Goal: Task Accomplishment & Management: Manage account settings

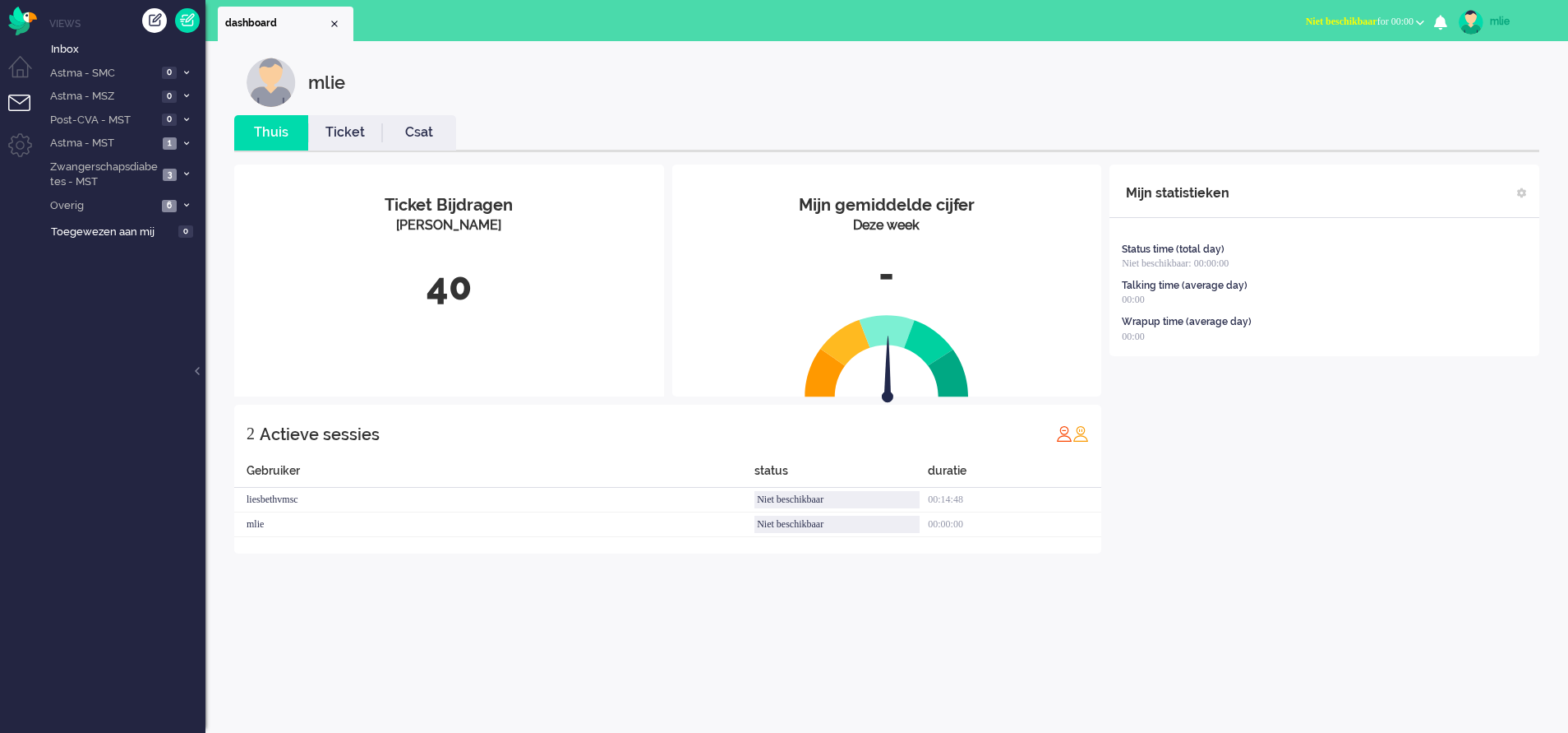
click at [343, 130] on link "Ticket" at bounding box center [345, 132] width 74 height 18
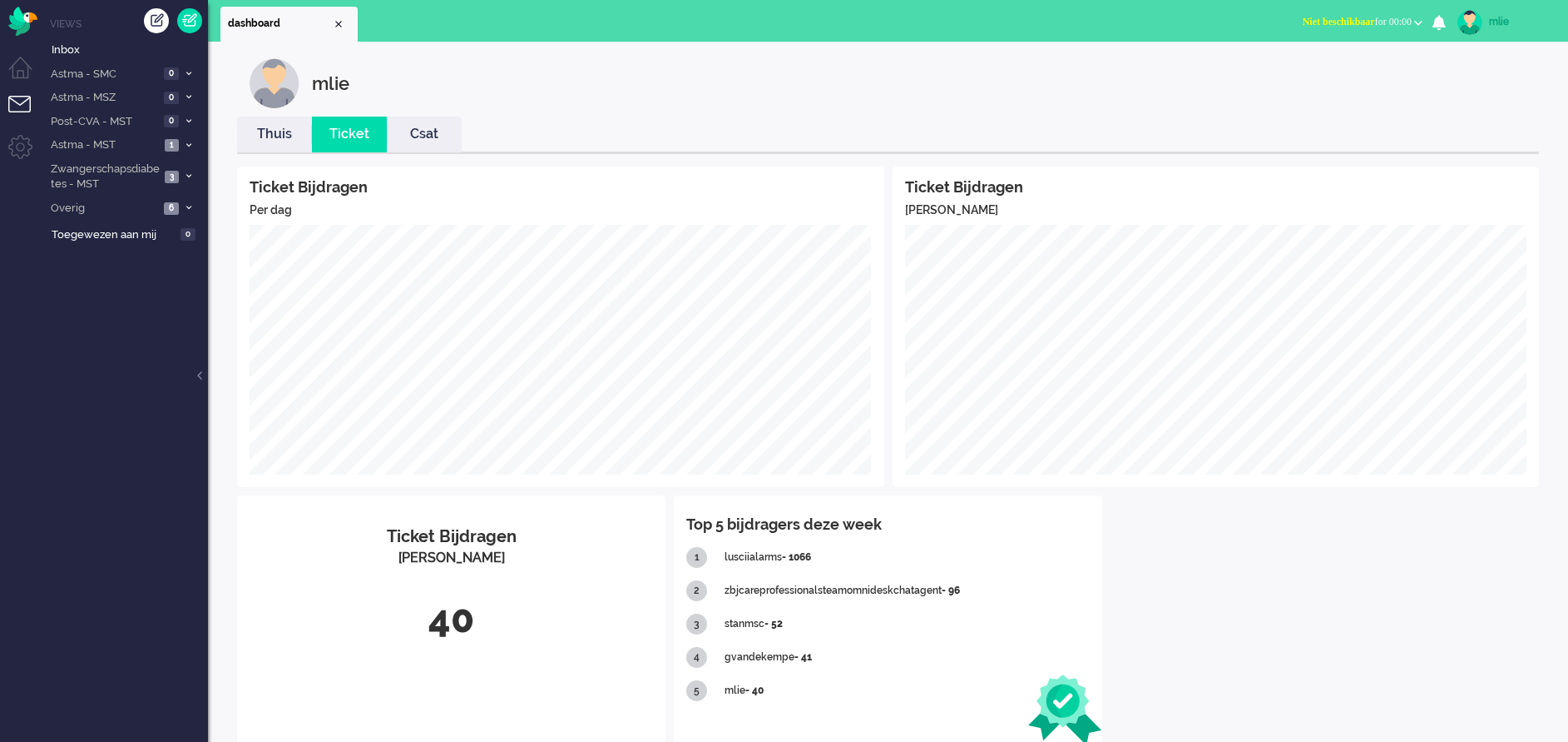
click at [1318, 15] on button "Niet beschikbaar for 00:00" at bounding box center [1363, 22] width 140 height 25
click at [193, 68] on li "Astma - SMC 0" at bounding box center [124, 74] width 166 height 25
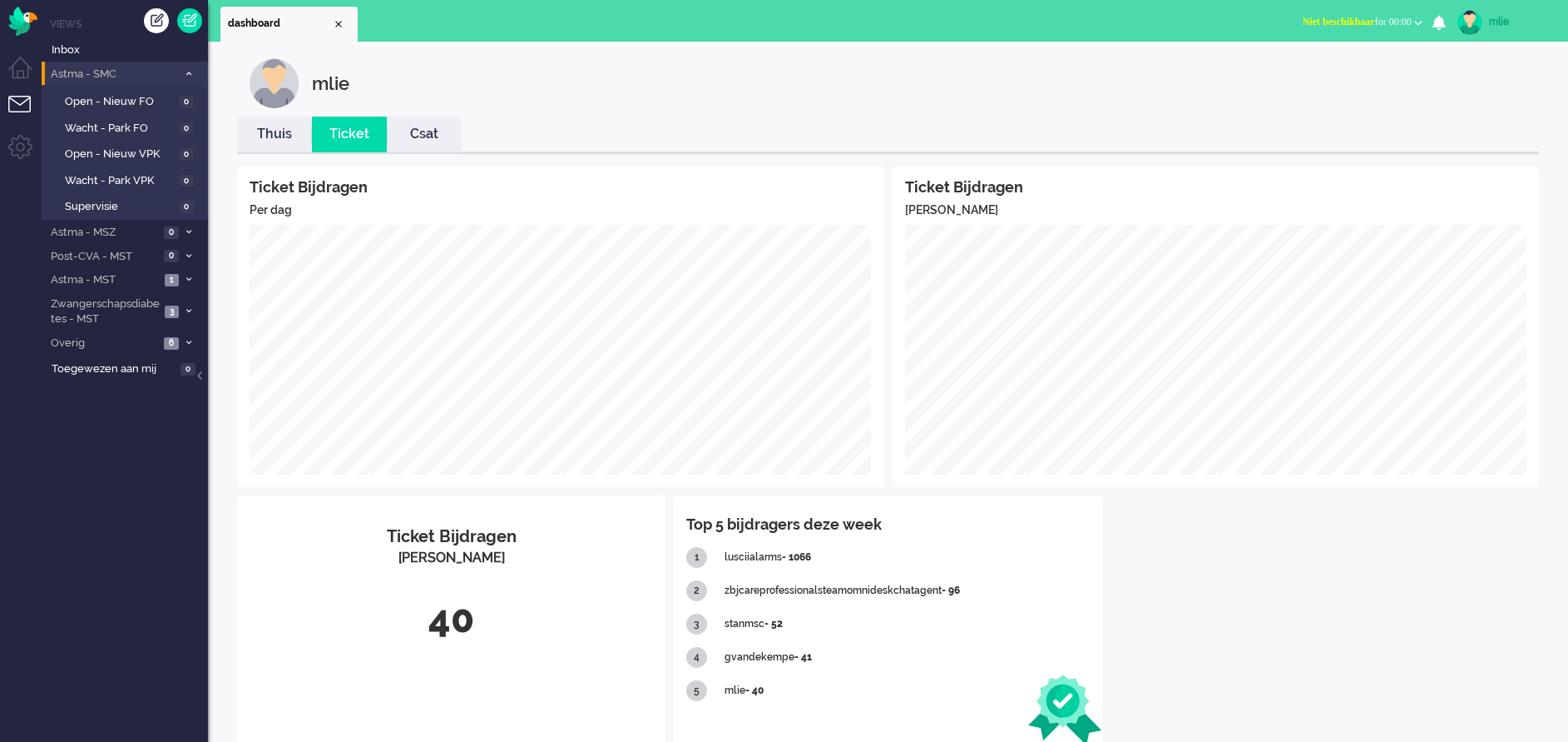
click at [188, 68] on li "Astma - SMC 0" at bounding box center [124, 74] width 166 height 25
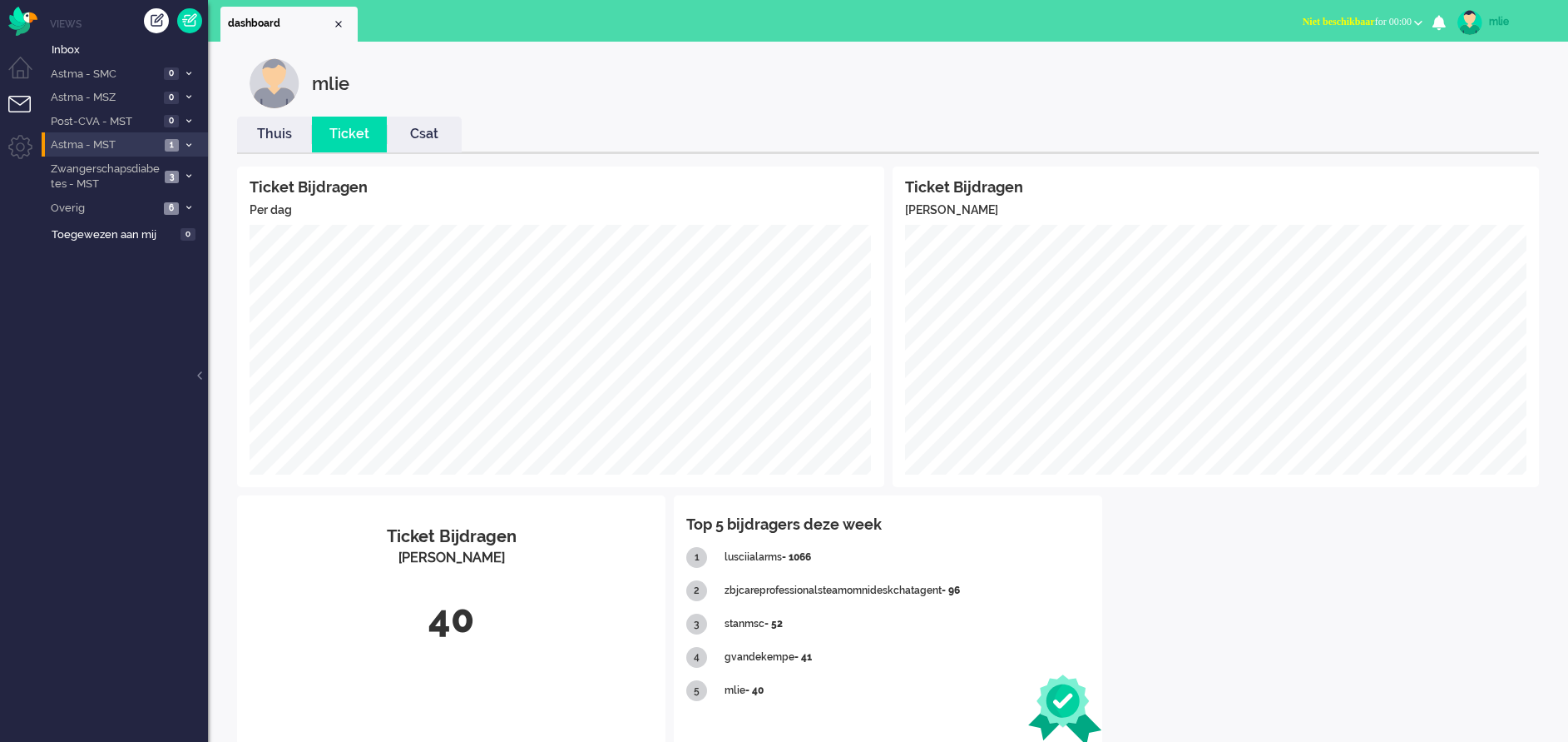
click at [182, 143] on span at bounding box center [188, 144] width 13 height 9
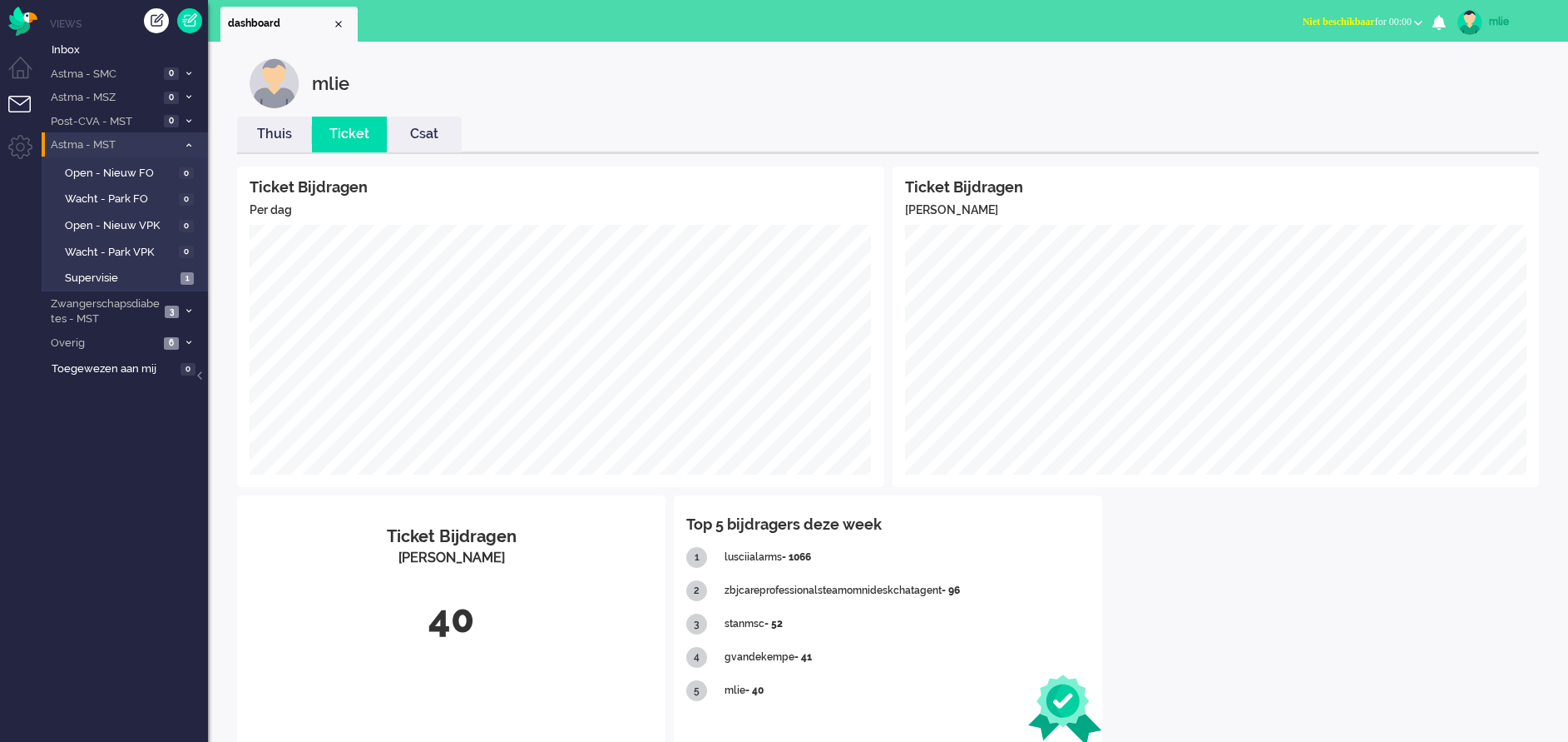
click at [190, 143] on icon at bounding box center [189, 145] width 5 height 6
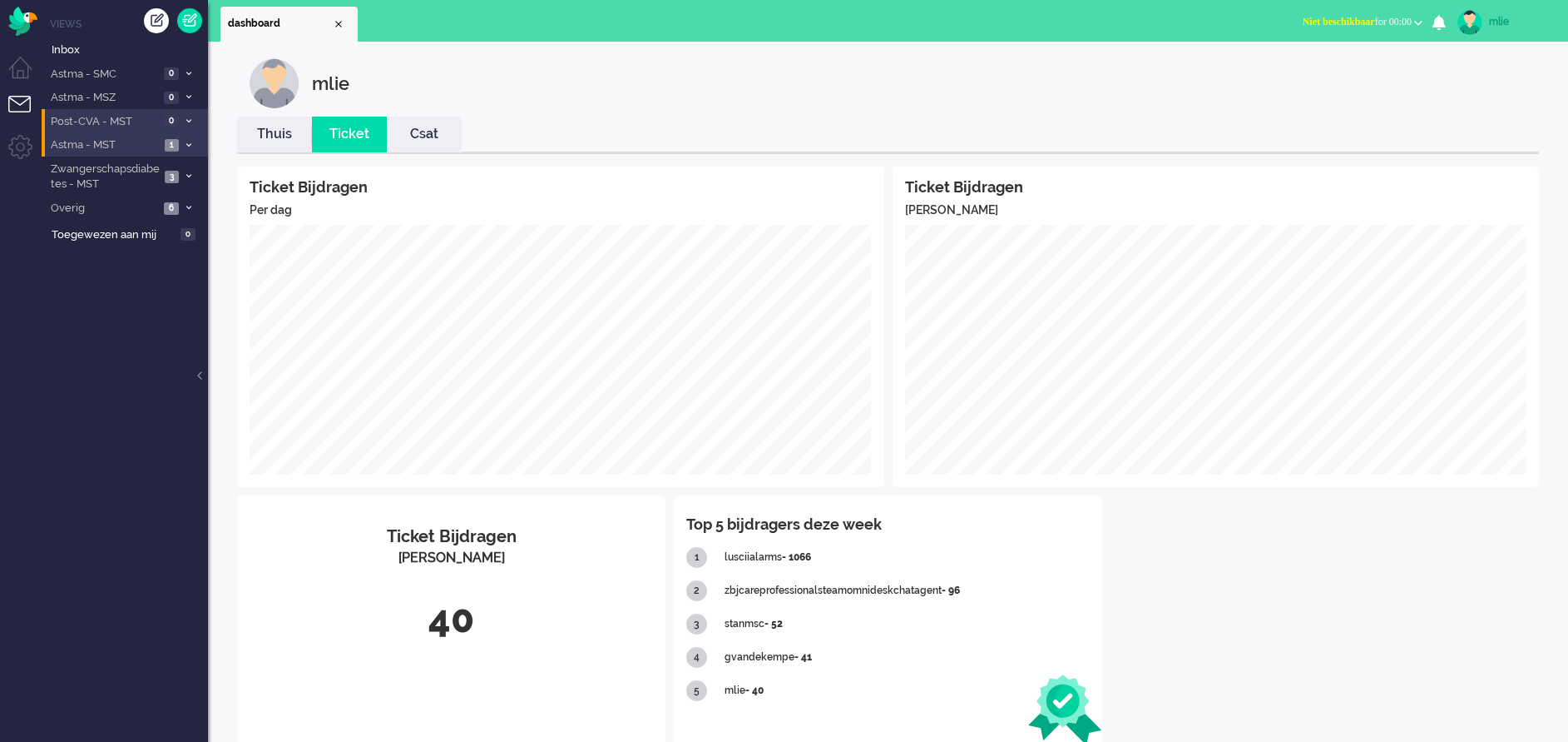
click at [189, 115] on li "Post-CVA - MST 0" at bounding box center [124, 121] width 166 height 25
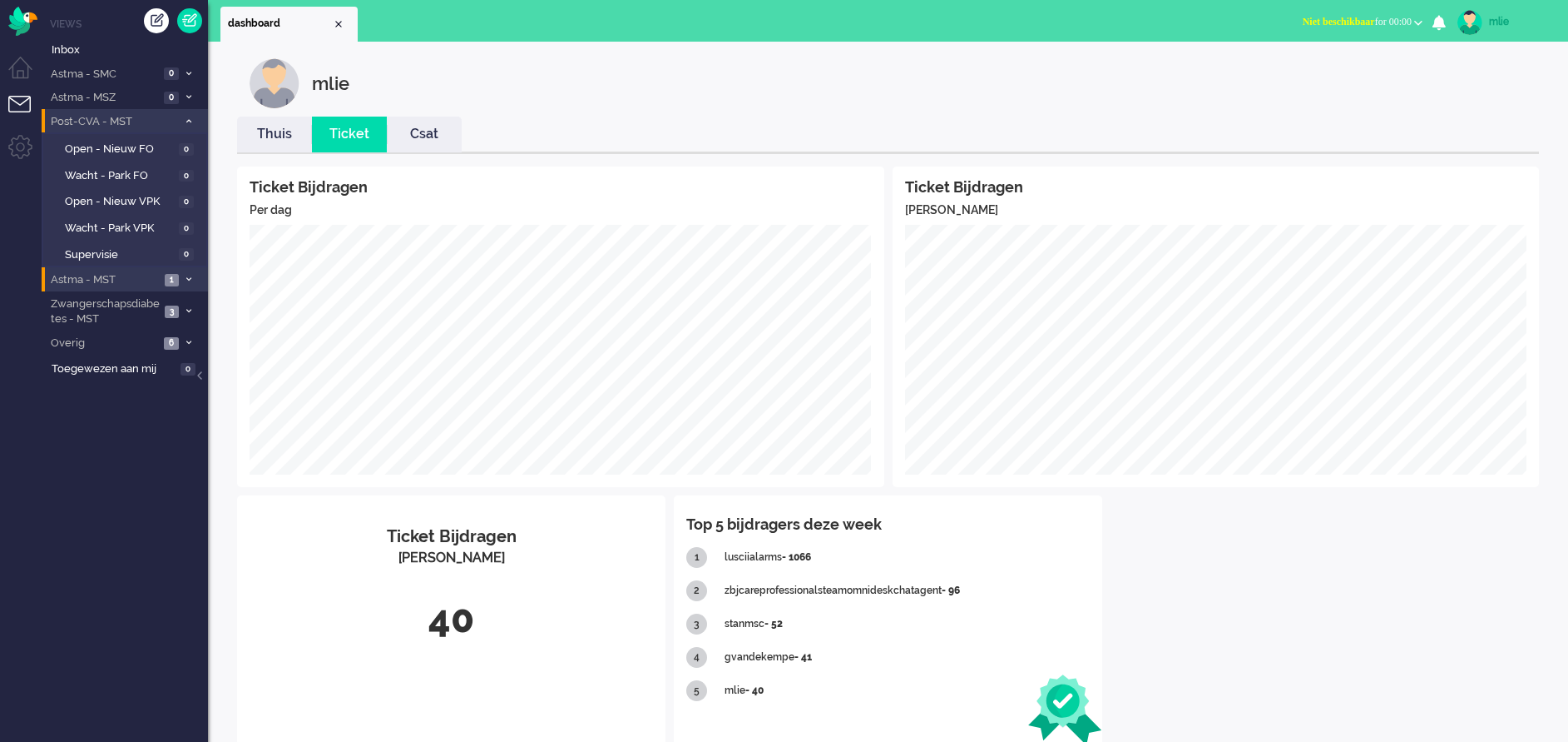
click at [188, 119] on icon at bounding box center [189, 121] width 5 height 6
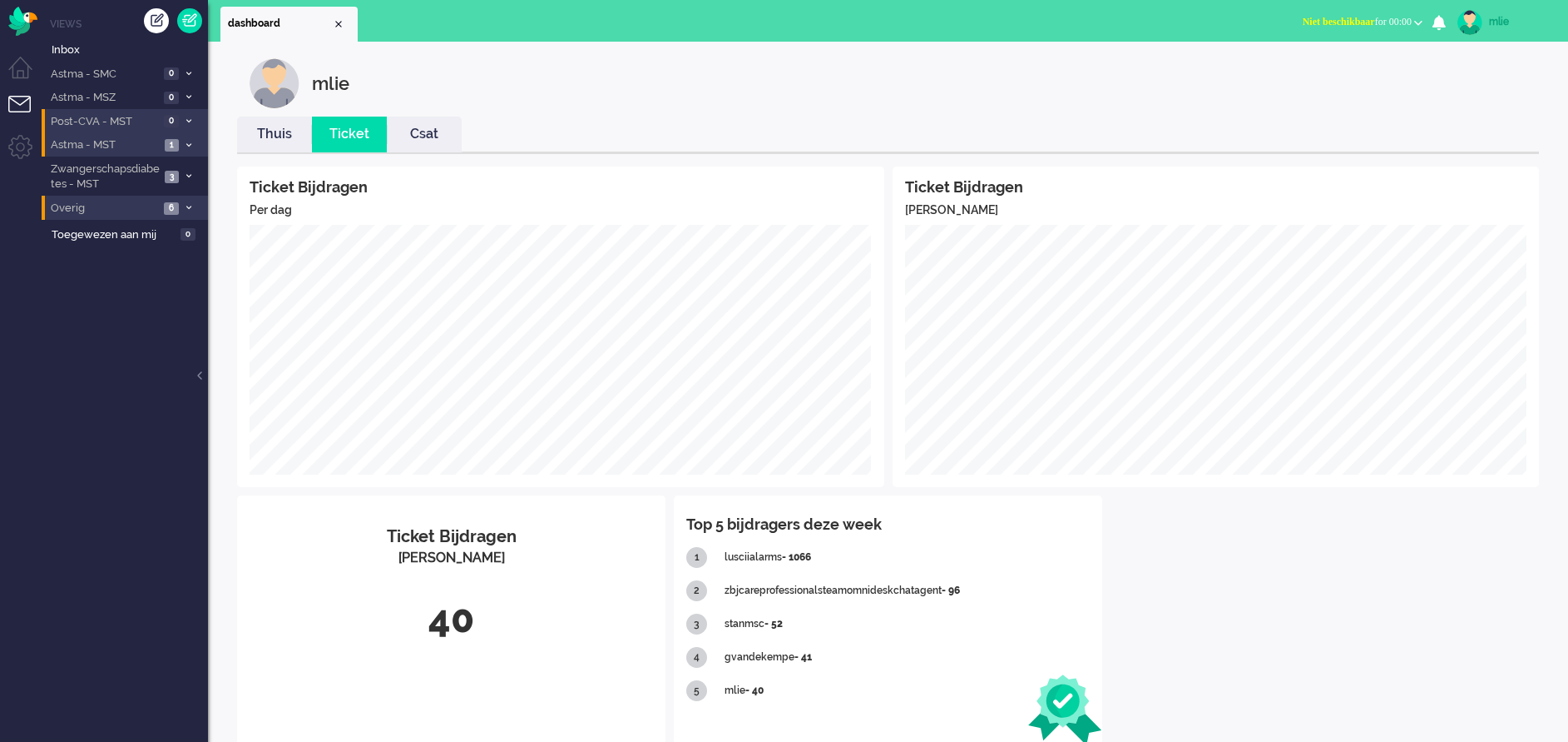
click at [179, 200] on li "Overig 6" at bounding box center [124, 207] width 166 height 25
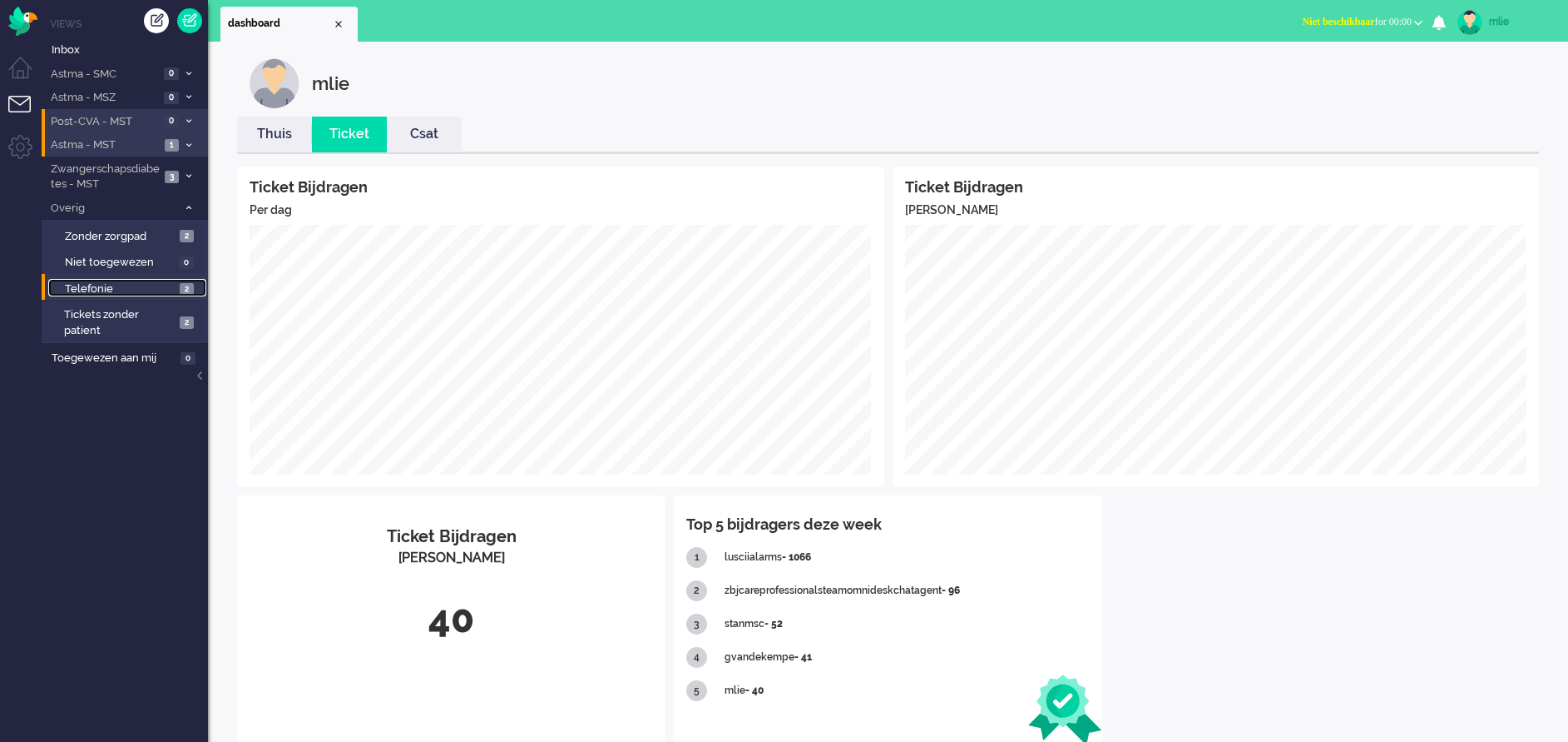
click at [152, 285] on span "Telefonie" at bounding box center [120, 289] width 111 height 16
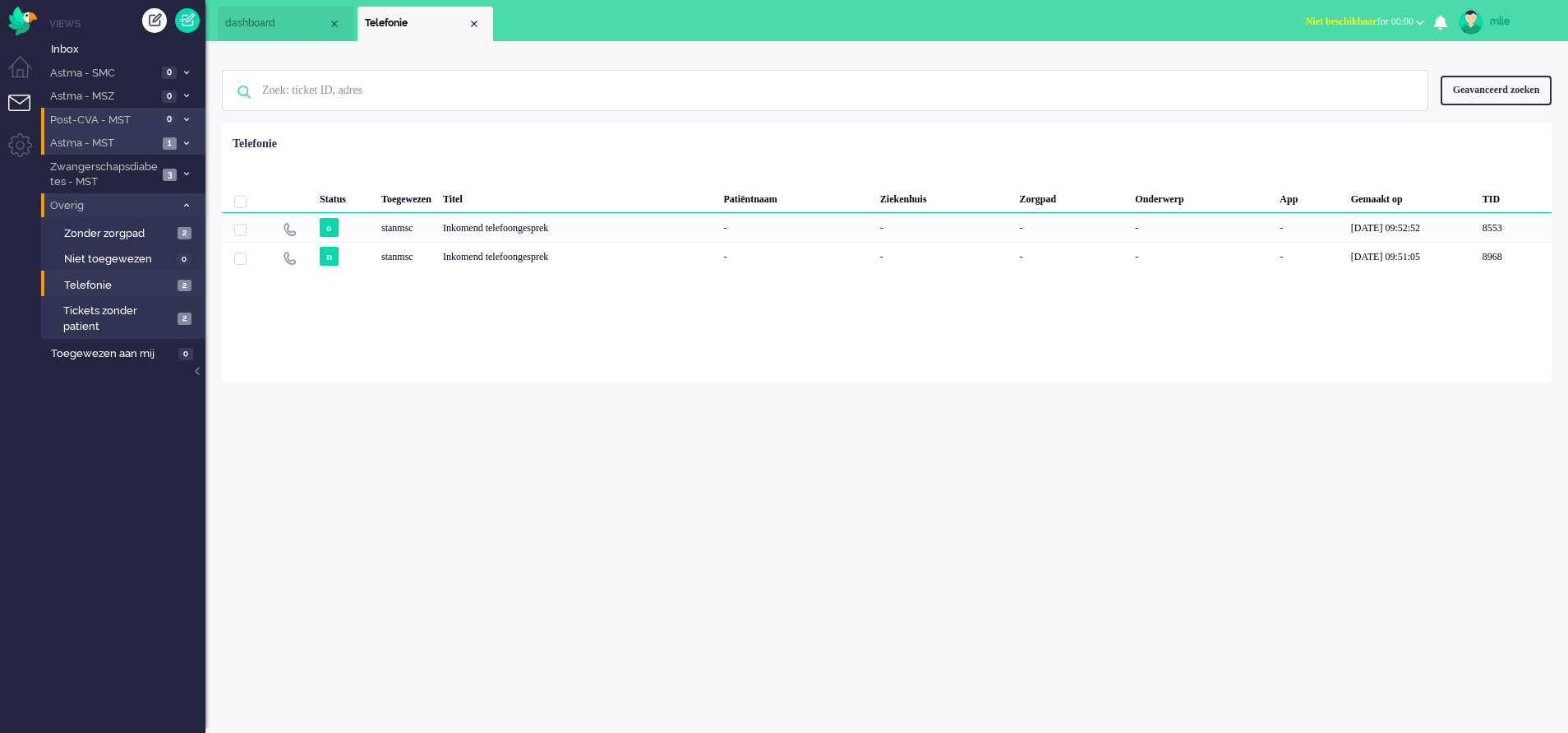
click at [184, 200] on li "Overig 6" at bounding box center [122, 205] width 164 height 24
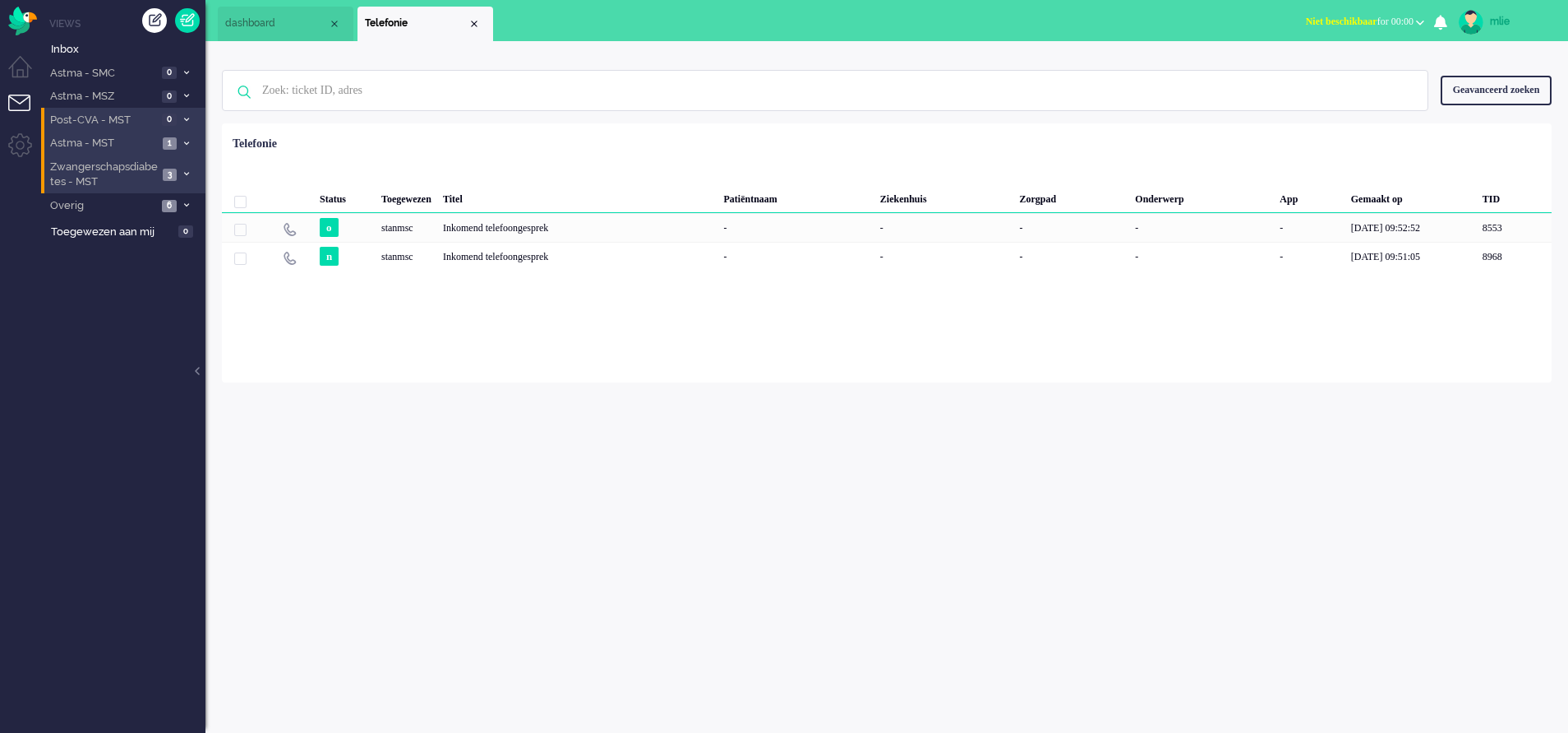
click at [187, 174] on icon at bounding box center [186, 174] width 5 height 6
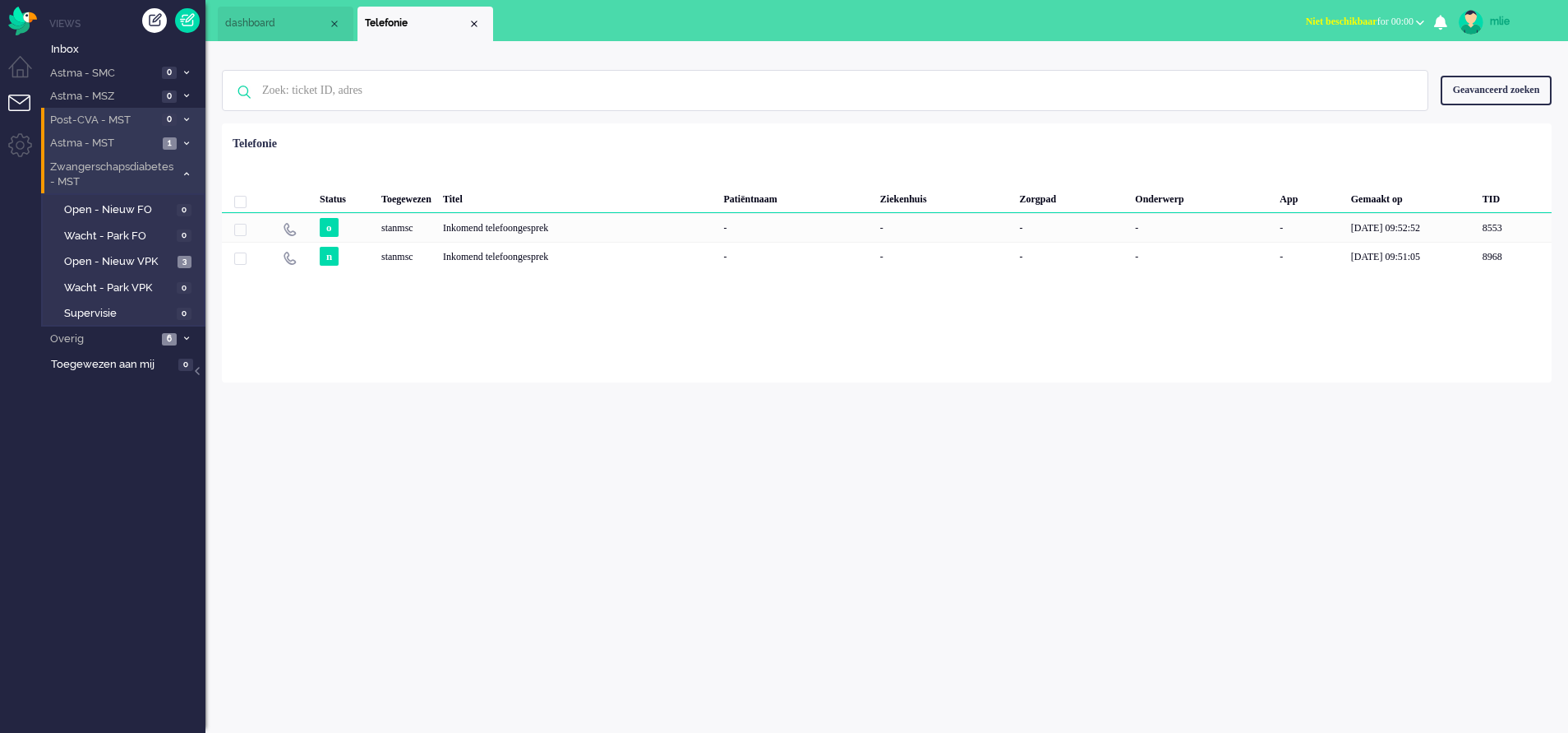
click at [187, 174] on icon at bounding box center [186, 174] width 5 height 6
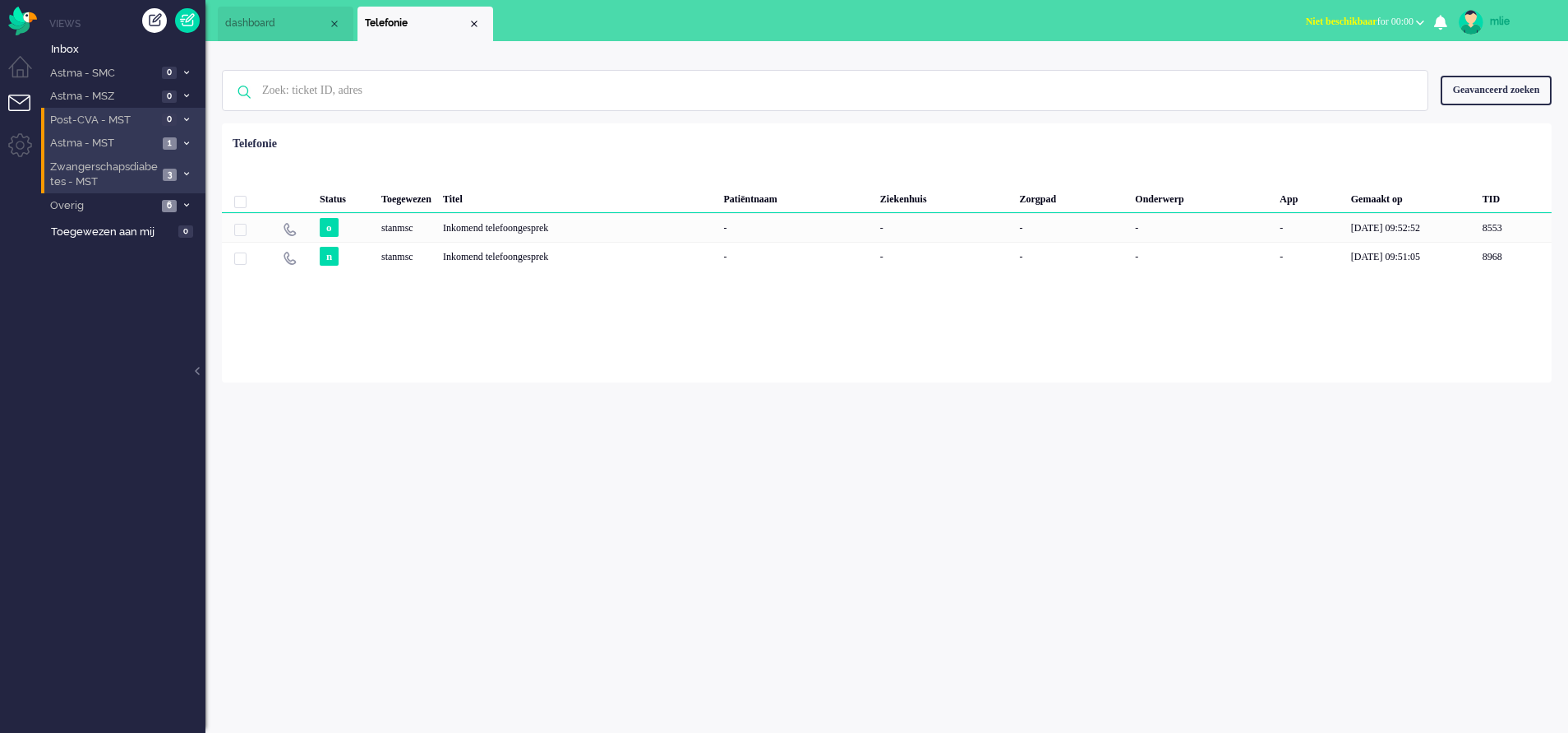
click at [272, 17] on span "dashboard" at bounding box center [277, 23] width 103 height 14
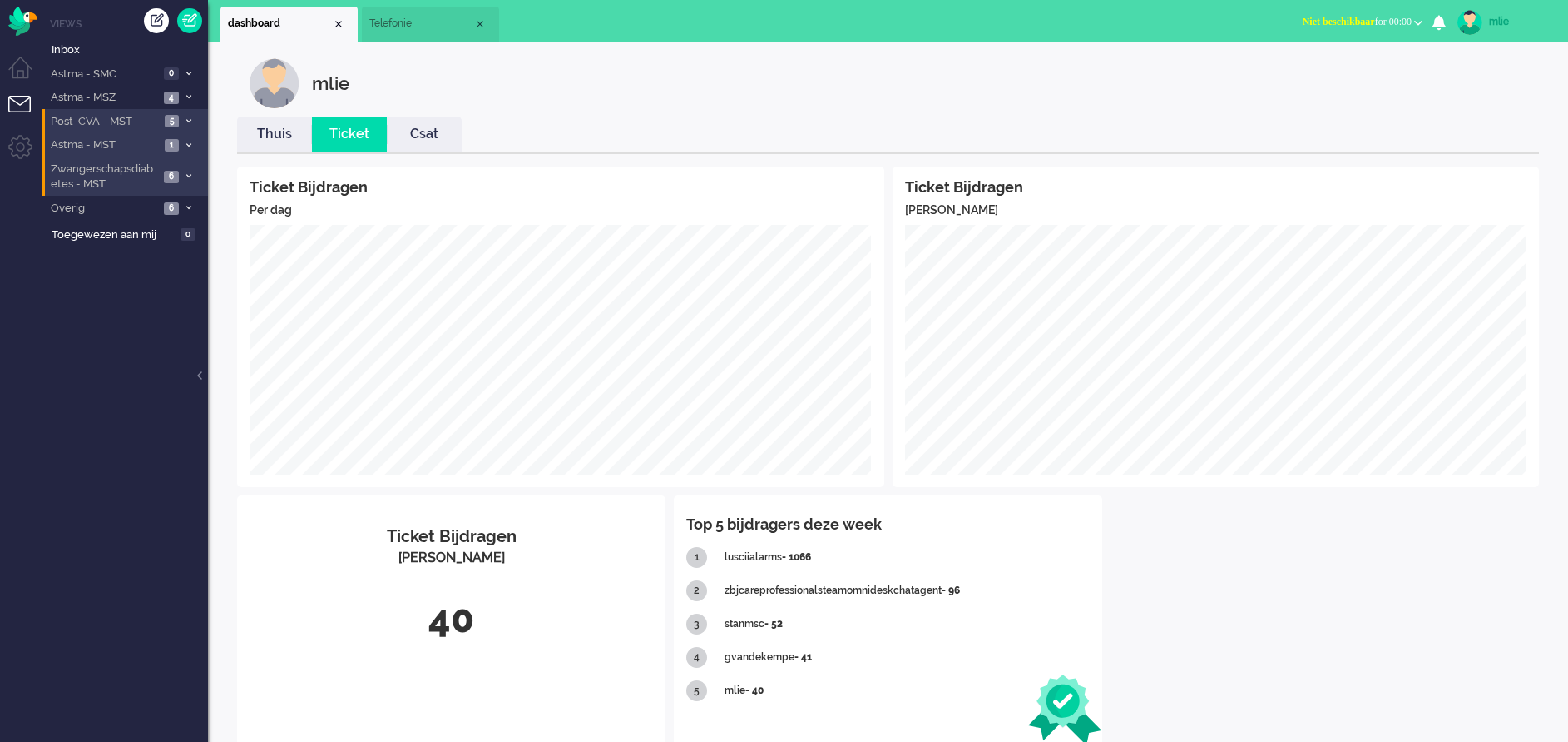
click at [1314, 19] on span "Niet beschikbaar" at bounding box center [1339, 22] width 73 height 12
click at [1308, 76] on label "Online" at bounding box center [1354, 75] width 132 height 14
click at [1366, 21] on span "Select status" at bounding box center [1386, 22] width 50 height 12
click at [1313, 58] on label "Niet beschikbaar" at bounding box center [1354, 56] width 132 height 14
click at [1334, 24] on span "Niet beschikbaar" at bounding box center [1339, 22] width 73 height 12
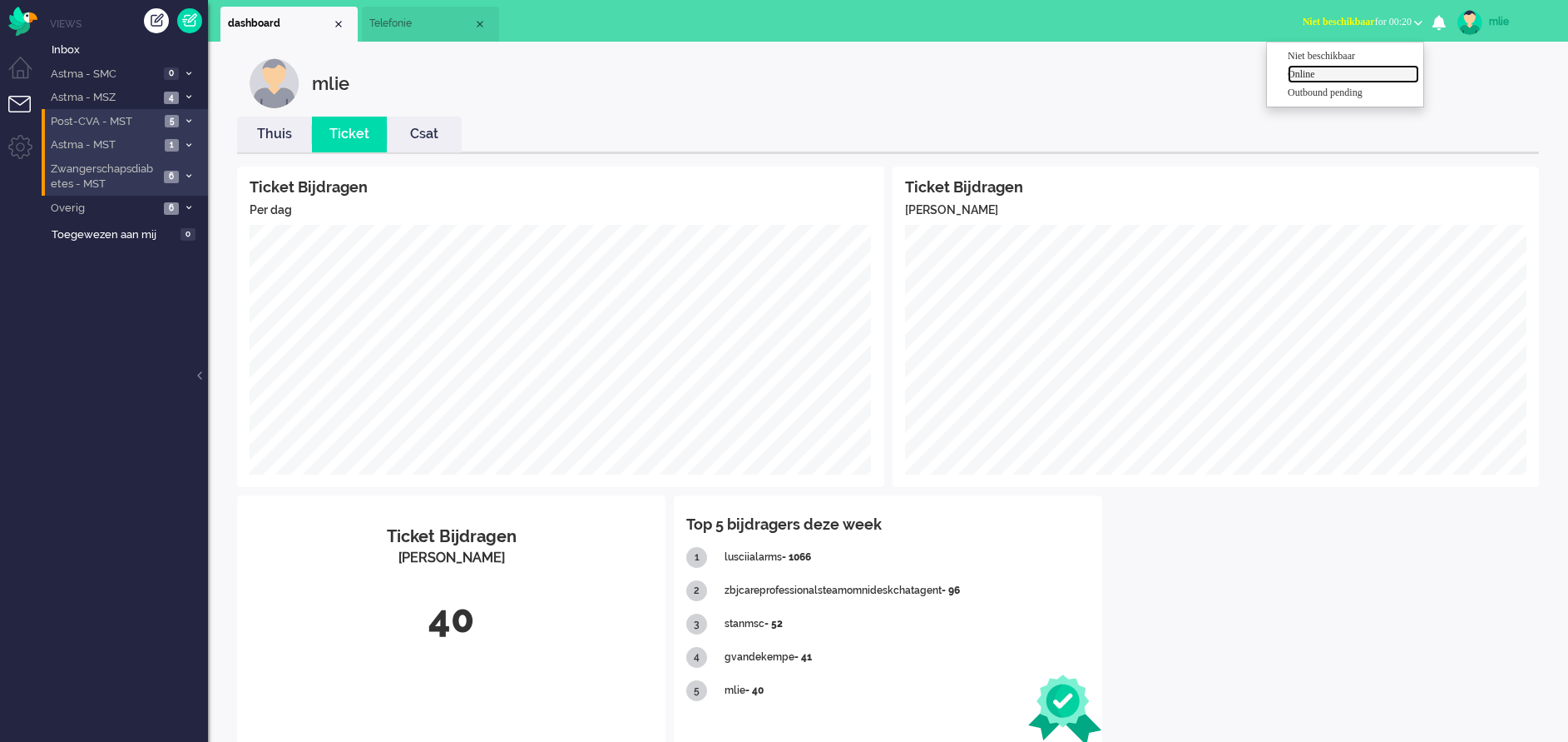
click at [1296, 74] on label "Online" at bounding box center [1354, 75] width 132 height 14
click at [187, 94] on icon at bounding box center [189, 97] width 5 height 6
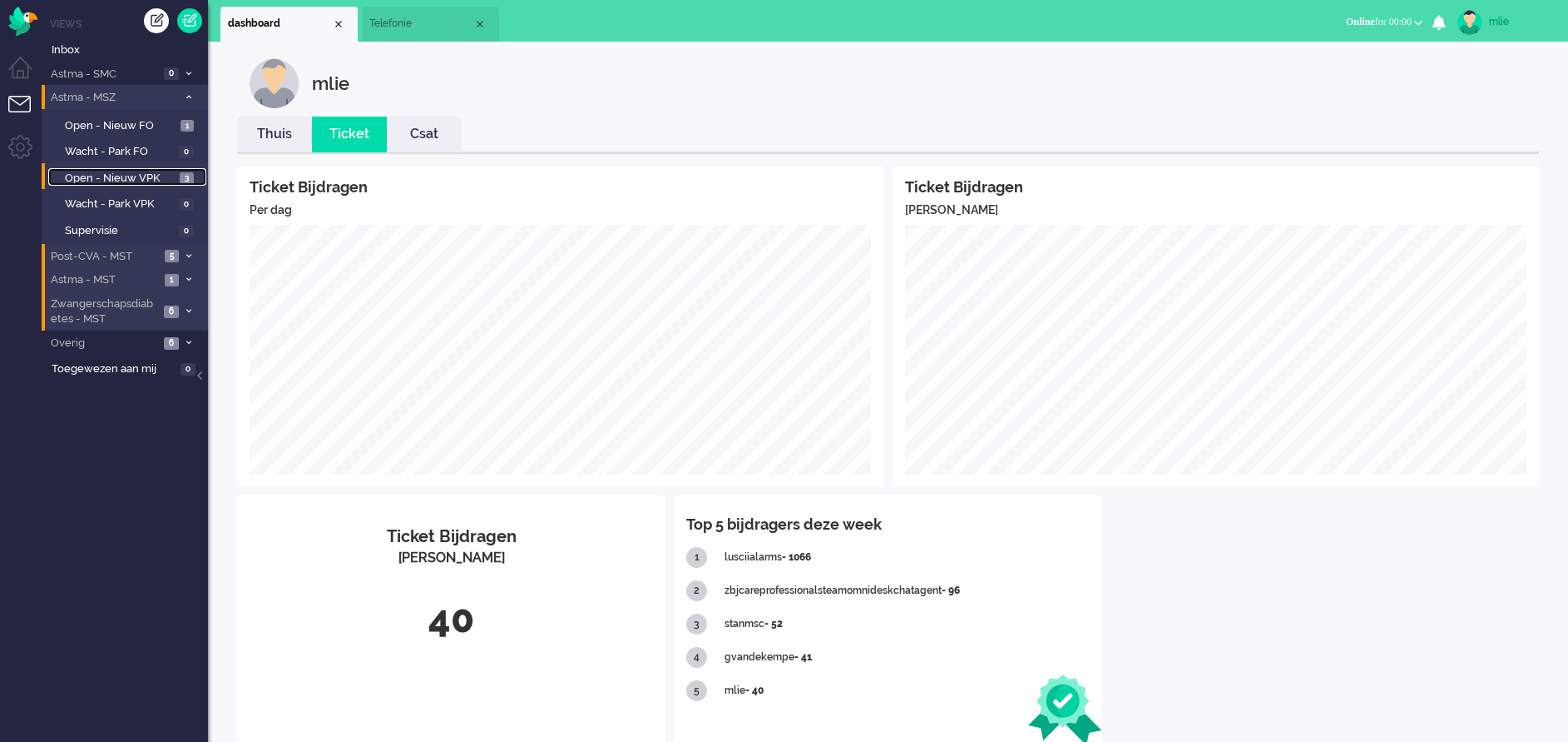
click at [112, 177] on span "Open - Nieuw VPK" at bounding box center [120, 179] width 111 height 16
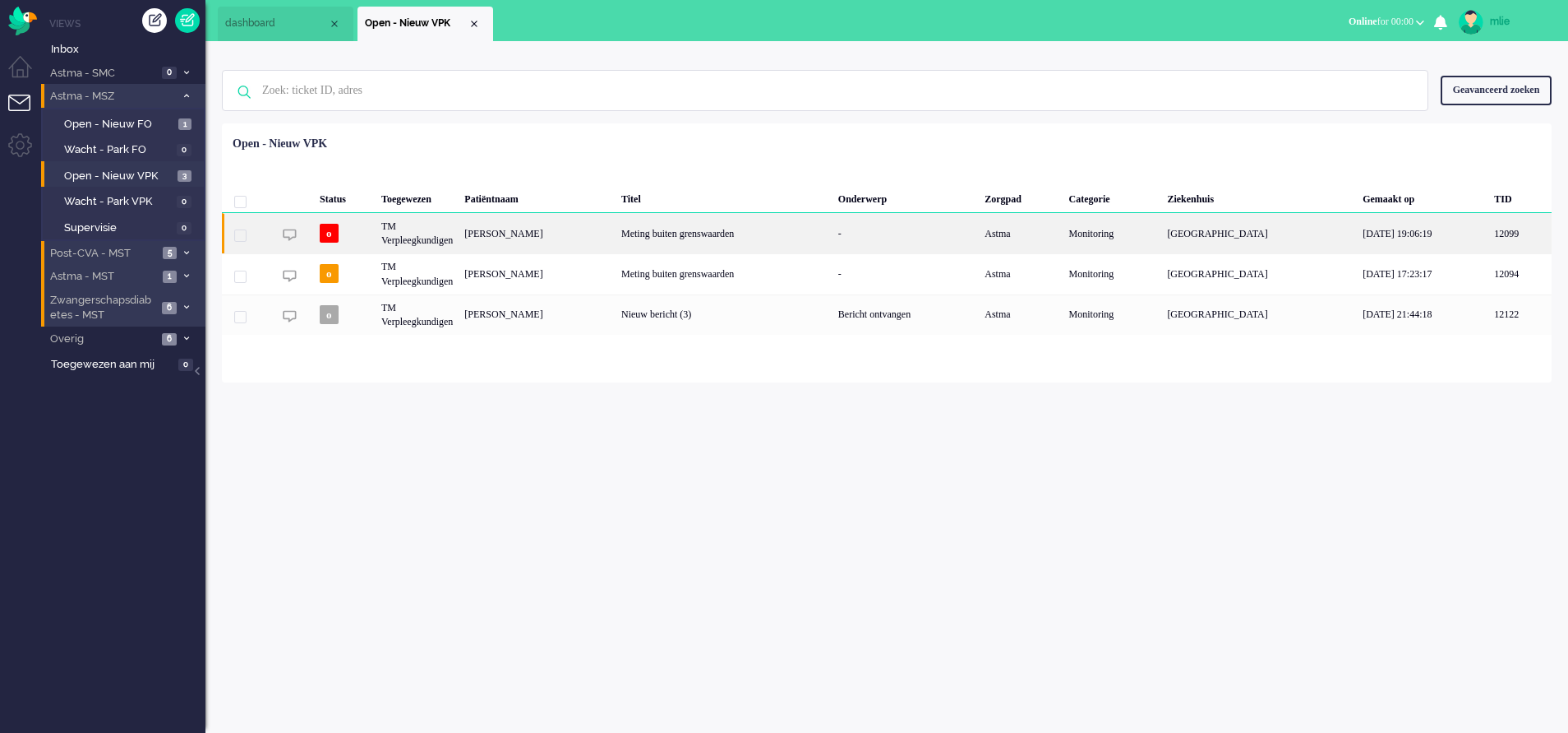
click at [979, 226] on div "-" at bounding box center [905, 232] width 147 height 40
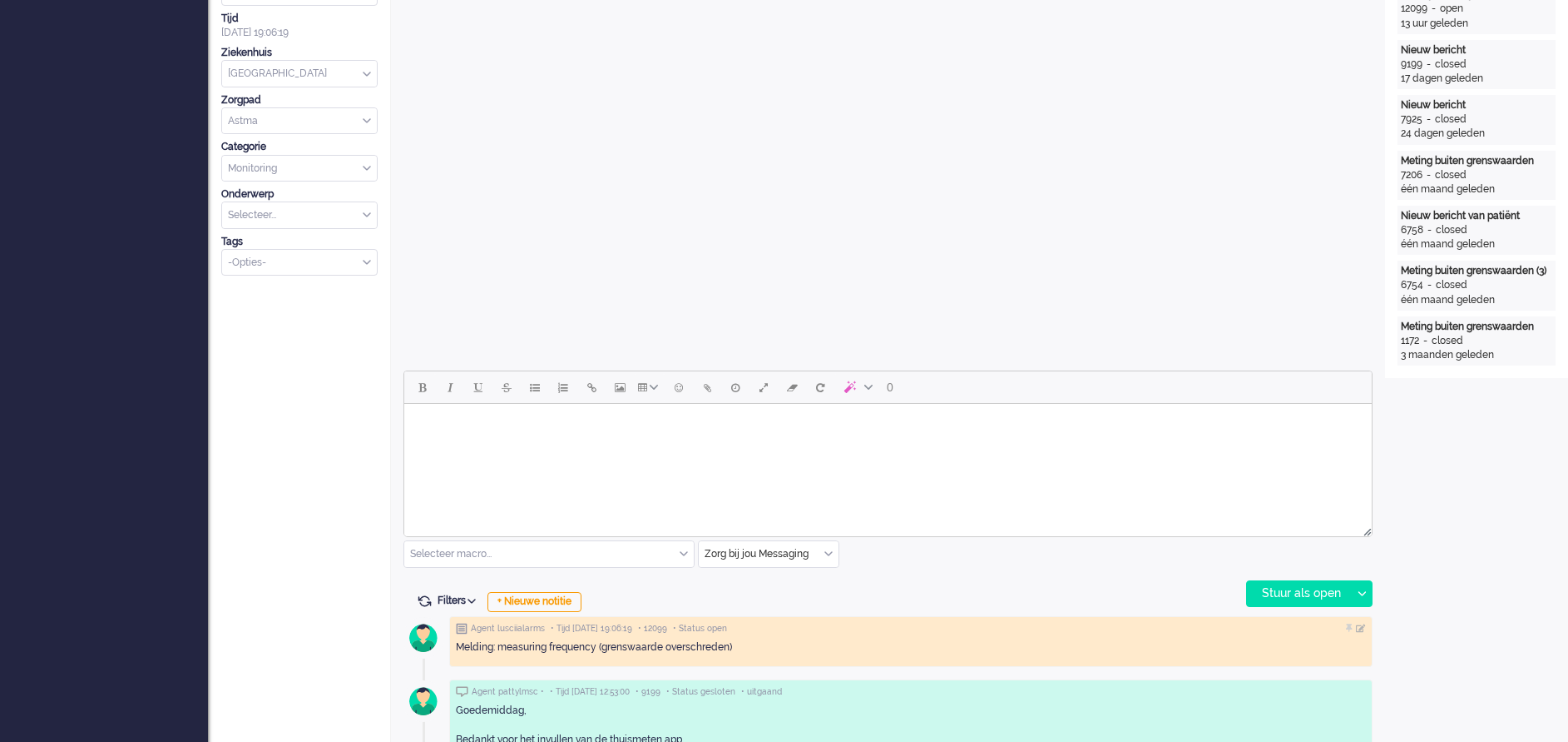
scroll to position [374, 0]
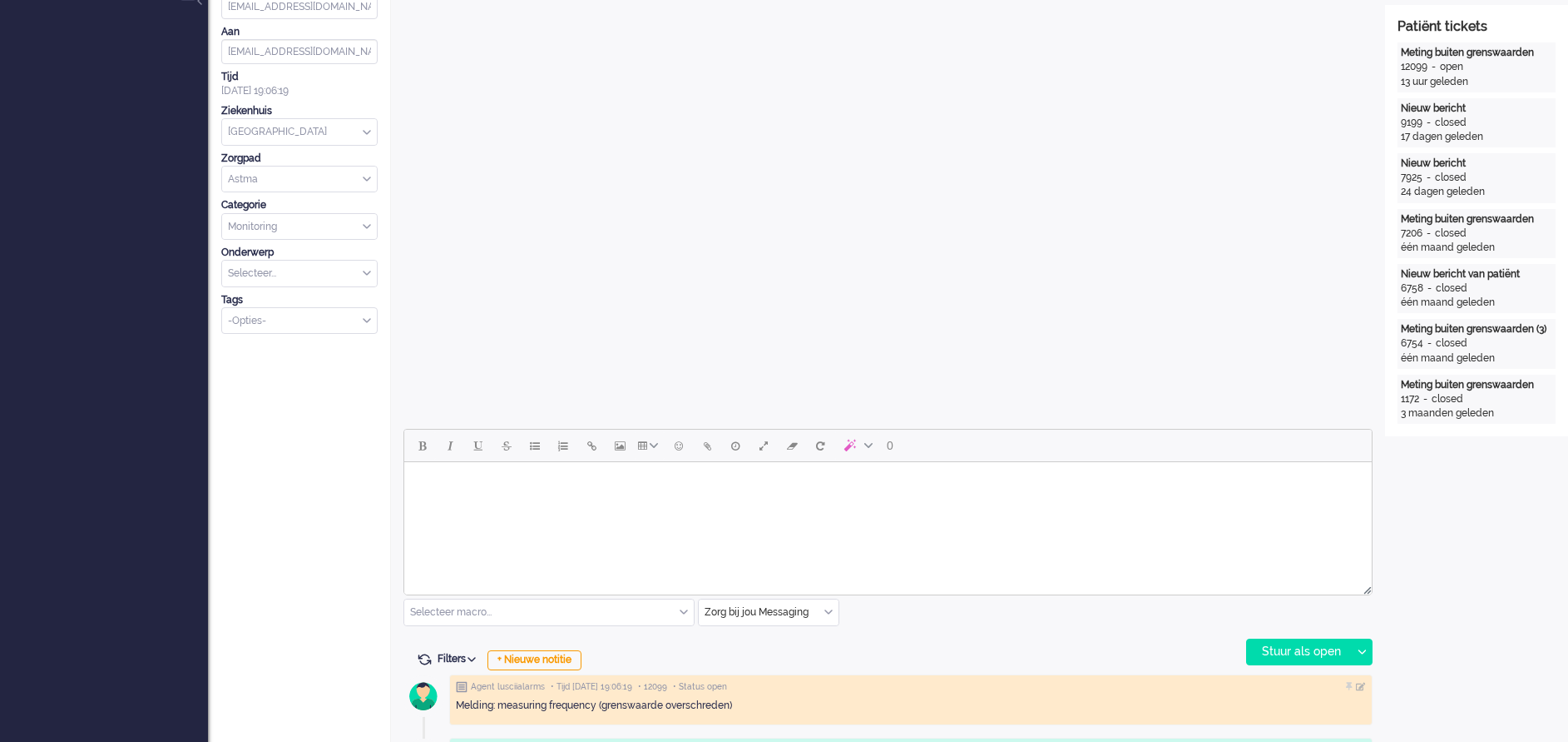
click at [503, 504] on html at bounding box center [888, 483] width 968 height 42
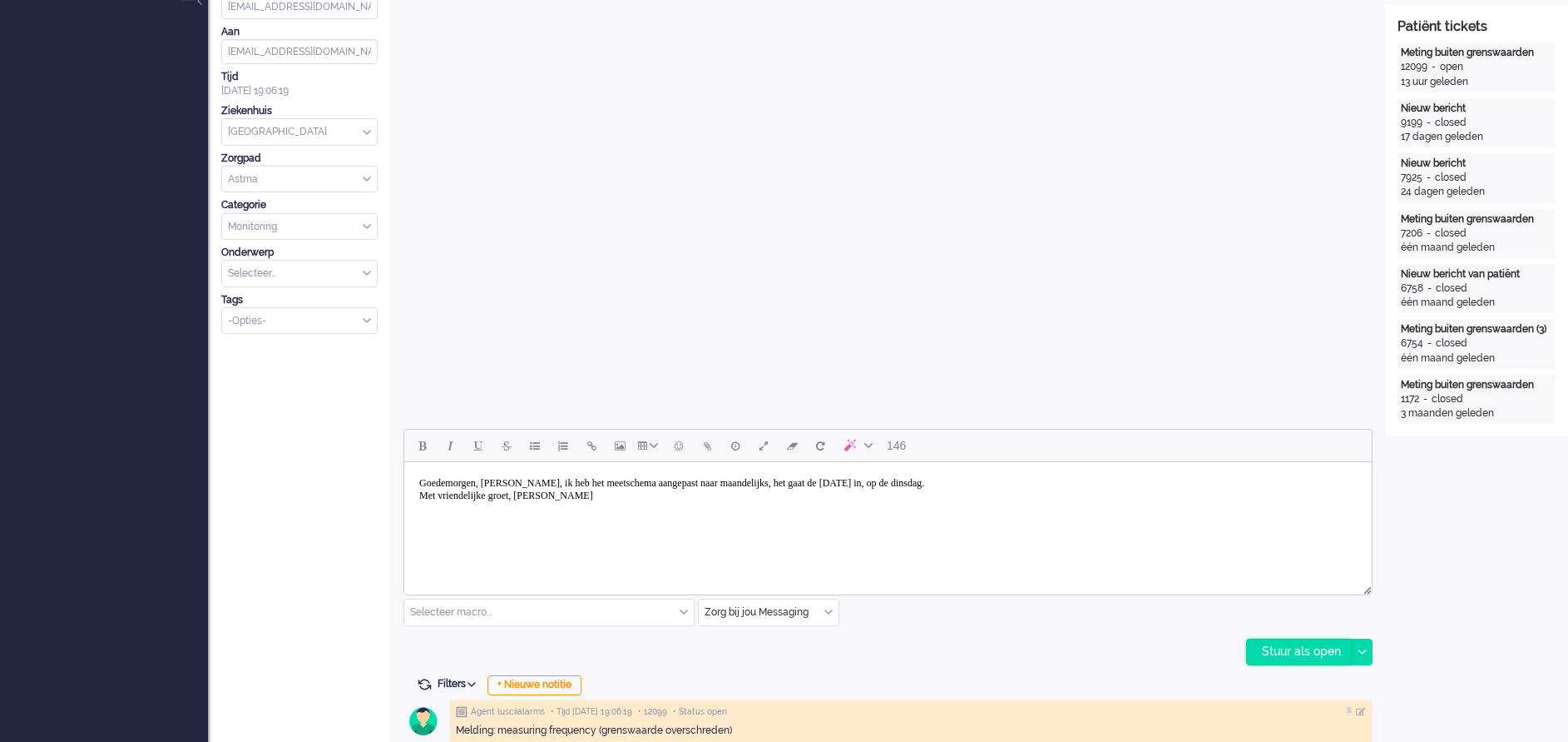
click at [1285, 652] on div "Stuur als open" at bounding box center [1300, 651] width 104 height 25
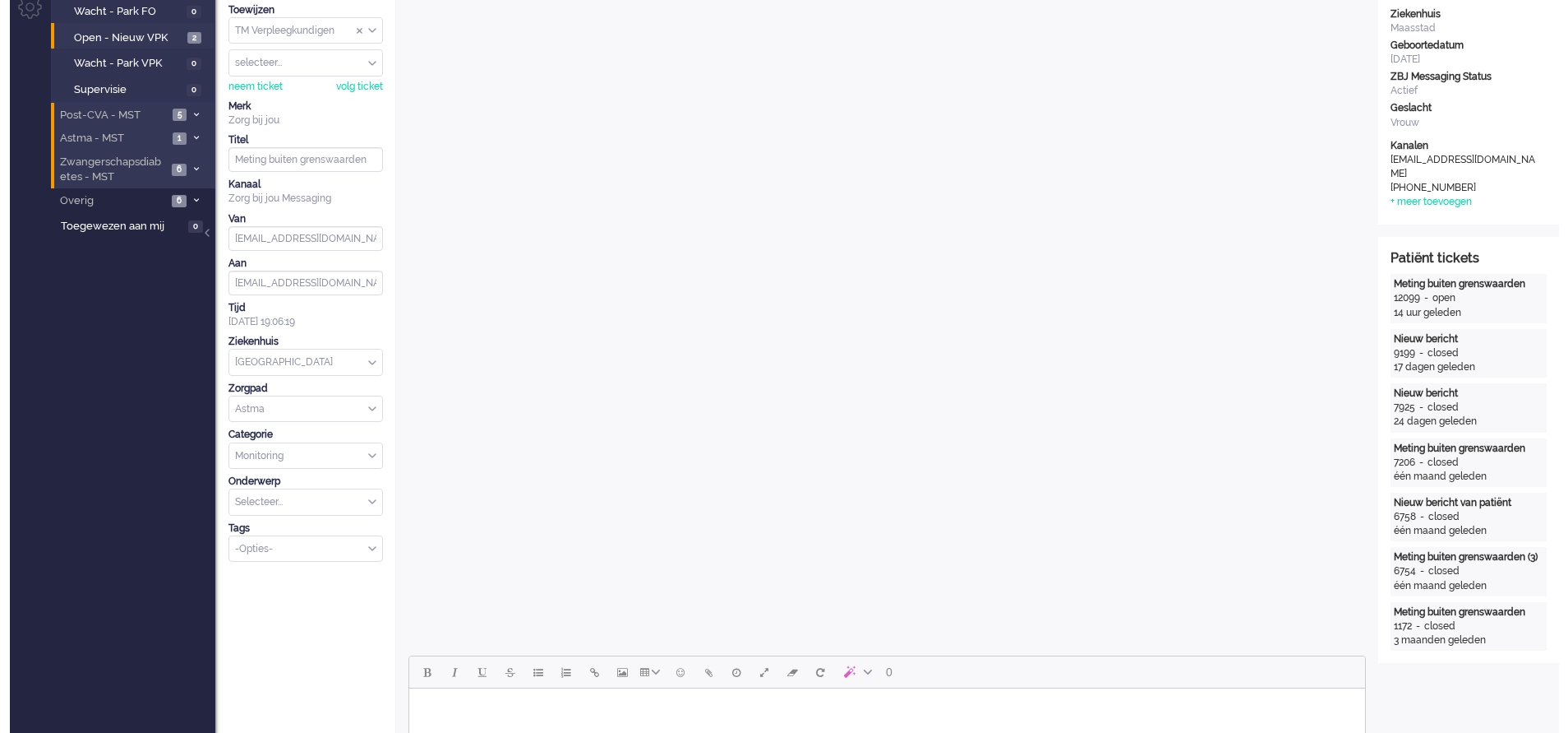
scroll to position [0, 0]
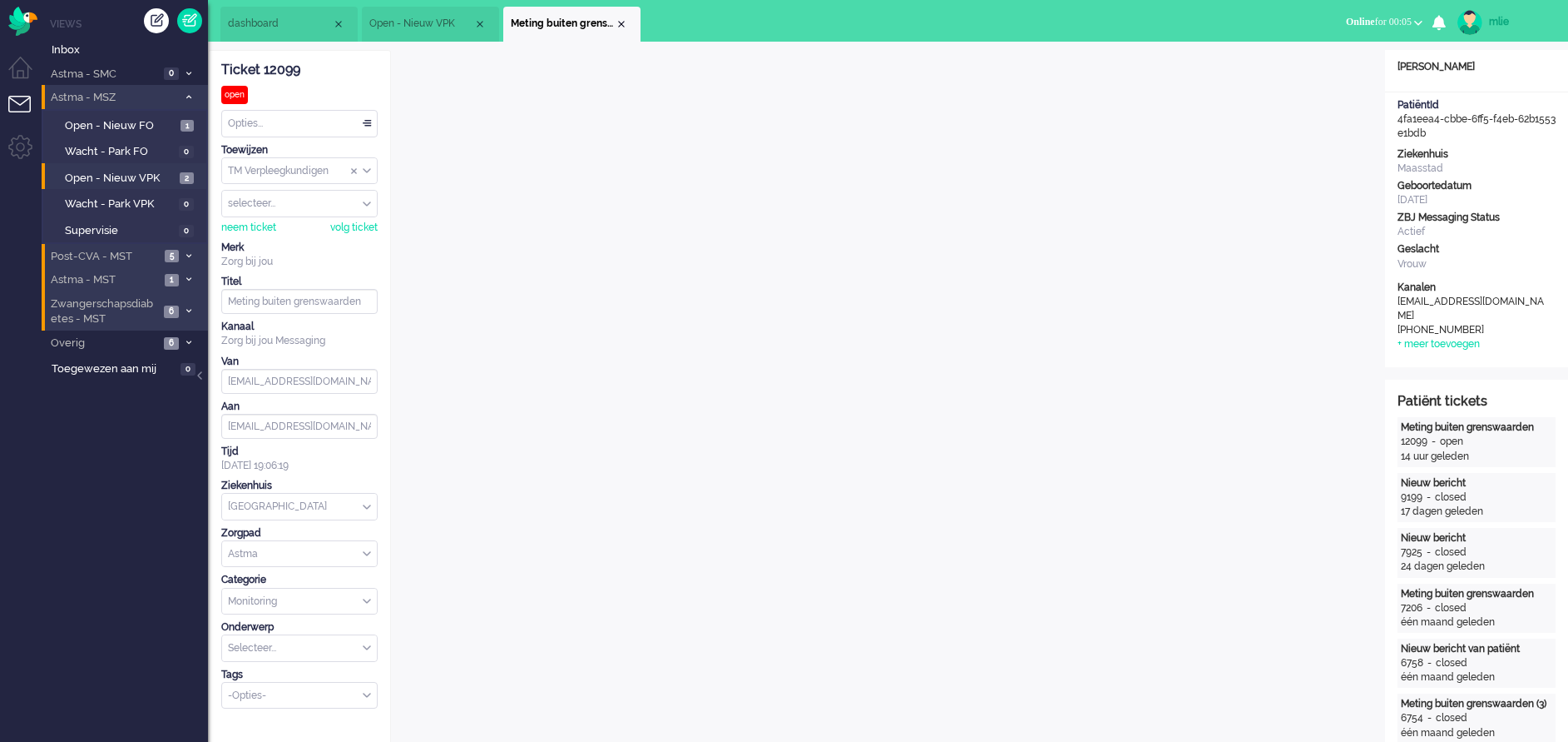
click at [366, 119] on div "Opties..." at bounding box center [300, 124] width 155 height 26
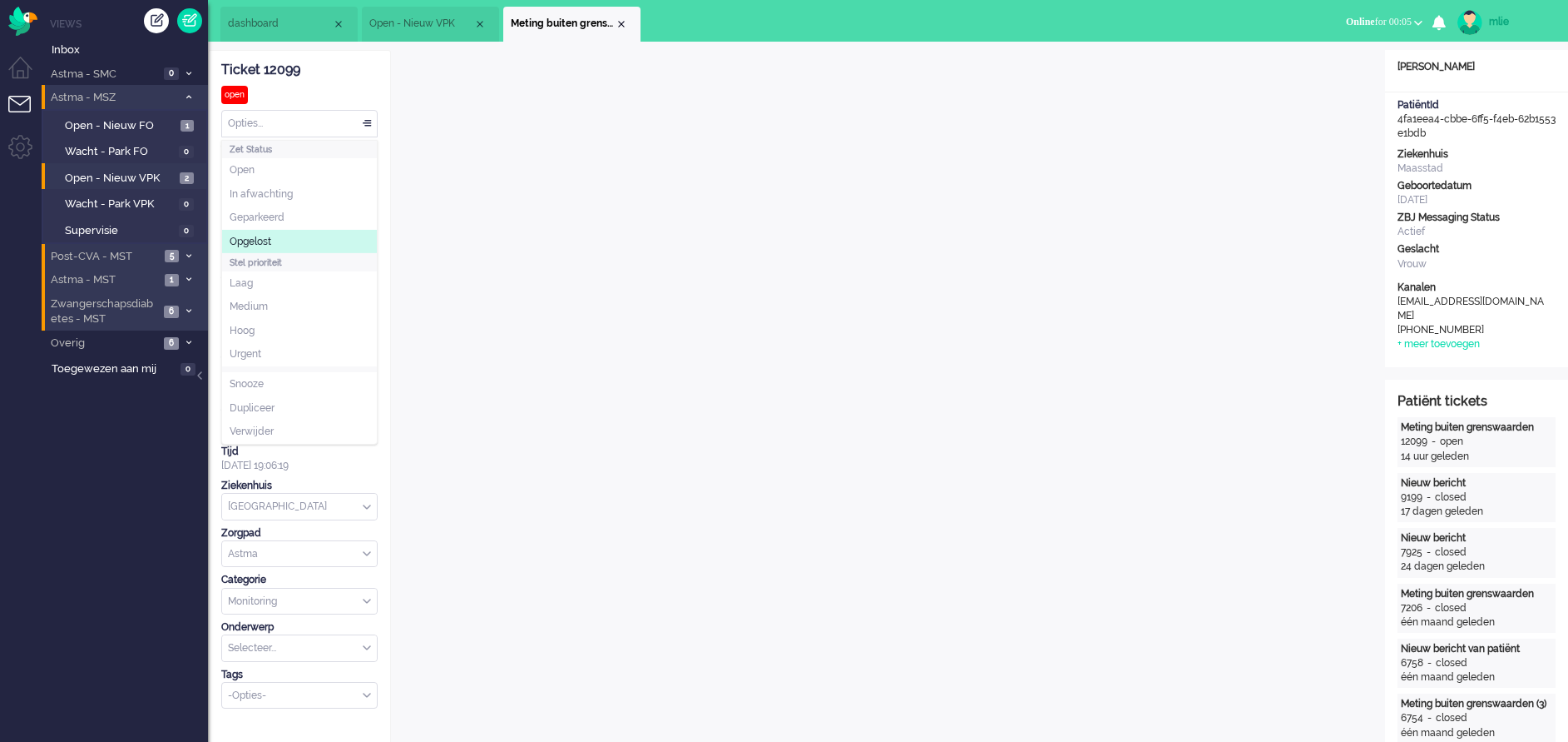
click at [263, 240] on span "Opgelost" at bounding box center [251, 242] width 41 height 14
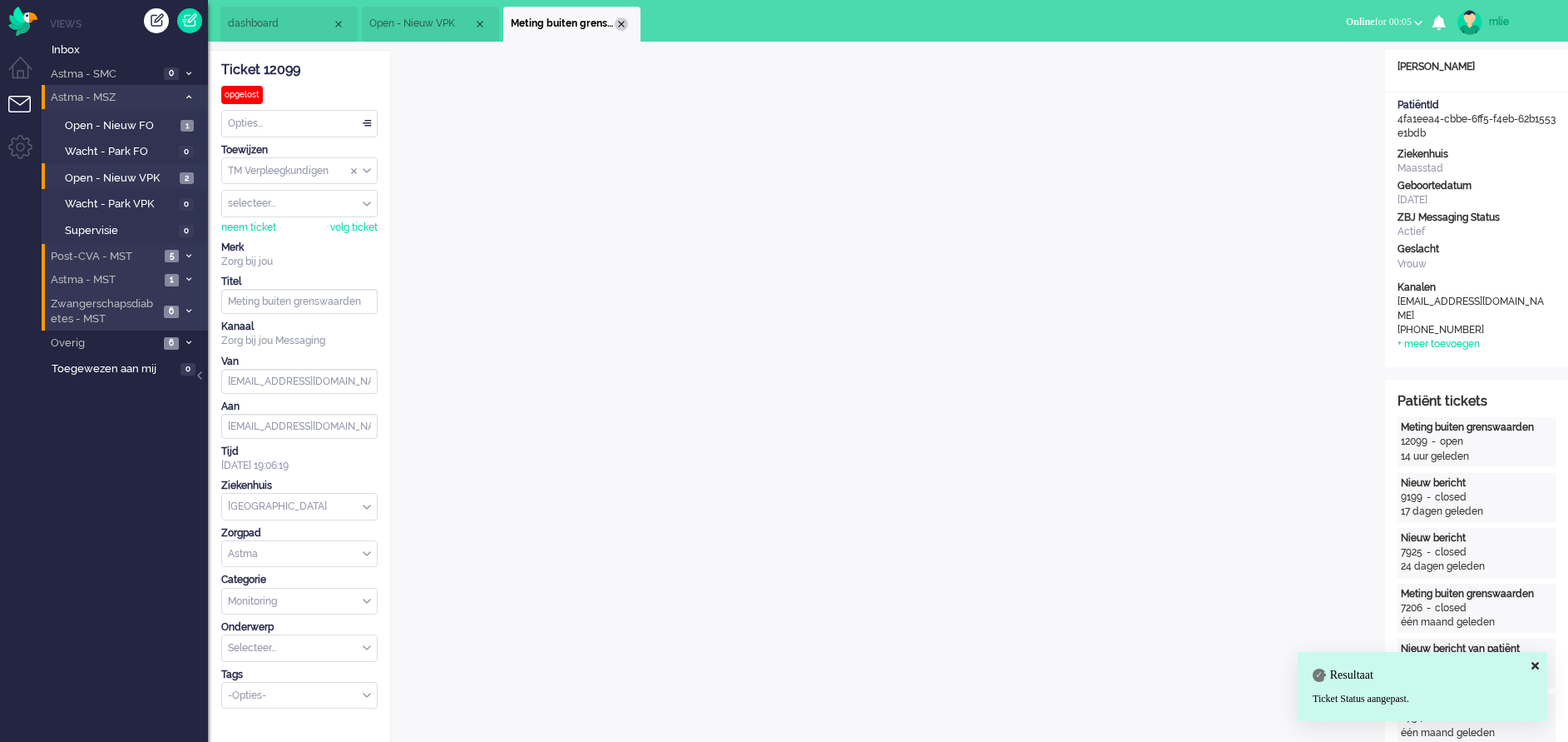
click at [620, 23] on div "Close tab" at bounding box center [622, 25] width 14 height 14
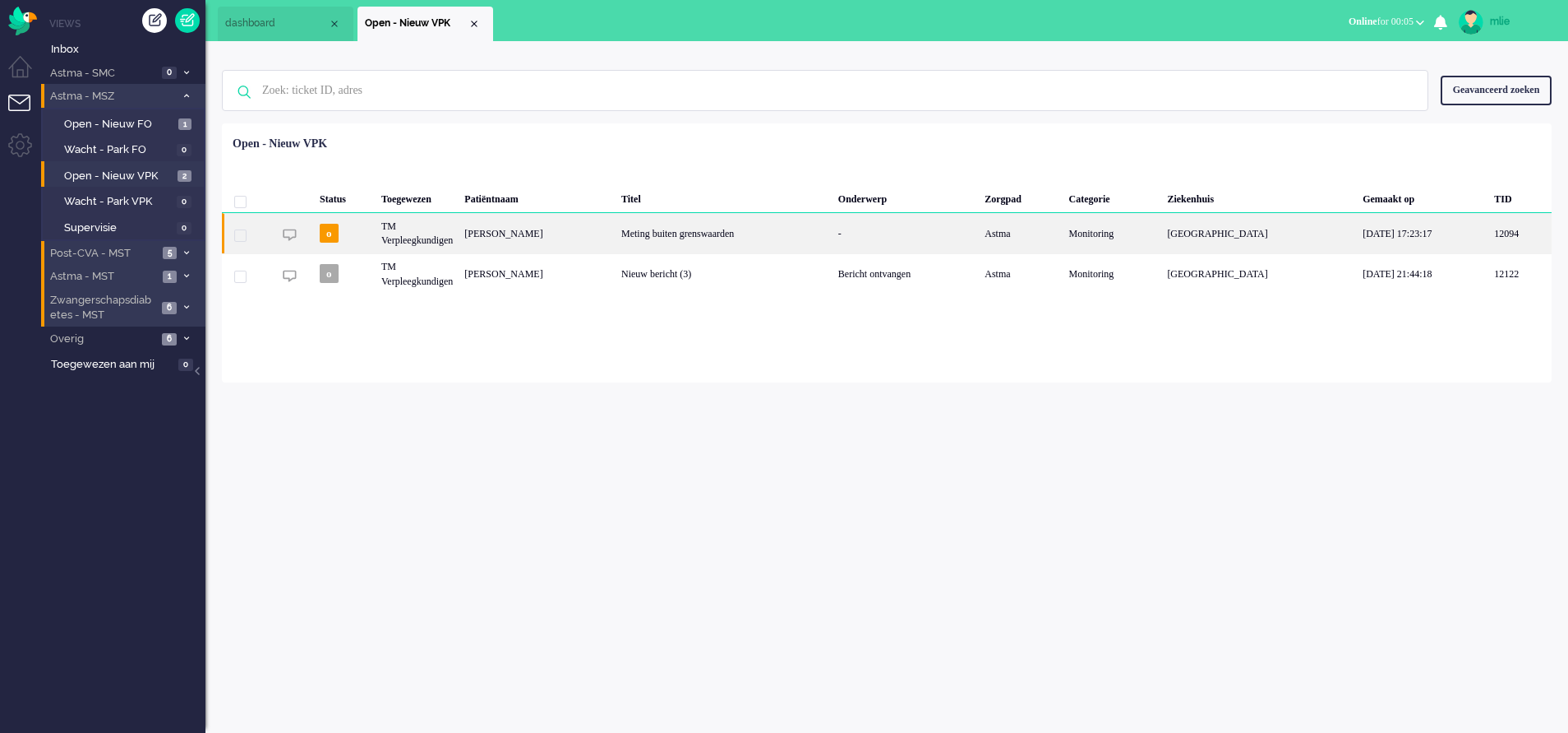
click at [775, 228] on div "Meting buiten grenswaarden" at bounding box center [724, 232] width 217 height 40
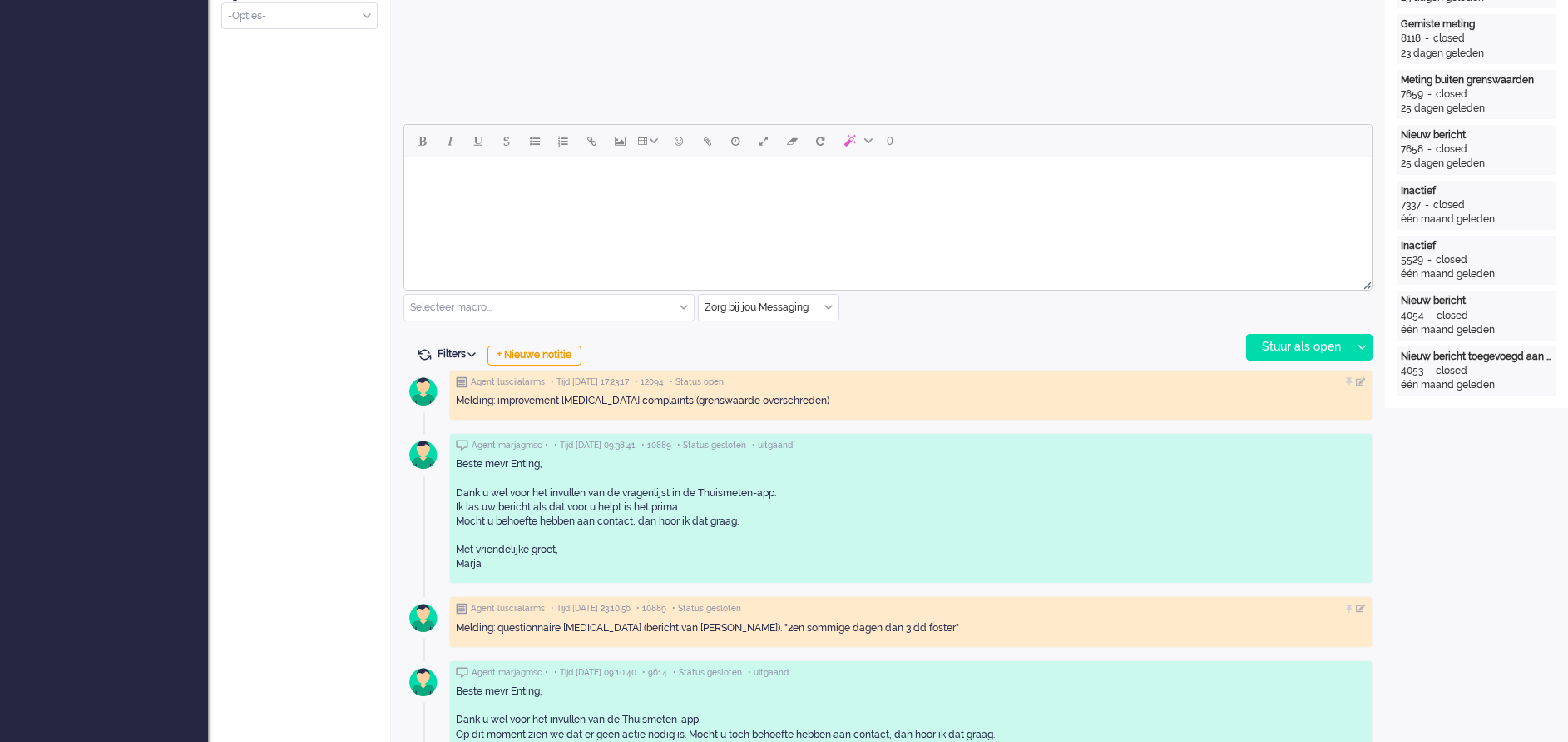
scroll to position [624, 0]
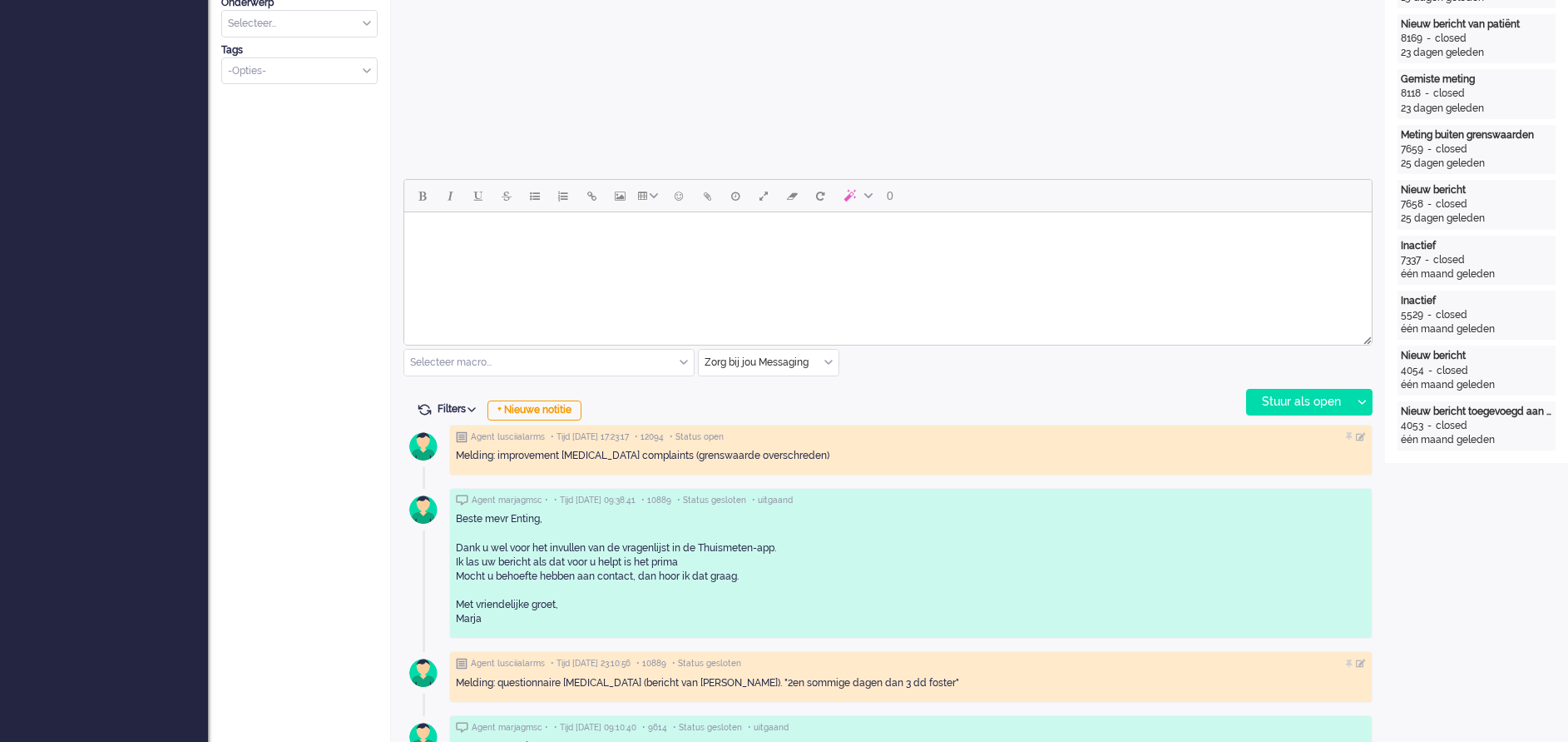
click at [495, 255] on html at bounding box center [888, 233] width 968 height 42
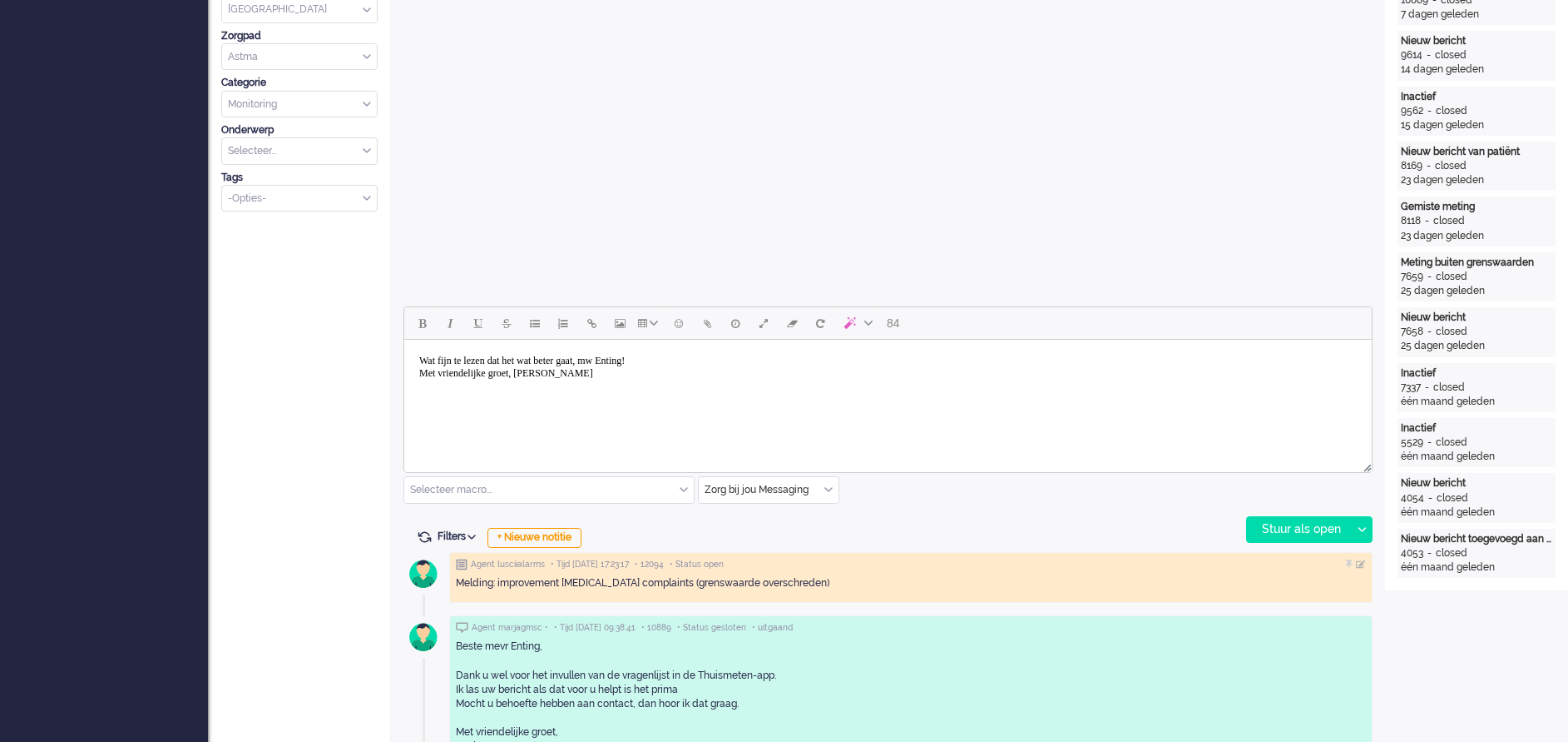
scroll to position [499, 0]
click at [1307, 524] on div "Stuur als open" at bounding box center [1300, 526] width 104 height 25
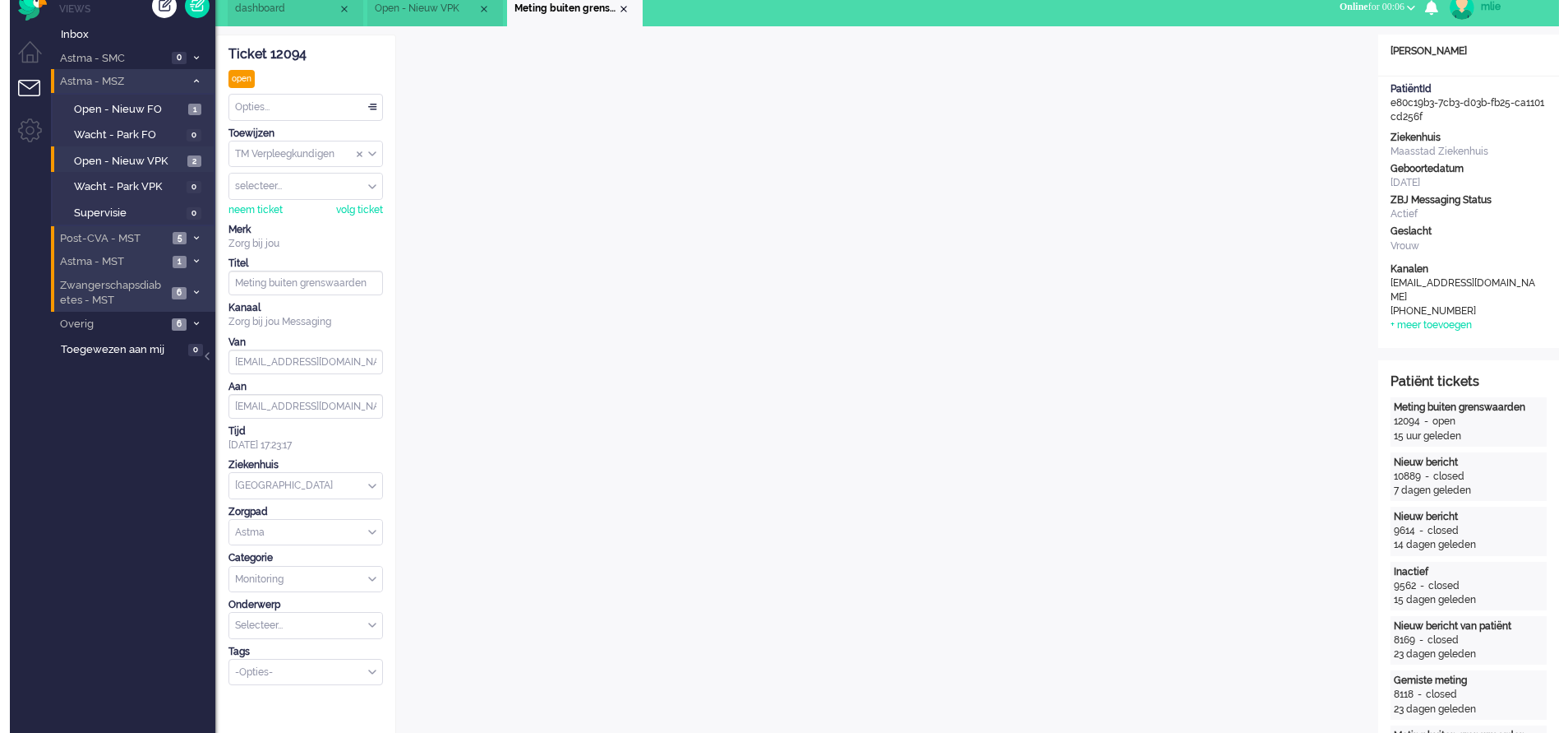
scroll to position [0, 0]
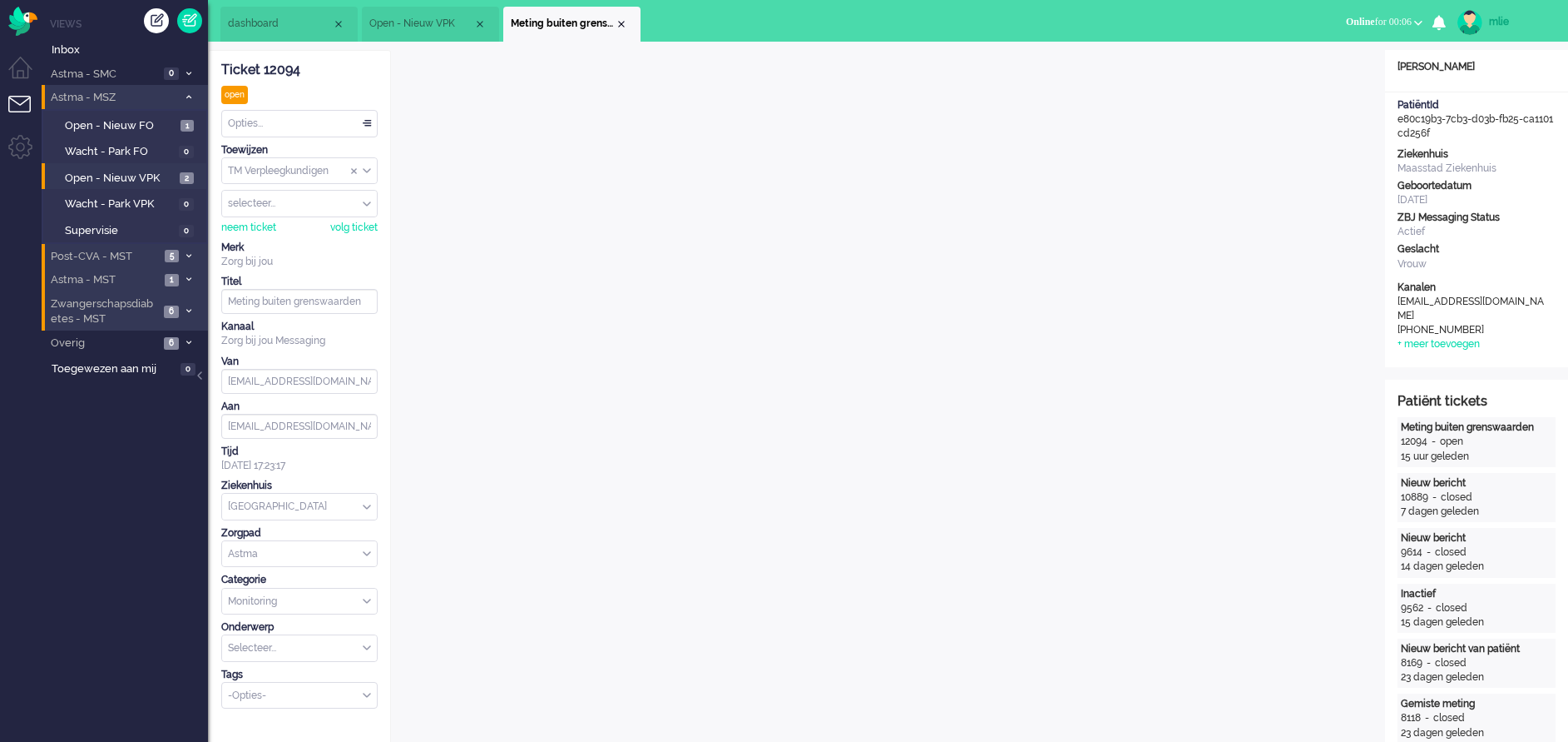
click at [364, 121] on div "Opties..." at bounding box center [300, 124] width 155 height 26
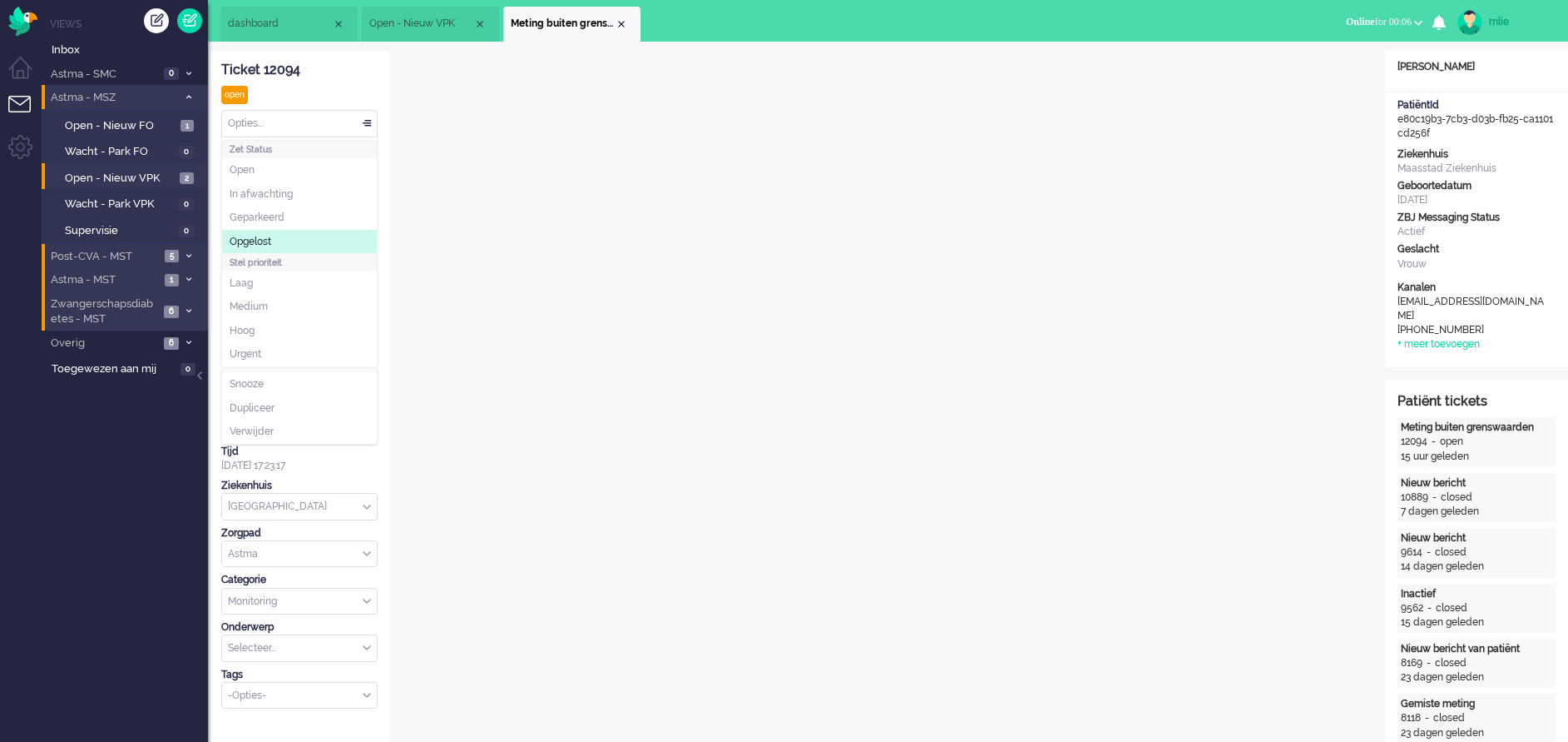
click at [274, 242] on li "Opgelost" at bounding box center [300, 242] width 155 height 25
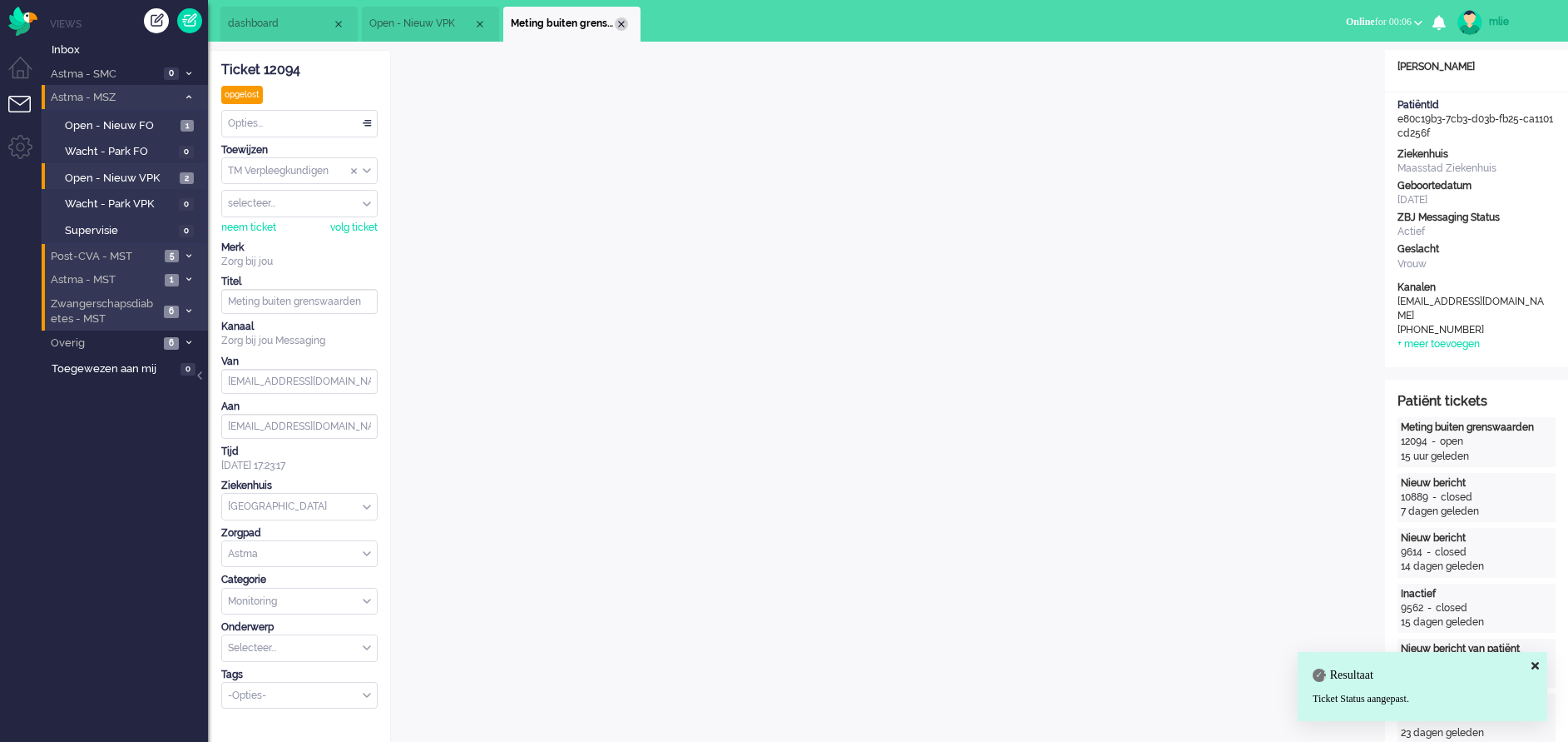
click at [620, 25] on div "Close tab" at bounding box center [622, 25] width 14 height 14
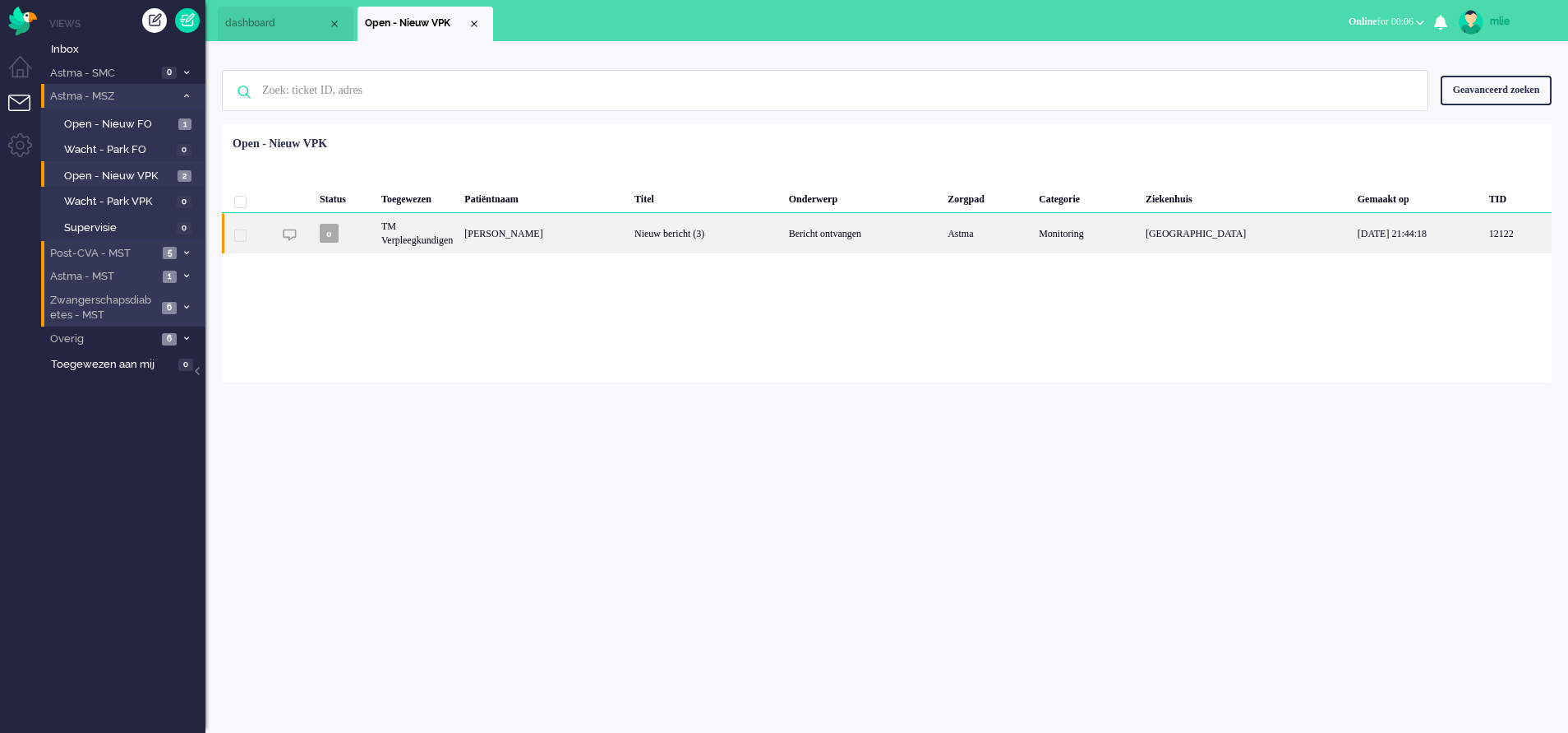
click at [904, 231] on div "Bericht ontvangen" at bounding box center [862, 232] width 158 height 40
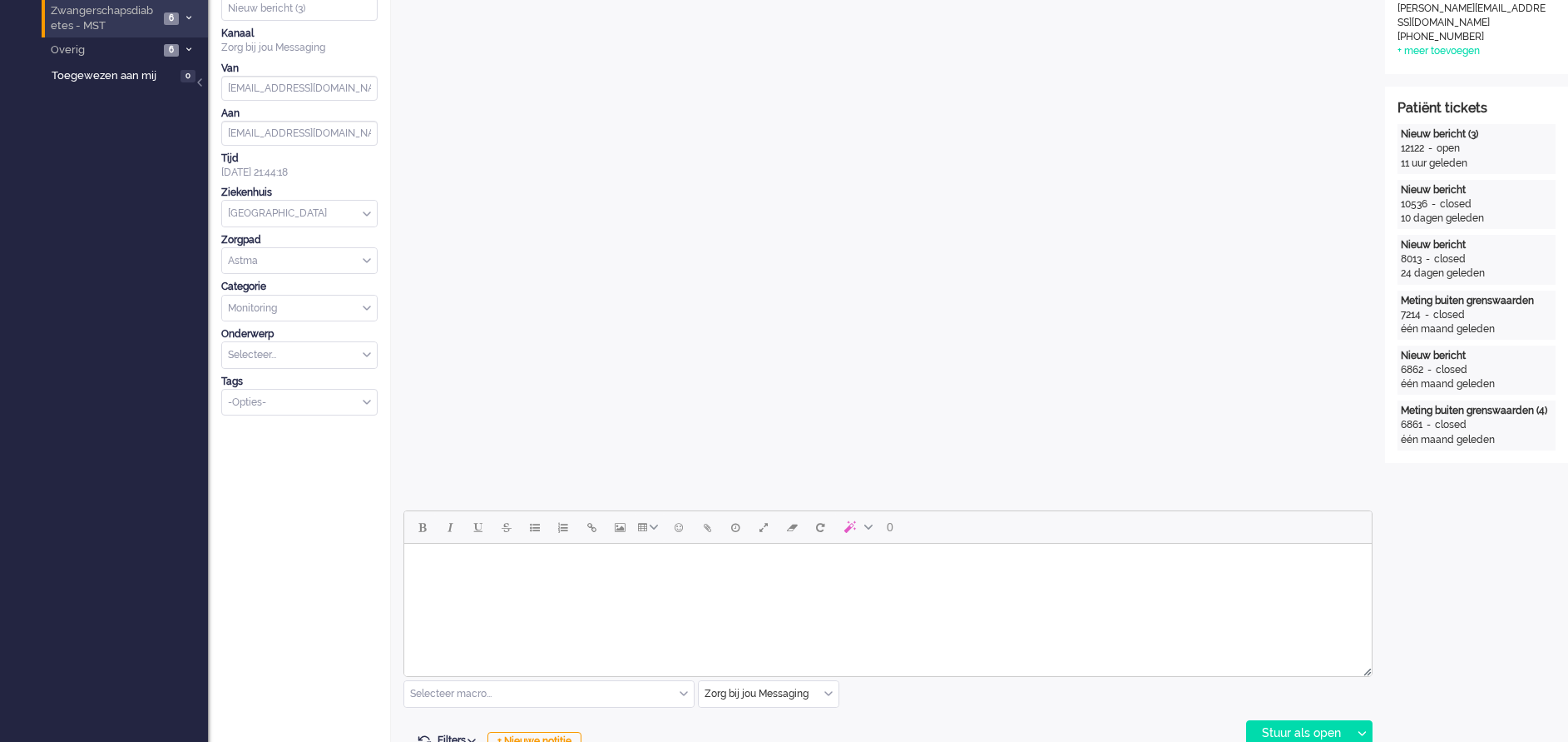
scroll to position [250, 0]
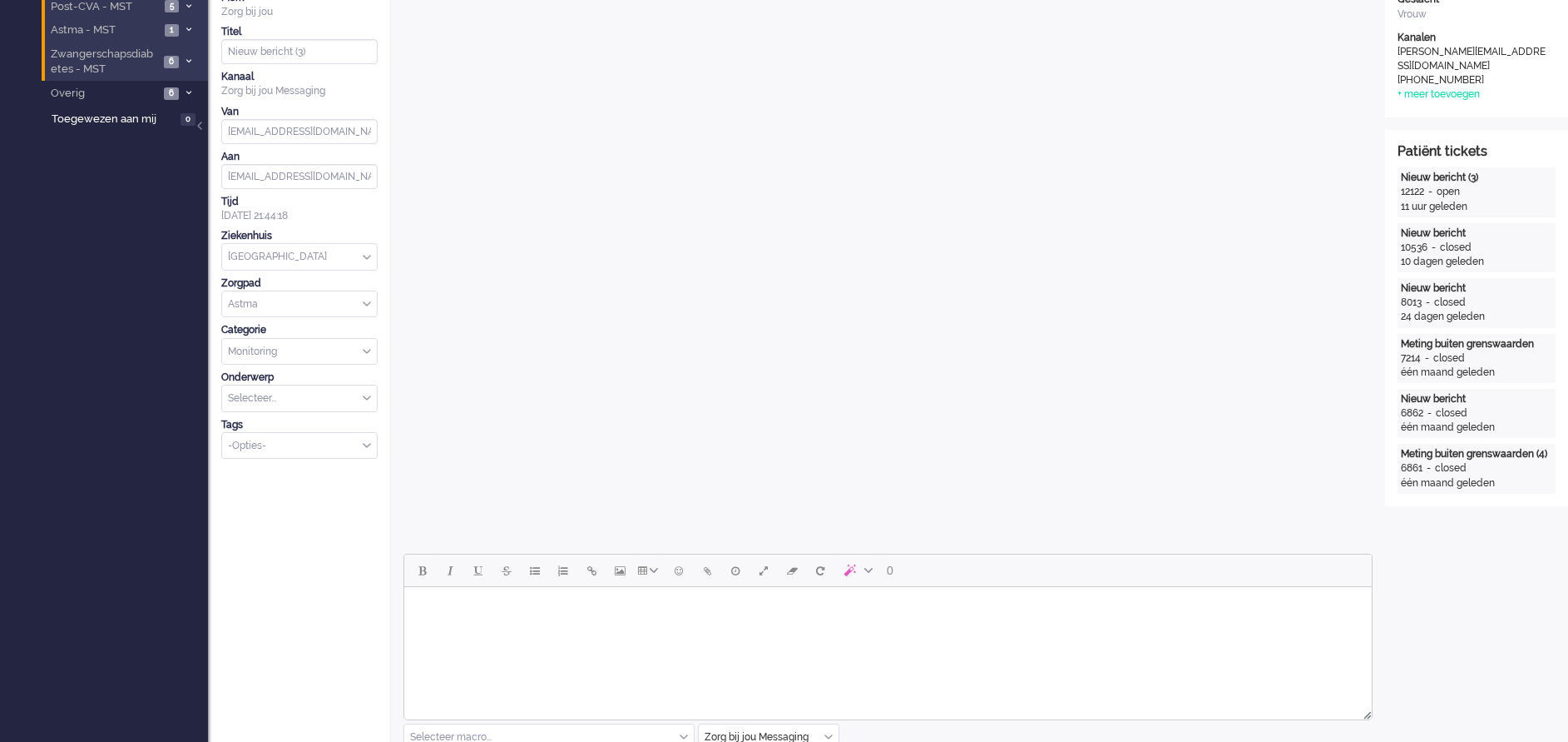
click at [566, 615] on body "Rich Text Area. Press ALT-0 for help." at bounding box center [887, 608] width 954 height 29
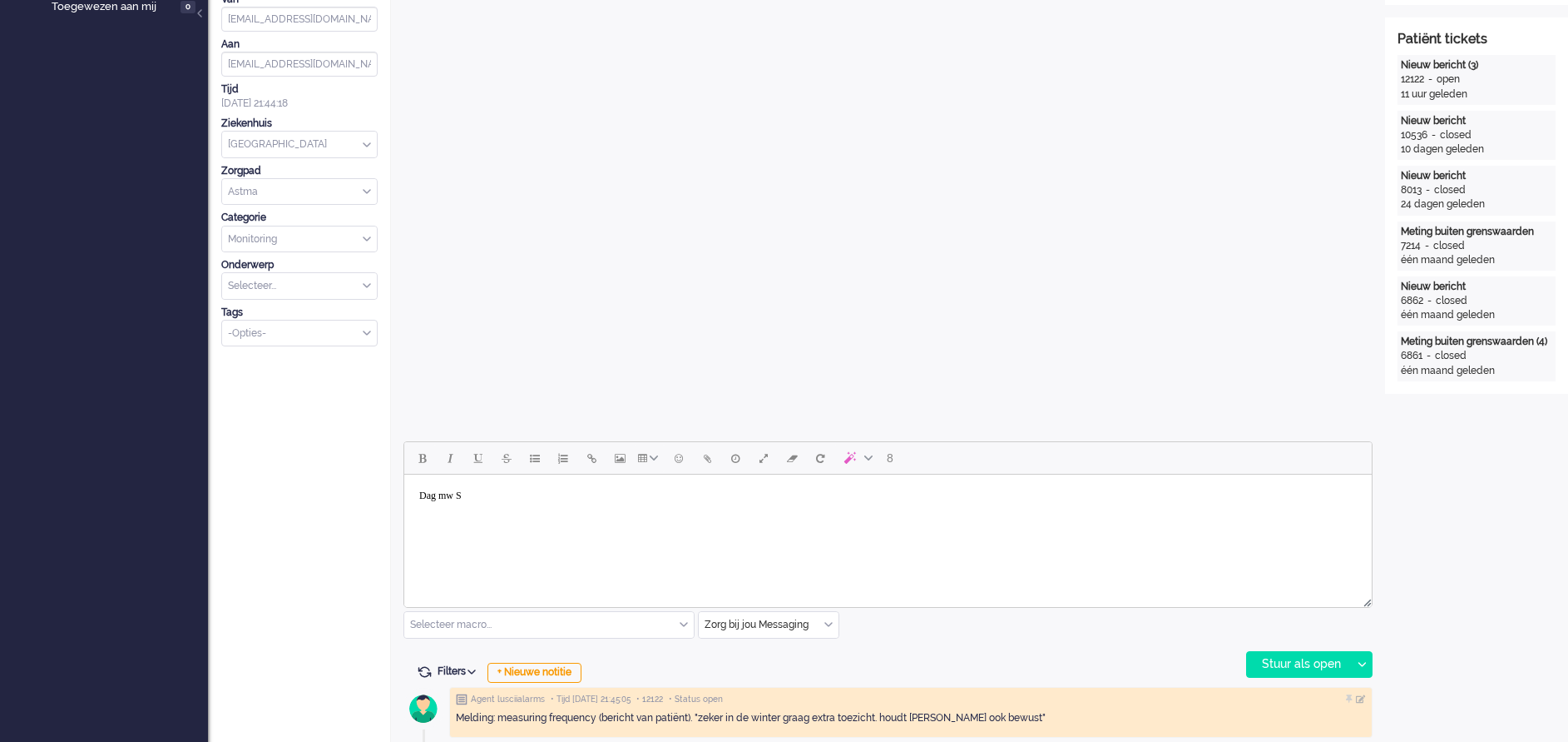
scroll to position [374, 0]
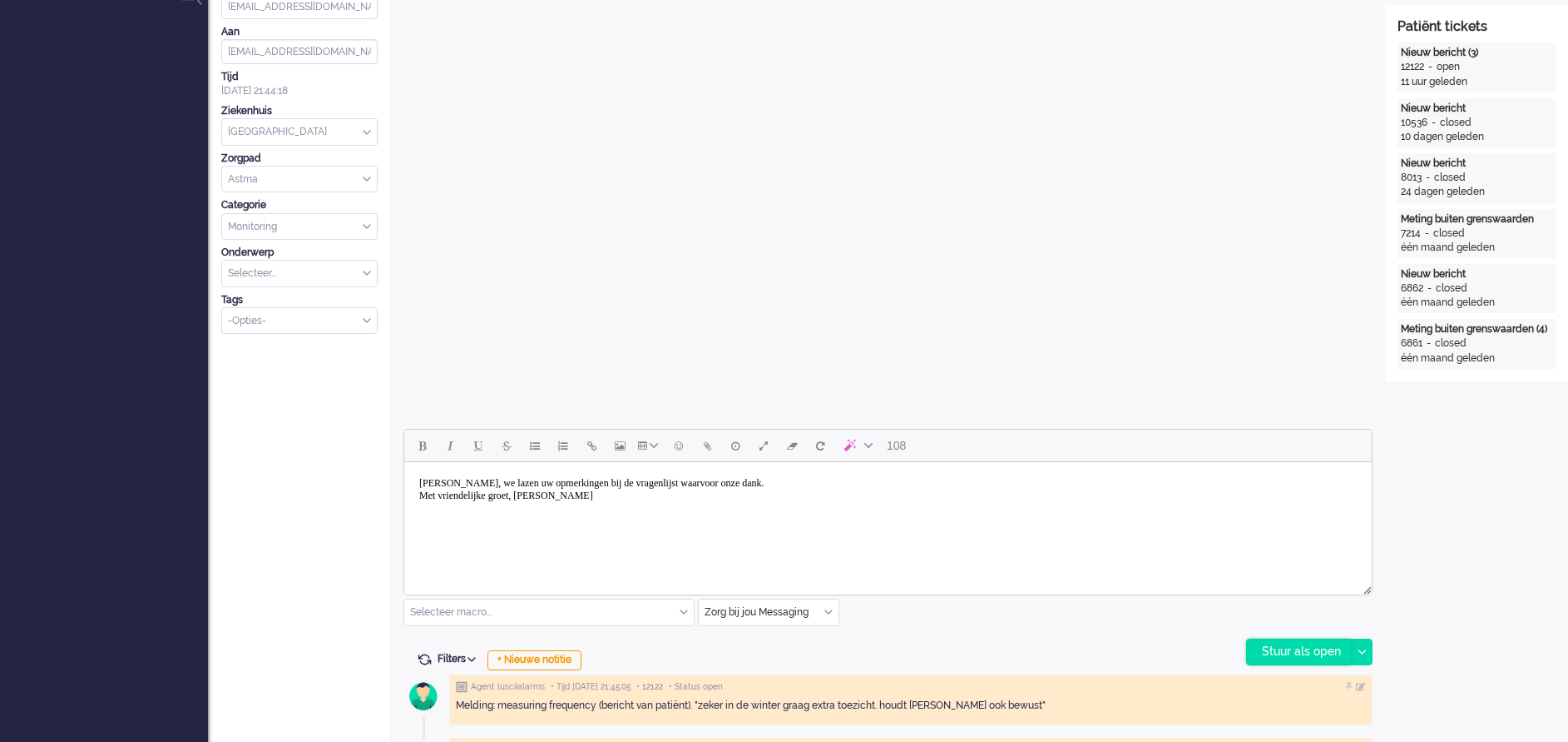
click at [1295, 644] on div "Stuur als open" at bounding box center [1300, 651] width 104 height 25
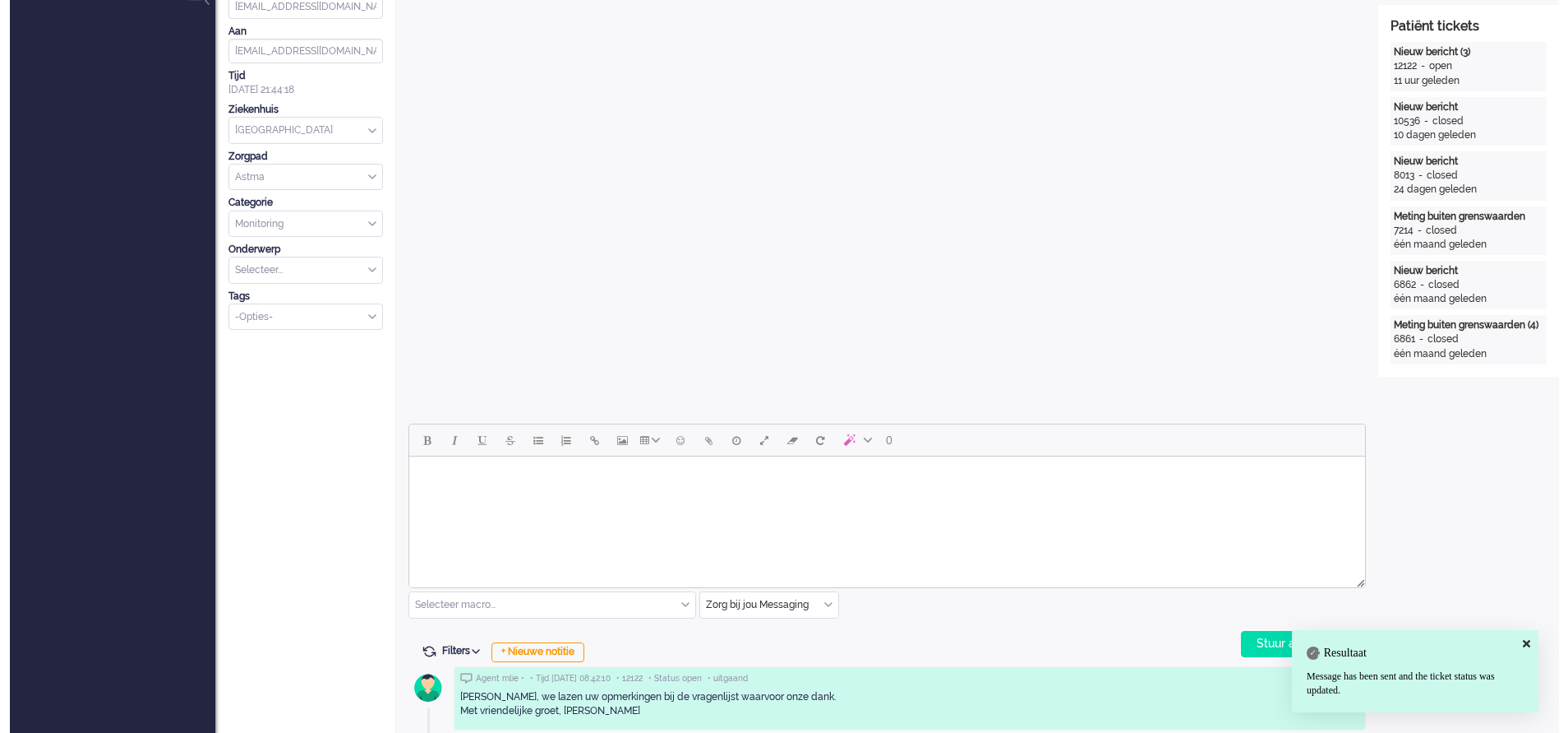
scroll to position [0, 0]
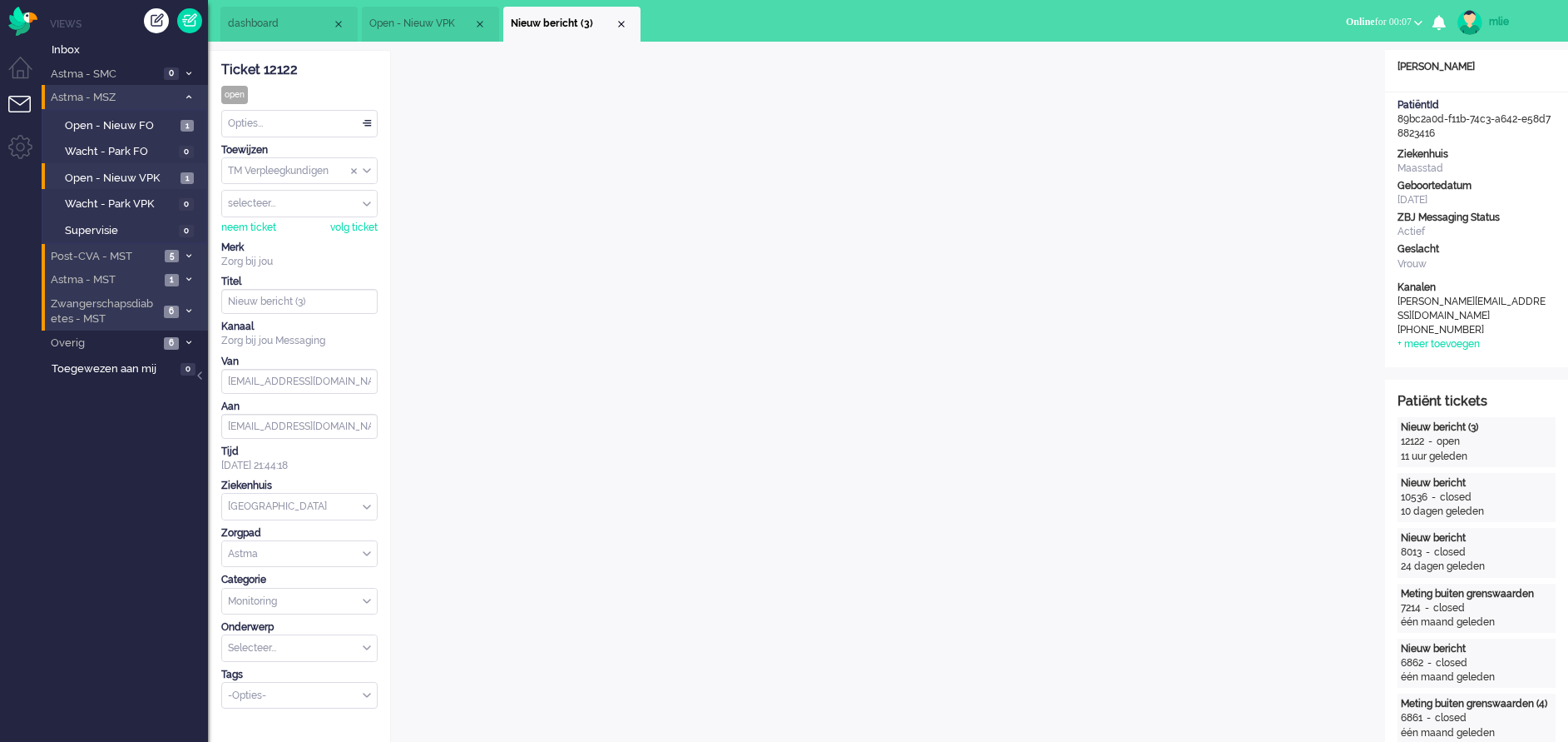
click at [367, 118] on div "Opties..." at bounding box center [300, 124] width 155 height 26
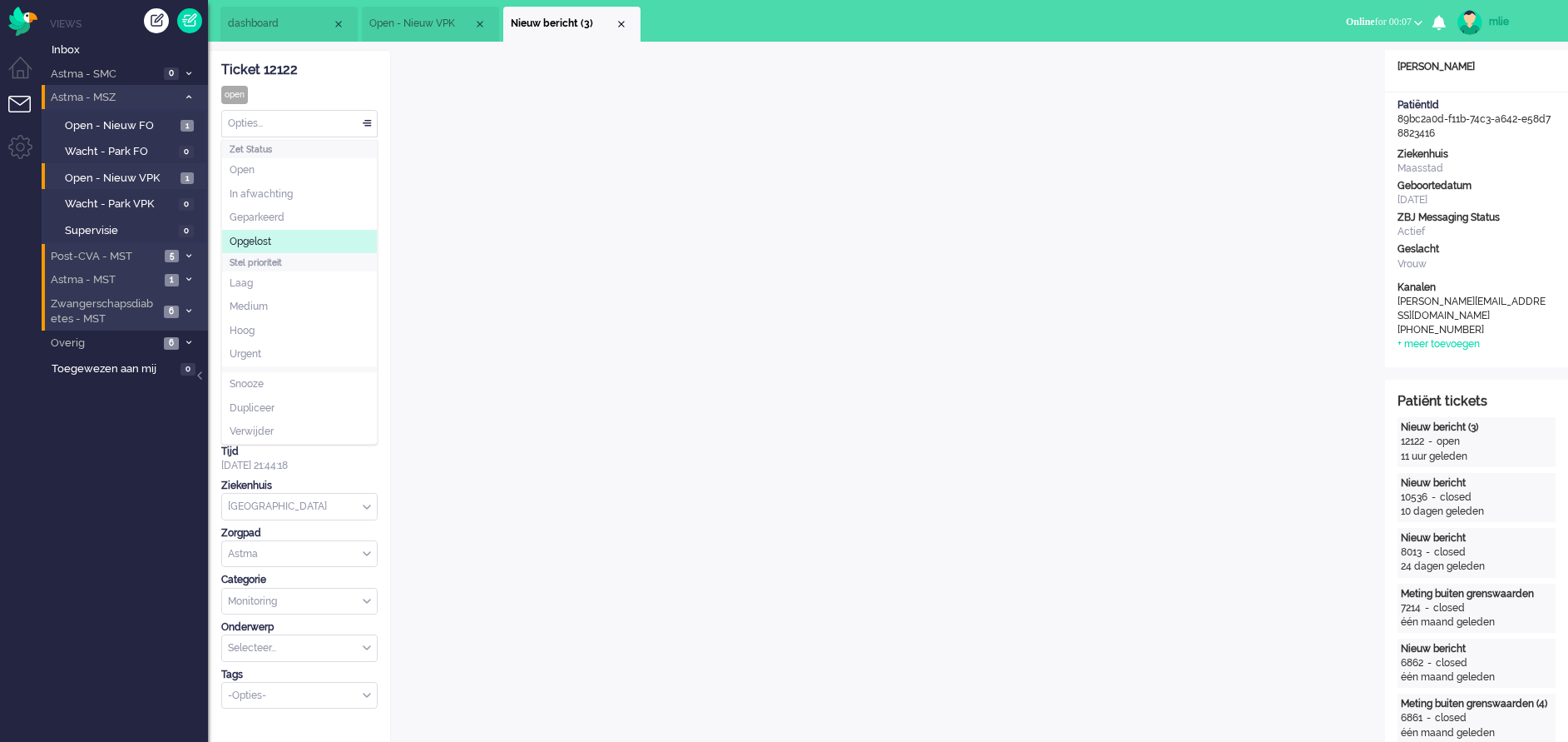
click at [296, 241] on li "Opgelost" at bounding box center [300, 242] width 155 height 25
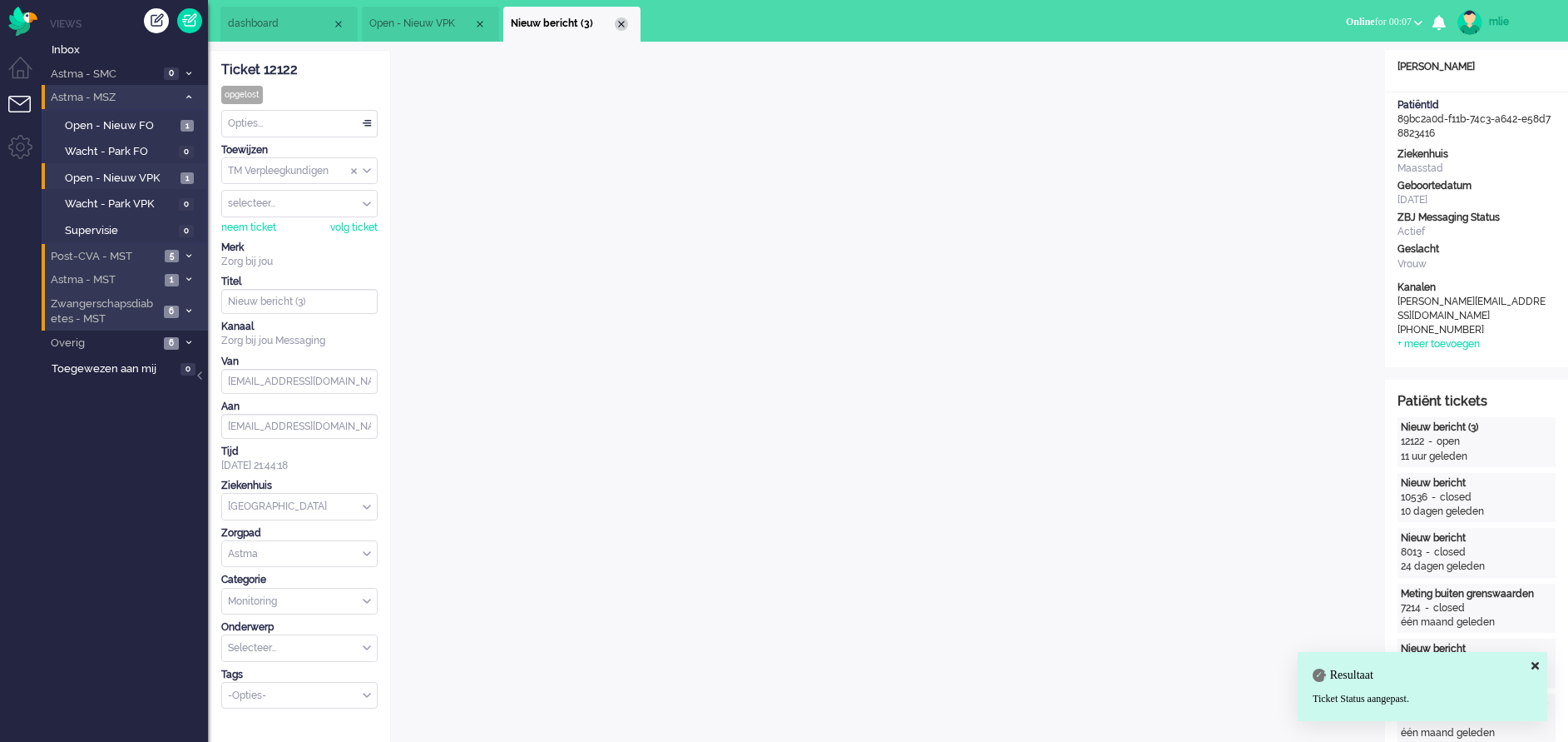
click at [624, 22] on div "Close tab" at bounding box center [622, 25] width 14 height 14
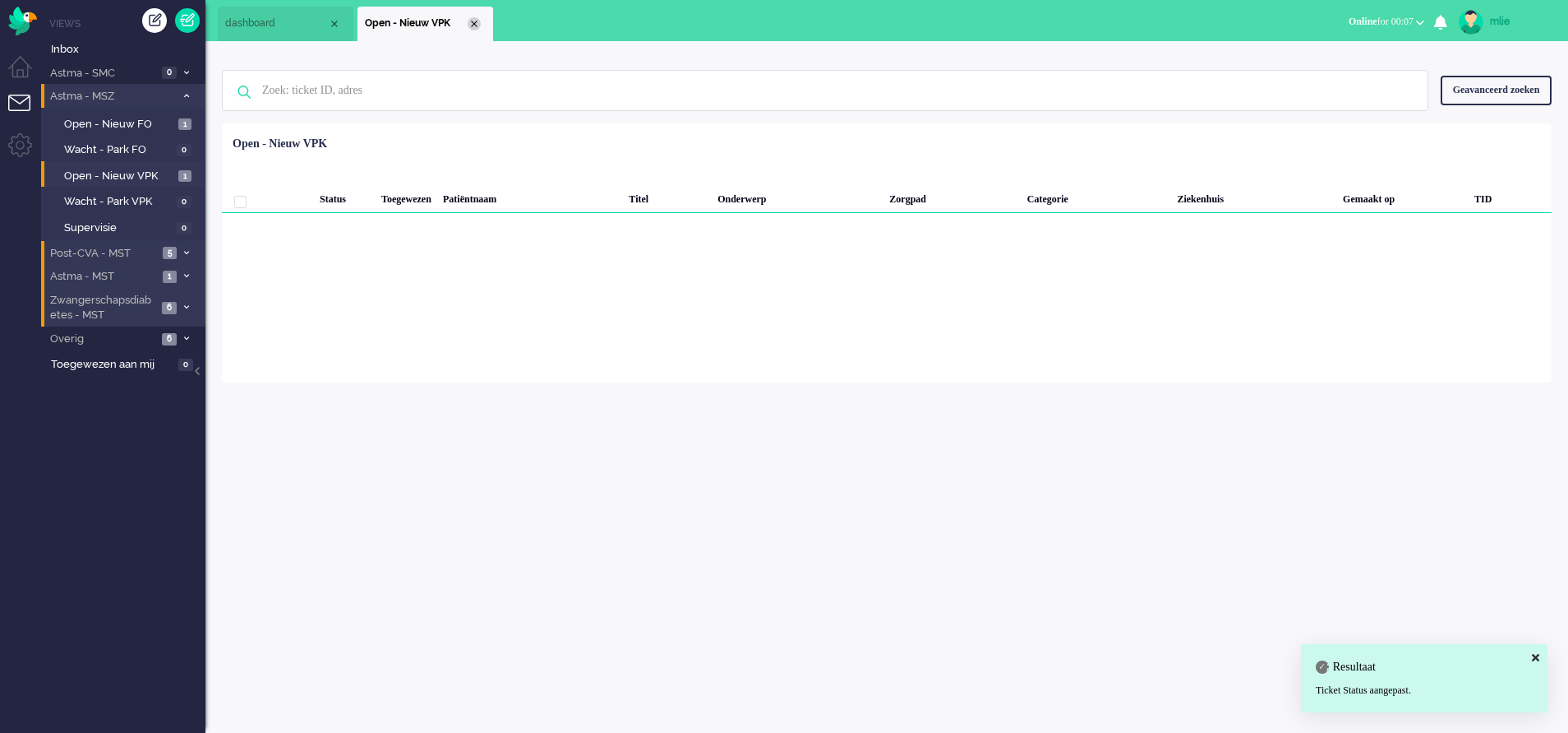
click at [475, 27] on div "Close tab" at bounding box center [474, 24] width 14 height 14
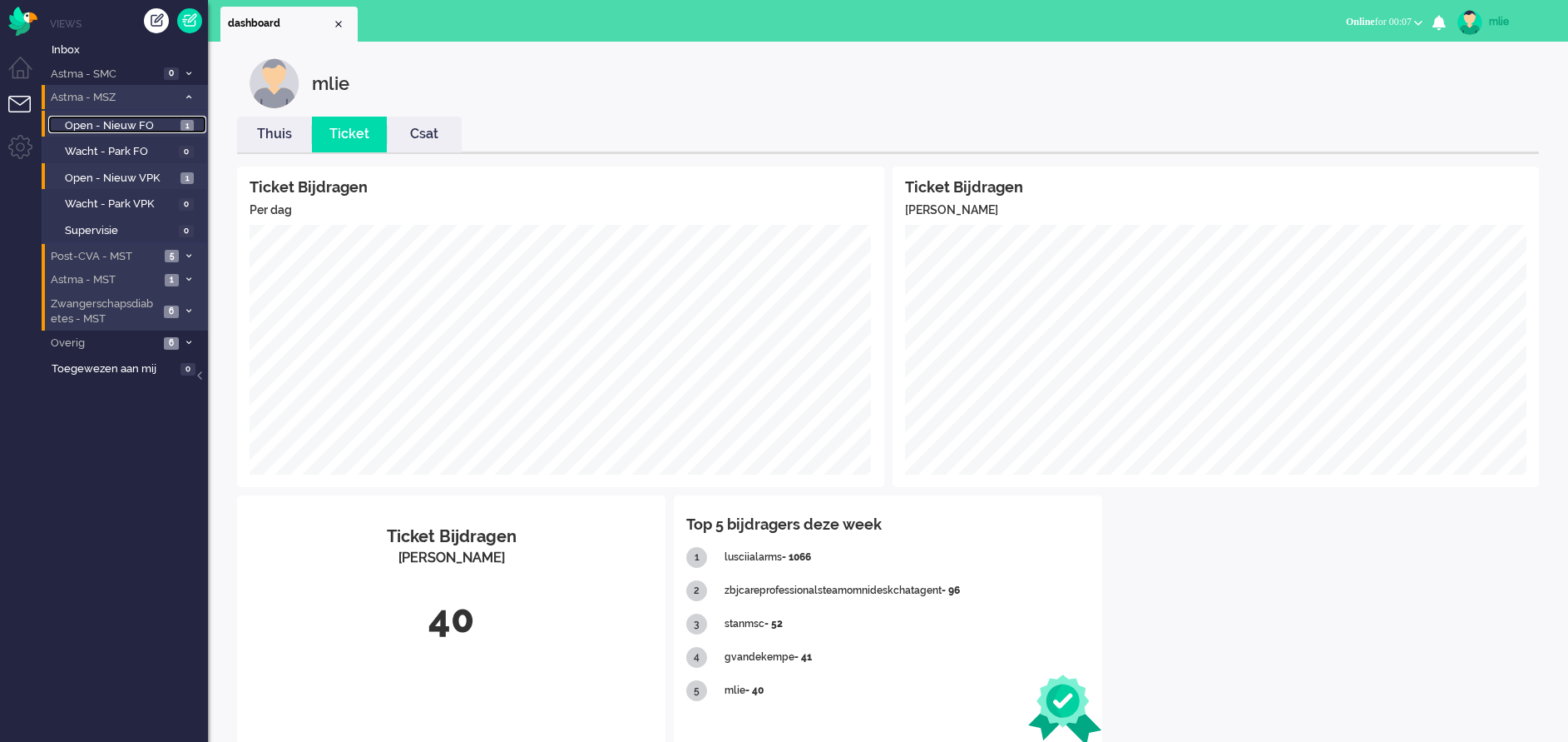
click at [93, 124] on span "Open - Nieuw FO" at bounding box center [120, 126] width 111 height 16
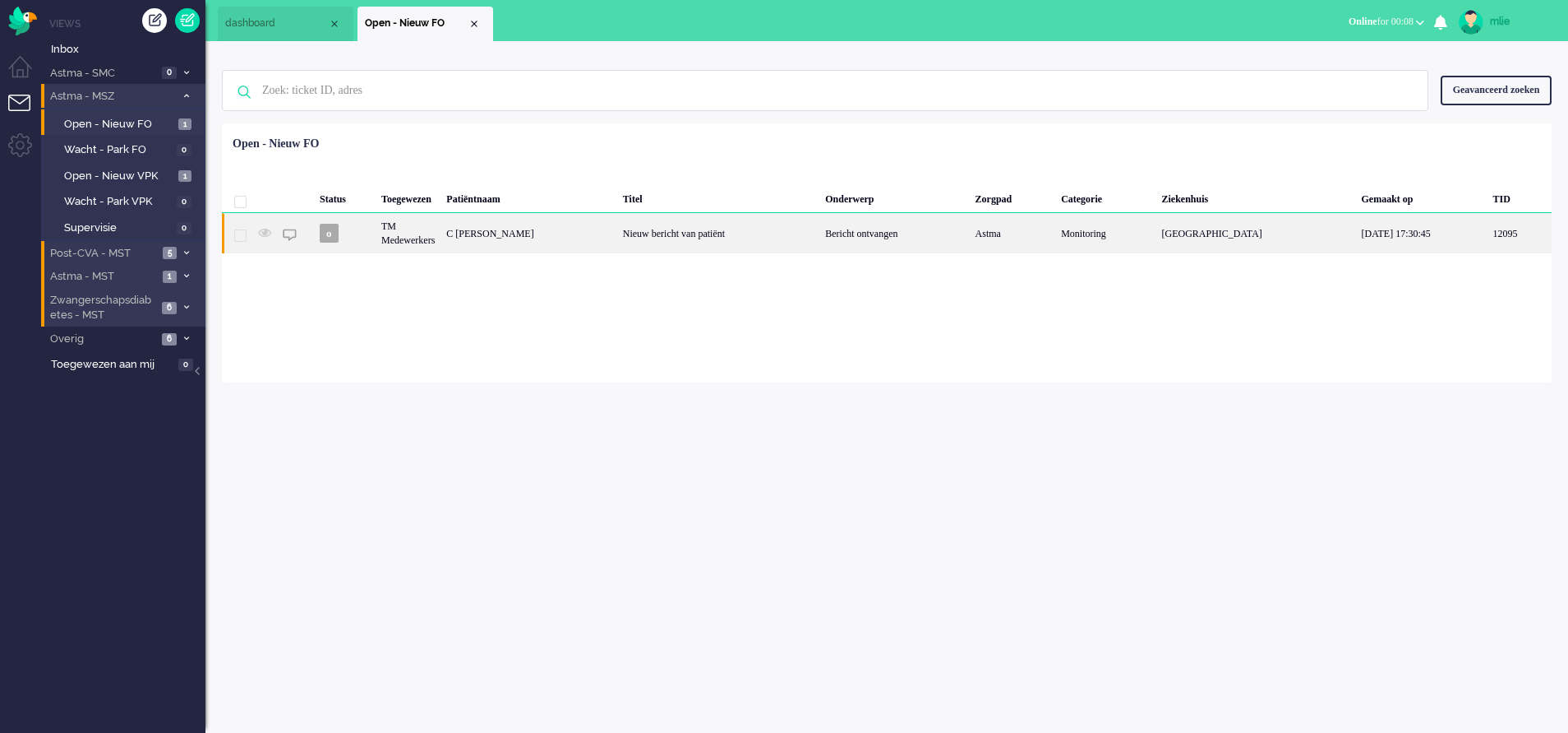
click at [833, 239] on div "Bericht ontvangen" at bounding box center [894, 232] width 149 height 40
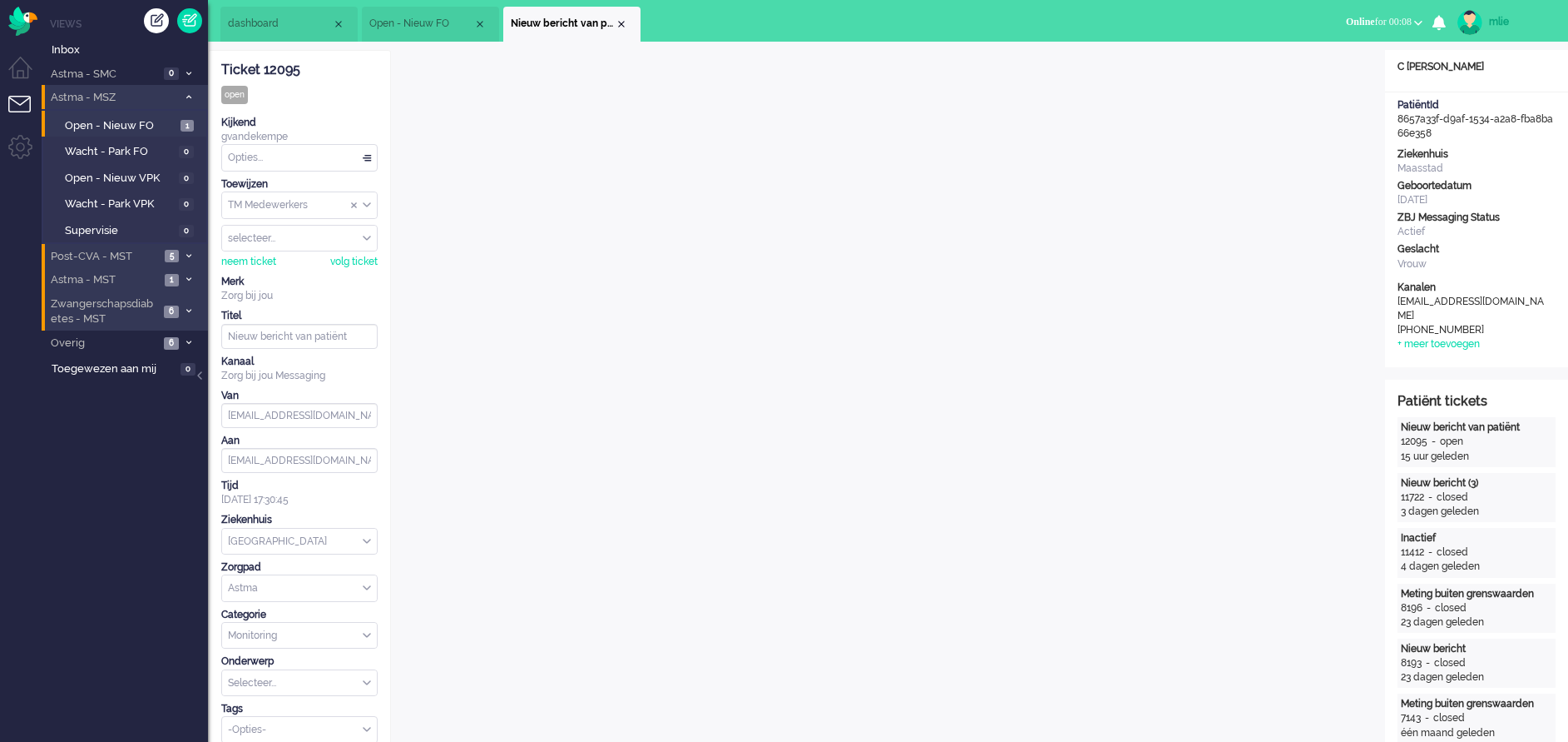
drag, startPoint x: 308, startPoint y: 74, endPoint x: 218, endPoint y: 69, distance: 90.1
drag, startPoint x: 218, startPoint y: 69, endPoint x: 227, endPoint y: 69, distance: 9.0
copy div "Ticket 12095"
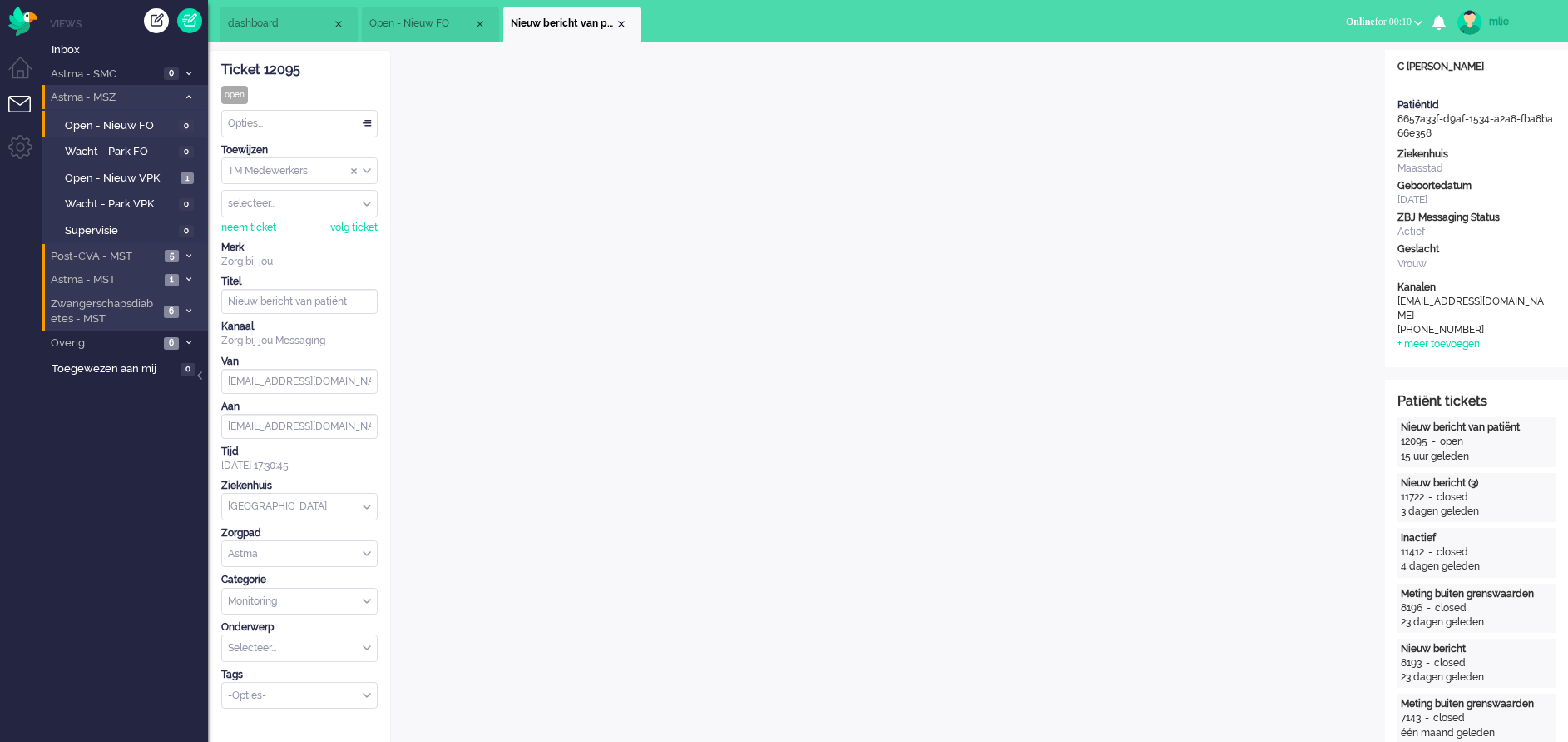
click at [366, 121] on div "Opties..." at bounding box center [300, 124] width 155 height 26
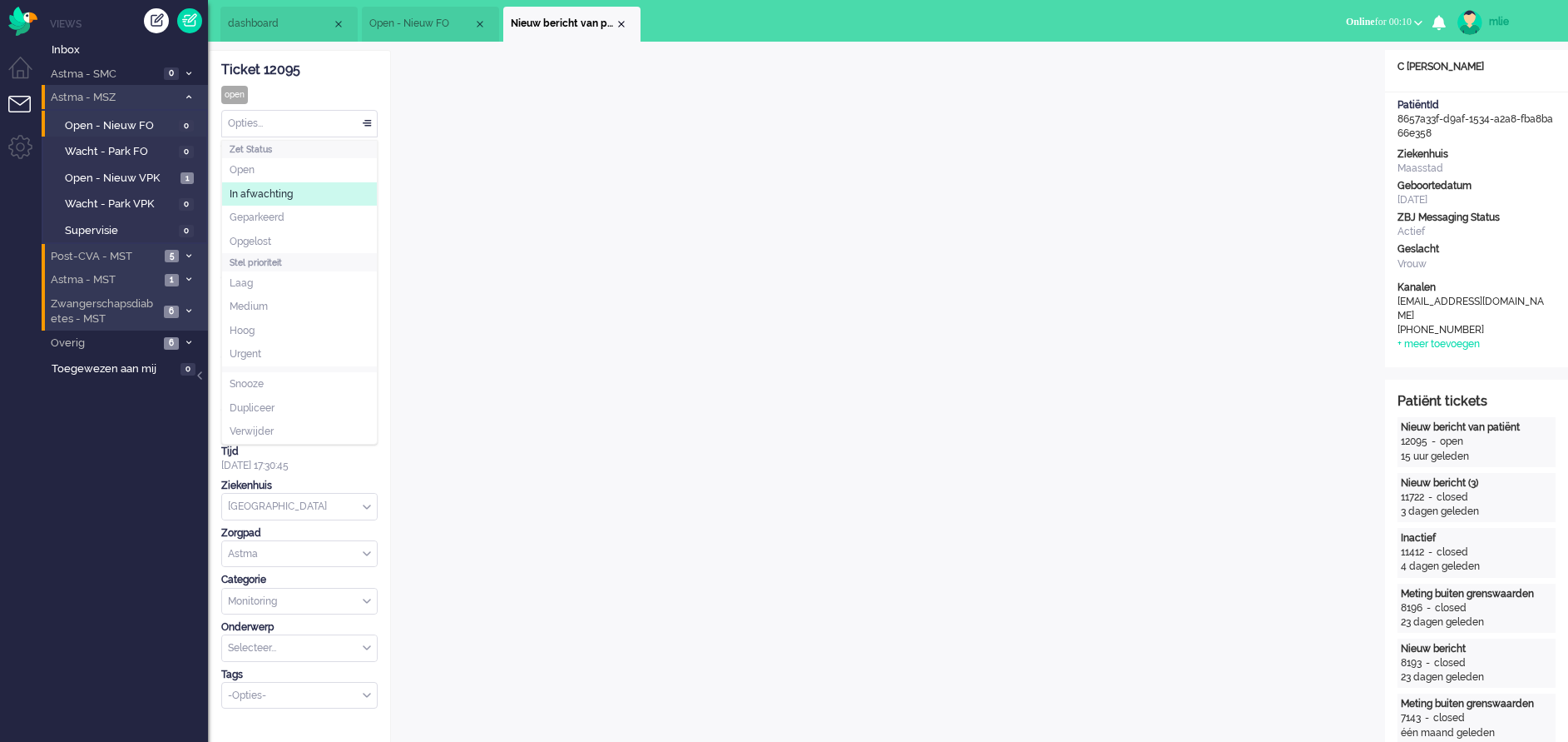
click at [298, 185] on li "In afwachting" at bounding box center [300, 194] width 155 height 25
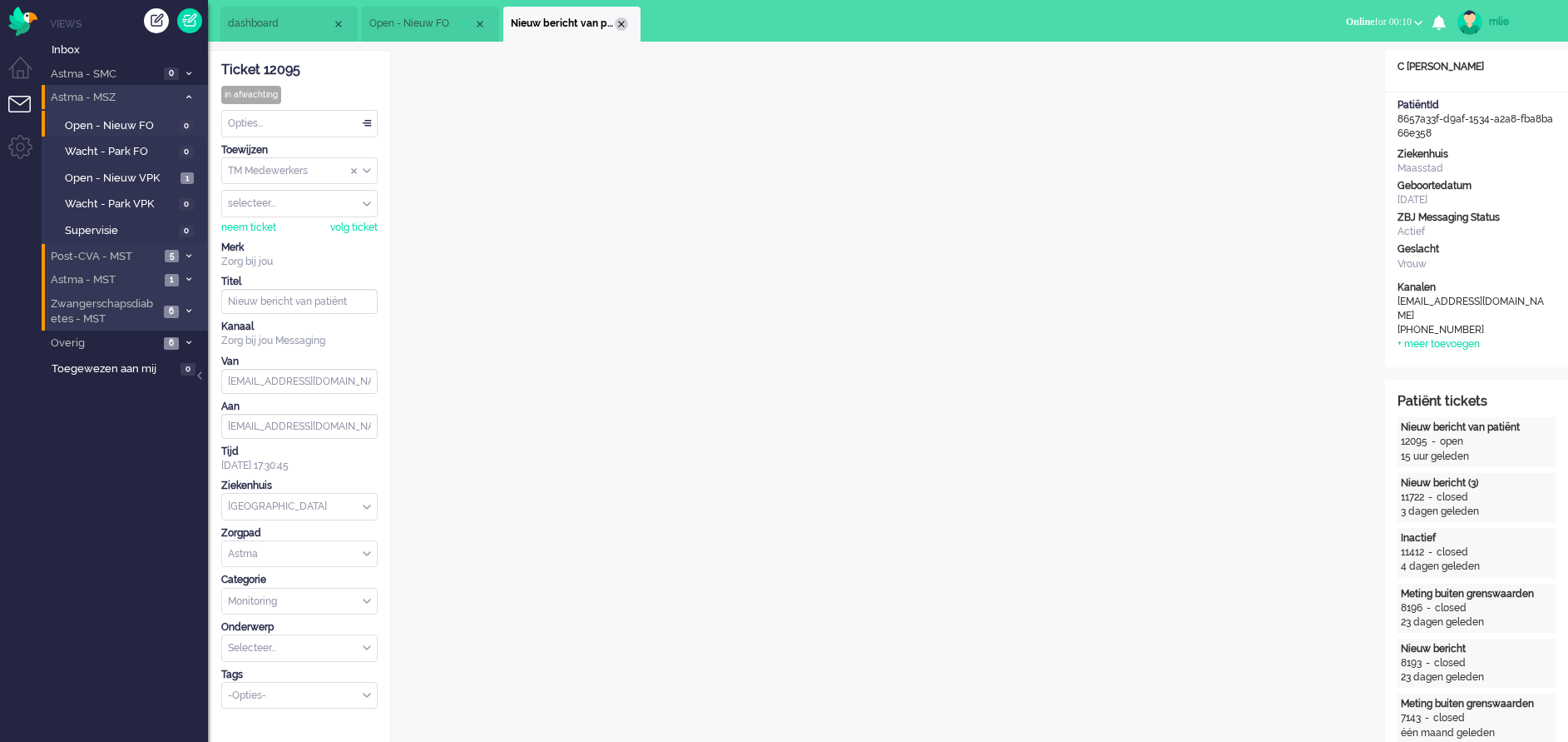
click at [625, 25] on div "Close tab" at bounding box center [622, 25] width 14 height 14
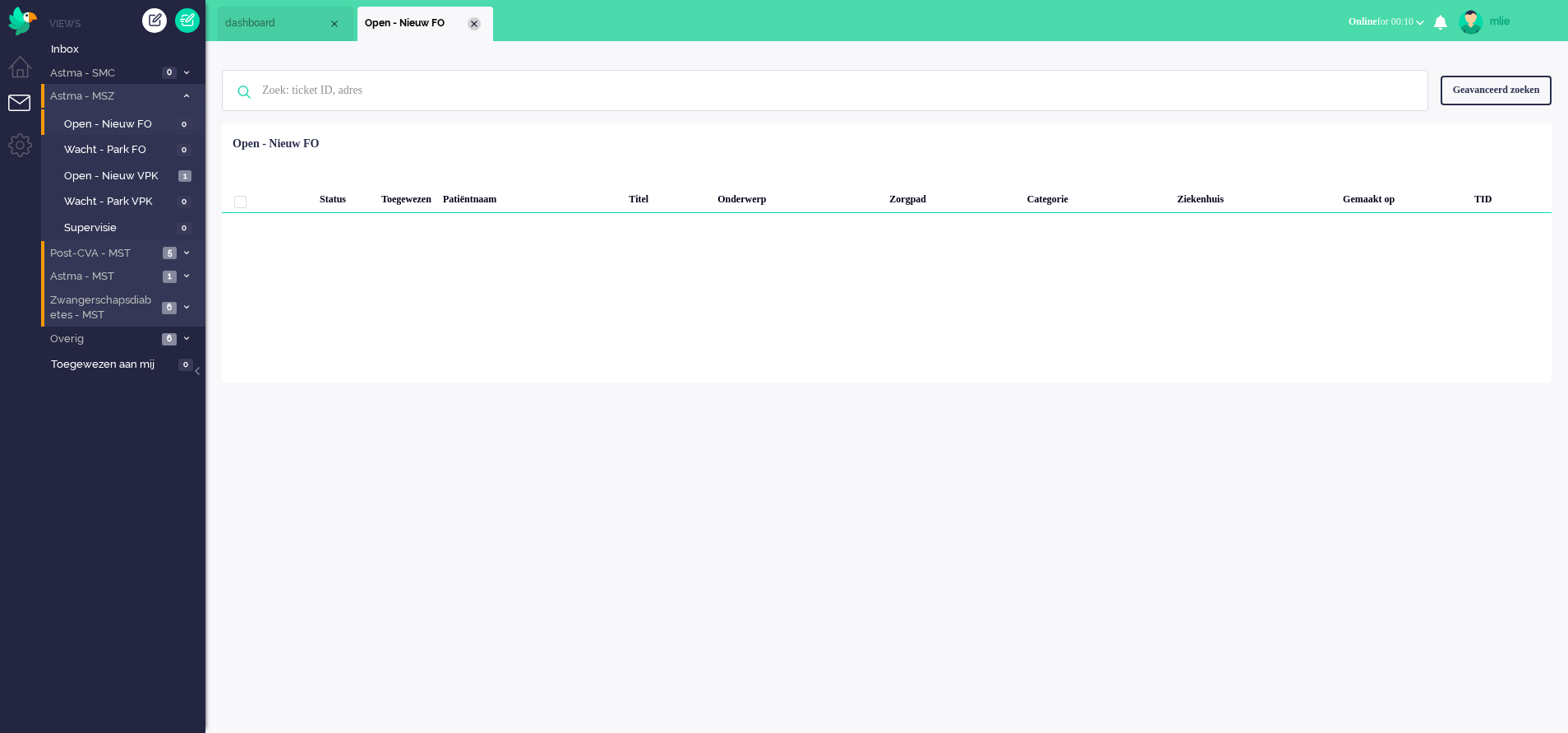
click at [473, 22] on div "Close tab" at bounding box center [474, 24] width 14 height 14
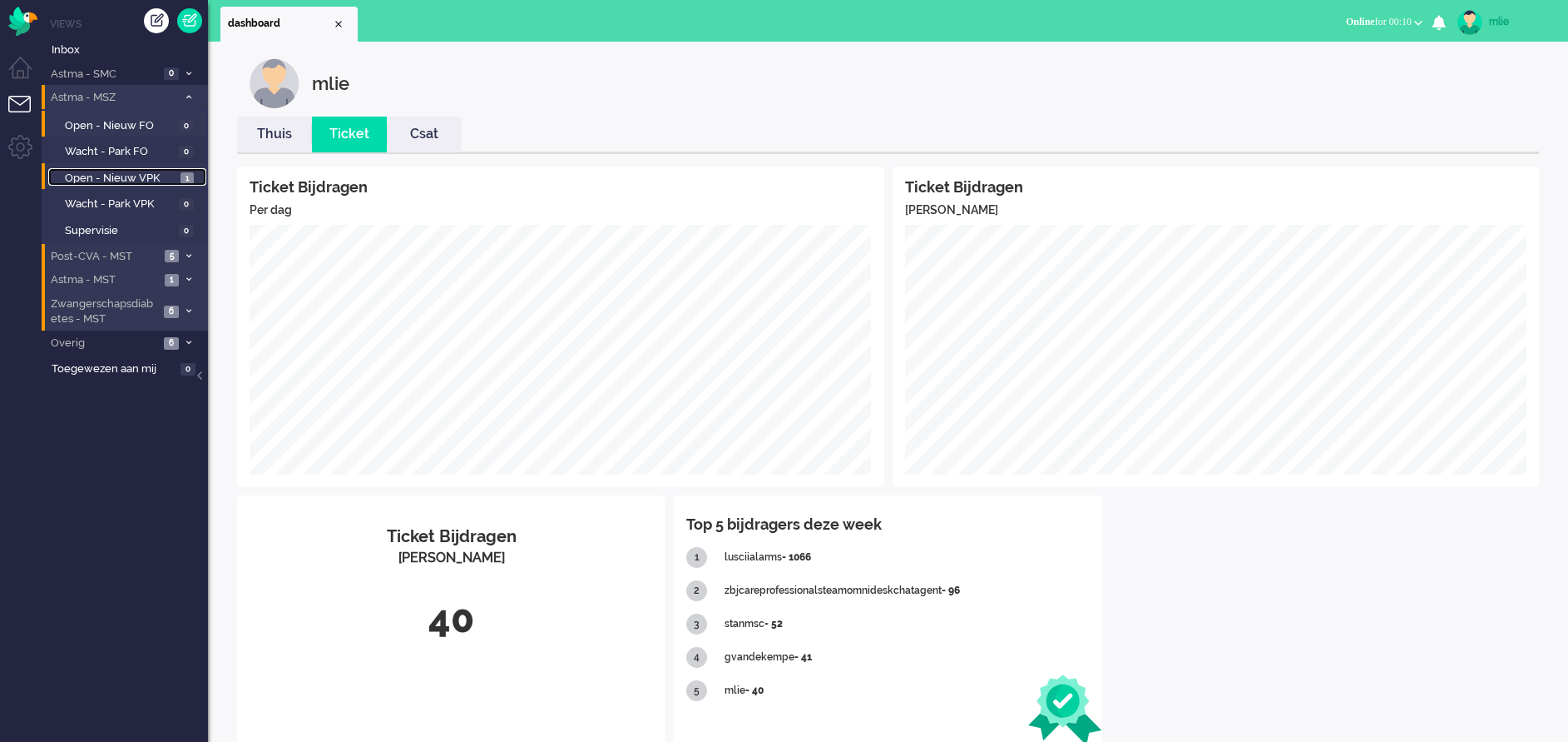
click at [91, 174] on span "Open - Nieuw VPK" at bounding box center [120, 179] width 111 height 16
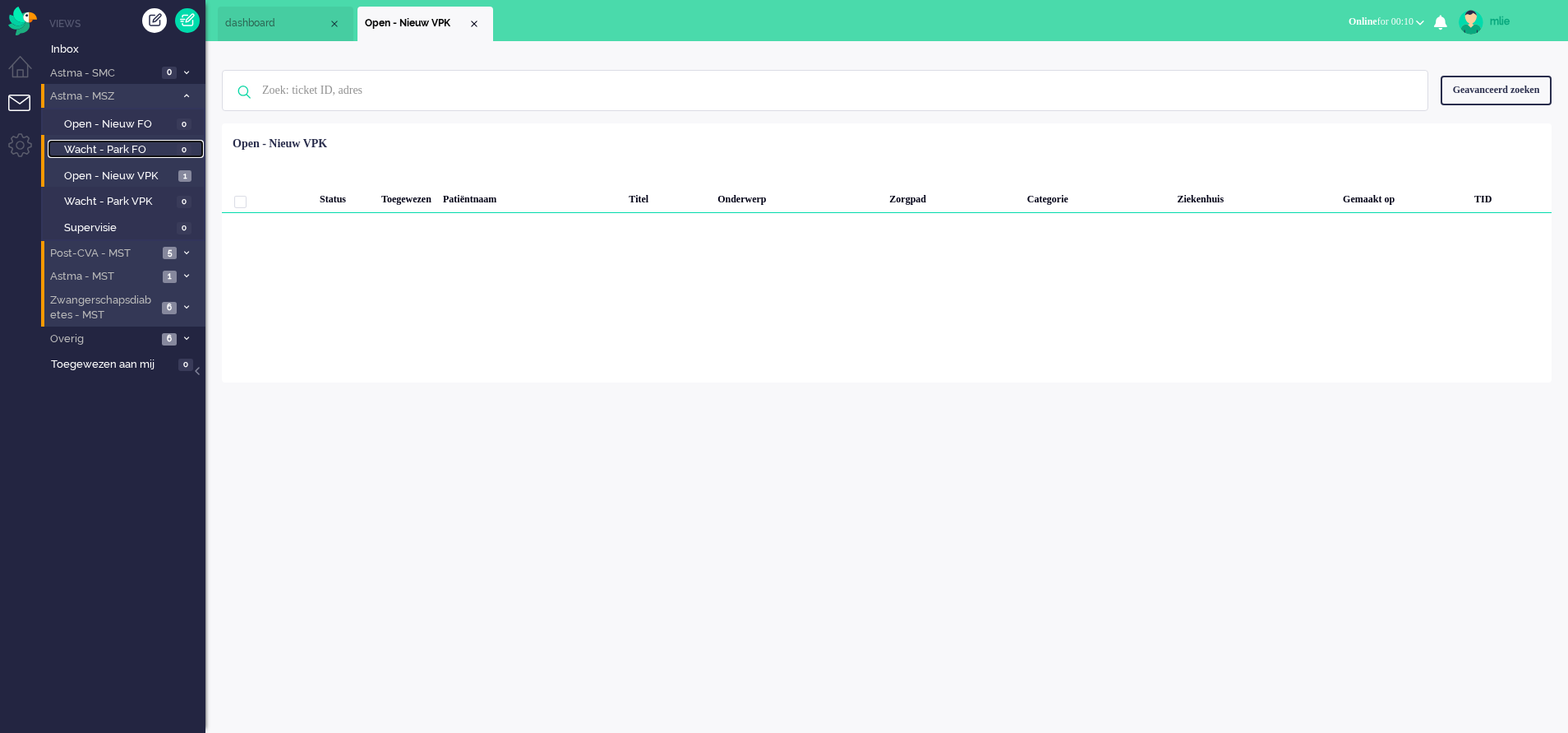
click at [157, 148] on span "Wacht - Park FO" at bounding box center [118, 150] width 109 height 16
click at [100, 172] on span "Open - Nieuw VPK" at bounding box center [118, 177] width 110 height 16
click at [186, 88] on li "Astma - MSZ 1" at bounding box center [122, 95] width 164 height 24
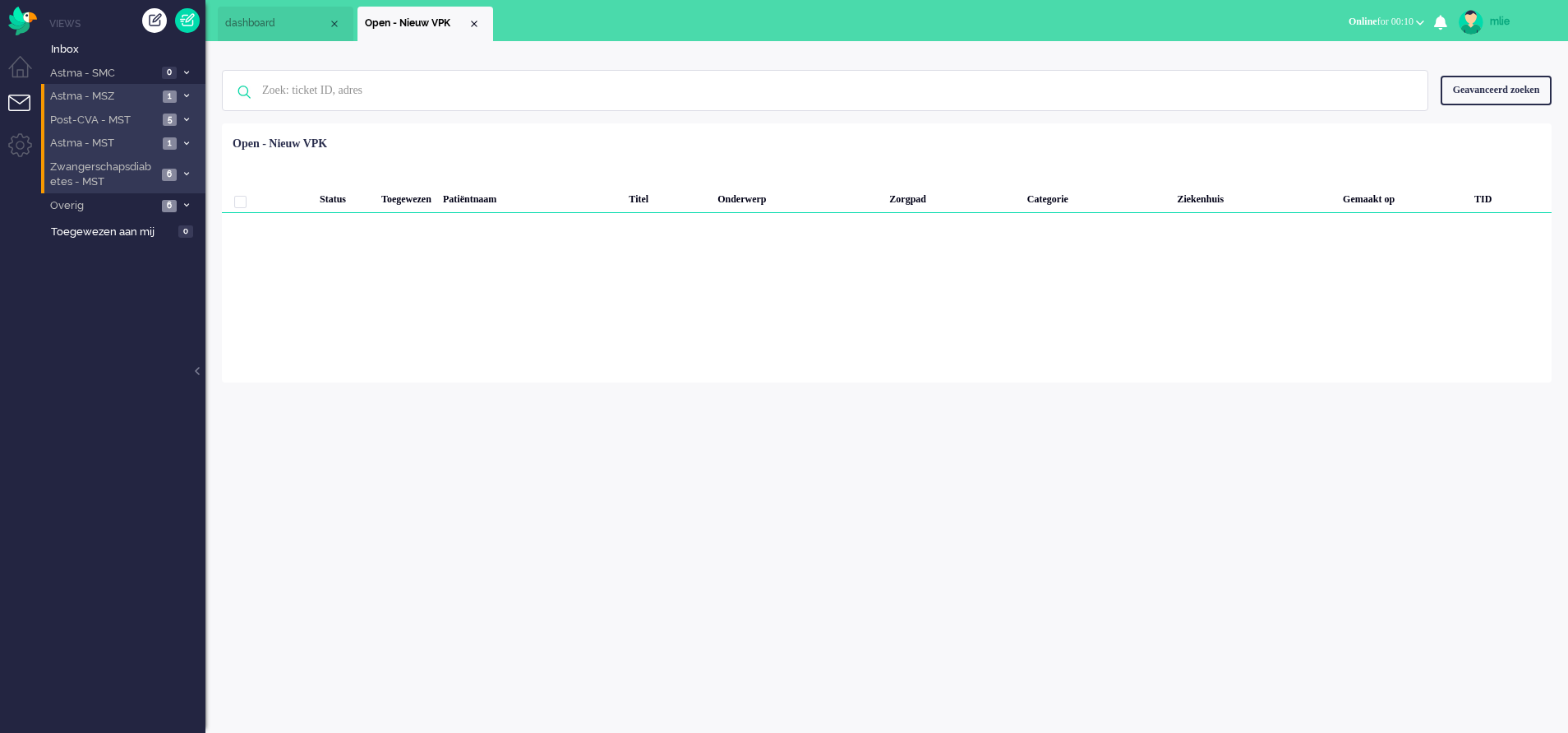
click at [186, 88] on li "Astma - MSZ 1" at bounding box center [122, 95] width 164 height 24
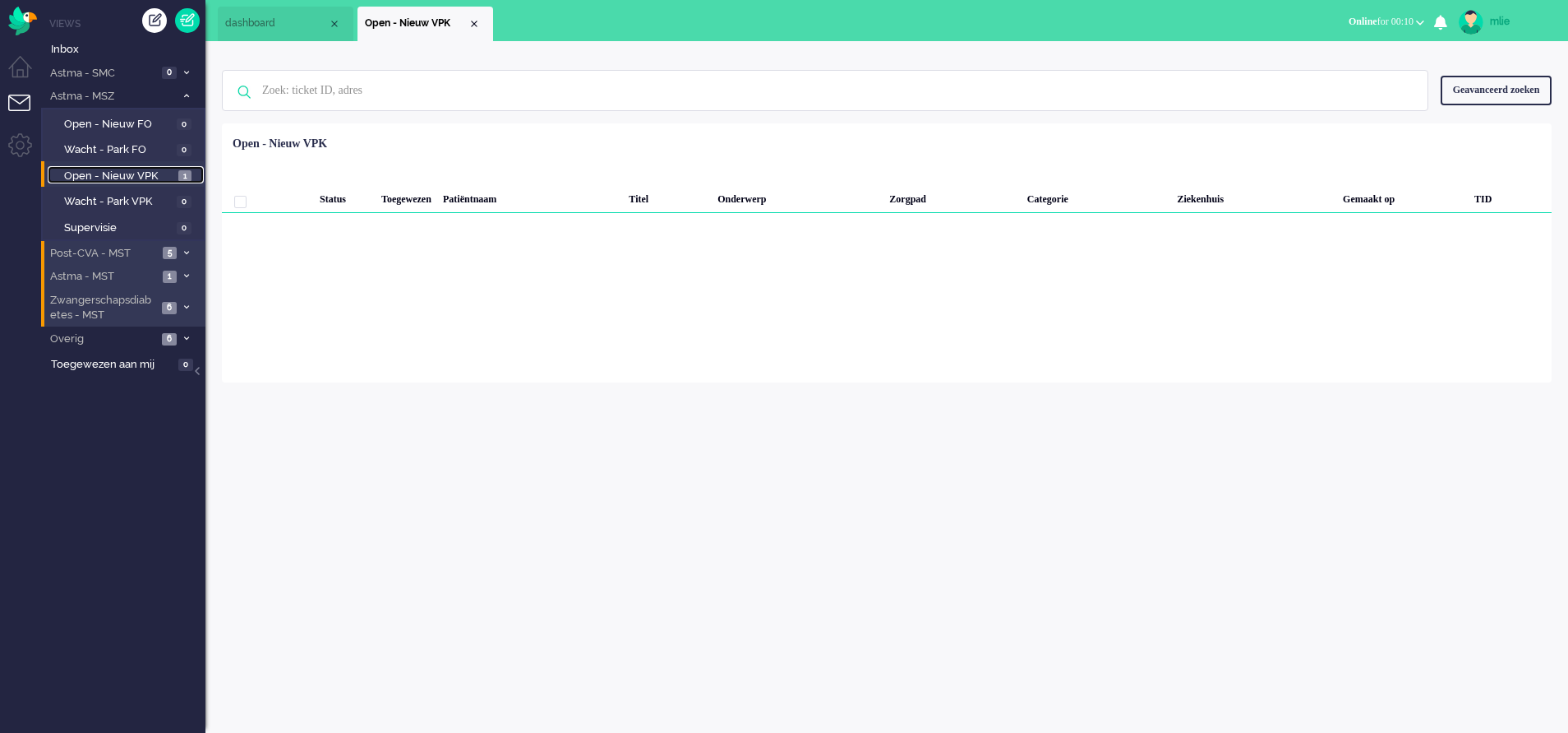
click at [89, 170] on span "Open - Nieuw VPK" at bounding box center [118, 177] width 110 height 16
click at [107, 118] on span "Open - Nieuw FO" at bounding box center [118, 124] width 109 height 16
click at [189, 94] on span at bounding box center [185, 96] width 13 height 9
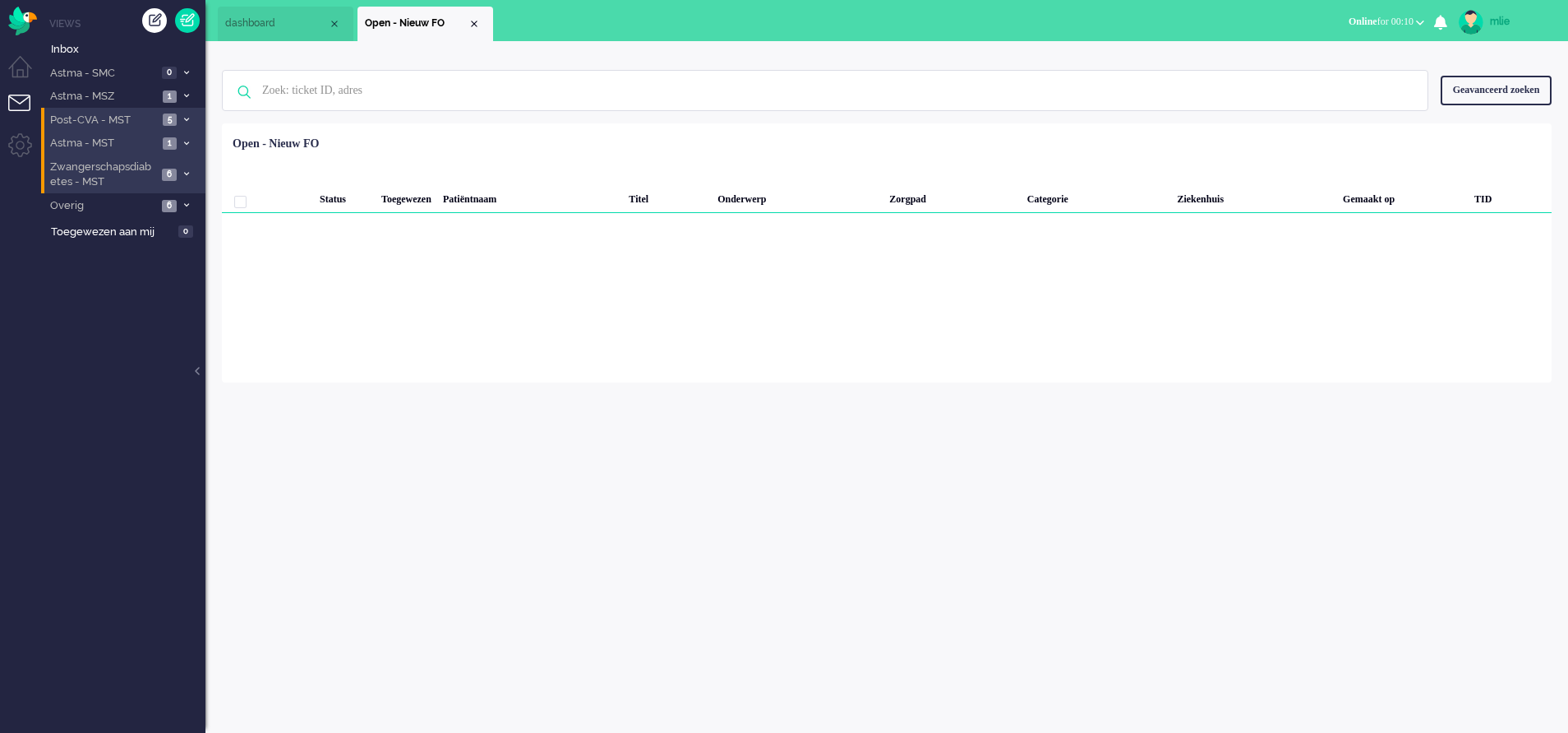
click at [191, 116] on li "Post-CVA - MST 5" at bounding box center [122, 119] width 164 height 24
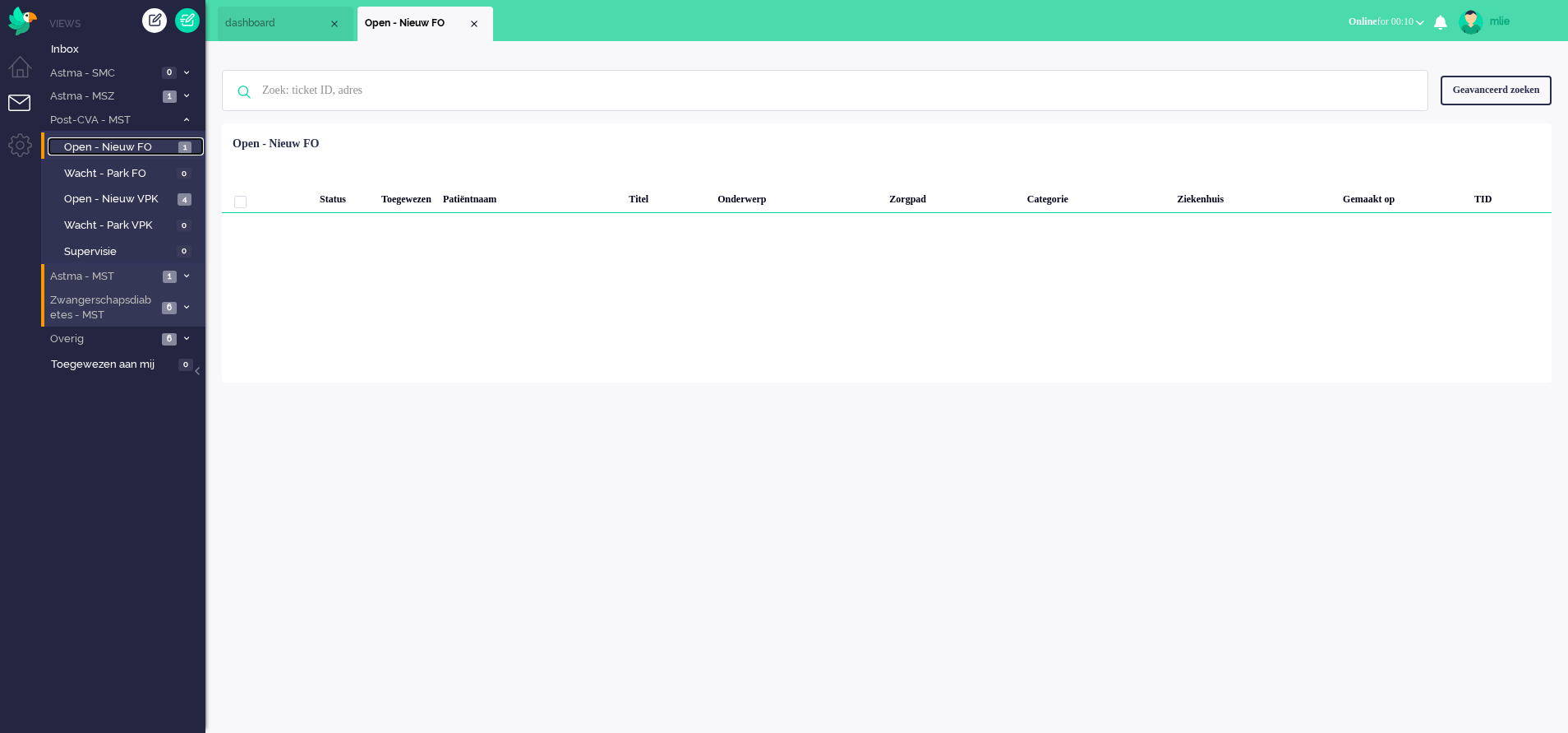
click at [109, 144] on span "Open - Nieuw FO" at bounding box center [118, 148] width 110 height 16
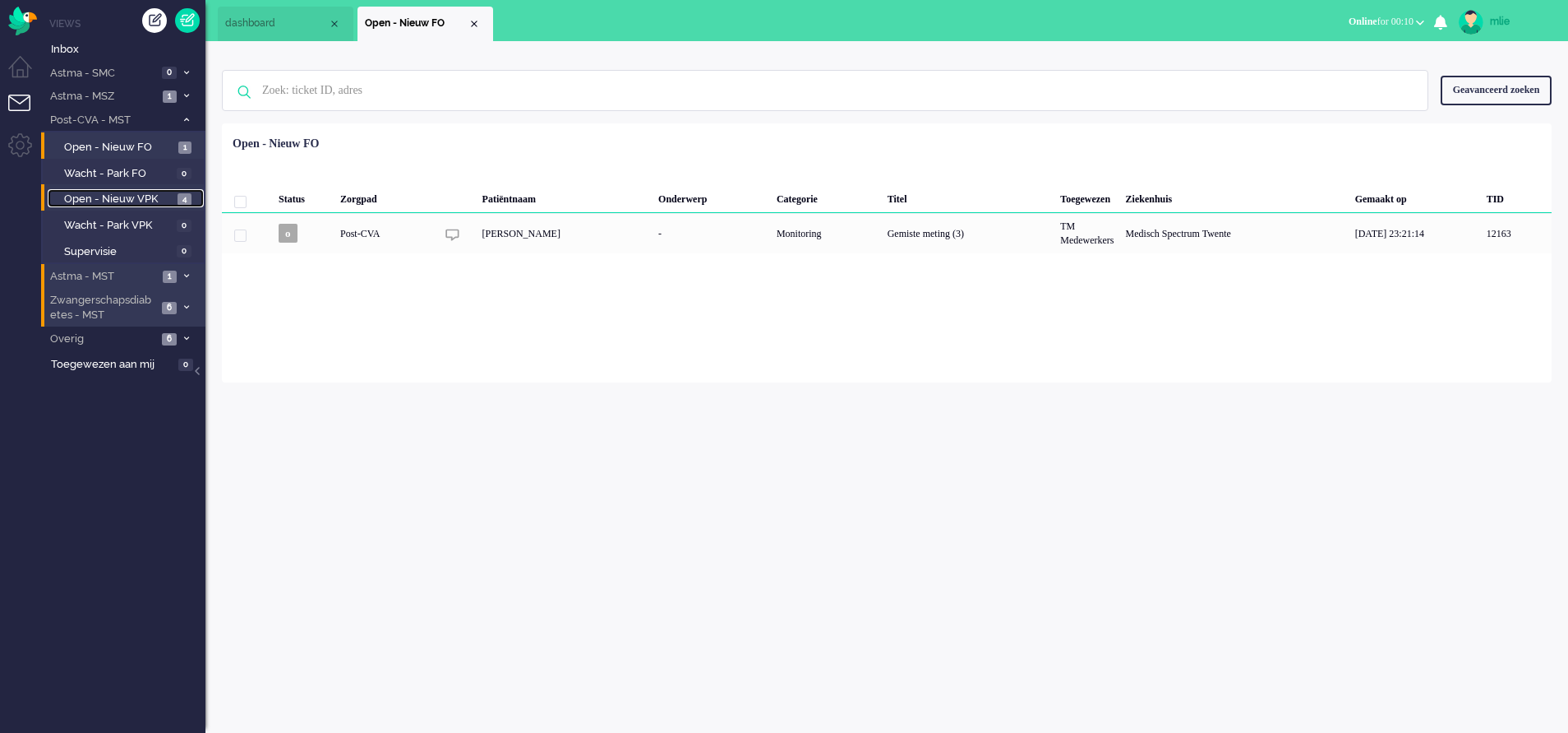
click at [86, 196] on span "Open - Nieuw VPK" at bounding box center [118, 199] width 110 height 16
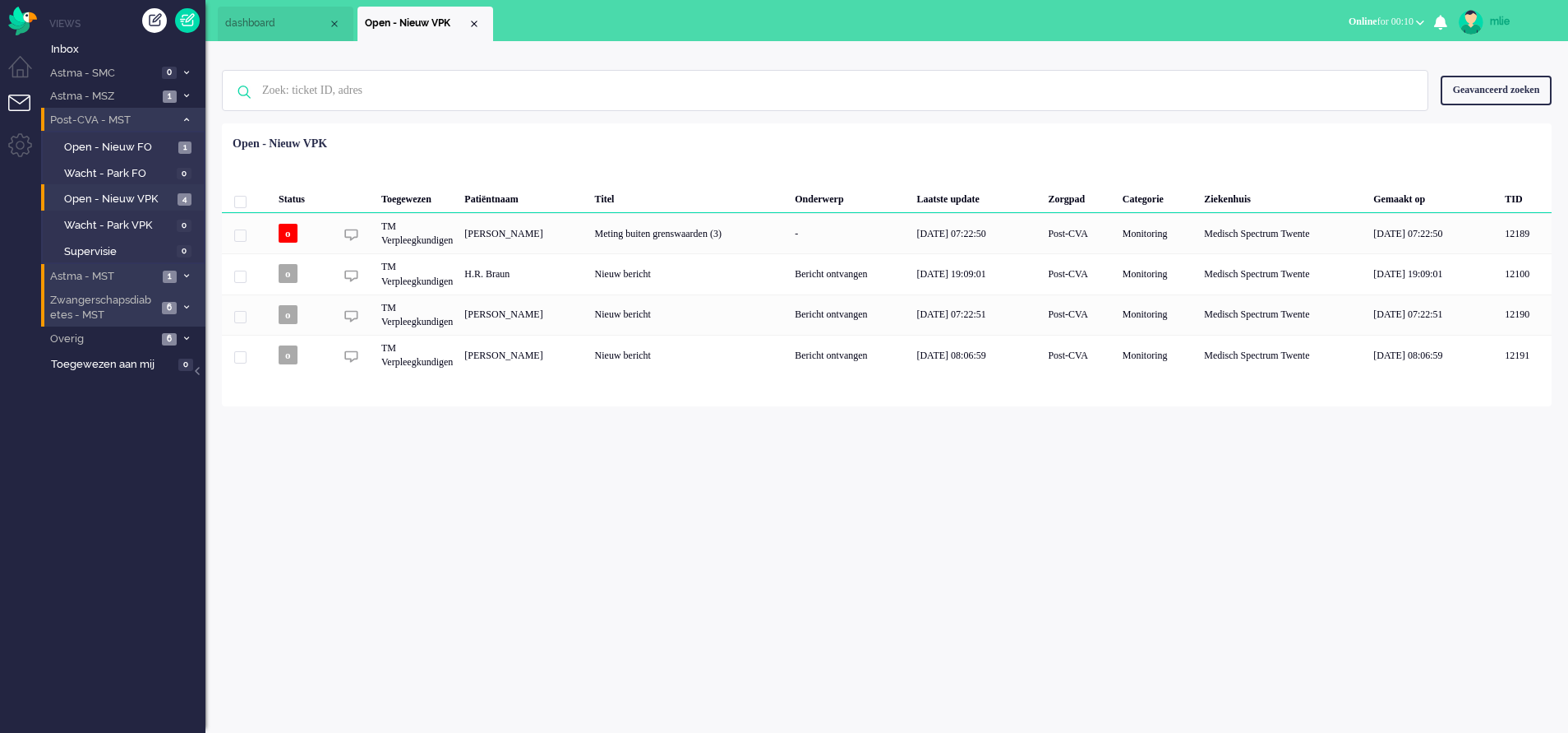
click at [185, 114] on li "Post-CVA - MST 5" at bounding box center [122, 119] width 164 height 24
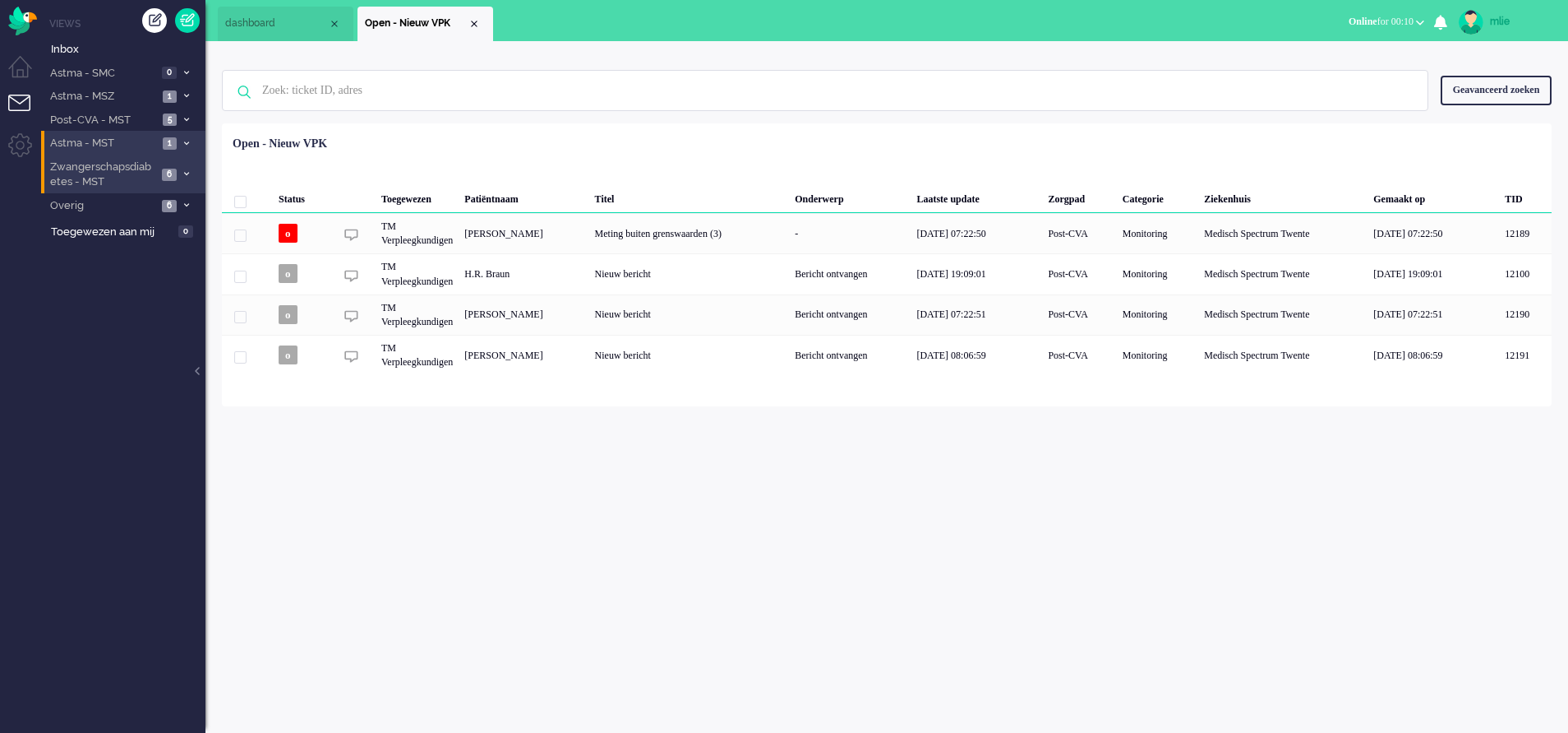
click at [185, 141] on icon at bounding box center [186, 144] width 5 height 6
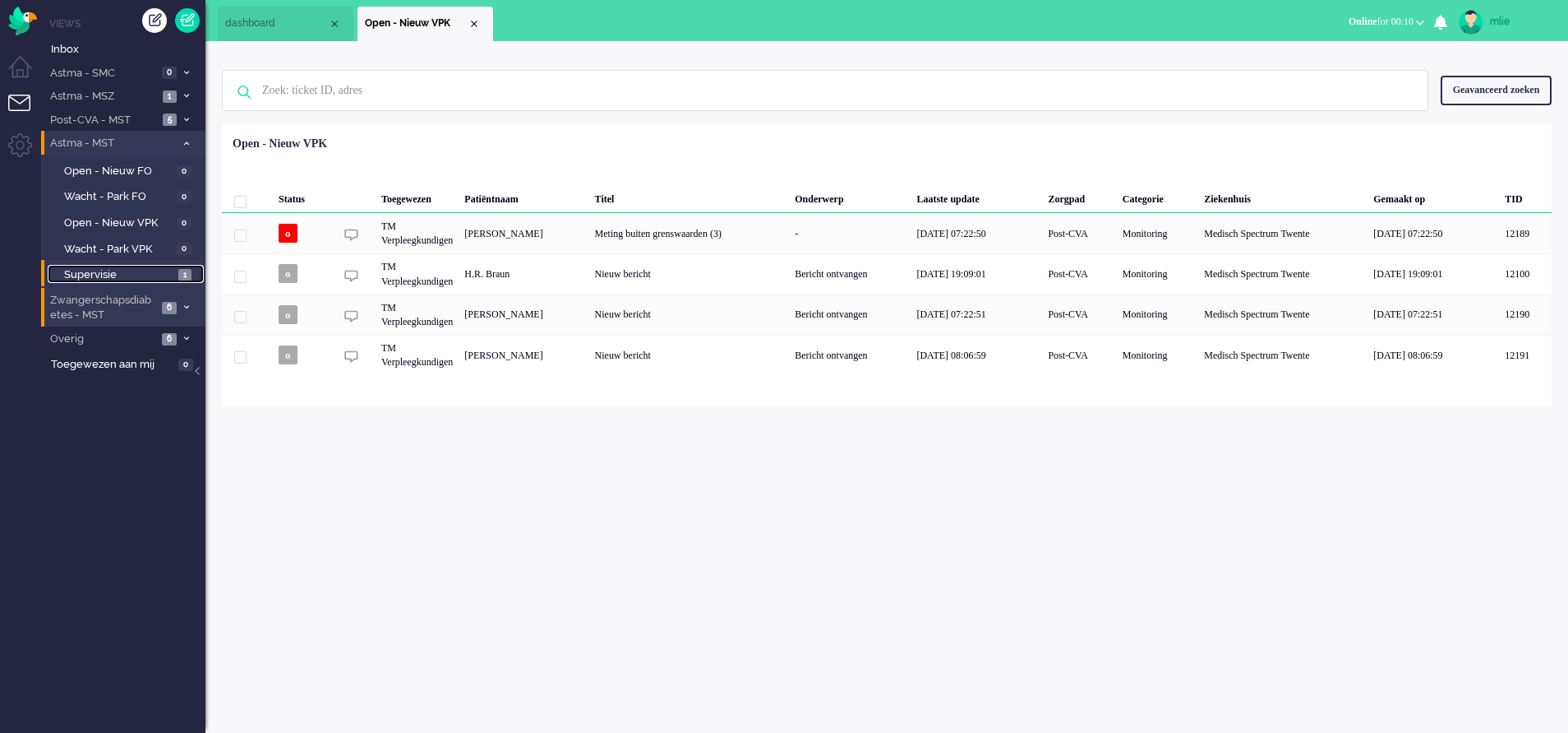
click at [82, 272] on span "Supervisie" at bounding box center [118, 275] width 110 height 16
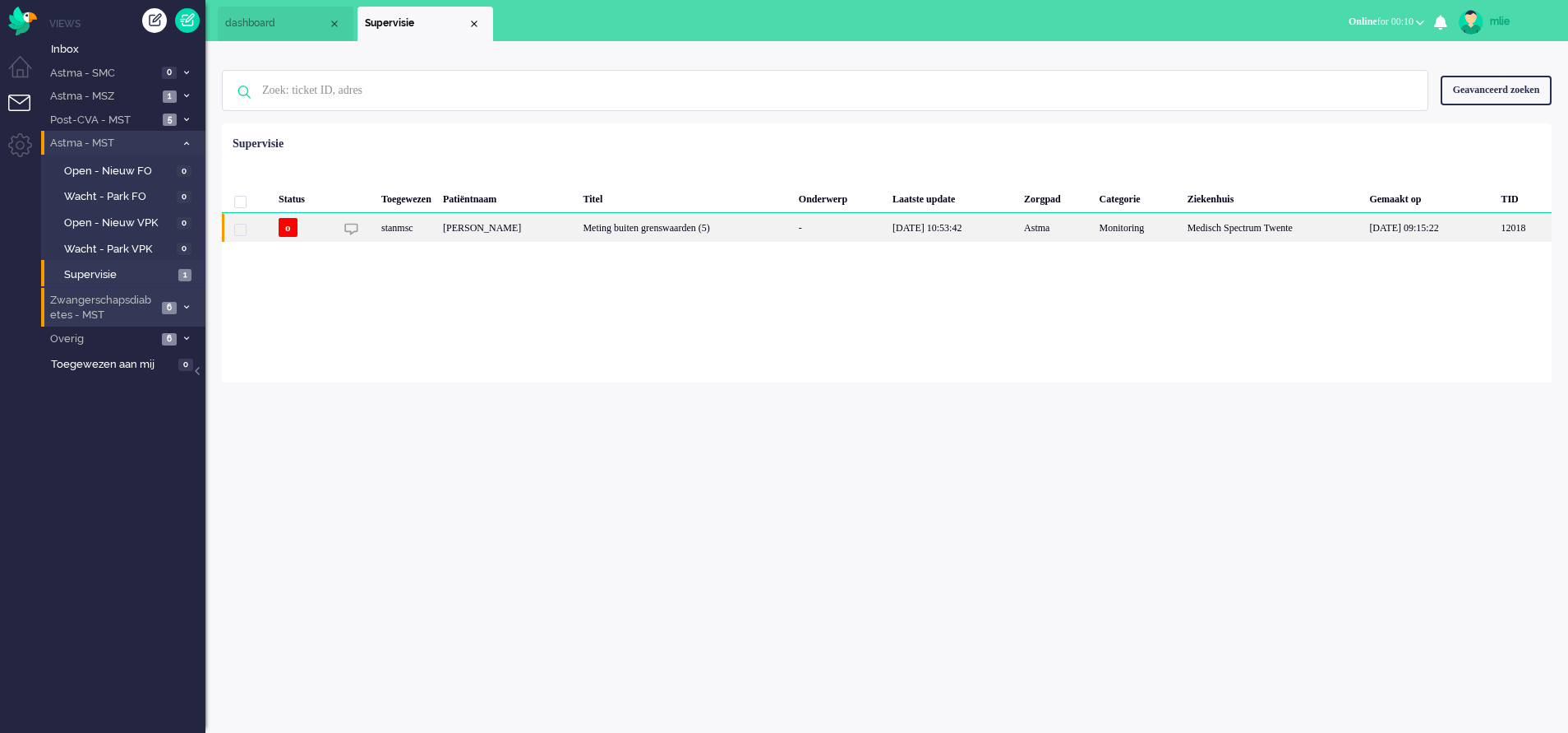
click at [577, 230] on div "[PERSON_NAME]" at bounding box center [507, 227] width 140 height 29
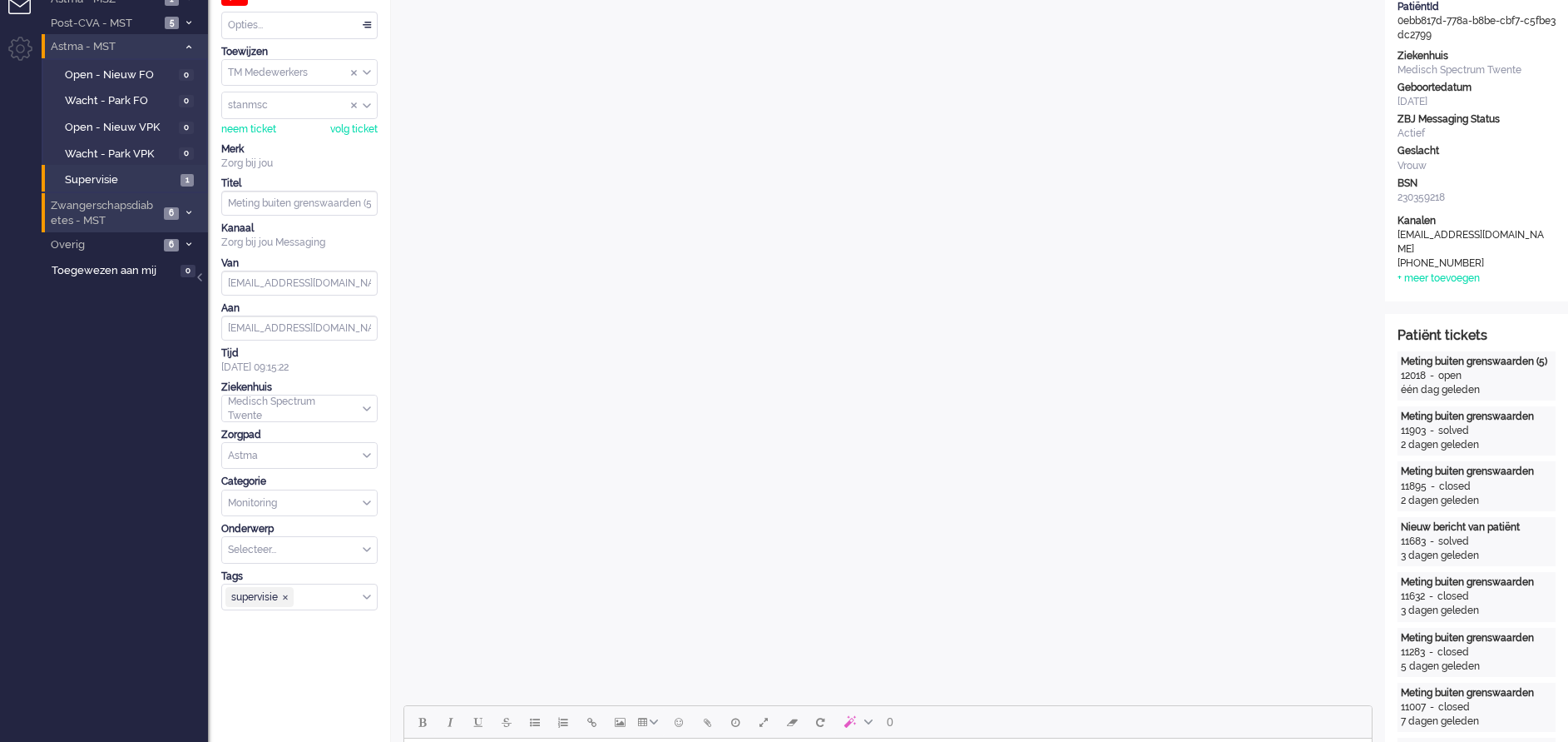
scroll to position [56, 0]
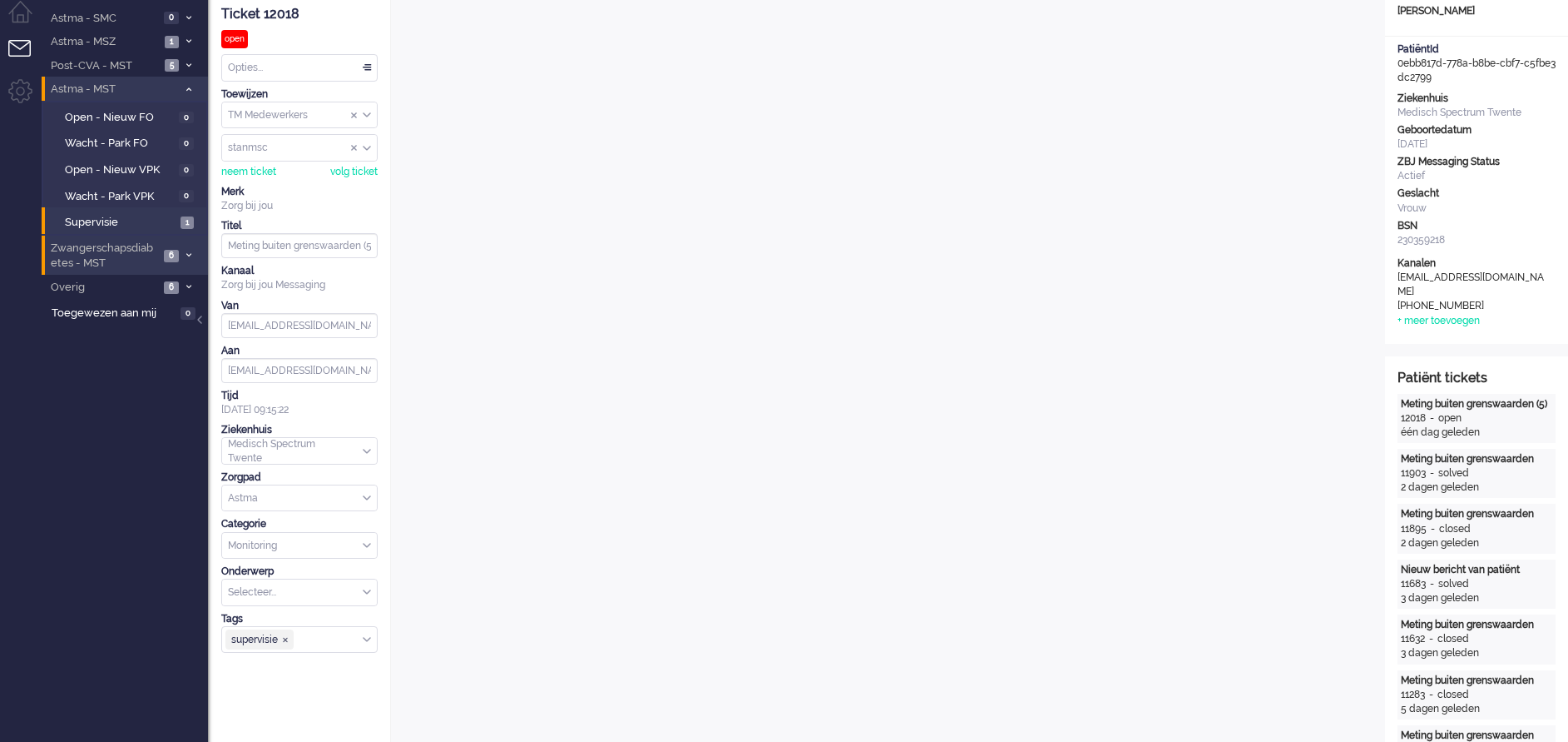
click at [96, 253] on span "Zwangerschapsdiabetes - MST" at bounding box center [103, 256] width 111 height 30
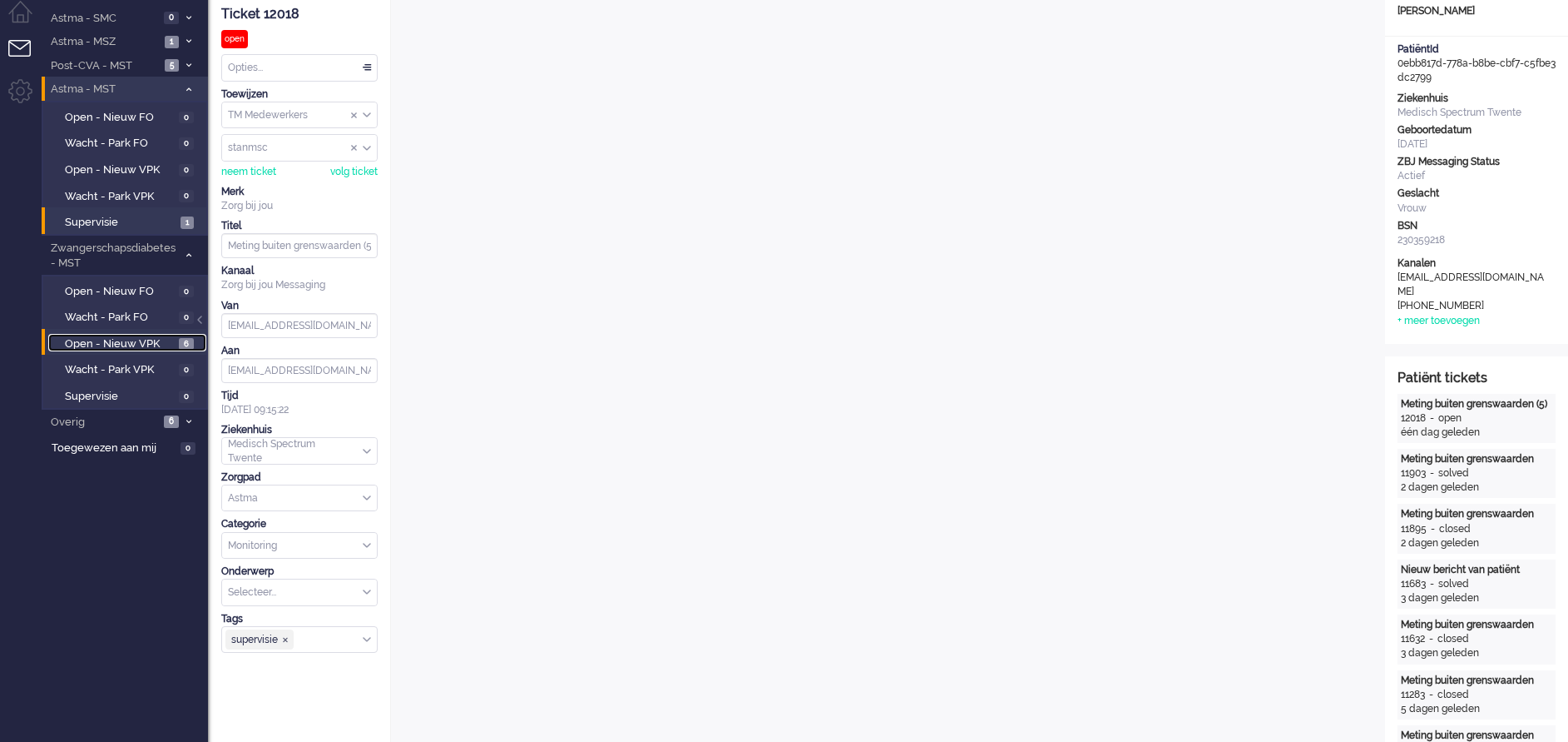
click at [86, 337] on span "Open - Nieuw VPK" at bounding box center [120, 344] width 110 height 16
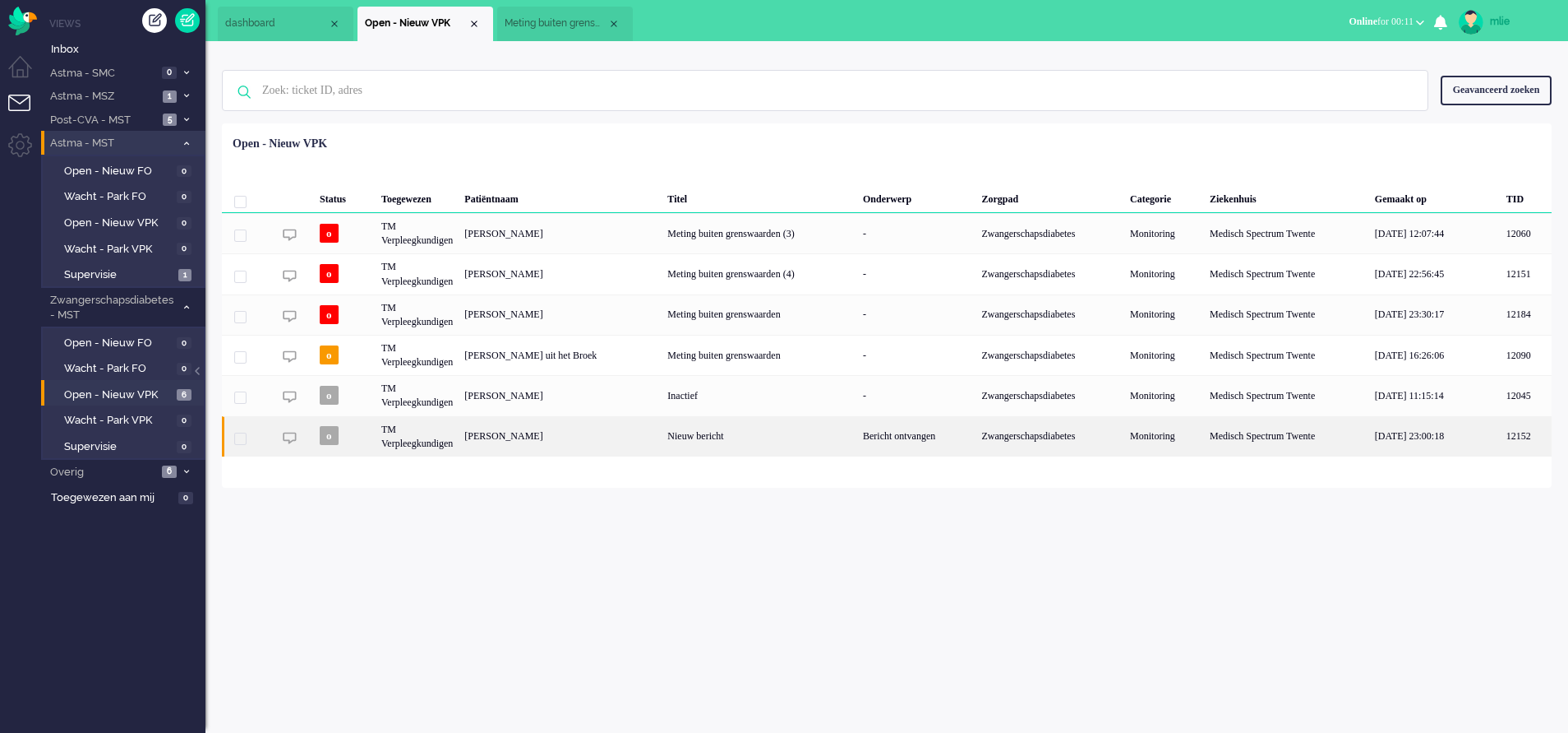
click at [866, 432] on div "Bericht ontvangen" at bounding box center [916, 436] width 118 height 40
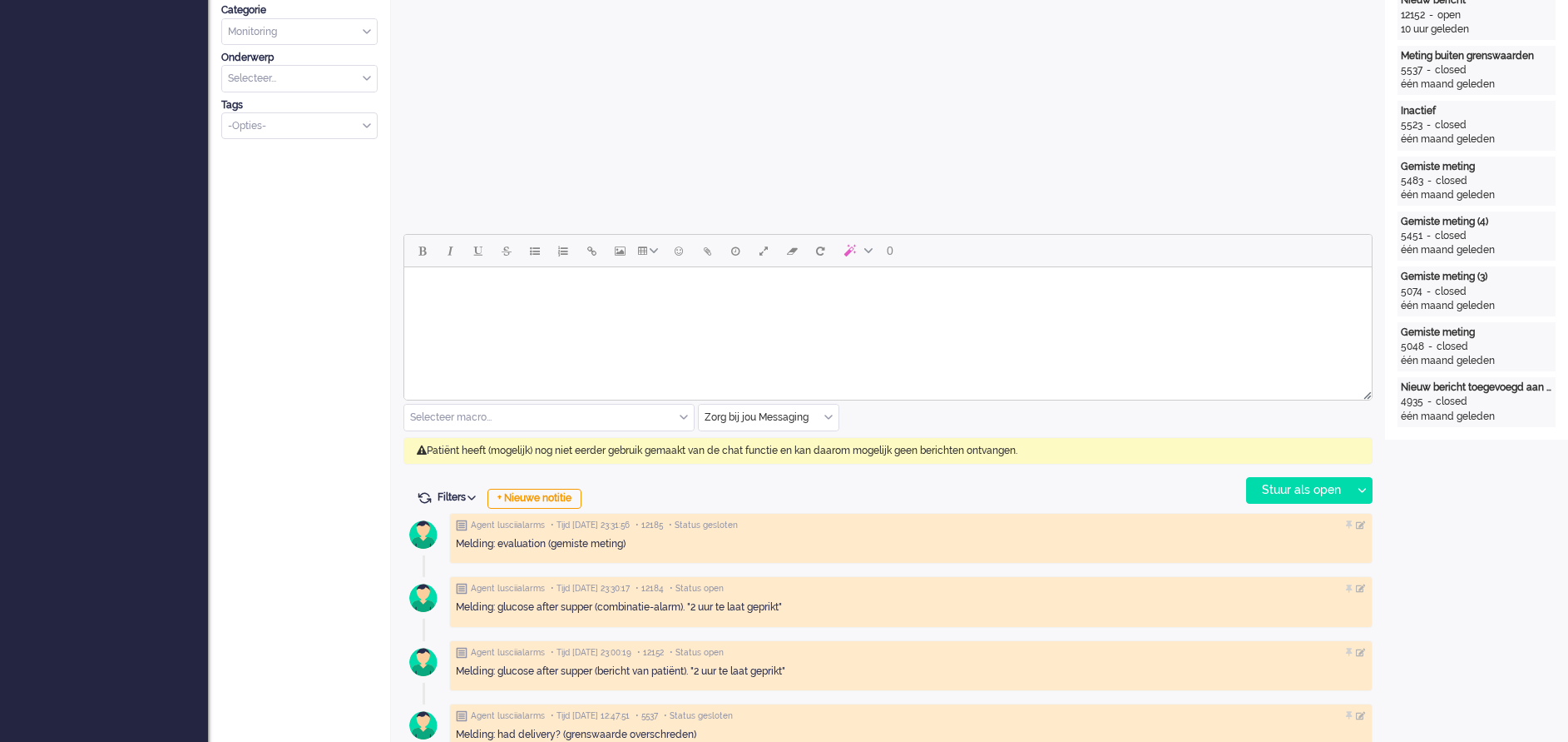
scroll to position [624, 0]
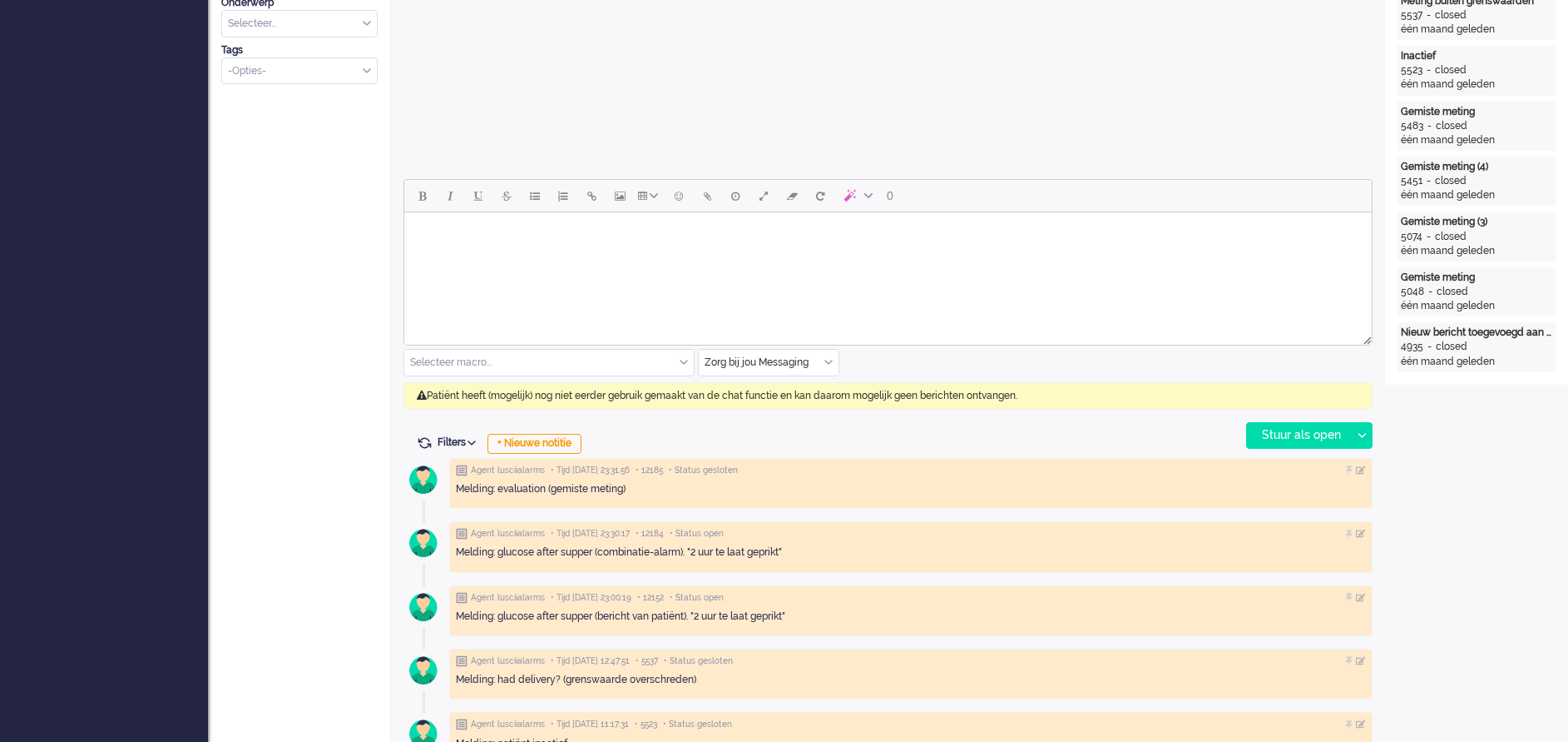
click at [466, 255] on html at bounding box center [888, 233] width 968 height 42
click at [1305, 434] on div "Stuur als open" at bounding box center [1300, 434] width 104 height 25
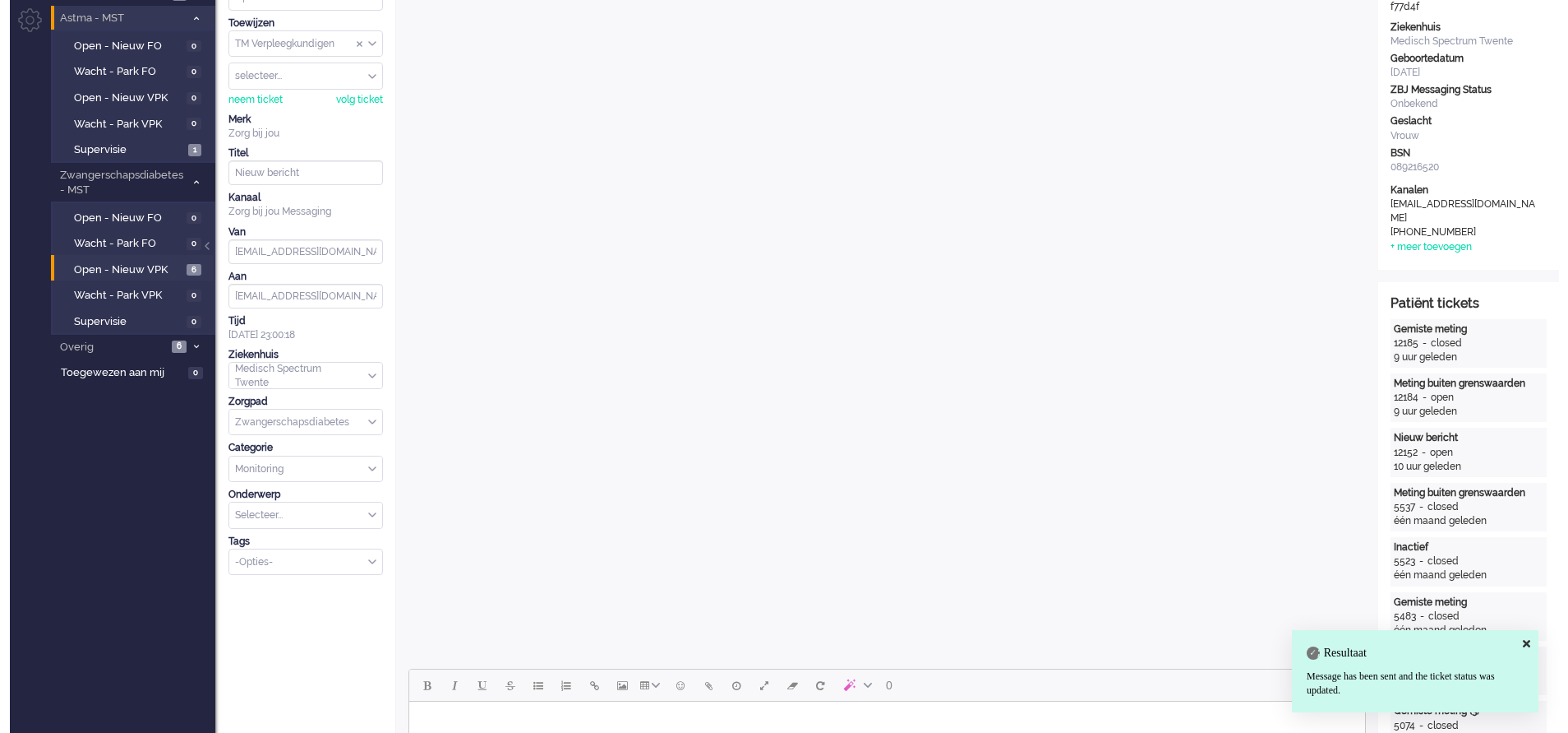
scroll to position [0, 0]
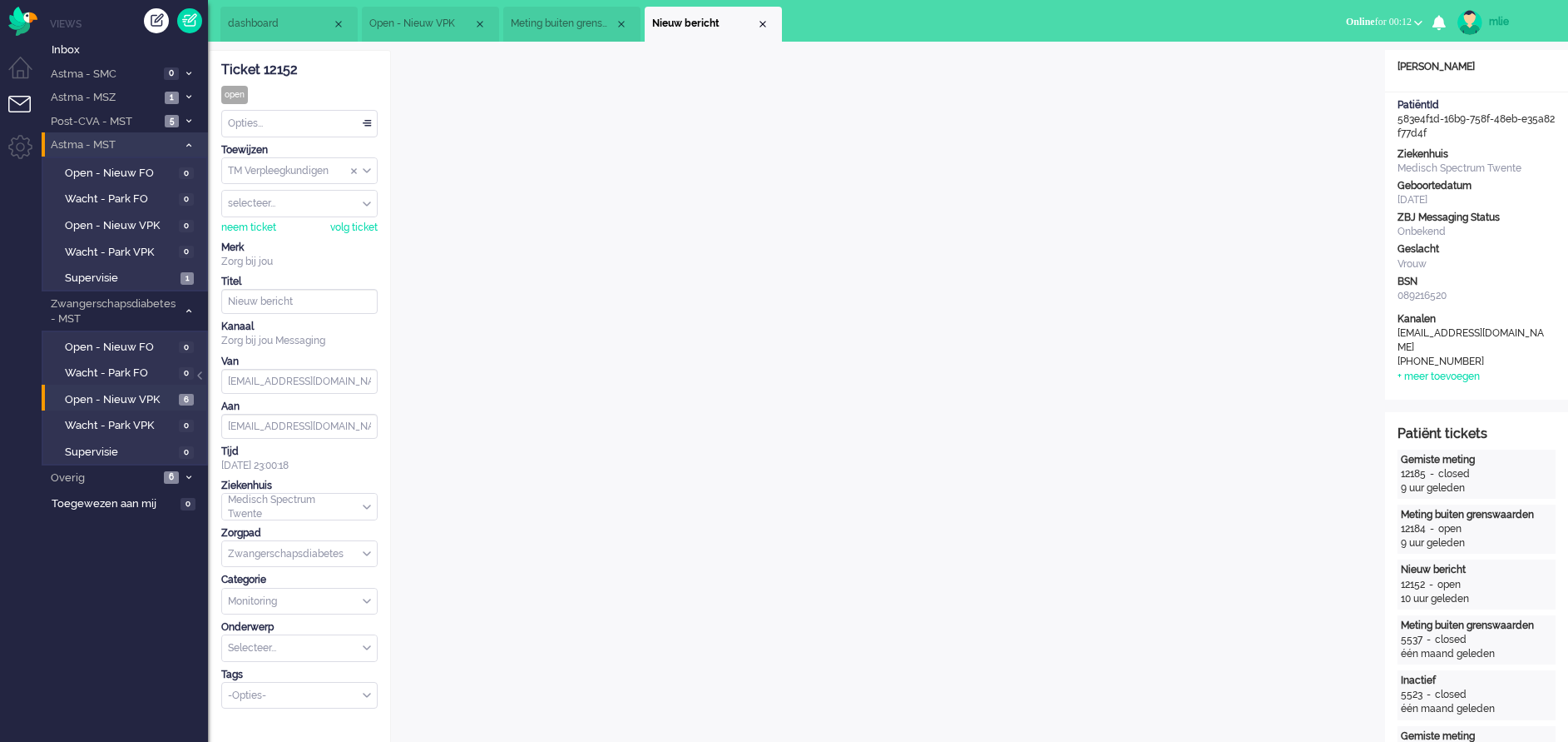
click at [370, 118] on div "Opties..." at bounding box center [300, 124] width 155 height 26
click at [295, 236] on li "Opgelost" at bounding box center [300, 242] width 155 height 25
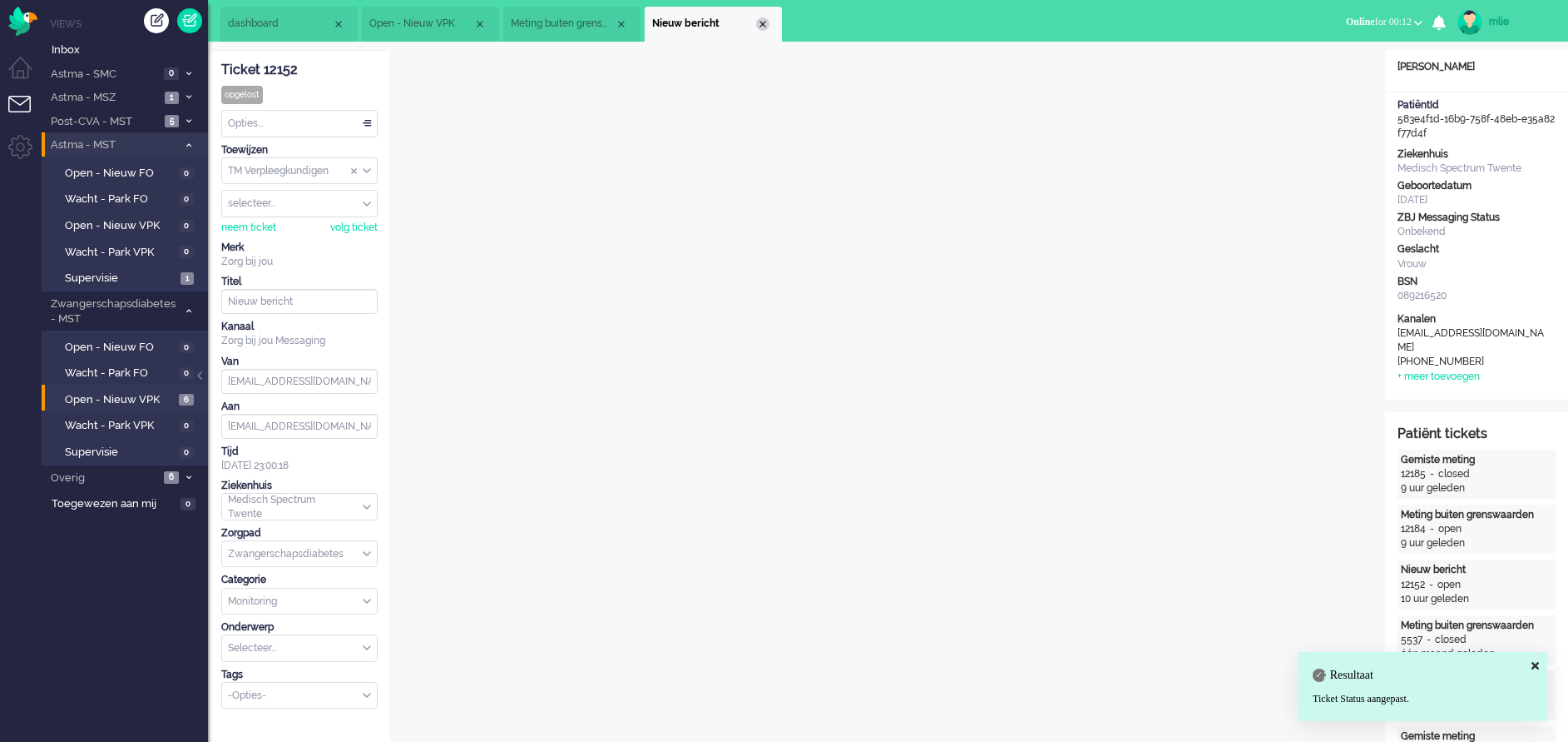
click at [765, 24] on div "Close tab" at bounding box center [763, 25] width 14 height 14
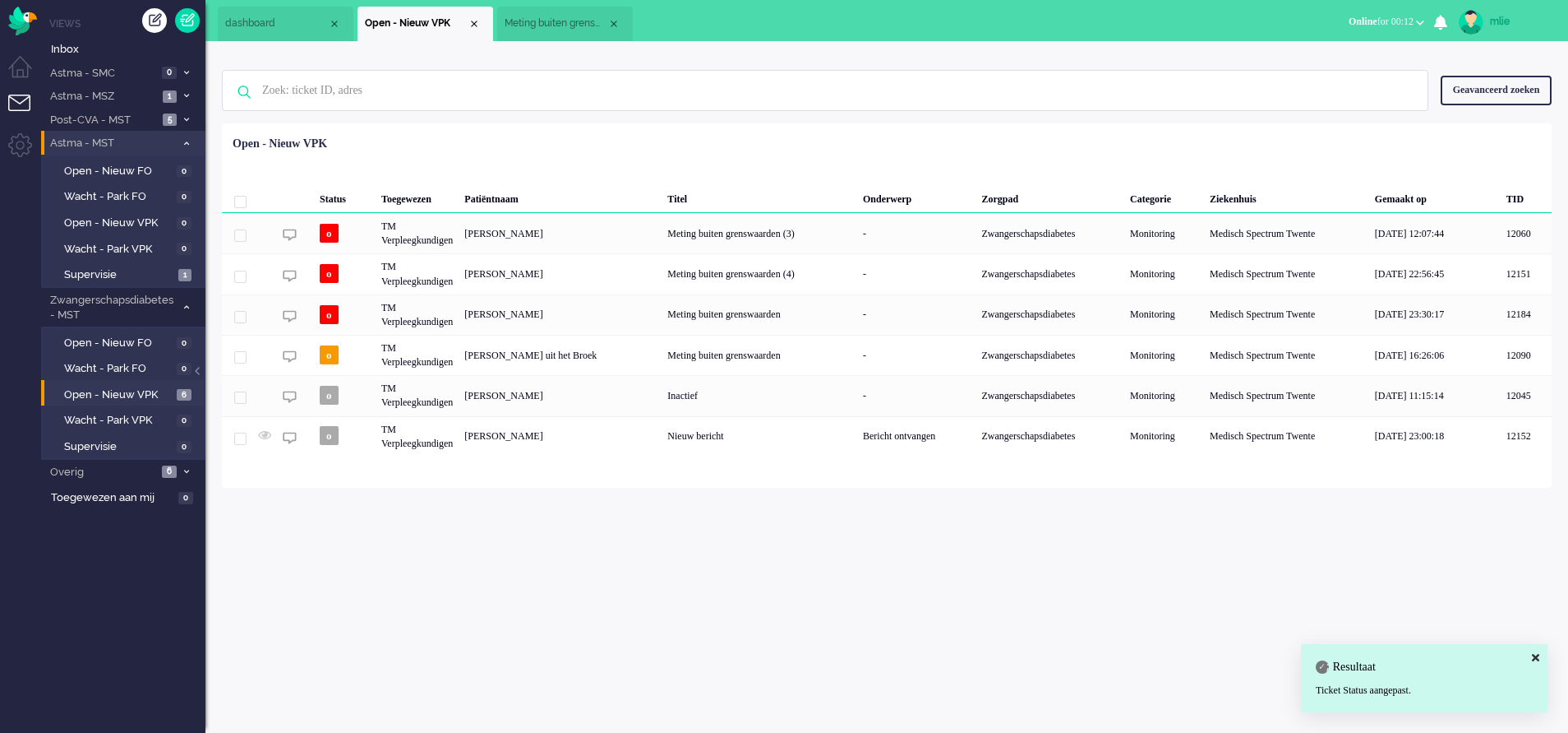
click at [544, 26] on span "Meting buiten grenswaarden (5)" at bounding box center [556, 23] width 103 height 14
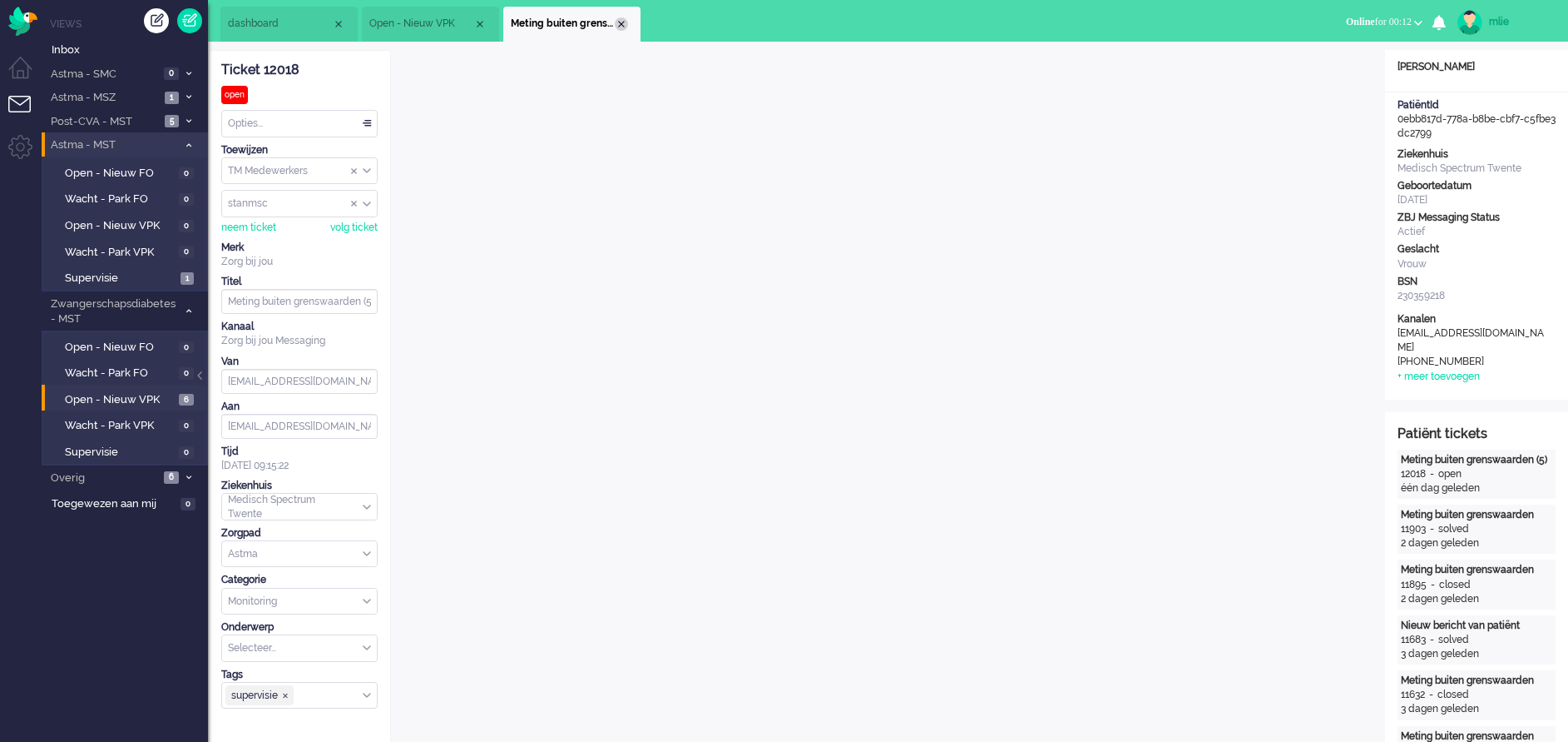
click at [619, 19] on div "Close tab" at bounding box center [622, 25] width 14 height 14
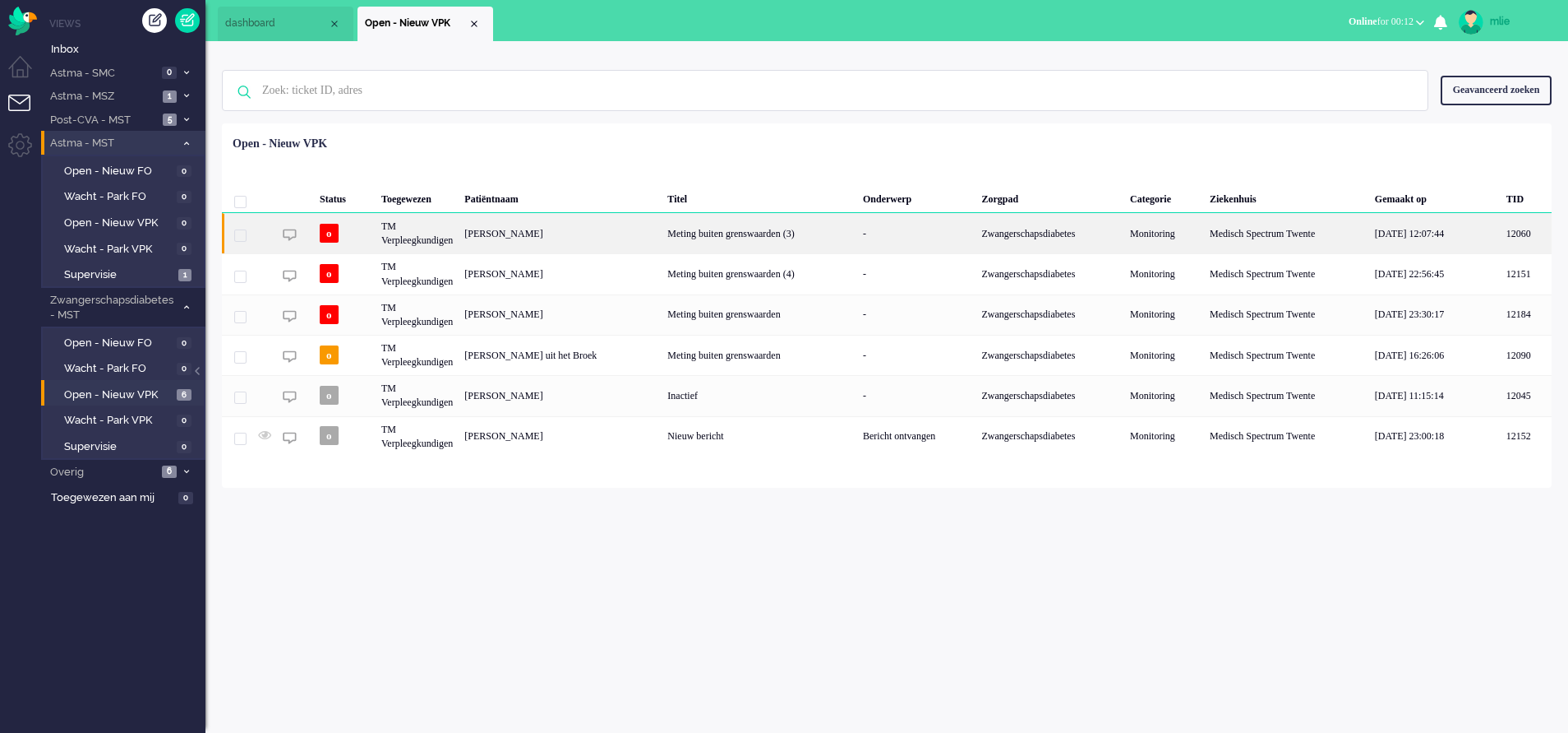
click at [921, 234] on div "-" at bounding box center [916, 232] width 118 height 40
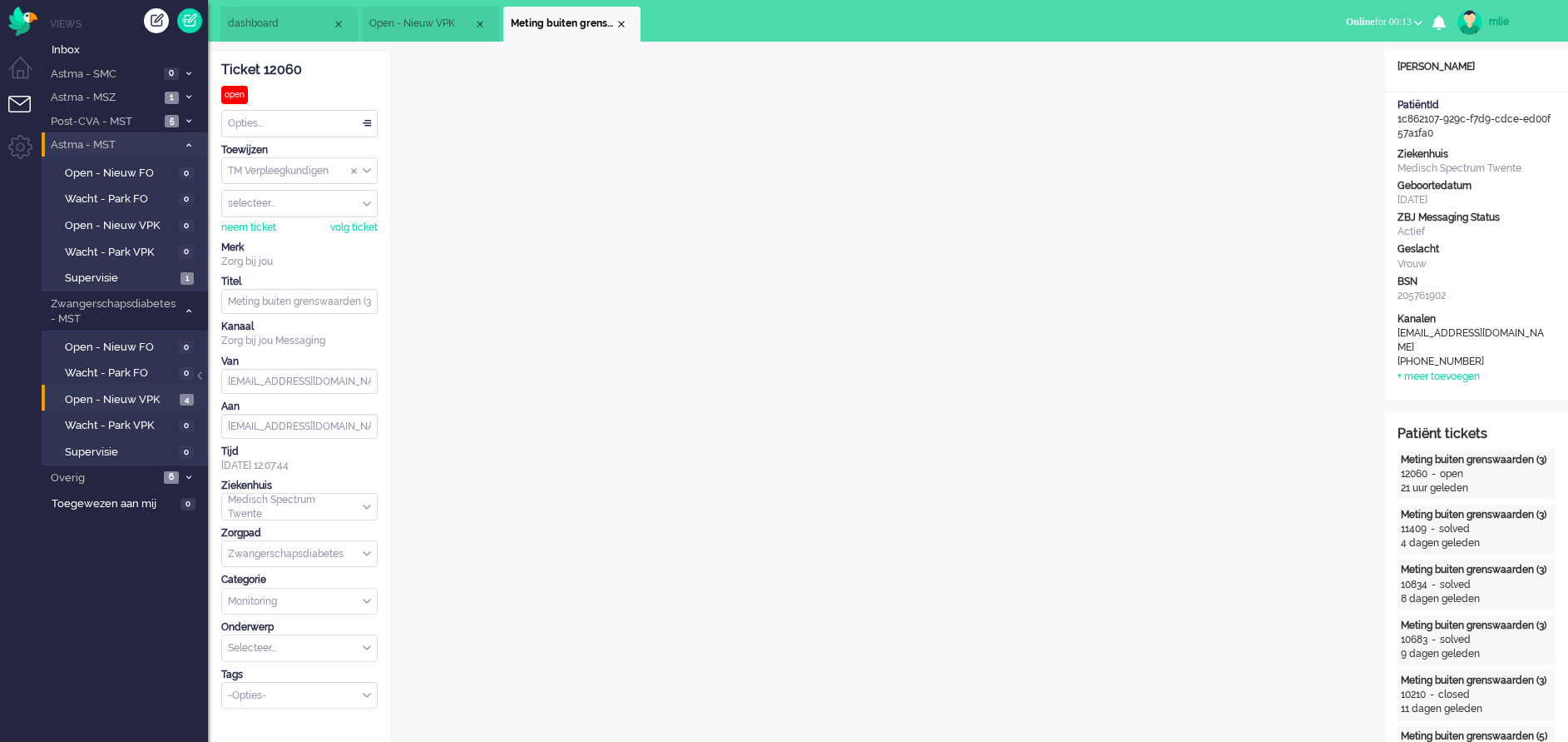
click at [620, 17] on li "Meting buiten grenswaarden (3)" at bounding box center [572, 25] width 138 height 35
click at [621, 21] on div "Close tab" at bounding box center [622, 25] width 14 height 14
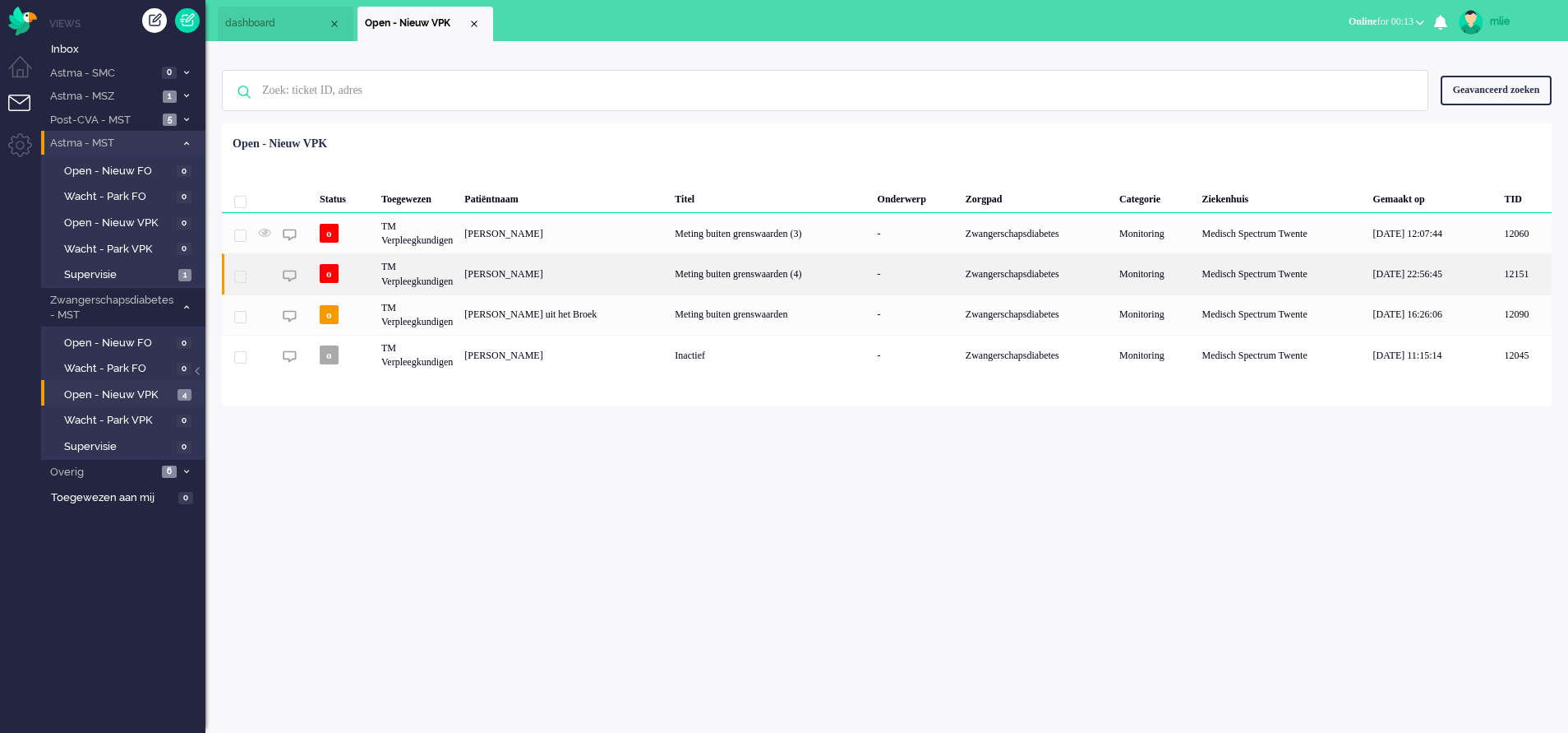
click at [779, 276] on div "Meting buiten grenswaarden (4)" at bounding box center [769, 273] width 202 height 40
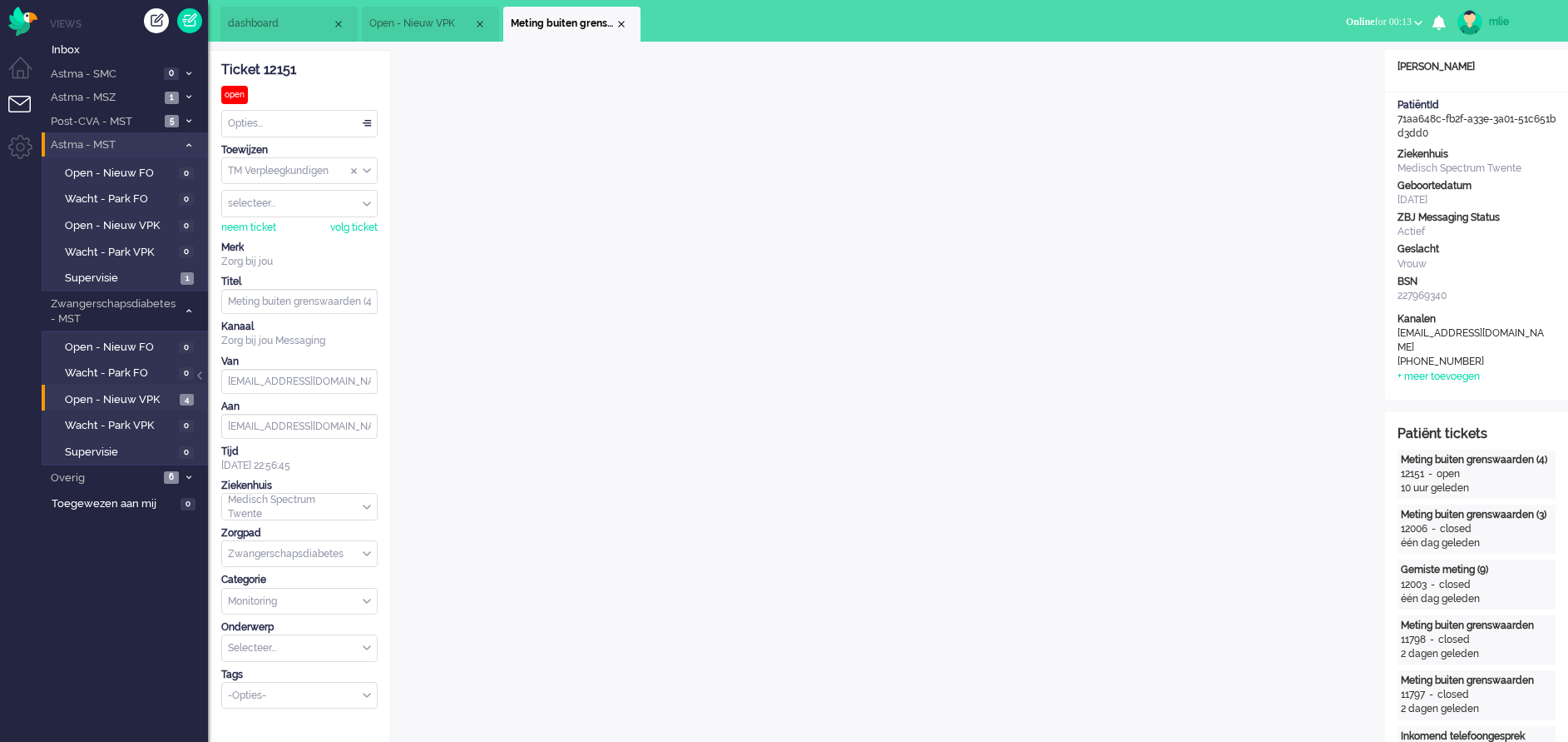
click at [628, 19] on li "Meting buiten grenswaarden (4)" at bounding box center [572, 25] width 138 height 35
click at [617, 25] on div "Close tab" at bounding box center [622, 25] width 14 height 14
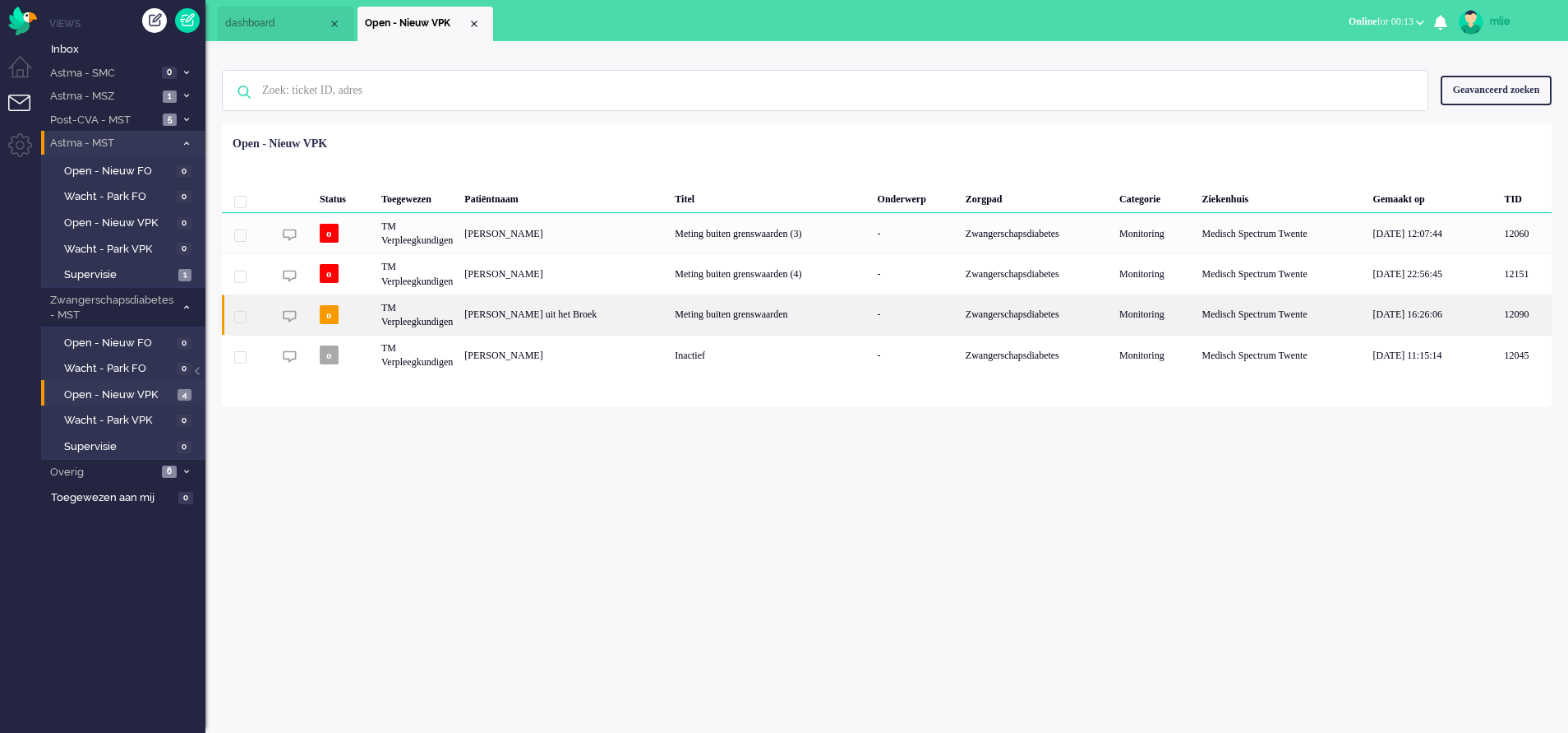
click at [754, 316] on div "Meting buiten grenswaarden" at bounding box center [769, 314] width 202 height 40
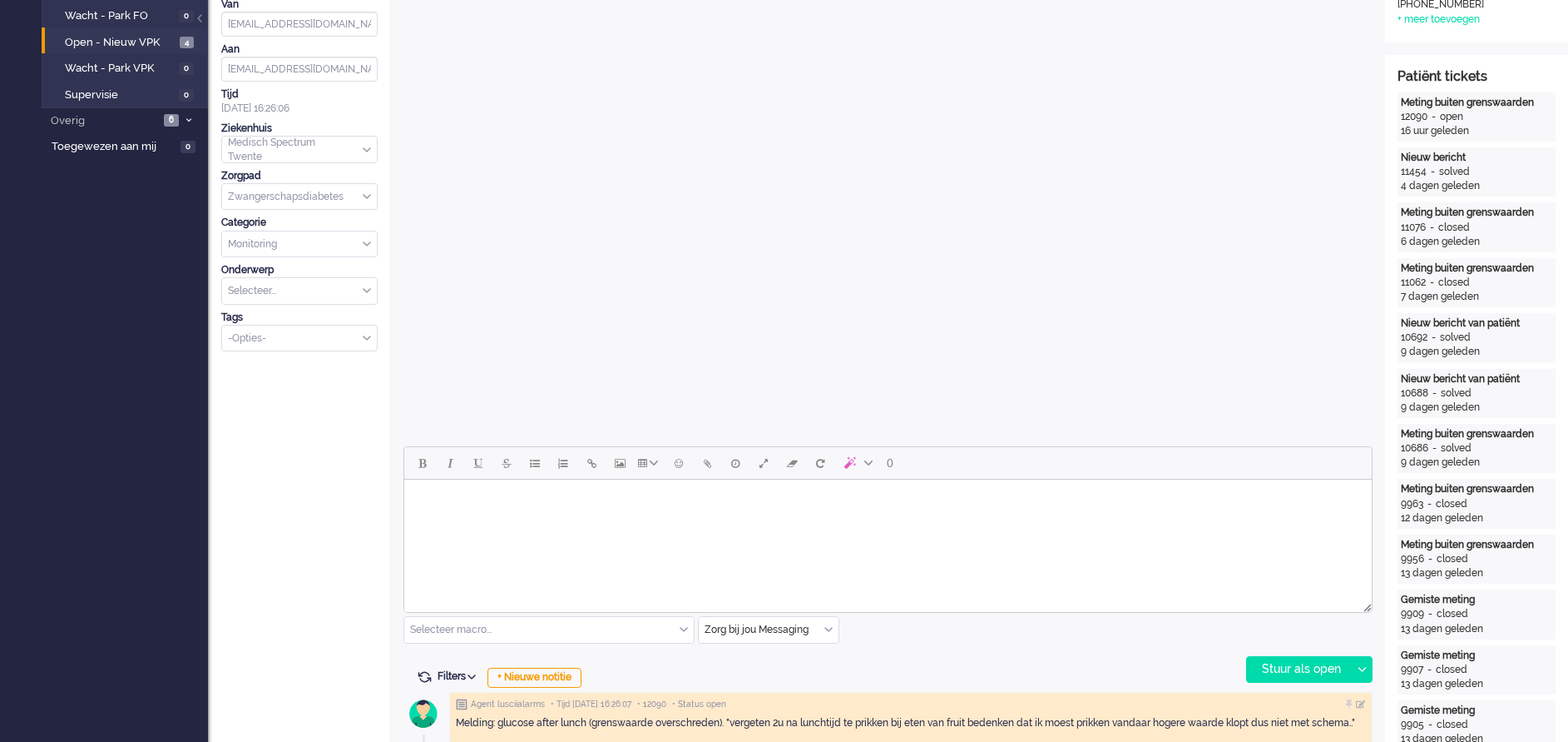
scroll to position [499, 0]
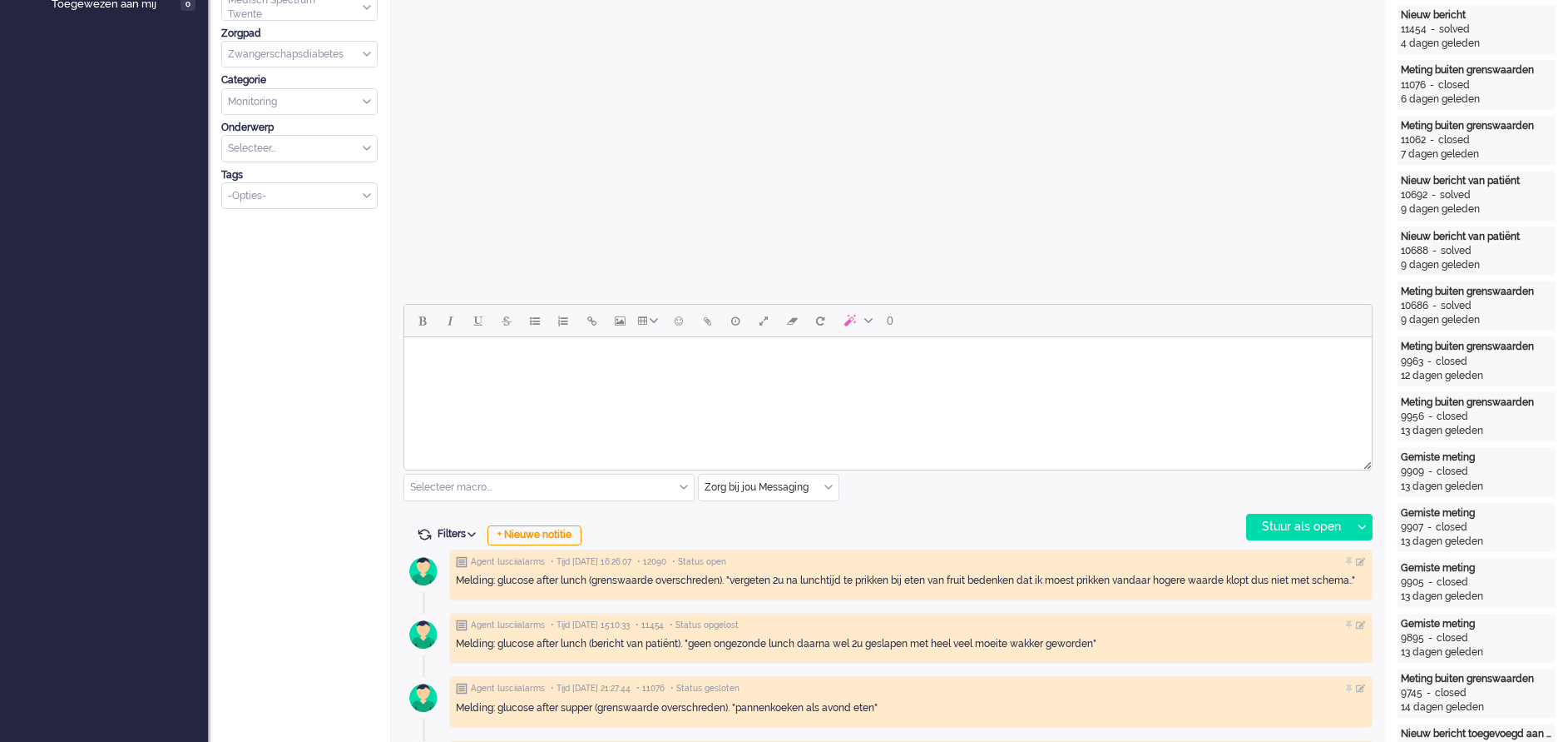
click at [540, 372] on html at bounding box center [888, 358] width 968 height 42
click at [1328, 523] on div "Stuur als open" at bounding box center [1300, 526] width 104 height 25
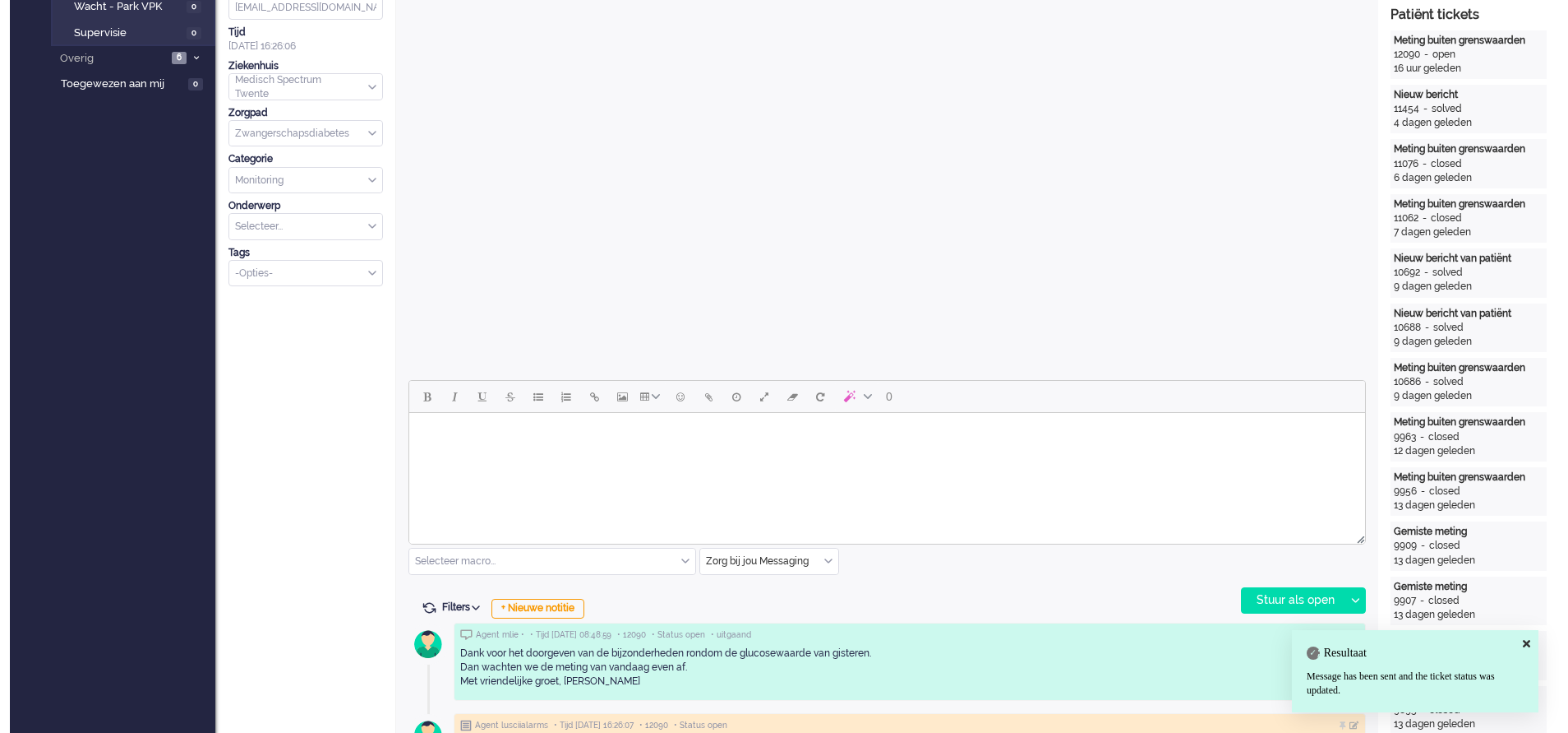
scroll to position [0, 0]
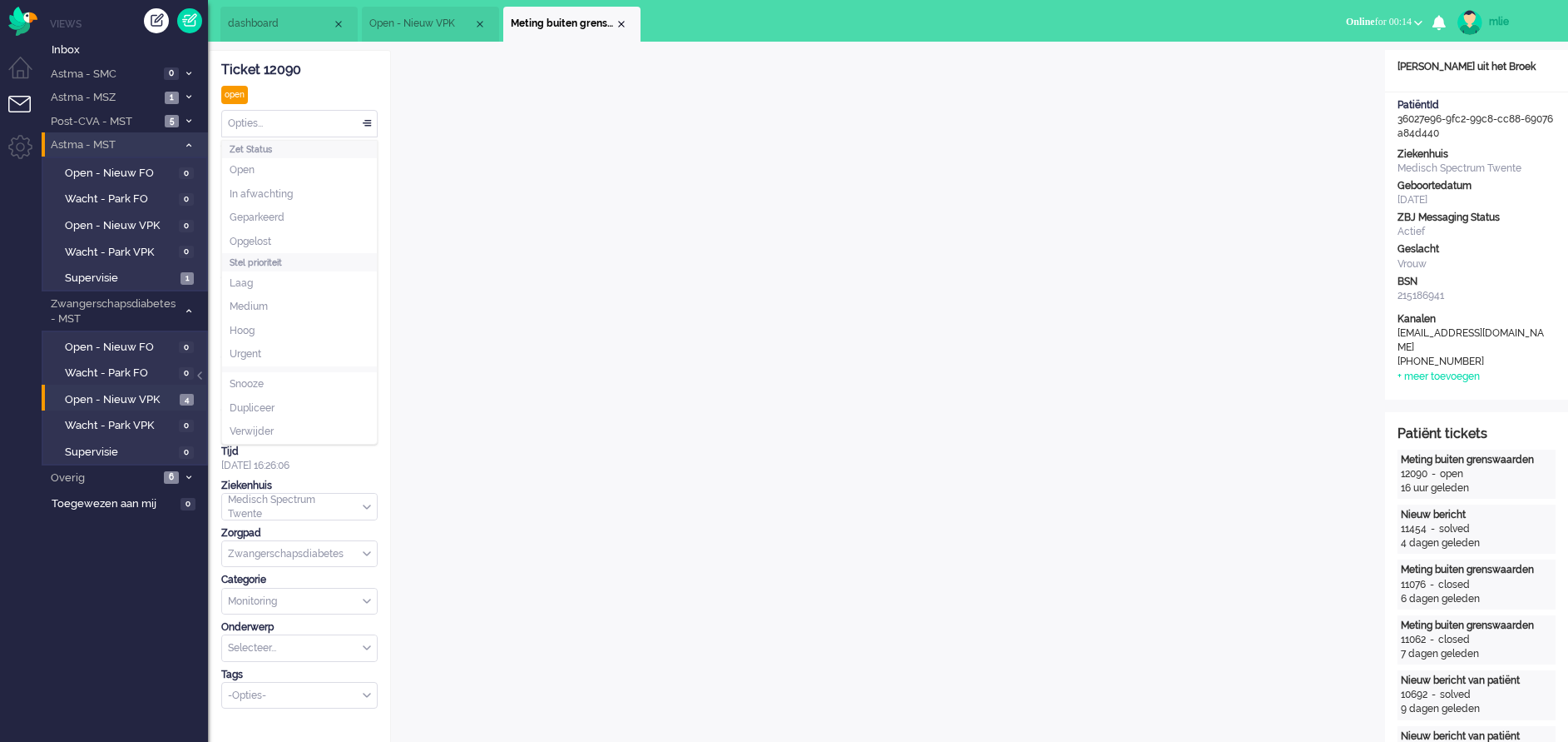
click at [366, 116] on div "Opties..." at bounding box center [300, 124] width 155 height 26
click at [285, 238] on li "Opgelost" at bounding box center [300, 242] width 155 height 25
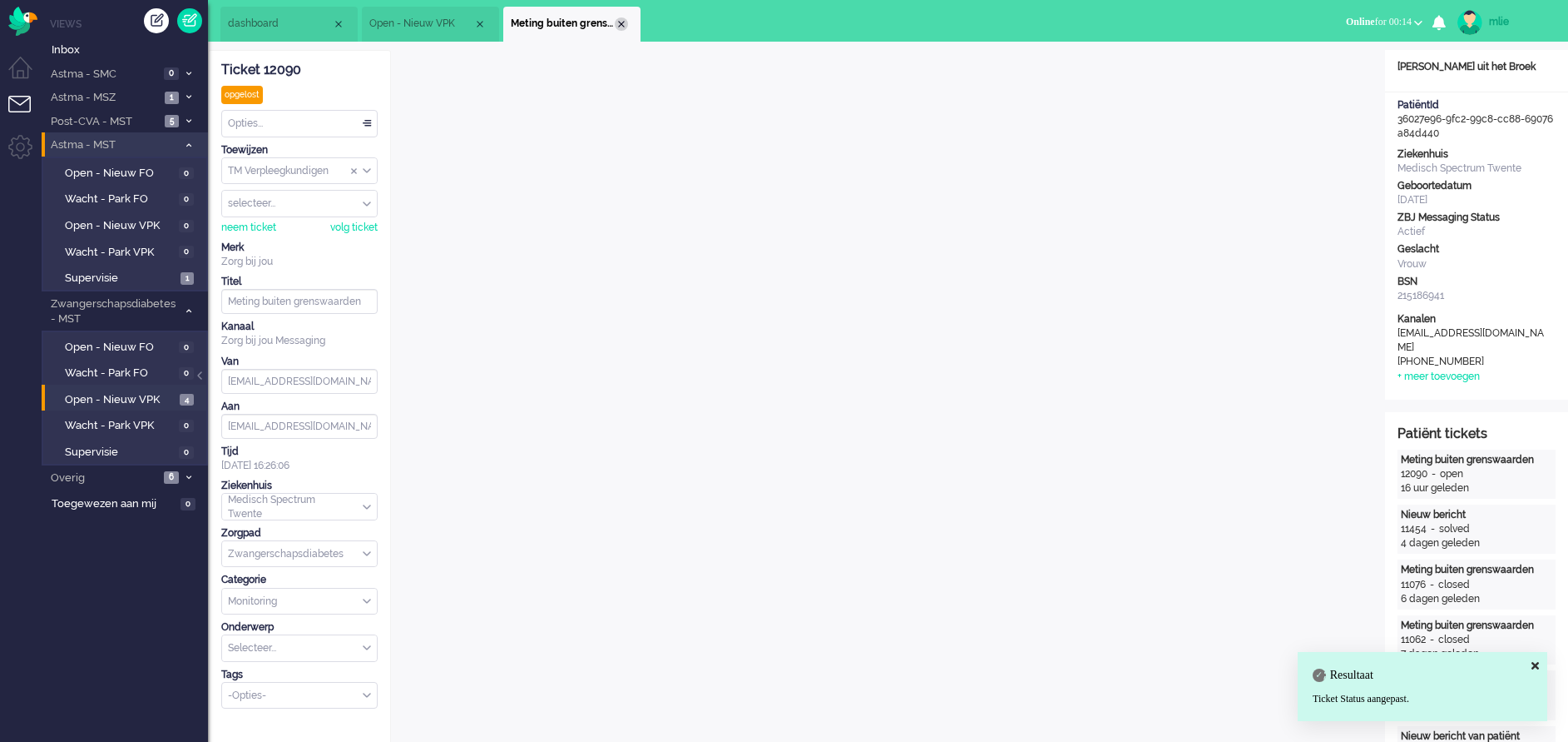
click at [621, 19] on div "Close tab" at bounding box center [622, 25] width 14 height 14
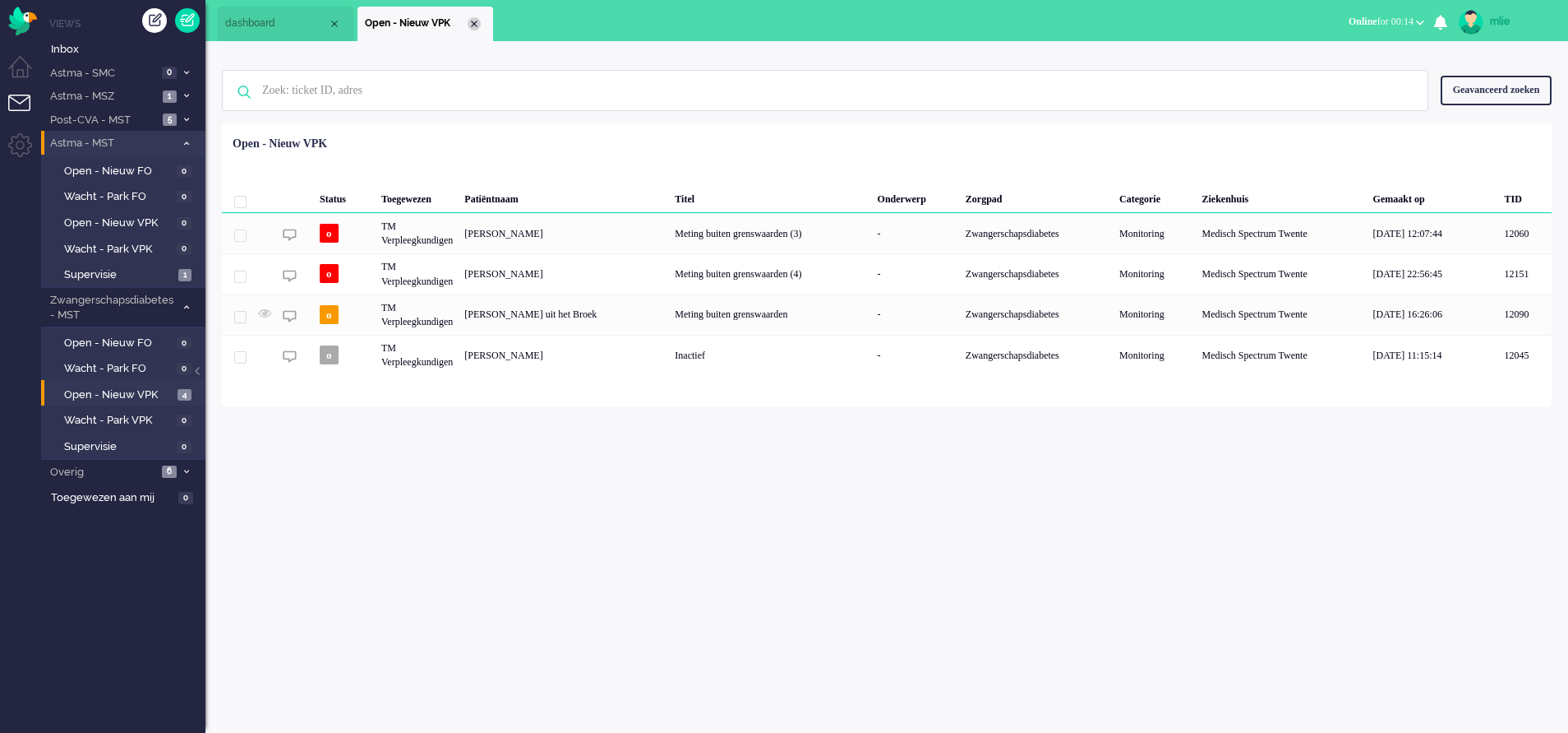
click at [470, 22] on div "Close tab" at bounding box center [474, 24] width 14 height 14
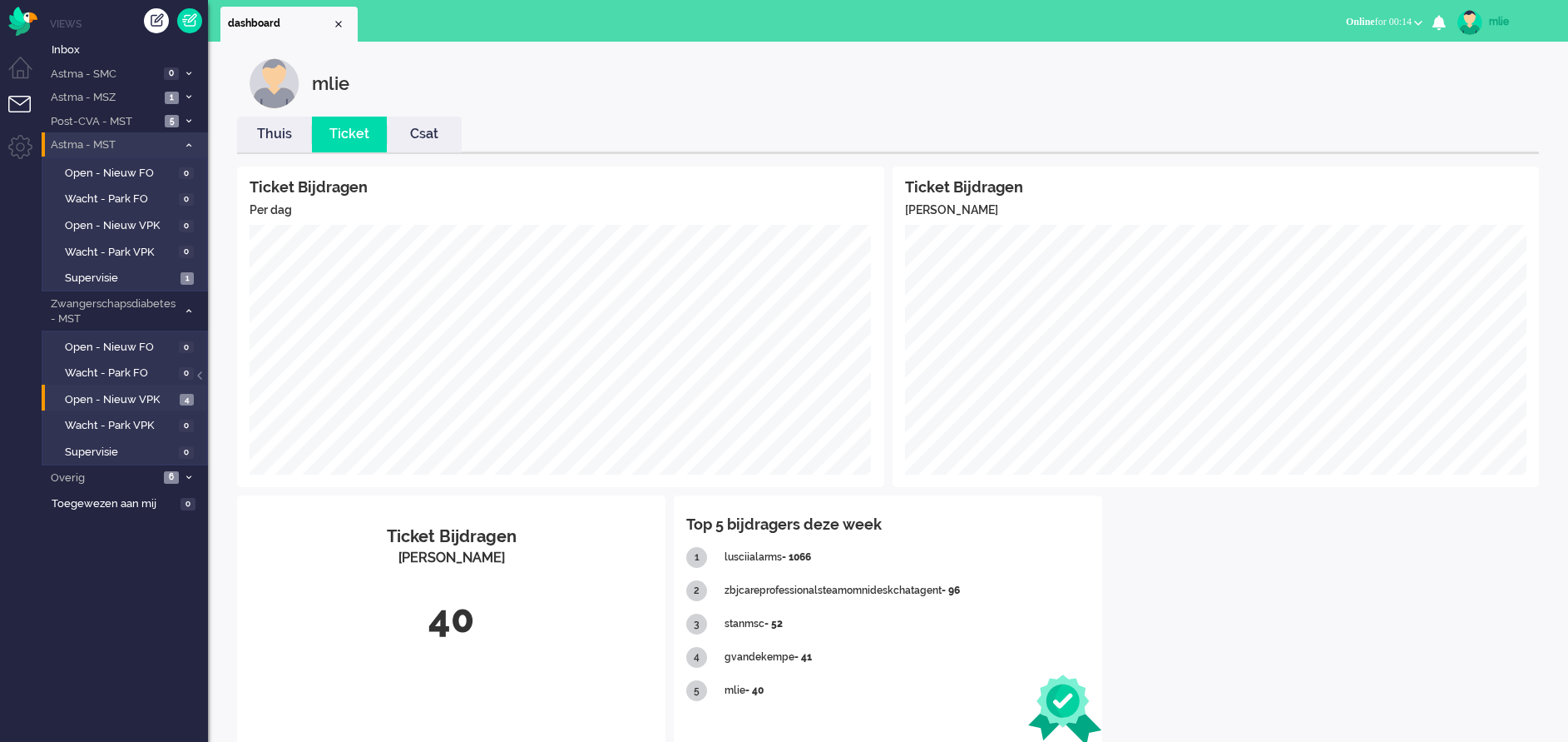
click at [188, 144] on icon at bounding box center [189, 145] width 5 height 6
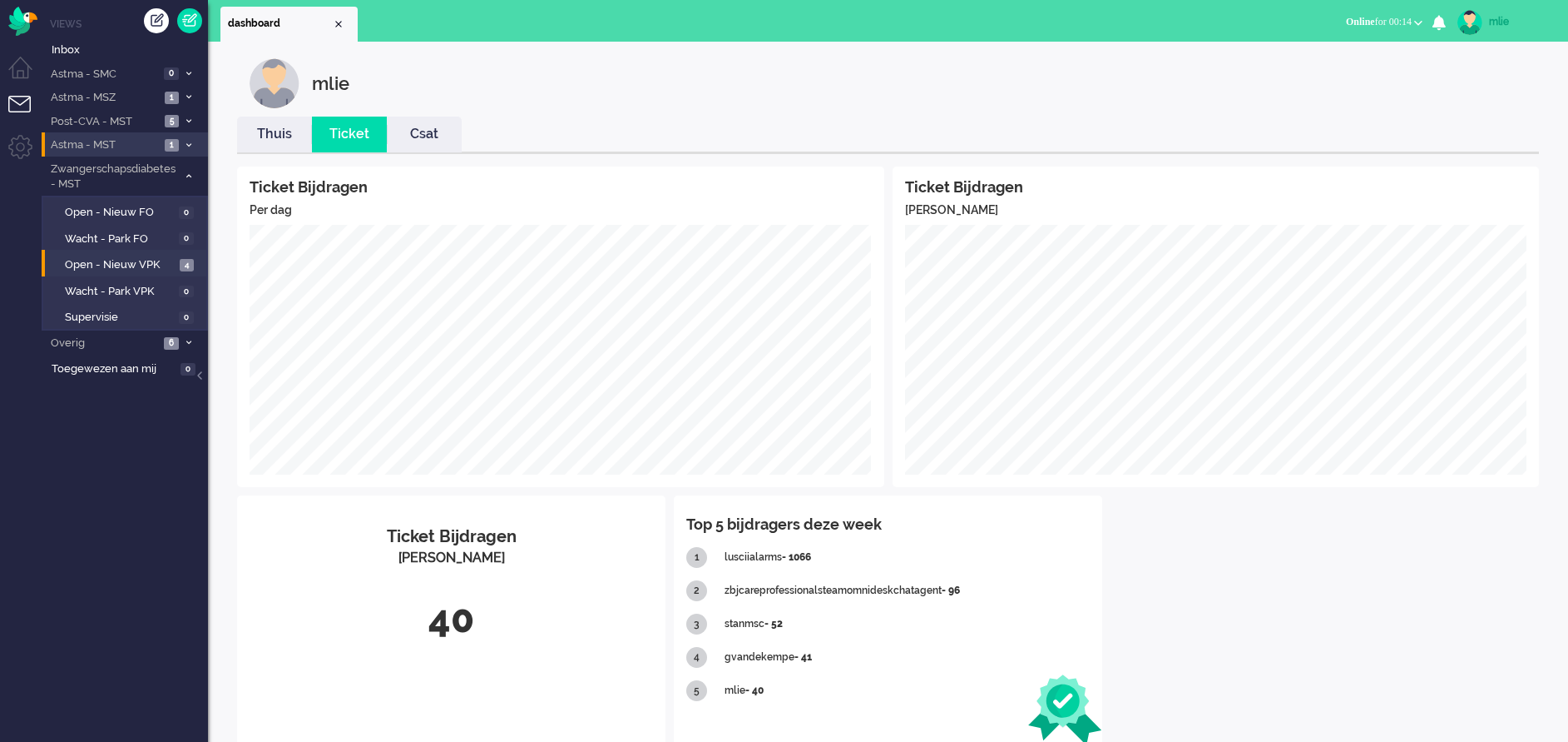
click at [188, 144] on icon at bounding box center [189, 145] width 5 height 6
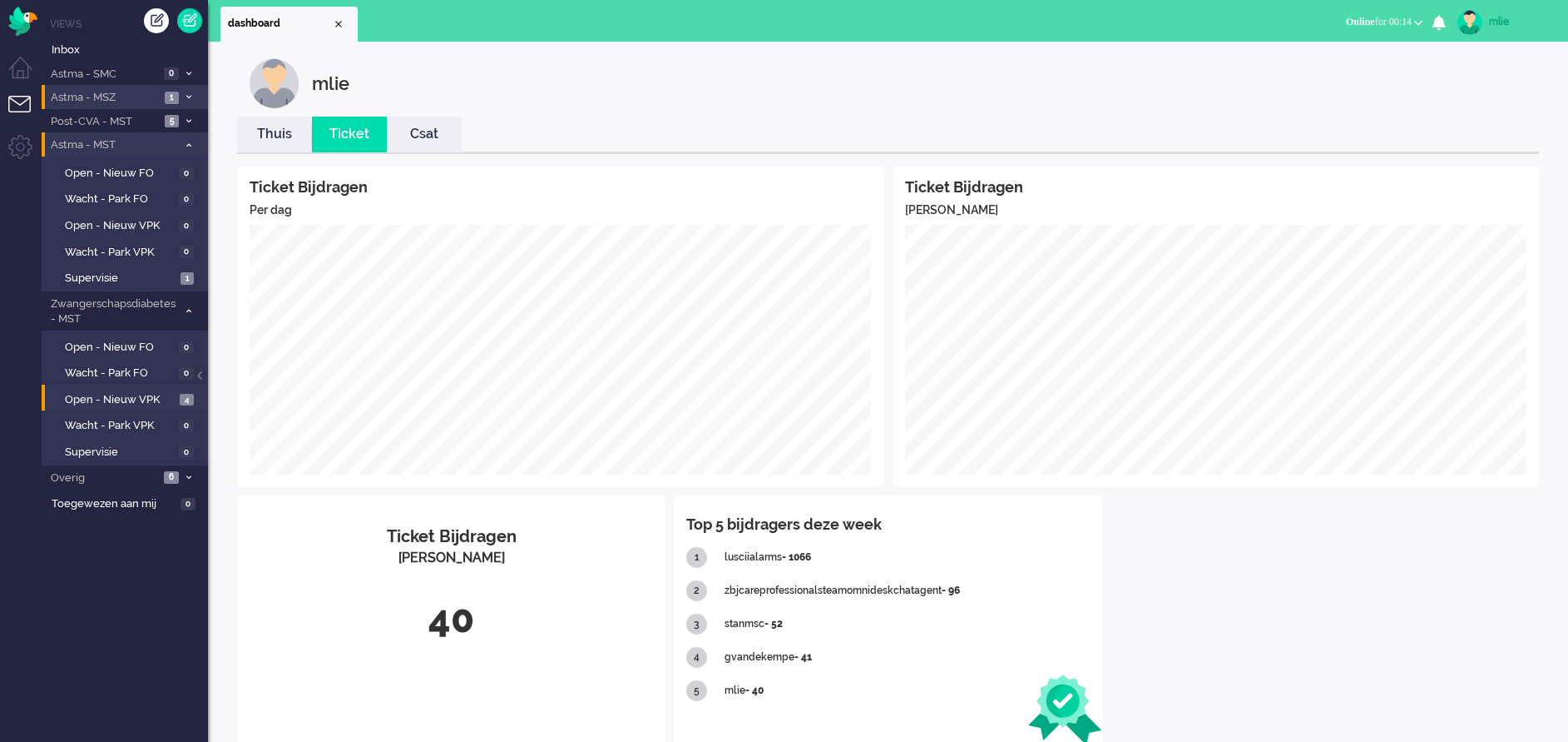
click at [191, 96] on icon at bounding box center [189, 97] width 5 height 6
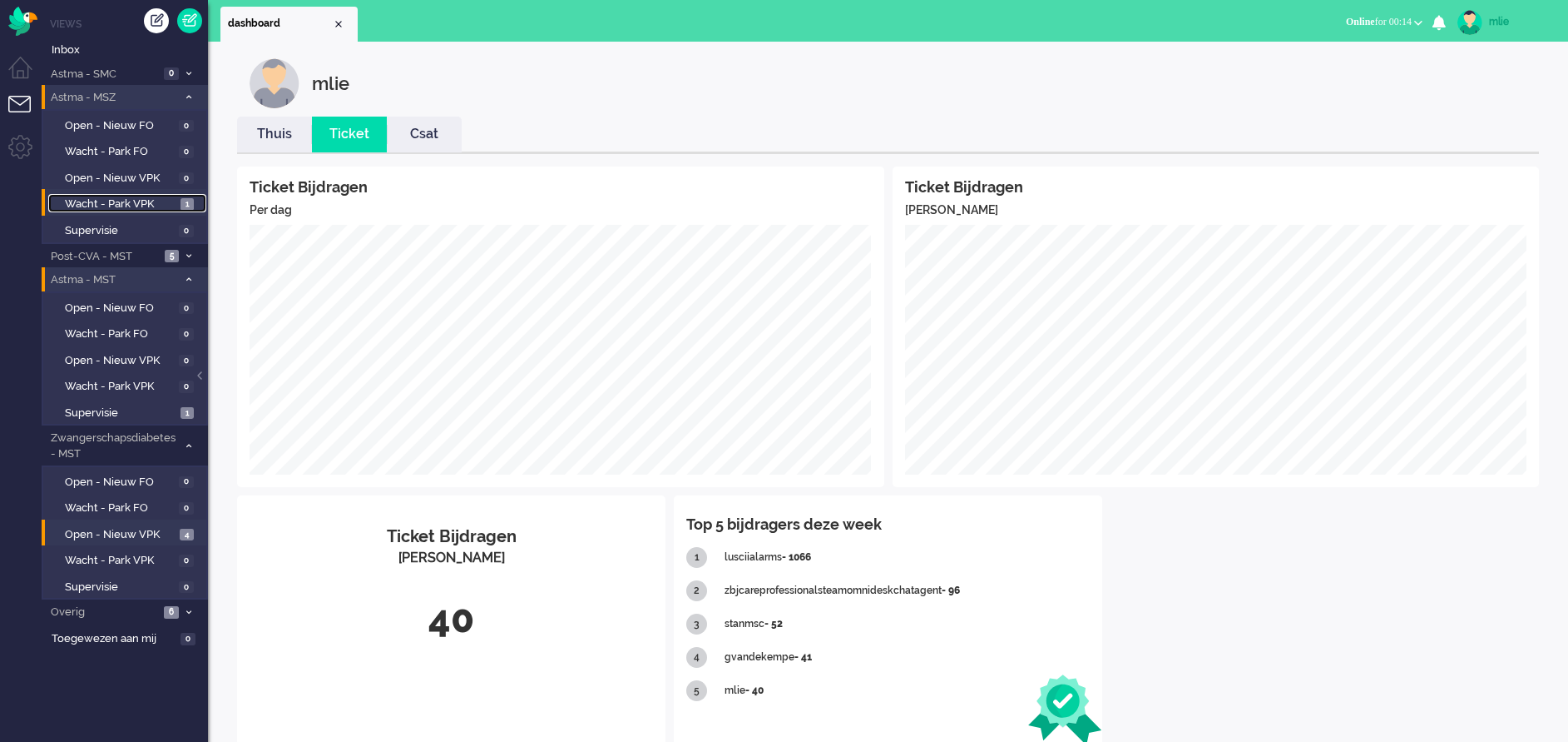
click at [84, 200] on span "Wacht - Park VPK" at bounding box center [120, 204] width 111 height 16
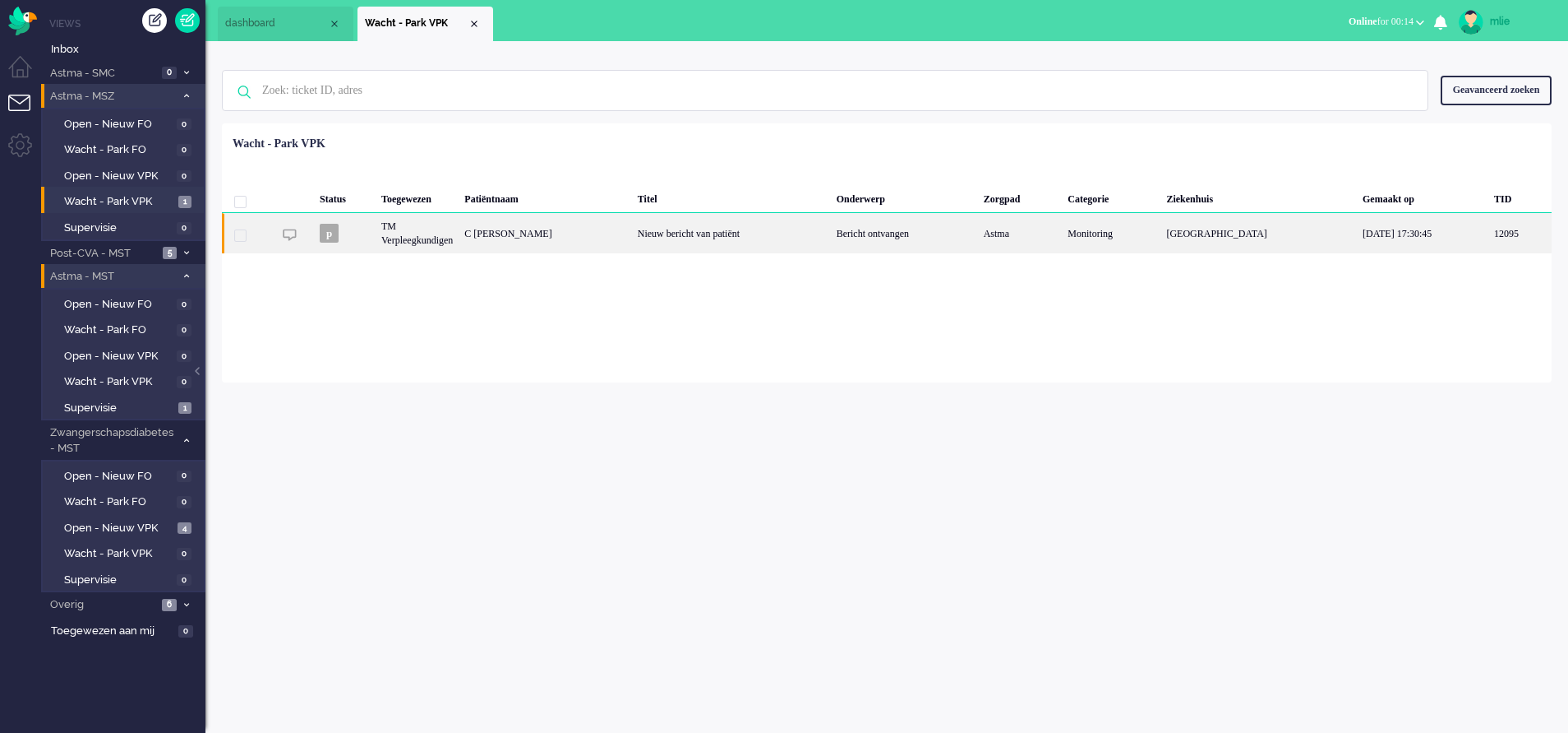
click at [858, 236] on div "Bericht ontvangen" at bounding box center [904, 232] width 147 height 40
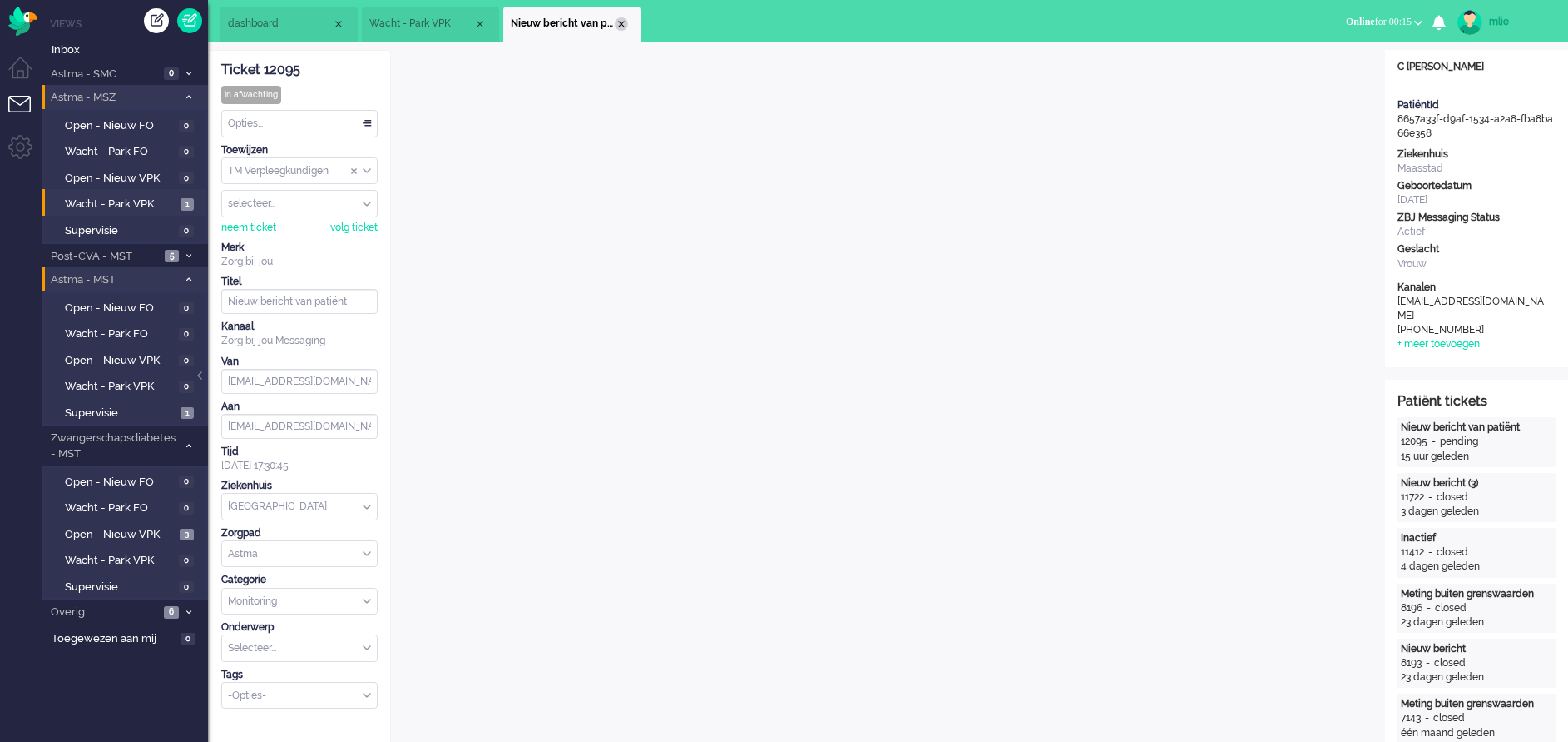
click at [622, 22] on div "Close tab" at bounding box center [622, 25] width 14 height 14
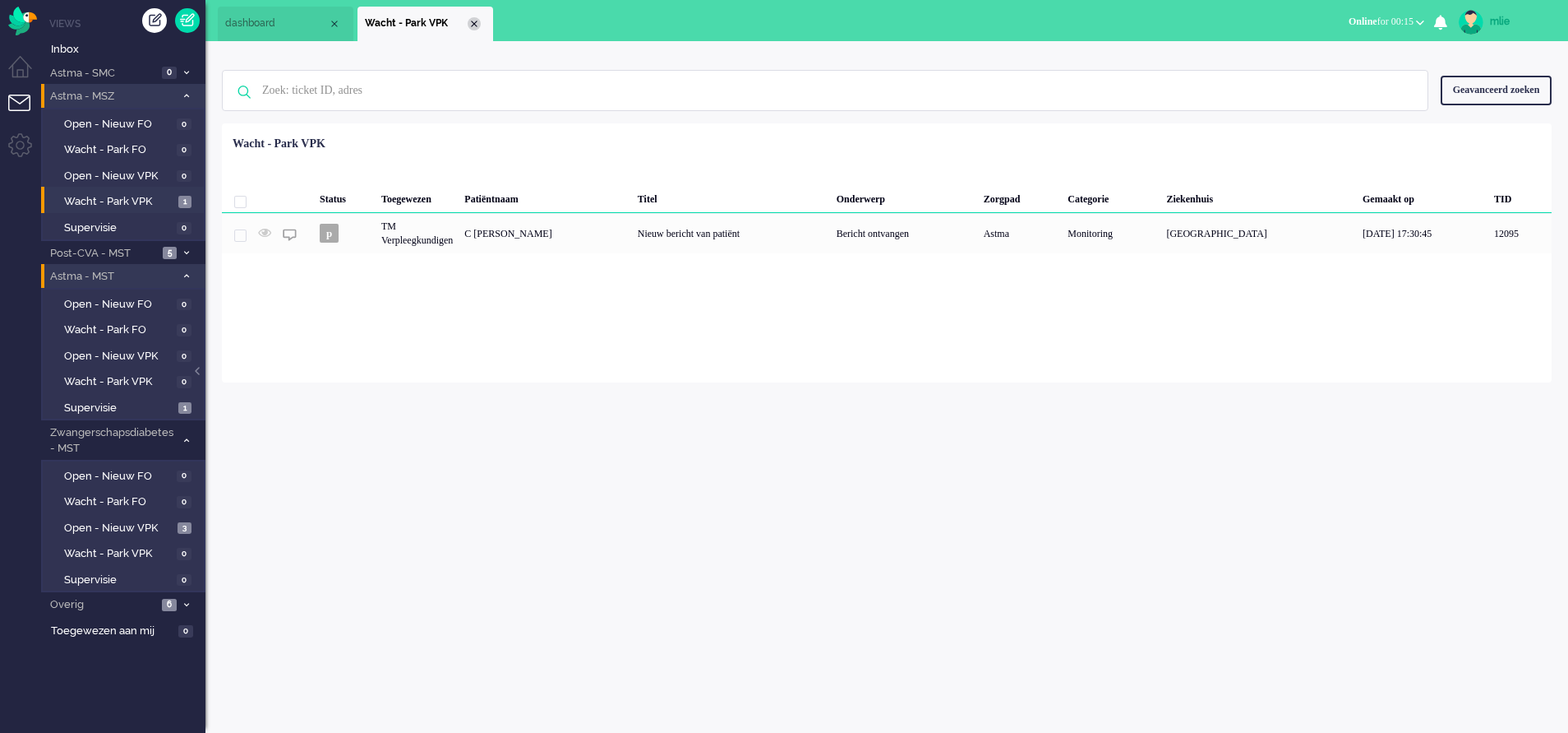
click at [475, 23] on div "Close tab" at bounding box center [474, 24] width 14 height 14
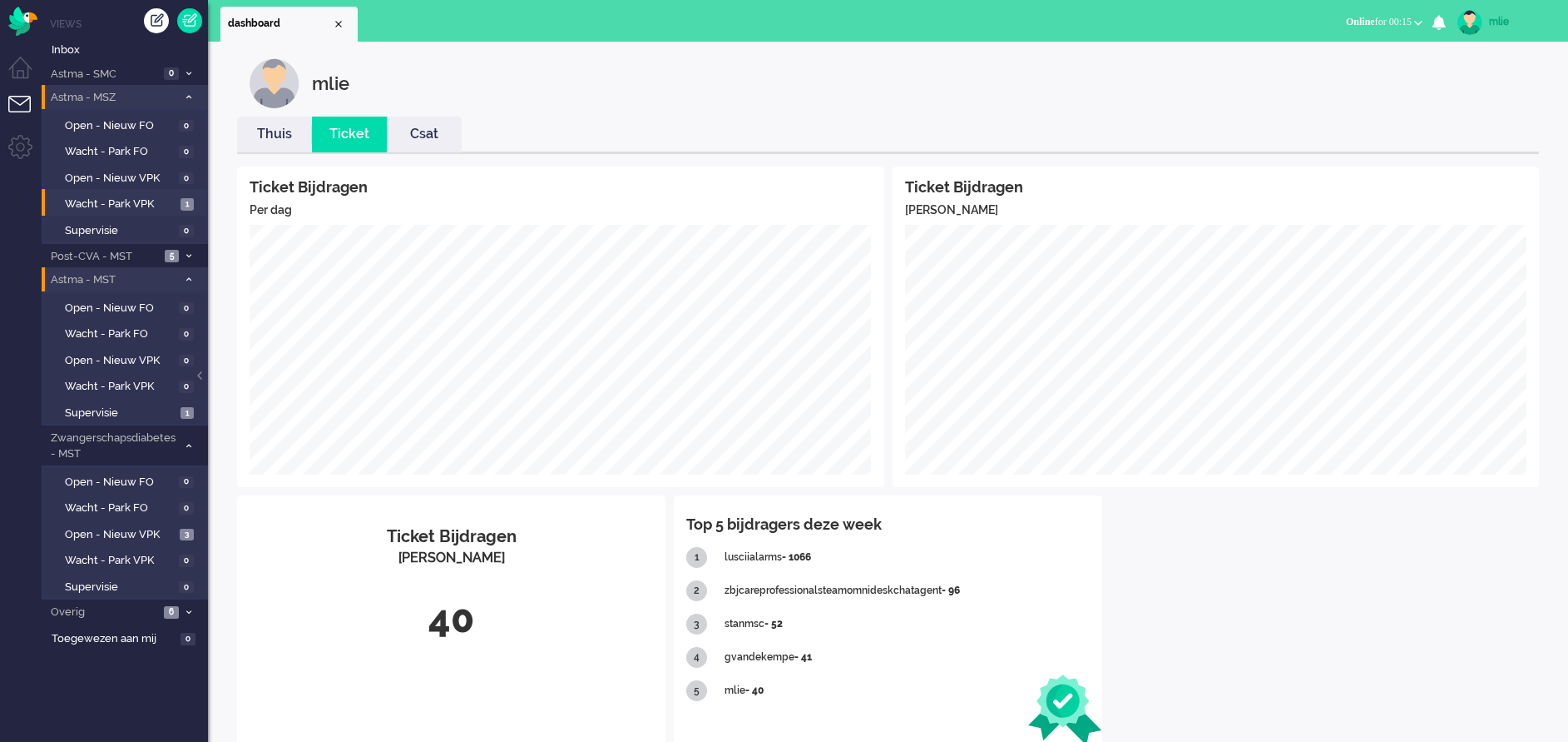
click at [193, 95] on span at bounding box center [188, 97] width 13 height 9
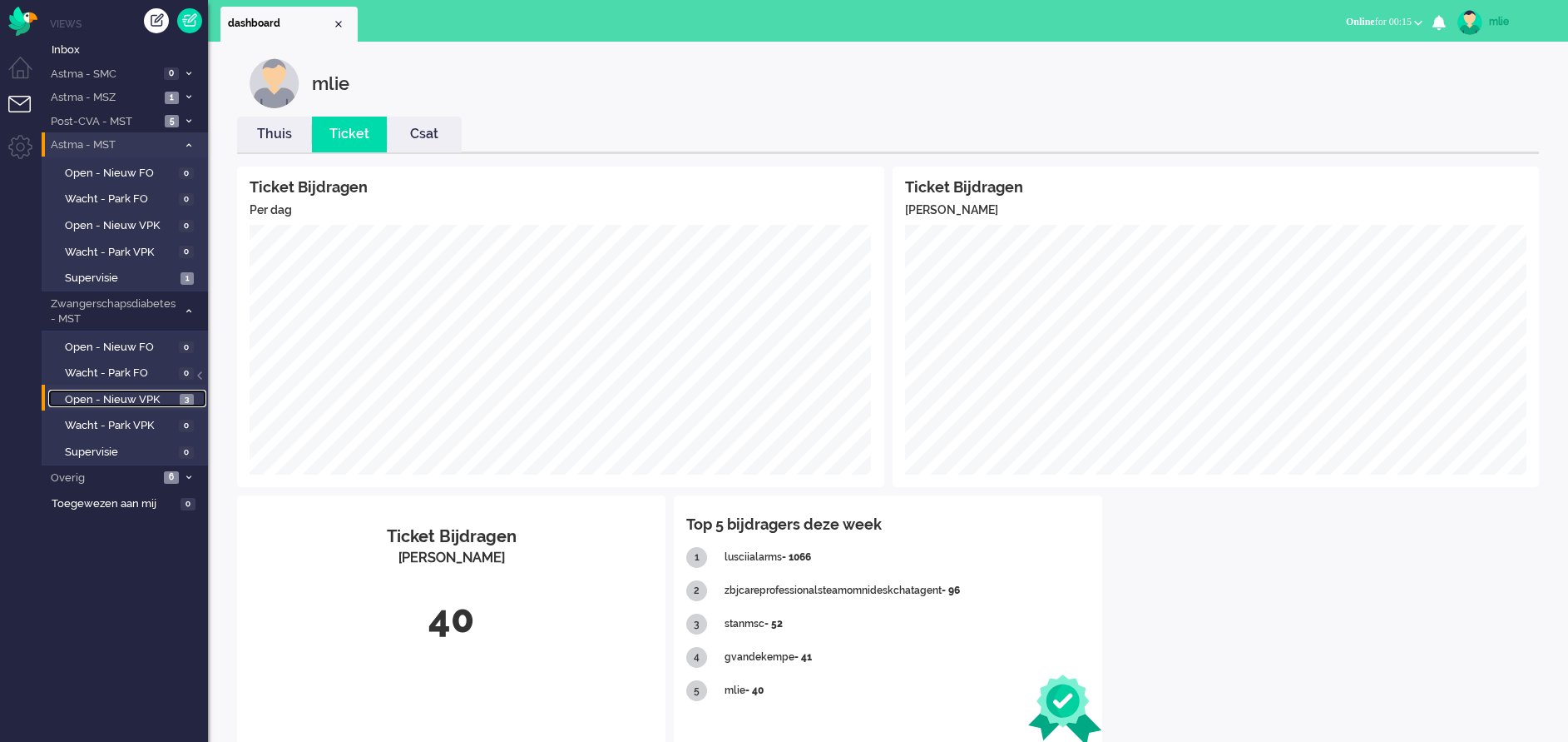
click at [83, 399] on span "Open - Nieuw VPK" at bounding box center [120, 400] width 111 height 16
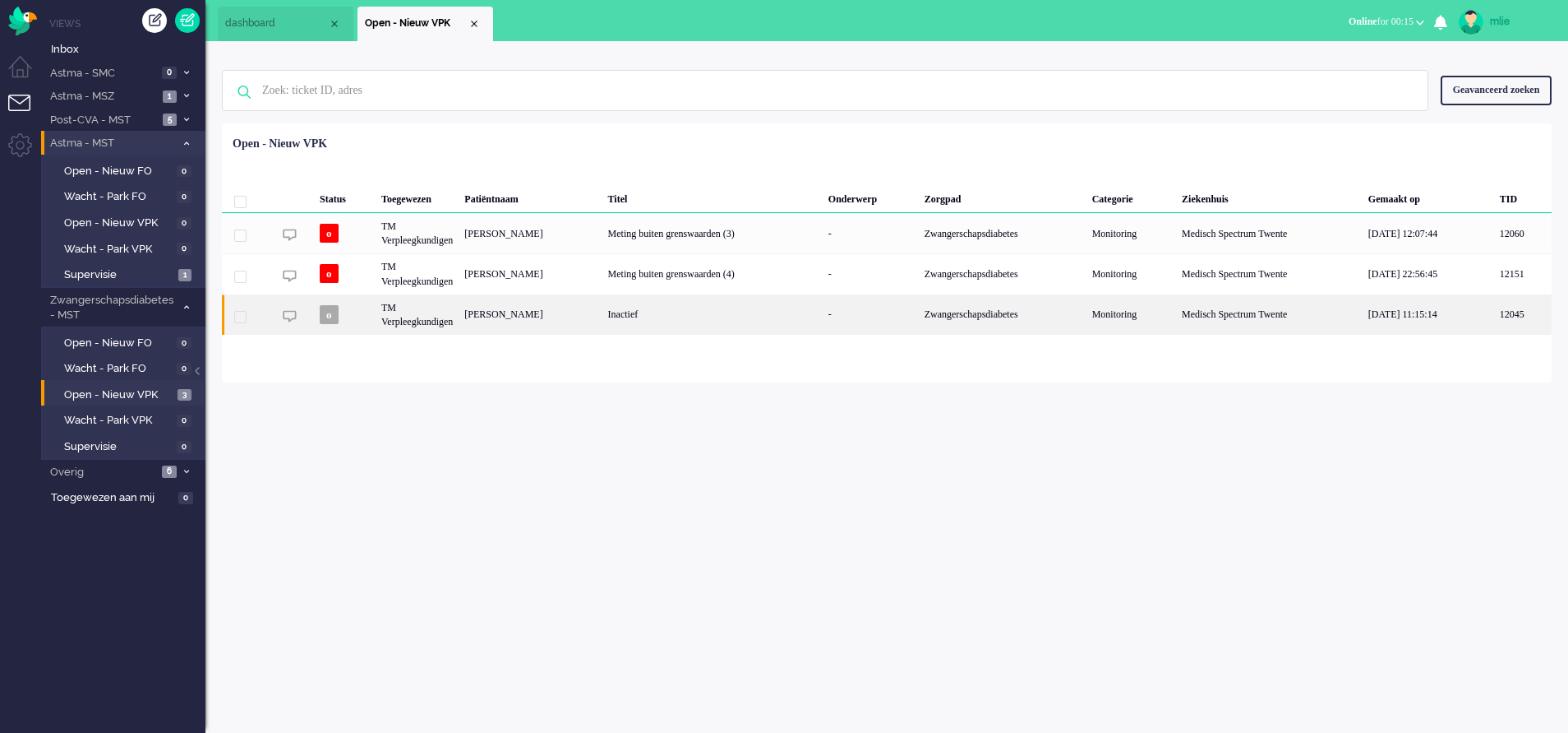
click at [867, 305] on div "-" at bounding box center [870, 314] width 96 height 40
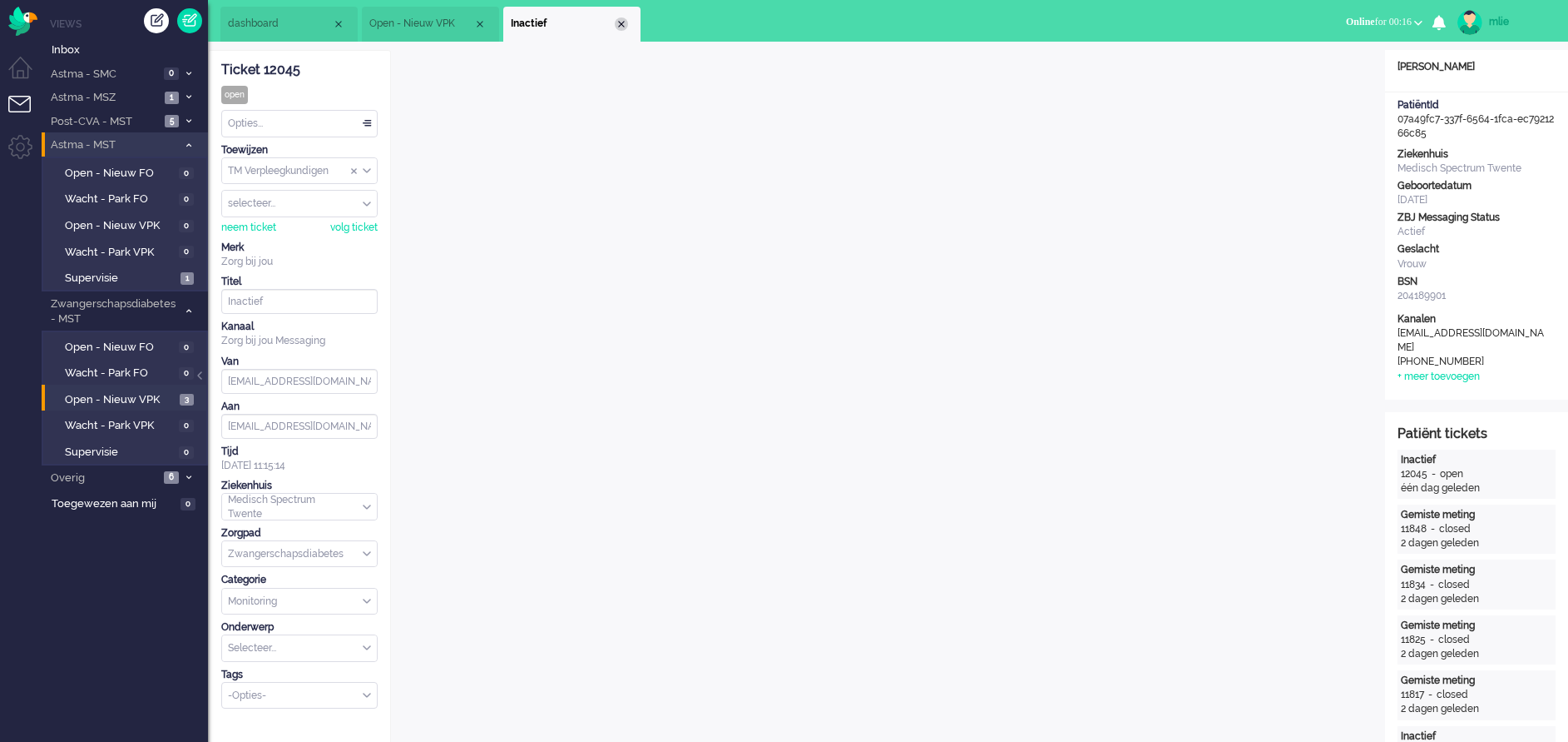
click at [621, 25] on div "Close tab" at bounding box center [622, 25] width 14 height 14
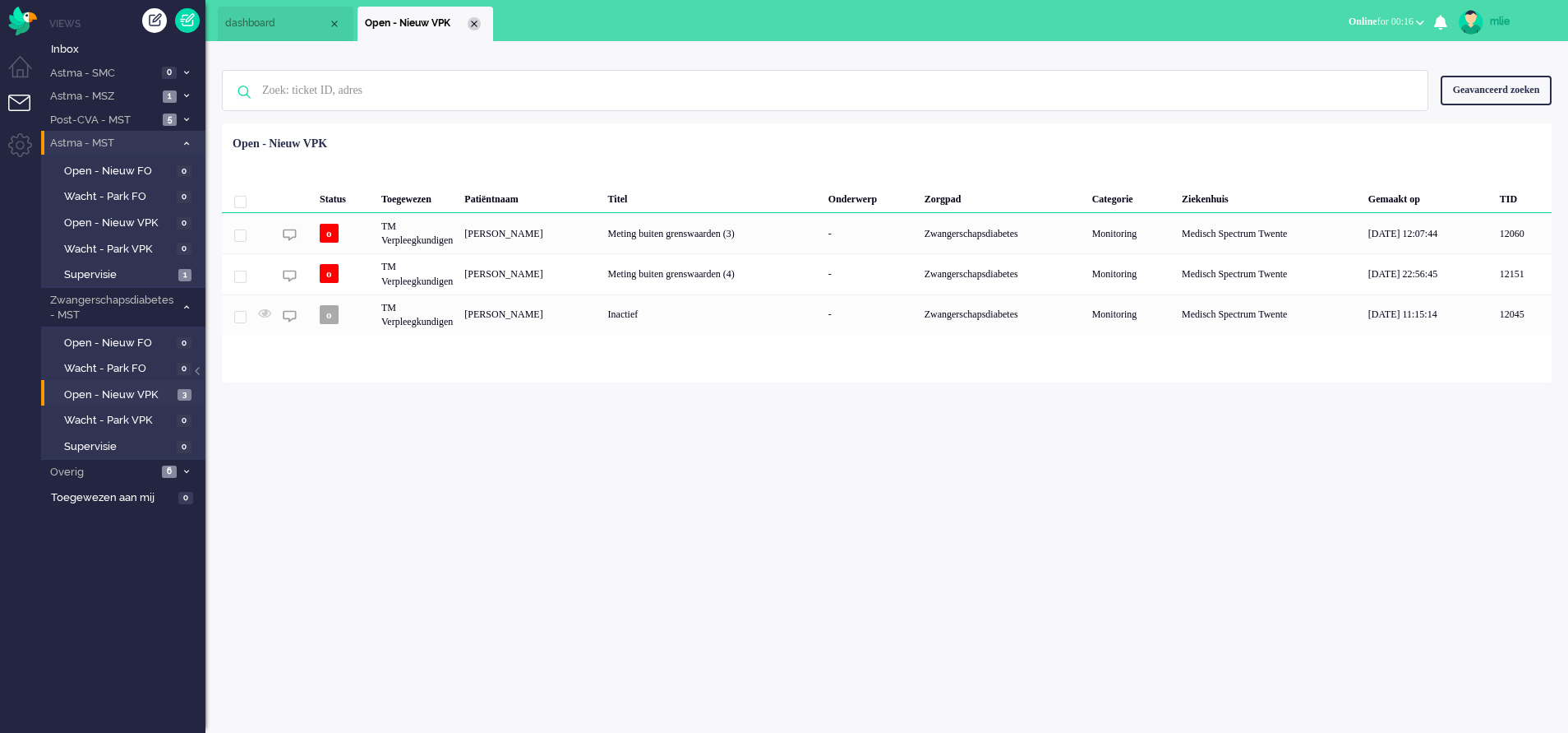
click at [475, 23] on div "Close tab" at bounding box center [474, 24] width 14 height 14
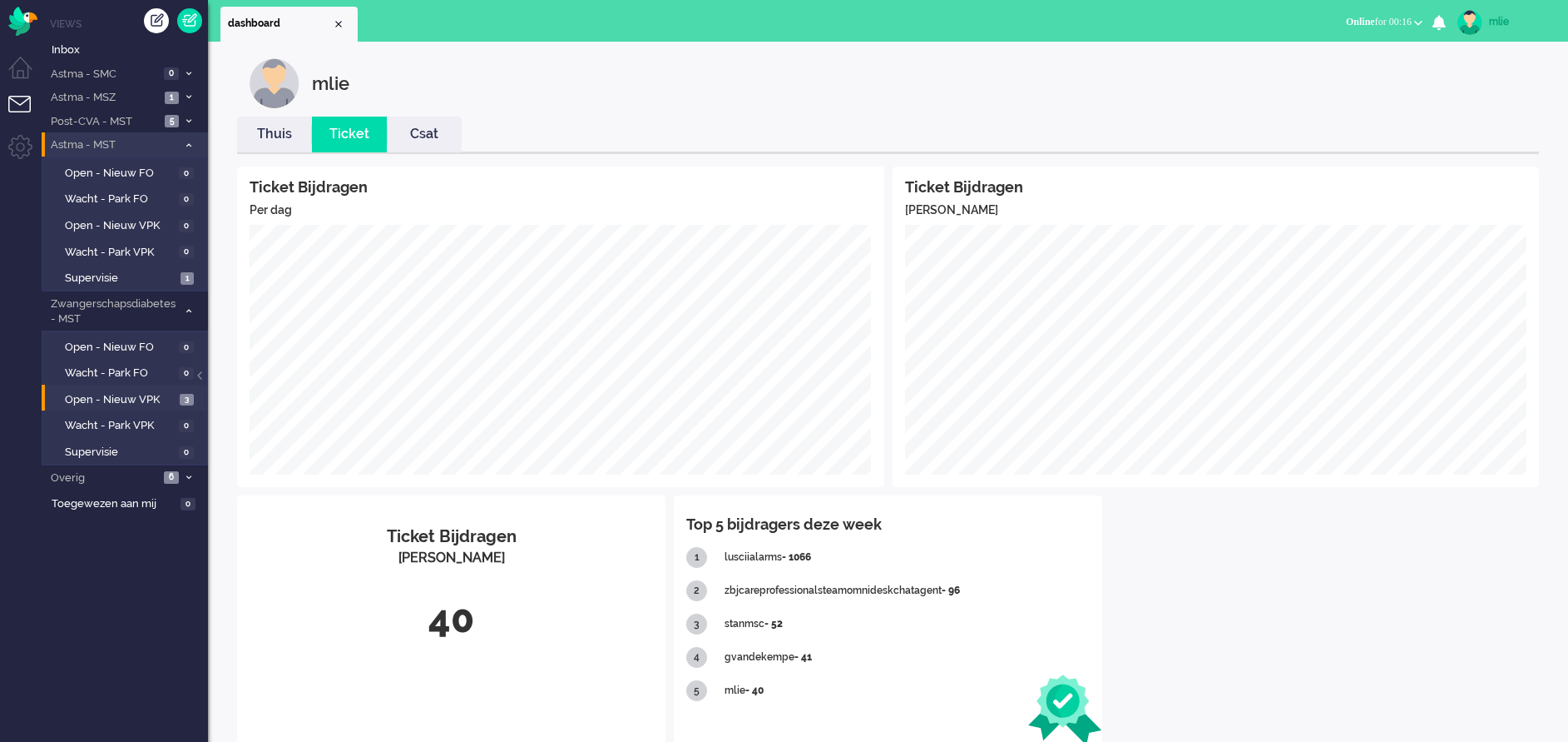
click at [280, 128] on link "Thuis" at bounding box center [274, 134] width 75 height 19
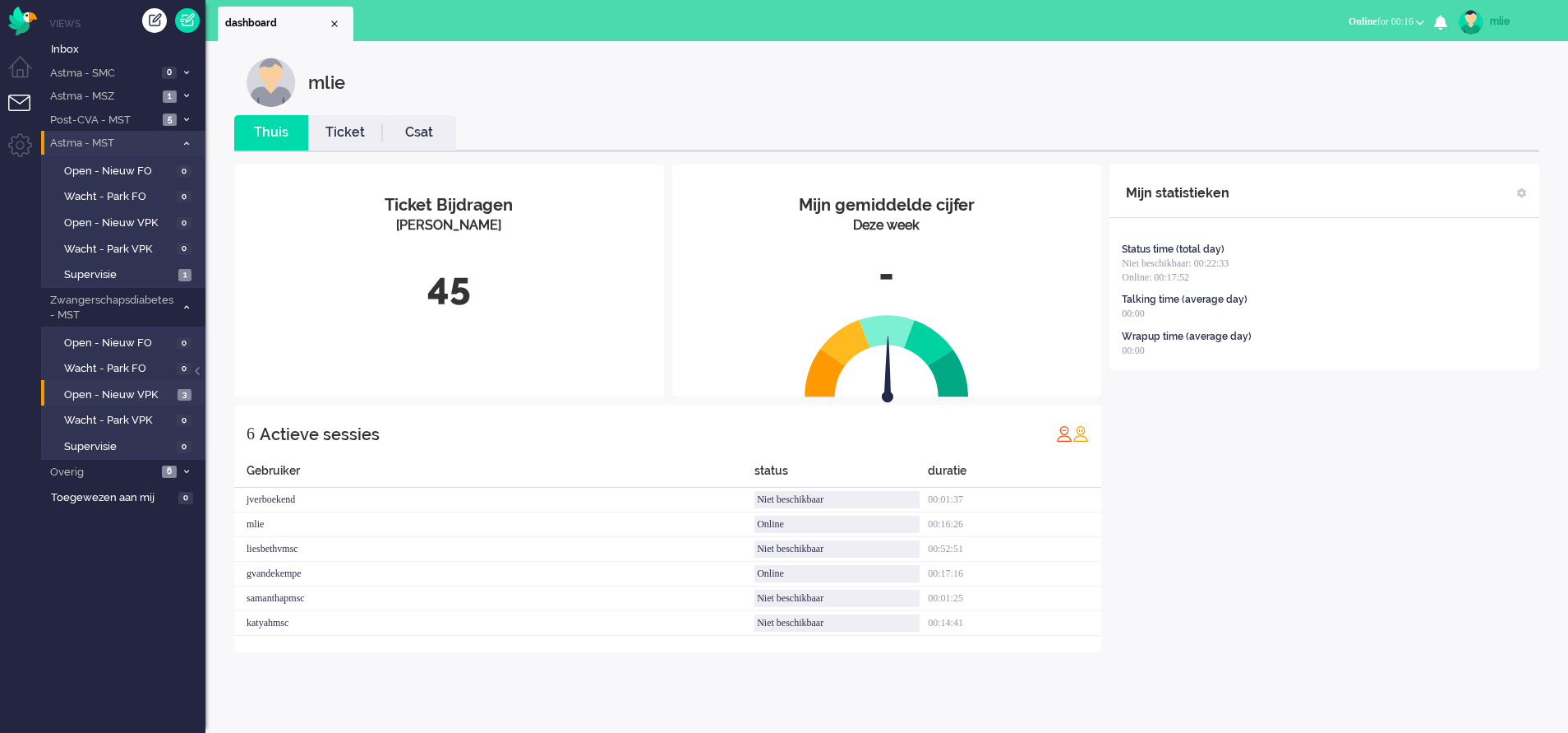
click at [341, 129] on link "Ticket" at bounding box center [345, 132] width 74 height 18
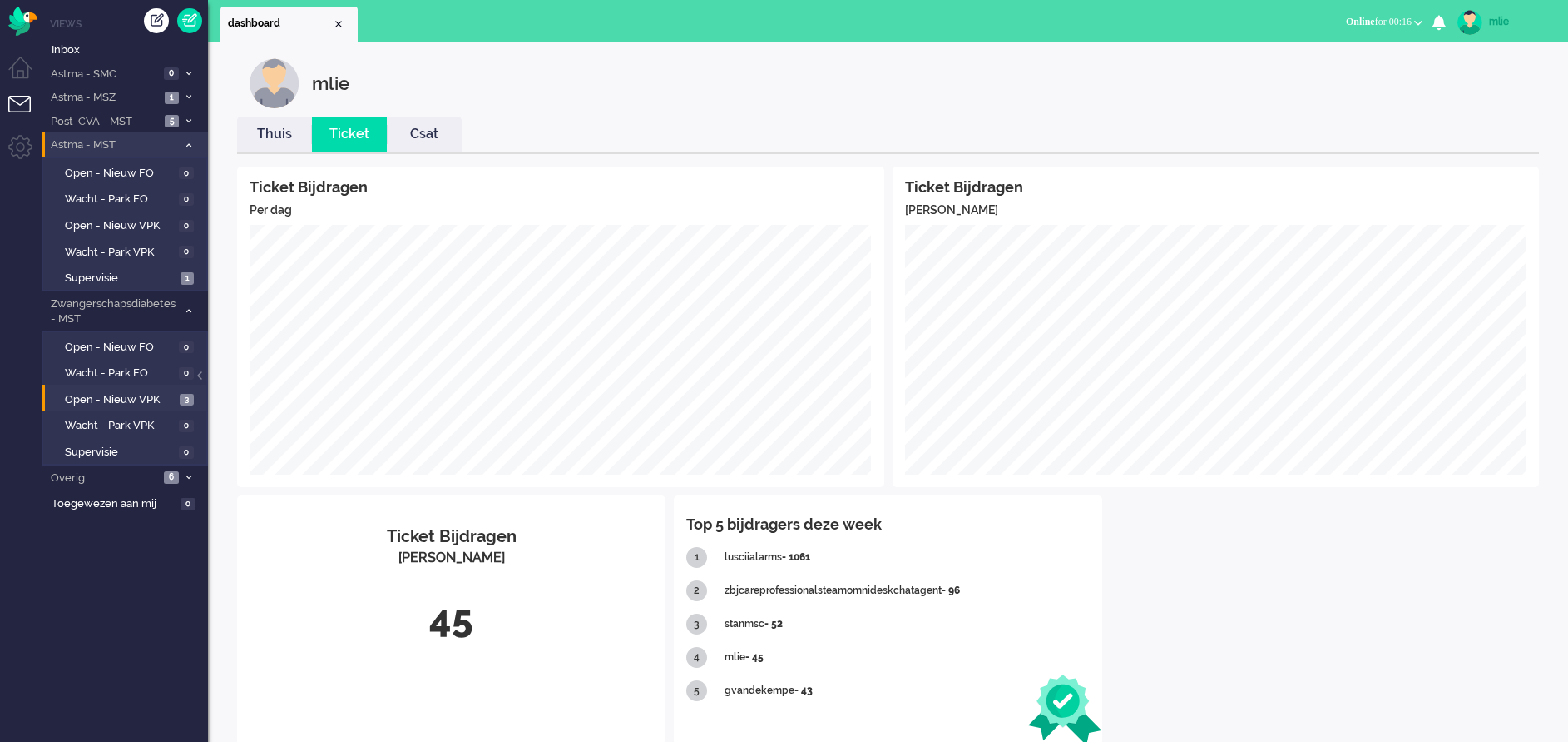
click at [187, 145] on icon at bounding box center [189, 145] width 5 height 6
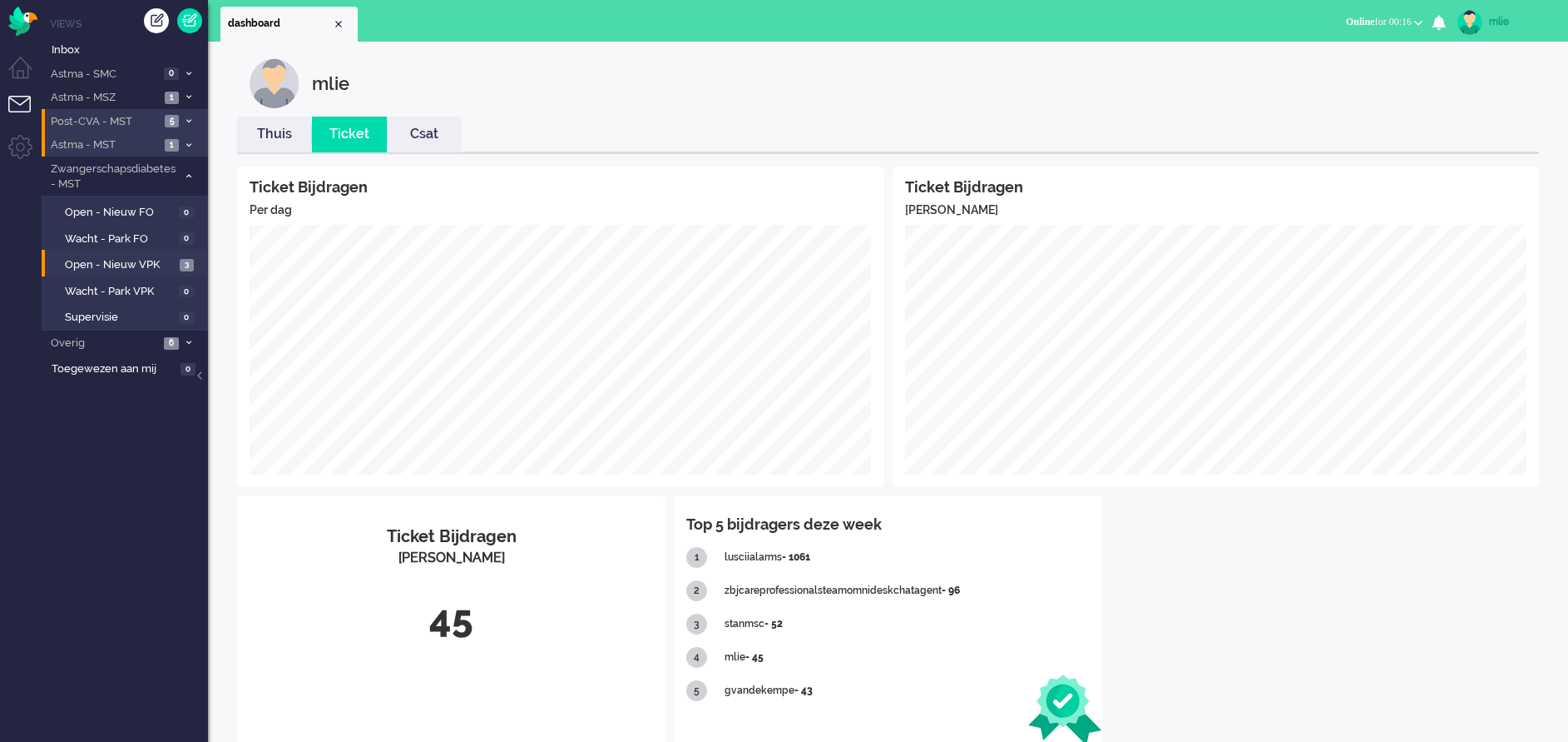
click at [176, 117] on span "5" at bounding box center [172, 121] width 14 height 13
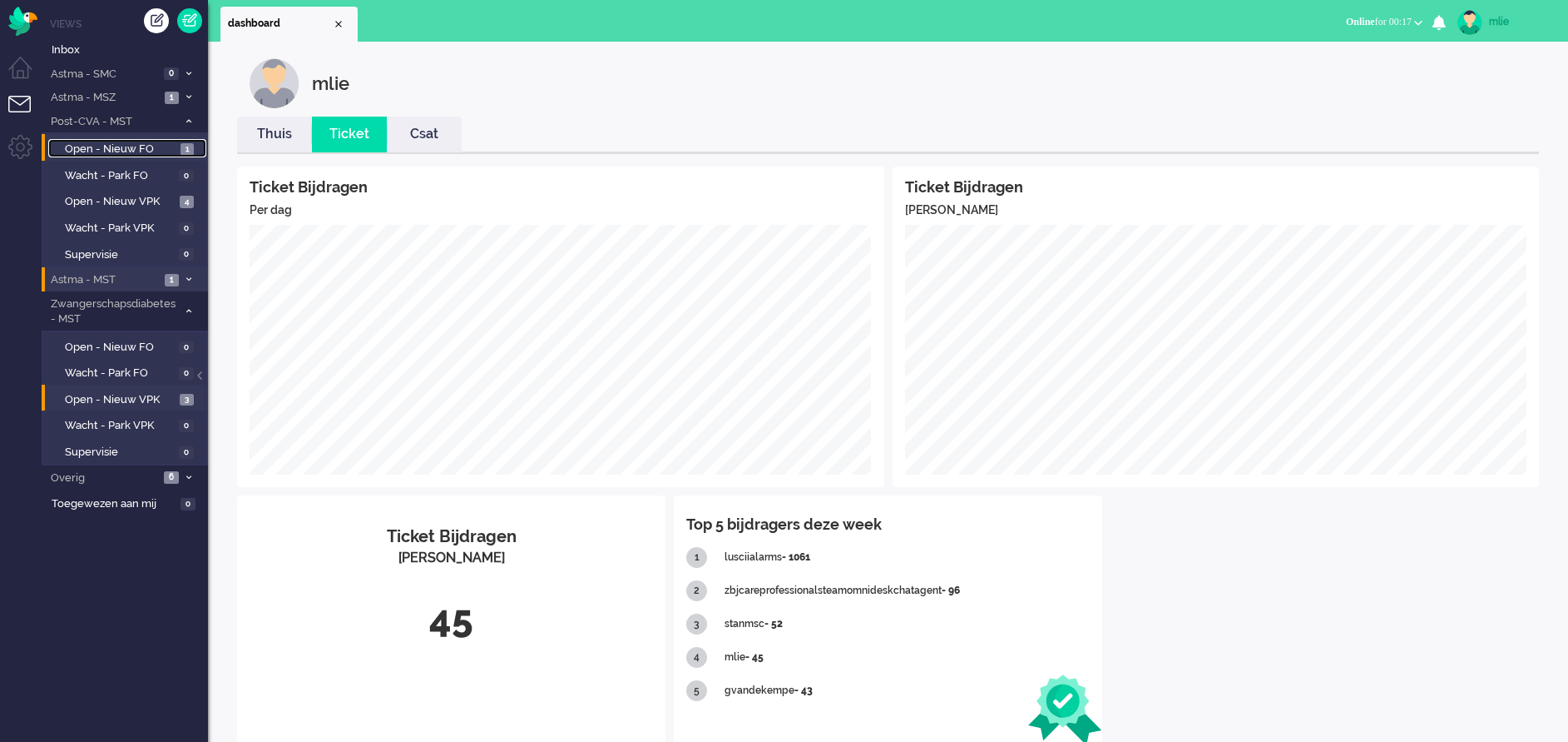
click at [132, 143] on span "Open - Nieuw FO" at bounding box center [120, 149] width 111 height 16
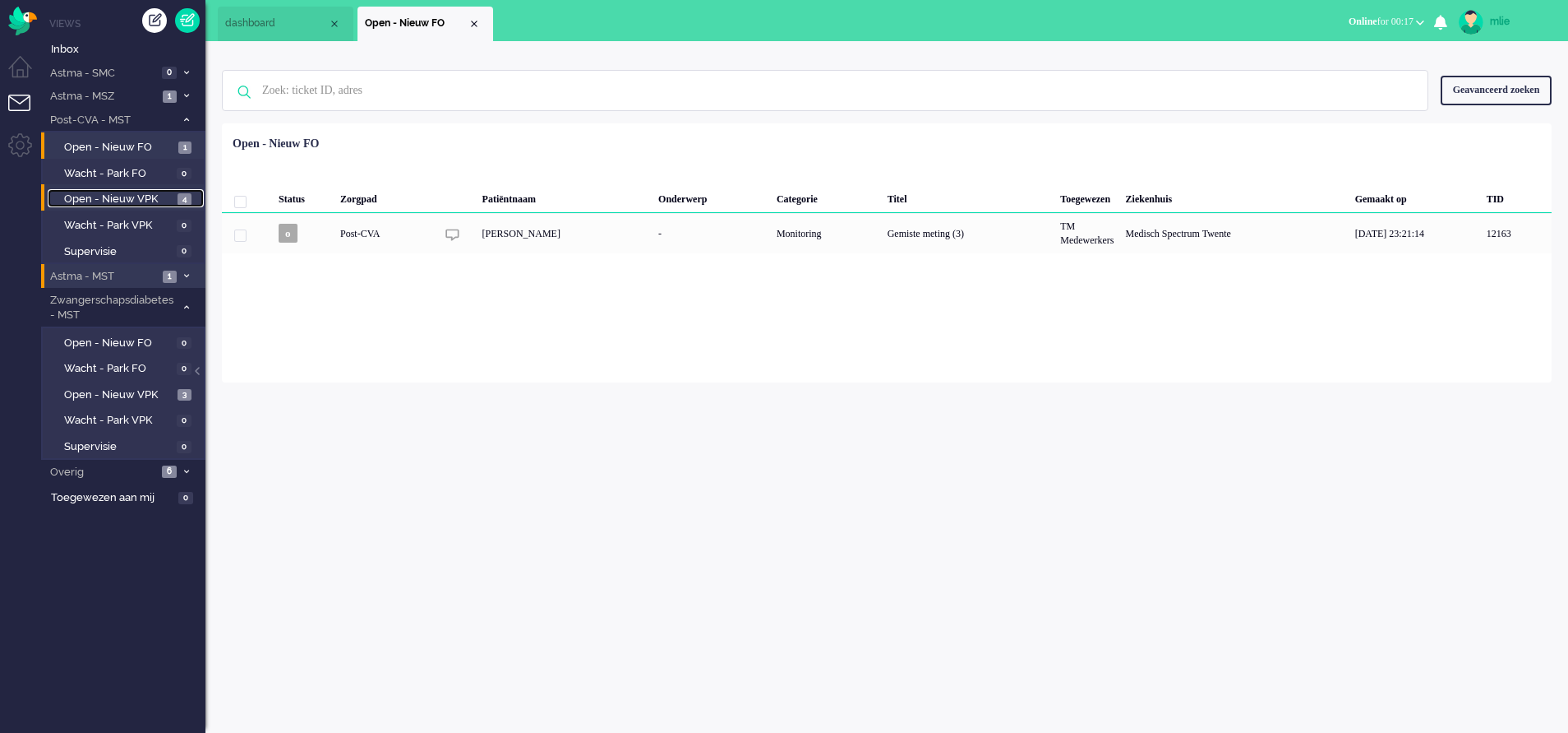
click at [105, 196] on span "Open - Nieuw VPK" at bounding box center [118, 199] width 110 height 16
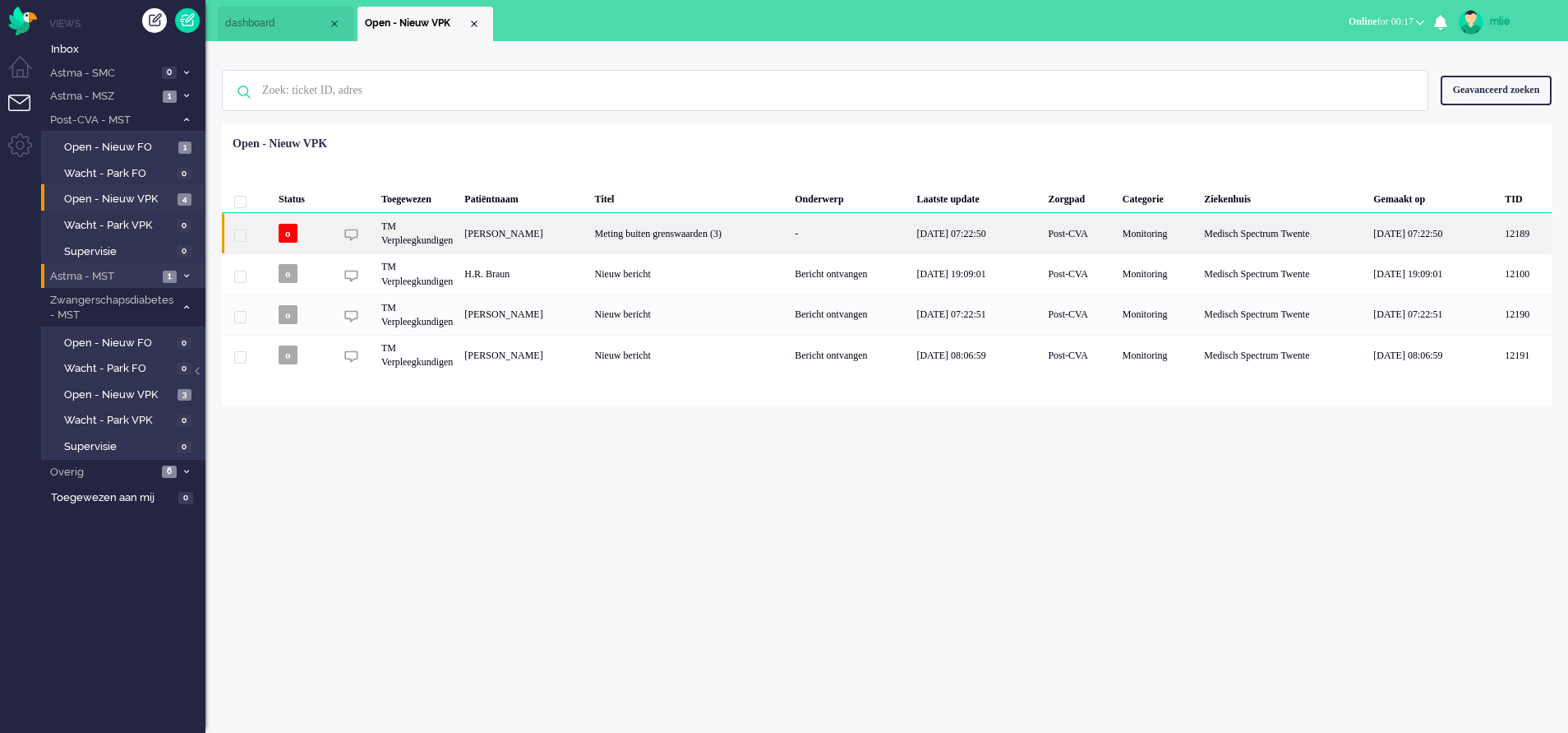
click at [999, 232] on div "[DATE] 07:22:50" at bounding box center [976, 232] width 132 height 40
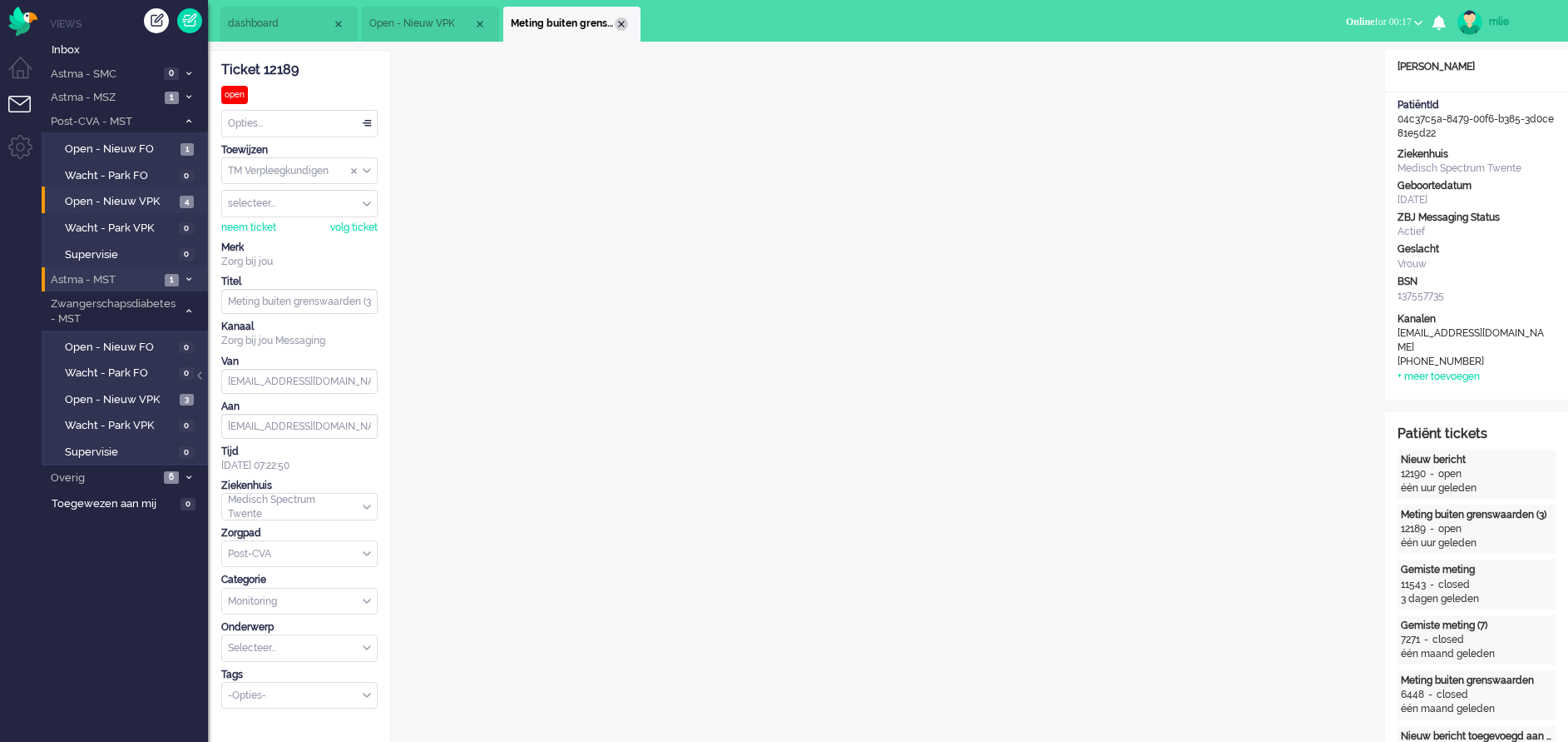
click at [621, 24] on div "Close tab" at bounding box center [622, 25] width 14 height 14
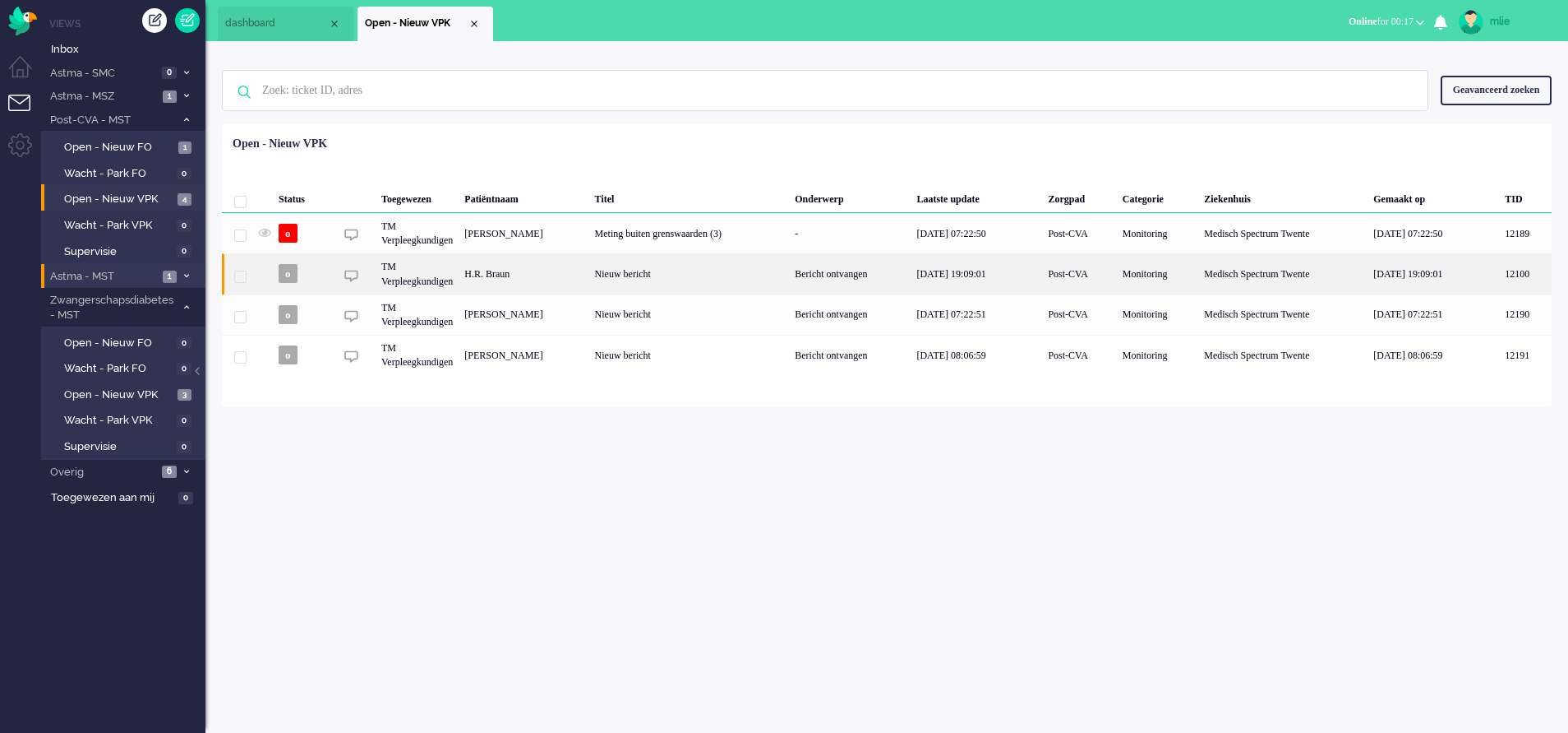
click at [899, 266] on div "Bericht ontvangen" at bounding box center [849, 273] width 121 height 40
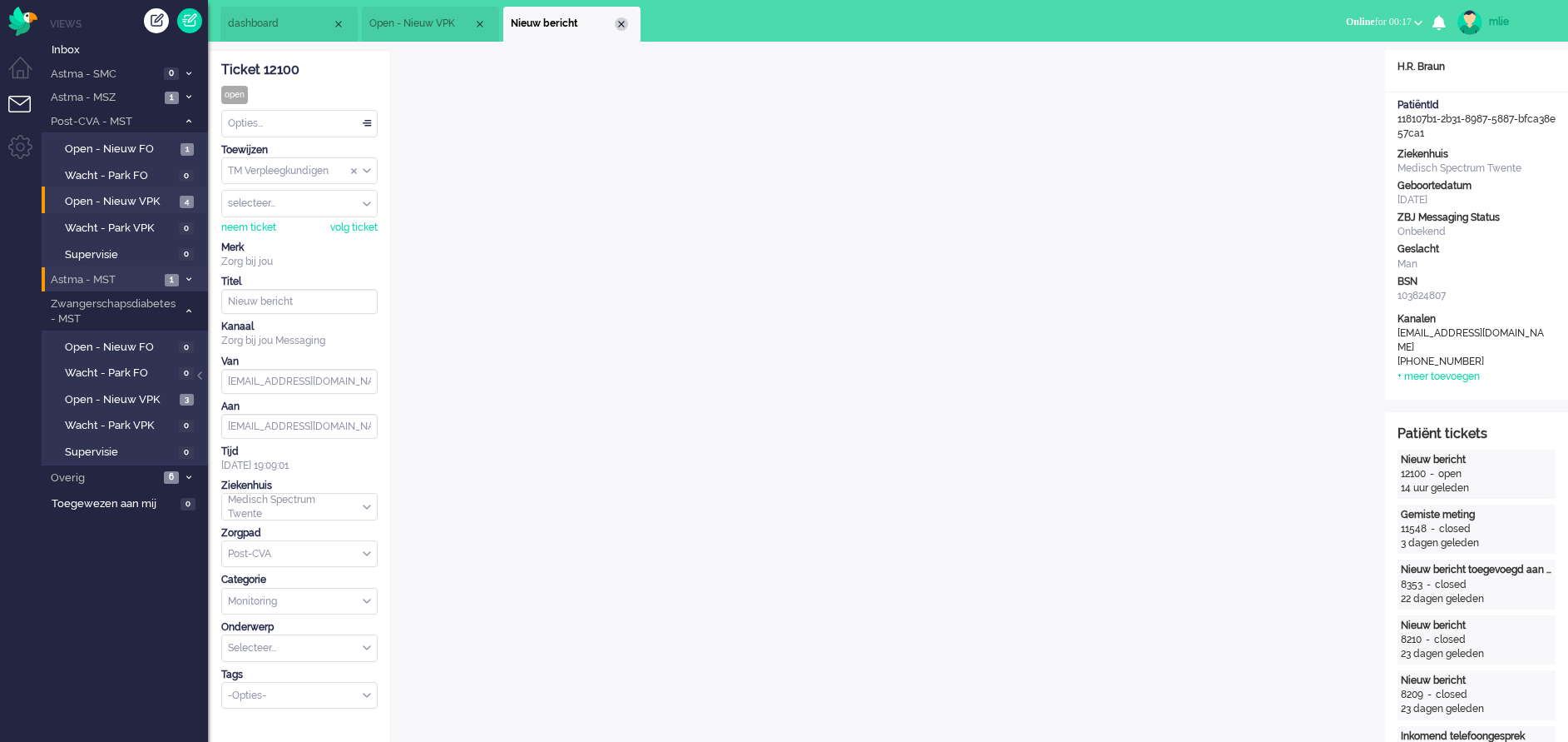
click at [626, 29] on div "Close tab" at bounding box center [622, 25] width 14 height 14
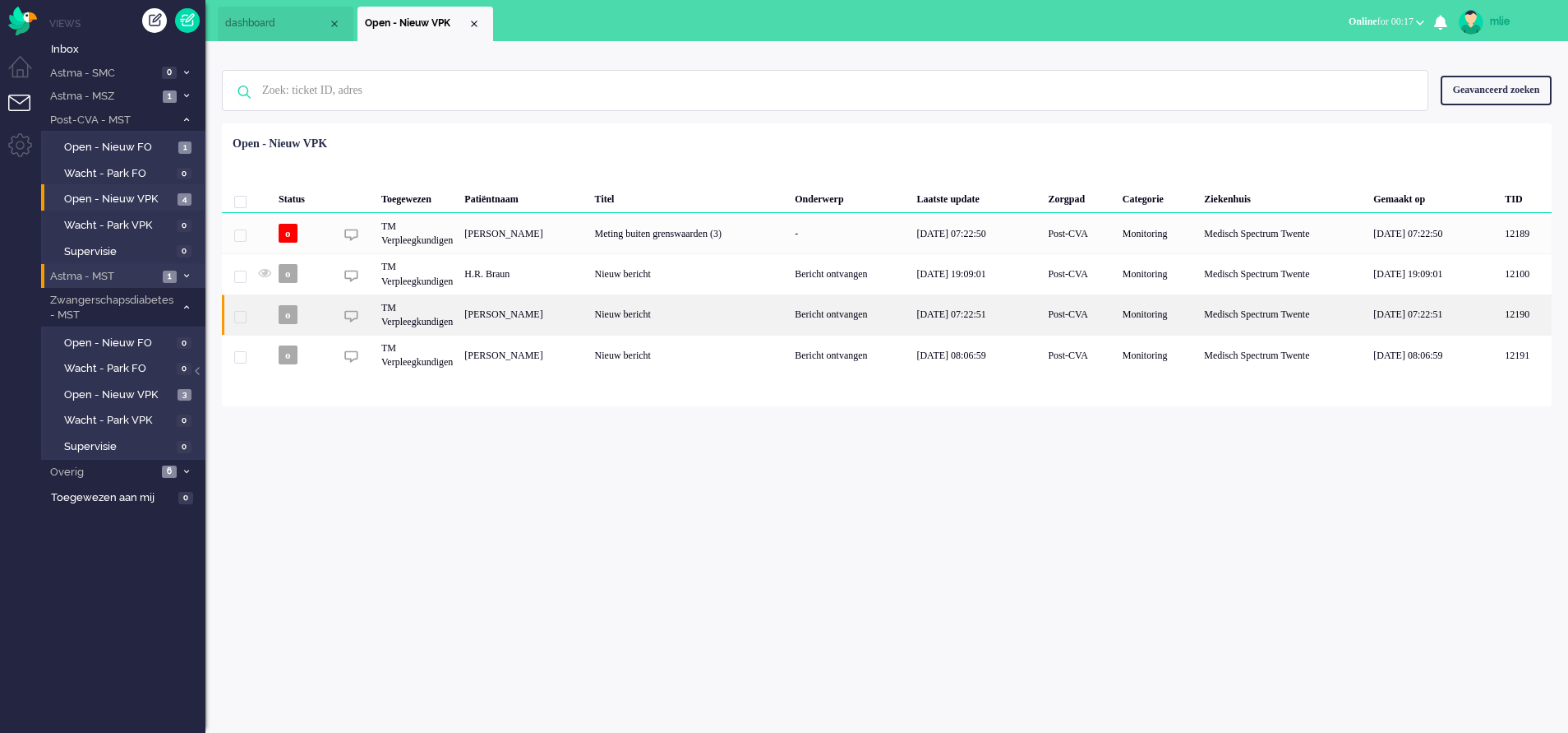
click at [825, 319] on div "Bericht ontvangen" at bounding box center [849, 314] width 121 height 40
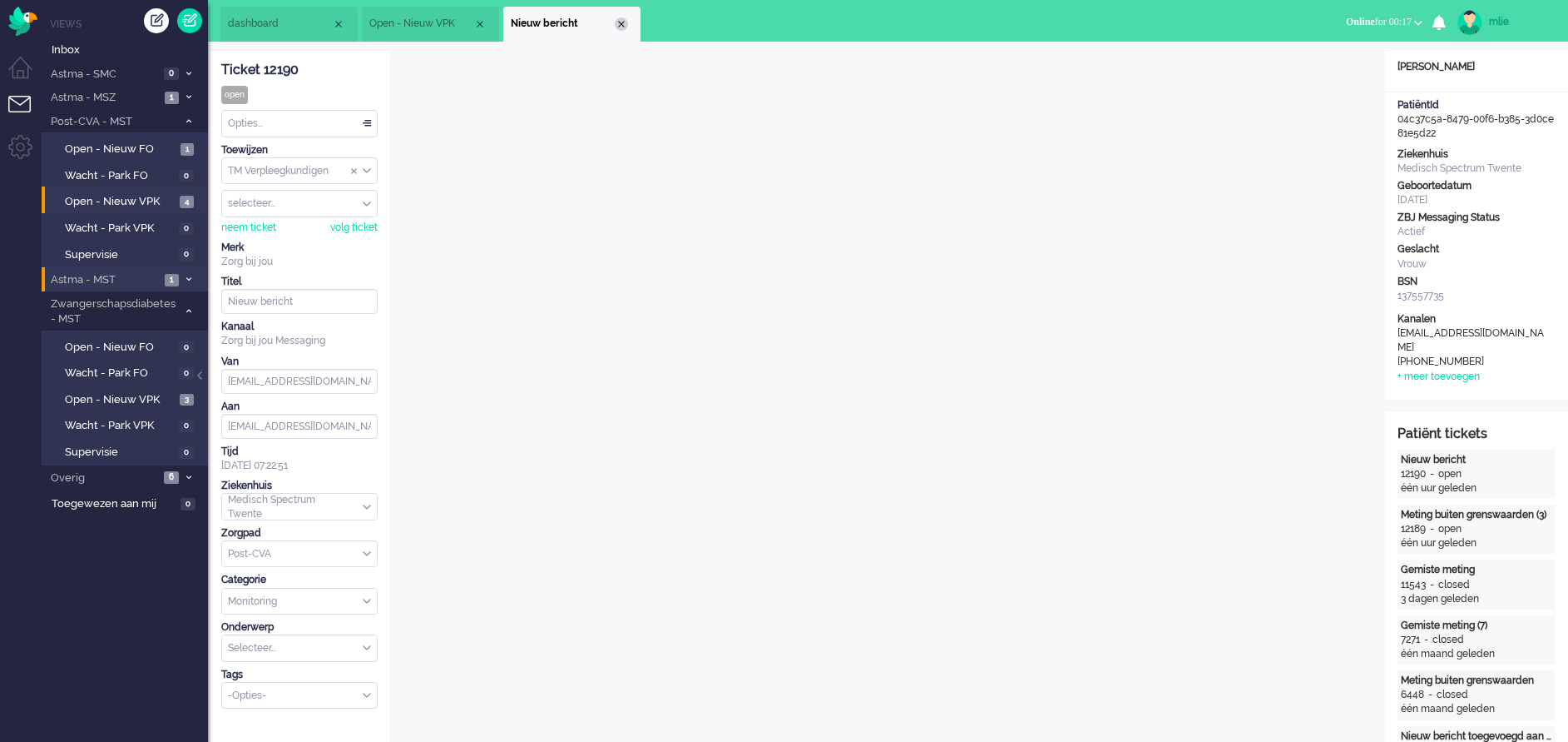
click at [622, 25] on div "Close tab" at bounding box center [622, 25] width 14 height 14
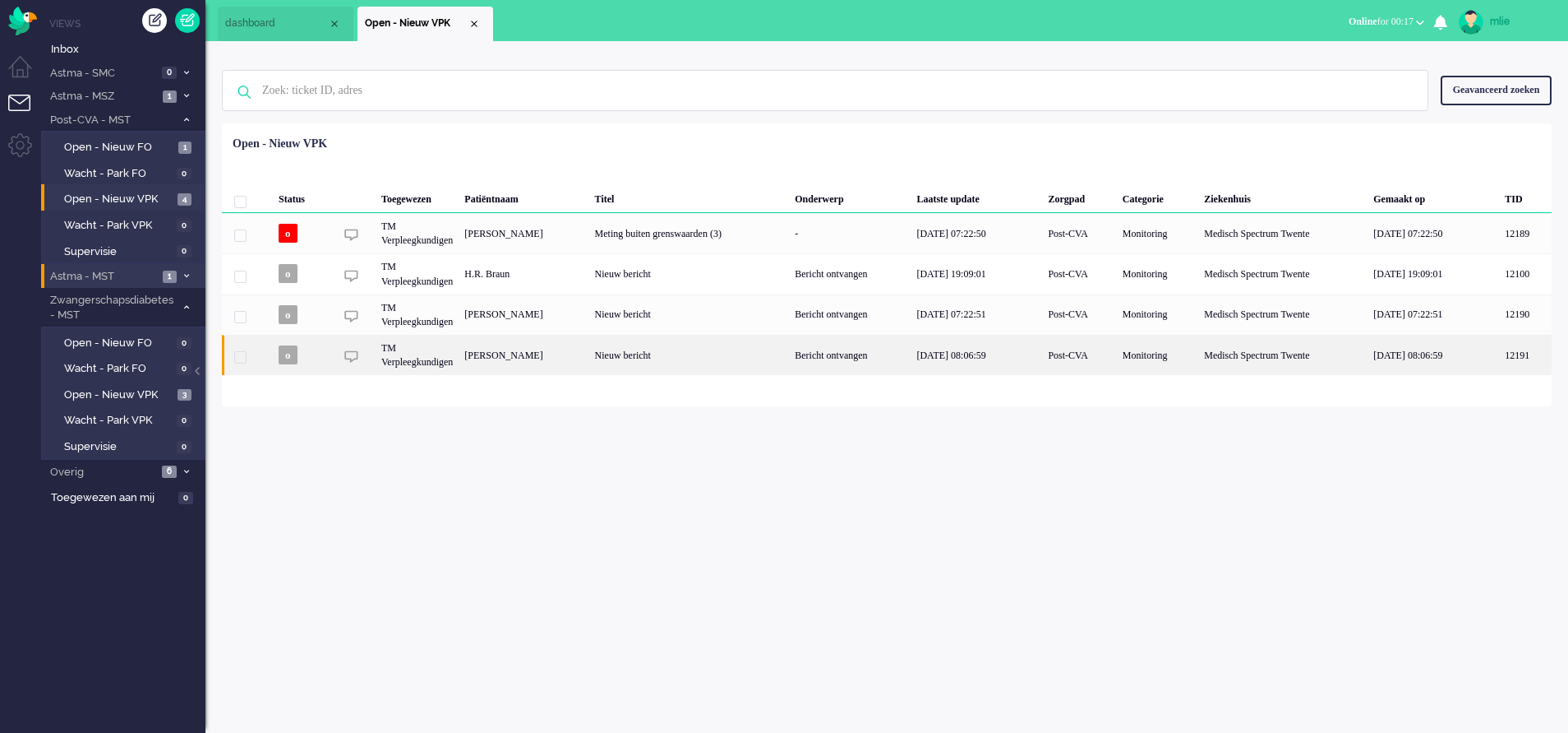
click at [877, 350] on div "Bericht ontvangen" at bounding box center [849, 354] width 121 height 40
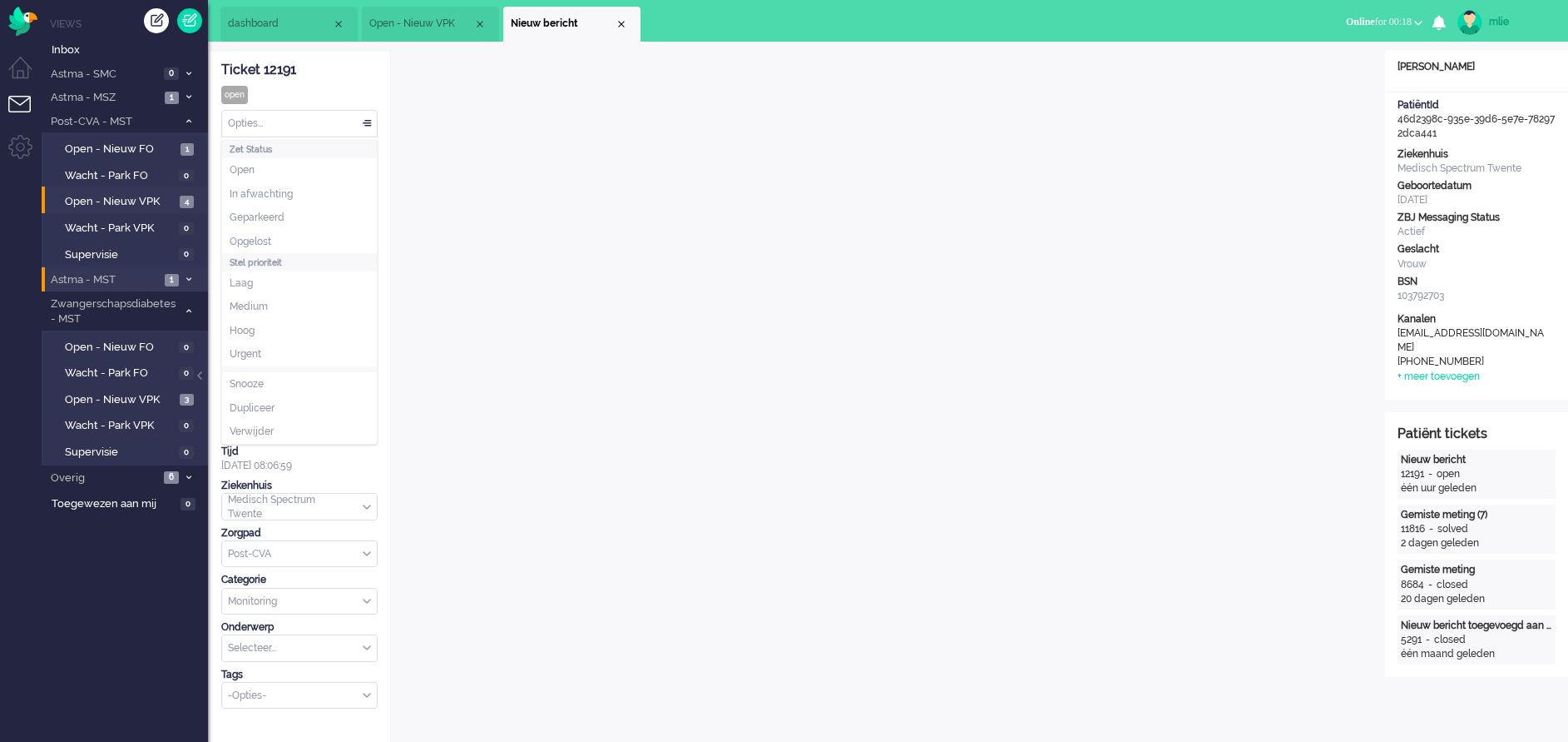
click at [367, 121] on div "Opties..." at bounding box center [300, 124] width 155 height 26
click at [256, 236] on span "Opgelost" at bounding box center [251, 242] width 41 height 14
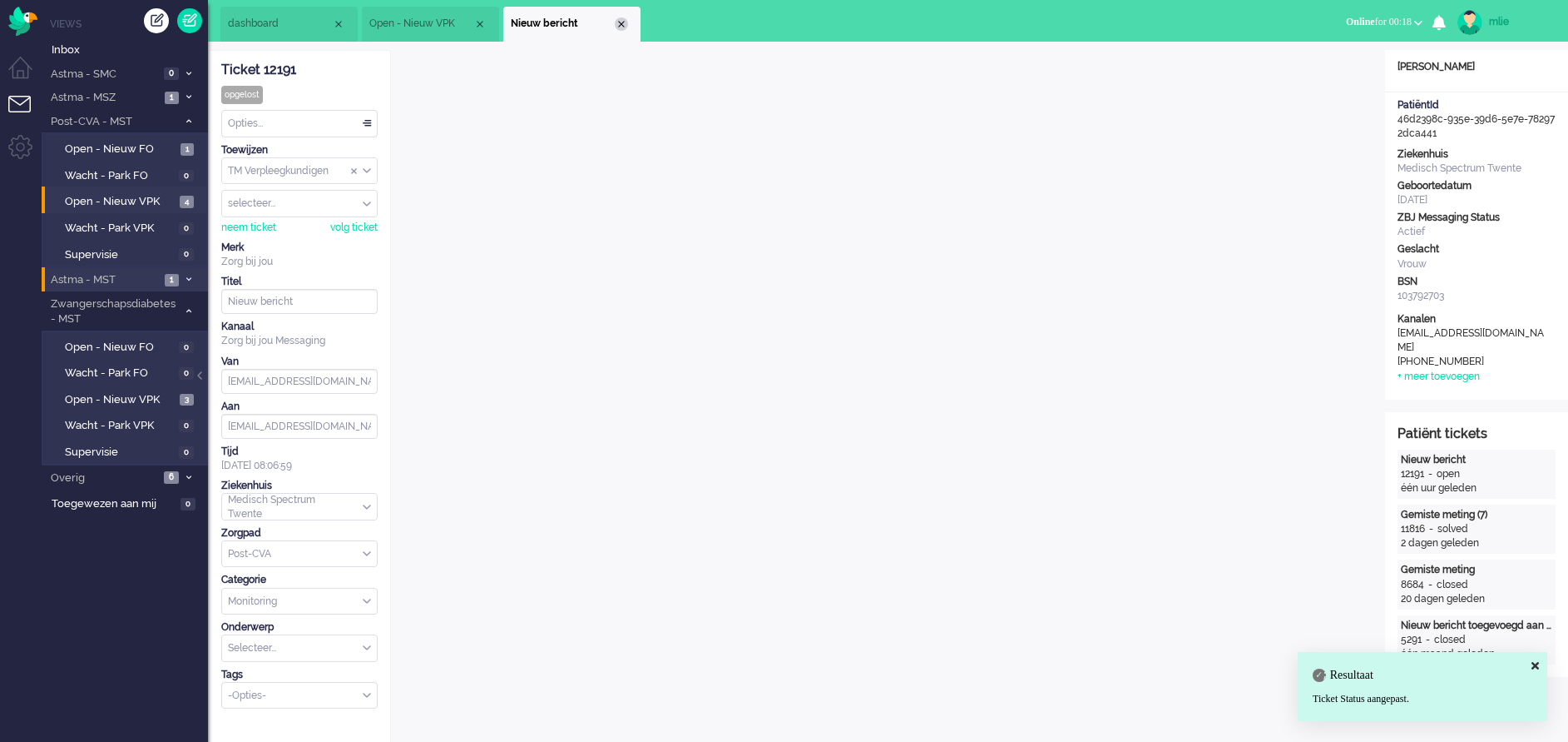
click at [620, 25] on div "Close tab" at bounding box center [622, 25] width 14 height 14
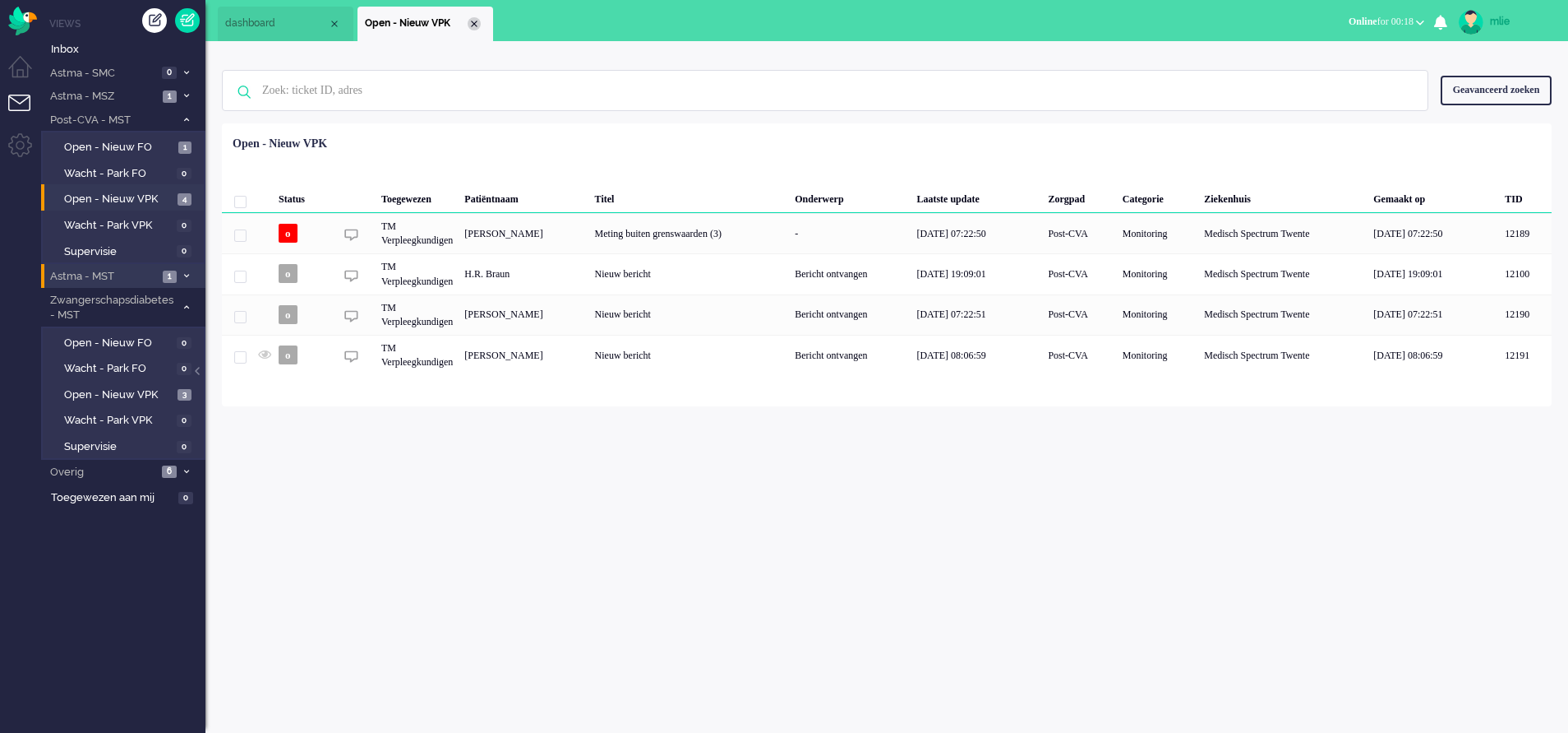
click at [474, 17] on div "Close tab" at bounding box center [474, 24] width 14 height 14
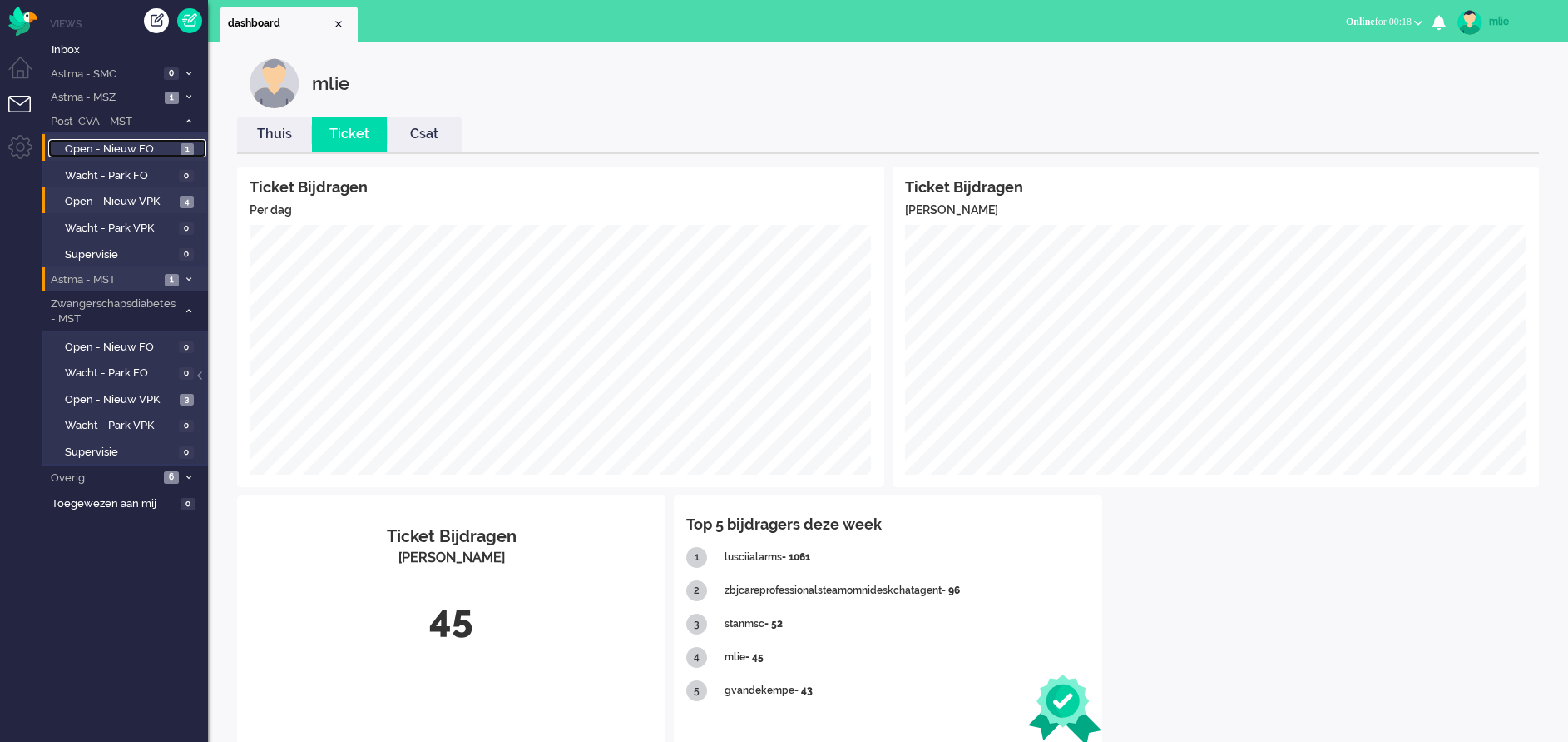
click at [115, 148] on span "Open - Nieuw FO" at bounding box center [120, 149] width 111 height 16
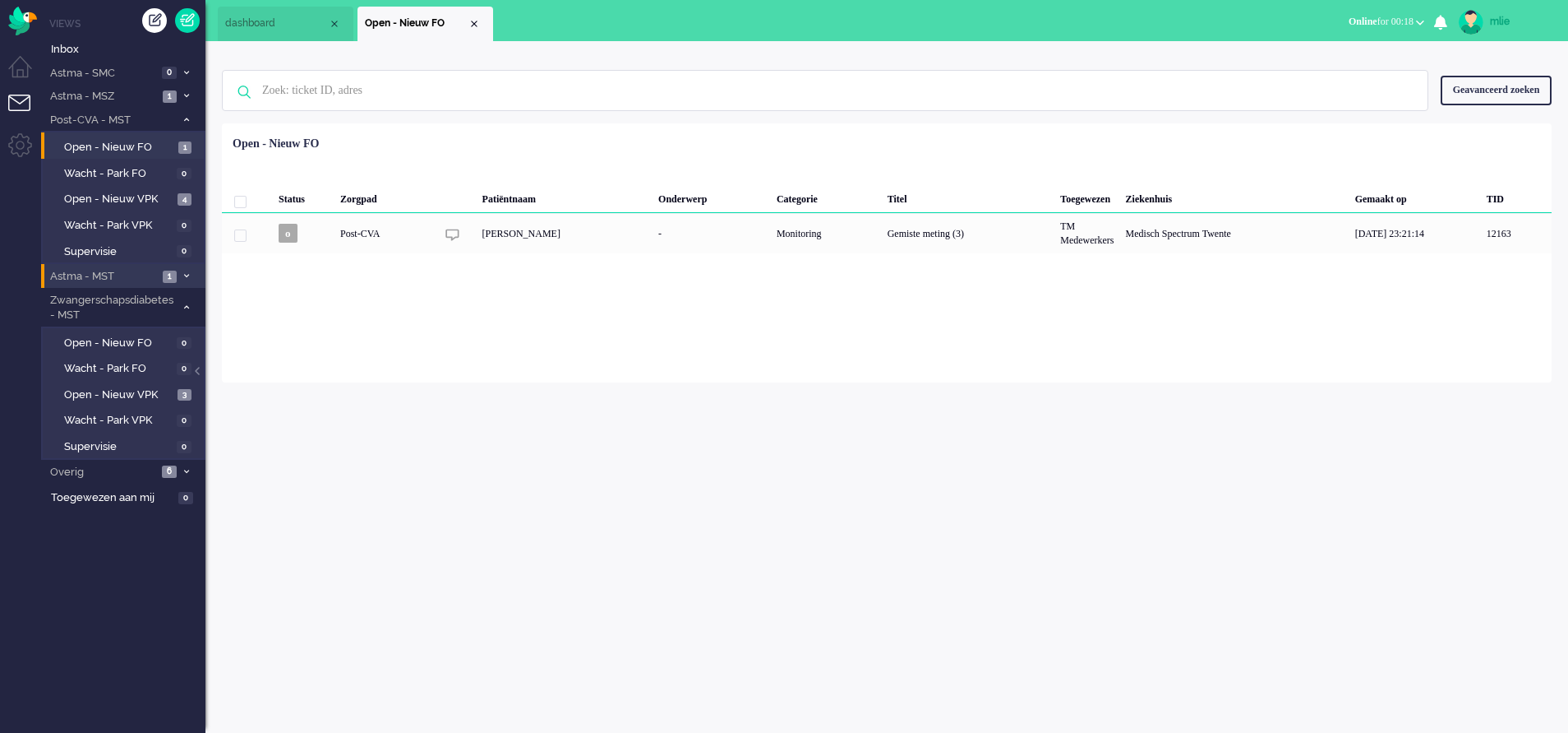
click at [186, 117] on icon at bounding box center [186, 119] width 5 height 6
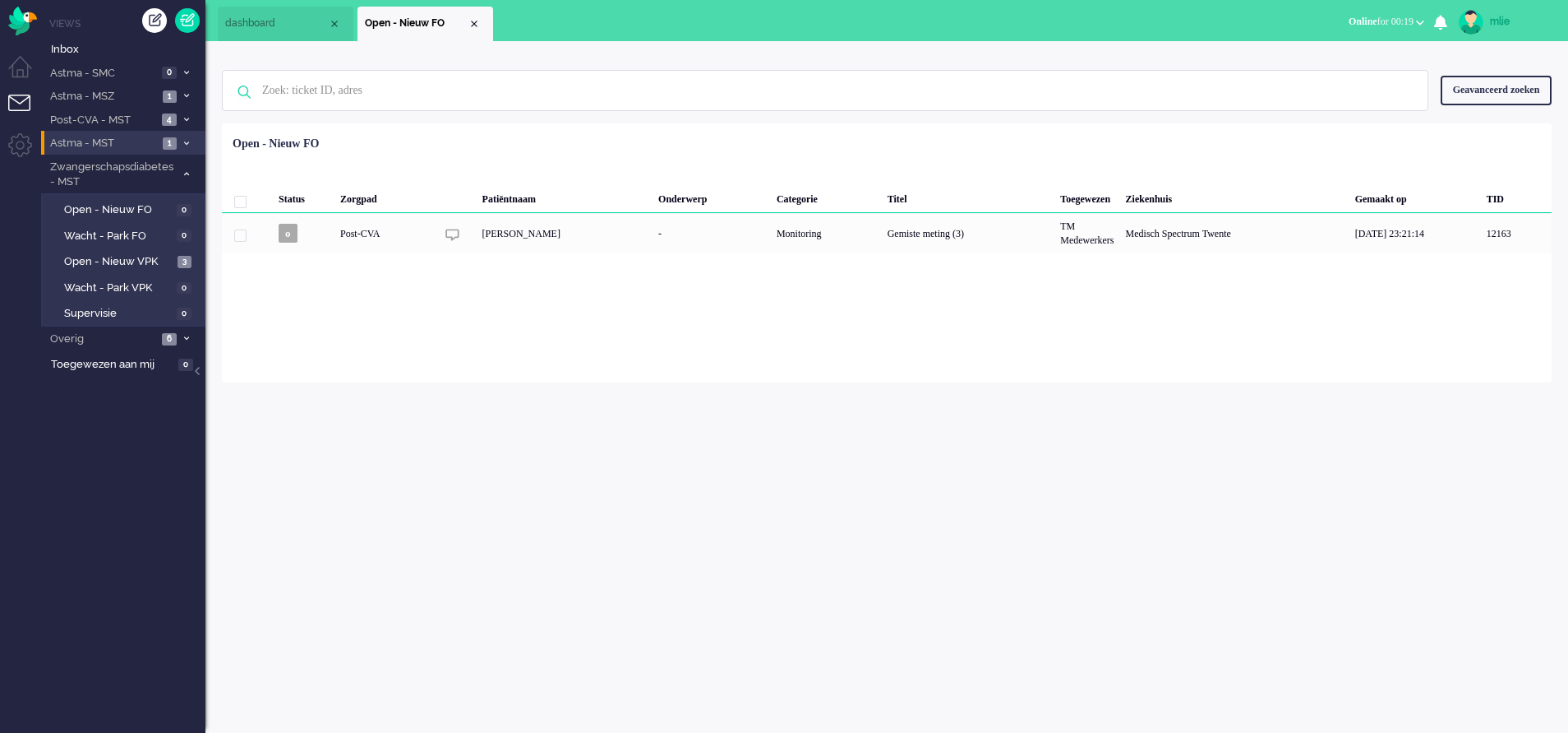
click at [273, 29] on span "dashboard" at bounding box center [277, 23] width 103 height 14
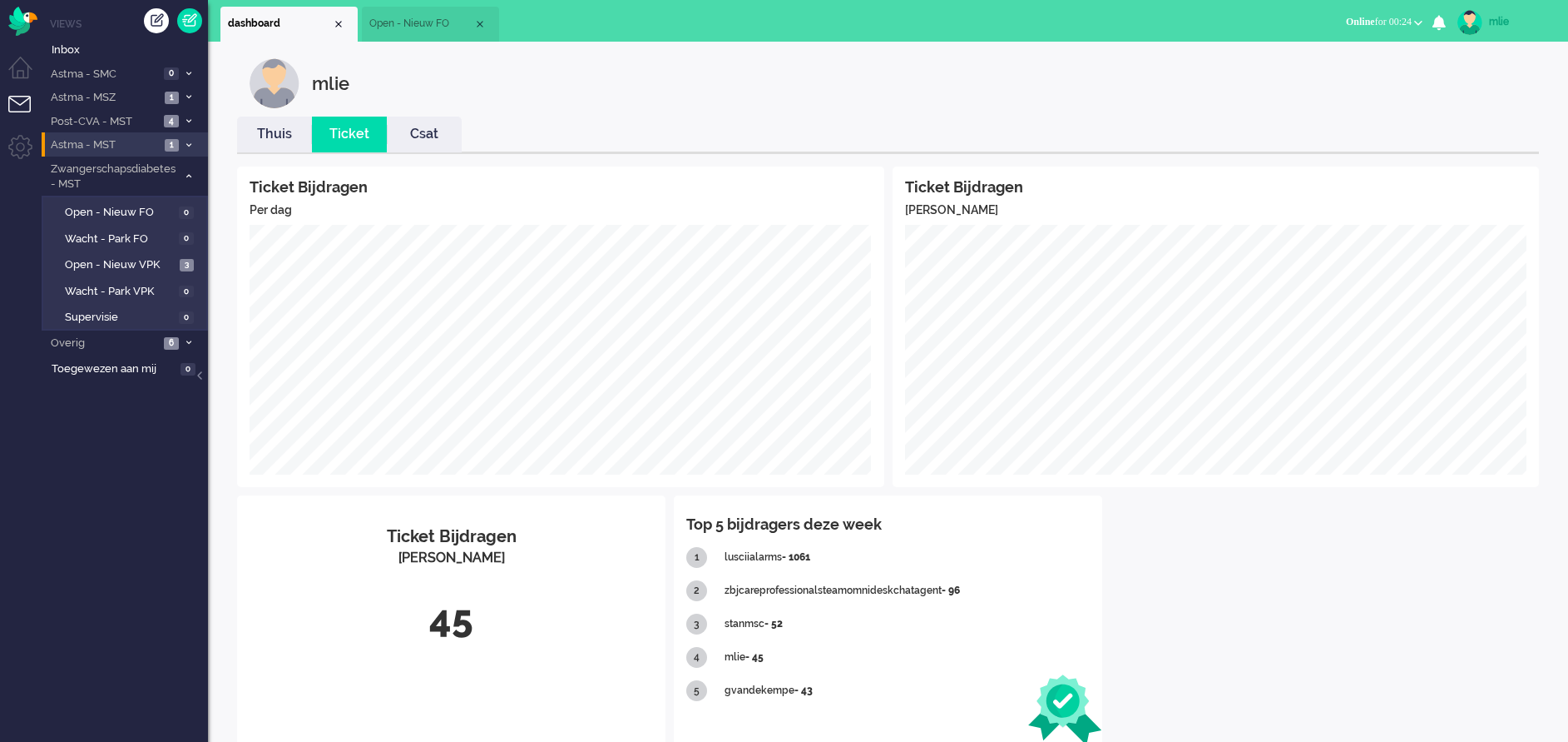
click at [277, 137] on link "Thuis" at bounding box center [274, 134] width 75 height 19
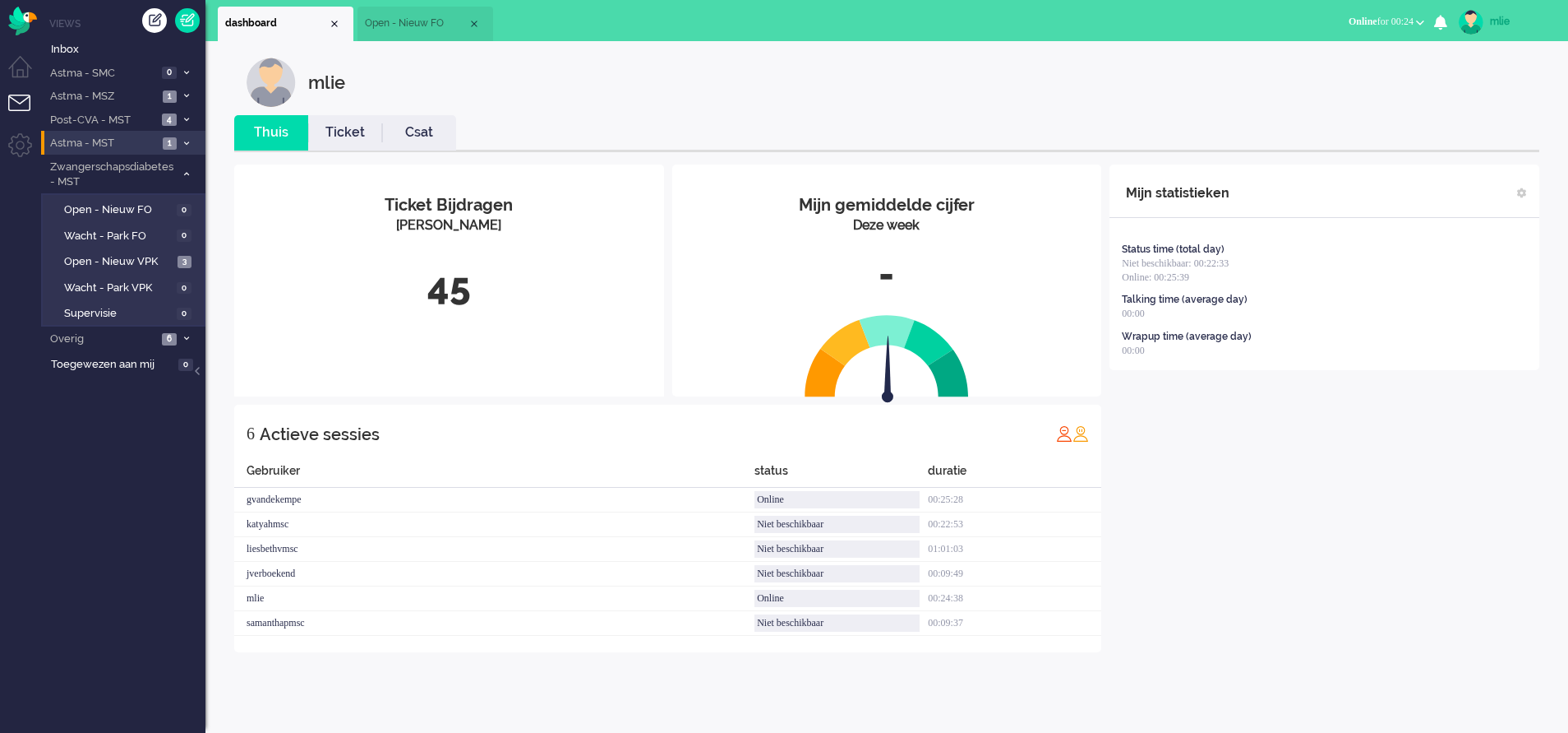
click at [406, 24] on span "Open - Nieuw FO" at bounding box center [416, 23] width 103 height 14
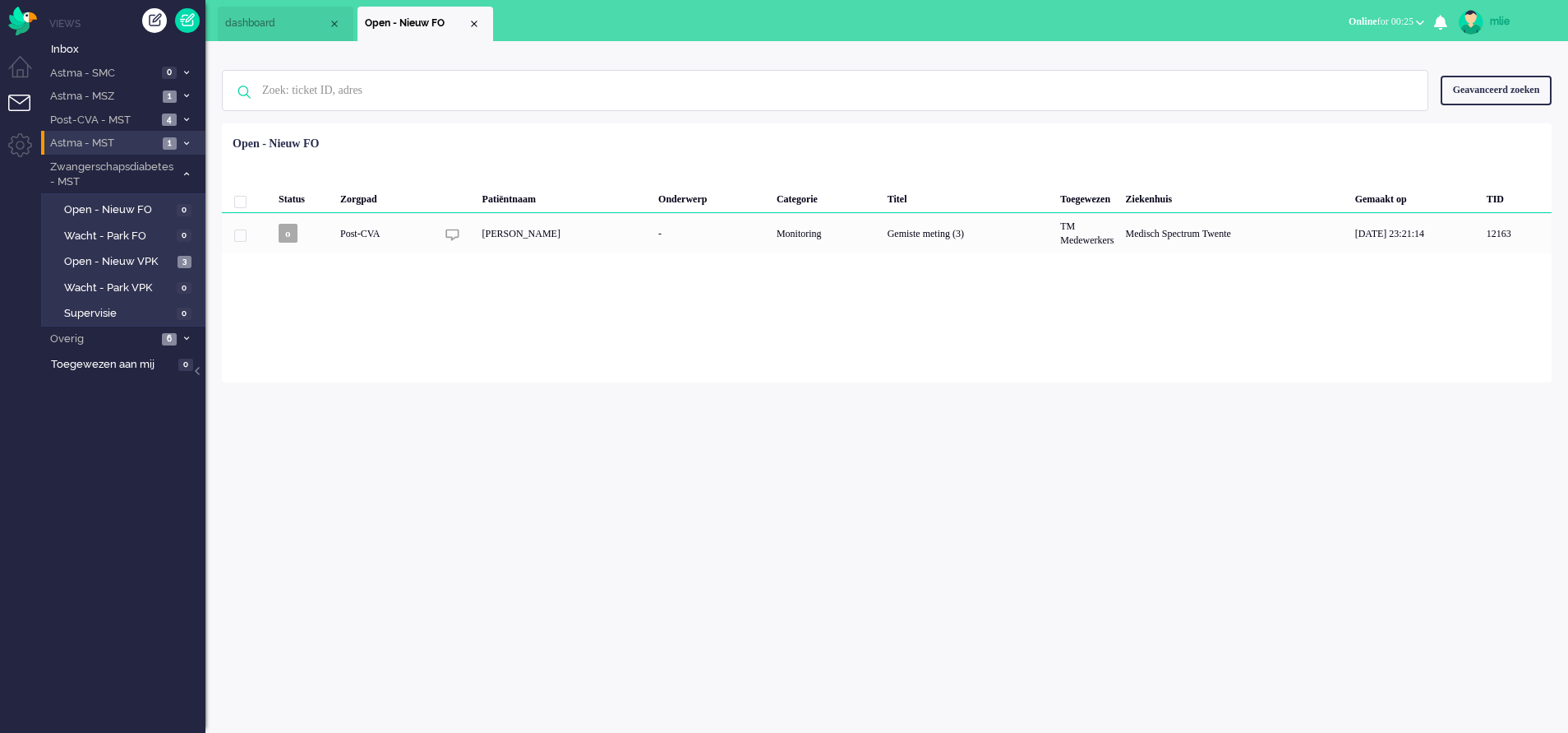
click at [185, 135] on li "Astma - MST 1" at bounding box center [122, 143] width 164 height 24
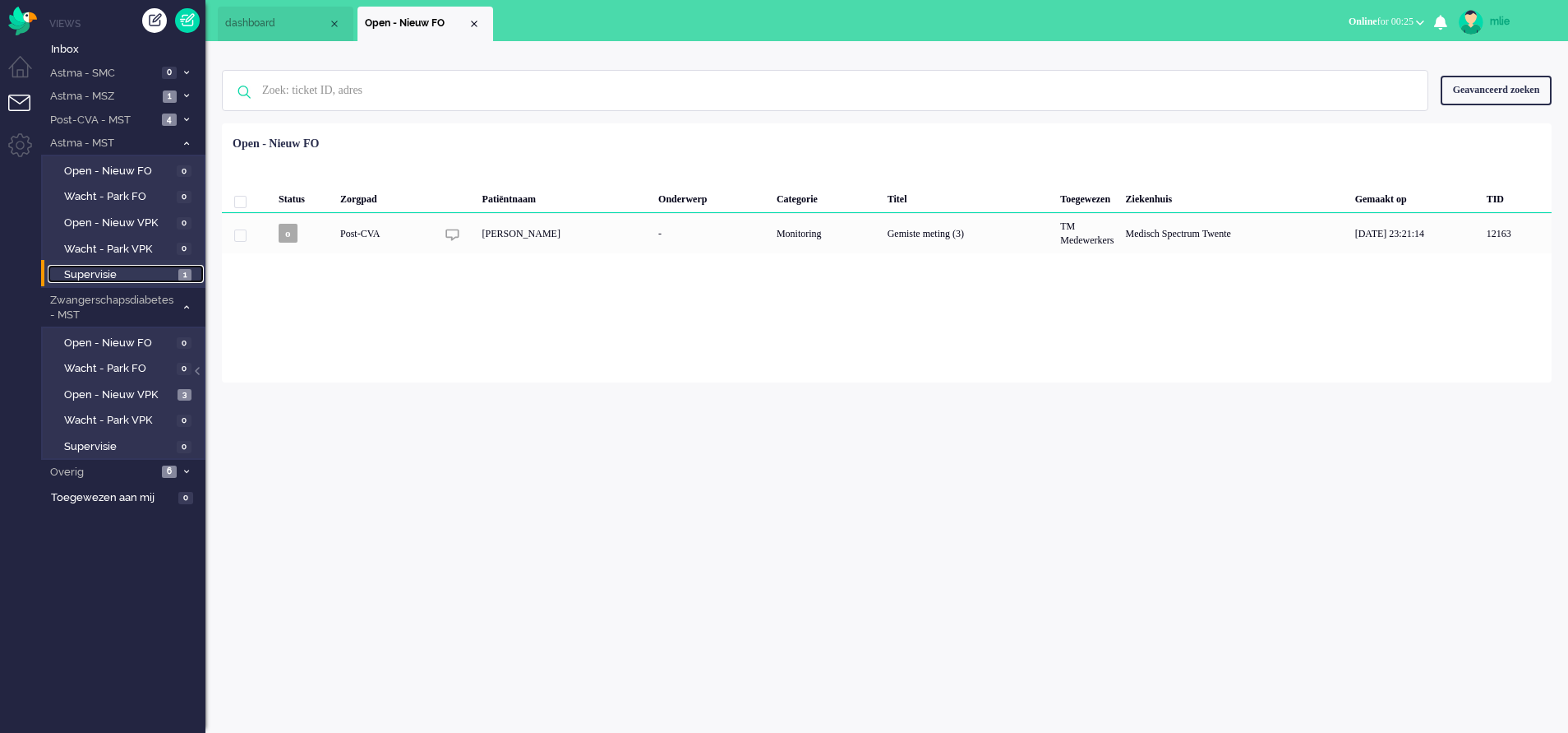
click at [107, 273] on span "Supervisie" at bounding box center [118, 275] width 110 height 16
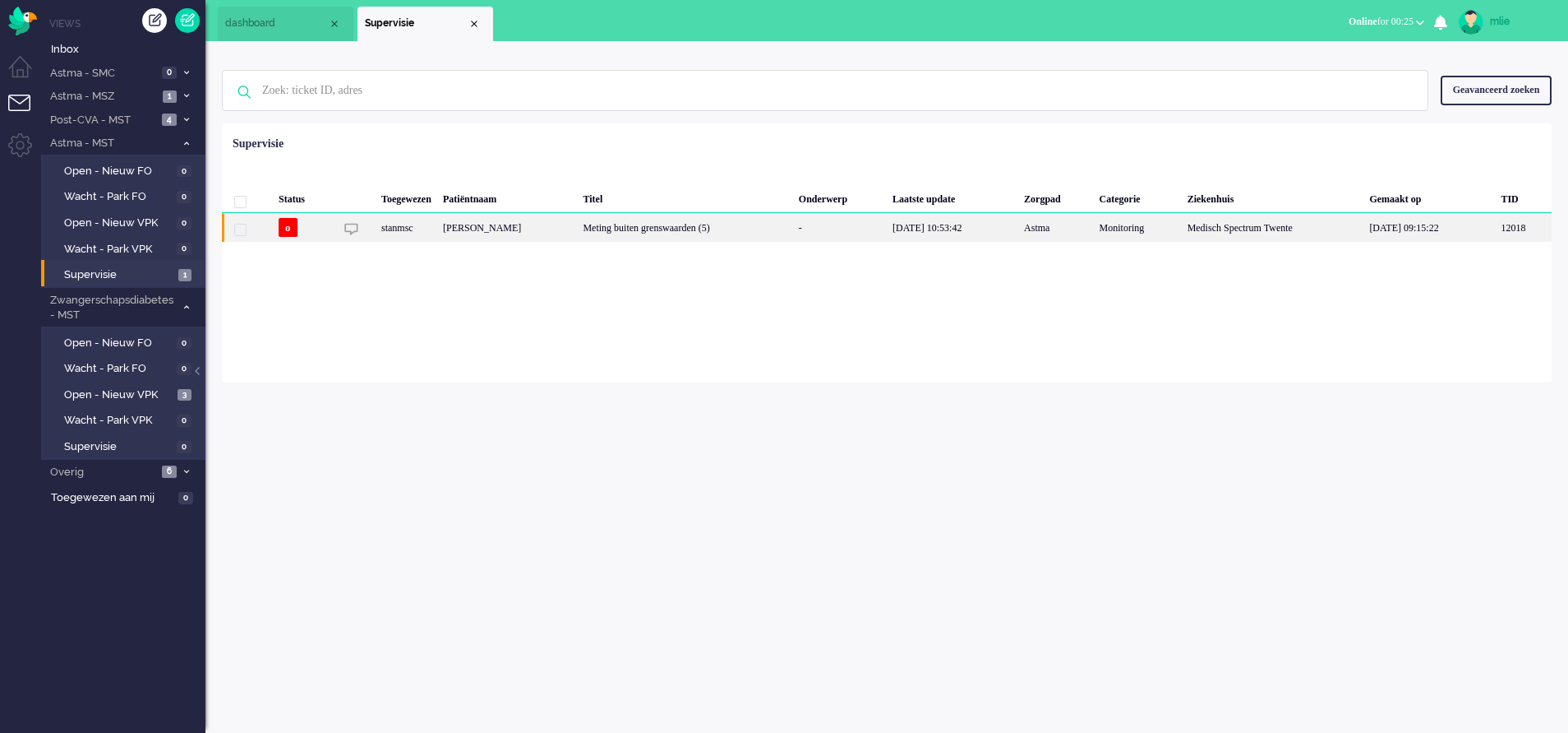
click at [764, 235] on div "Meting buiten grenswaarden (5)" at bounding box center [685, 227] width 215 height 29
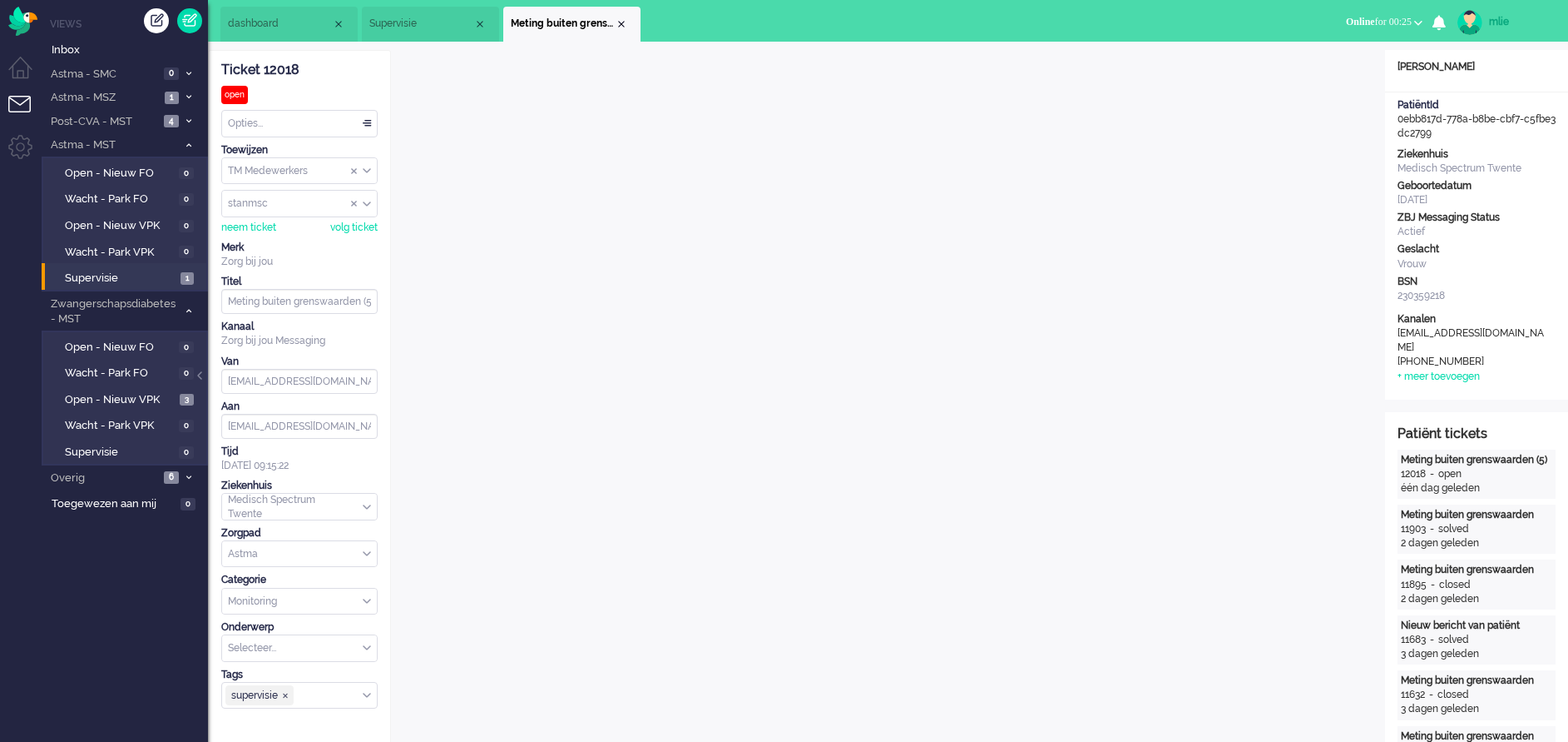
scroll to position [50, 0]
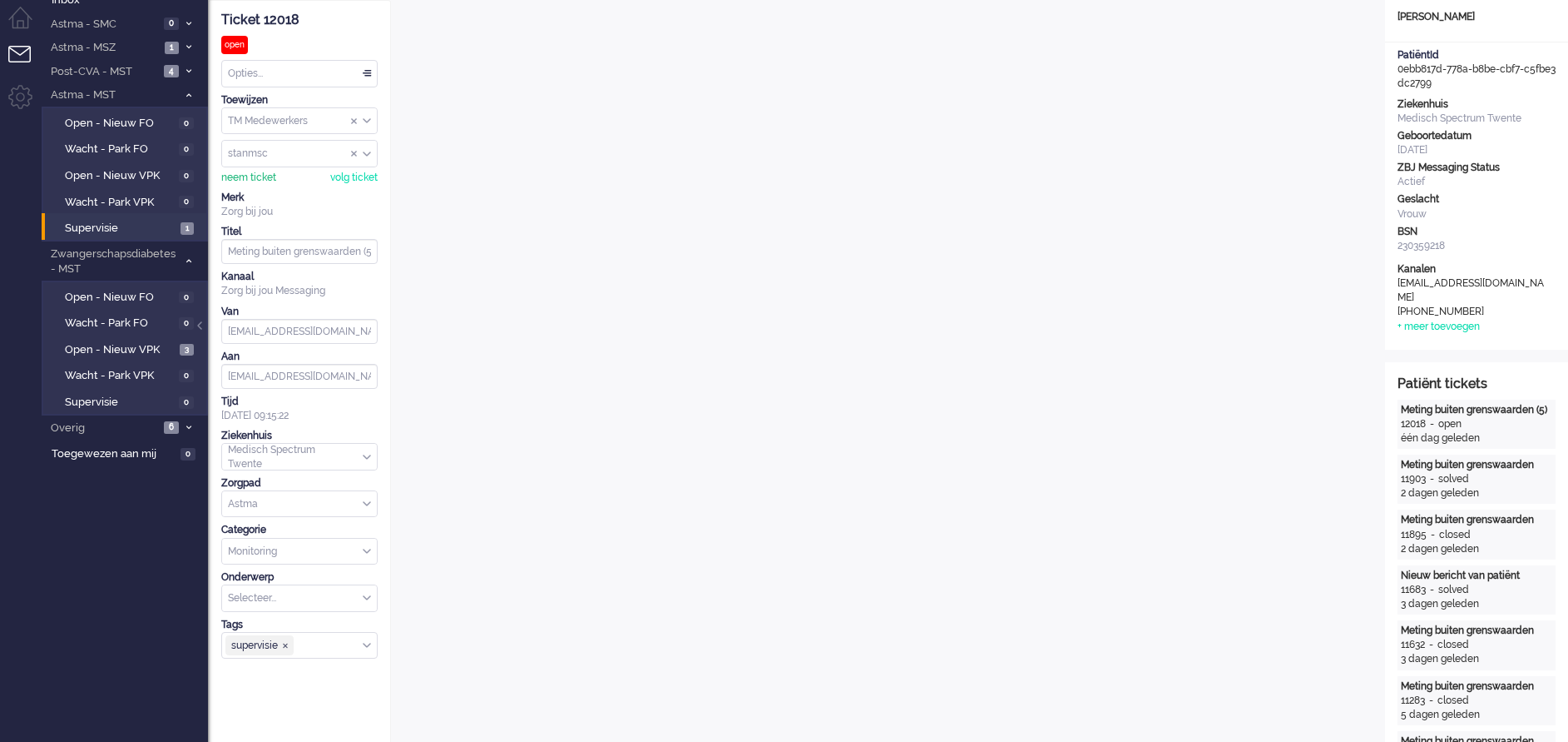
click at [239, 178] on div "neem ticket" at bounding box center [249, 178] width 55 height 14
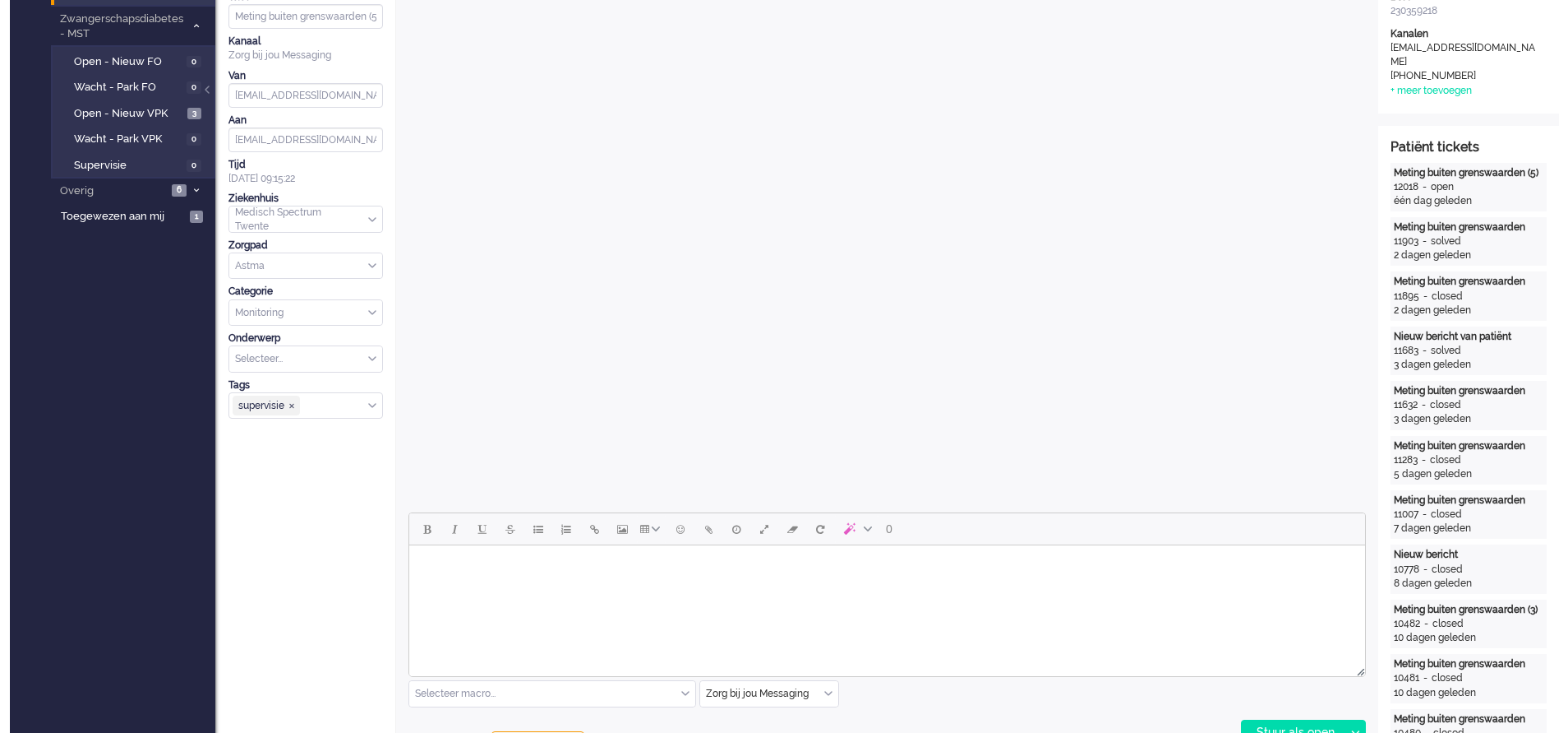
scroll to position [0, 0]
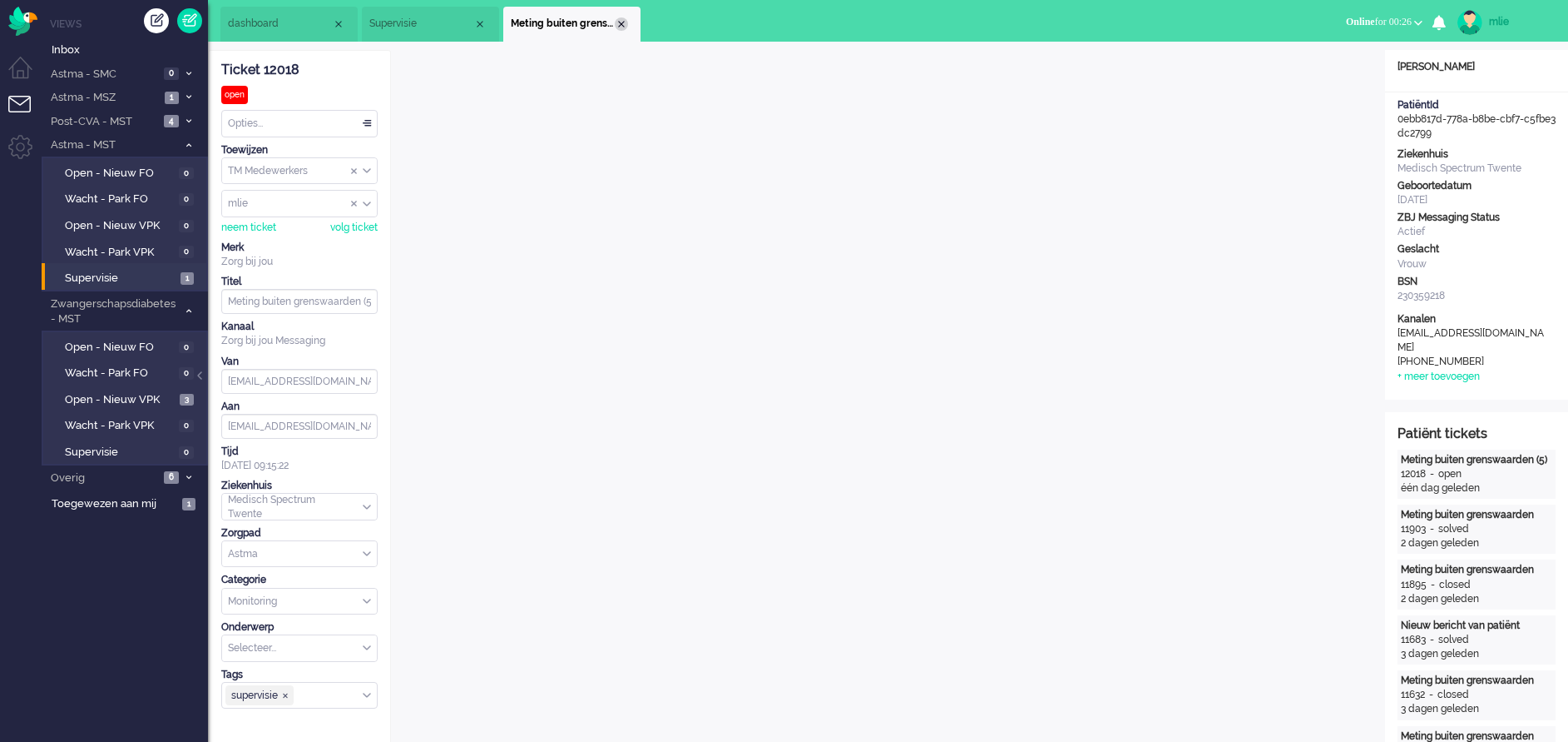
click at [623, 22] on div "Close tab" at bounding box center [622, 25] width 14 height 14
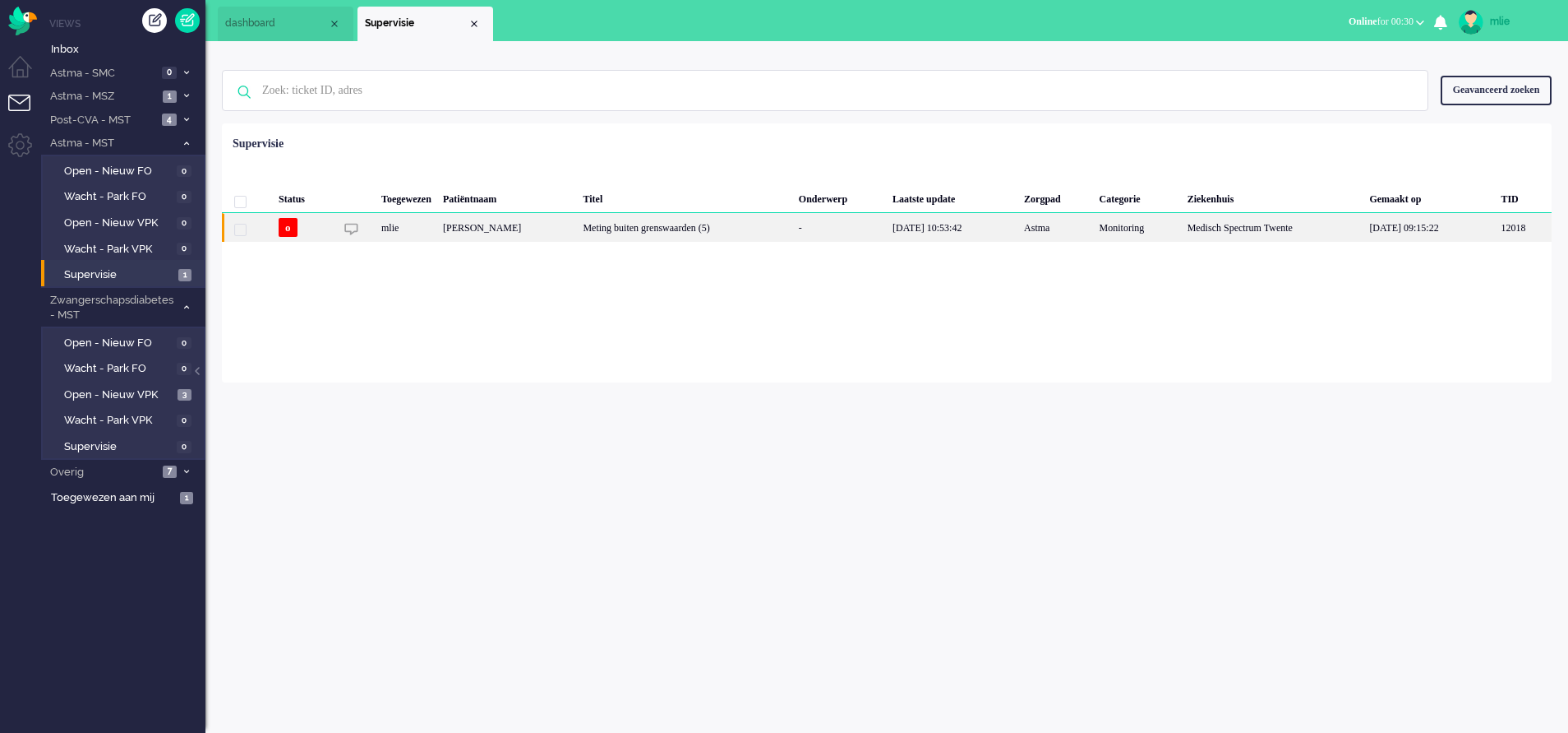
click at [792, 217] on div "Meting buiten grenswaarden (5)" at bounding box center [685, 227] width 215 height 29
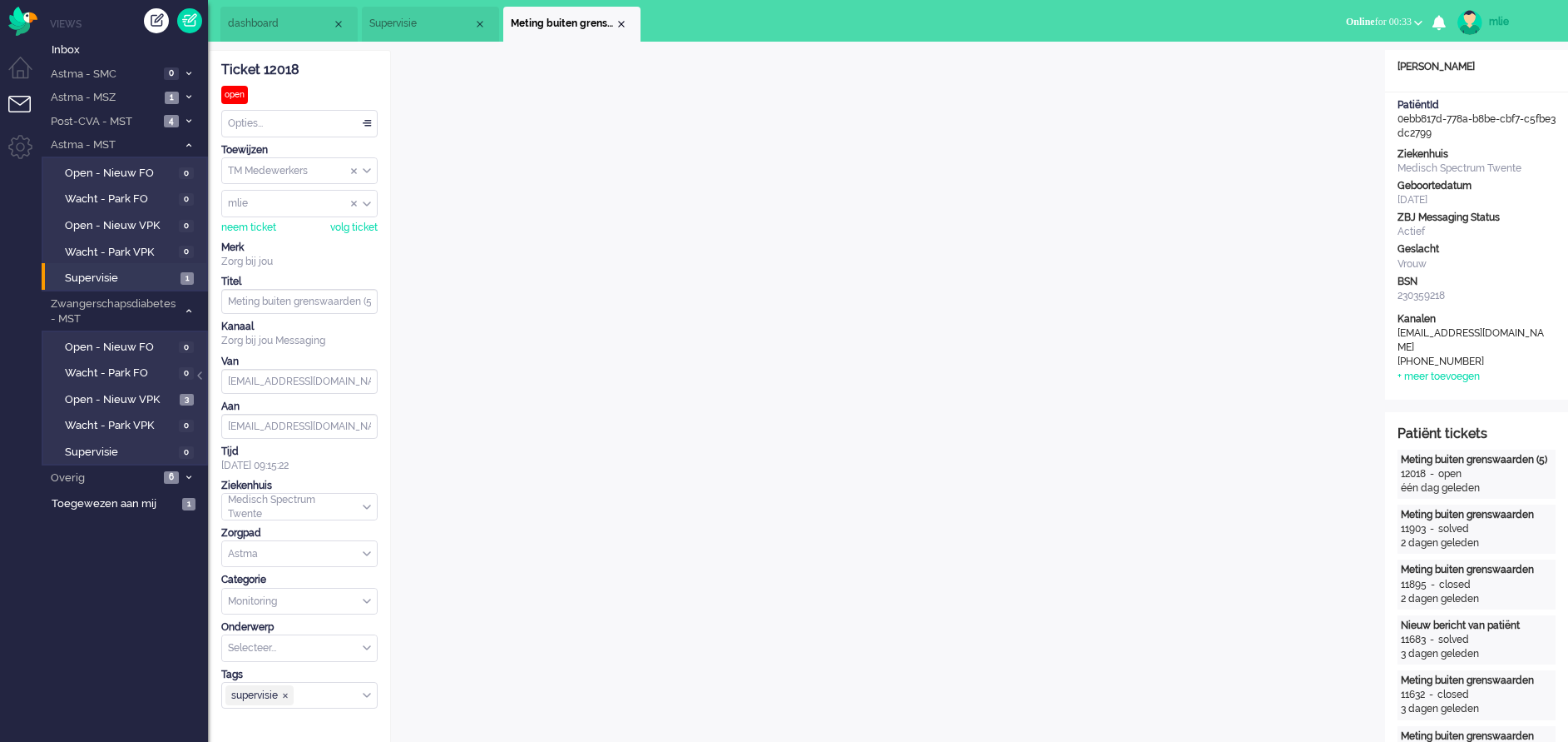
click at [363, 121] on div "Opties..." at bounding box center [300, 124] width 155 height 26
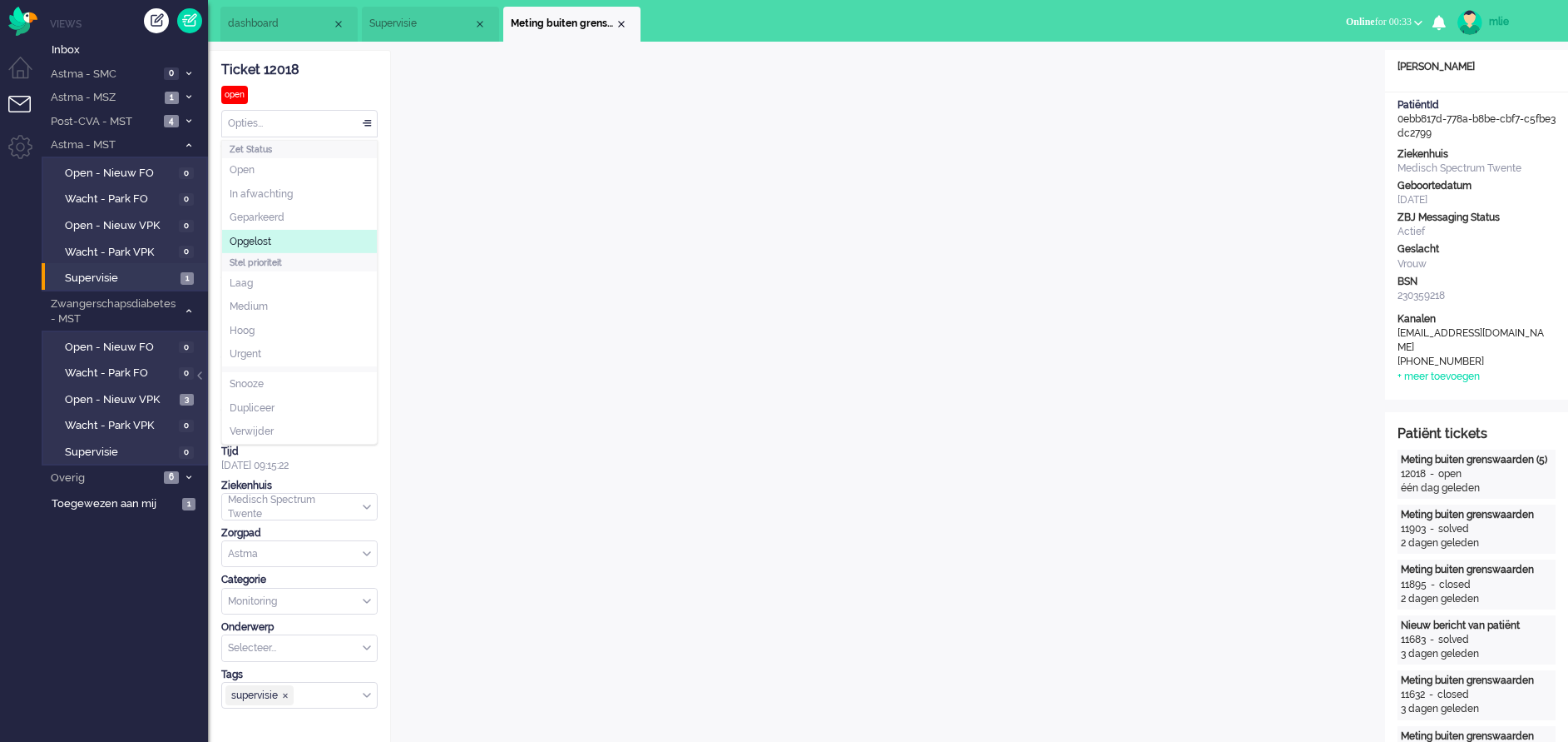
click at [276, 236] on li "Opgelost" at bounding box center [300, 242] width 155 height 25
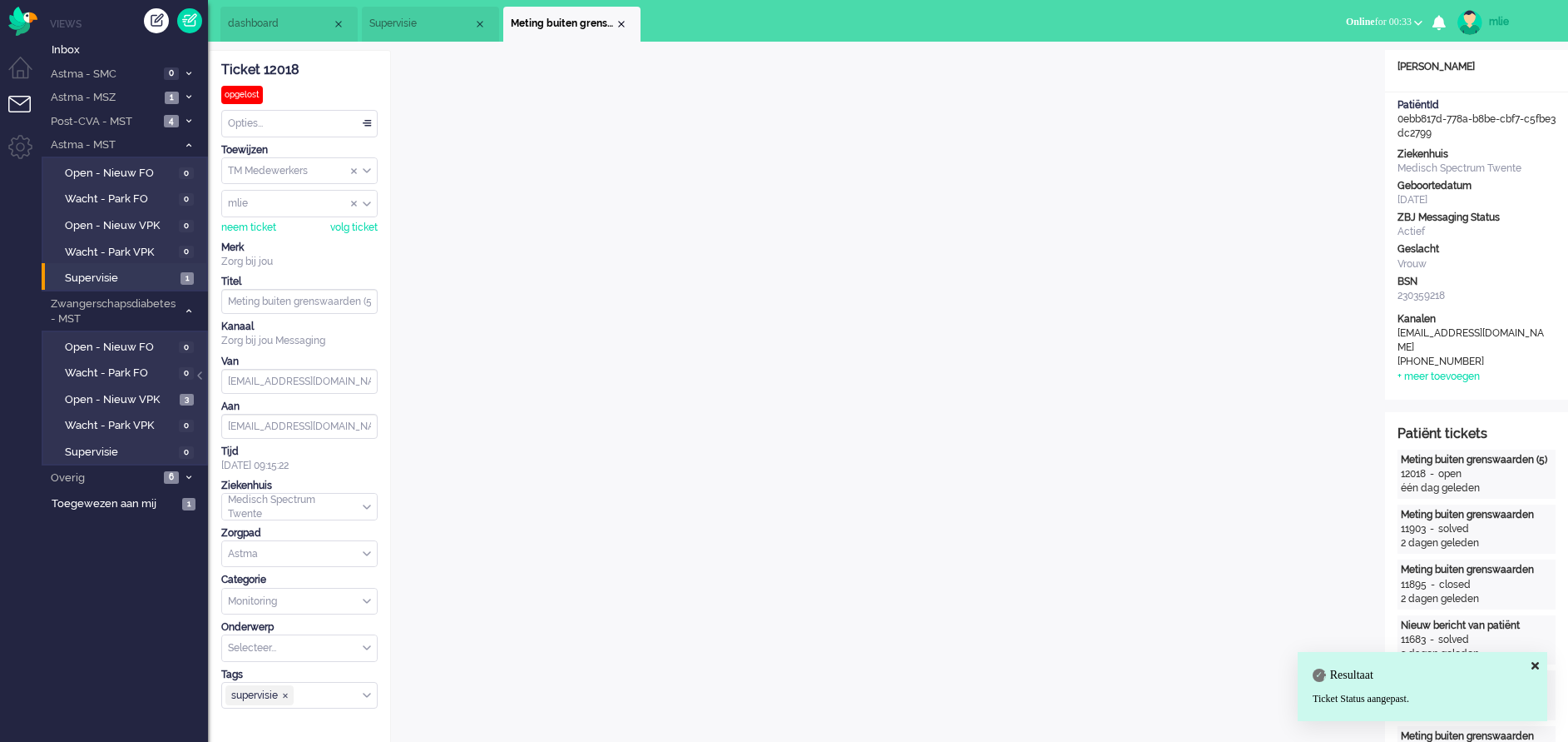
click at [626, 19] on div "Close tab" at bounding box center [622, 25] width 14 height 14
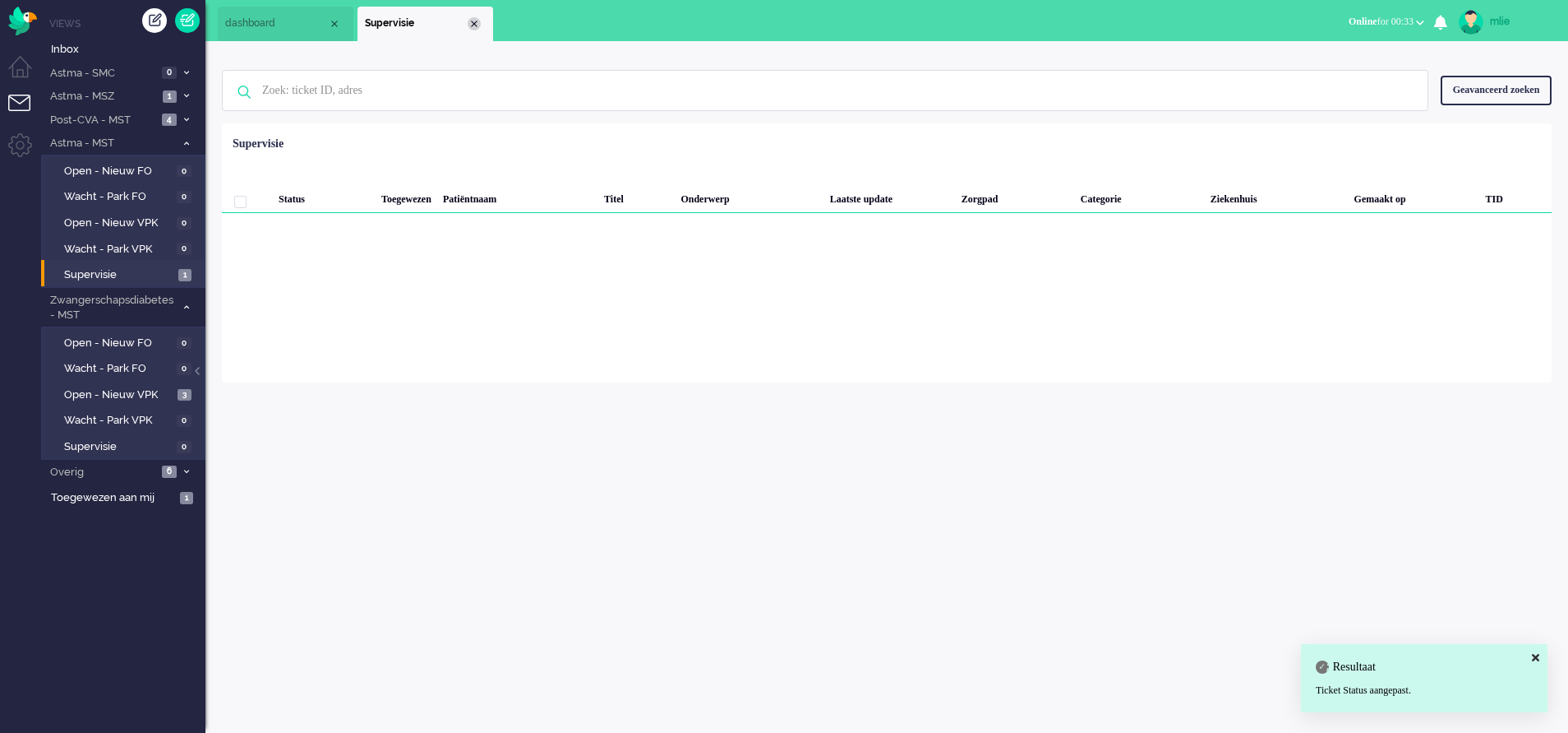
click at [474, 24] on div "Close tab" at bounding box center [474, 24] width 14 height 14
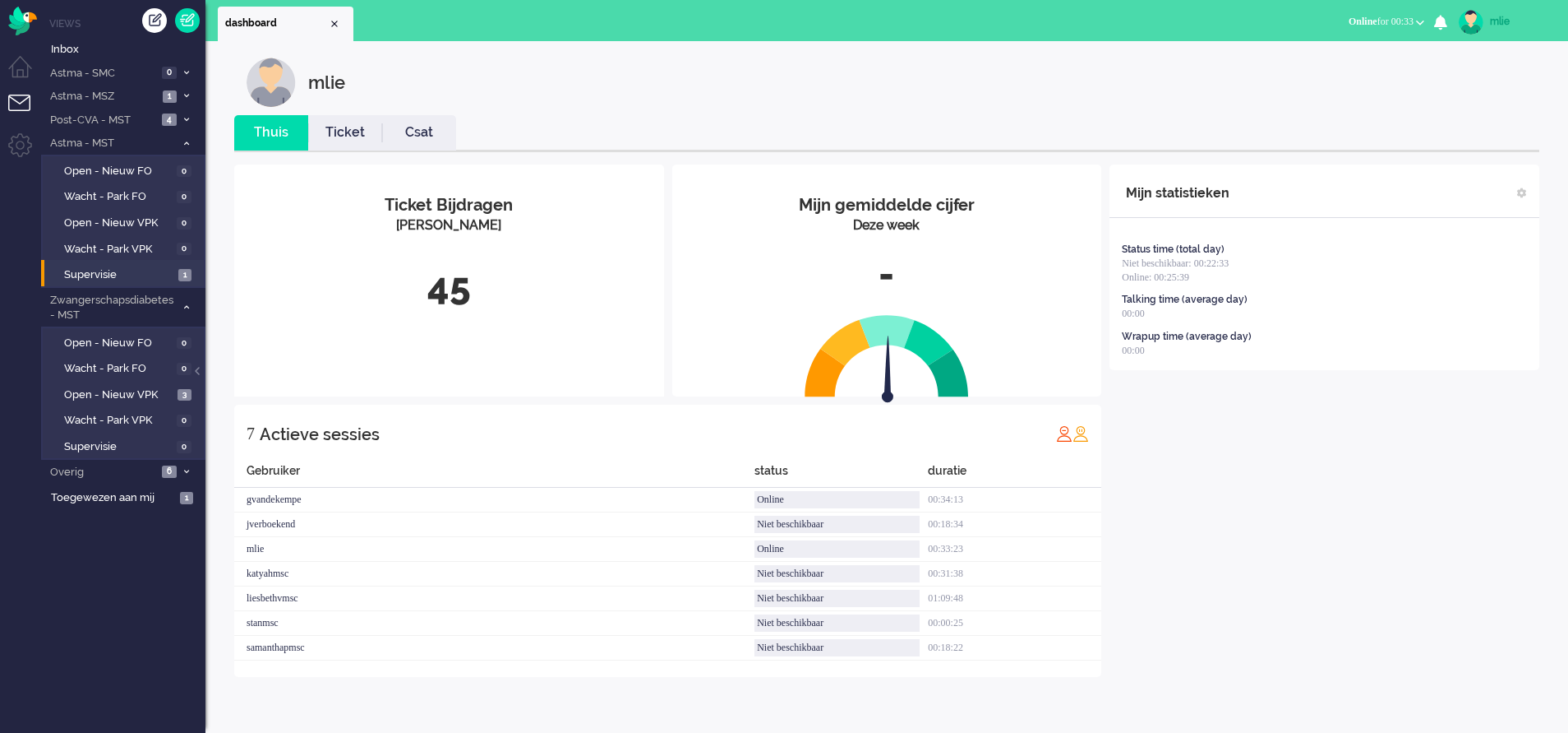
click at [190, 142] on span at bounding box center [185, 143] width 13 height 9
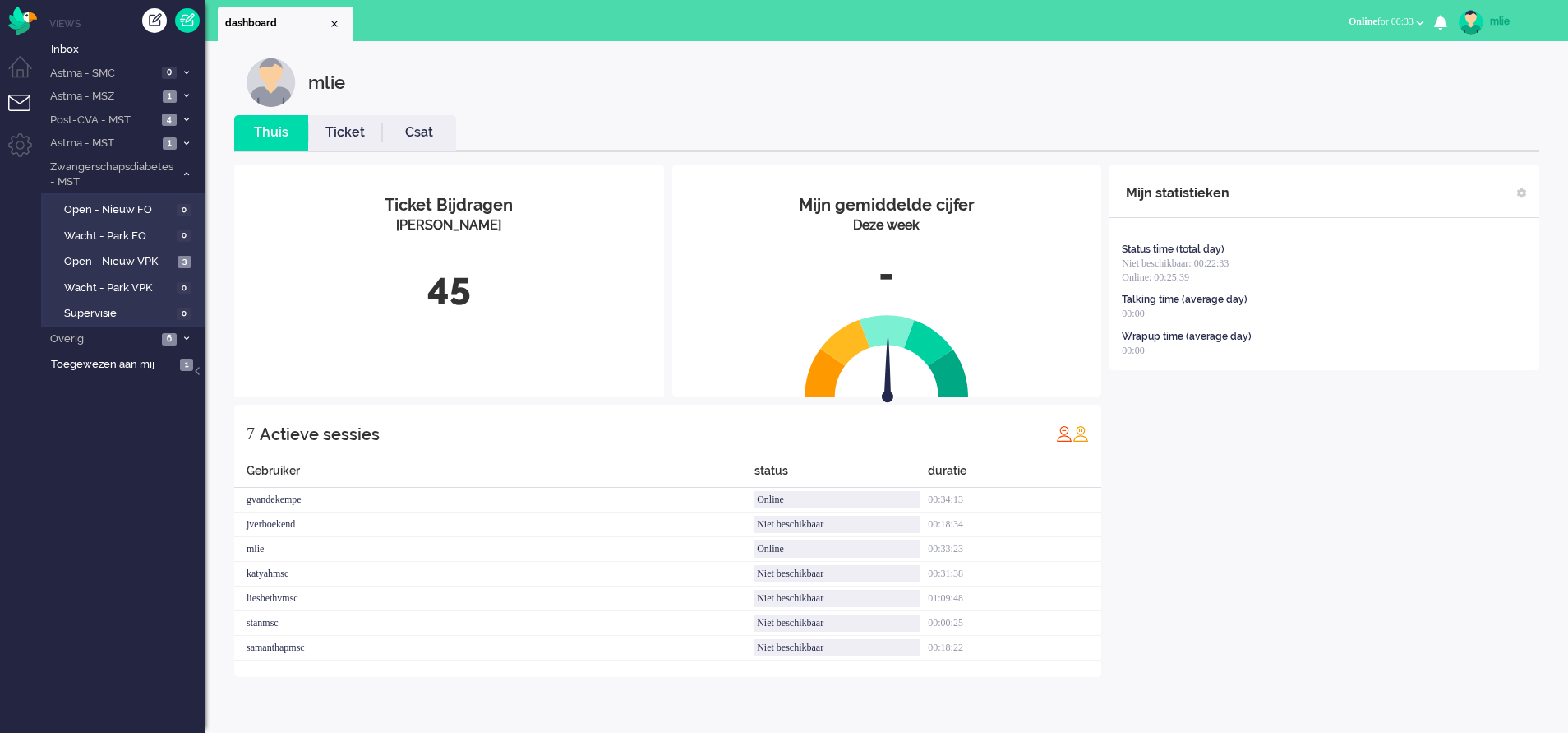
click at [190, 142] on span at bounding box center [185, 143] width 13 height 9
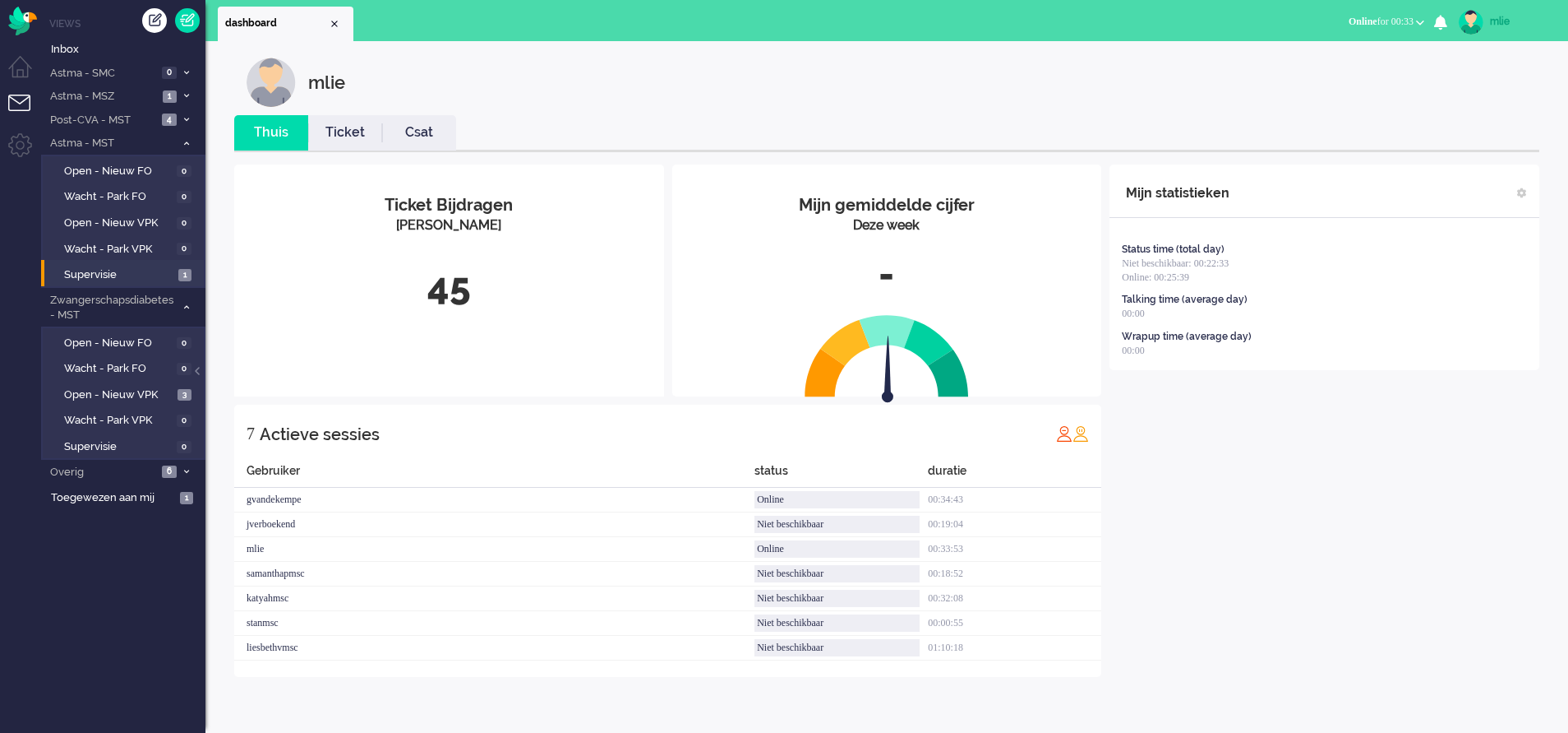
click at [187, 138] on li "Astma - MST 1" at bounding box center [122, 143] width 164 height 24
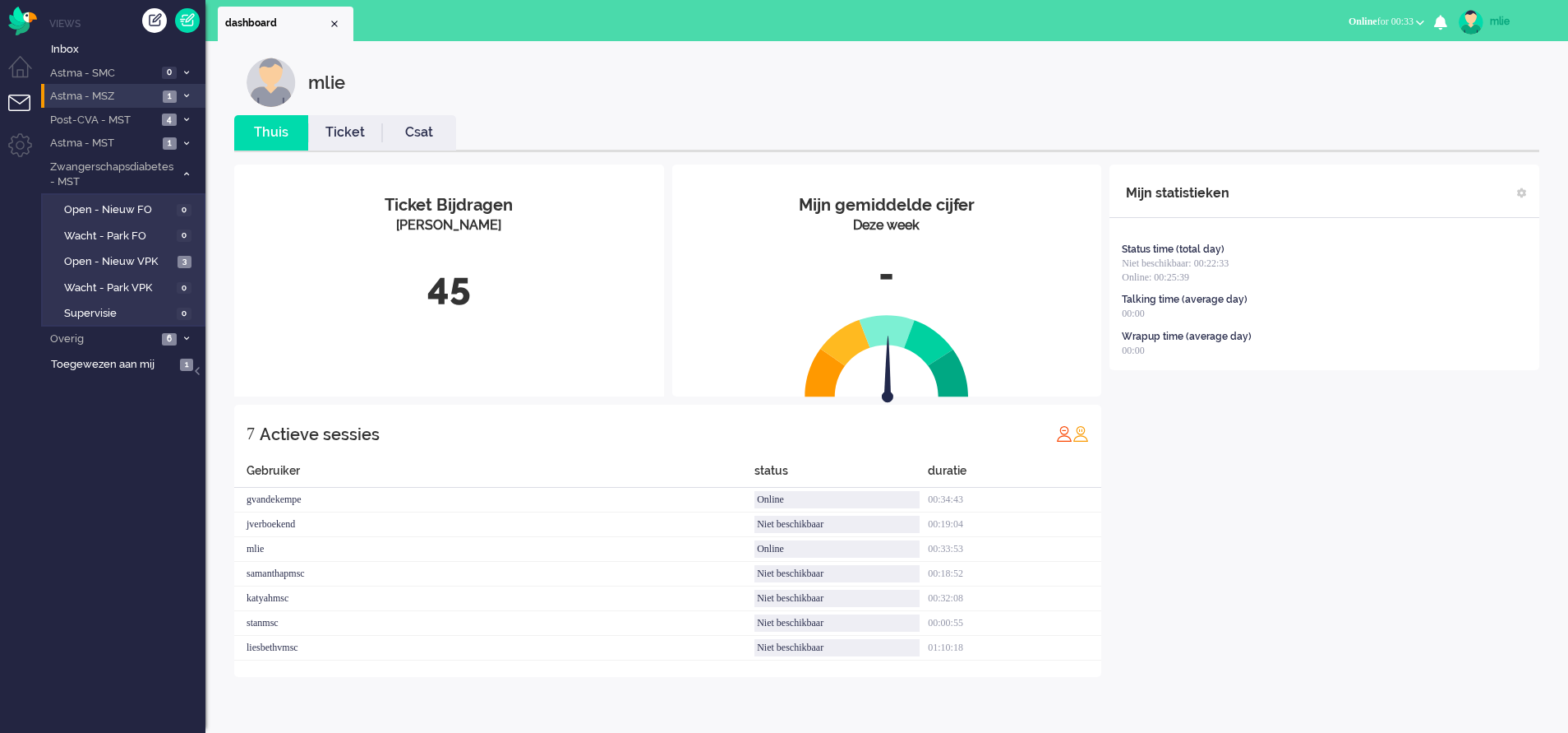
click at [186, 93] on icon at bounding box center [186, 96] width 5 height 6
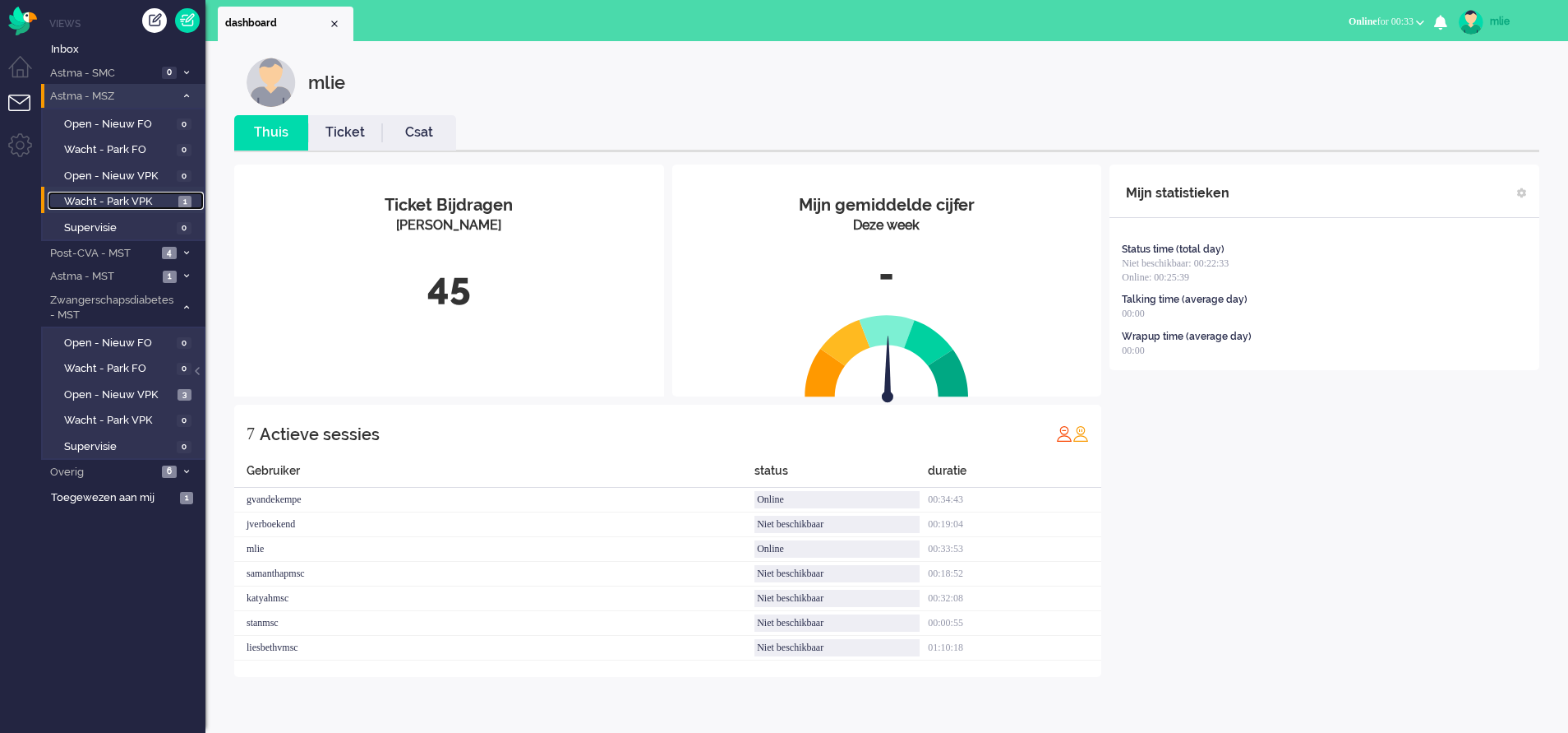
click at [100, 198] on span "Wacht - Park VPK" at bounding box center [118, 202] width 110 height 16
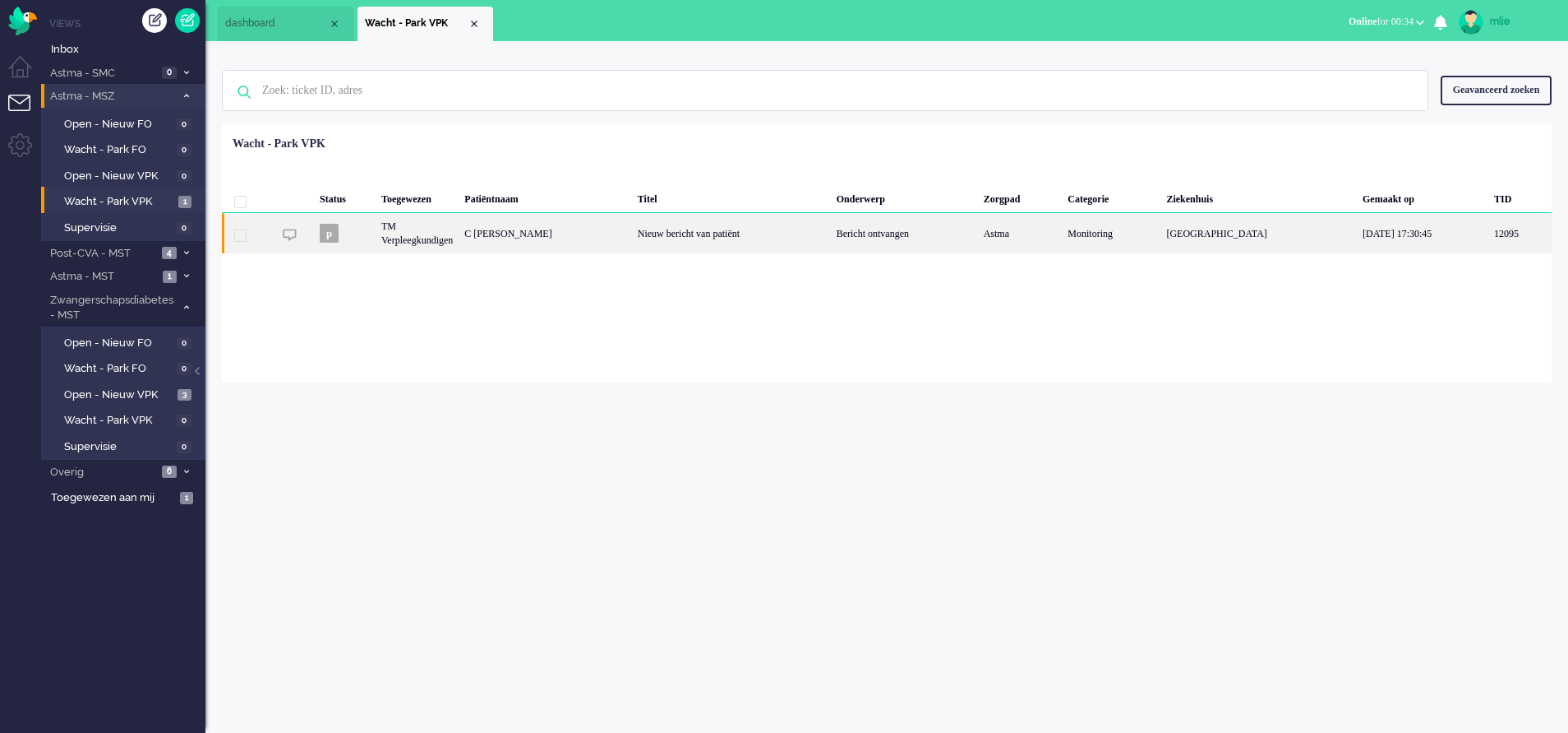
click at [858, 235] on div "Bericht ontvangen" at bounding box center [904, 232] width 147 height 40
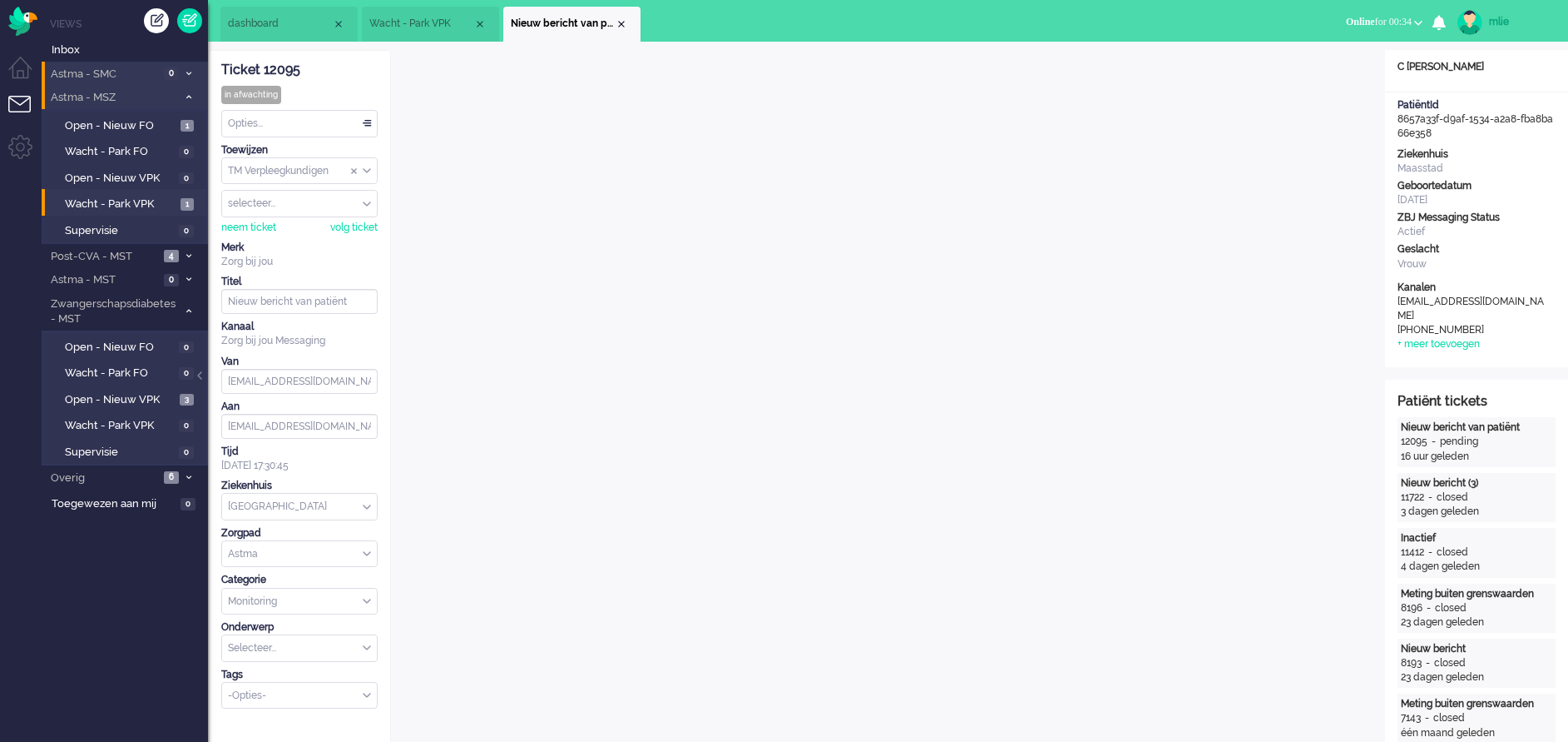
click at [190, 67] on li "Astma - SMC 0" at bounding box center [124, 74] width 166 height 25
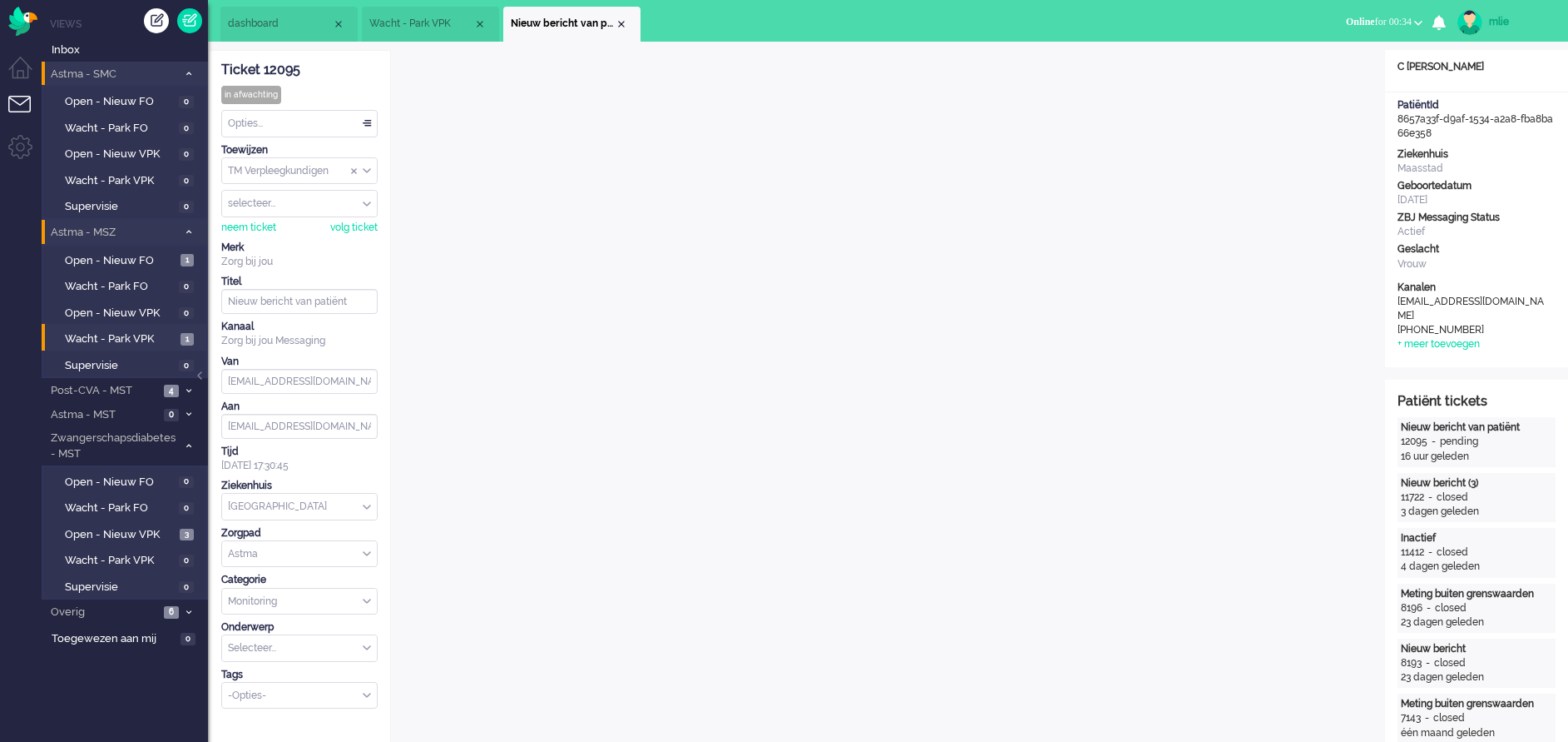
click at [190, 67] on li "Astma - SMC 0" at bounding box center [124, 74] width 166 height 25
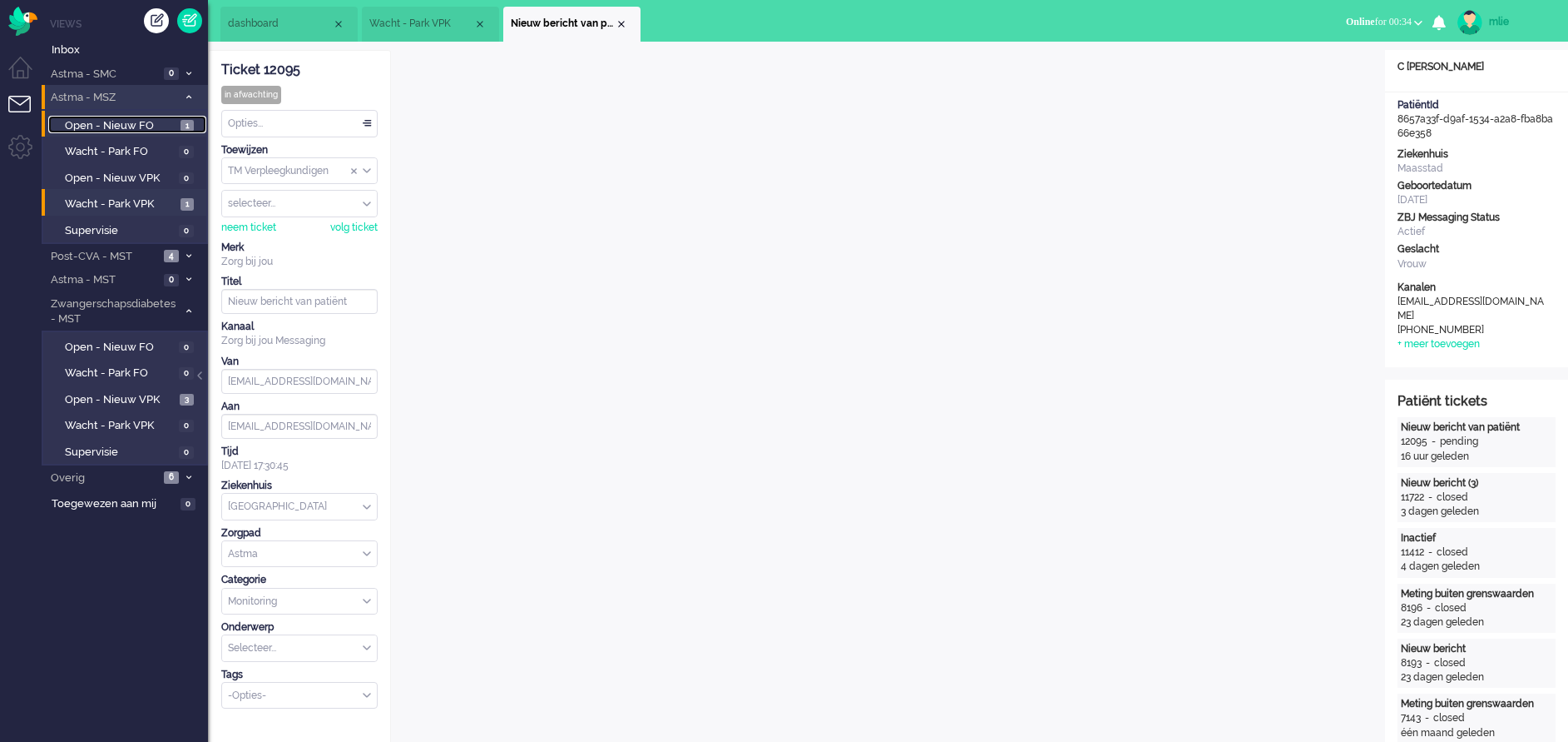
click at [123, 125] on span "Open - Nieuw FO" at bounding box center [120, 126] width 111 height 16
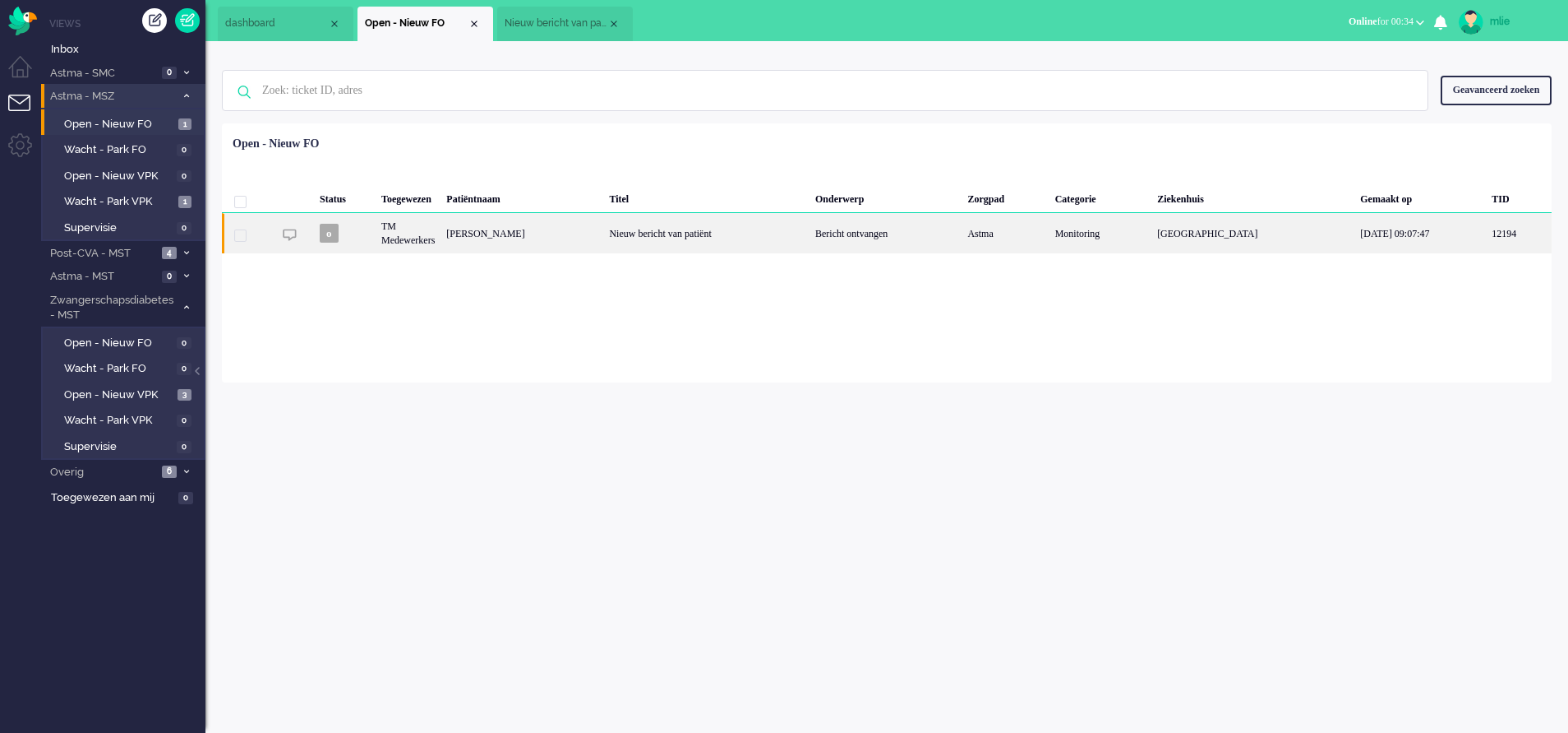
click at [809, 233] on div "Nieuw bericht van patiënt" at bounding box center [706, 232] width 207 height 40
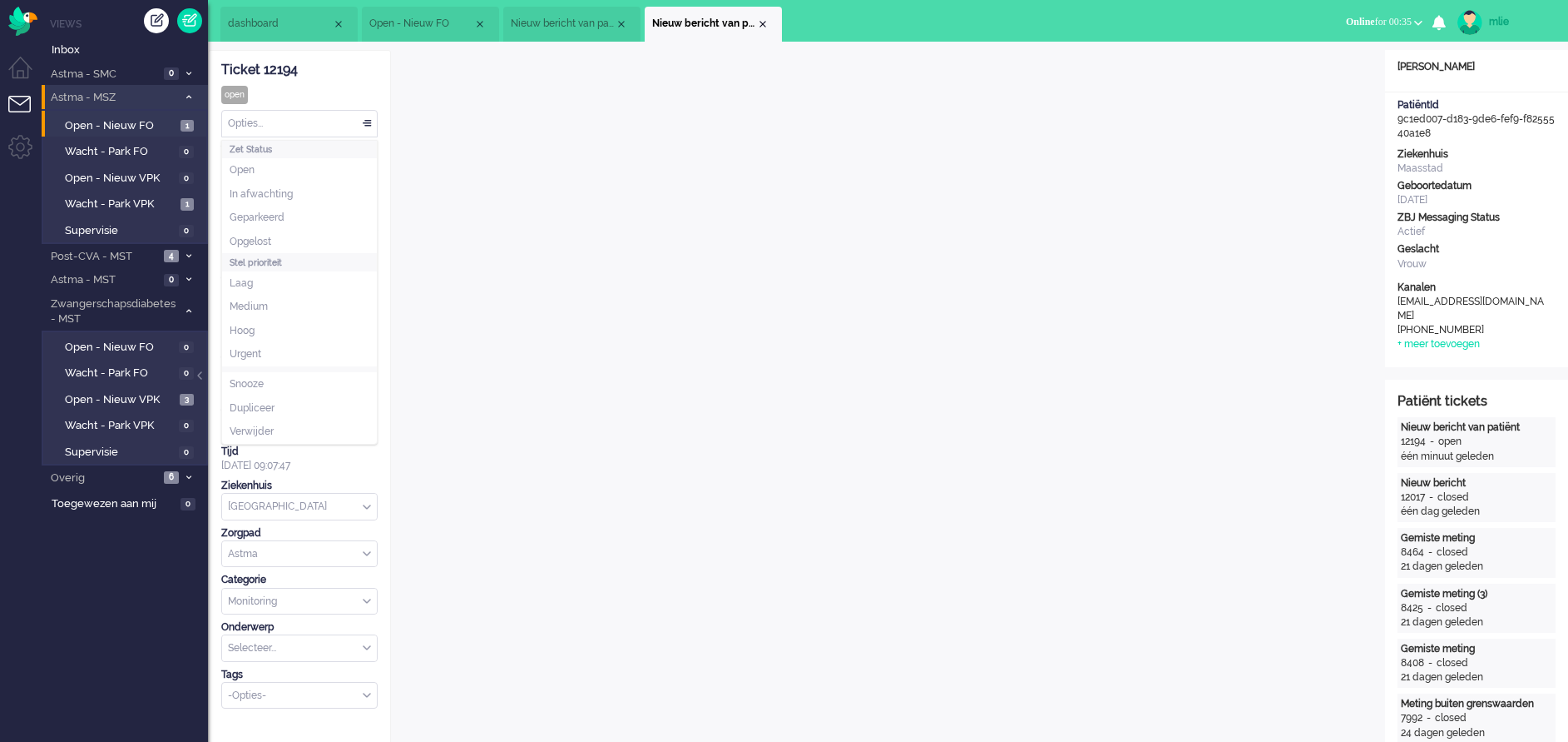
click at [367, 123] on div "Opties..." at bounding box center [300, 124] width 155 height 26
click at [265, 235] on span "Opgelost" at bounding box center [251, 242] width 41 height 14
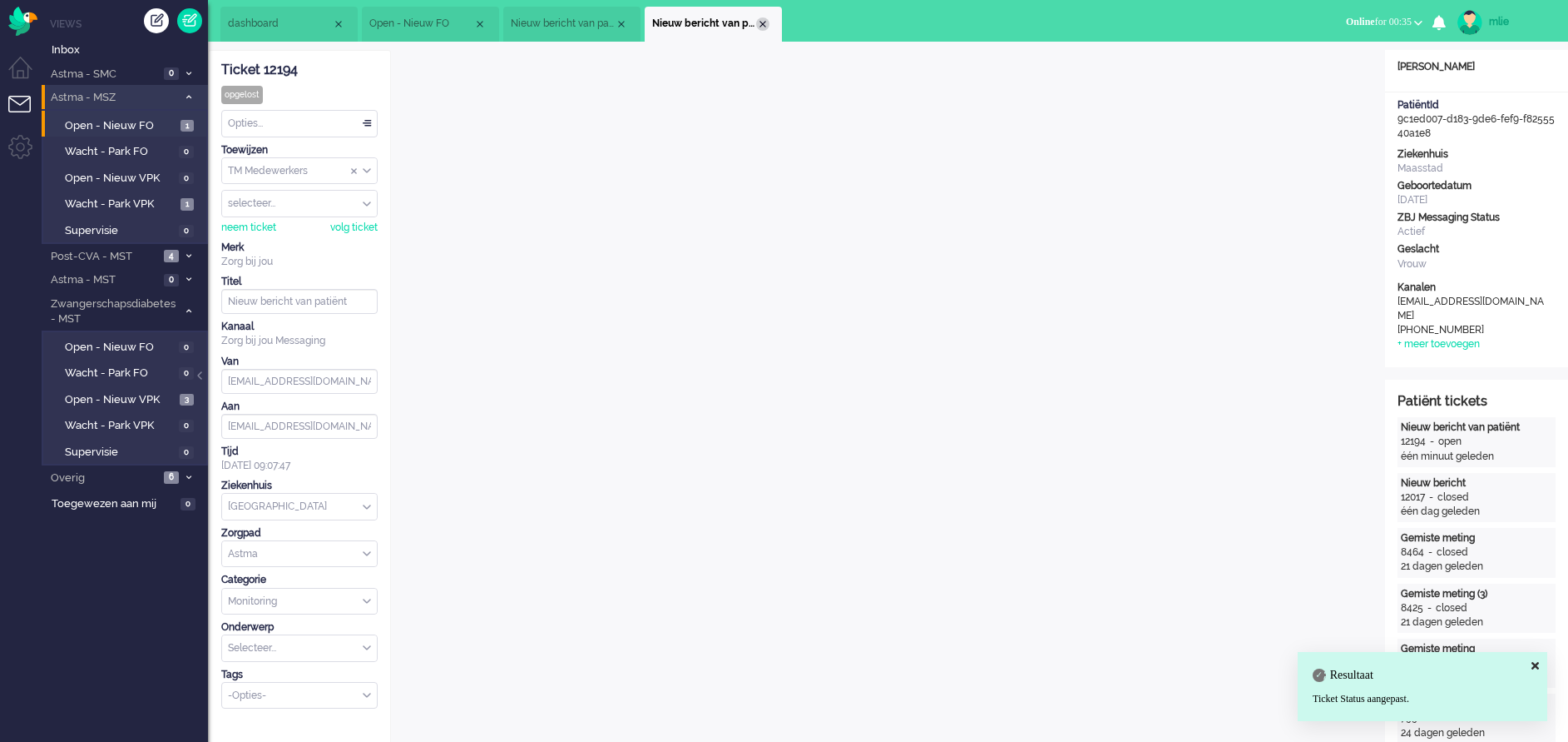
click at [763, 19] on div "Close tab" at bounding box center [763, 25] width 14 height 14
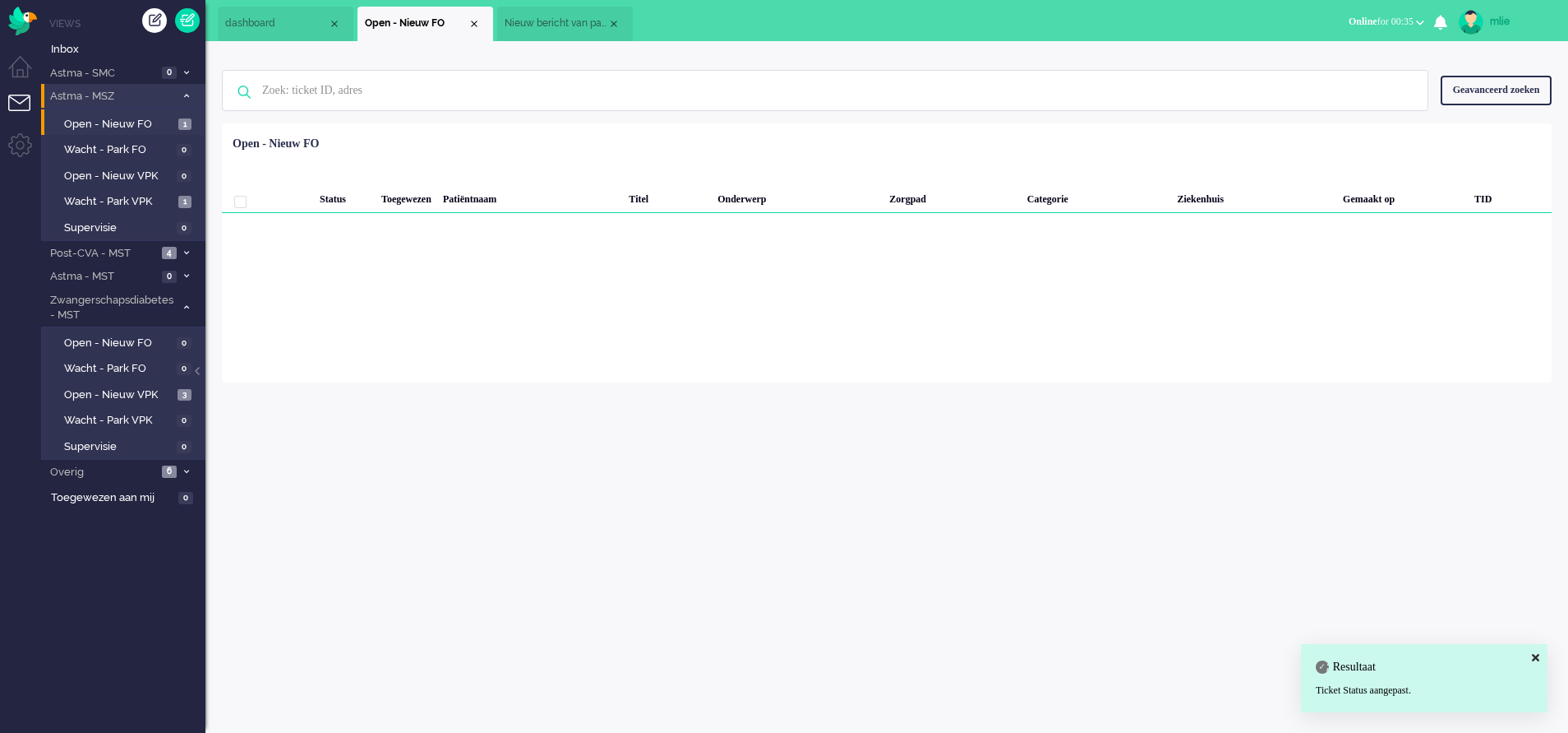
click at [551, 24] on span "Nieuw bericht van patiënt" at bounding box center [556, 23] width 103 height 14
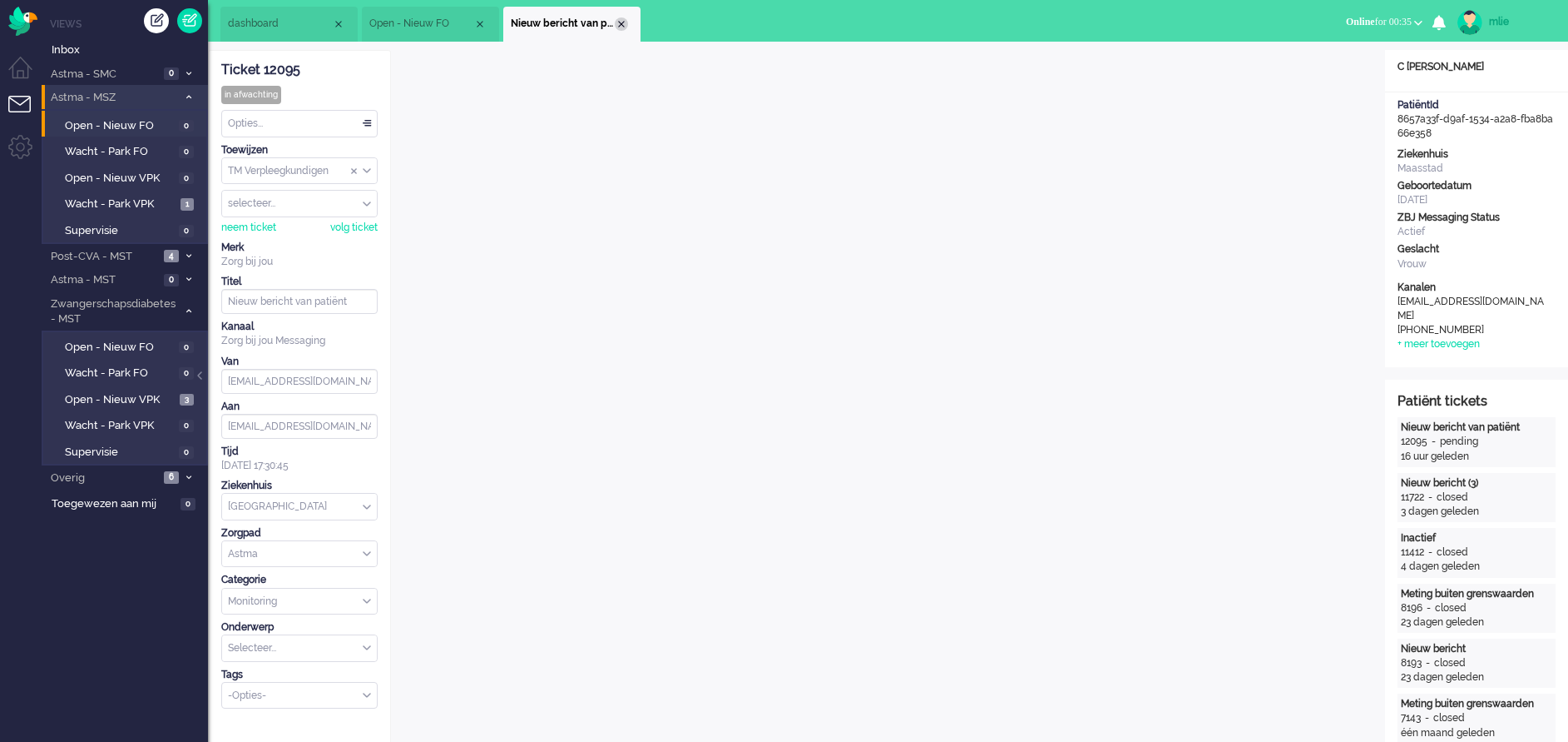
click at [622, 24] on div "Close tab" at bounding box center [622, 25] width 14 height 14
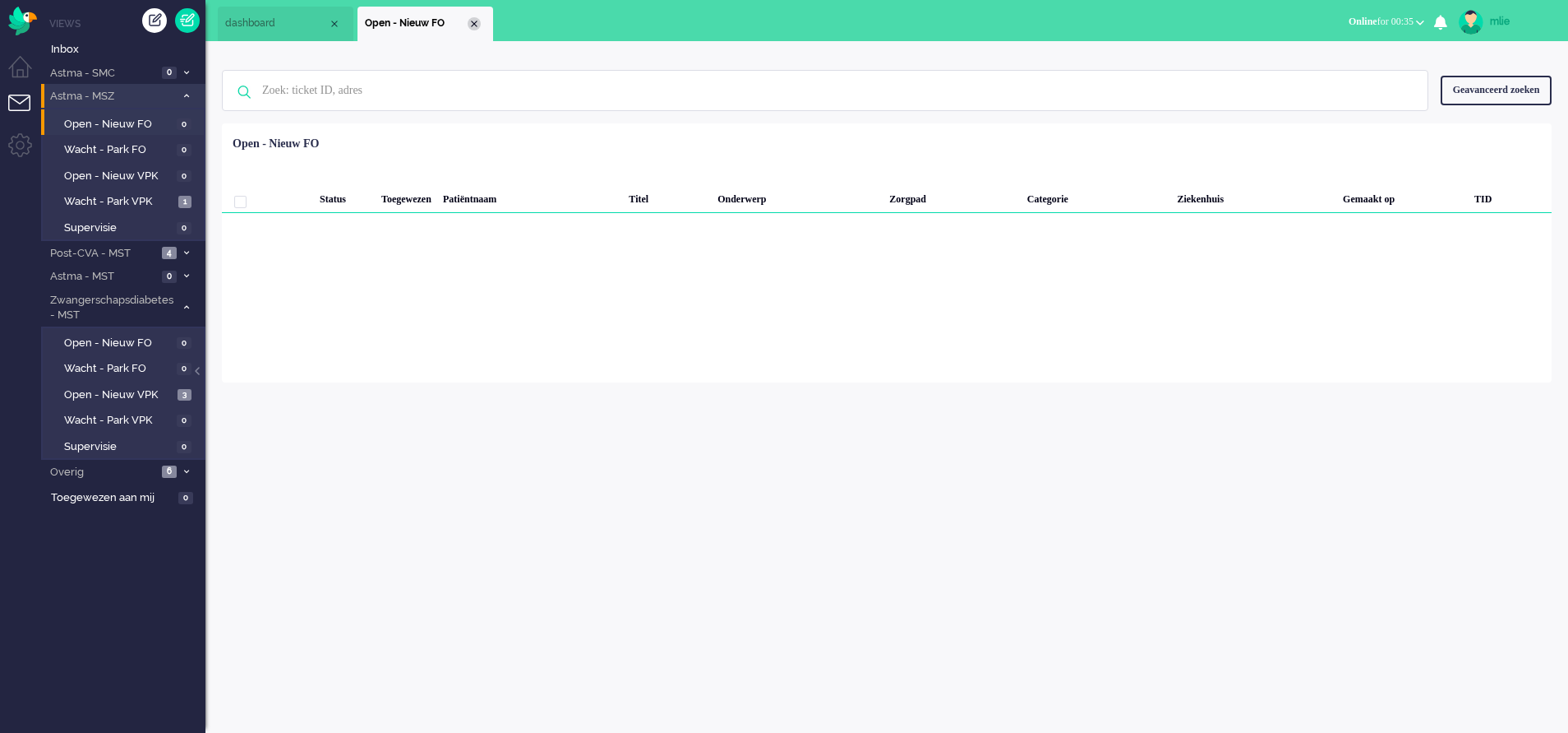
click at [473, 20] on div "Close tab" at bounding box center [474, 24] width 14 height 14
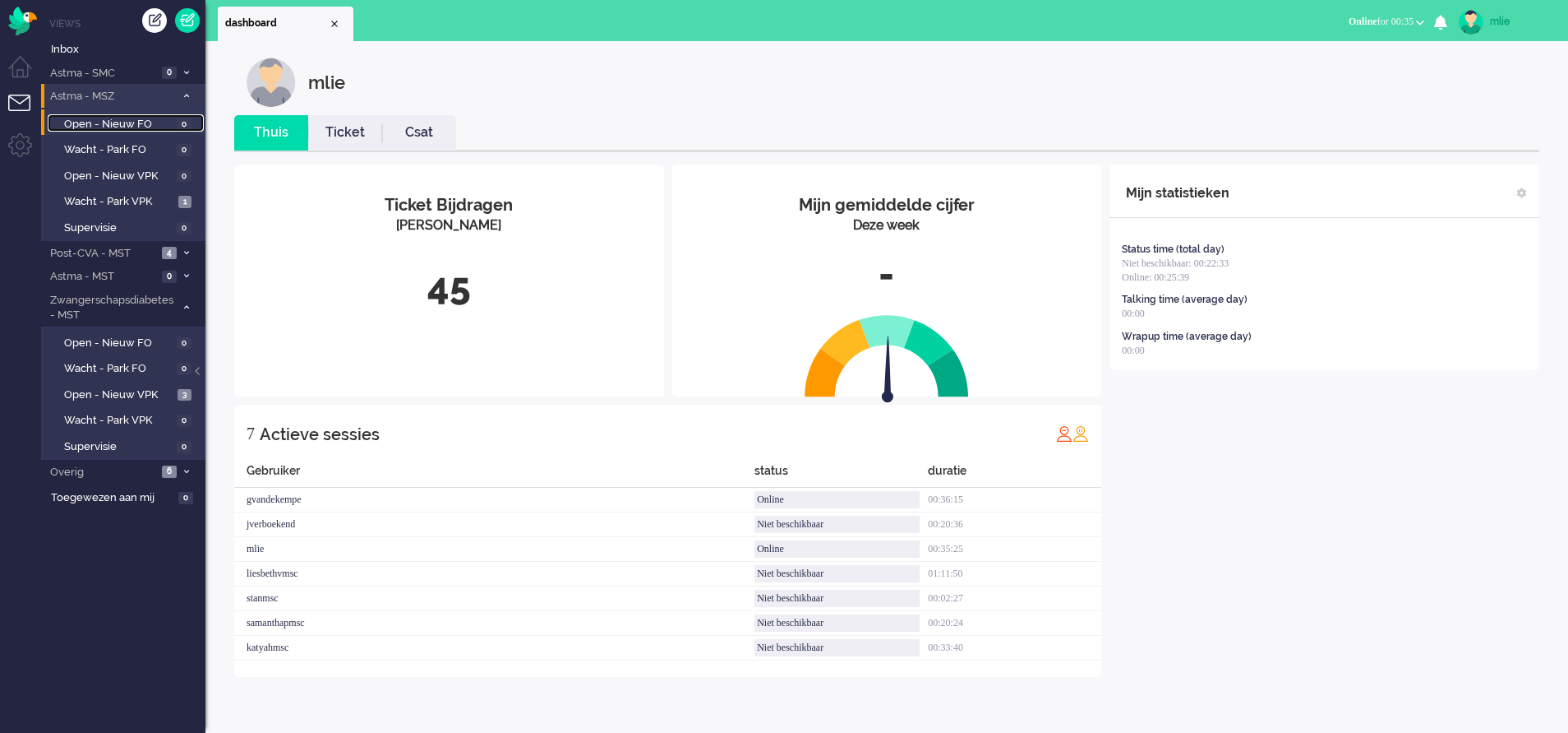
click at [95, 127] on span "Open - Nieuw FO" at bounding box center [118, 124] width 109 height 16
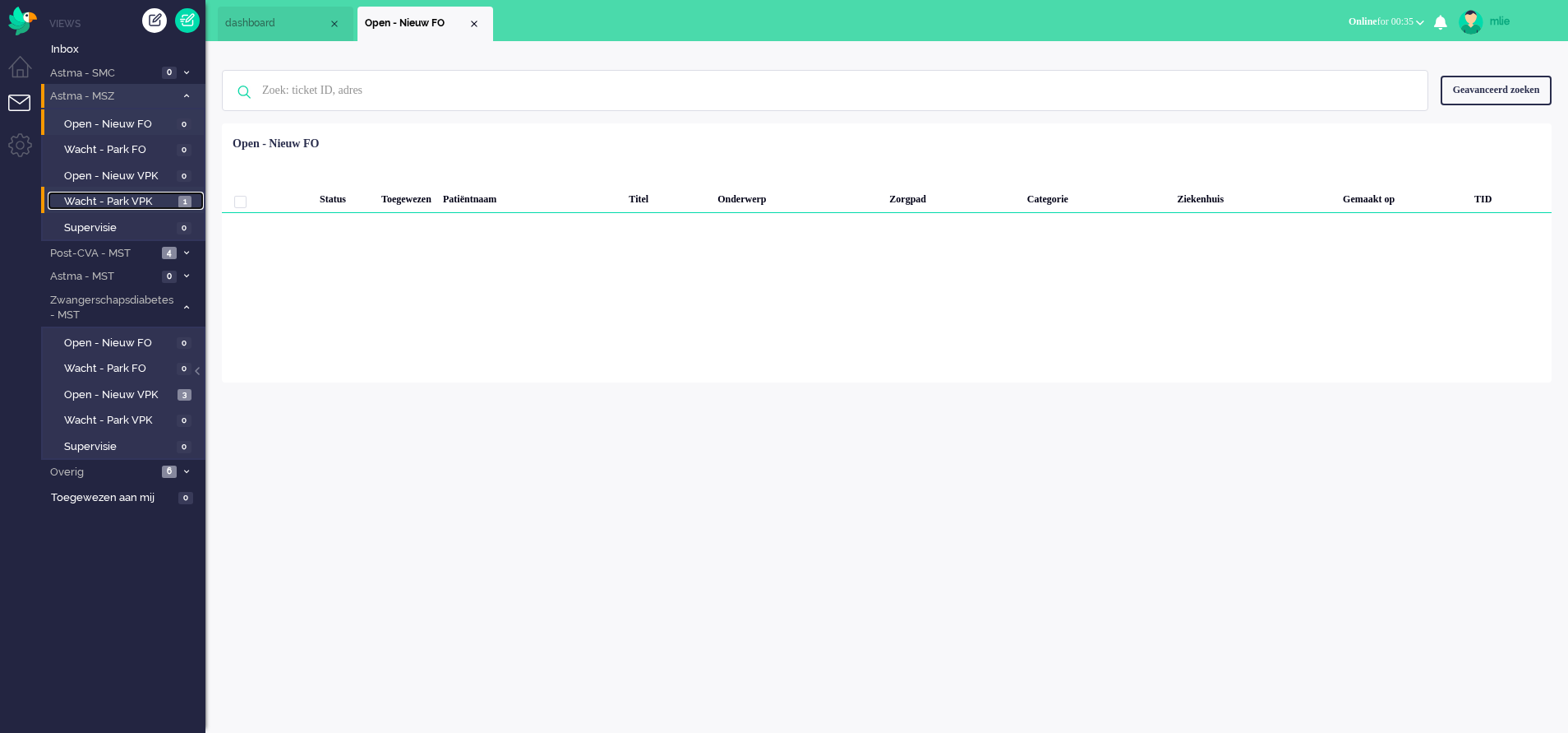
click at [88, 200] on span "Wacht - Park VPK" at bounding box center [118, 202] width 110 height 16
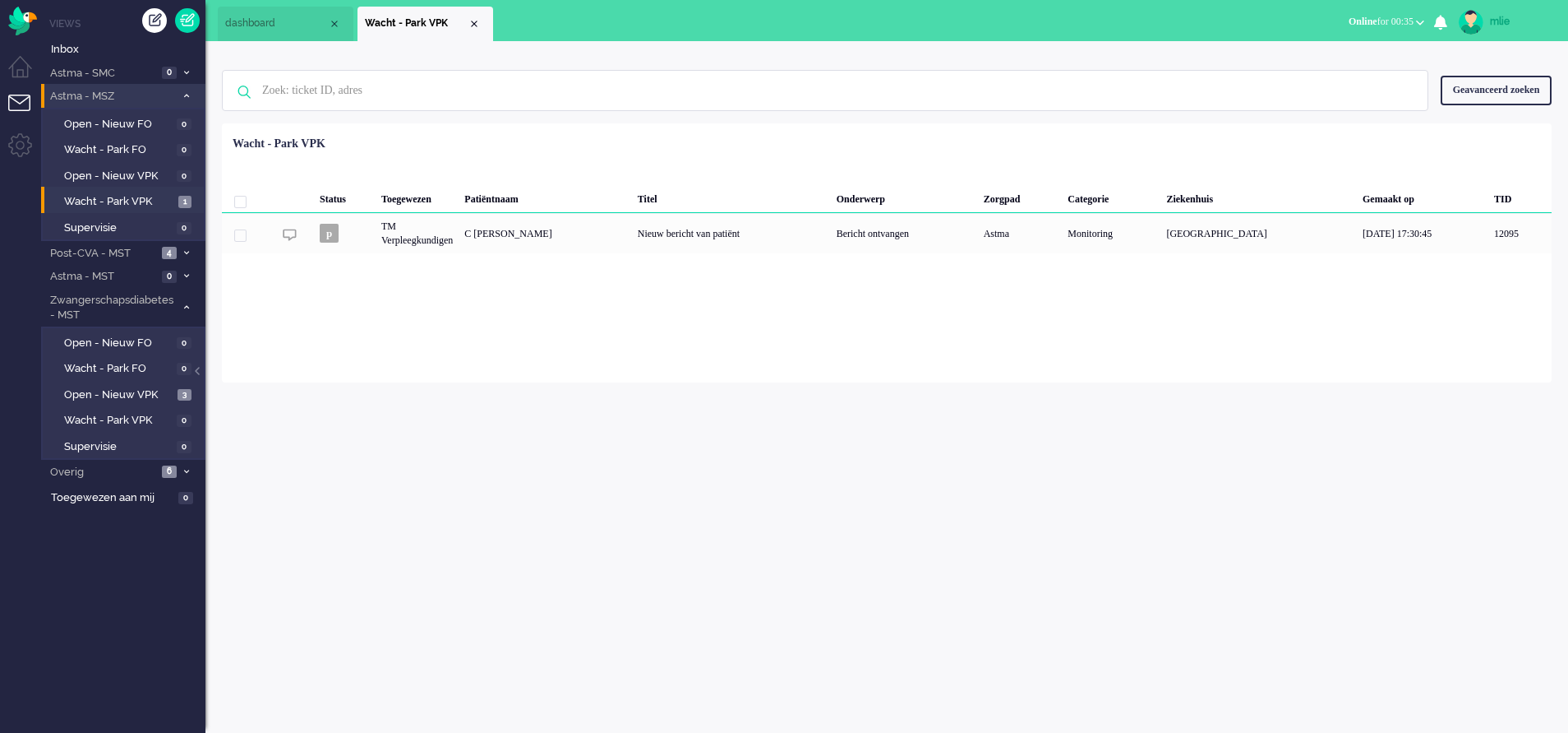
click at [188, 91] on li "Astma - MSZ 1" at bounding box center [122, 95] width 164 height 24
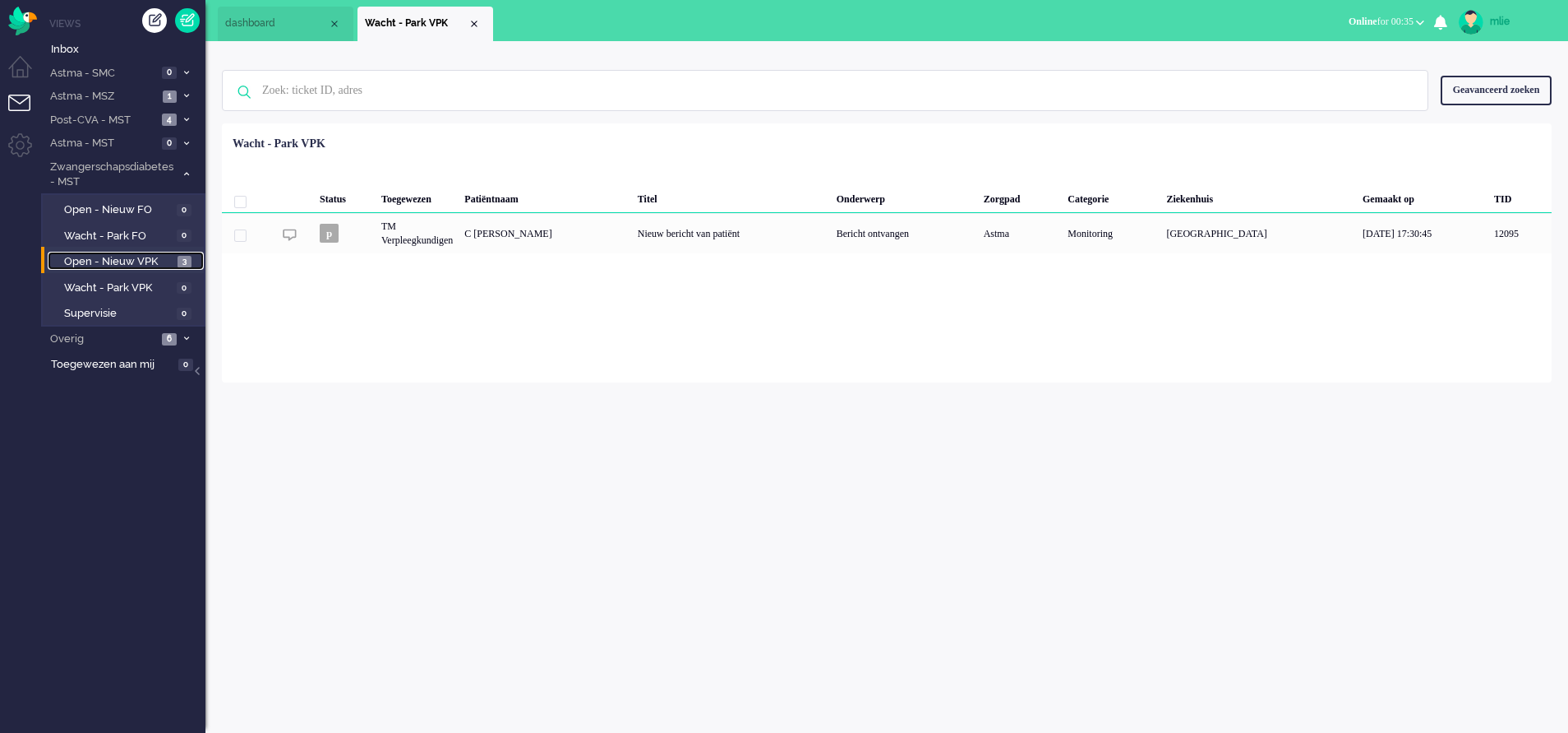
click at [103, 255] on span "Open - Nieuw VPK" at bounding box center [118, 262] width 110 height 16
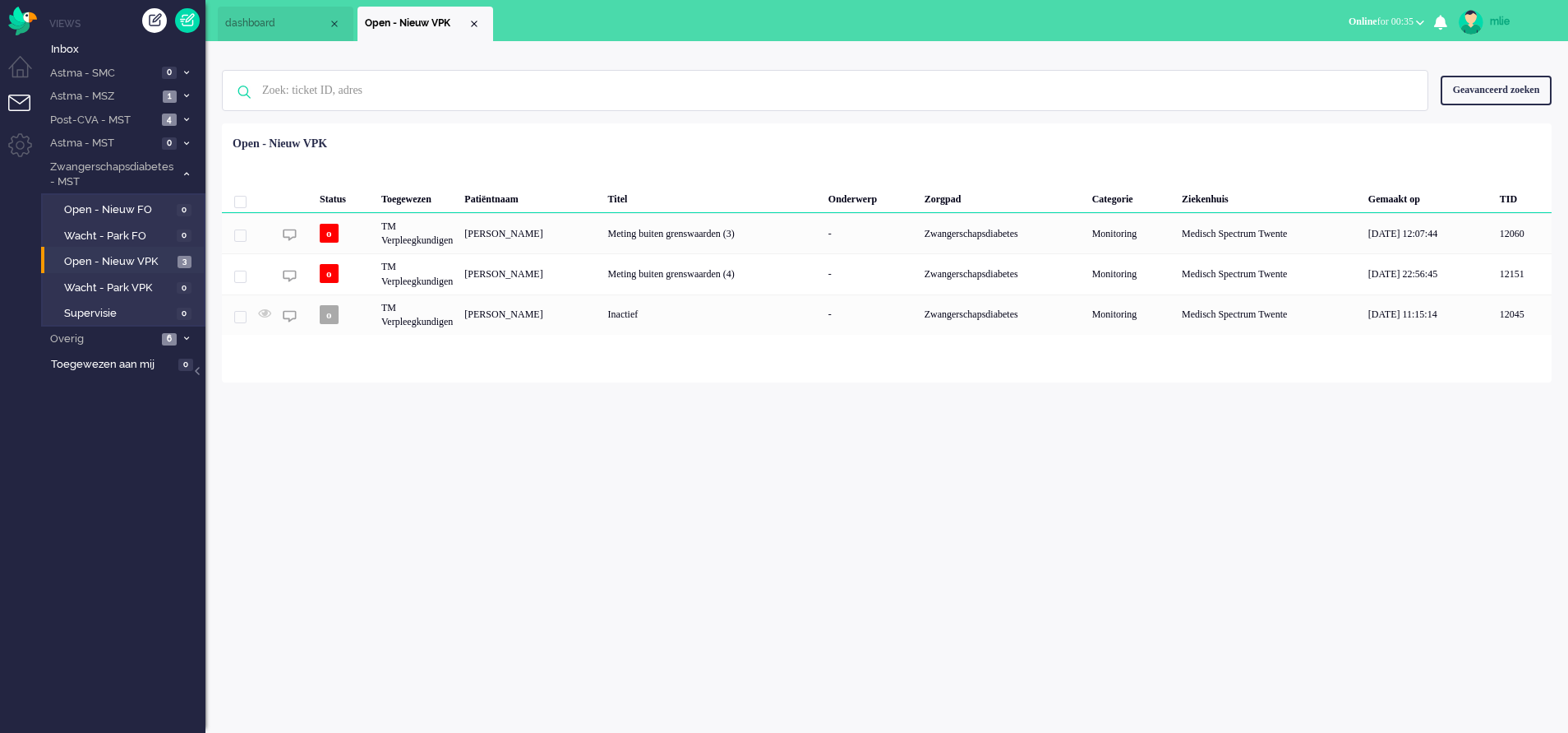
click at [185, 178] on span at bounding box center [185, 174] width 13 height 9
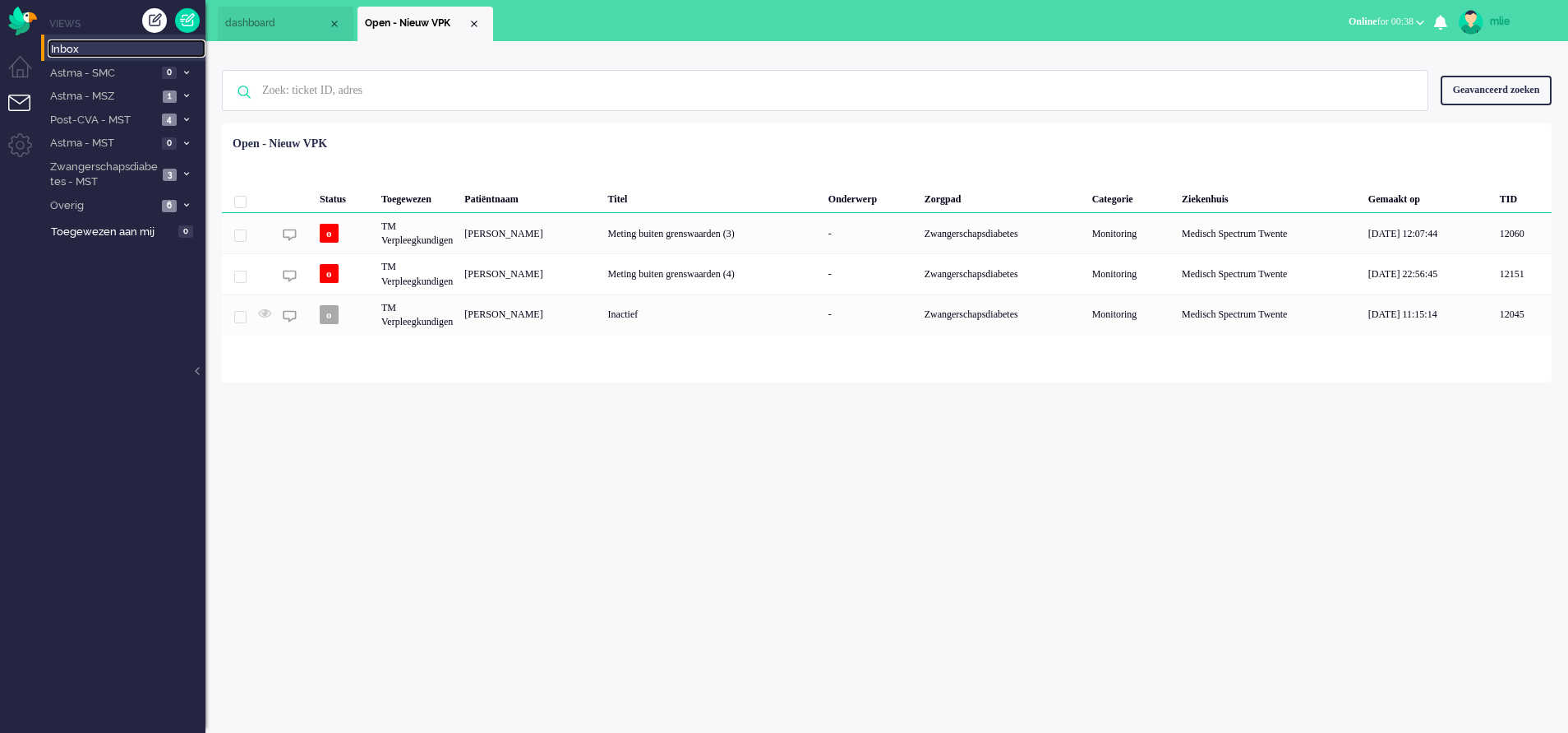
click at [76, 49] on span "Inbox" at bounding box center [128, 50] width 154 height 16
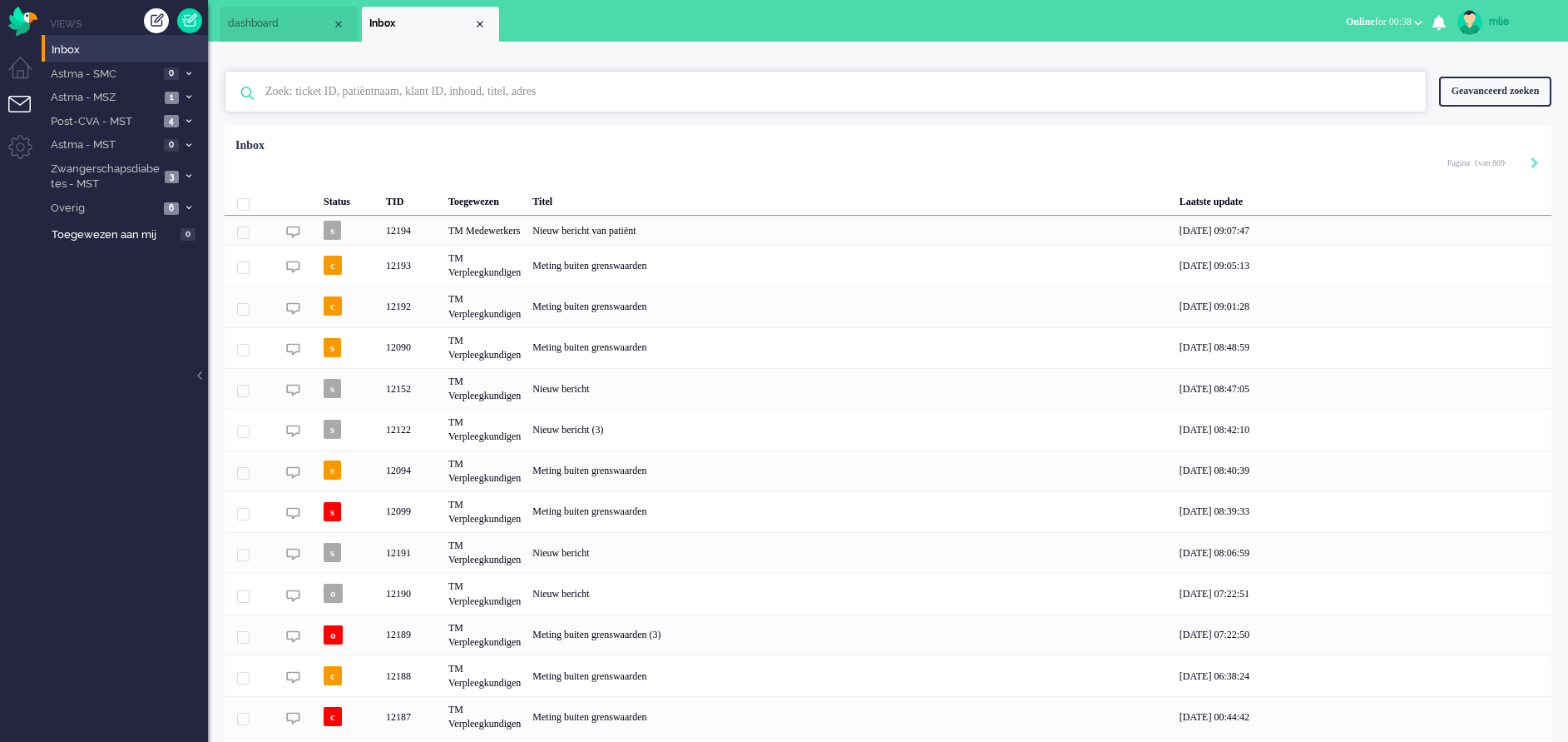
click at [351, 94] on input "text" at bounding box center [827, 91] width 1150 height 40
paste input "05032098"
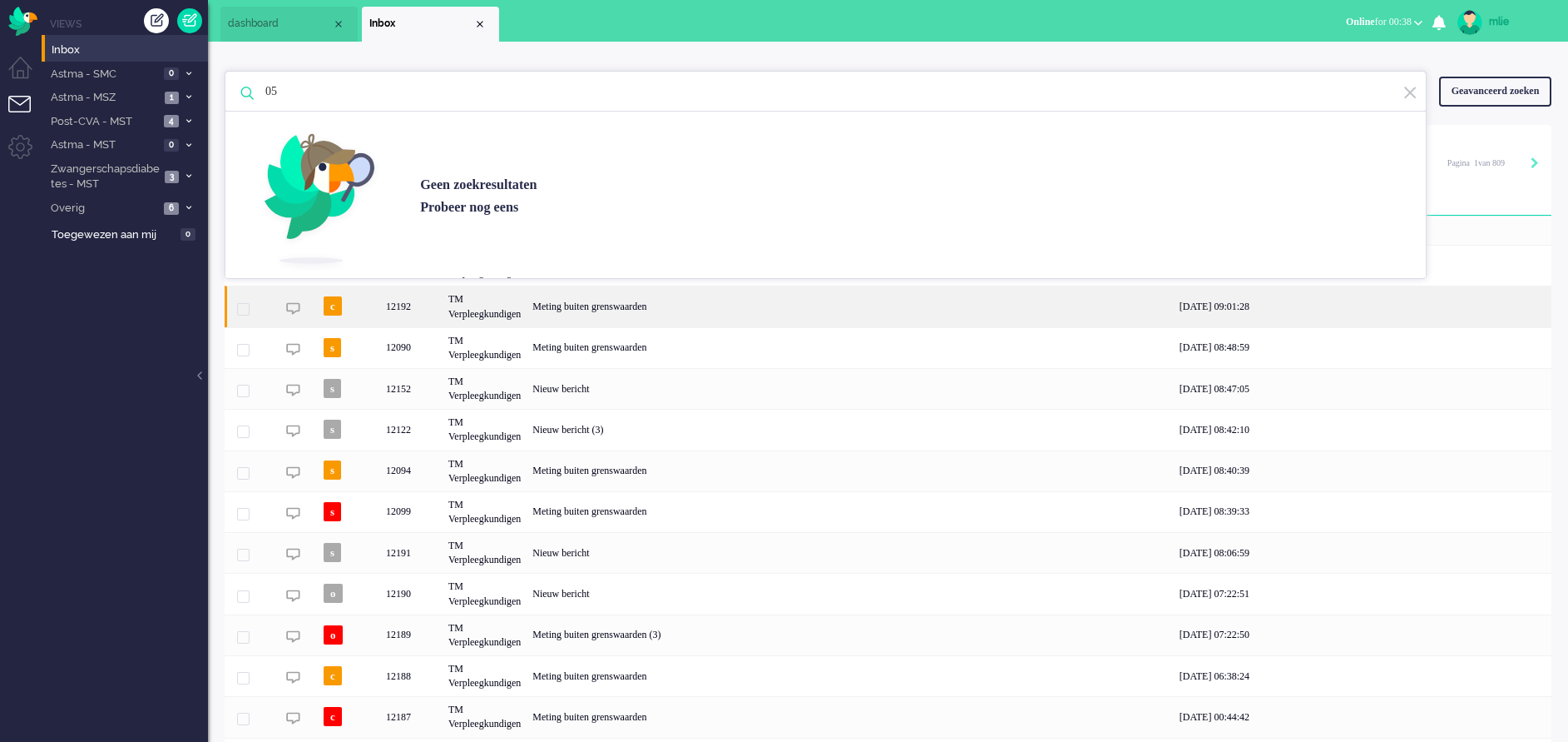
type input "0"
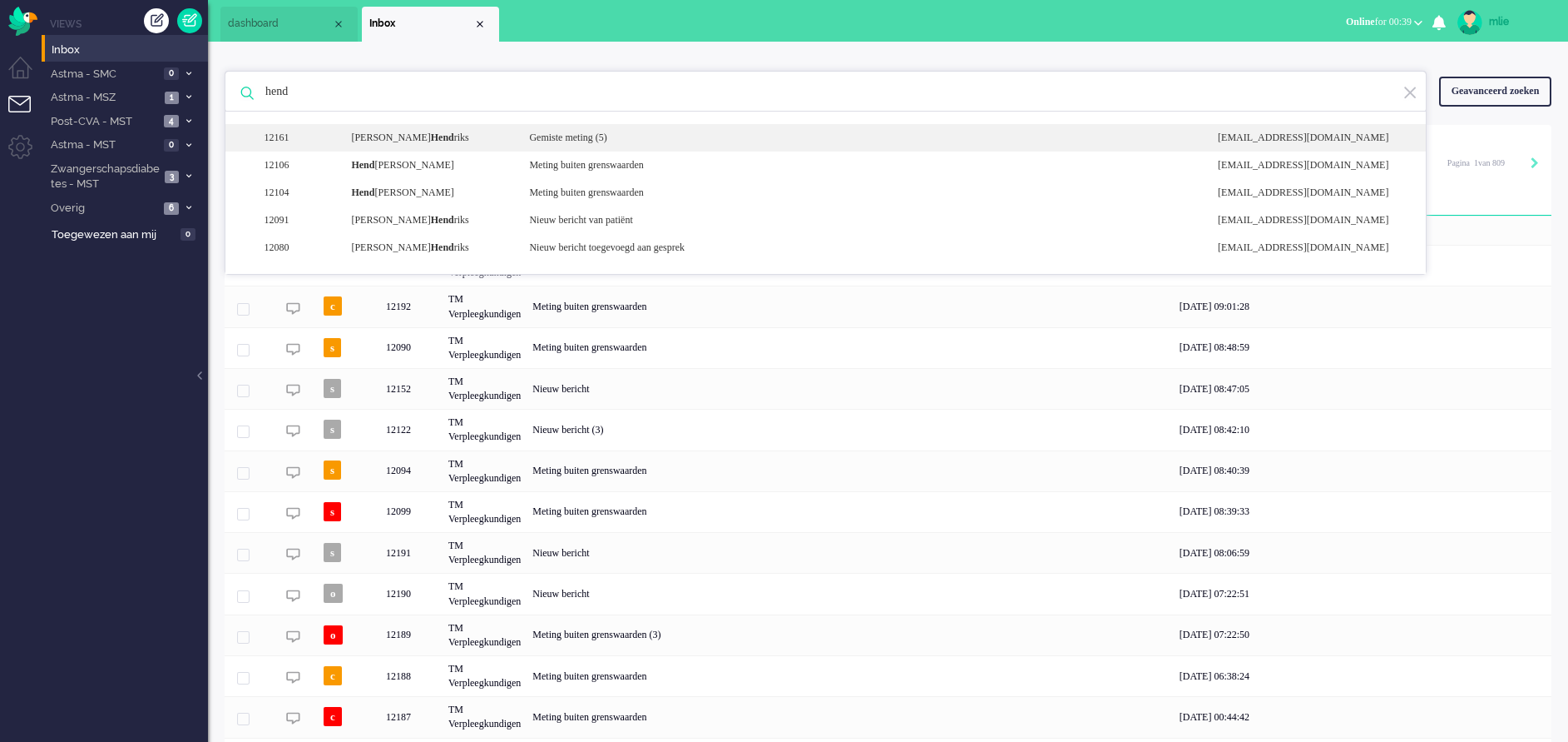
type input "hend"
click at [590, 139] on div "Gemiste meting (5)" at bounding box center [861, 138] width 689 height 14
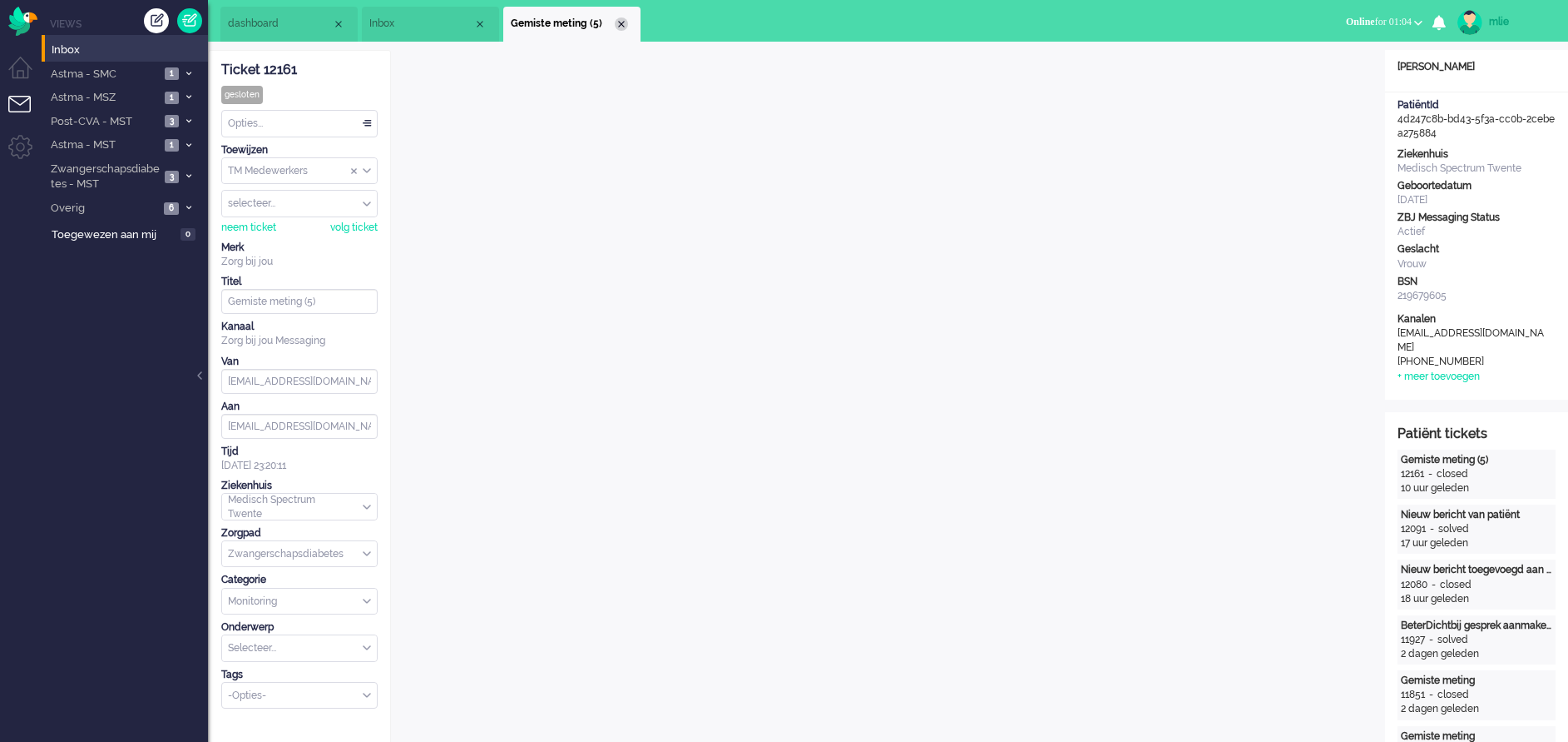
click at [625, 27] on div "Close tab" at bounding box center [622, 25] width 14 height 14
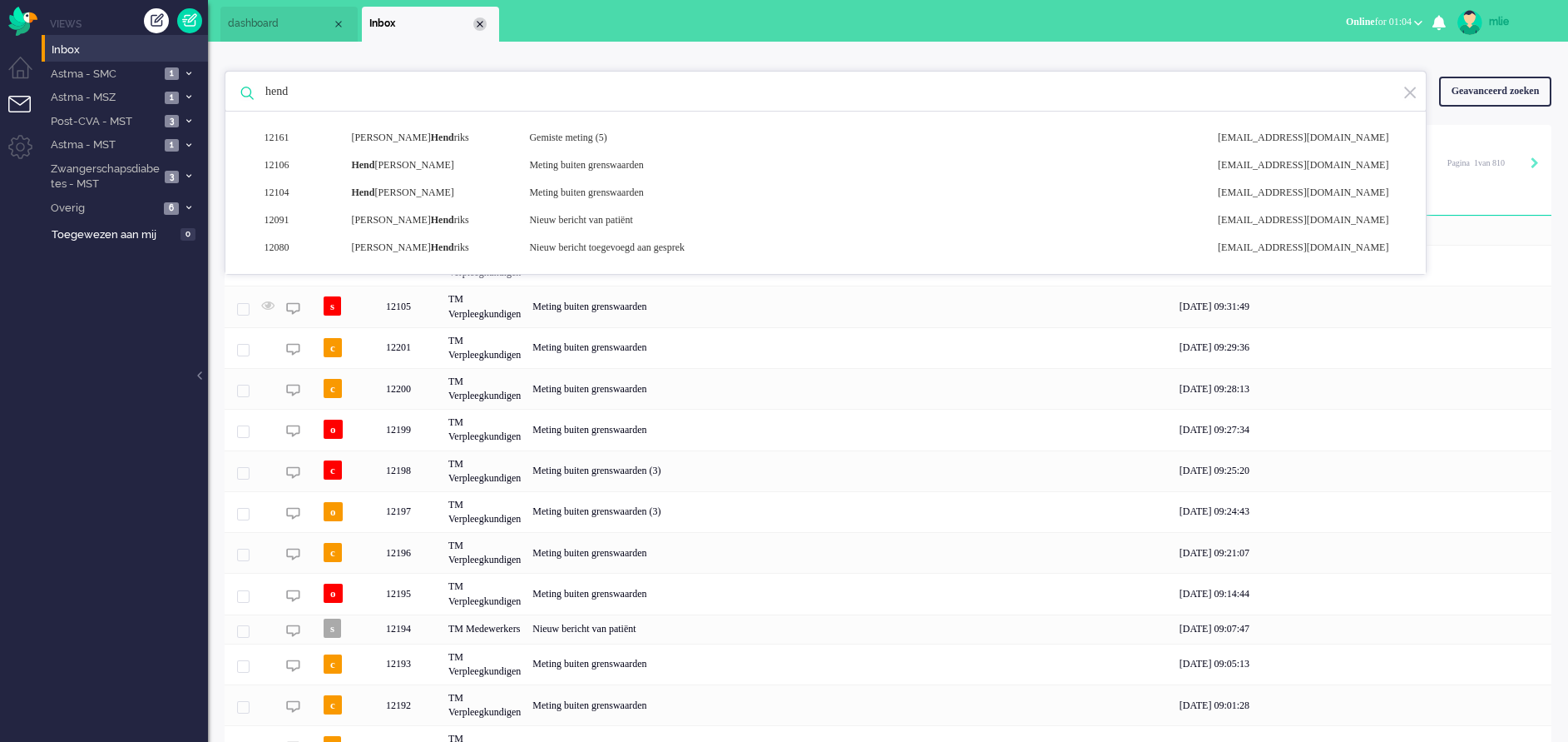
click at [480, 26] on div "Close tab" at bounding box center [480, 25] width 14 height 14
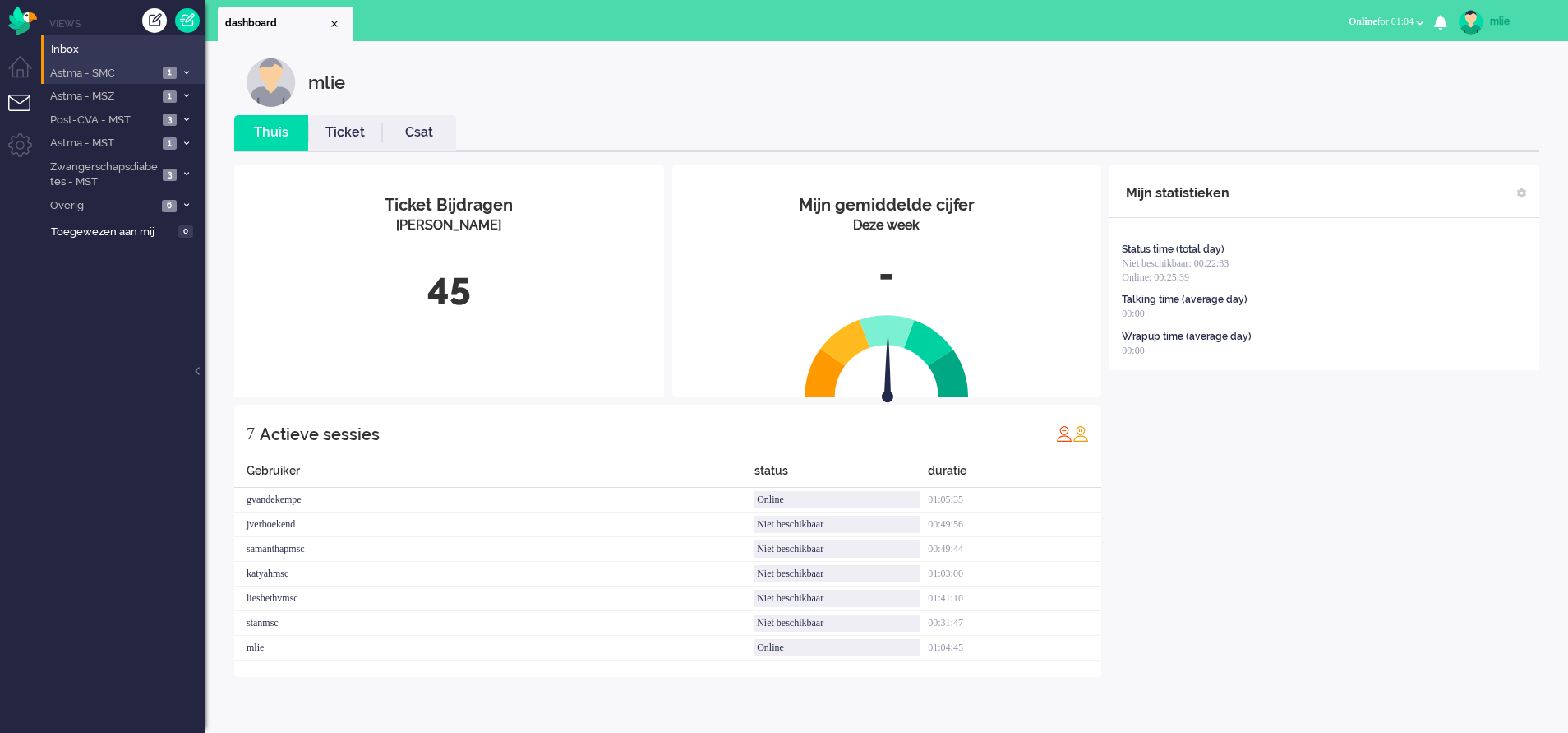
click at [114, 73] on span "Astma - SMC" at bounding box center [102, 74] width 110 height 16
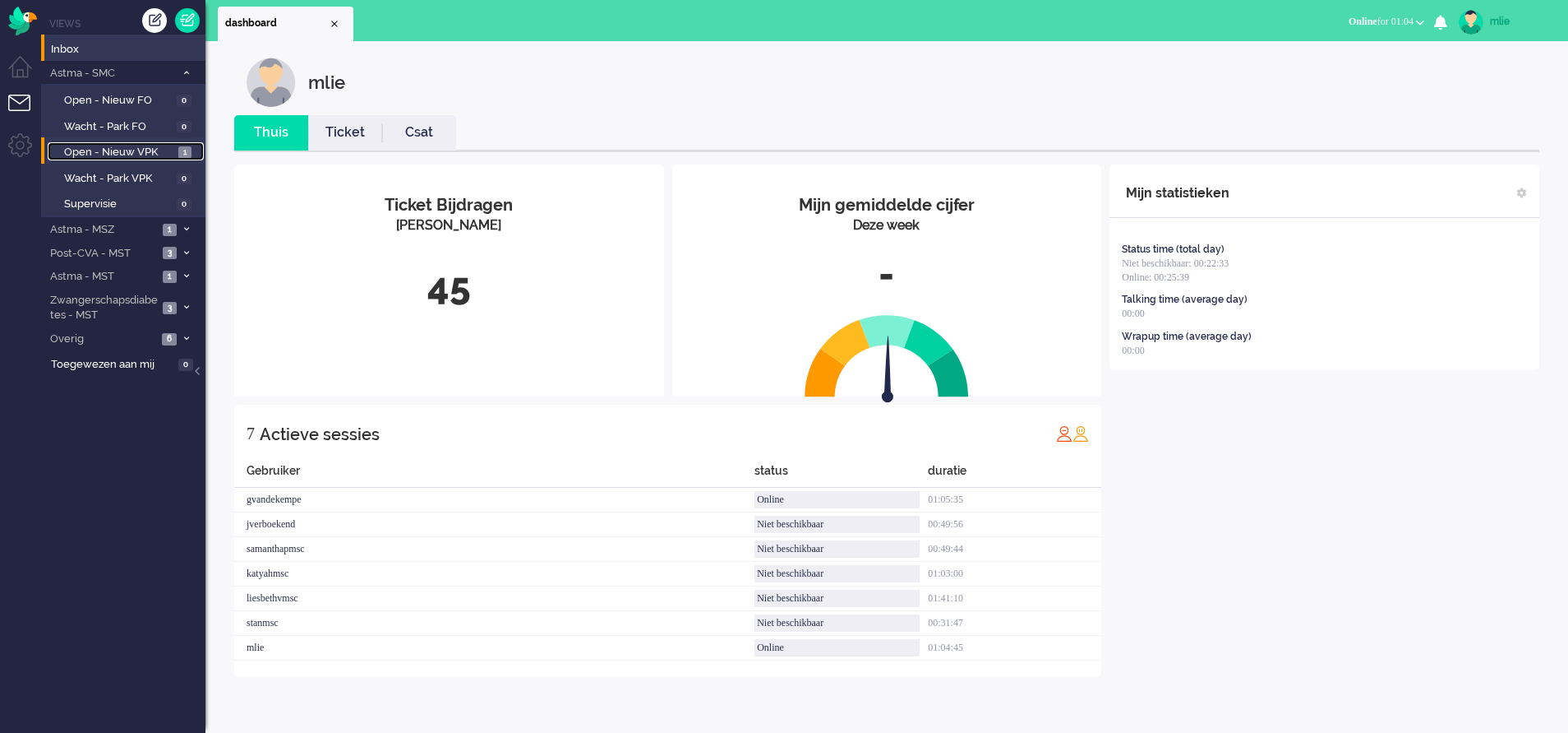
click at [124, 150] on span "Open - Nieuw VPK" at bounding box center [118, 152] width 110 height 16
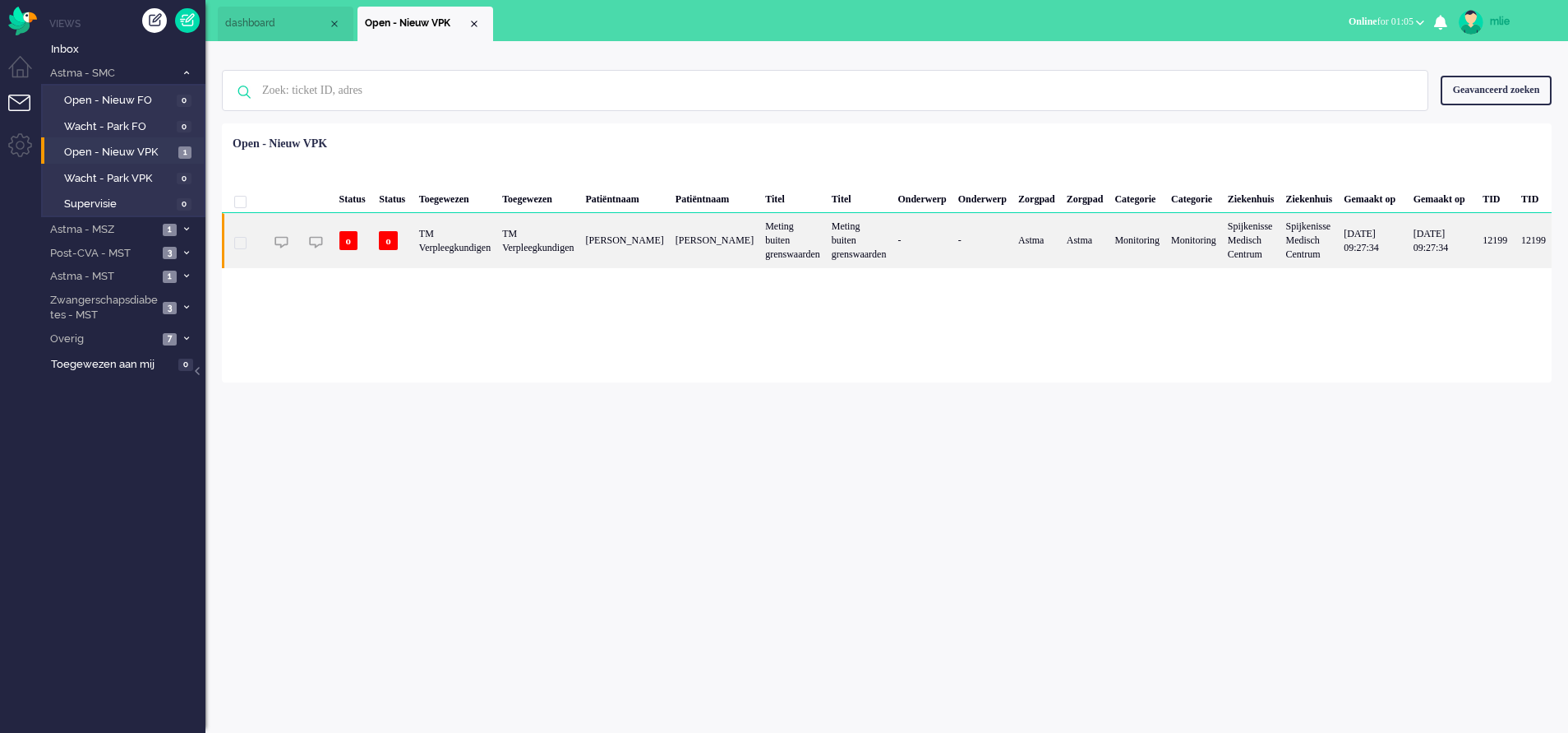
click at [952, 239] on div "-" at bounding box center [922, 240] width 60 height 54
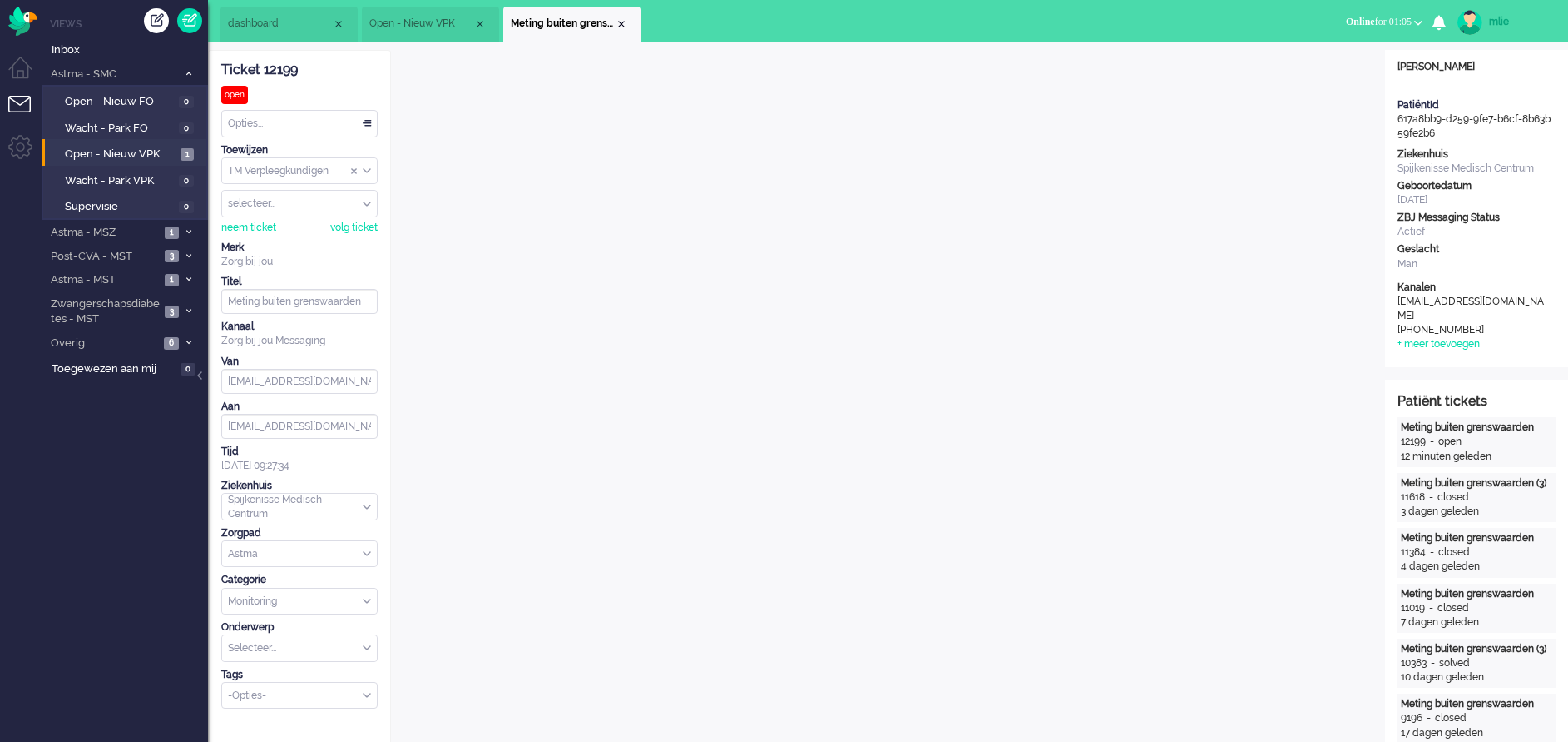
click at [369, 122] on div "Opties..." at bounding box center [300, 124] width 155 height 26
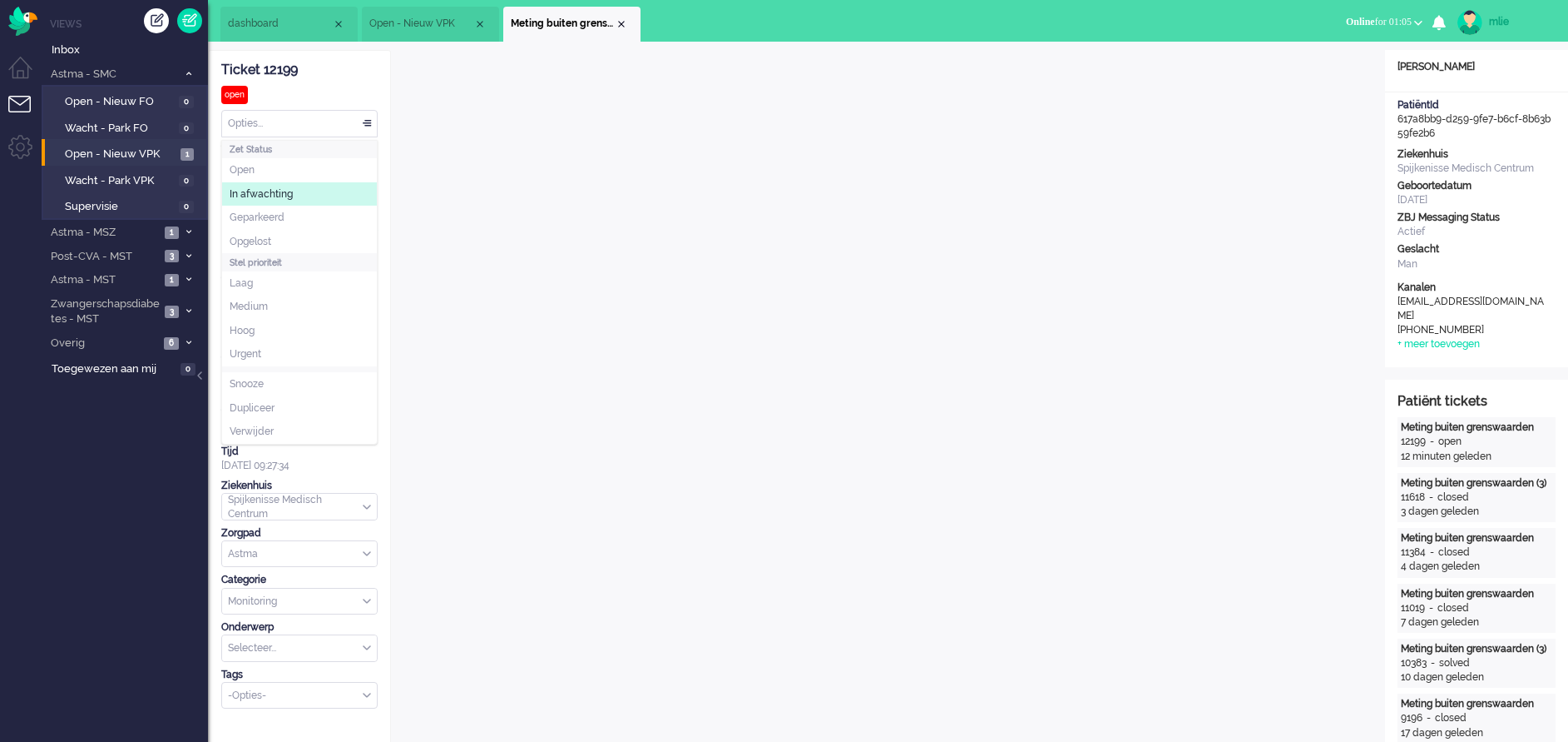
click at [292, 188] on span "In afwachting" at bounding box center [261, 195] width 63 height 14
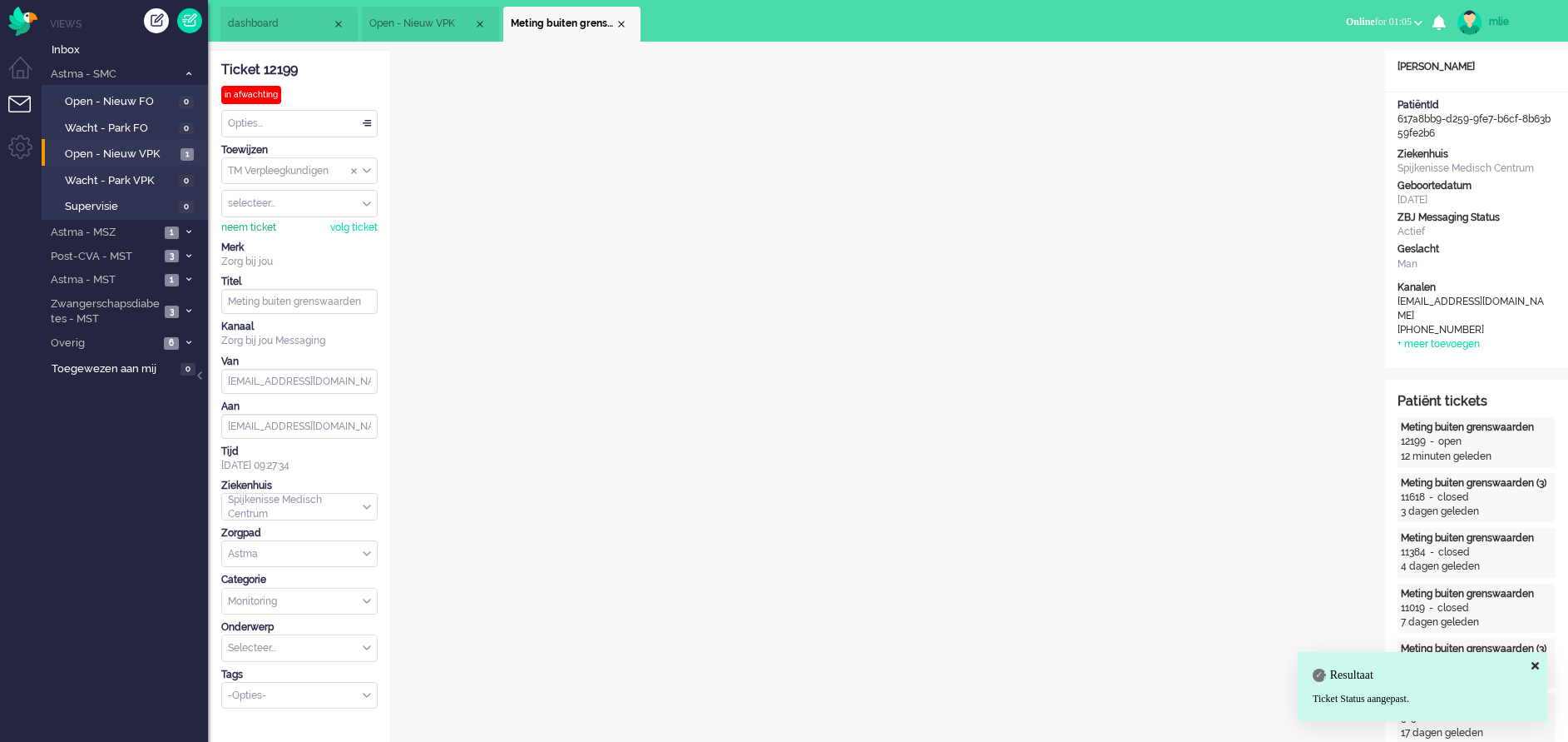
click at [238, 229] on div "neem ticket" at bounding box center [249, 227] width 55 height 14
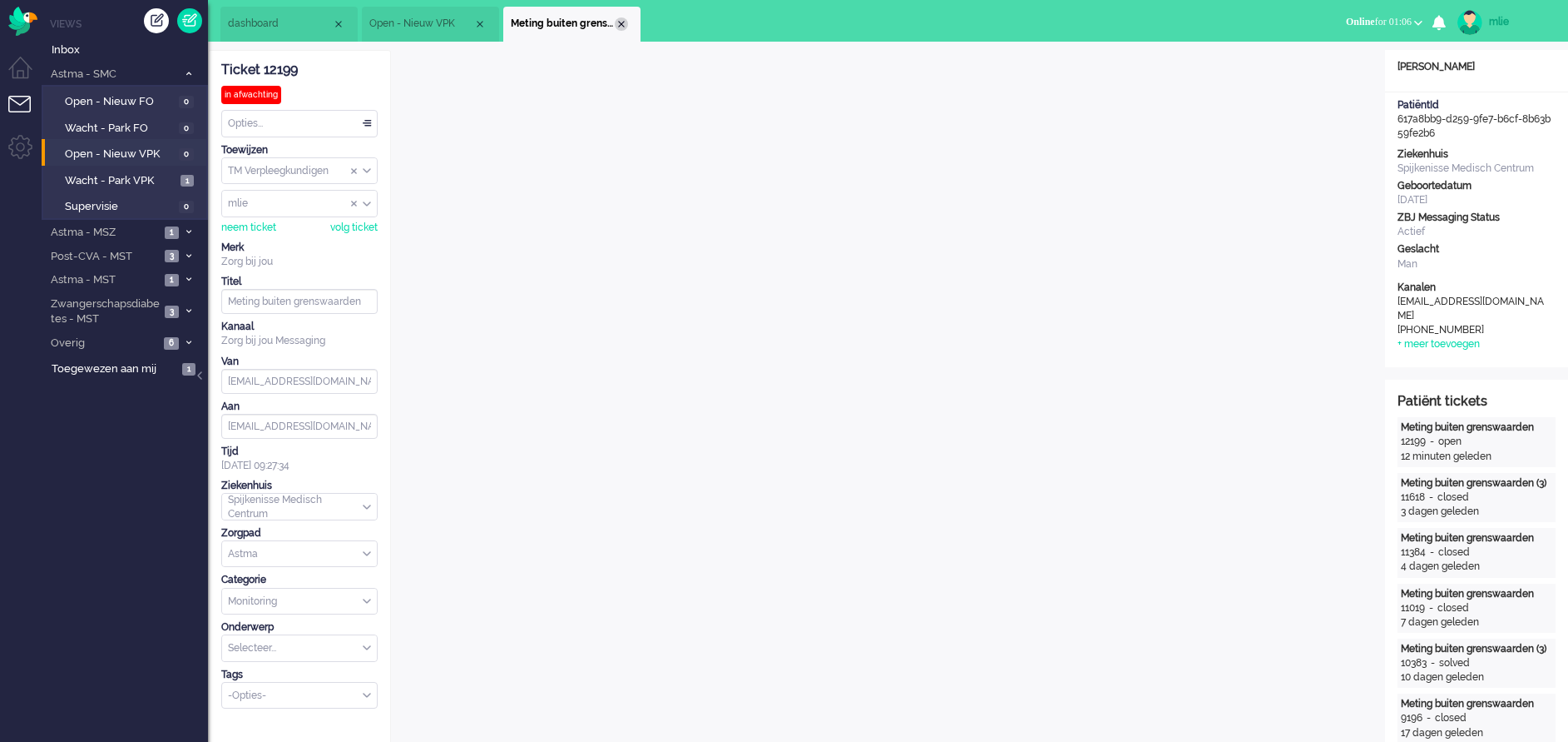
click at [621, 22] on div "Close tab" at bounding box center [622, 25] width 14 height 14
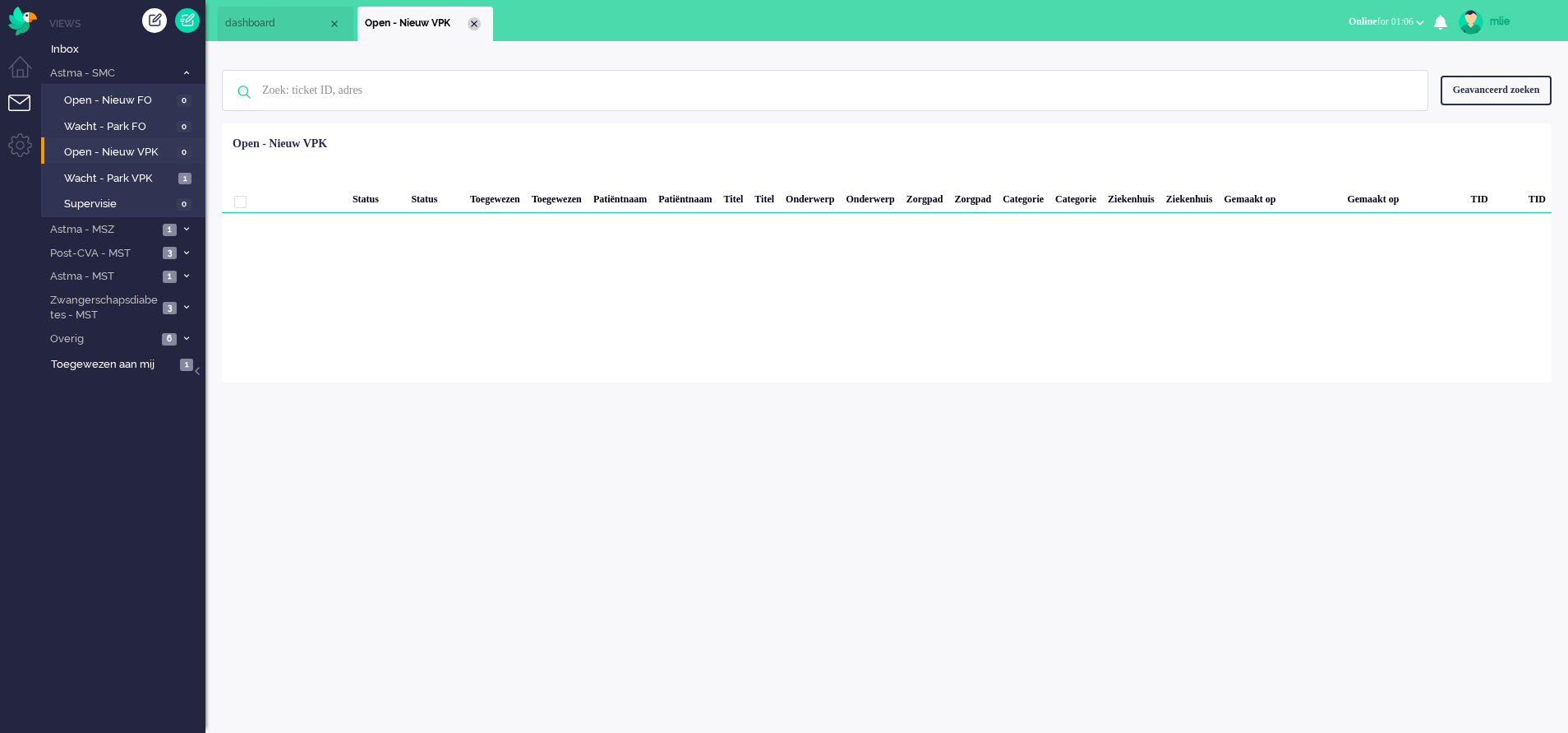
click at [475, 26] on div "Close tab" at bounding box center [474, 24] width 14 height 14
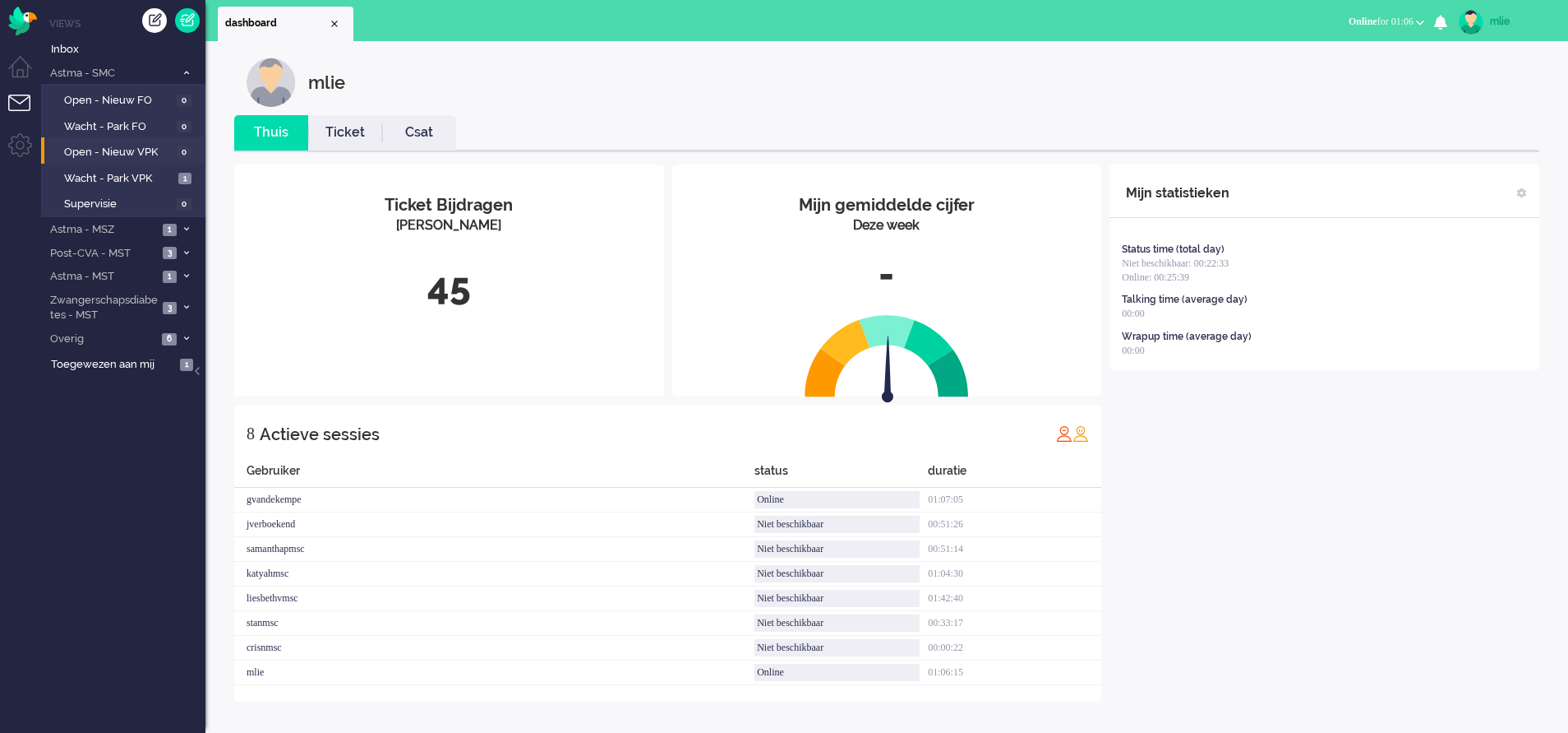
click at [350, 137] on link "Ticket" at bounding box center [345, 132] width 74 height 18
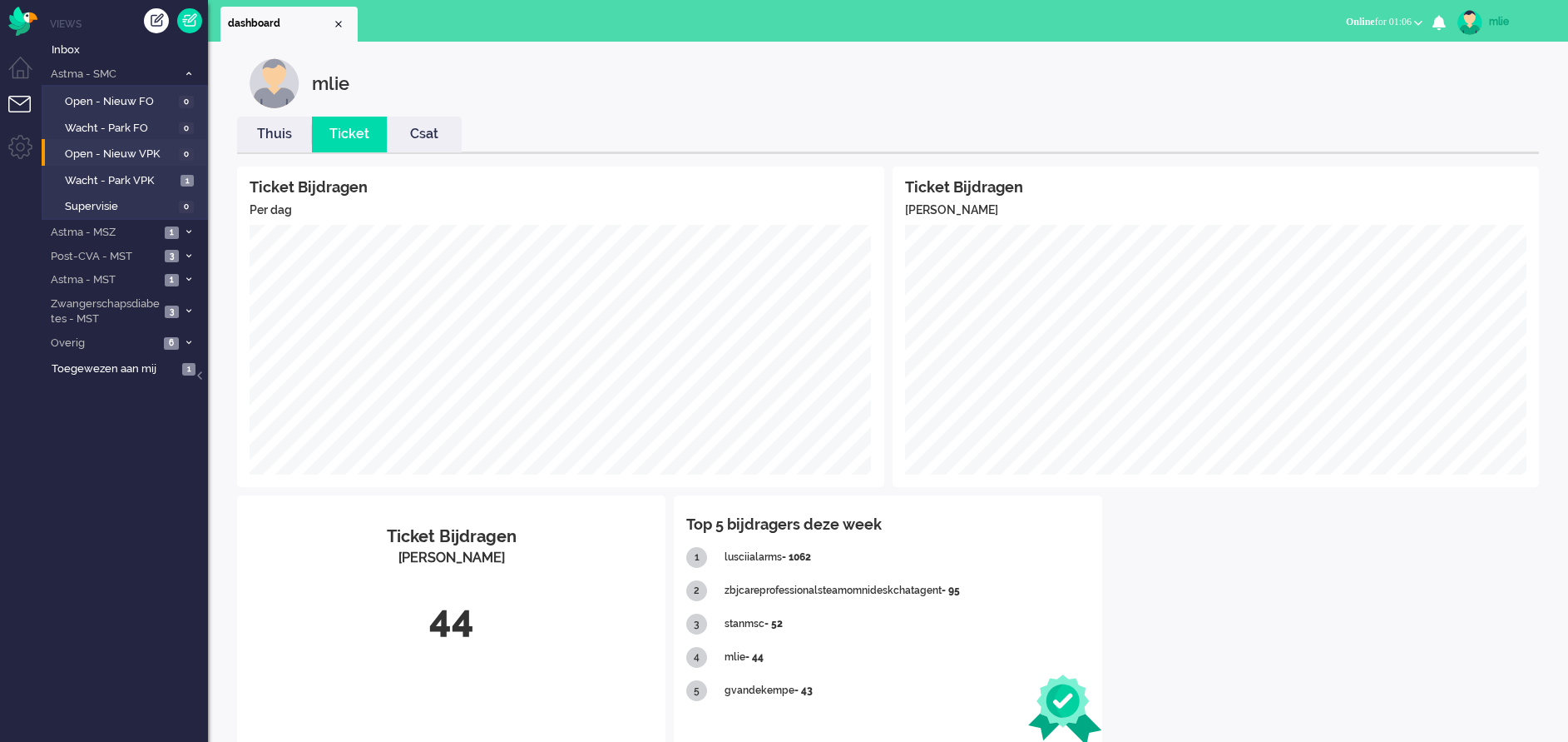
click at [280, 138] on link "Thuis" at bounding box center [274, 134] width 75 height 19
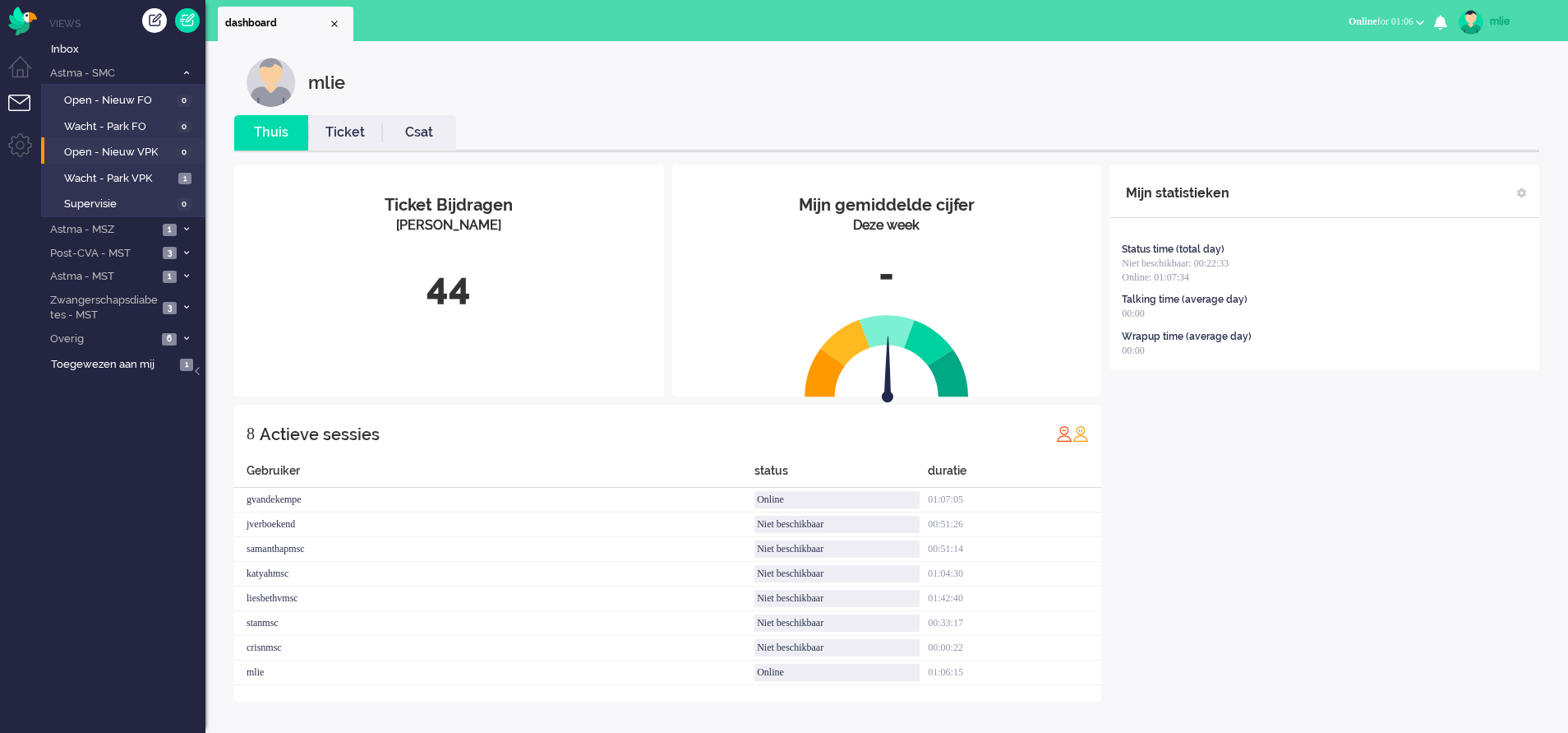
click at [338, 132] on link "Ticket" at bounding box center [345, 132] width 74 height 18
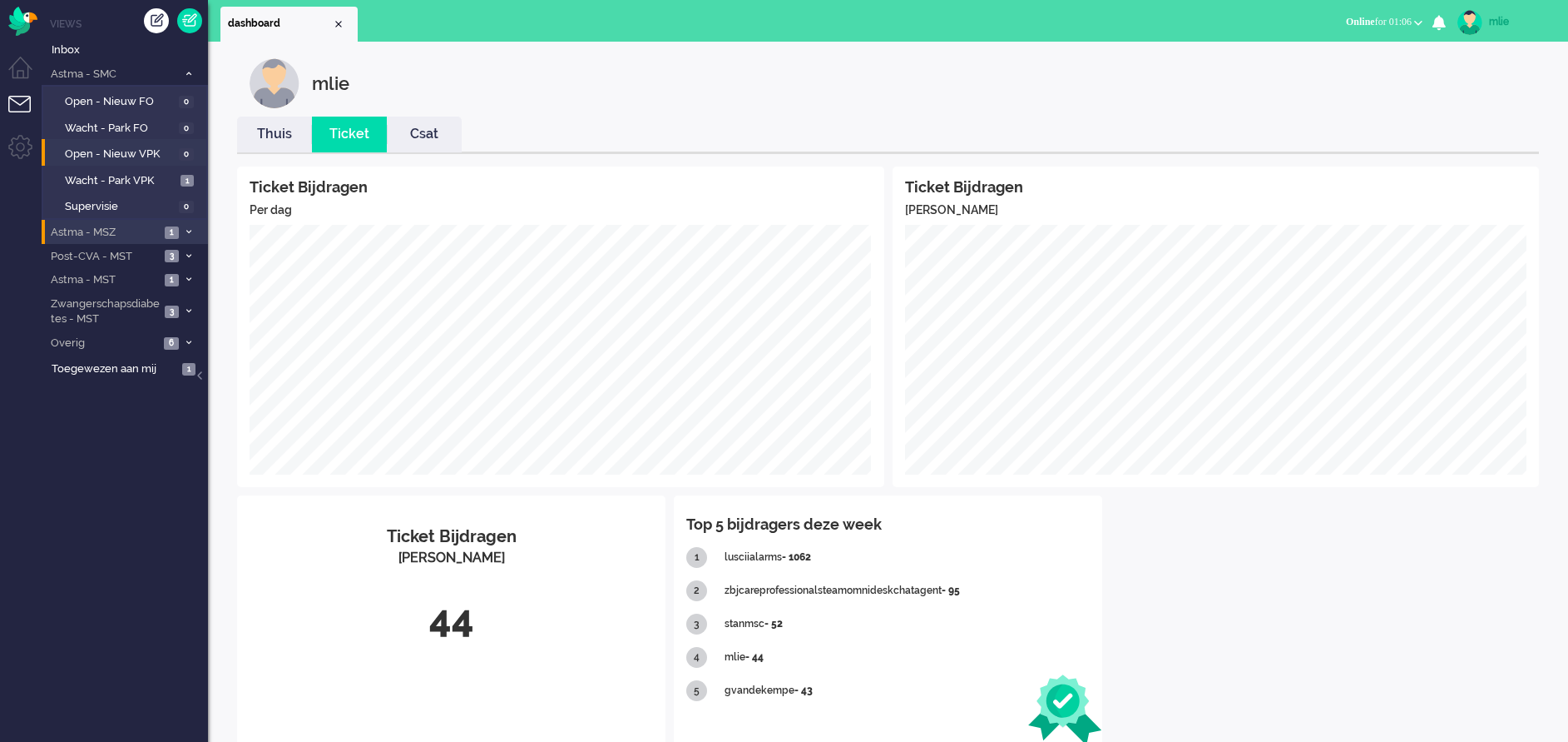
click at [183, 230] on span at bounding box center [188, 232] width 13 height 9
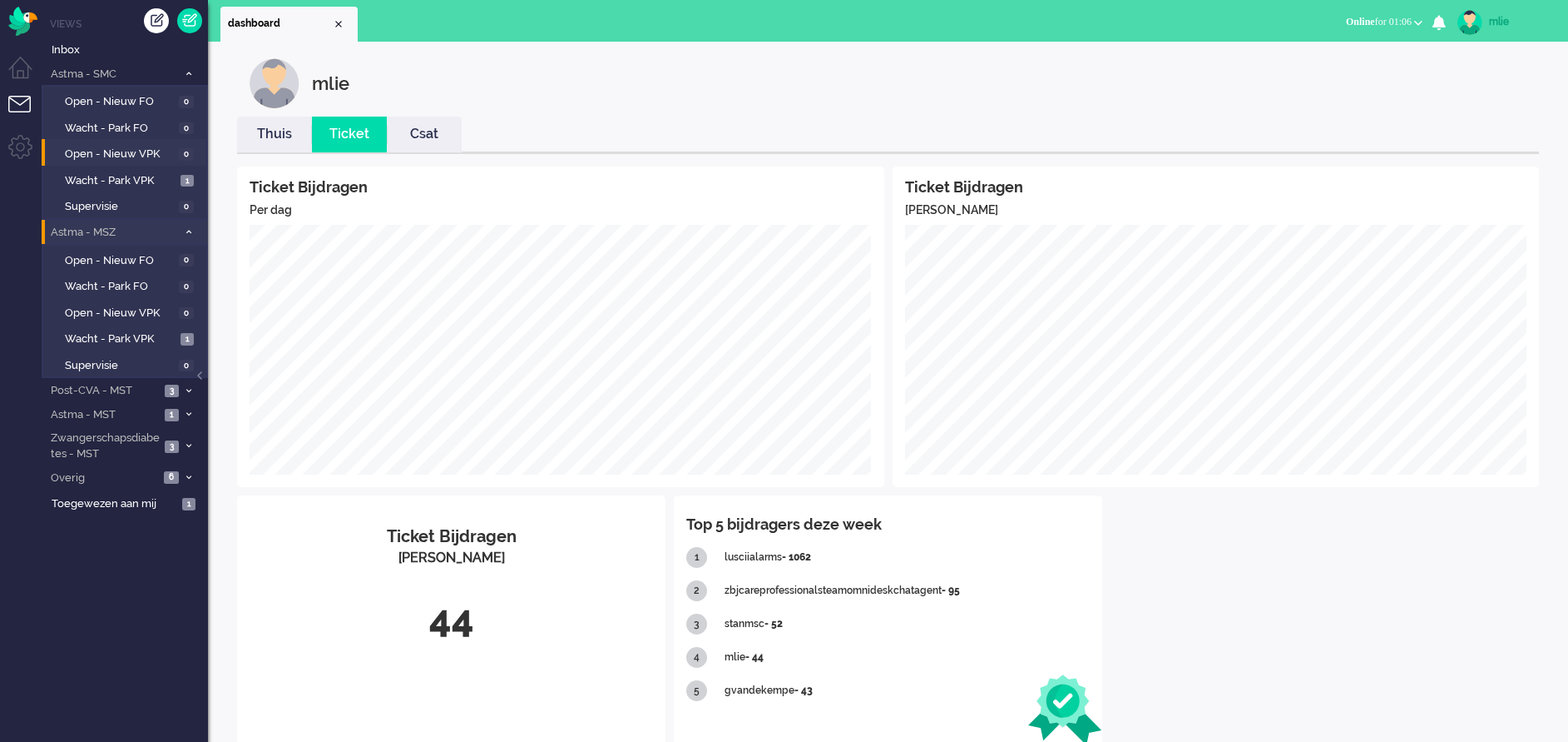
click at [190, 224] on li "Astma - MSZ 1" at bounding box center [124, 232] width 166 height 25
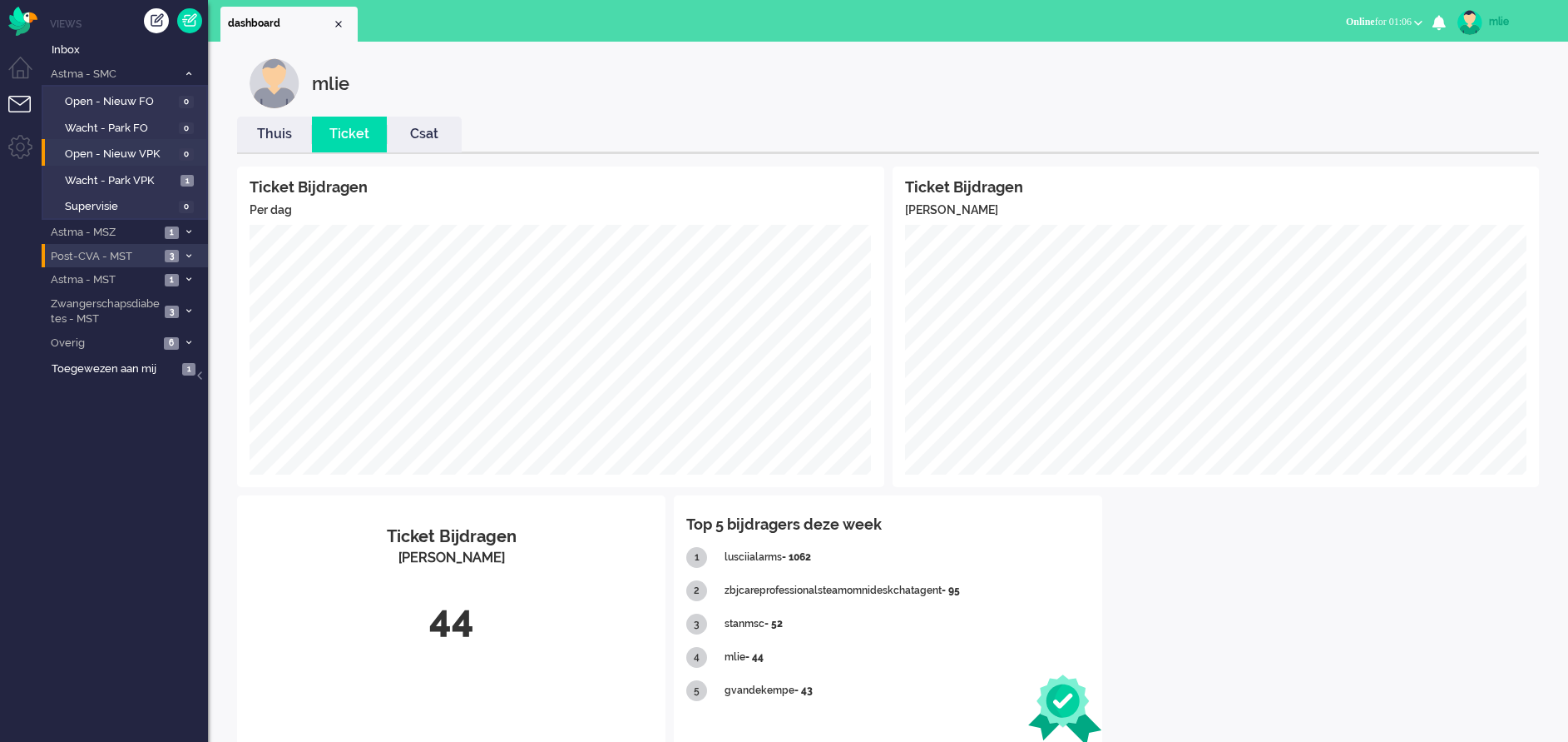
click at [178, 248] on li "Post-CVA - MST 3" at bounding box center [124, 256] width 166 height 25
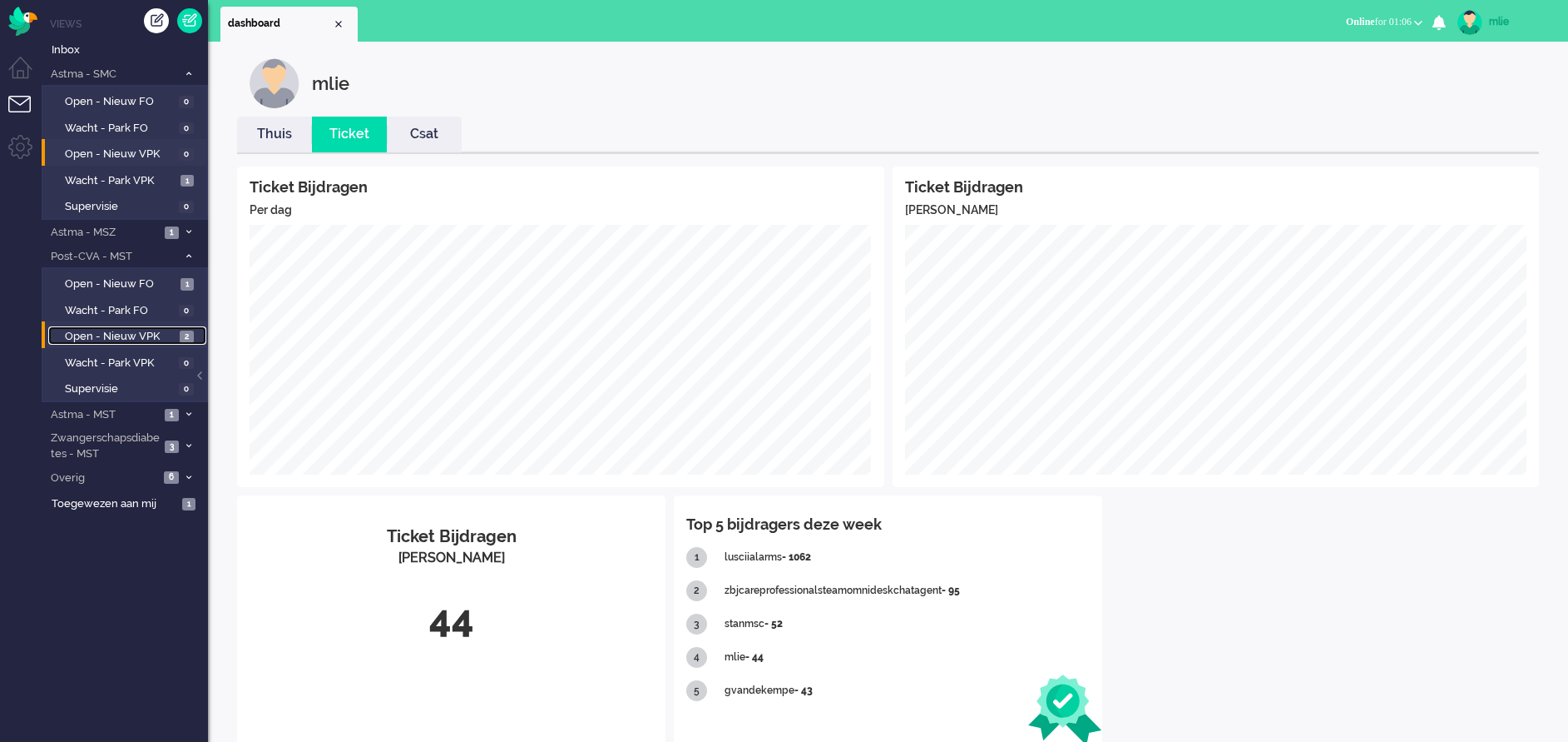
click at [97, 332] on span "Open - Nieuw VPK" at bounding box center [120, 337] width 111 height 16
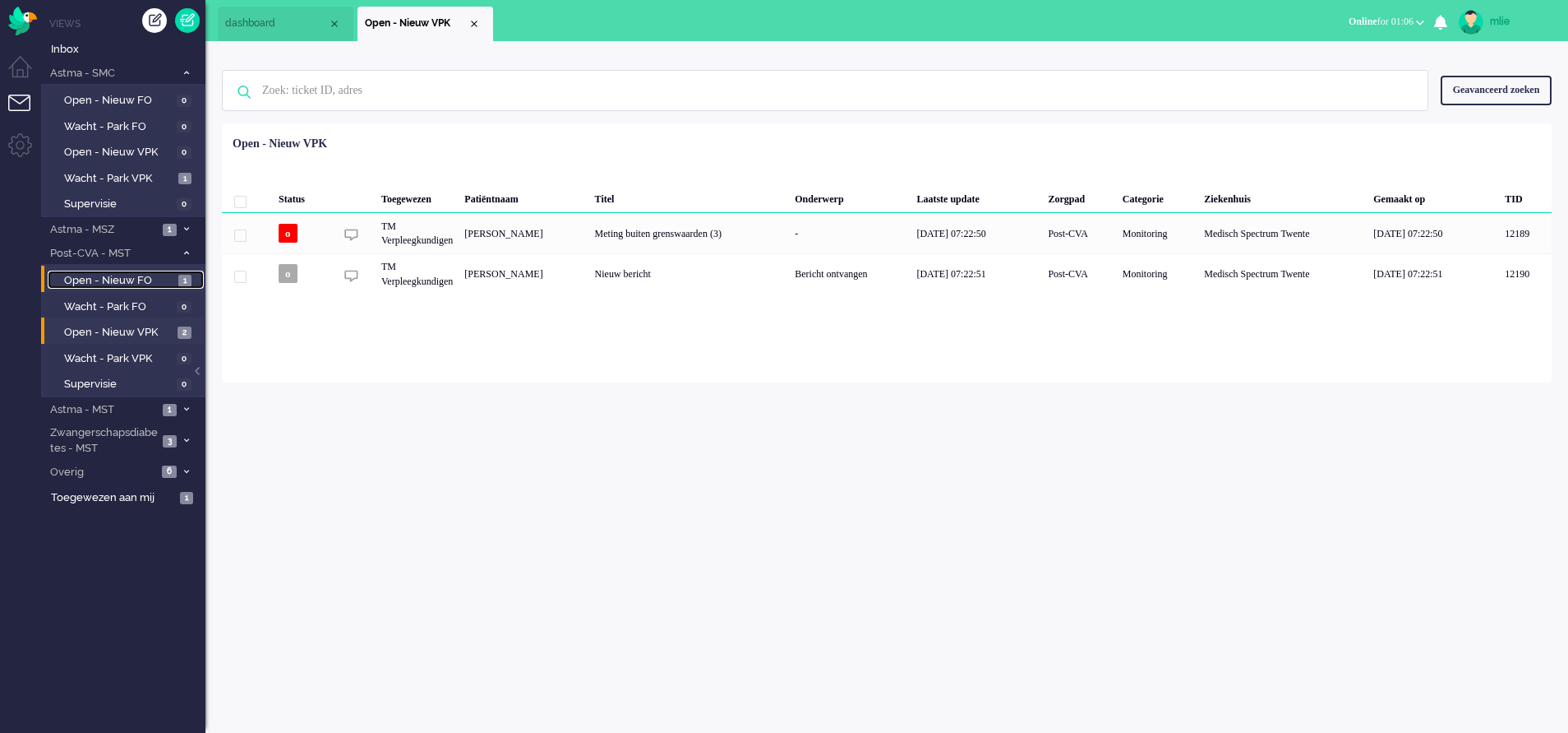
click at [99, 279] on span "Open - Nieuw FO" at bounding box center [118, 281] width 110 height 16
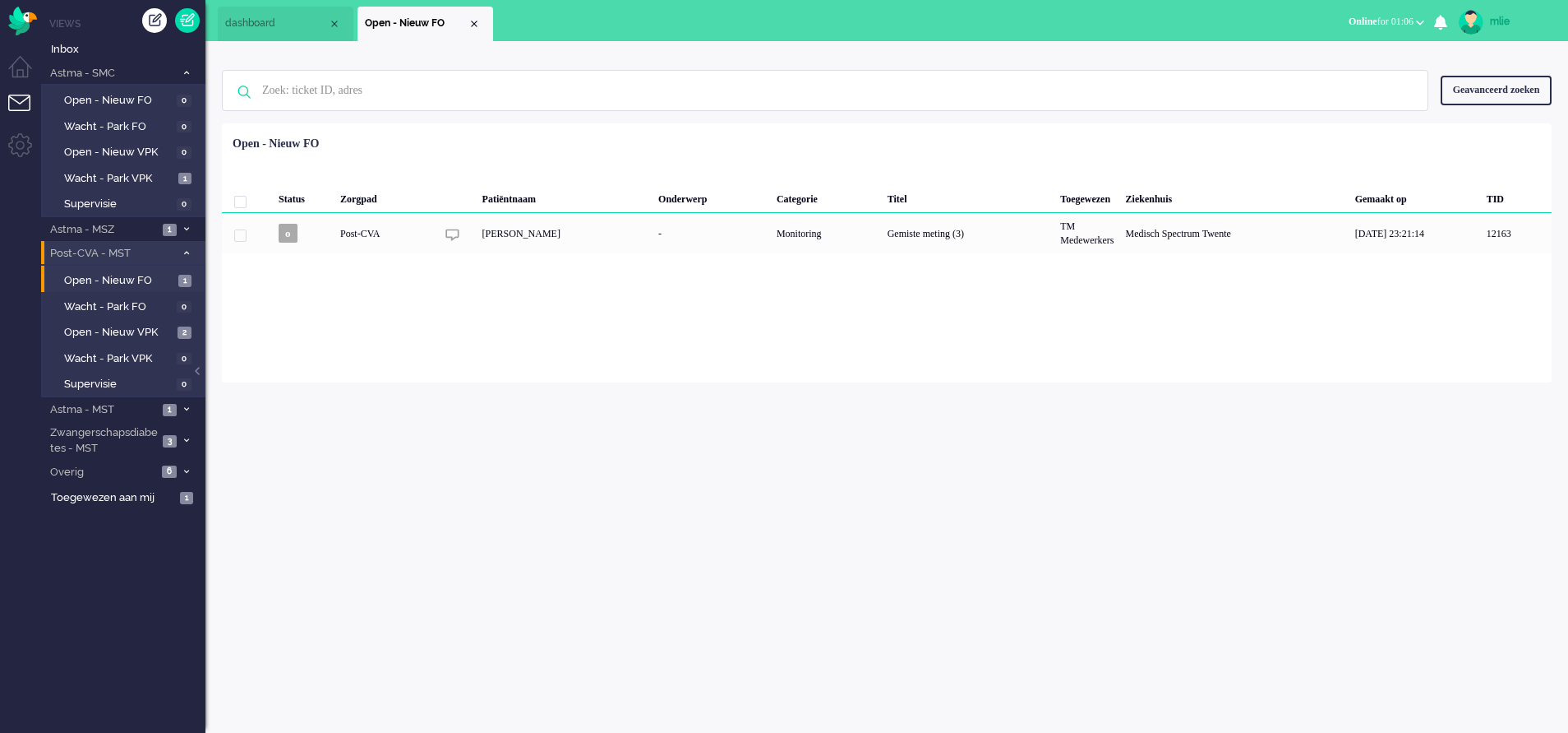
click at [180, 245] on li "Post-CVA - MST 3" at bounding box center [122, 252] width 164 height 24
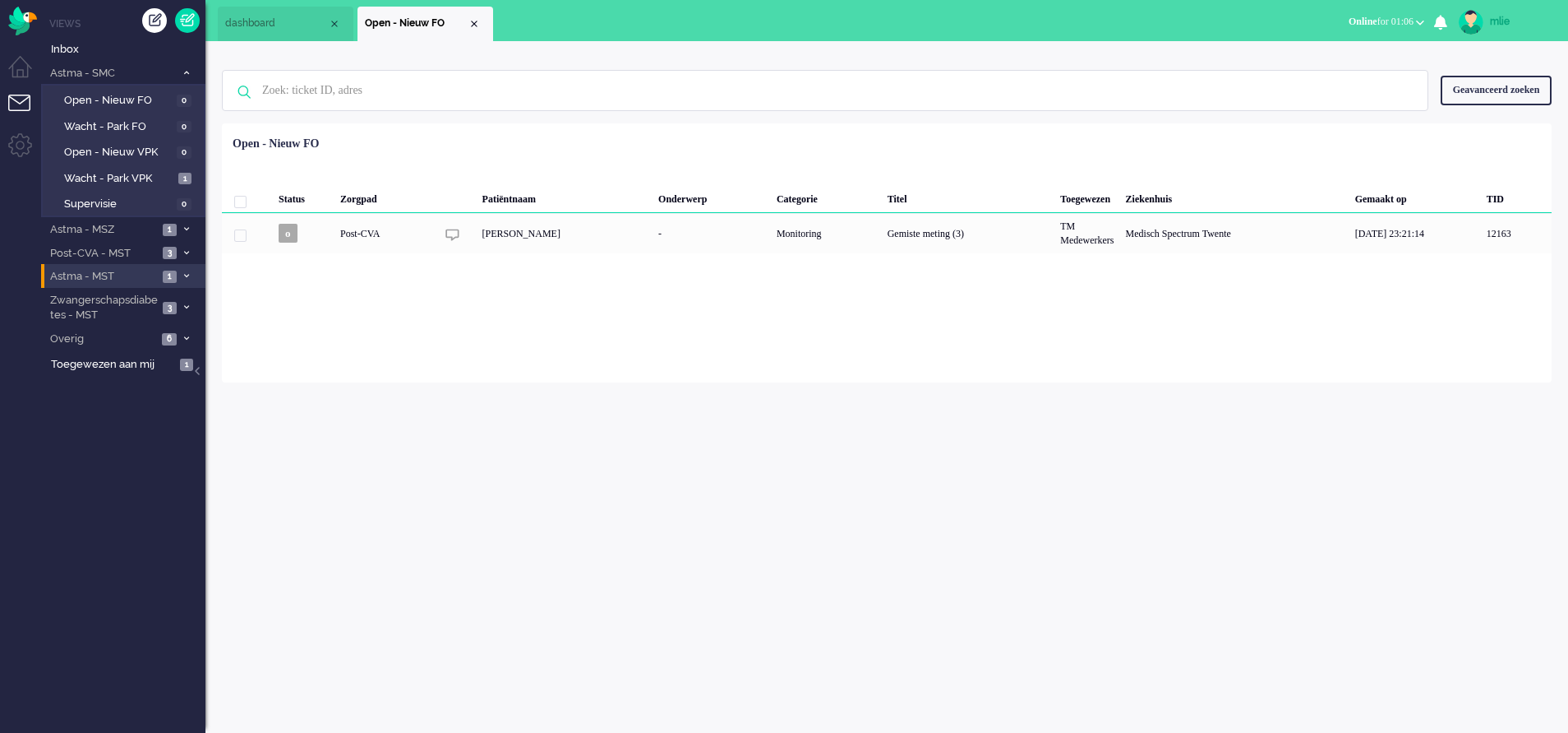
click at [187, 275] on icon at bounding box center [186, 276] width 5 height 6
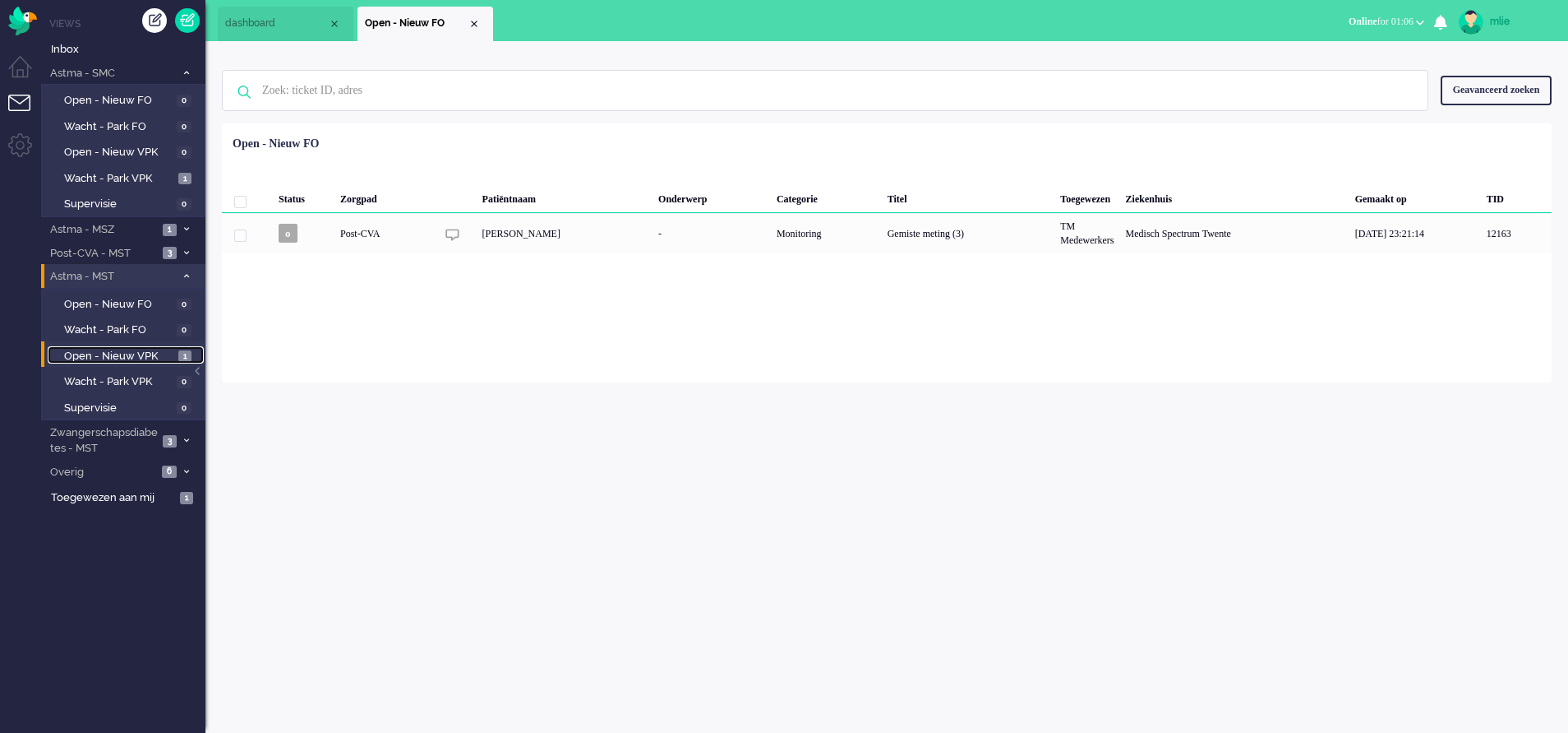
click at [116, 353] on span "Open - Nieuw VPK" at bounding box center [118, 356] width 110 height 16
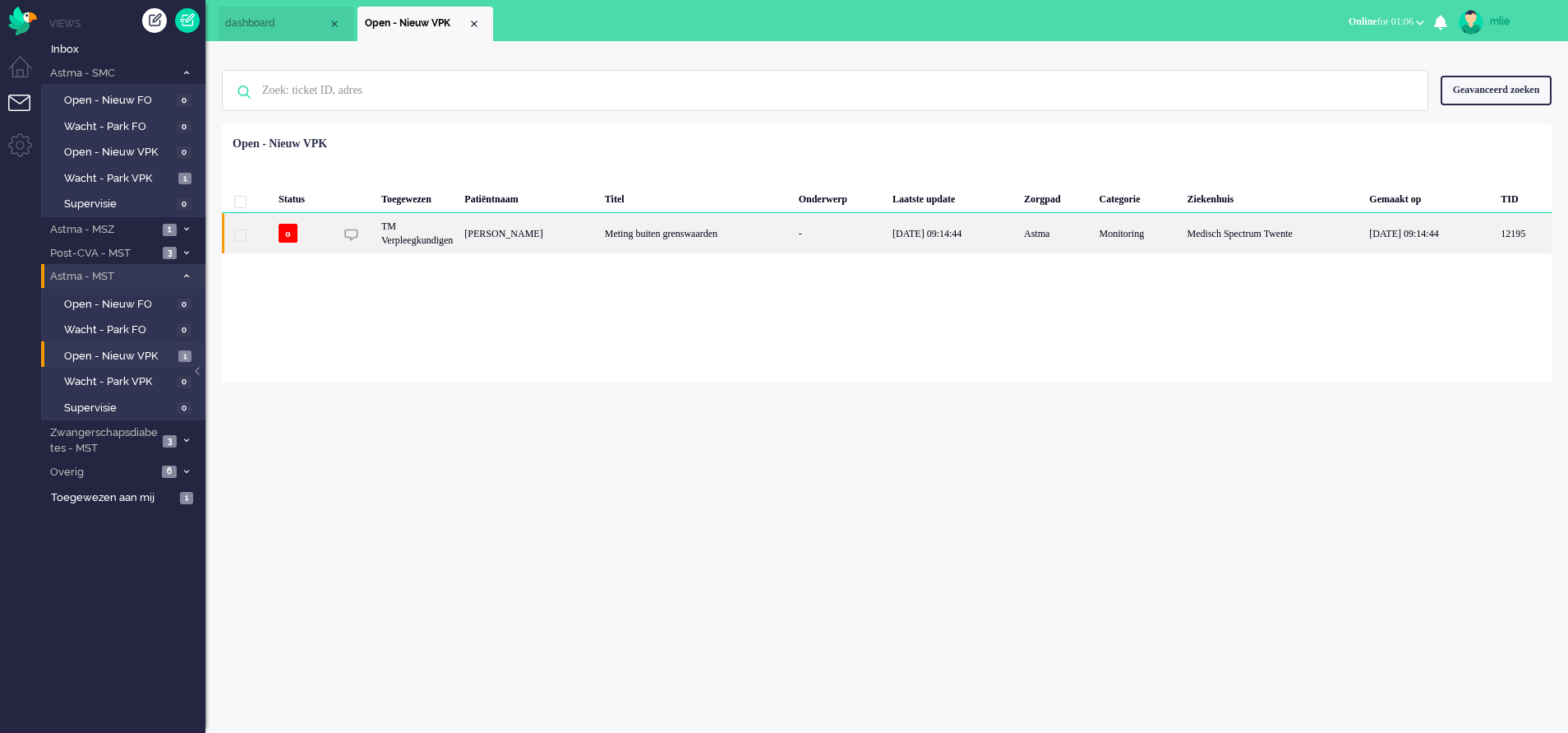
click at [886, 238] on div "-" at bounding box center [839, 232] width 94 height 40
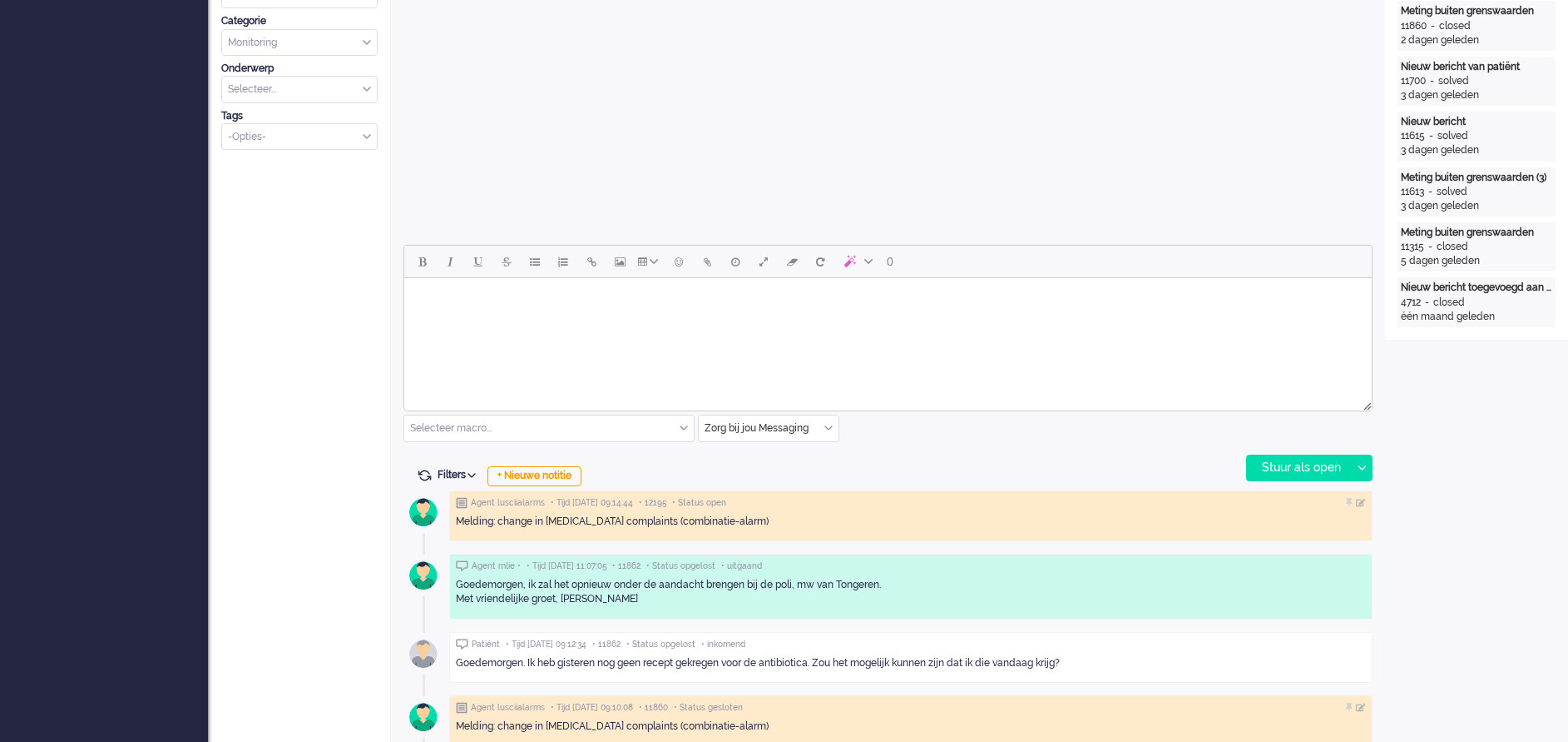
scroll to position [624, 0]
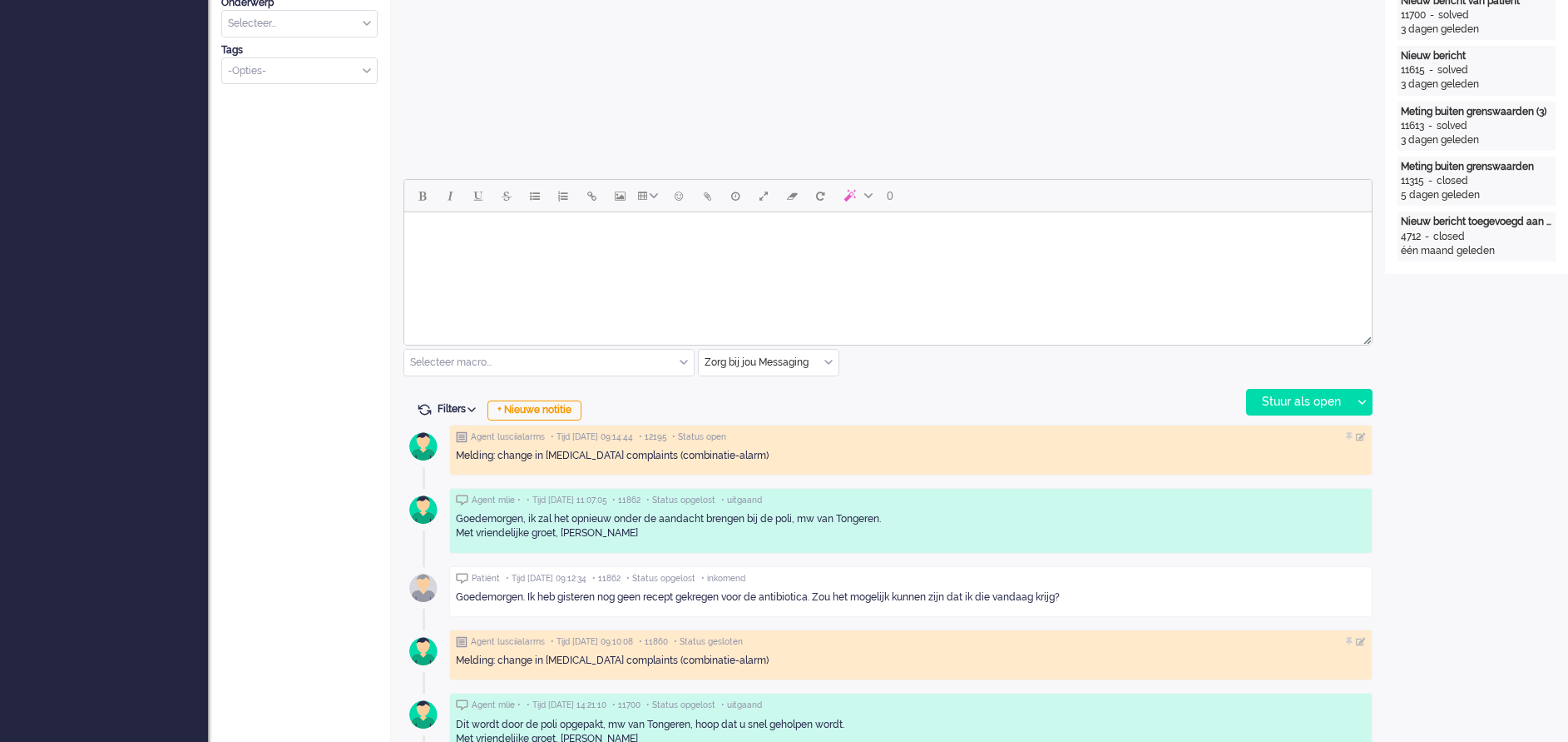
click at [436, 228] on body "Rich Text Area. Press ALT-0 for help." at bounding box center [887, 234] width 954 height 29
click at [1281, 394] on div "Stuur als open" at bounding box center [1300, 401] width 104 height 25
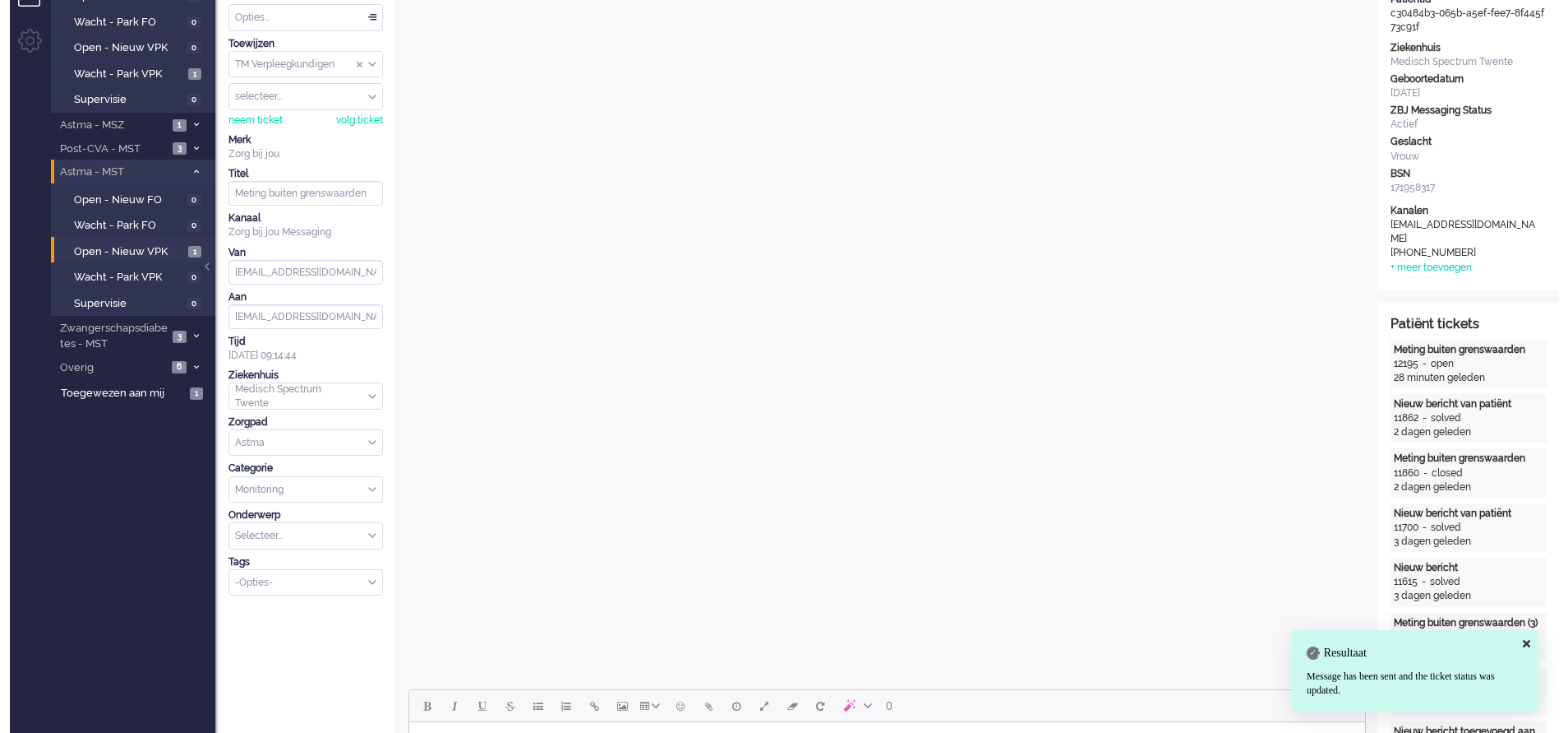
scroll to position [0, 0]
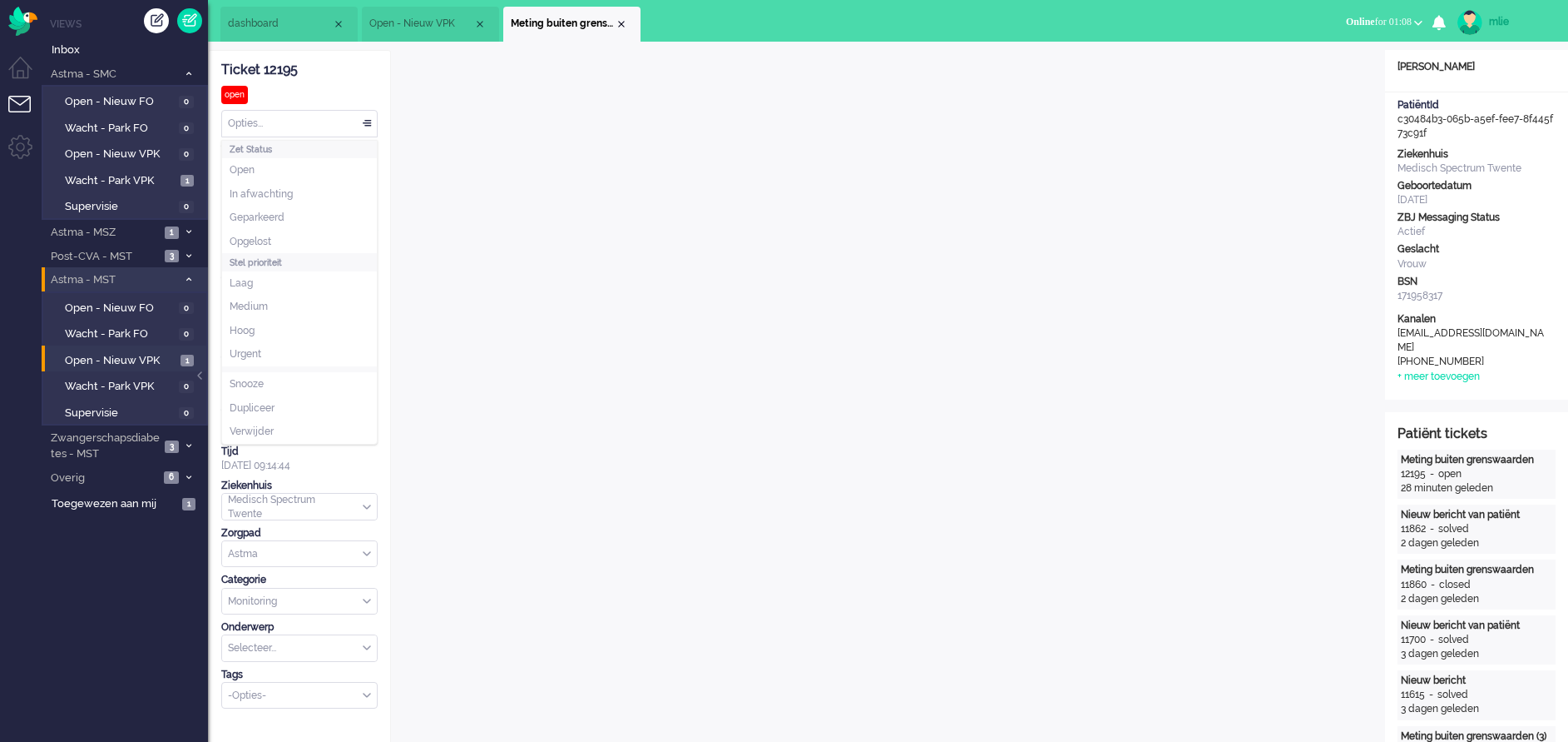
click at [369, 118] on div "Opties..." at bounding box center [300, 124] width 155 height 26
click at [275, 233] on li "Opgelost" at bounding box center [300, 242] width 155 height 25
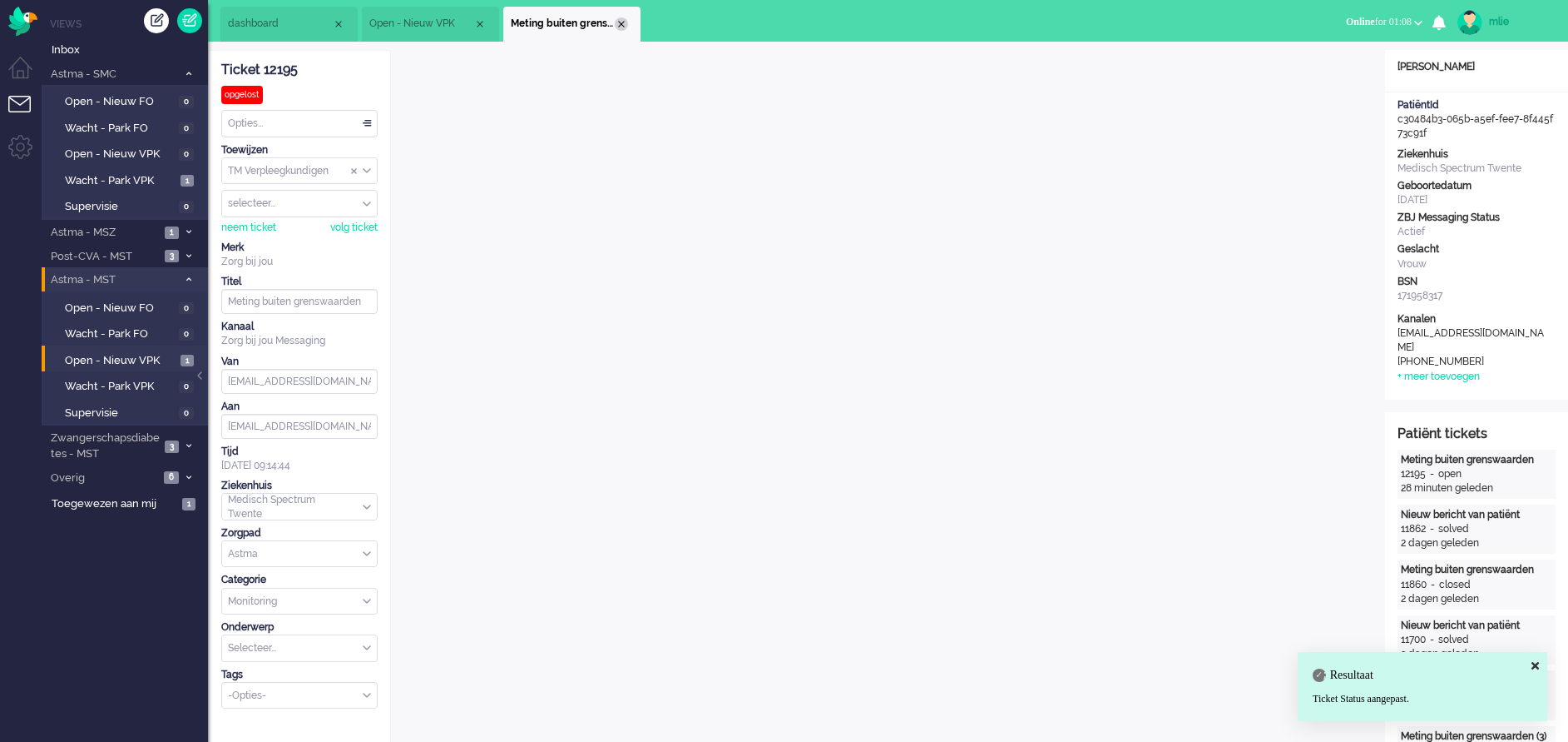
click at [624, 25] on div "Close tab" at bounding box center [622, 25] width 14 height 14
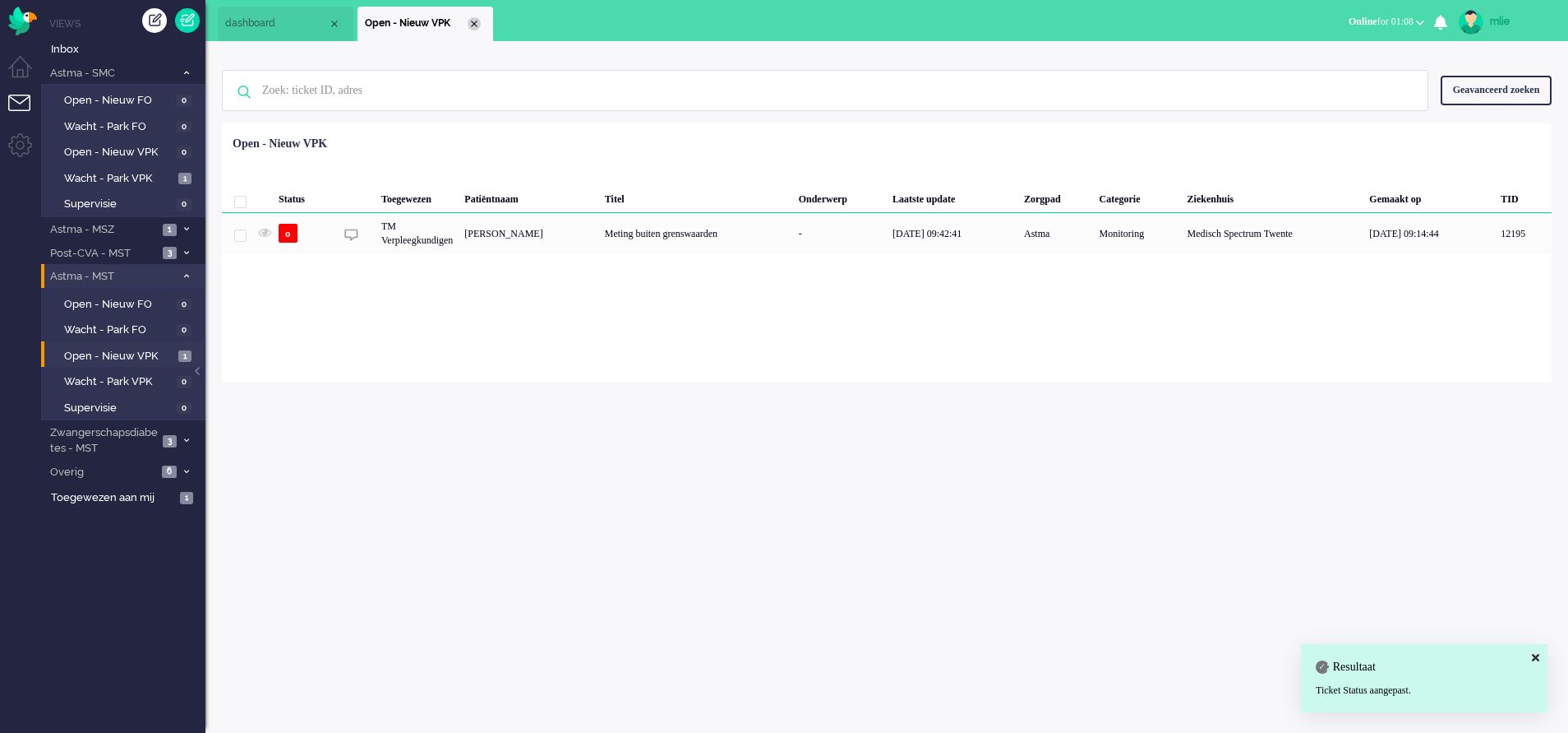
click at [477, 29] on div "Close tab" at bounding box center [474, 24] width 14 height 14
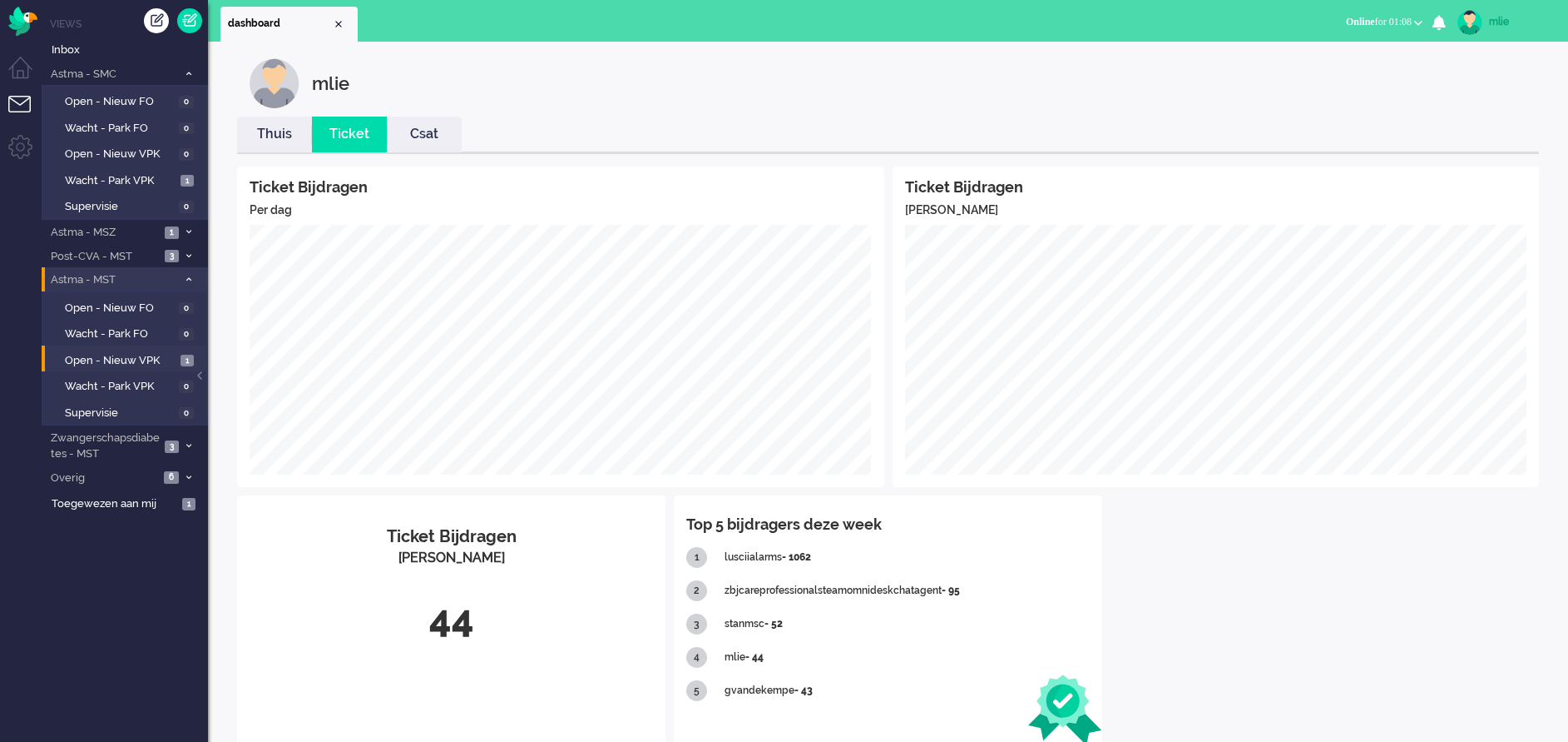
click at [274, 142] on link "Thuis" at bounding box center [274, 134] width 75 height 19
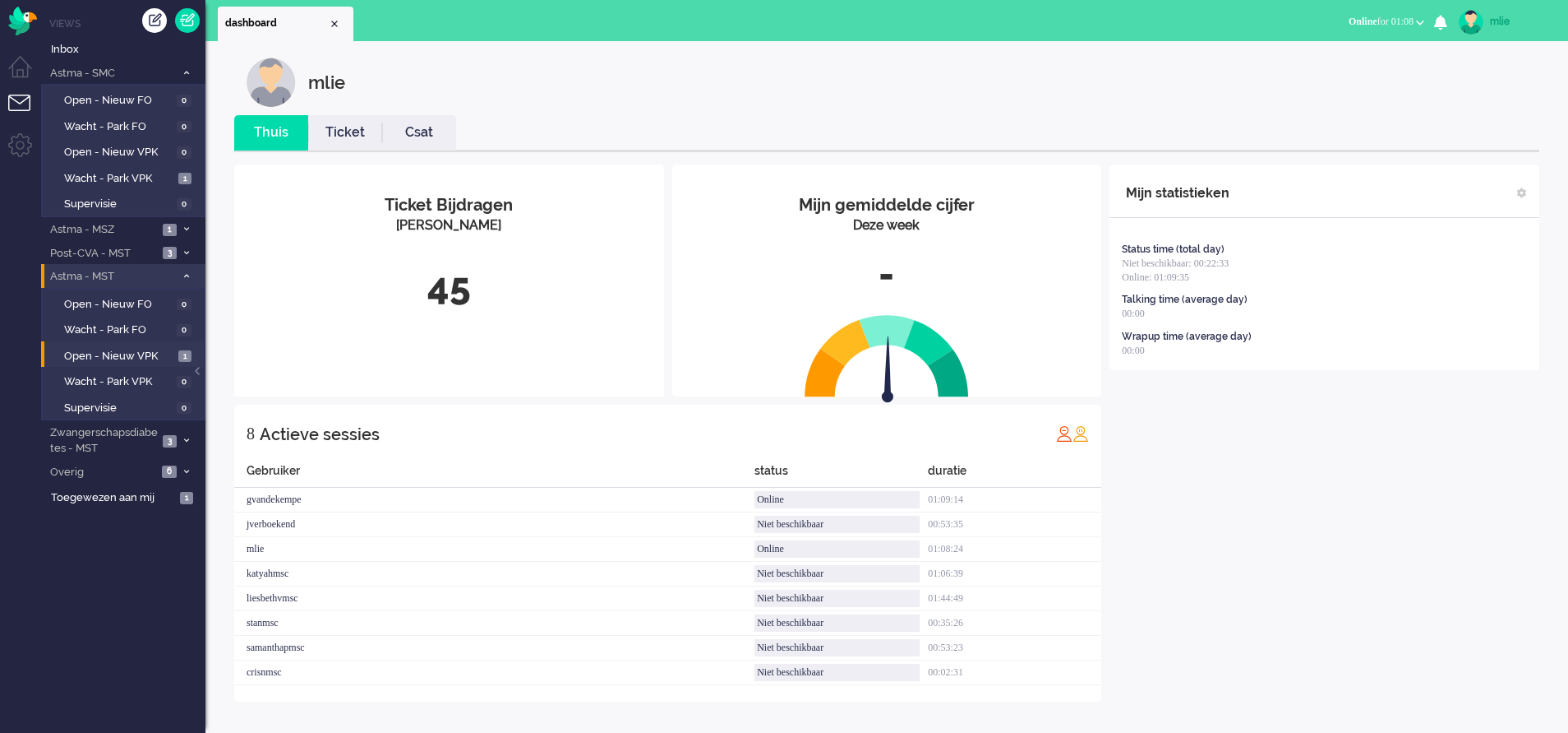
click at [351, 136] on link "Ticket" at bounding box center [345, 132] width 74 height 18
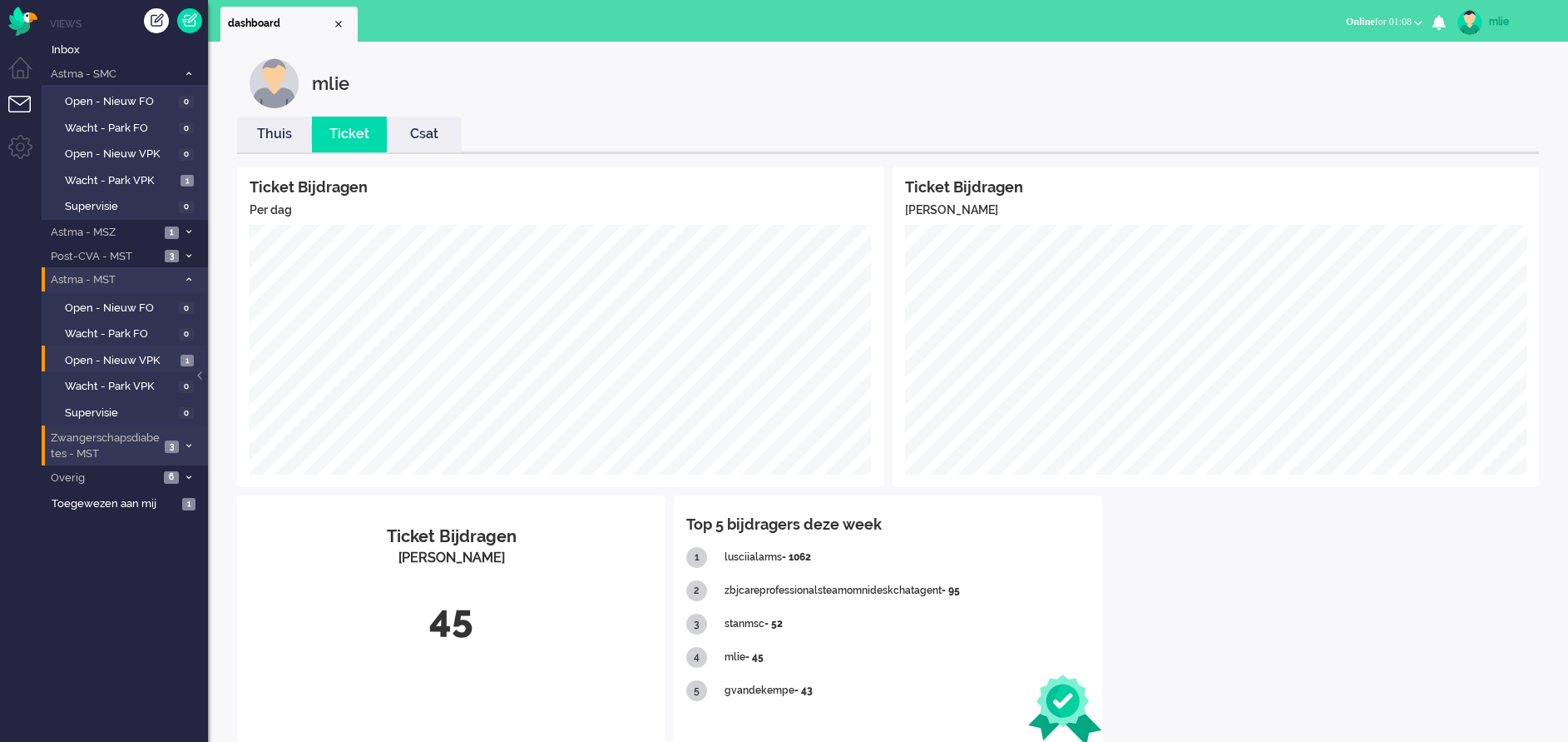
click at [173, 434] on li "Zwangerschapsdiabetes - MST 3" at bounding box center [124, 445] width 166 height 39
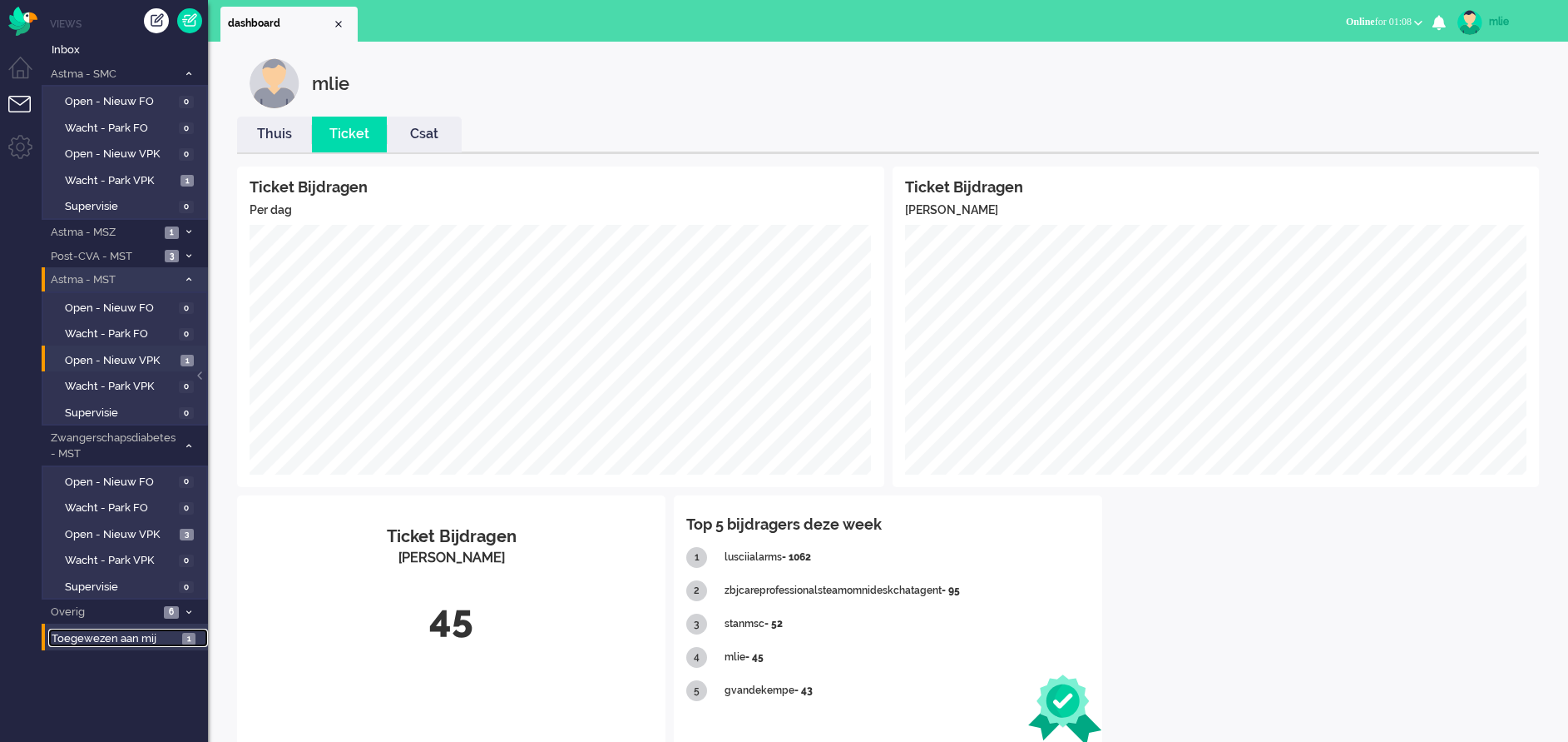
click at [81, 635] on span "Toegewezen aan mij" at bounding box center [115, 639] width 126 height 16
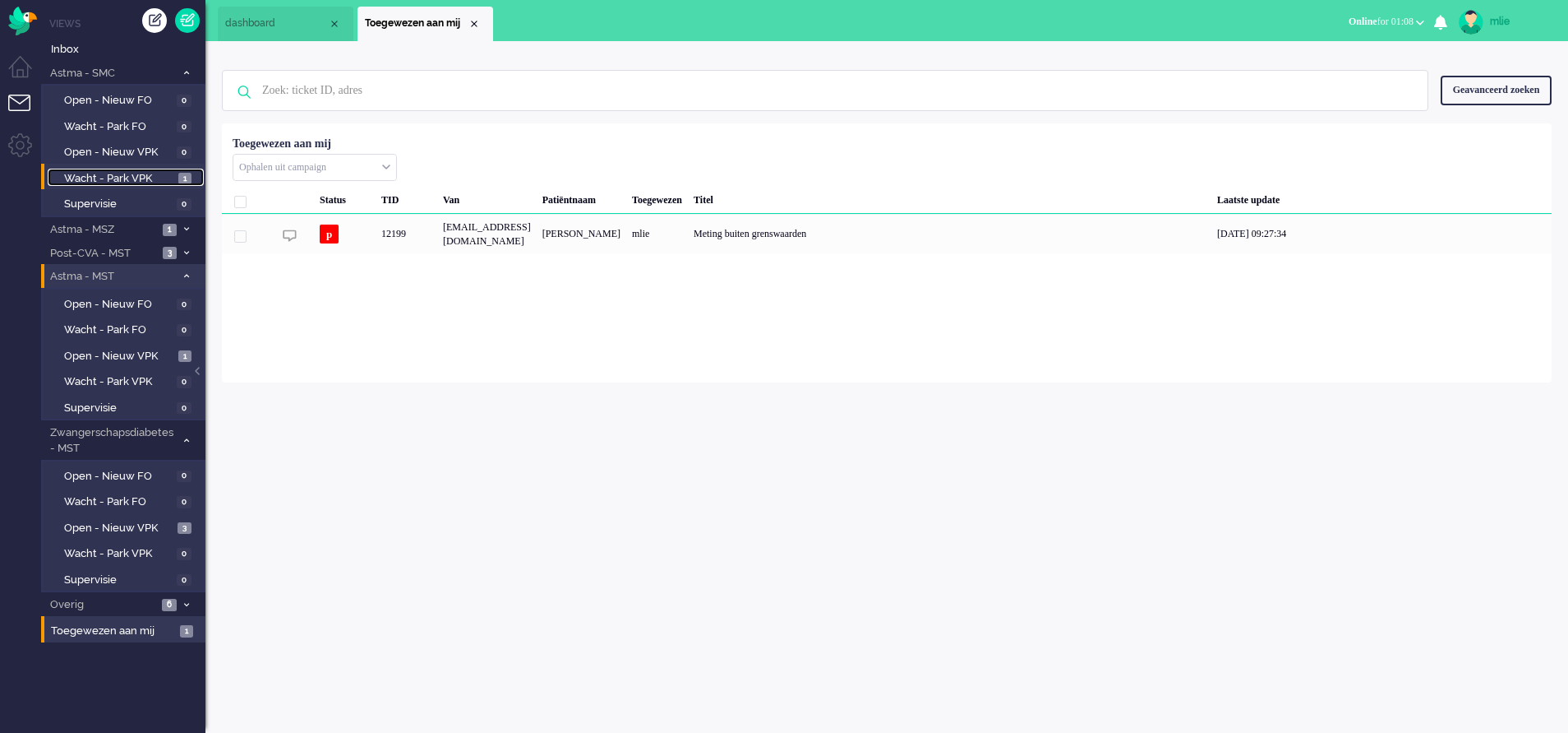
click at [104, 173] on span "Wacht - Park VPK" at bounding box center [118, 179] width 110 height 16
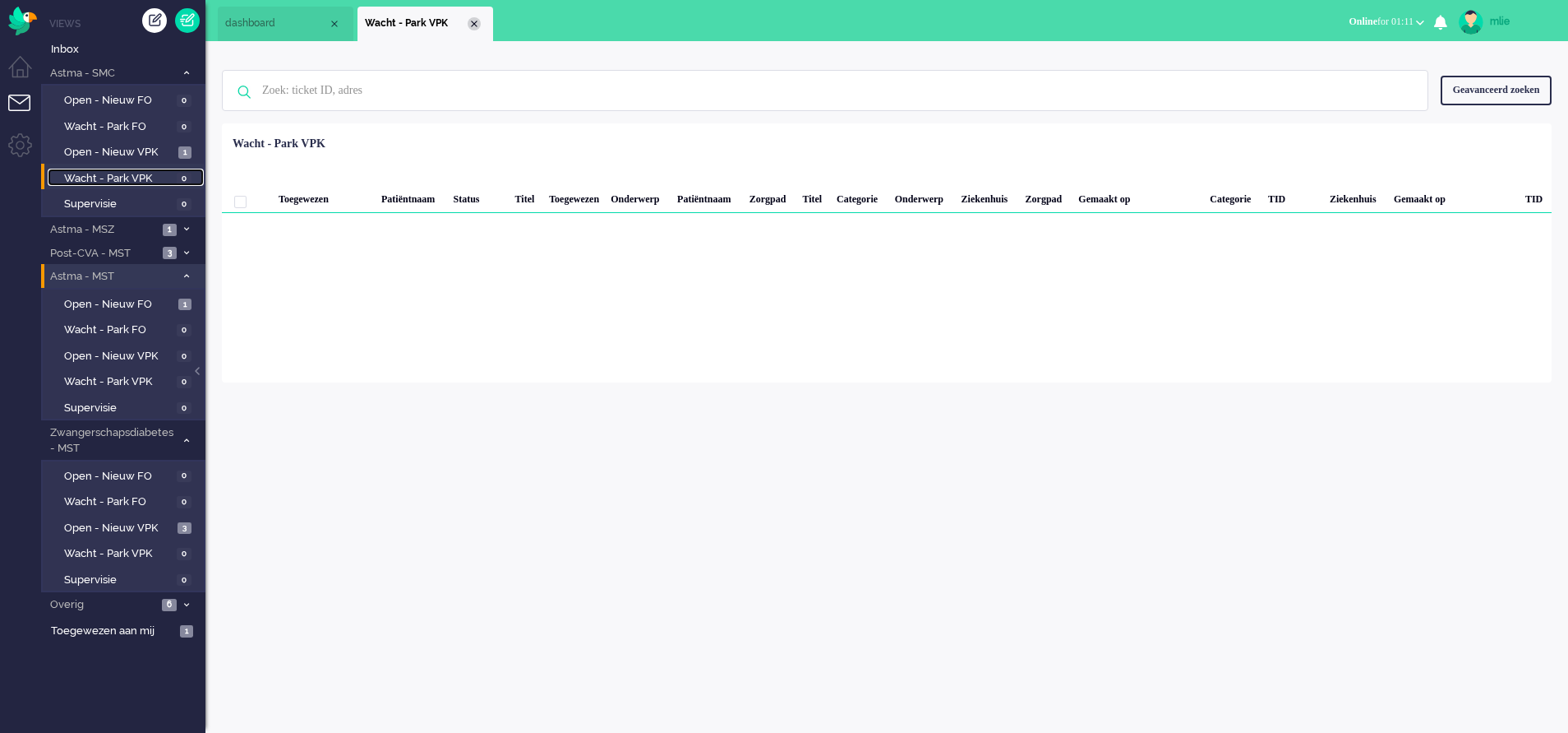
click at [475, 19] on div "Close tab" at bounding box center [474, 24] width 14 height 14
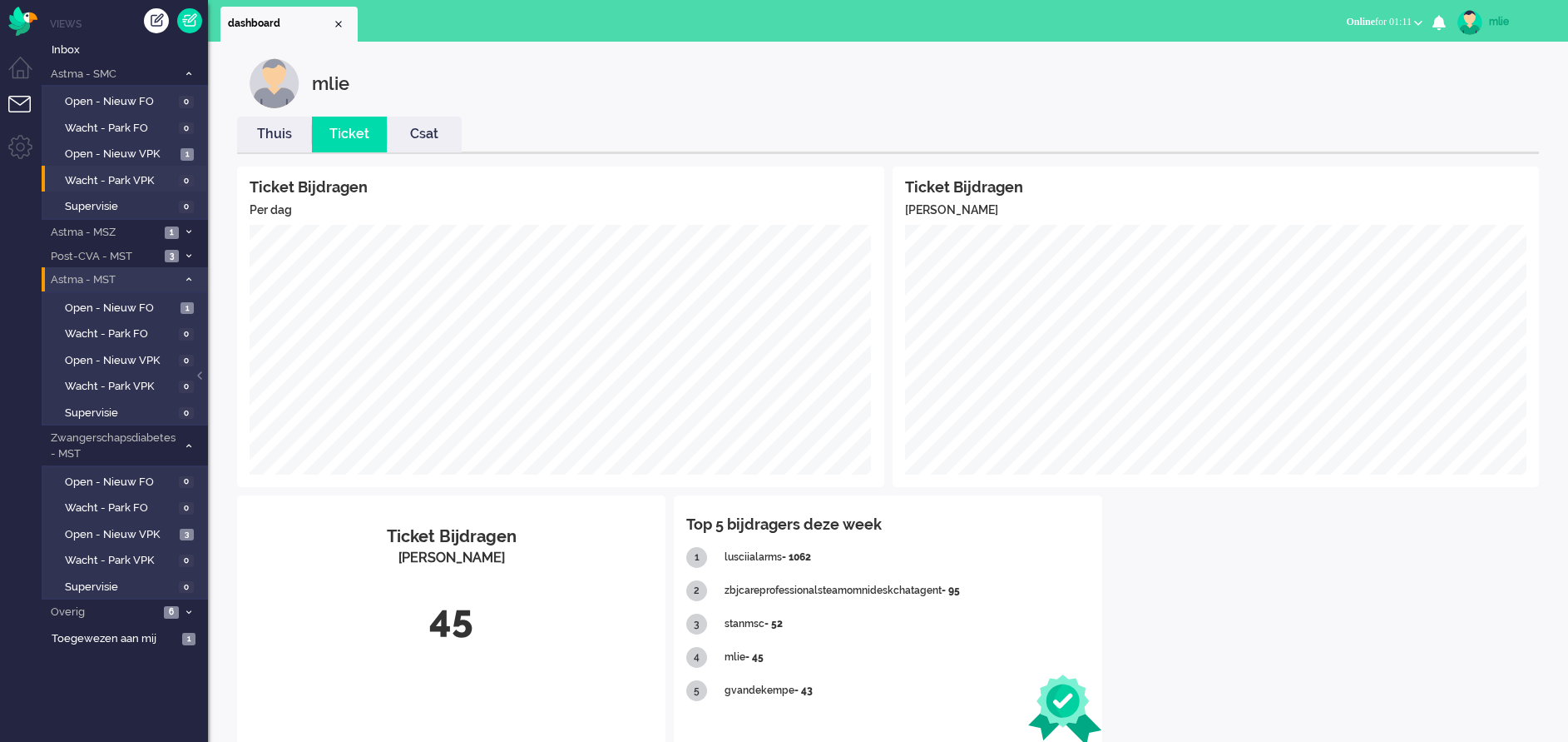
click at [280, 141] on link "Thuis" at bounding box center [274, 134] width 75 height 19
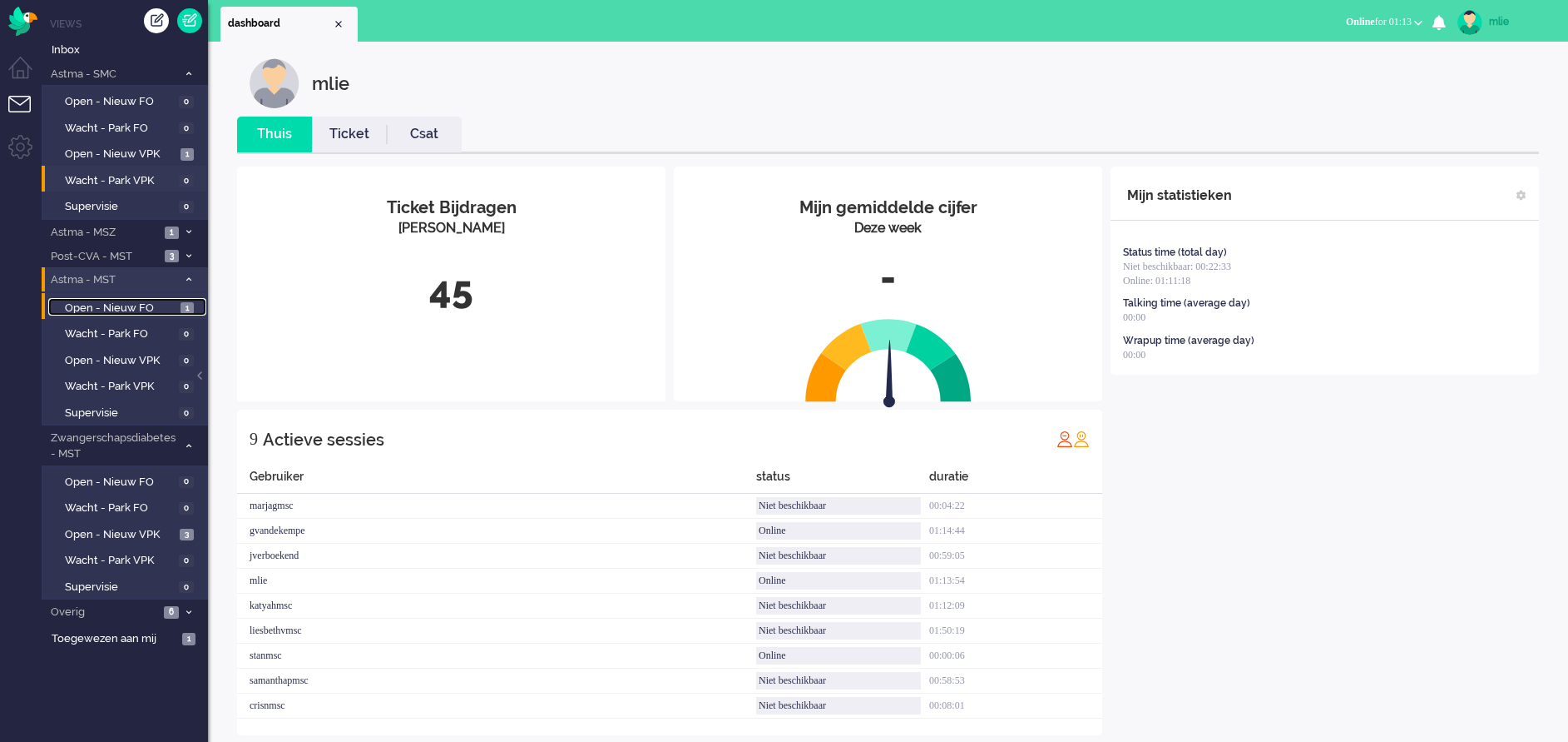
click at [102, 305] on span "Open - Nieuw FO" at bounding box center [120, 309] width 111 height 16
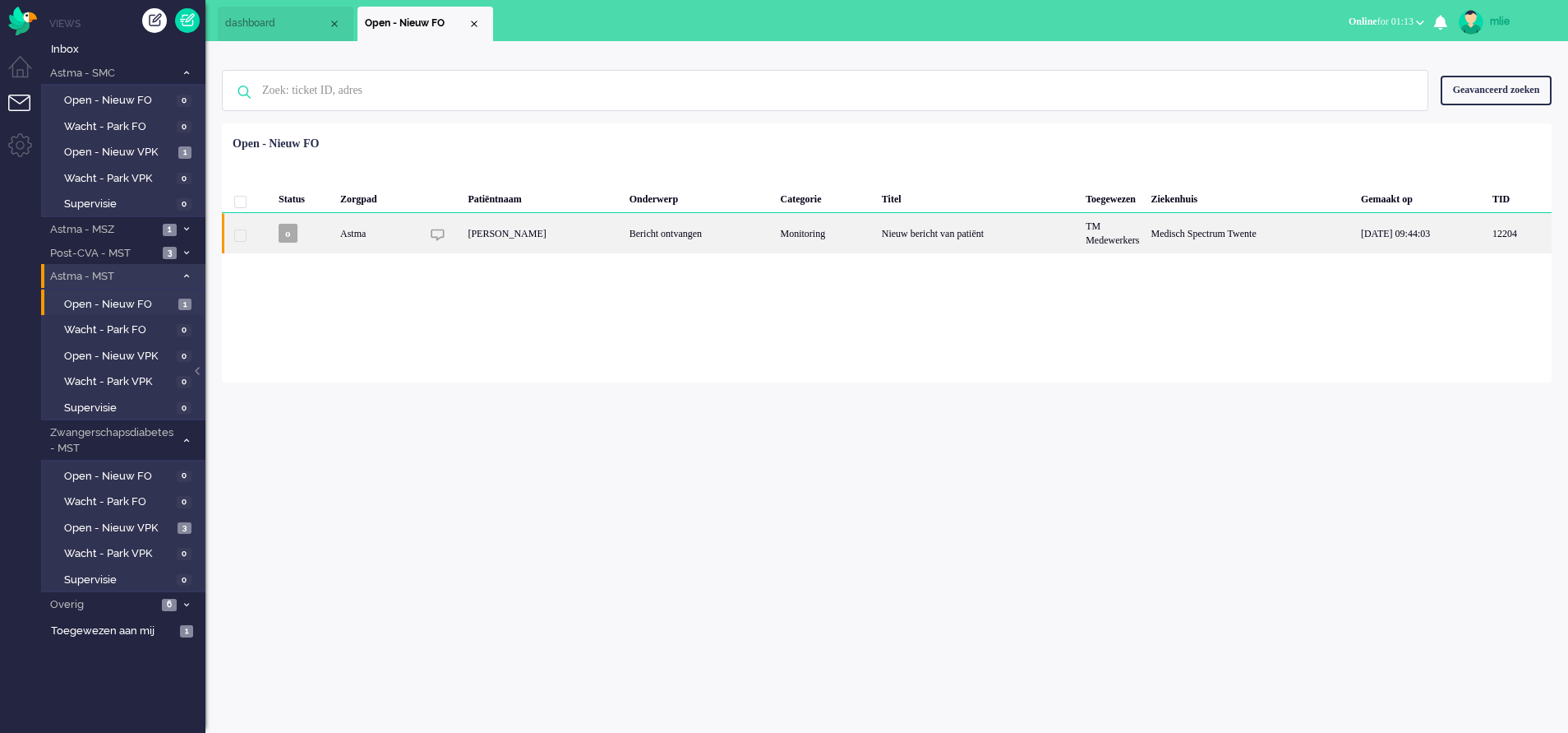
click at [840, 226] on div "Monitoring" at bounding box center [825, 232] width 101 height 40
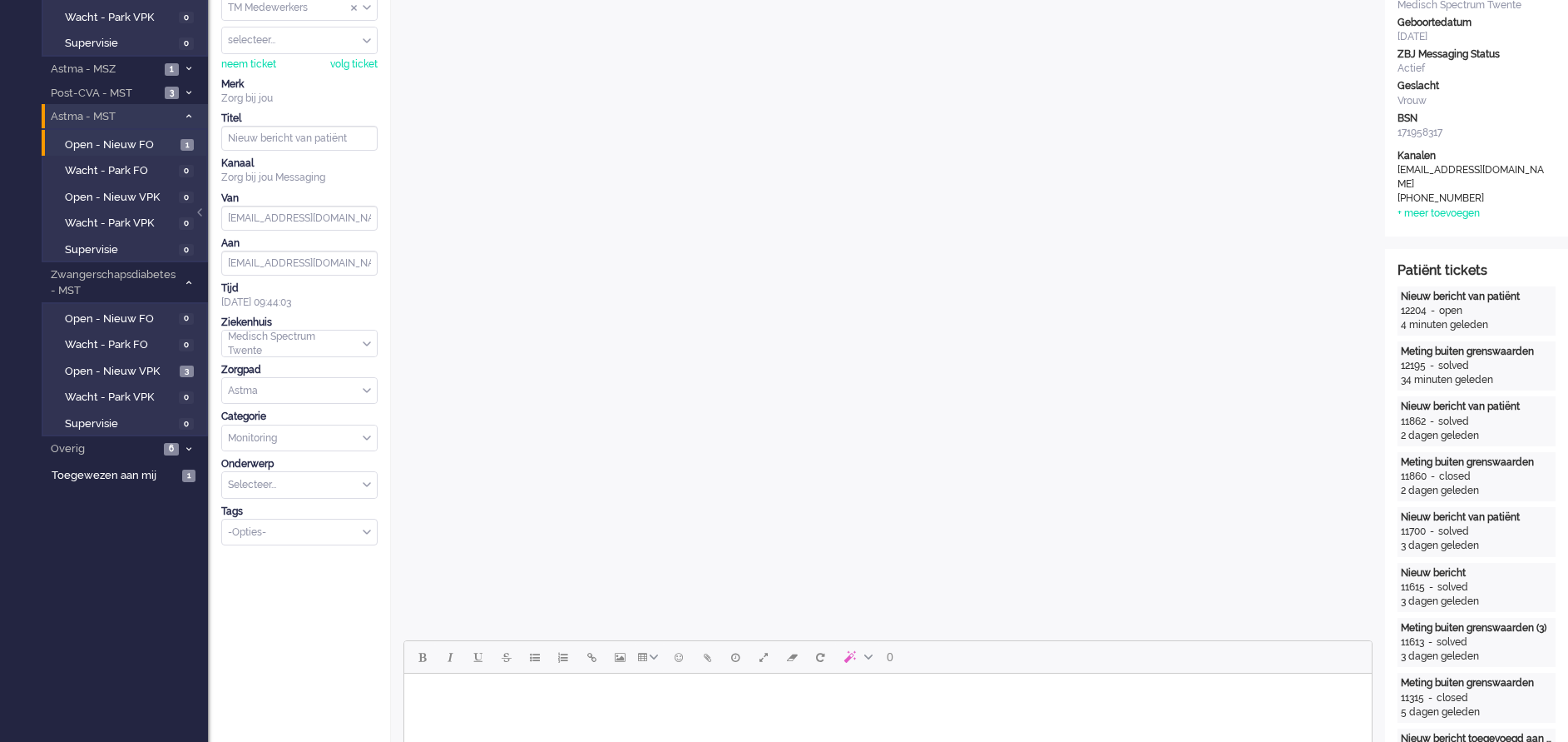
scroll to position [432, 0]
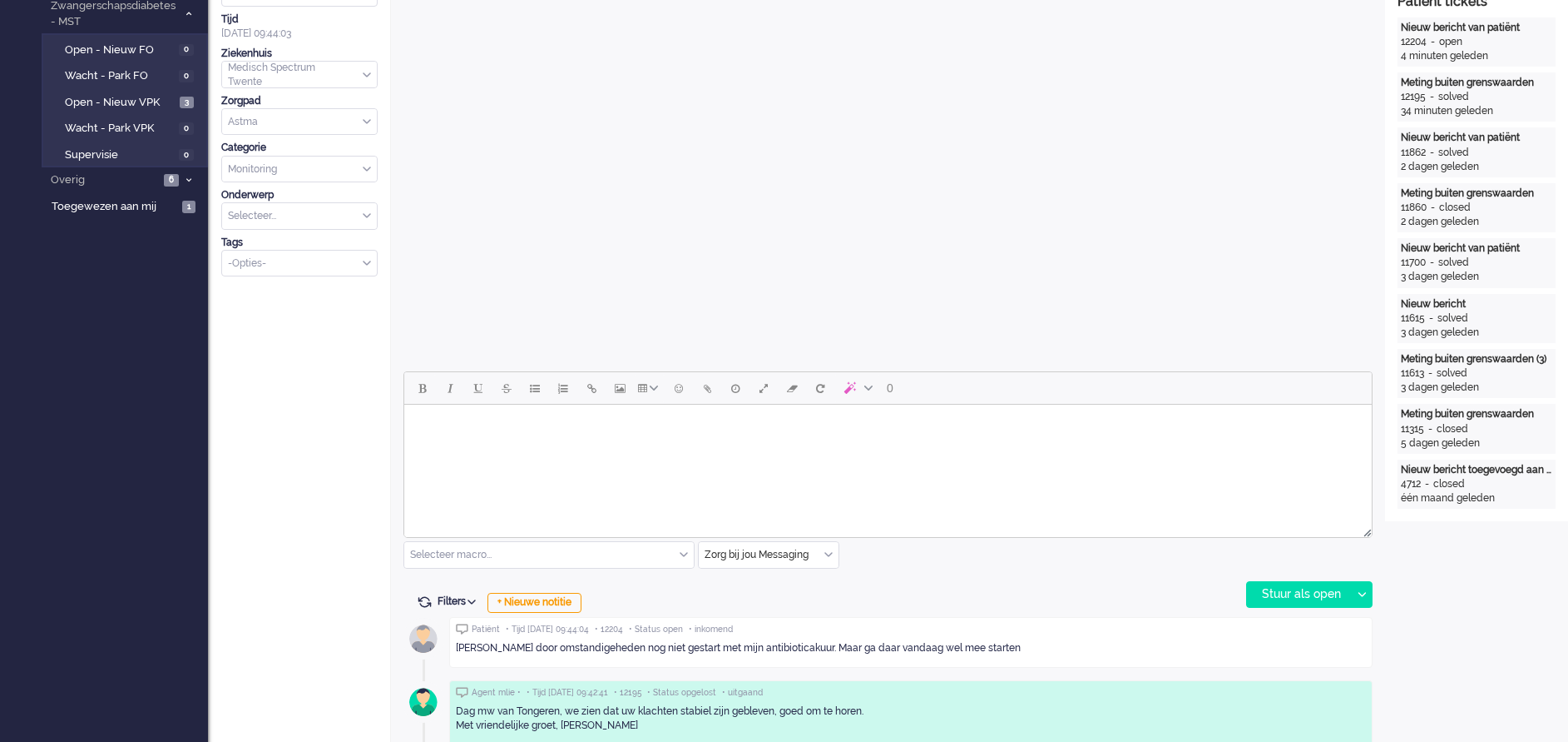
click at [486, 432] on body "Rich Text Area. Press ALT-0 for help." at bounding box center [887, 426] width 954 height 29
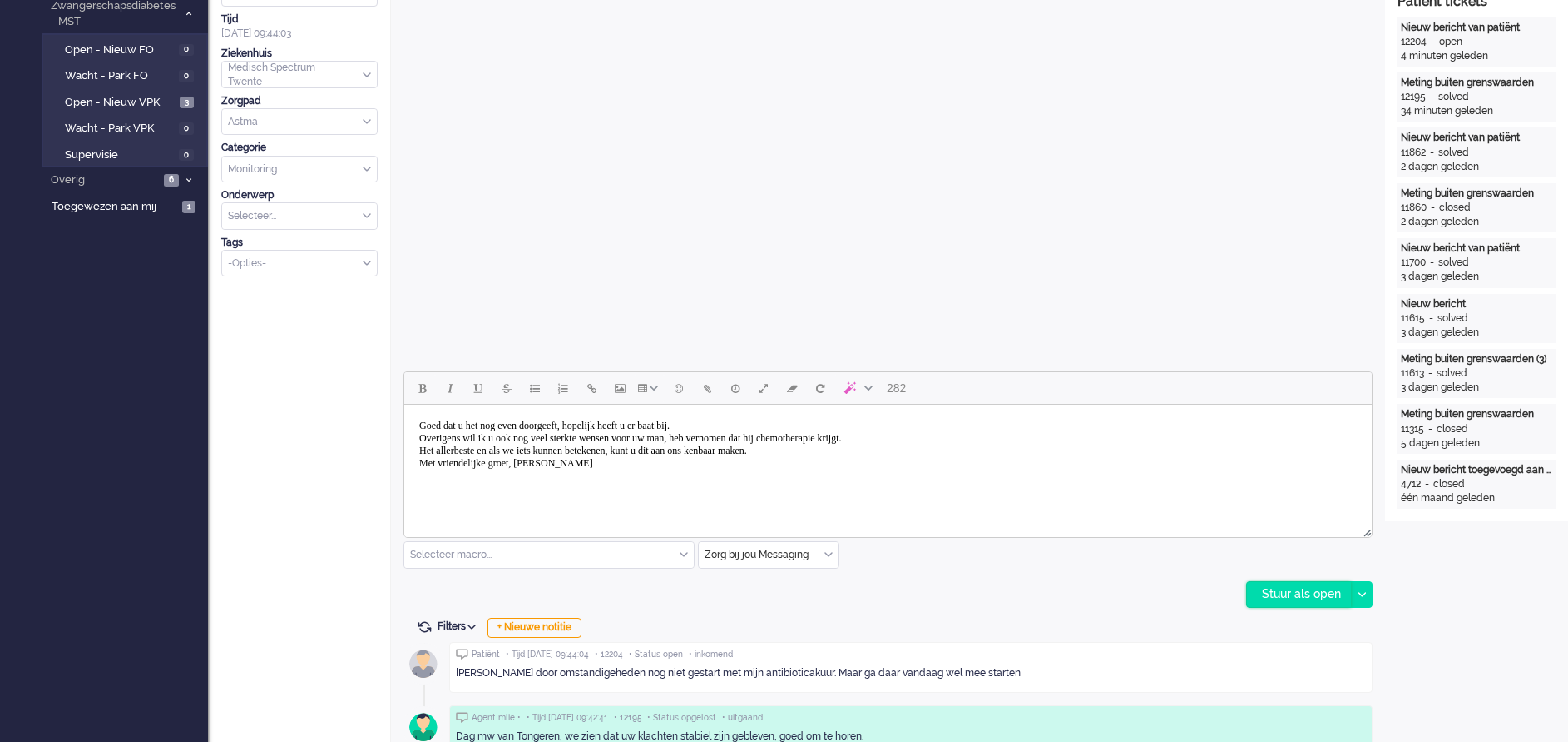
click at [1288, 587] on div "Stuur als open" at bounding box center [1300, 594] width 104 height 25
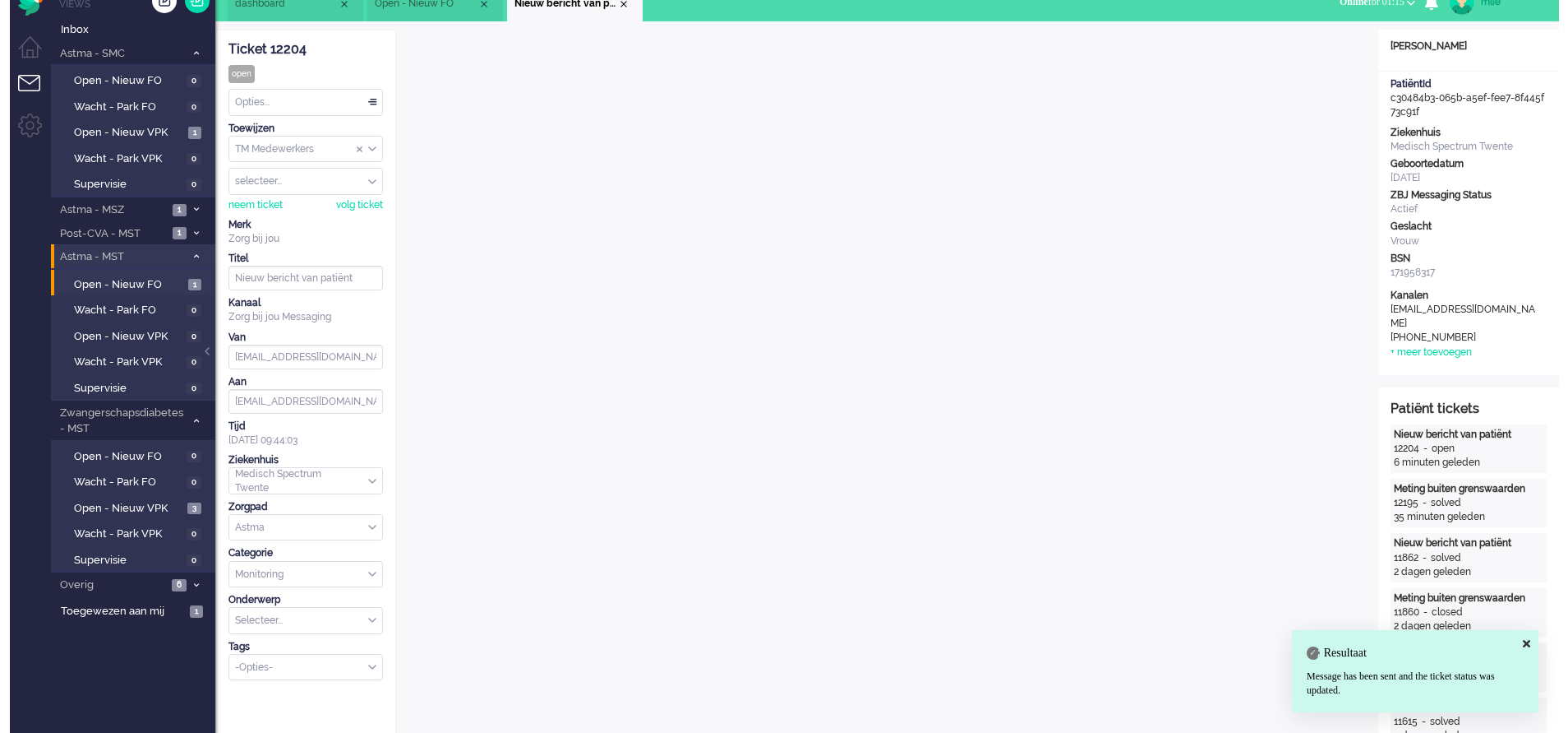
scroll to position [0, 0]
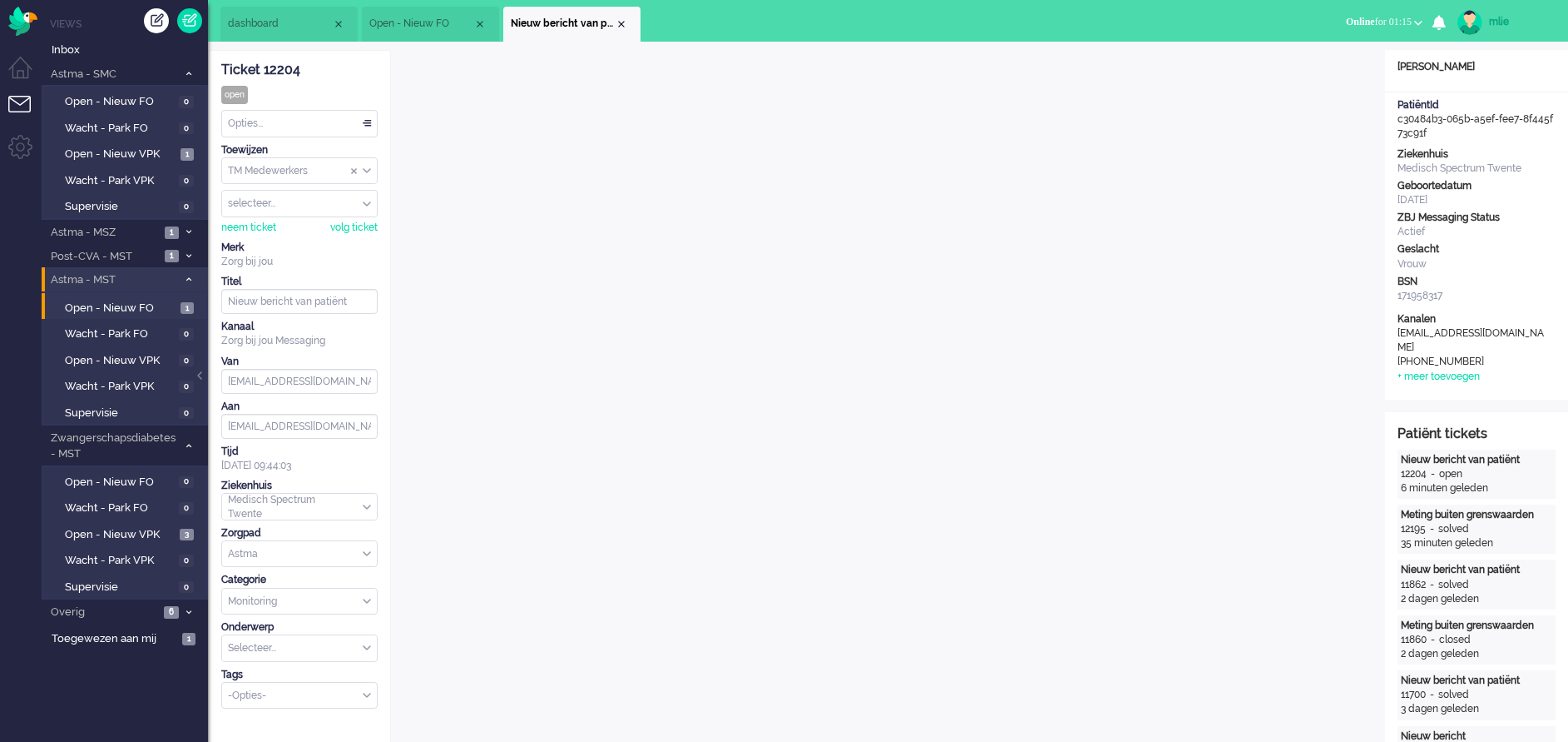
click at [368, 119] on div "Opties..." at bounding box center [300, 124] width 155 height 26
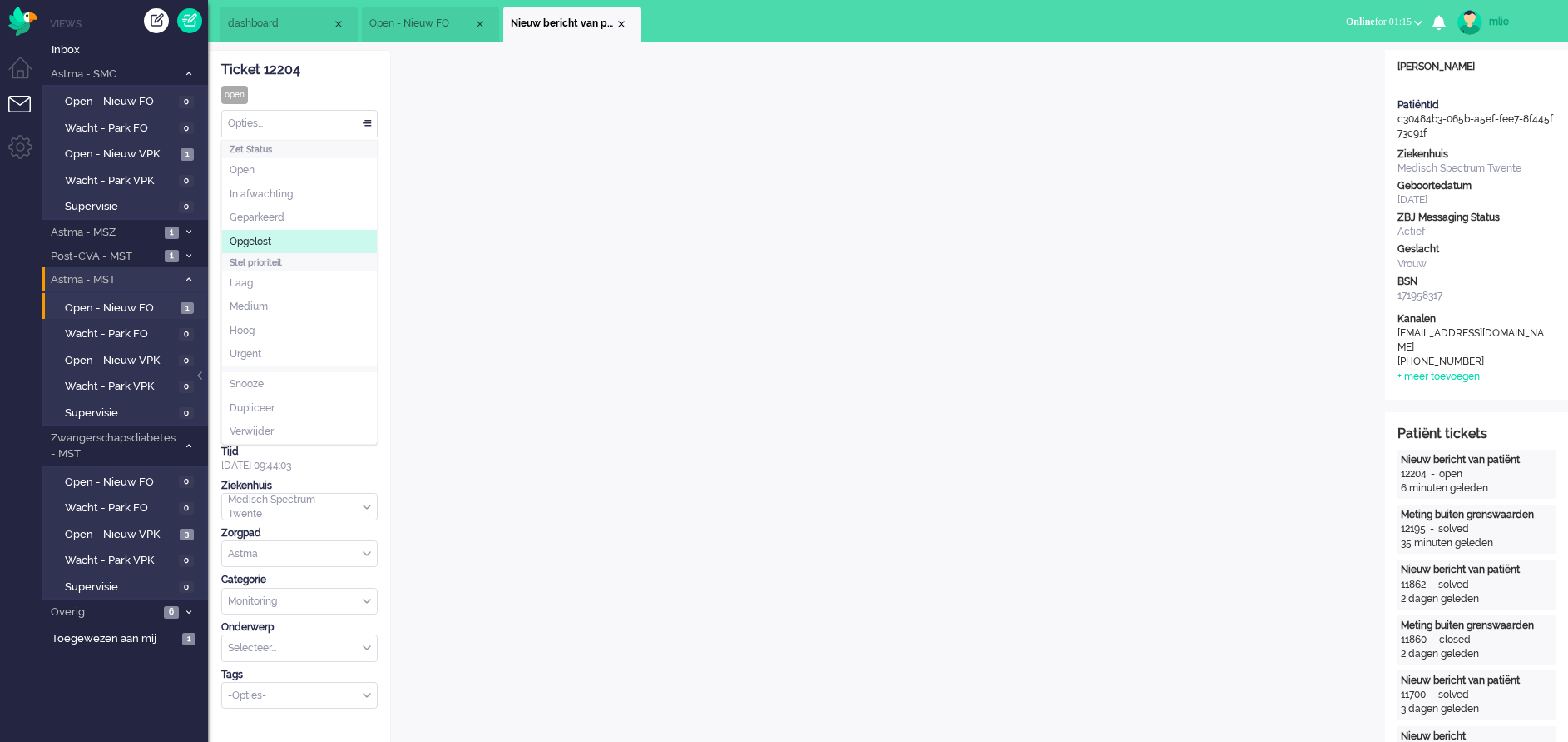
click at [298, 233] on li "Opgelost" at bounding box center [300, 242] width 155 height 25
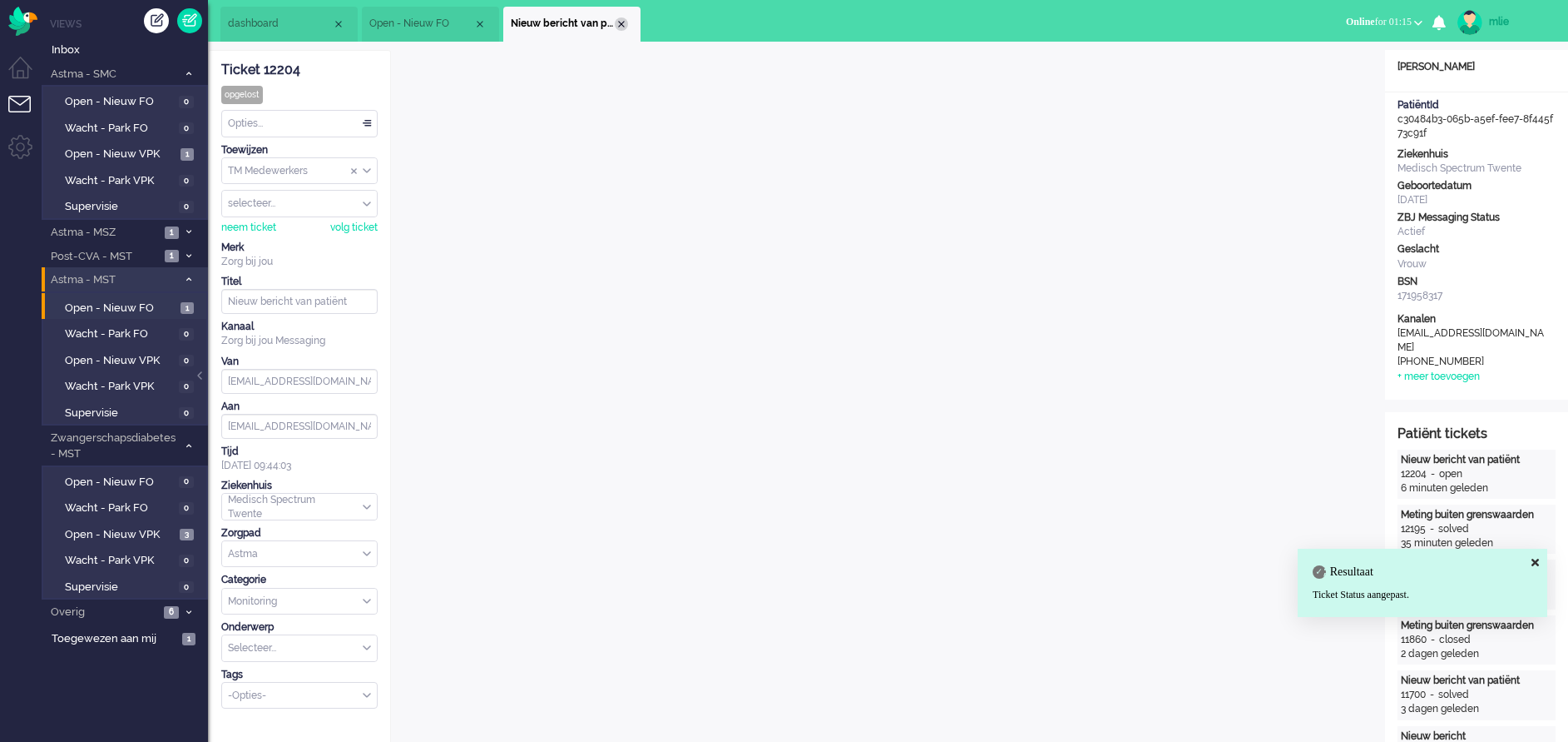
click at [622, 20] on div "Close tab" at bounding box center [622, 25] width 14 height 14
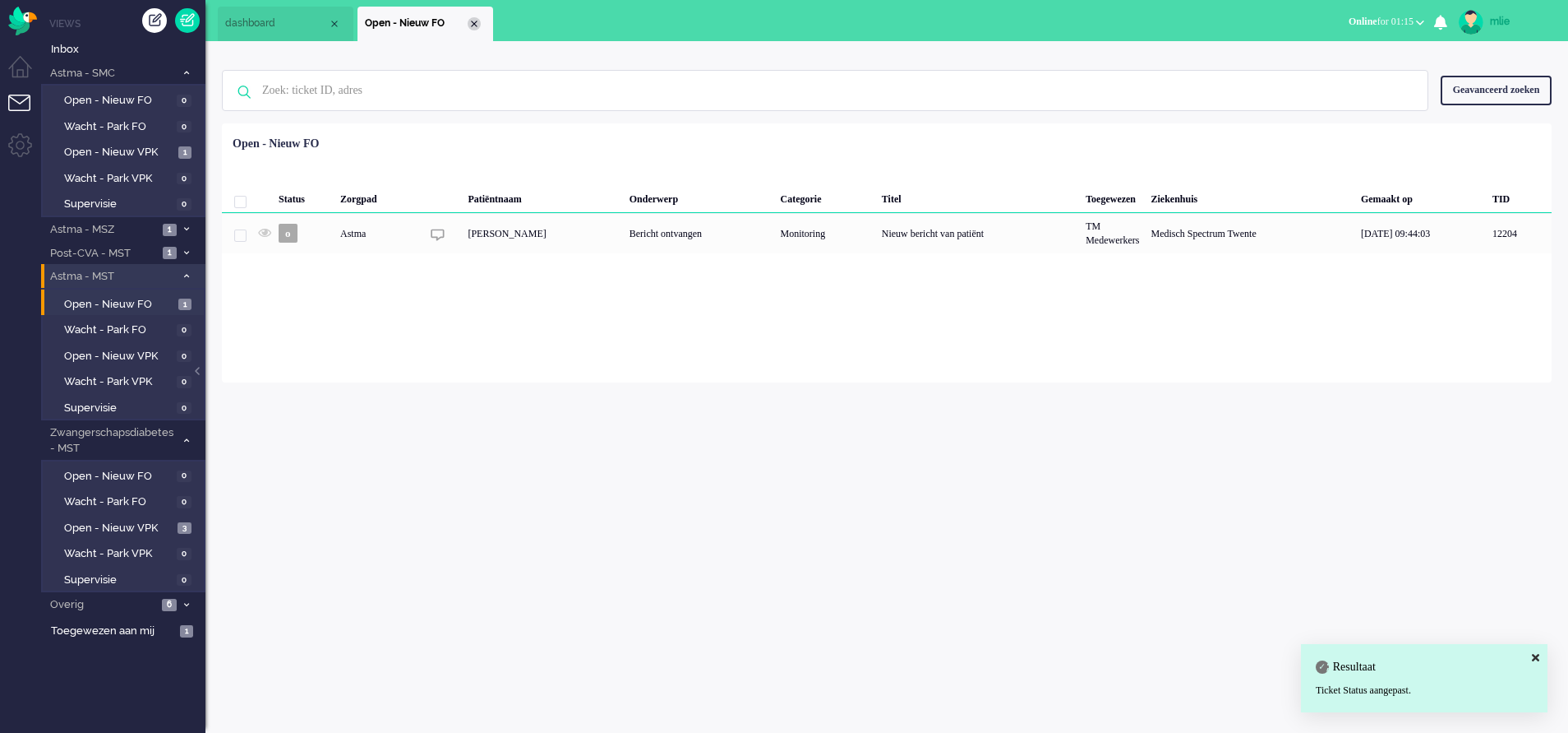
click at [475, 27] on div "Close tab" at bounding box center [474, 24] width 14 height 14
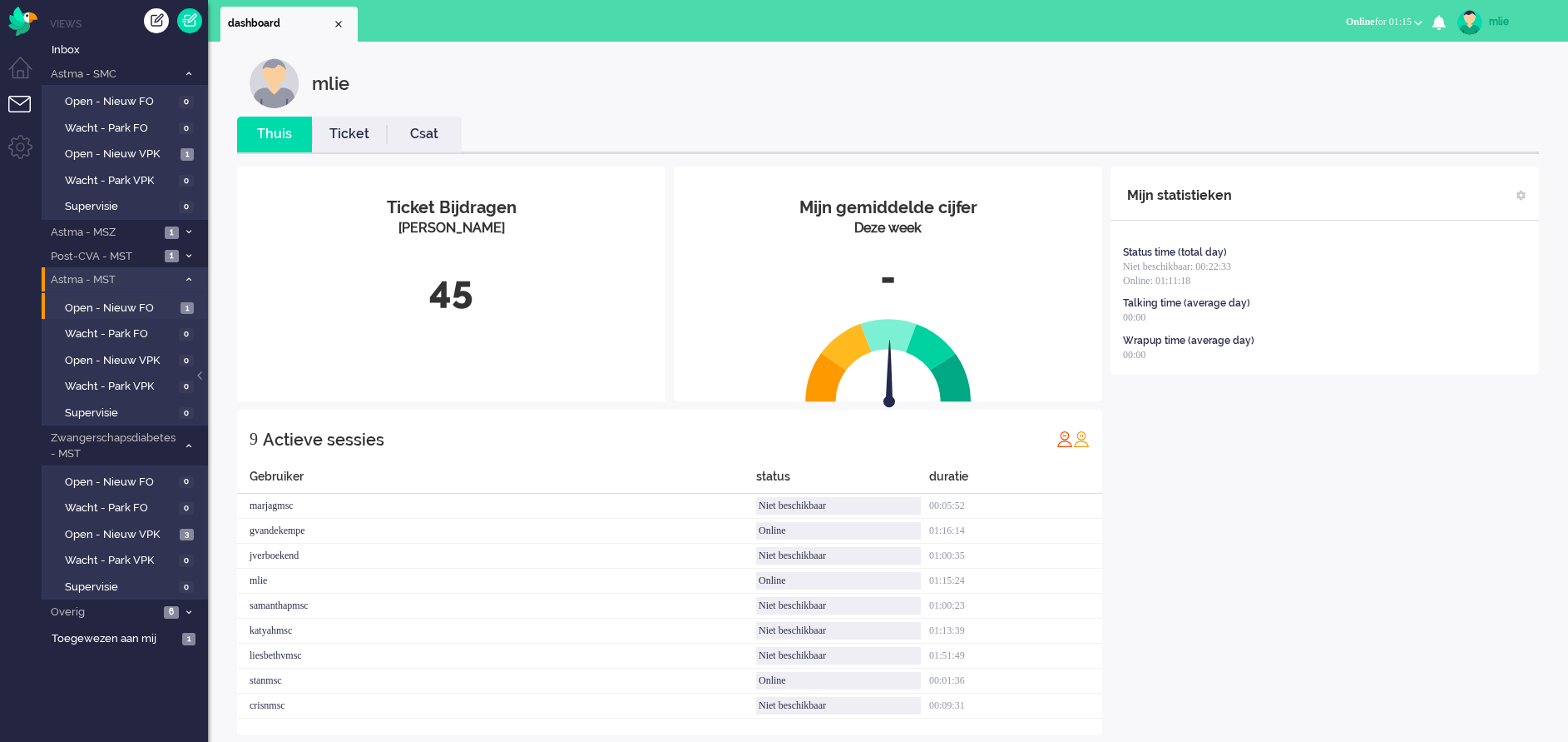
click at [353, 133] on link "Ticket" at bounding box center [350, 134] width 75 height 19
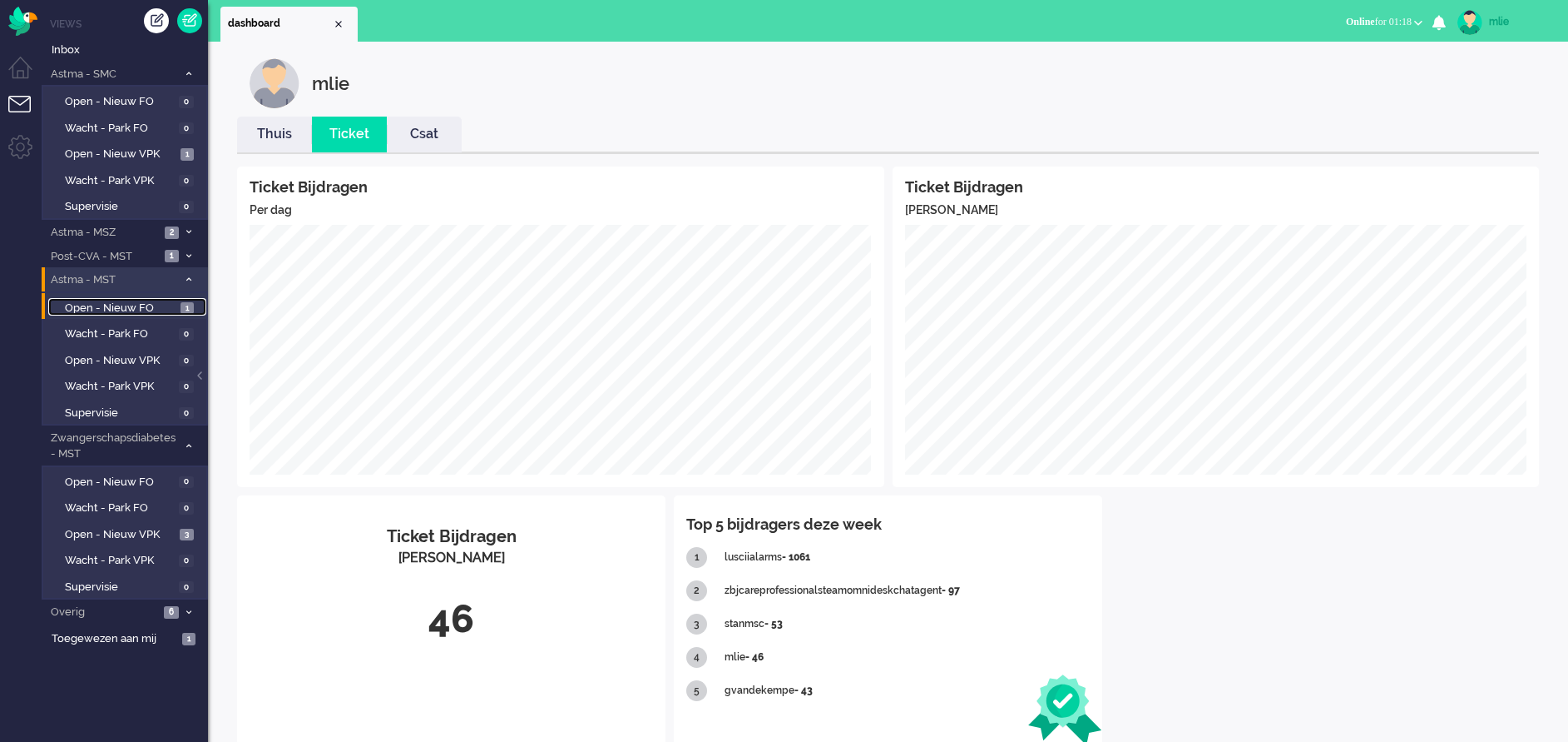
click at [117, 307] on span "Open - Nieuw FO" at bounding box center [120, 309] width 111 height 16
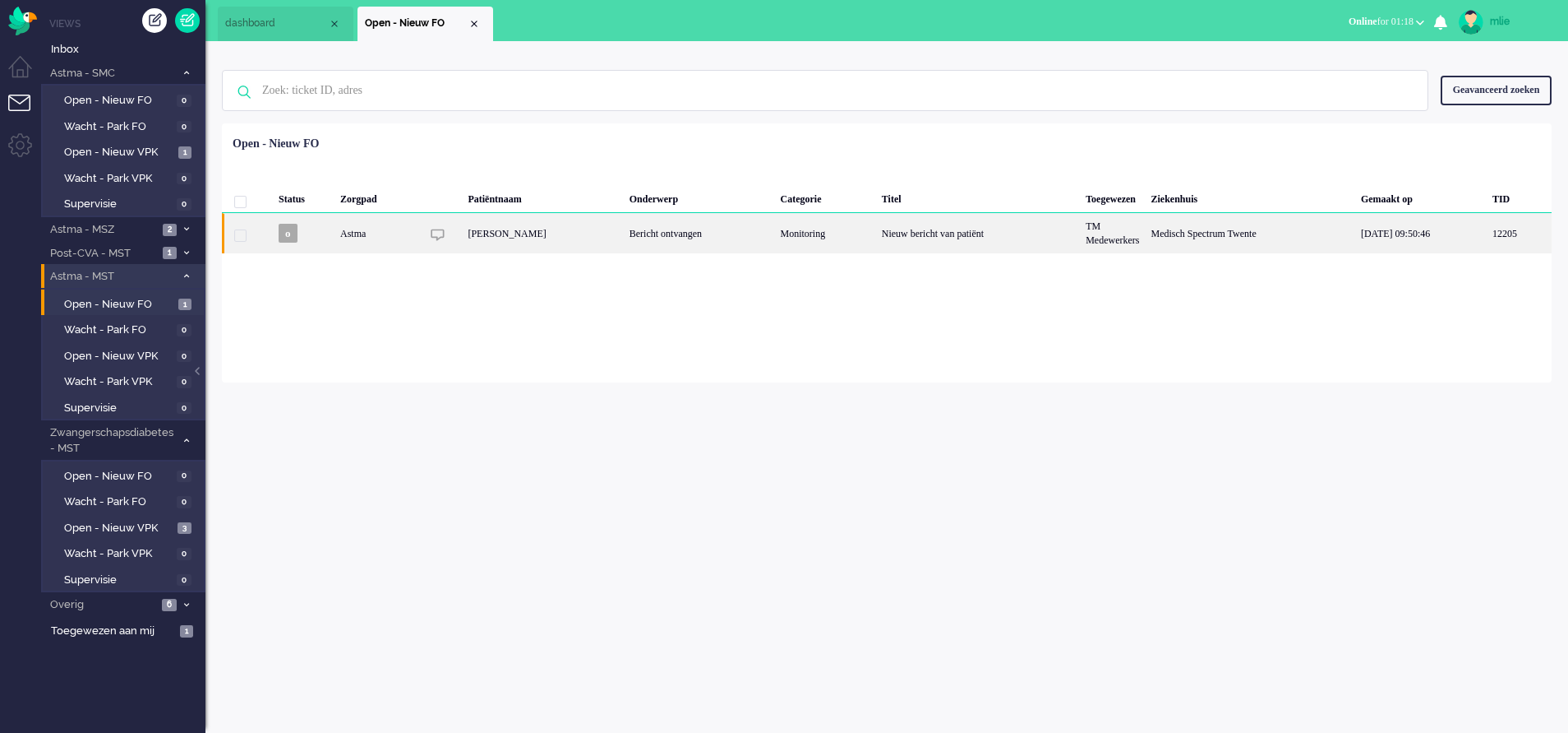
click at [920, 234] on div "Nieuw bericht van patiënt" at bounding box center [978, 232] width 204 height 40
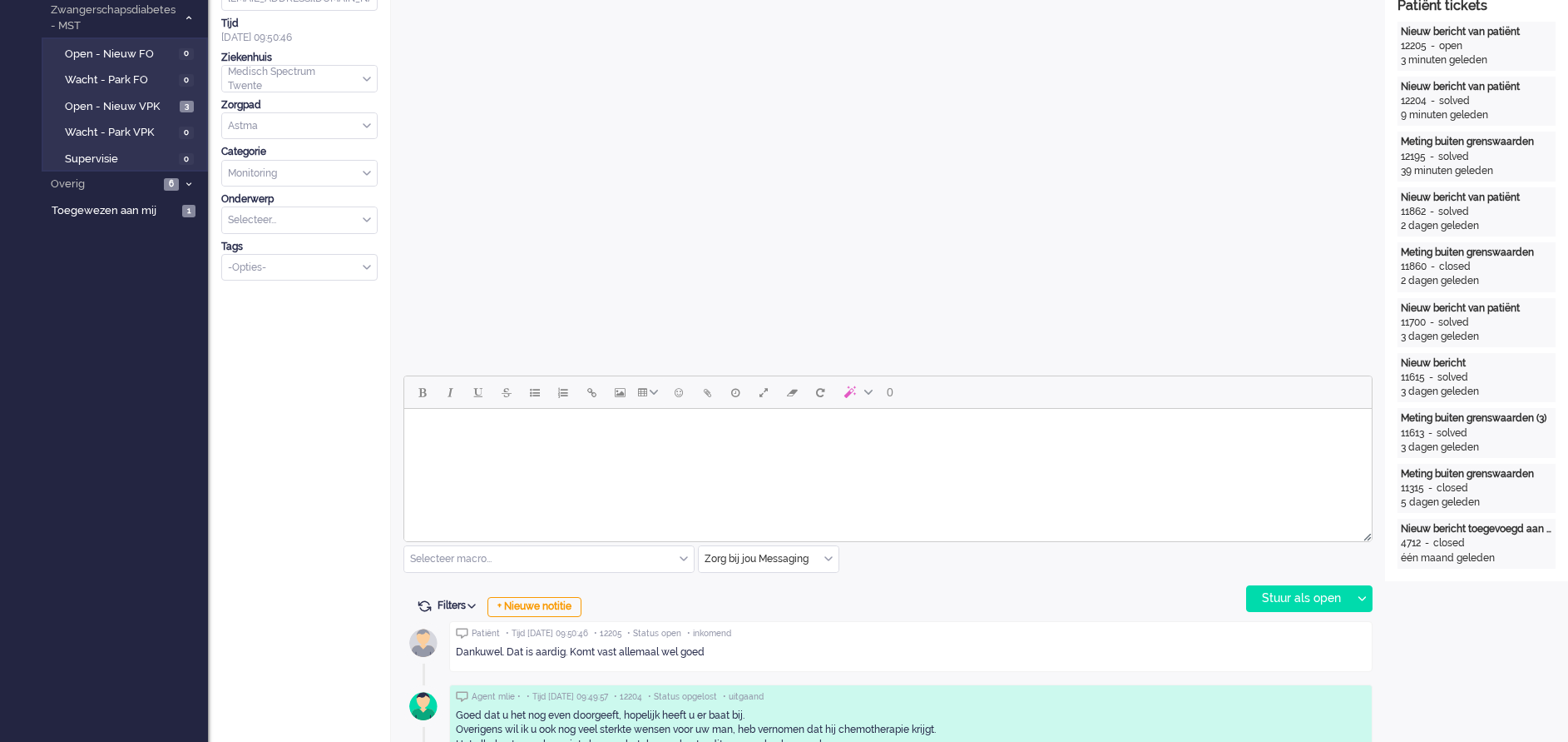
scroll to position [432, 0]
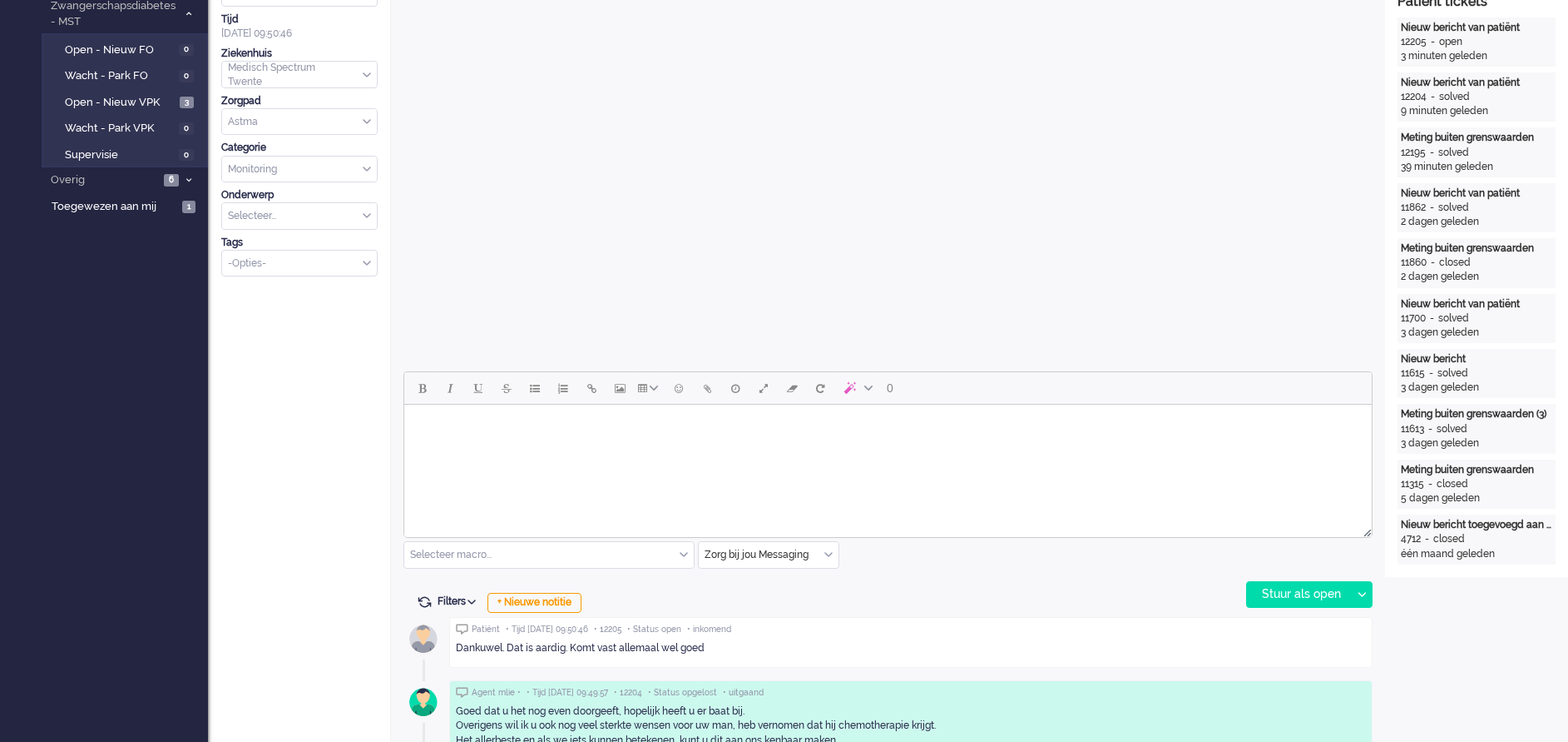
click at [456, 441] on html at bounding box center [888, 426] width 968 height 42
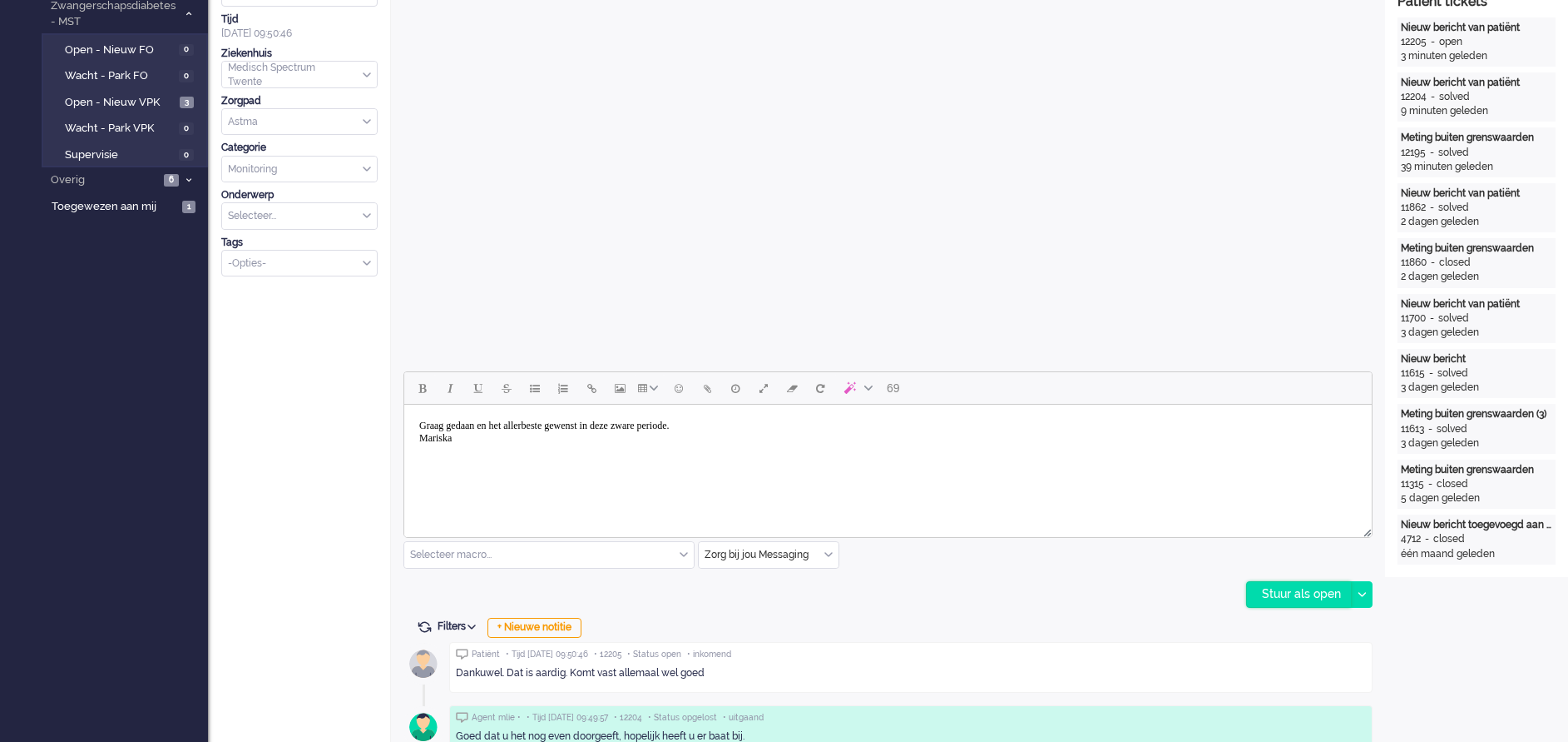
click at [1320, 590] on div "Stuur als open" at bounding box center [1300, 594] width 104 height 25
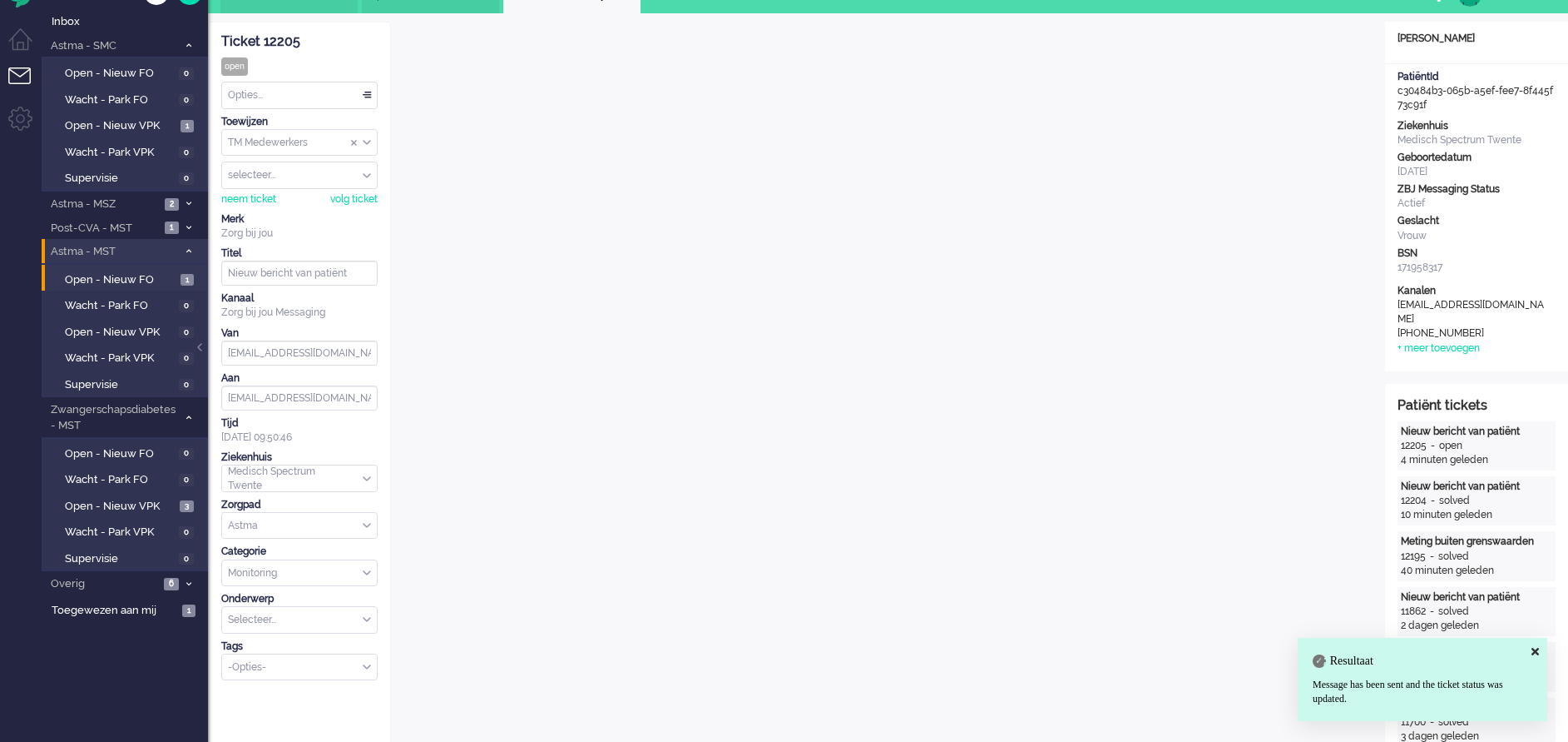
scroll to position [0, 0]
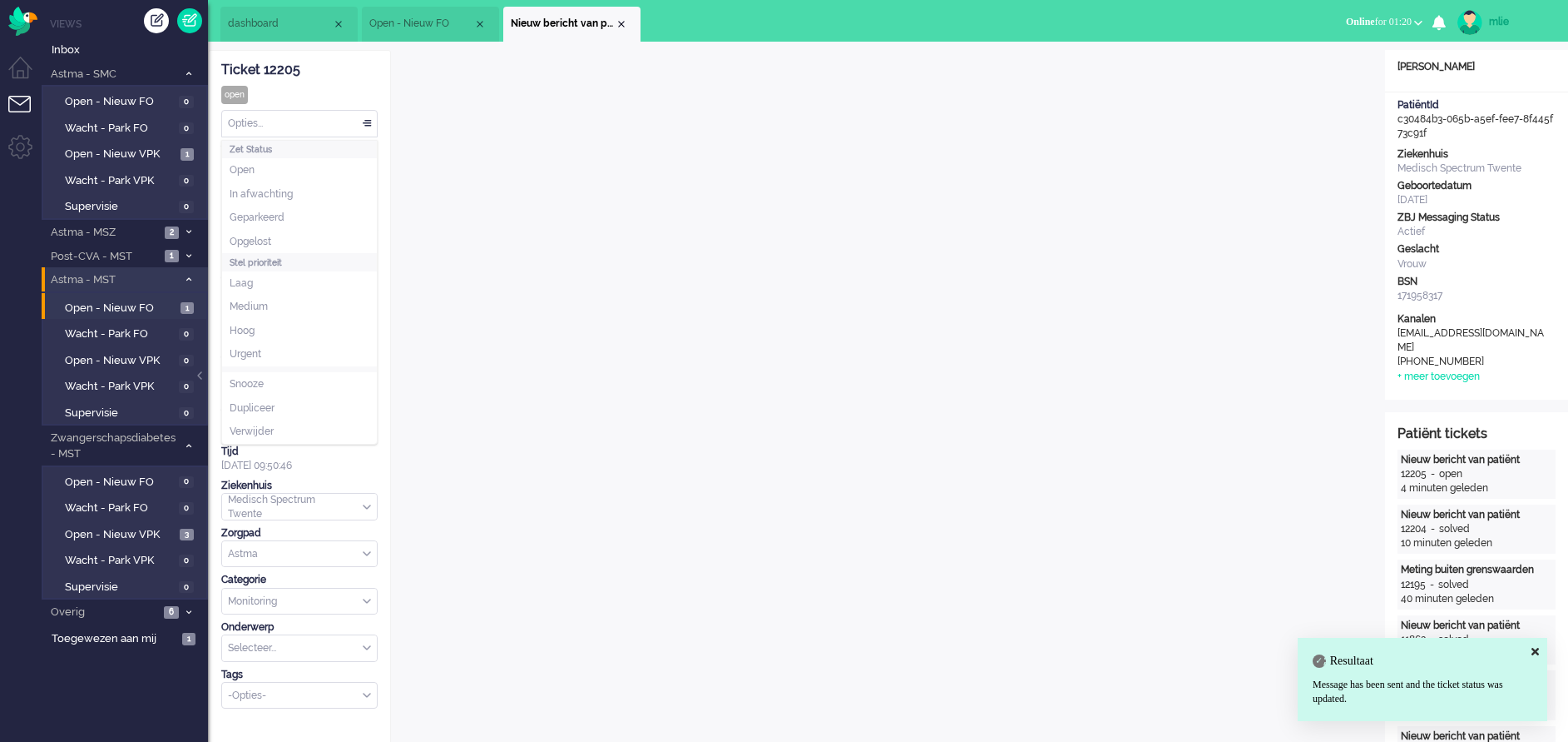
click at [369, 122] on div "Opties..." at bounding box center [300, 124] width 155 height 26
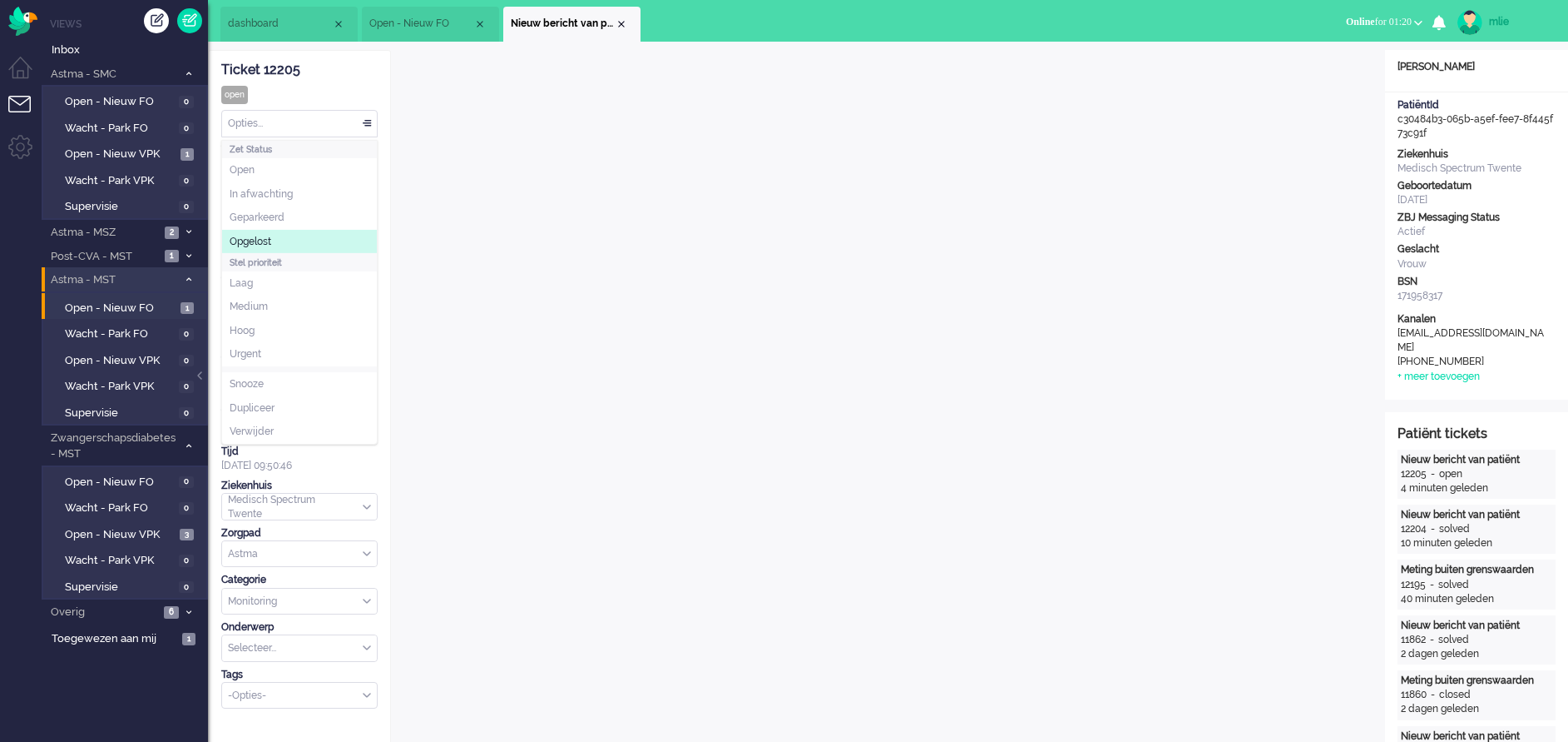
click at [259, 235] on span "Opgelost" at bounding box center [251, 242] width 41 height 14
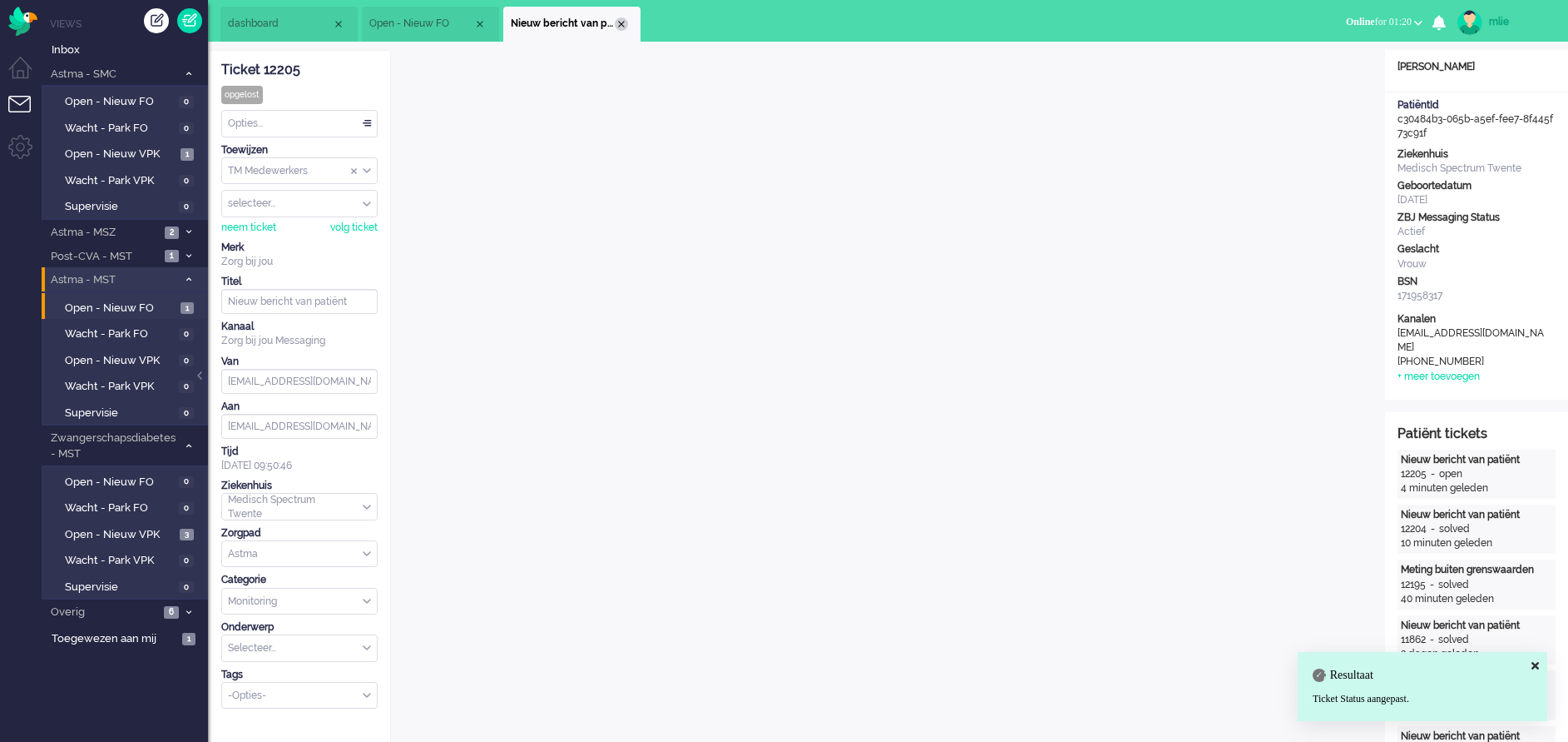
click at [624, 19] on div "Close tab" at bounding box center [622, 25] width 14 height 14
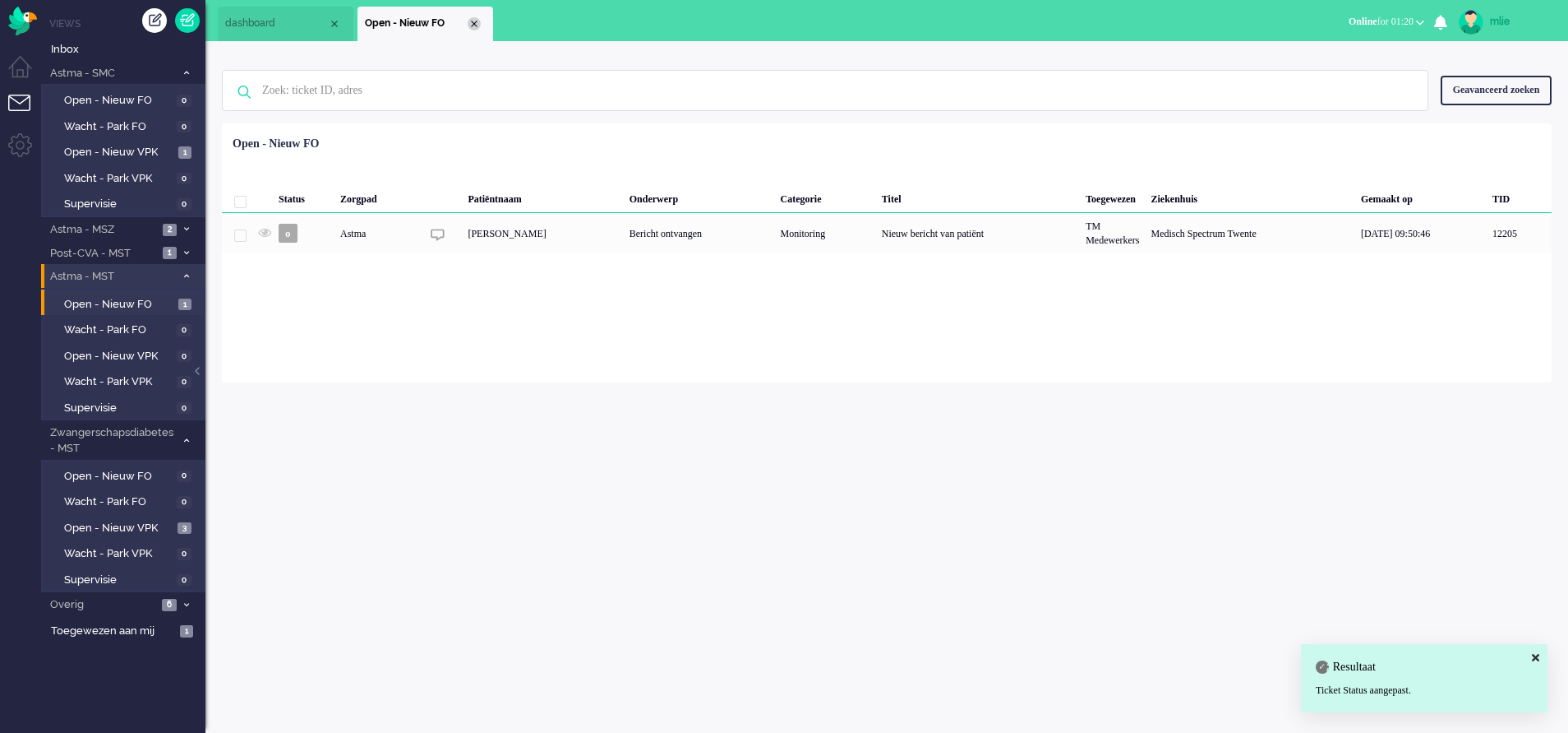
click at [478, 26] on div "Close tab" at bounding box center [474, 24] width 14 height 14
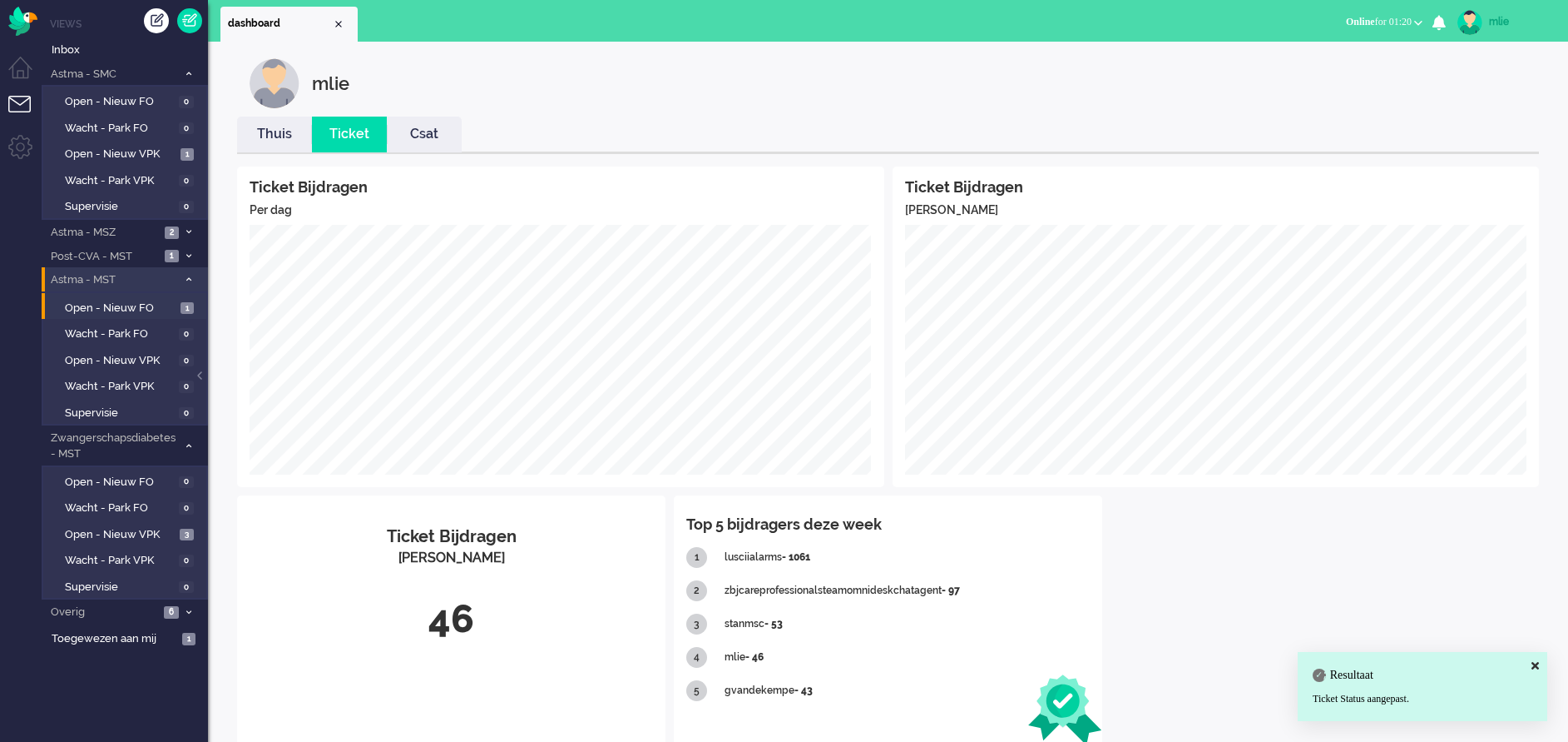
click at [265, 126] on link "Thuis" at bounding box center [274, 134] width 75 height 19
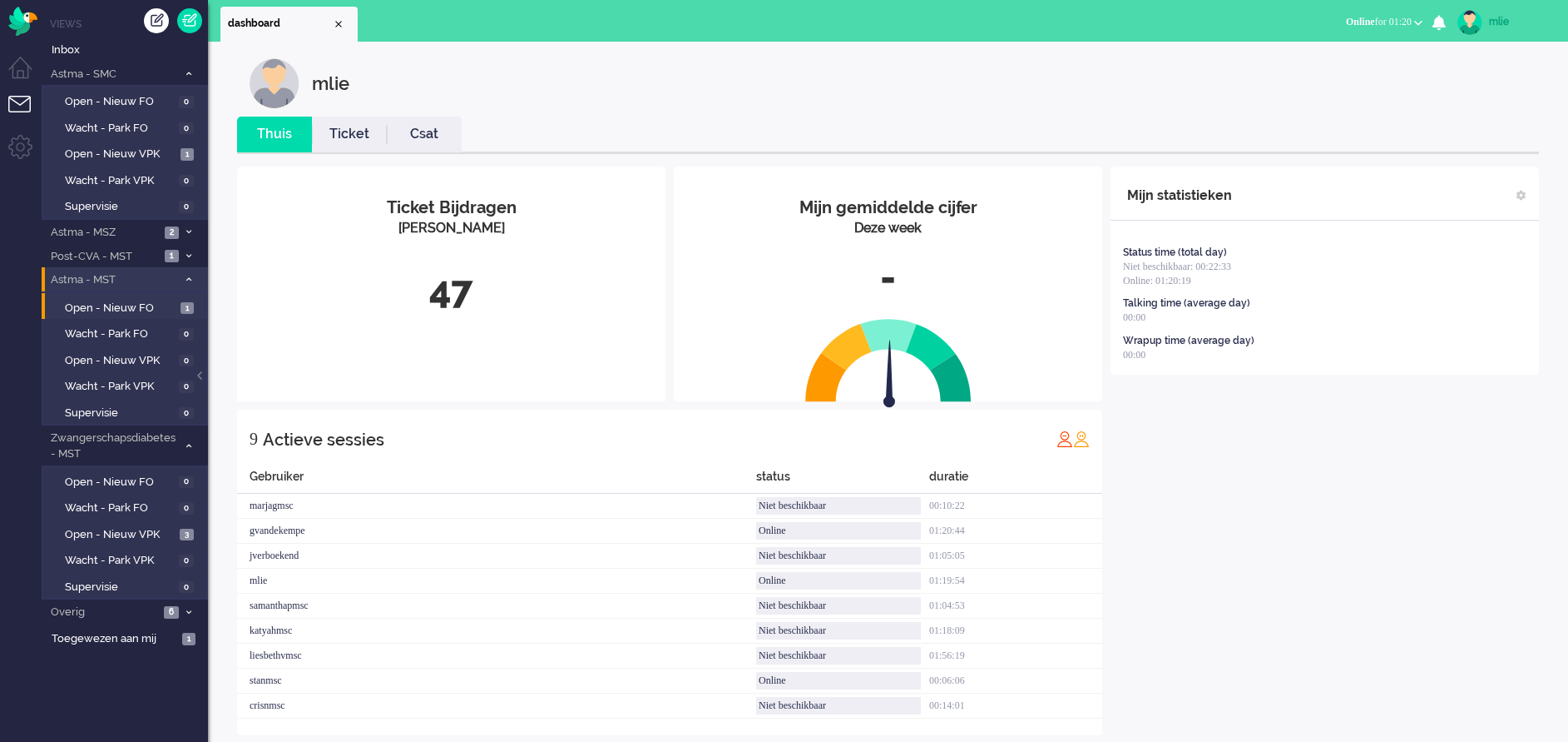
click at [350, 142] on link "Ticket" at bounding box center [350, 134] width 75 height 19
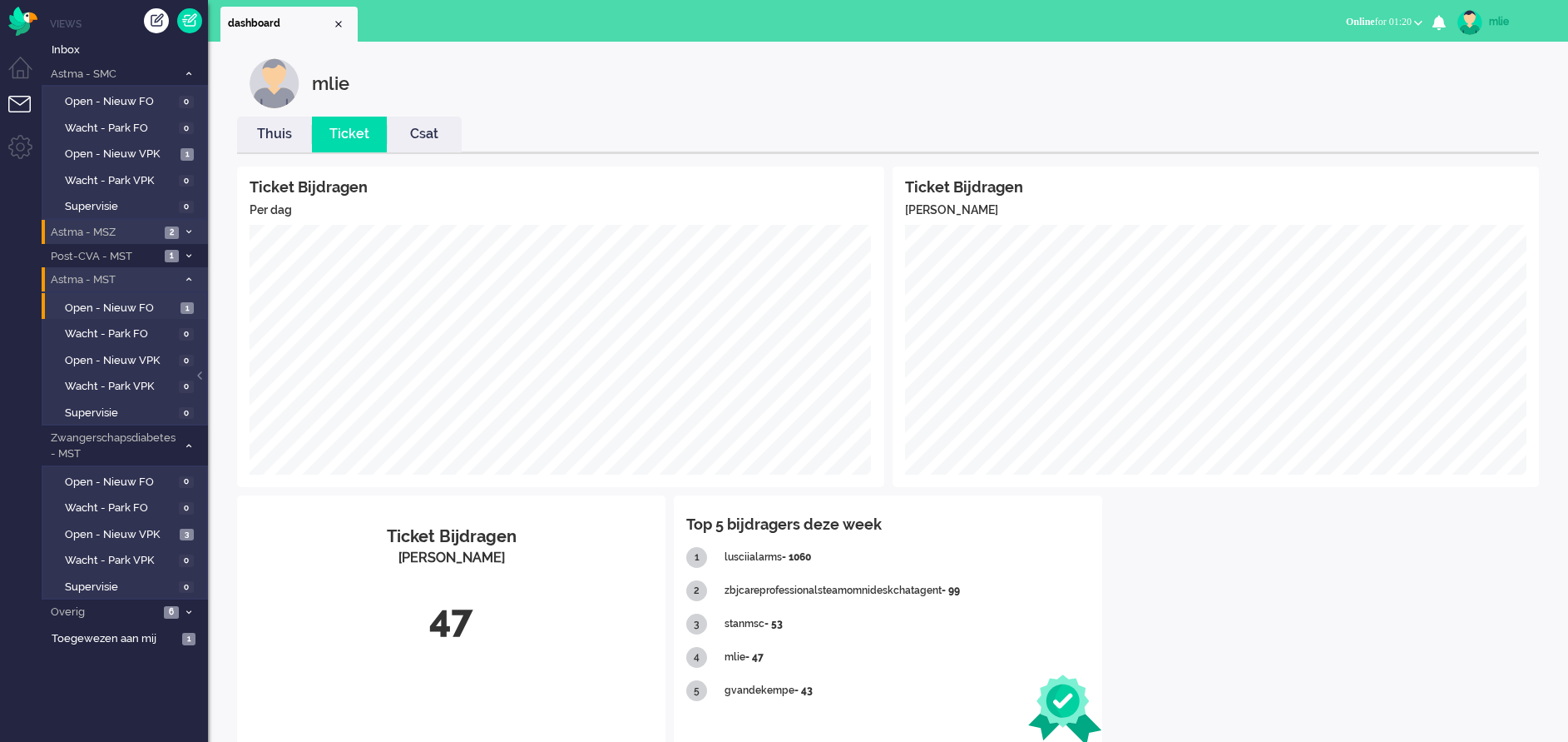
click at [180, 231] on li "Astma - MSZ 2" at bounding box center [124, 232] width 166 height 25
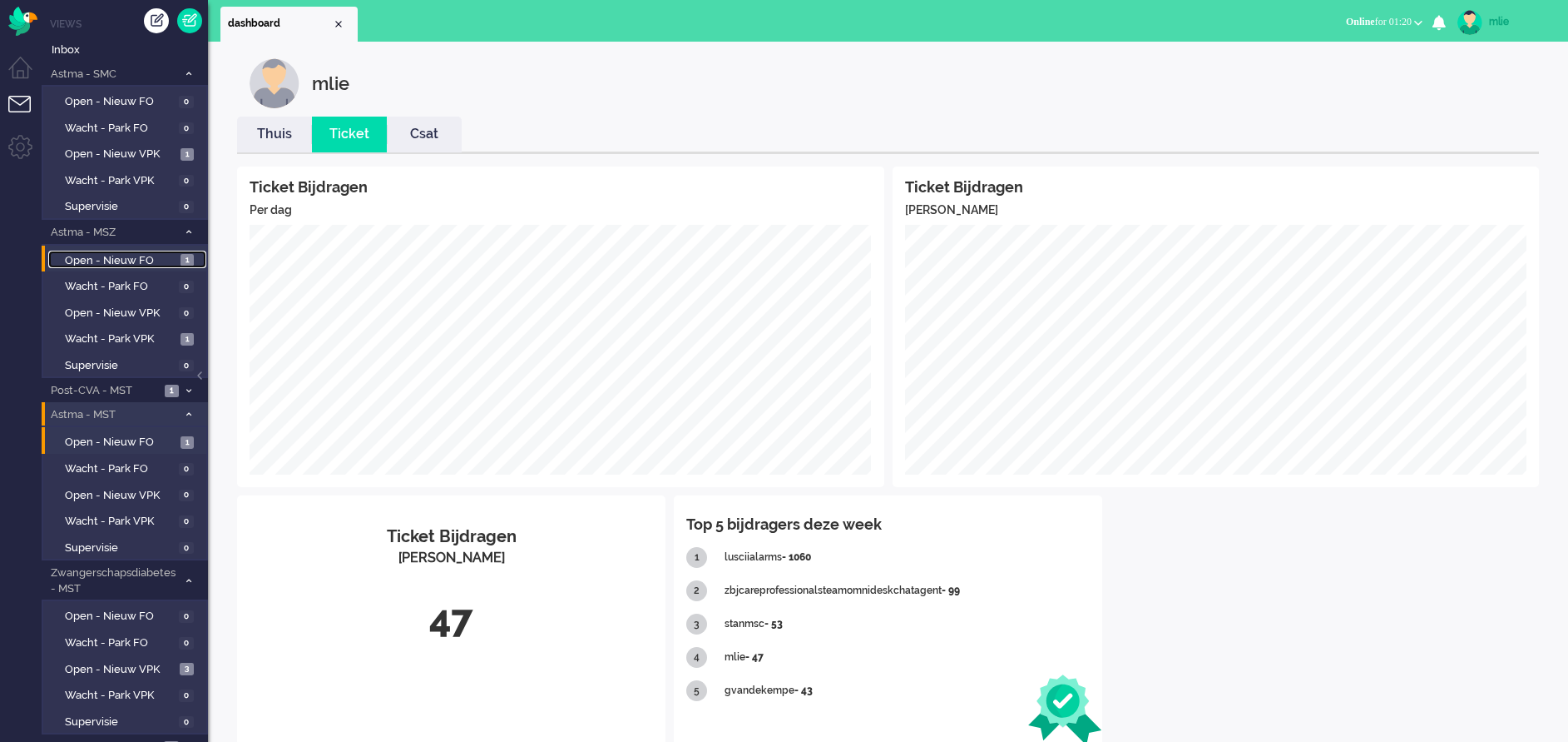
click at [96, 255] on span "Open - Nieuw FO" at bounding box center [120, 260] width 111 height 16
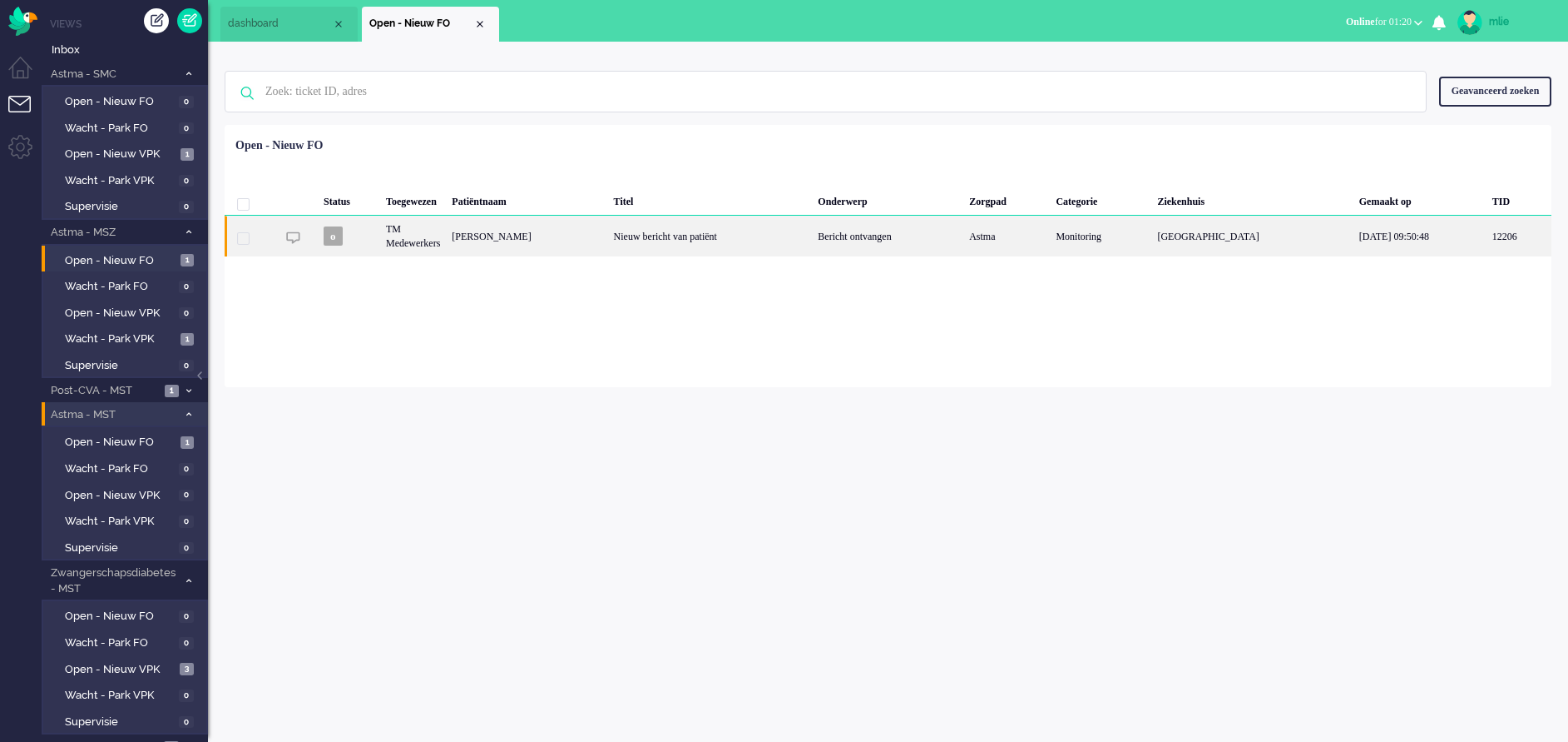
click at [742, 231] on div "Nieuw bericht van patiënt" at bounding box center [710, 235] width 204 height 40
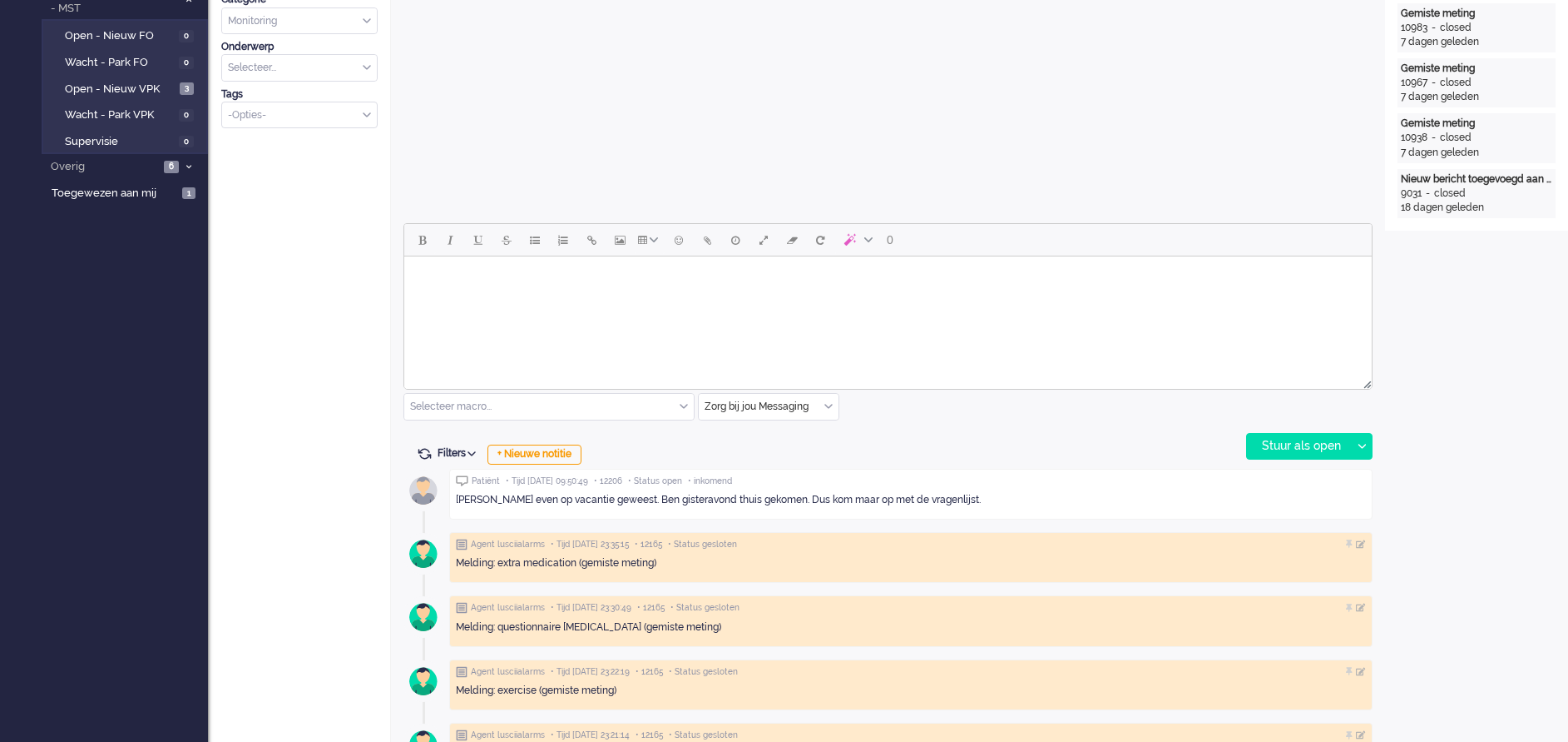
scroll to position [557, 0]
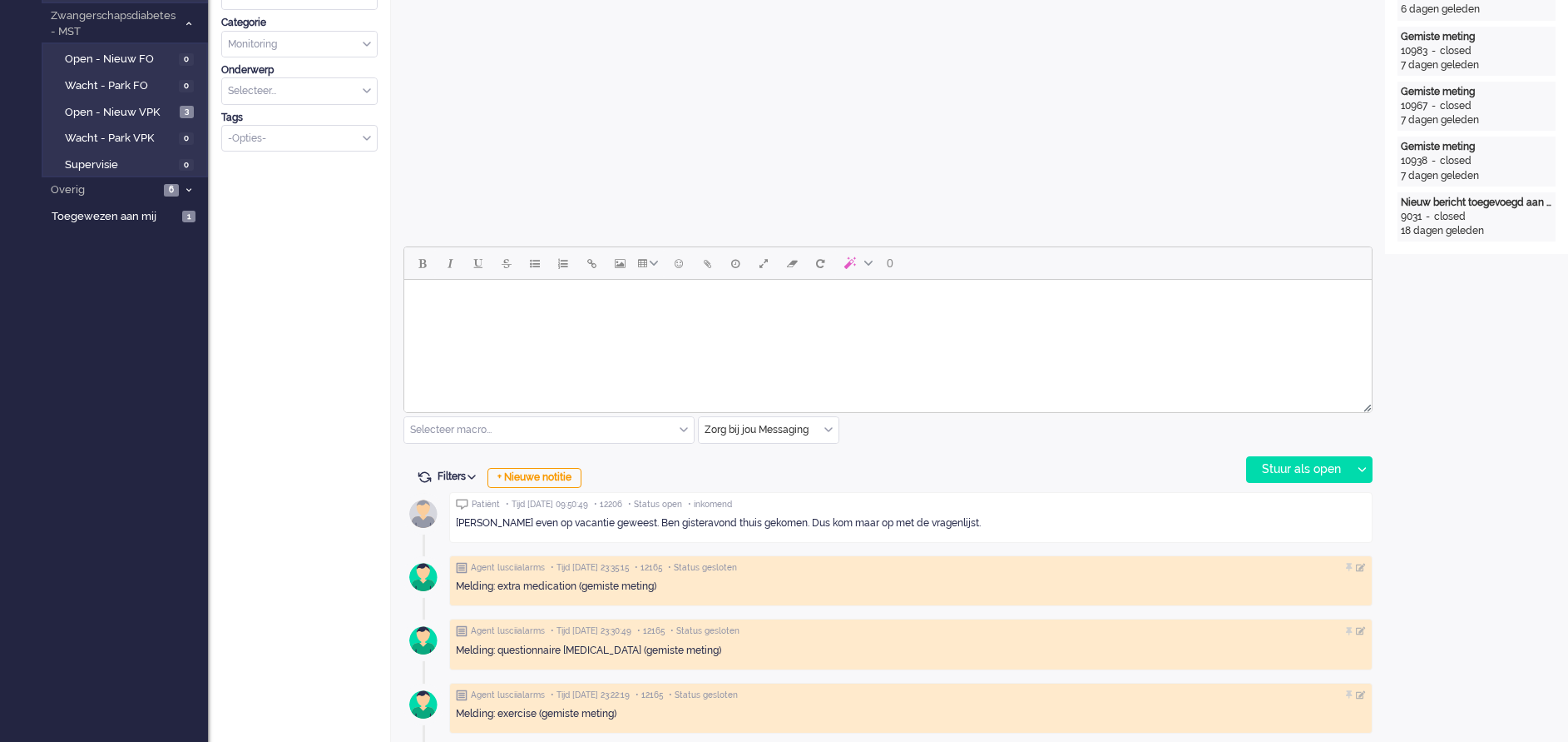
click at [499, 312] on body "Rich Text Area. Press ALT-0 for help." at bounding box center [887, 301] width 954 height 29
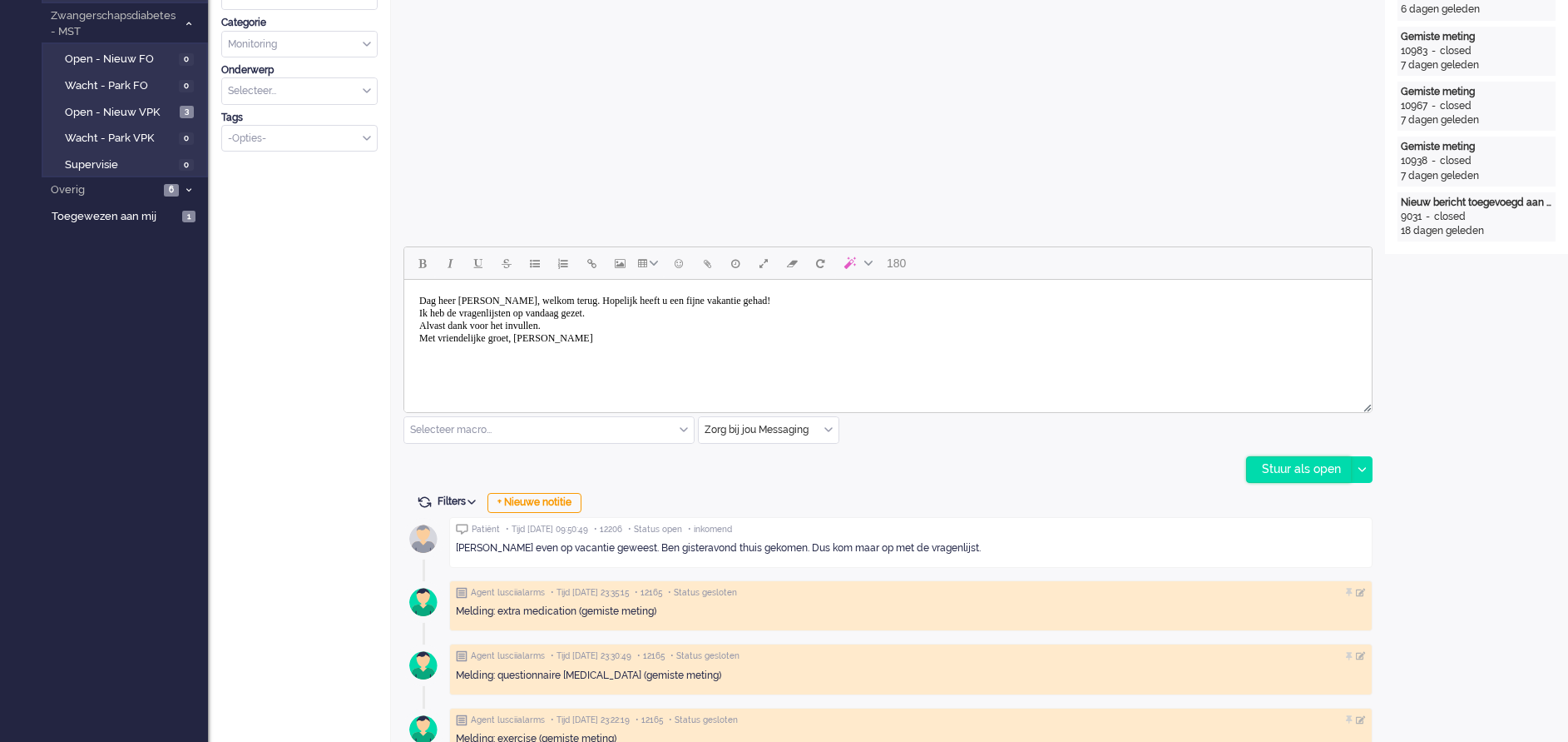
click at [1299, 460] on div "Stuur als open" at bounding box center [1300, 469] width 104 height 25
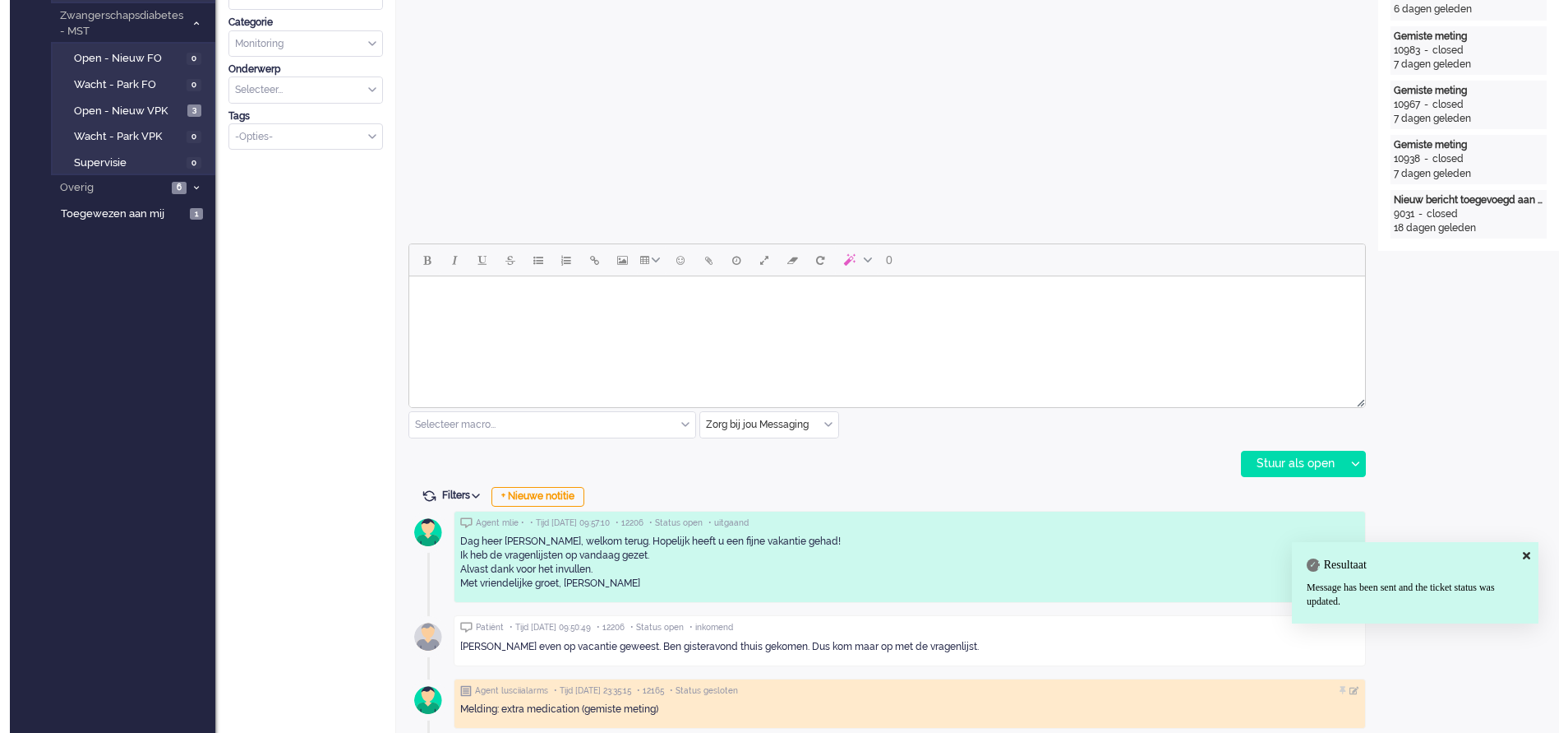
scroll to position [0, 0]
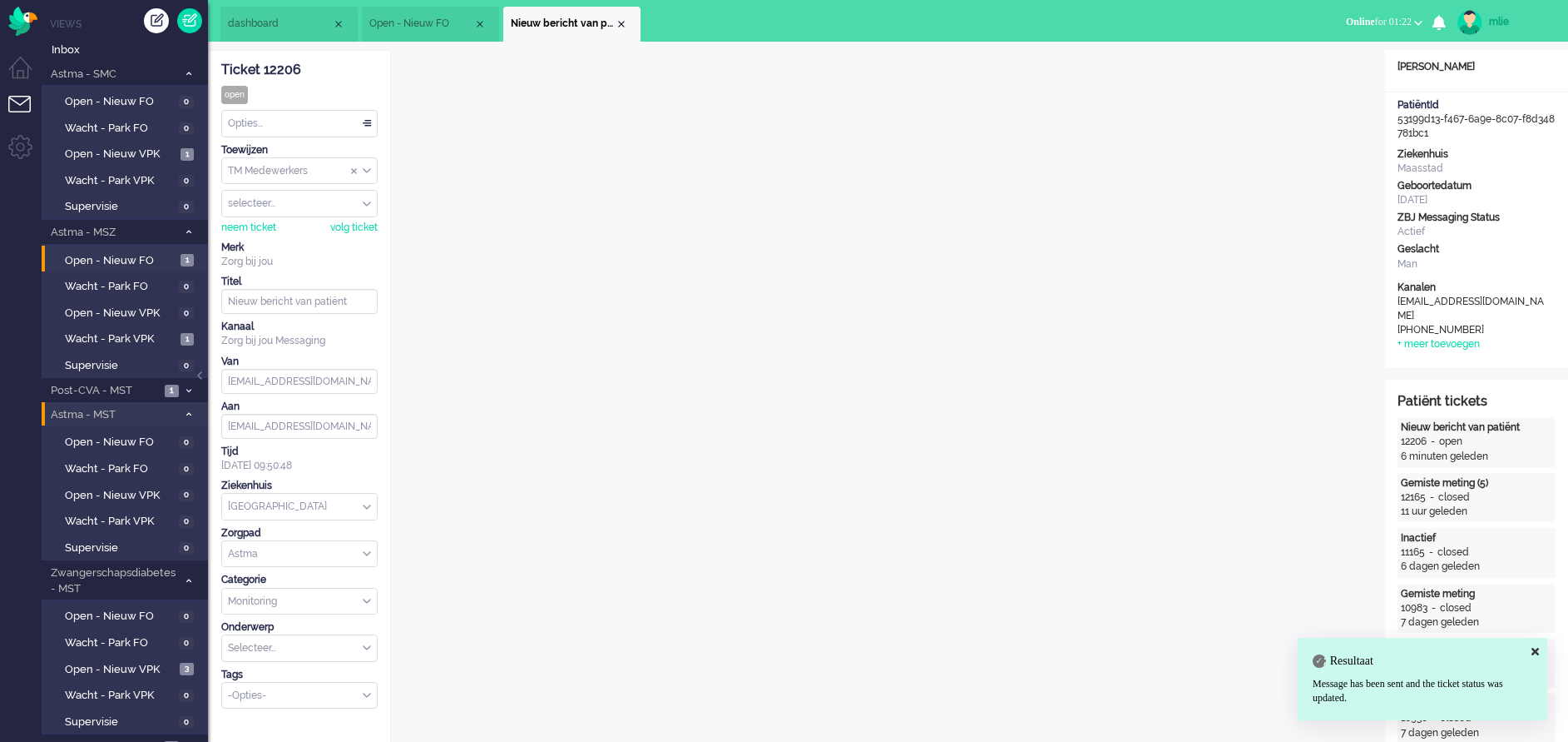
click at [373, 121] on div "Opties..." at bounding box center [300, 124] width 155 height 26
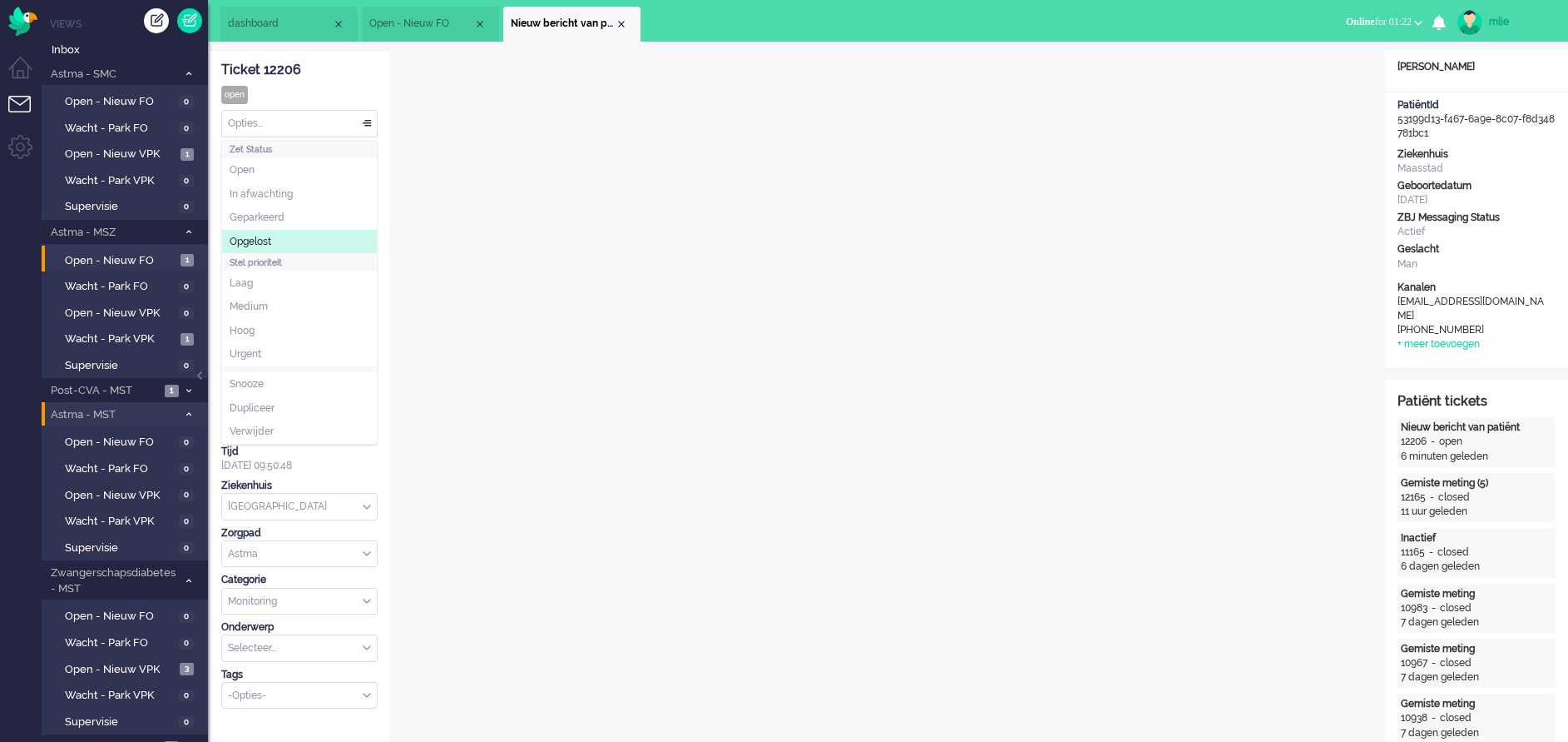
click at [254, 243] on span "Opgelost" at bounding box center [251, 242] width 41 height 14
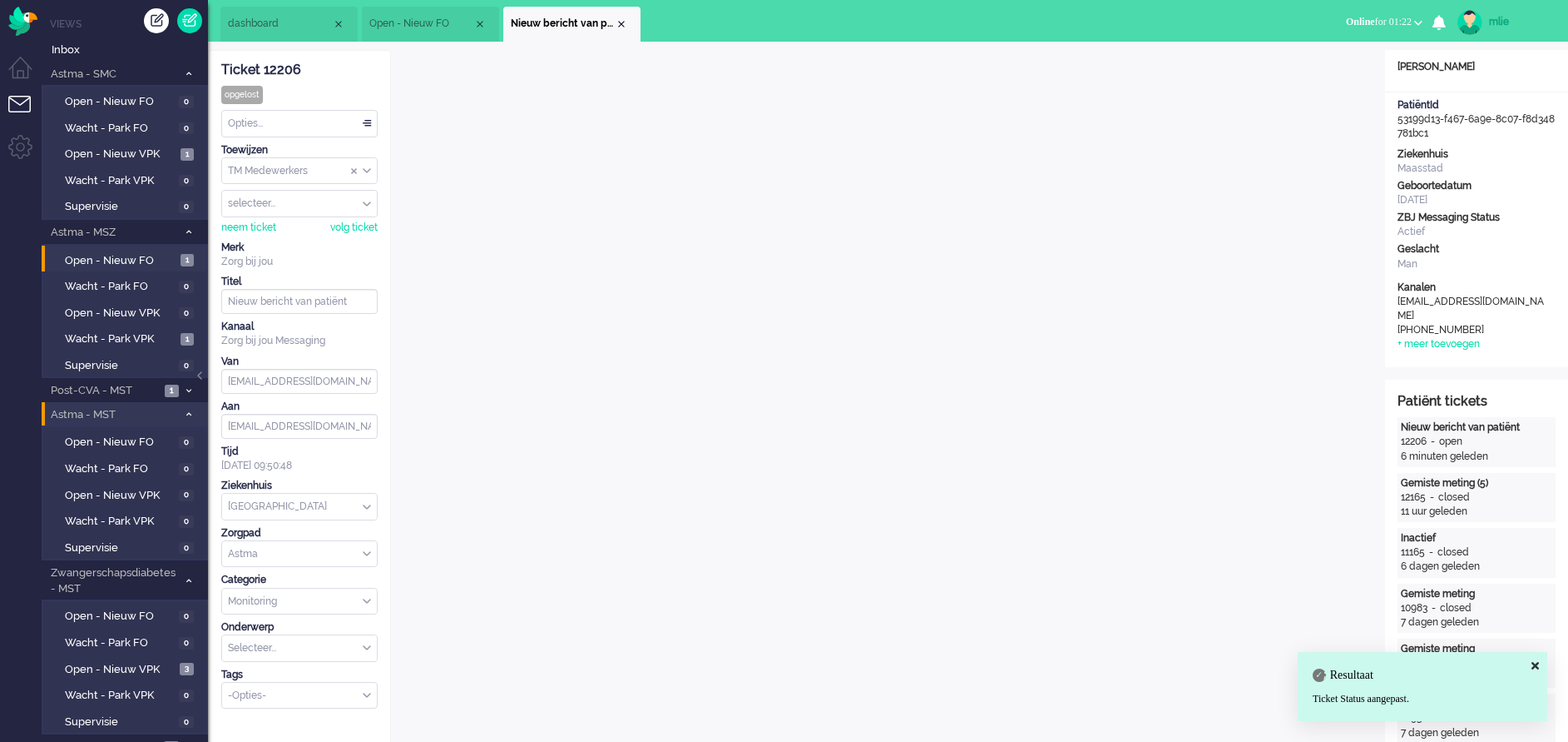
click at [622, 27] on div "Close tab" at bounding box center [622, 25] width 14 height 14
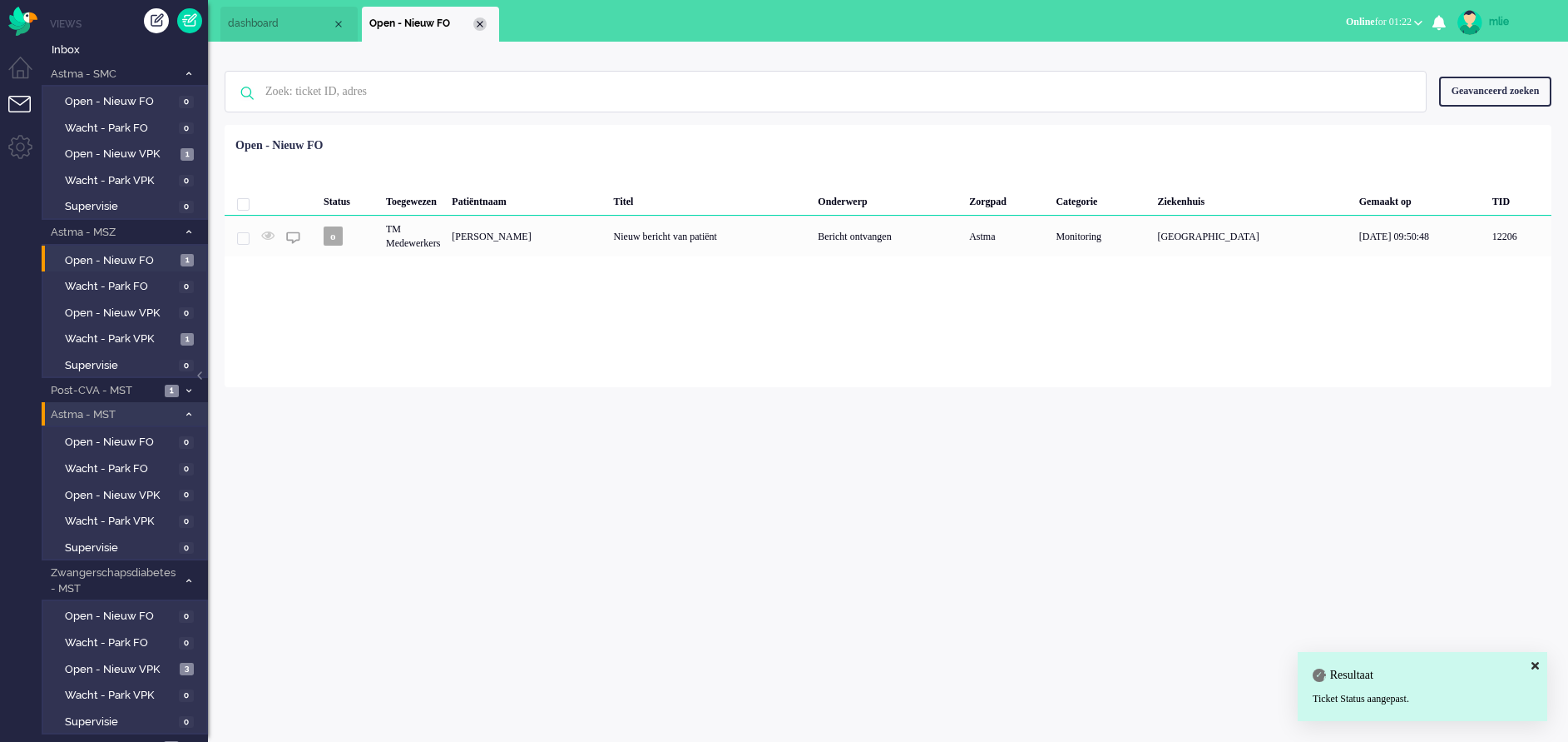
click at [477, 29] on div "Close tab" at bounding box center [480, 25] width 14 height 14
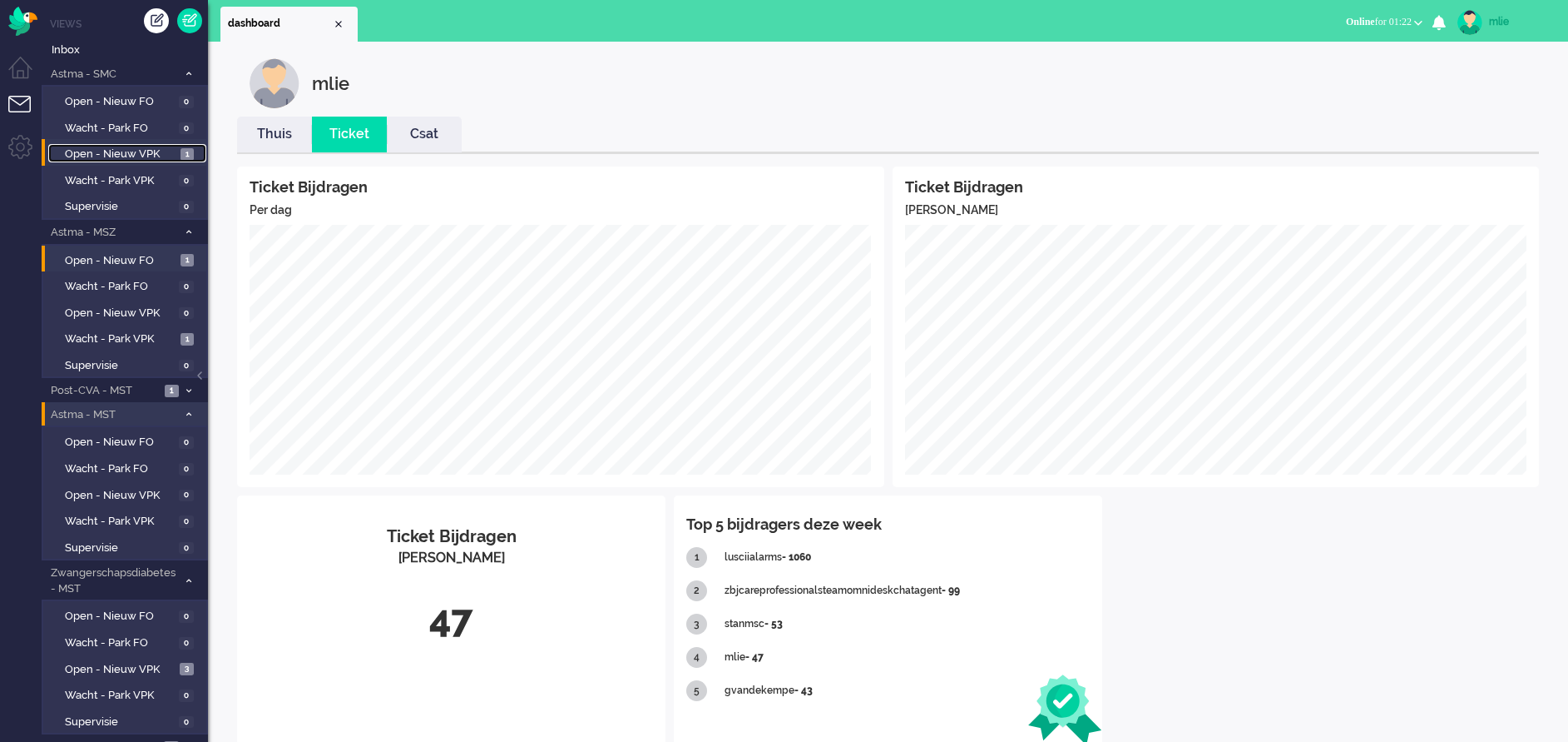
click at [116, 148] on span "Open - Nieuw VPK" at bounding box center [120, 154] width 111 height 16
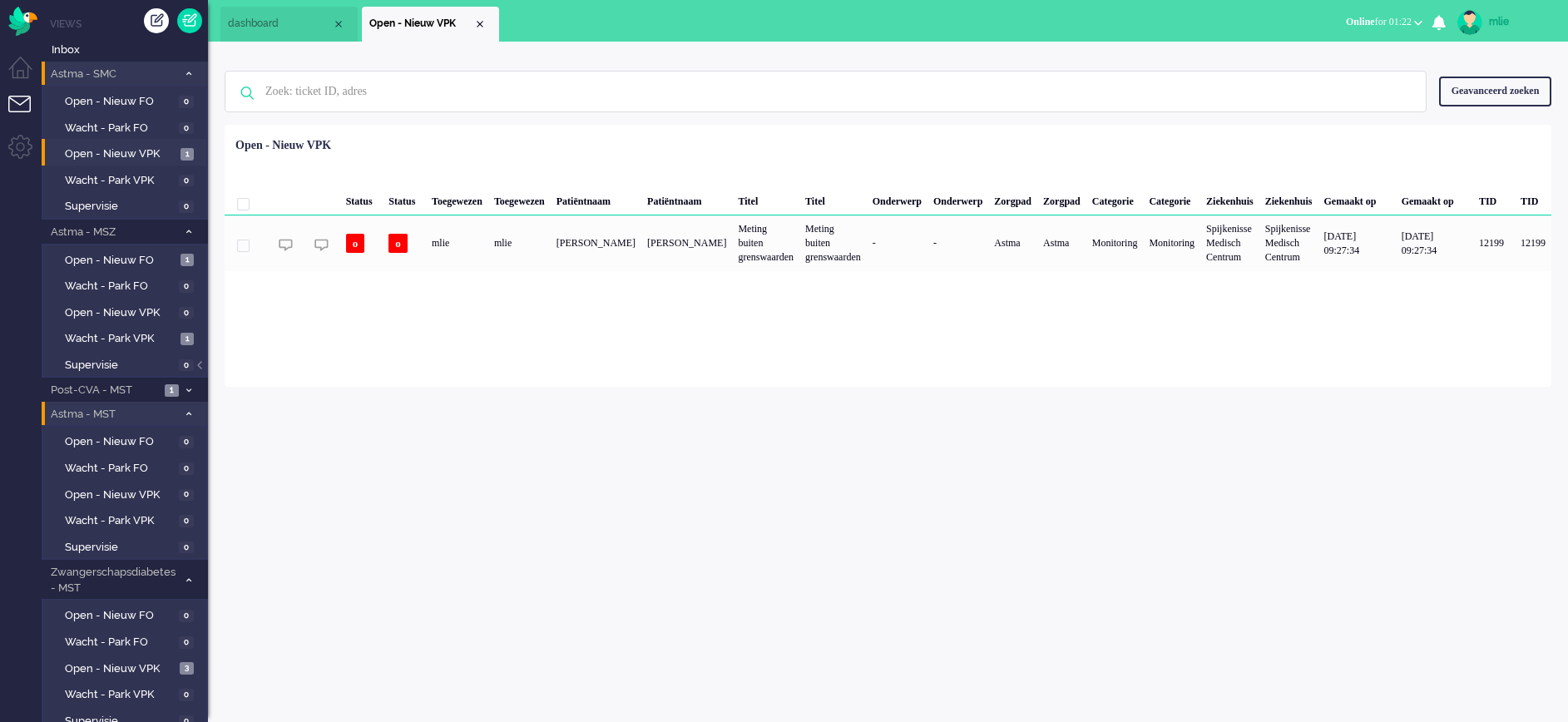
click at [190, 77] on icon at bounding box center [189, 74] width 5 height 6
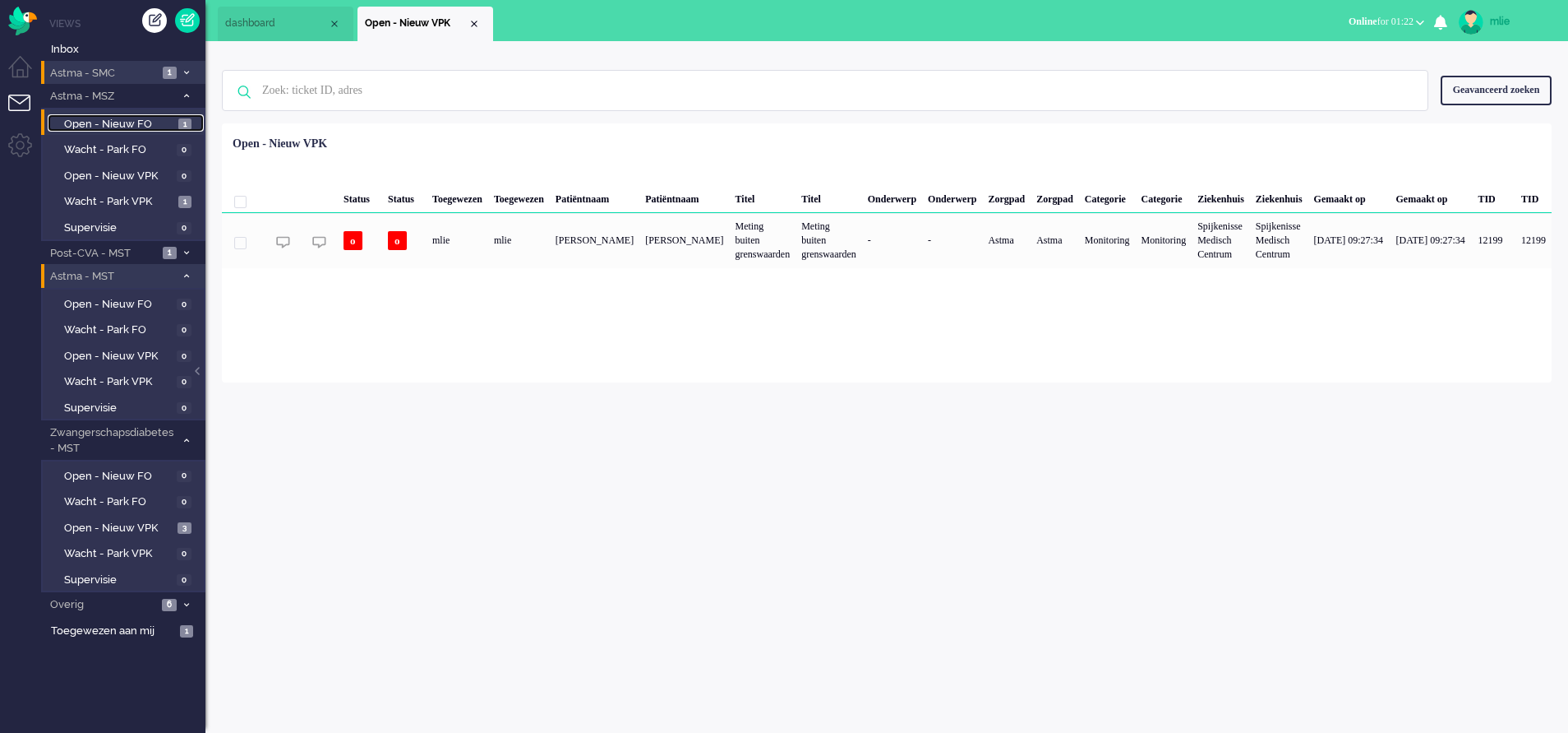
click at [110, 116] on link "Open - Nieuw FO 1" at bounding box center [125, 123] width 156 height 18
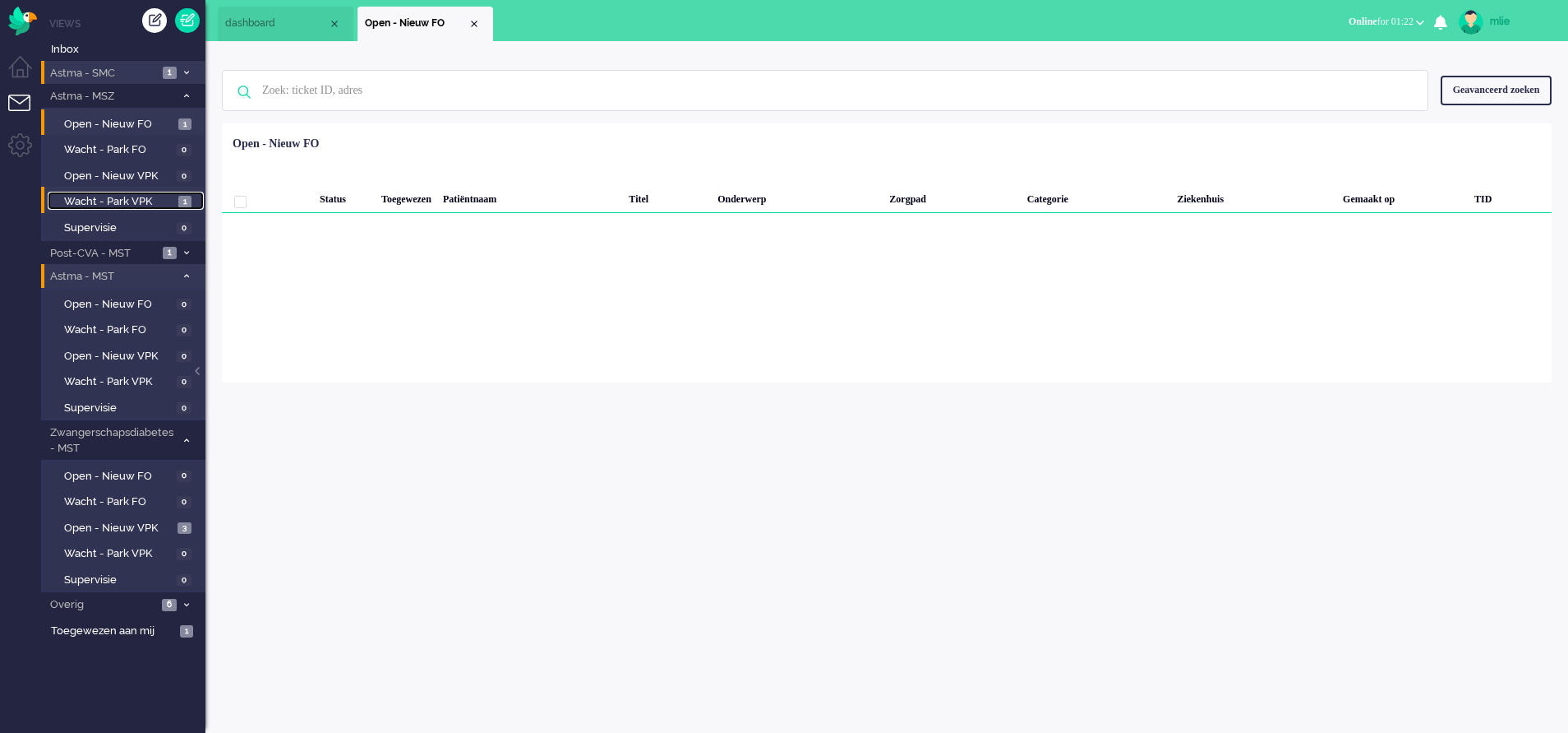
click at [96, 201] on span "Wacht - Park VPK" at bounding box center [118, 202] width 110 height 16
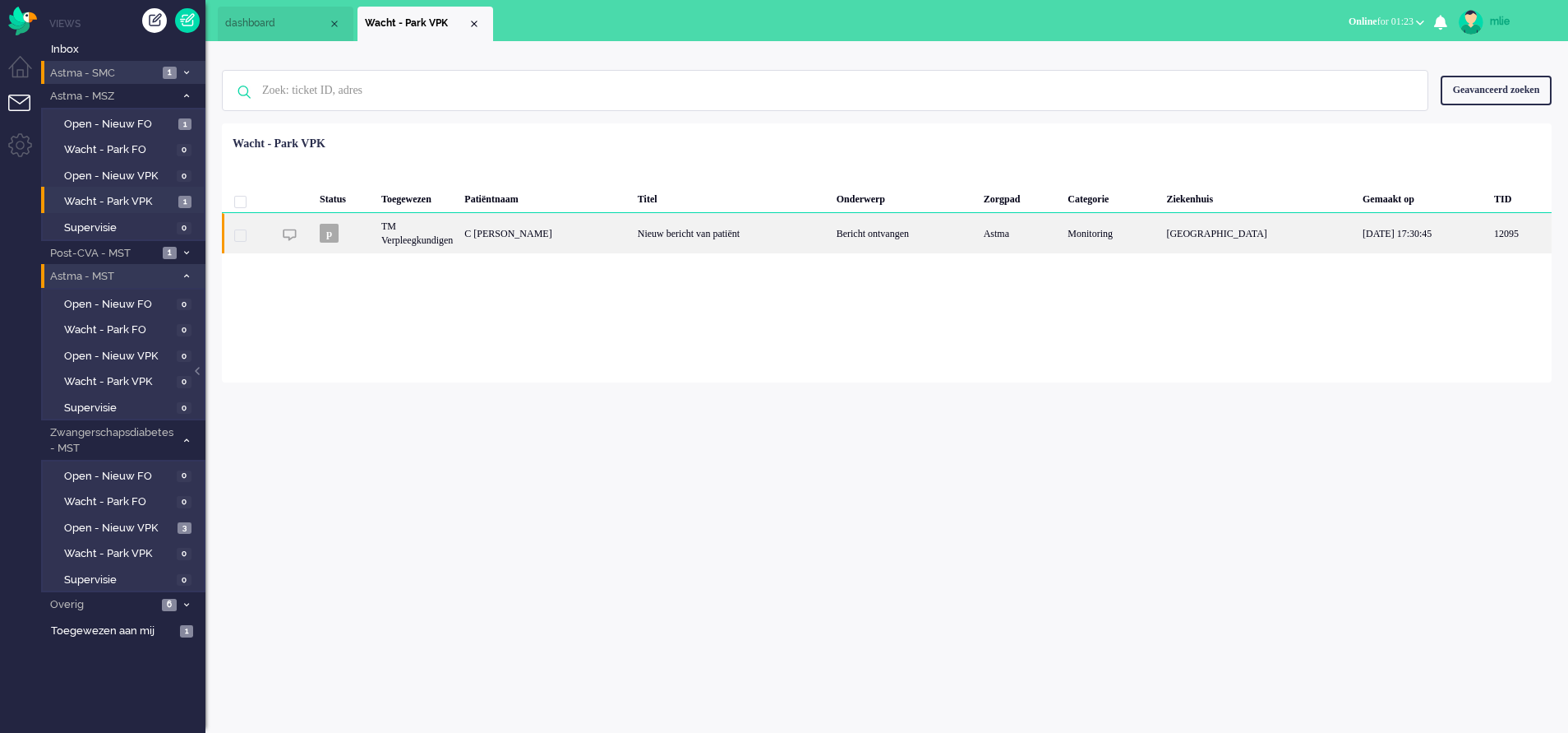
click at [954, 239] on div "Bericht ontvangen" at bounding box center [904, 232] width 147 height 40
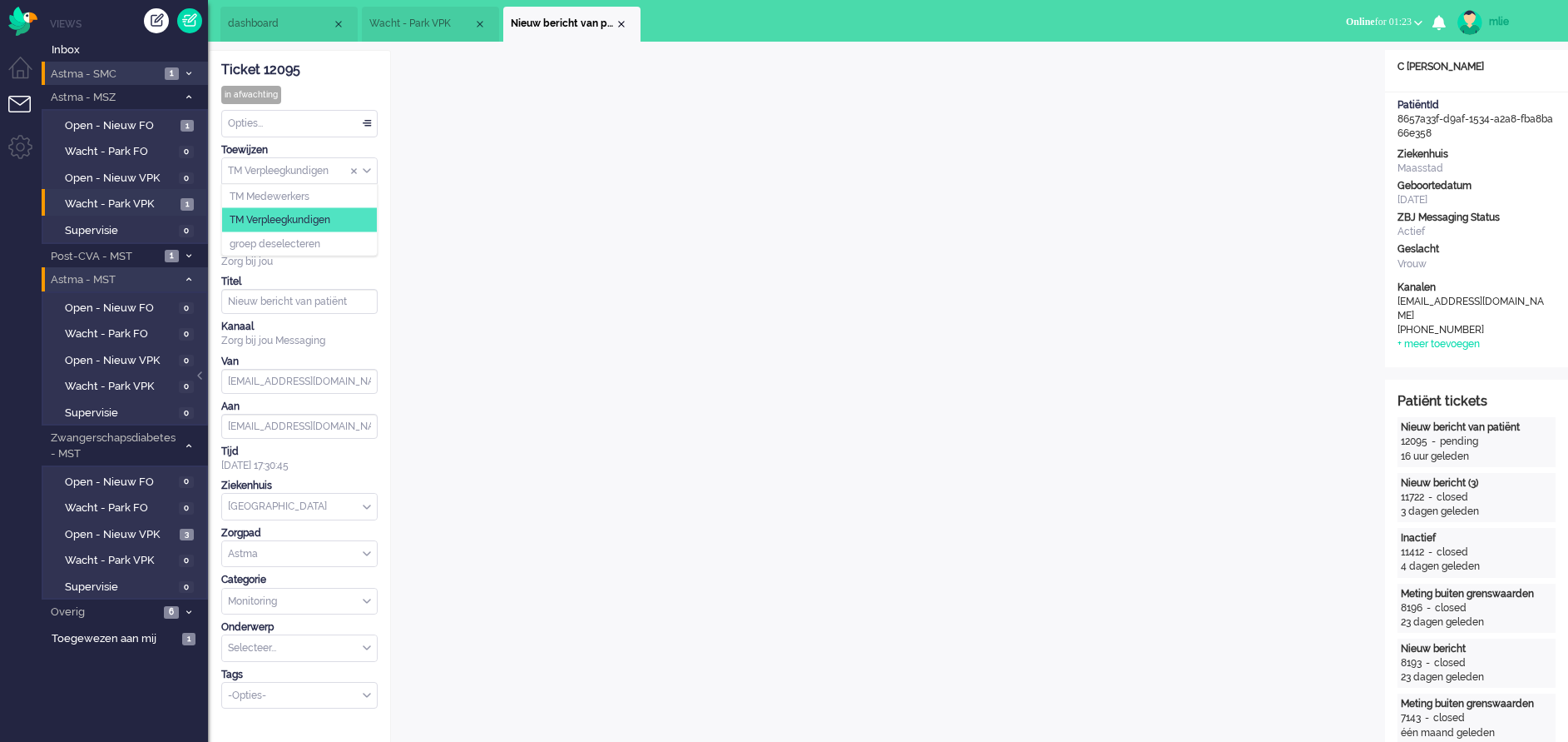
click at [347, 166] on input "Assign Group" at bounding box center [300, 171] width 155 height 26
click at [353, 169] on span "Assign Group" at bounding box center [354, 171] width 7 height 12
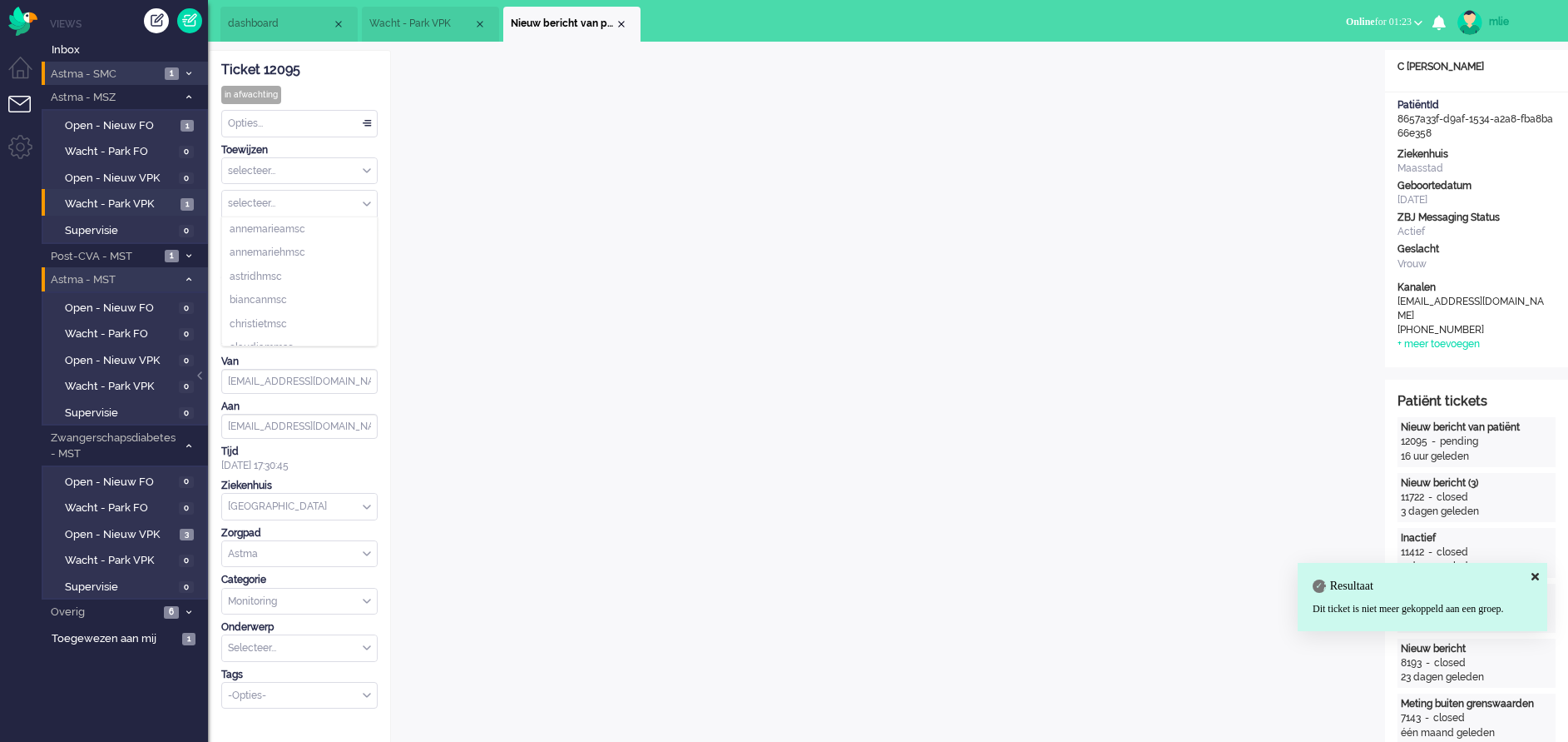
click at [299, 199] on input "Assign User" at bounding box center [300, 203] width 155 height 26
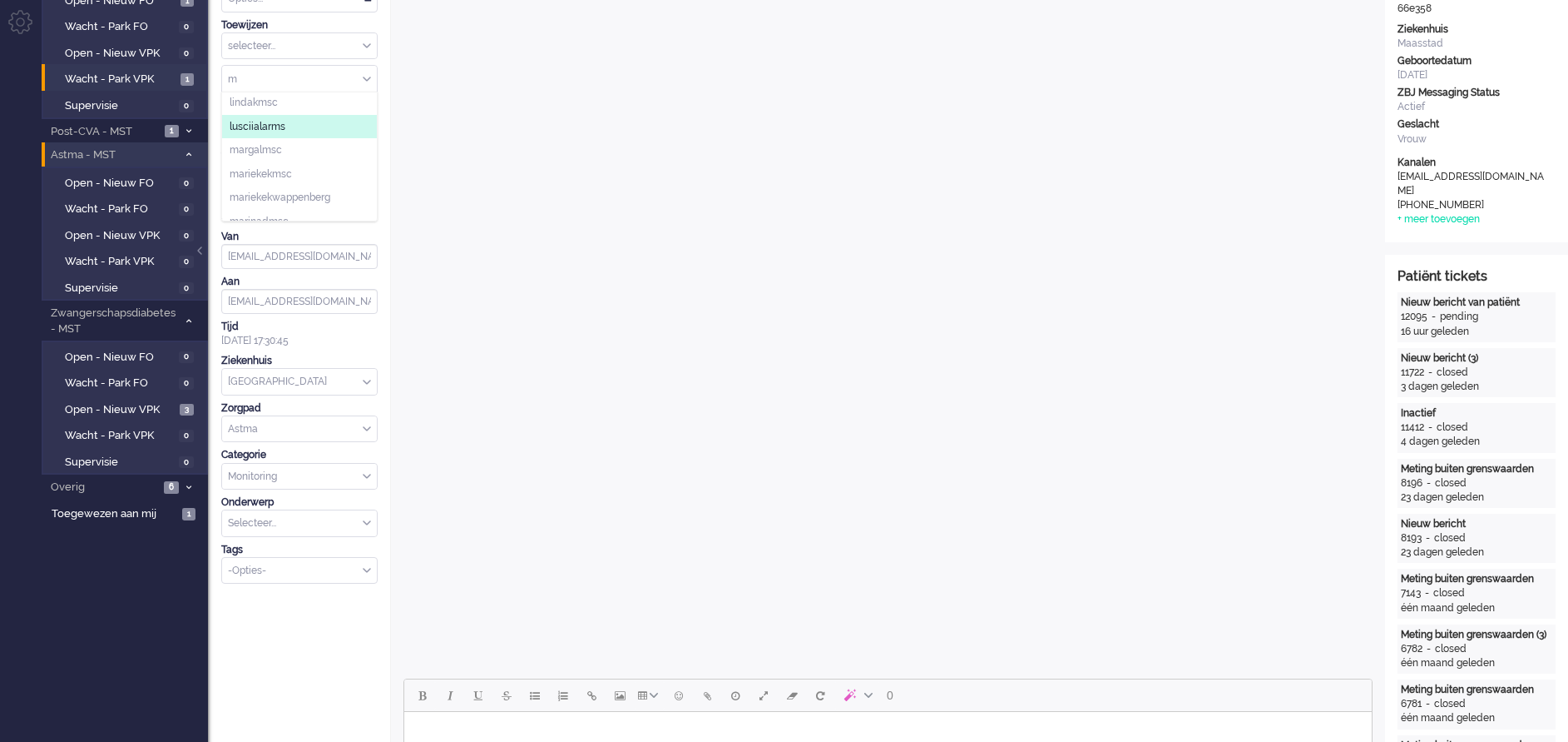
scroll to position [624, 0]
type input "m"
click at [263, 119] on span "marjagmsc" at bounding box center [255, 120] width 52 height 14
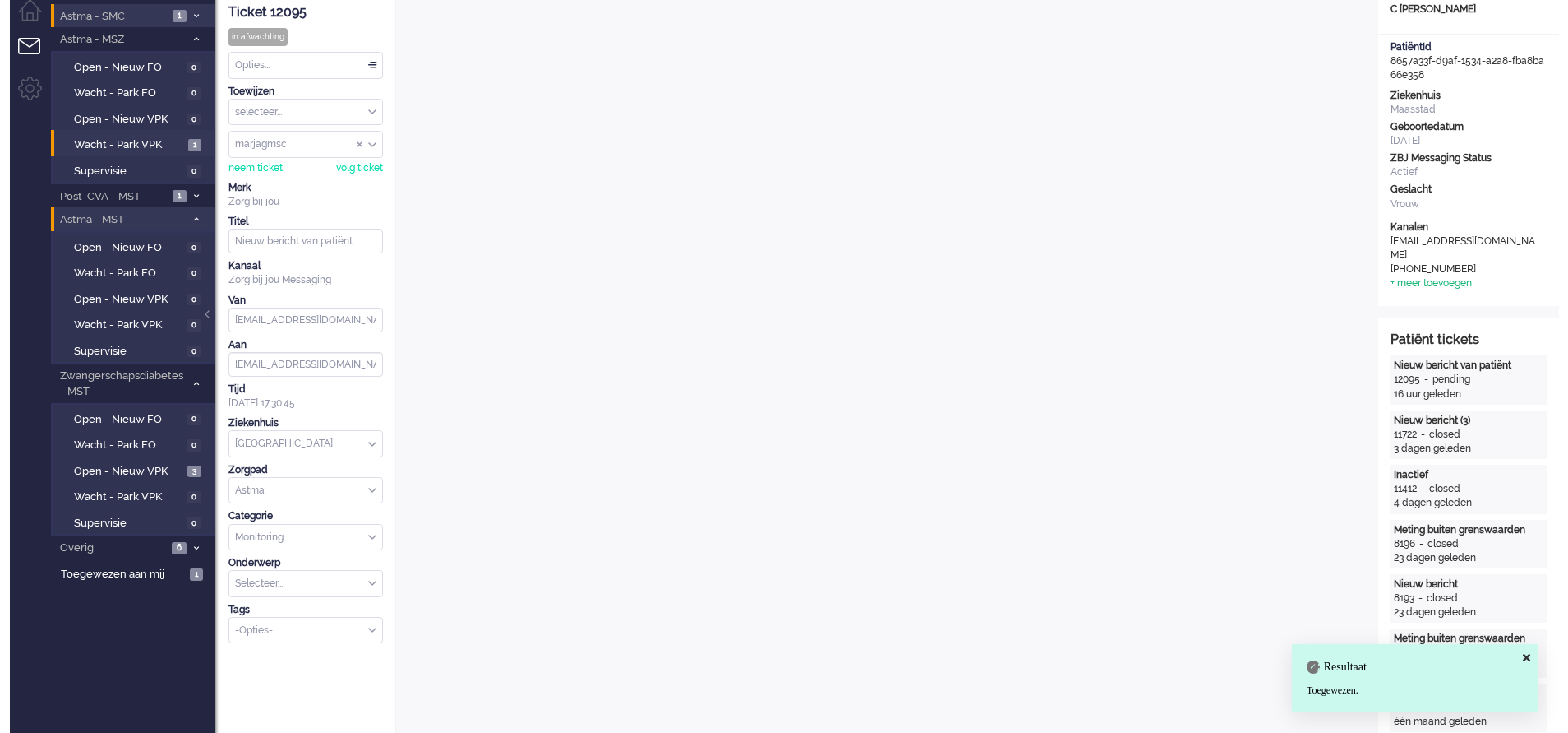
scroll to position [0, 0]
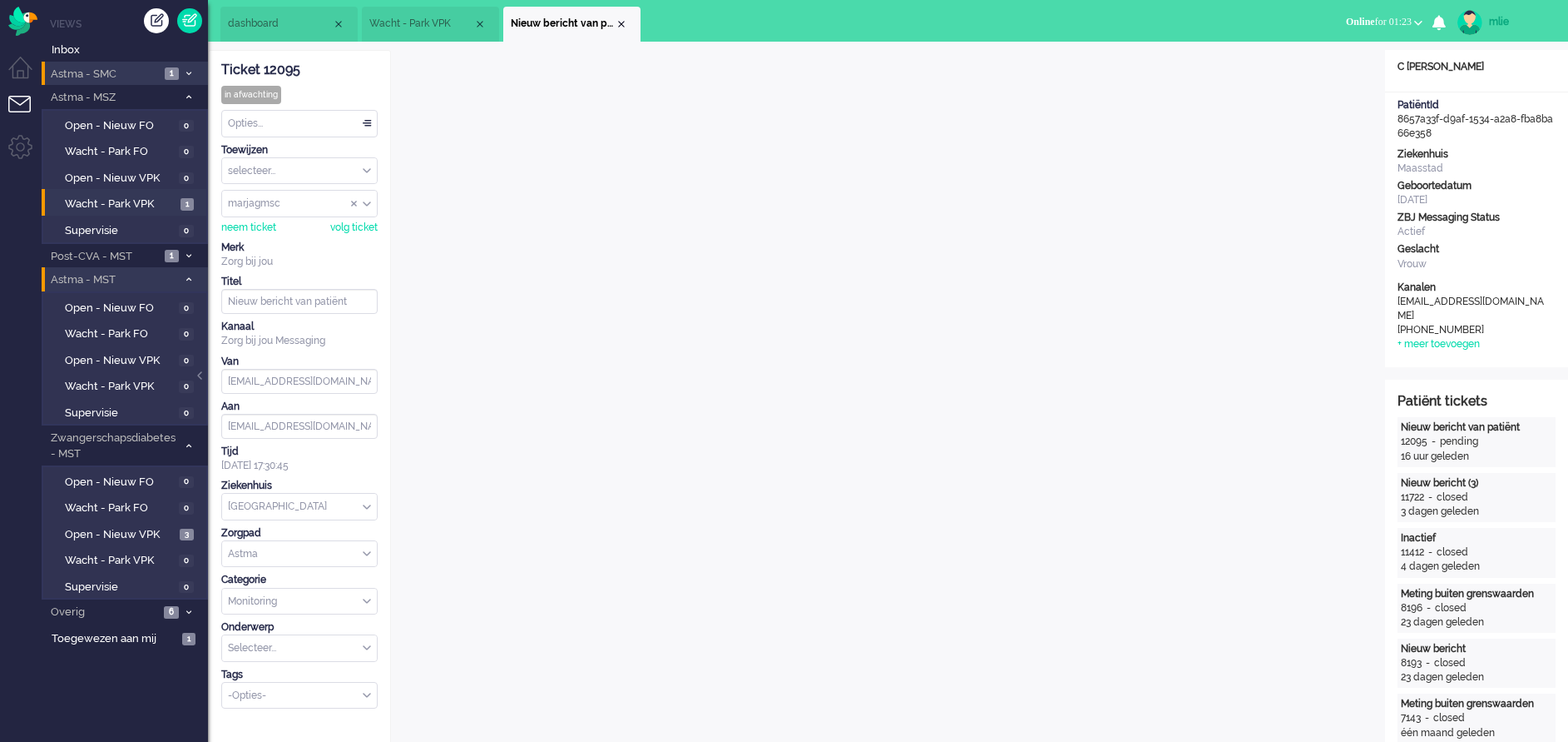
click at [627, 29] on div "Close tab" at bounding box center [622, 25] width 14 height 14
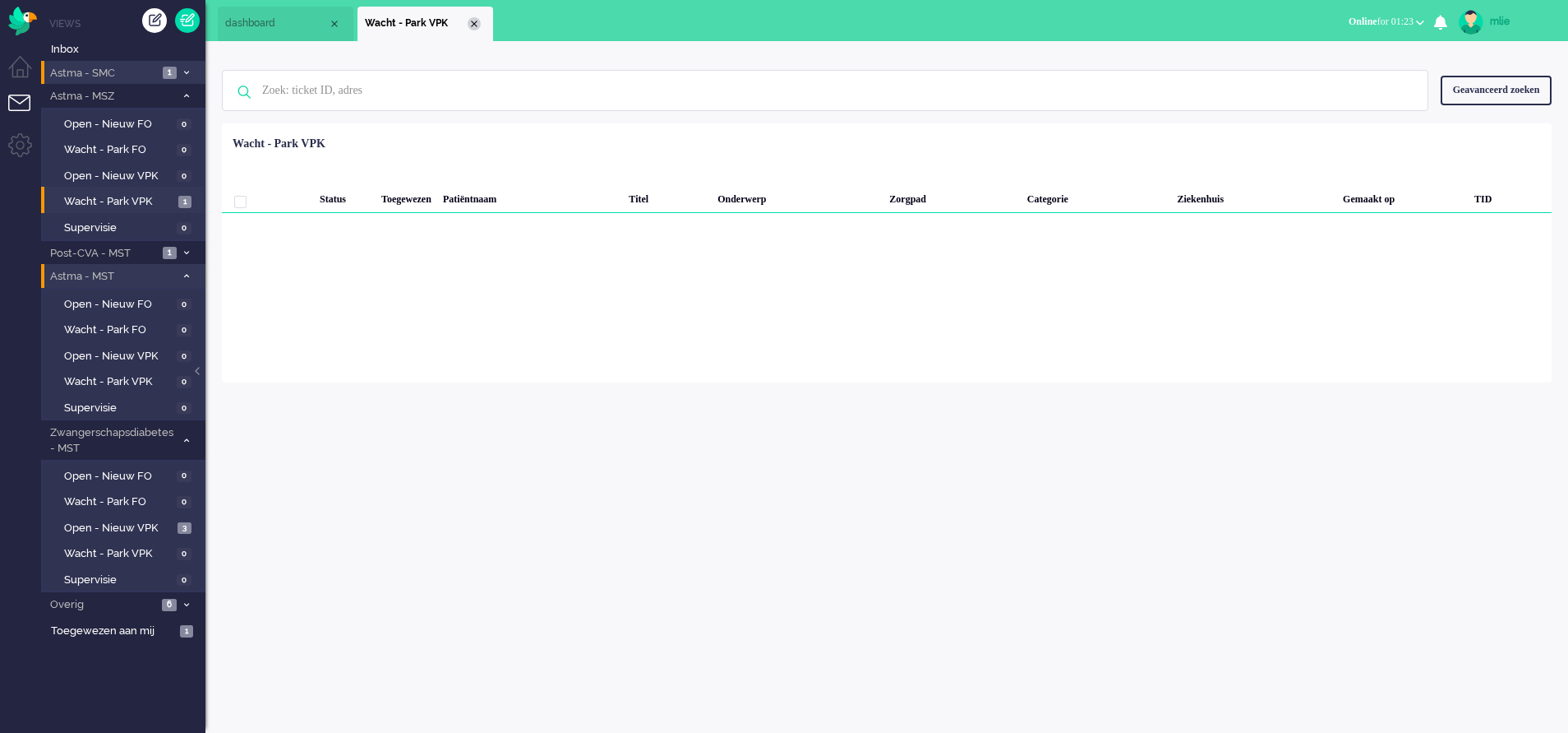
click at [475, 24] on div "Close tab" at bounding box center [474, 24] width 14 height 14
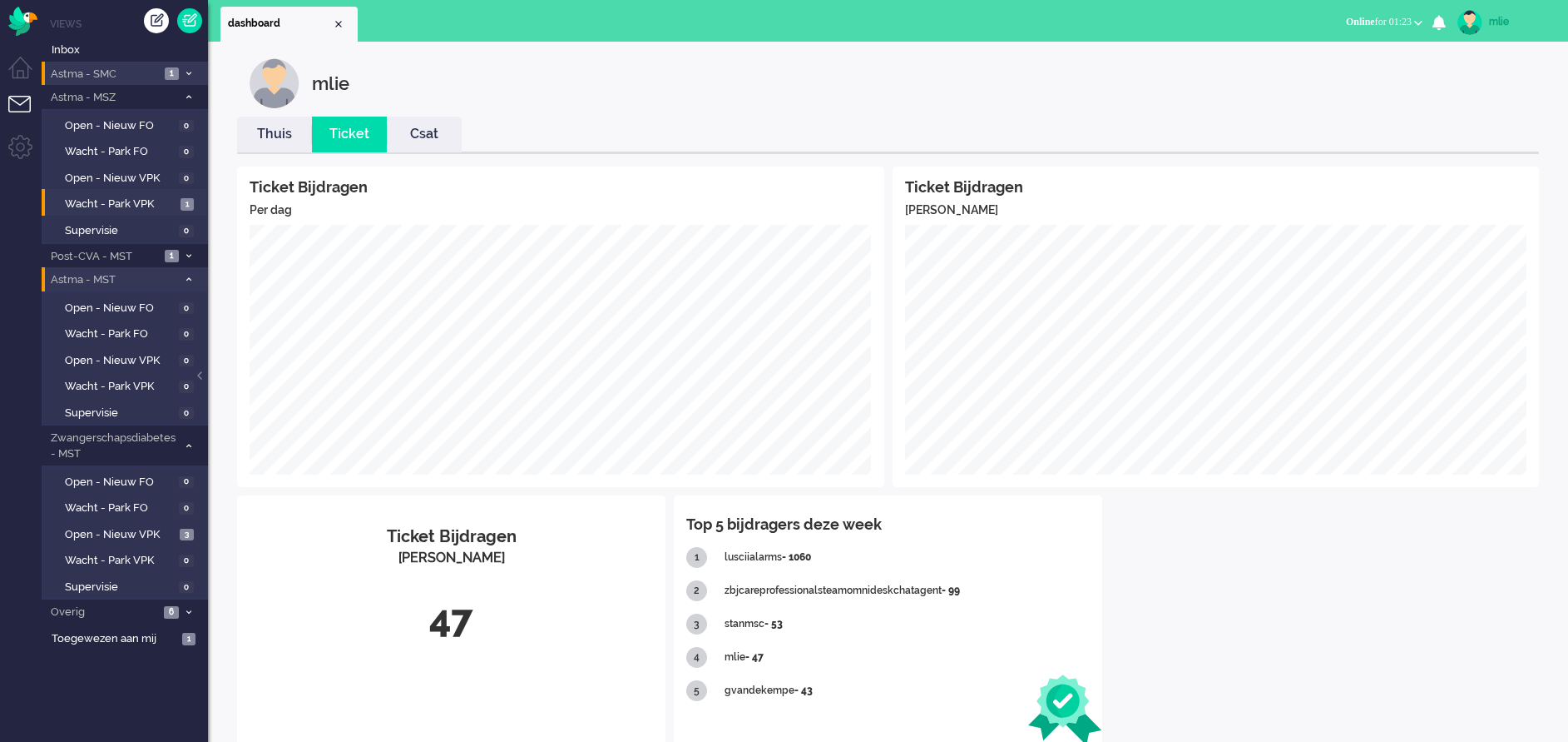
click at [188, 278] on icon at bounding box center [189, 279] width 5 height 6
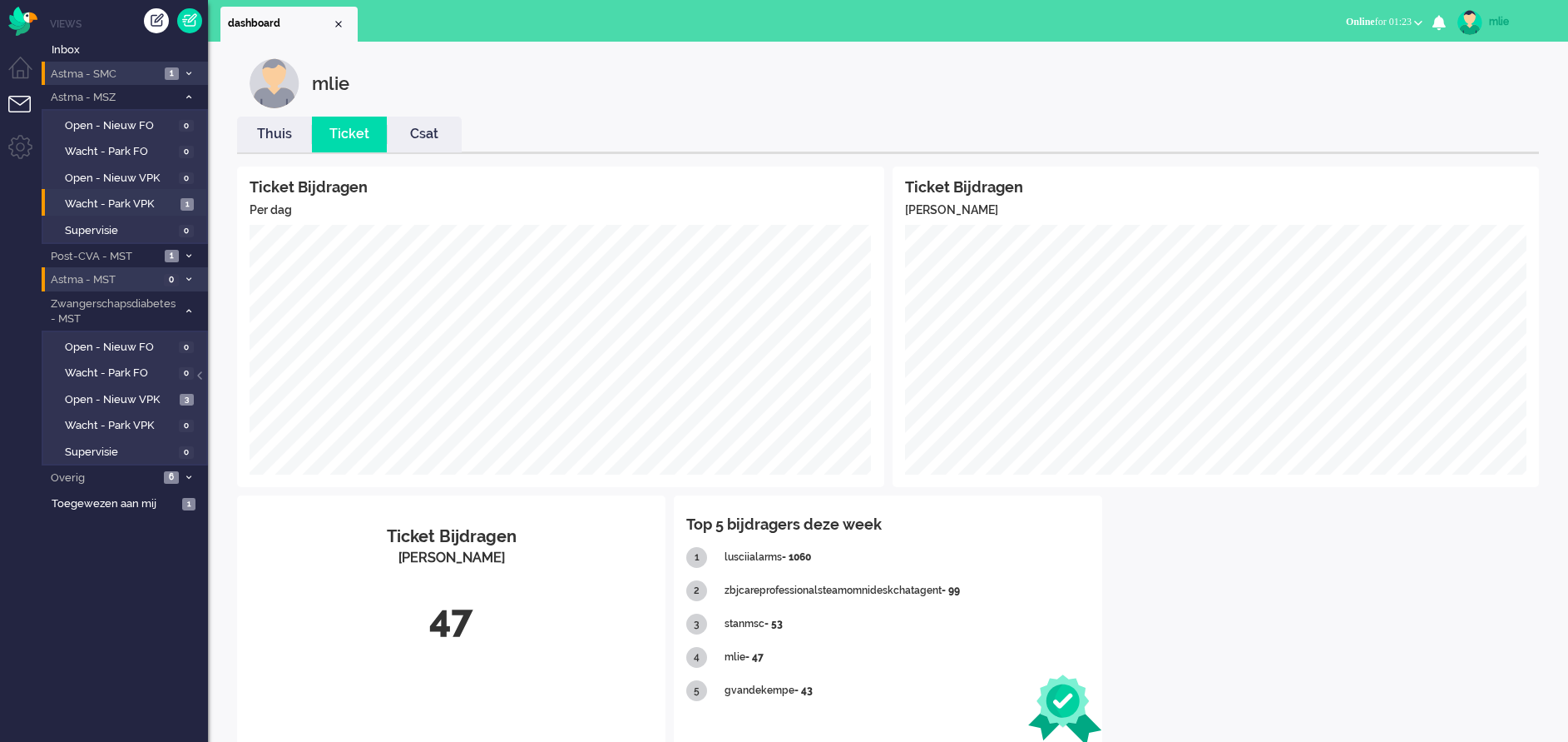
click at [276, 136] on link "Thuis" at bounding box center [274, 134] width 75 height 19
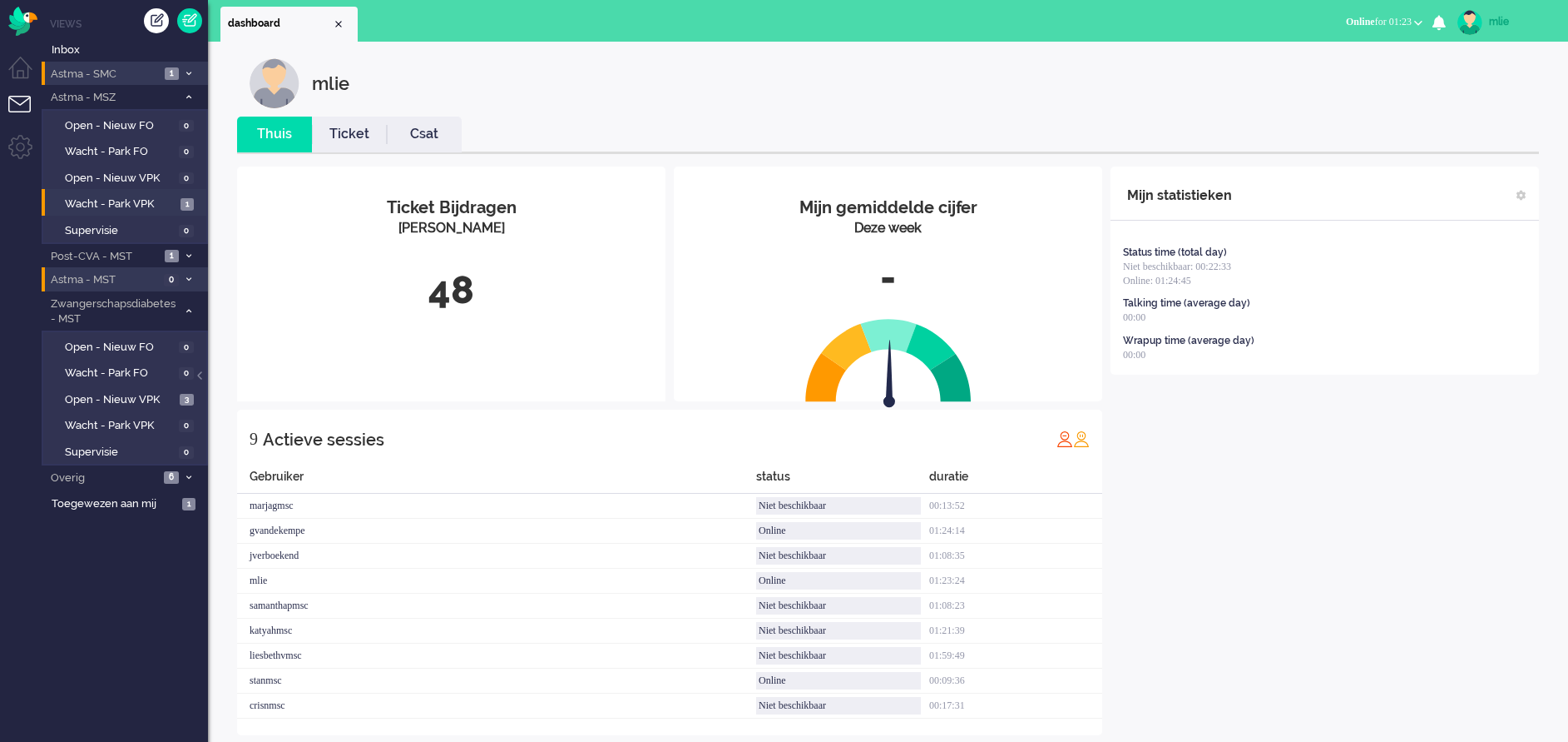
click at [347, 134] on link "Ticket" at bounding box center [350, 134] width 75 height 19
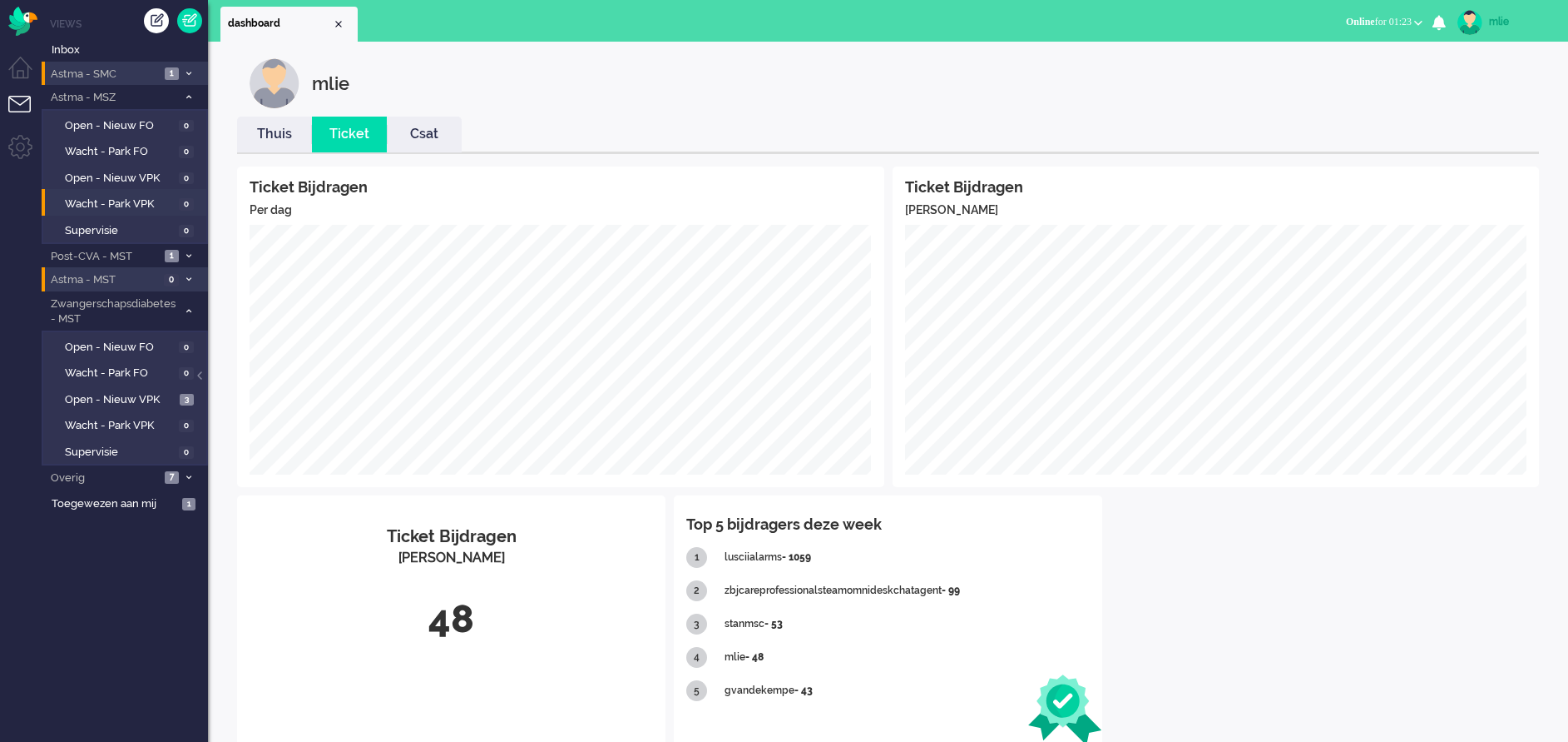
click at [1375, 19] on span "Online for 01:23" at bounding box center [1378, 22] width 66 height 12
click at [1335, 53] on label "Niet beschikbaar" at bounding box center [1354, 56] width 132 height 14
click at [1335, 14] on button "Niet beschikbaar for 00:17" at bounding box center [1363, 22] width 140 height 25
click at [1297, 74] on label "Online" at bounding box center [1354, 75] width 132 height 14
click at [182, 73] on li "Astma - SMC 1" at bounding box center [124, 74] width 166 height 25
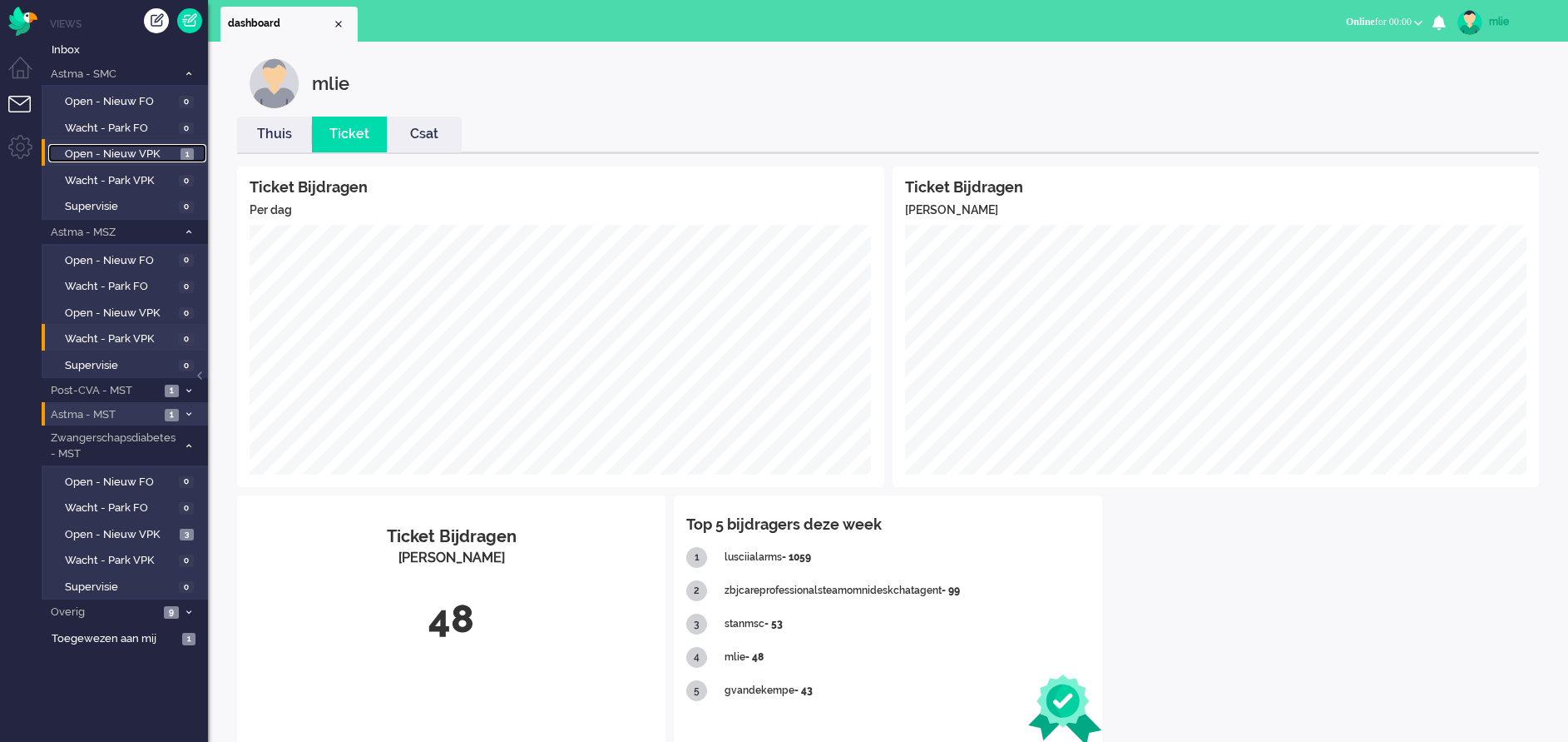
click at [111, 155] on span "Open - Nieuw VPK" at bounding box center [120, 154] width 111 height 16
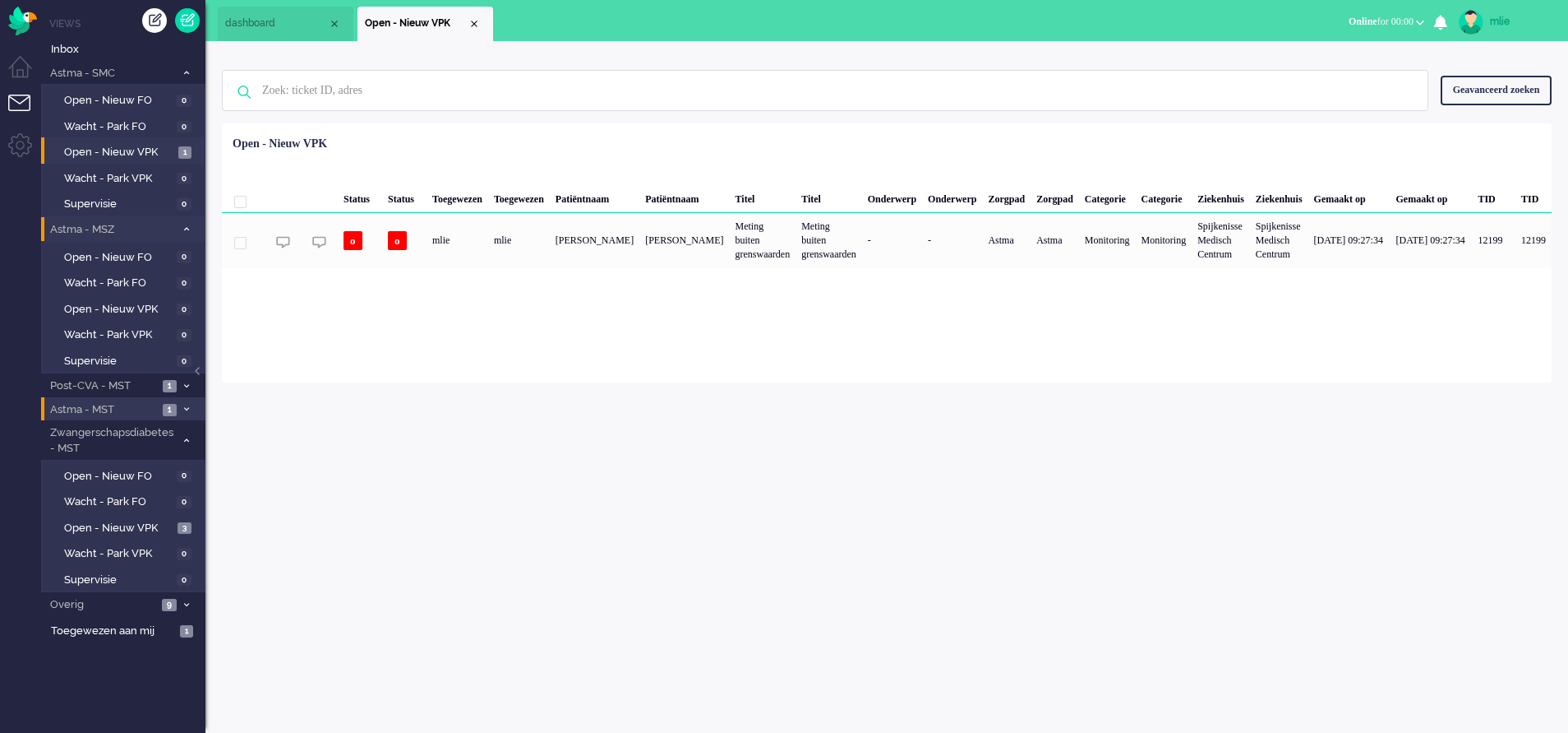
click at [184, 231] on icon at bounding box center [186, 229] width 5 height 6
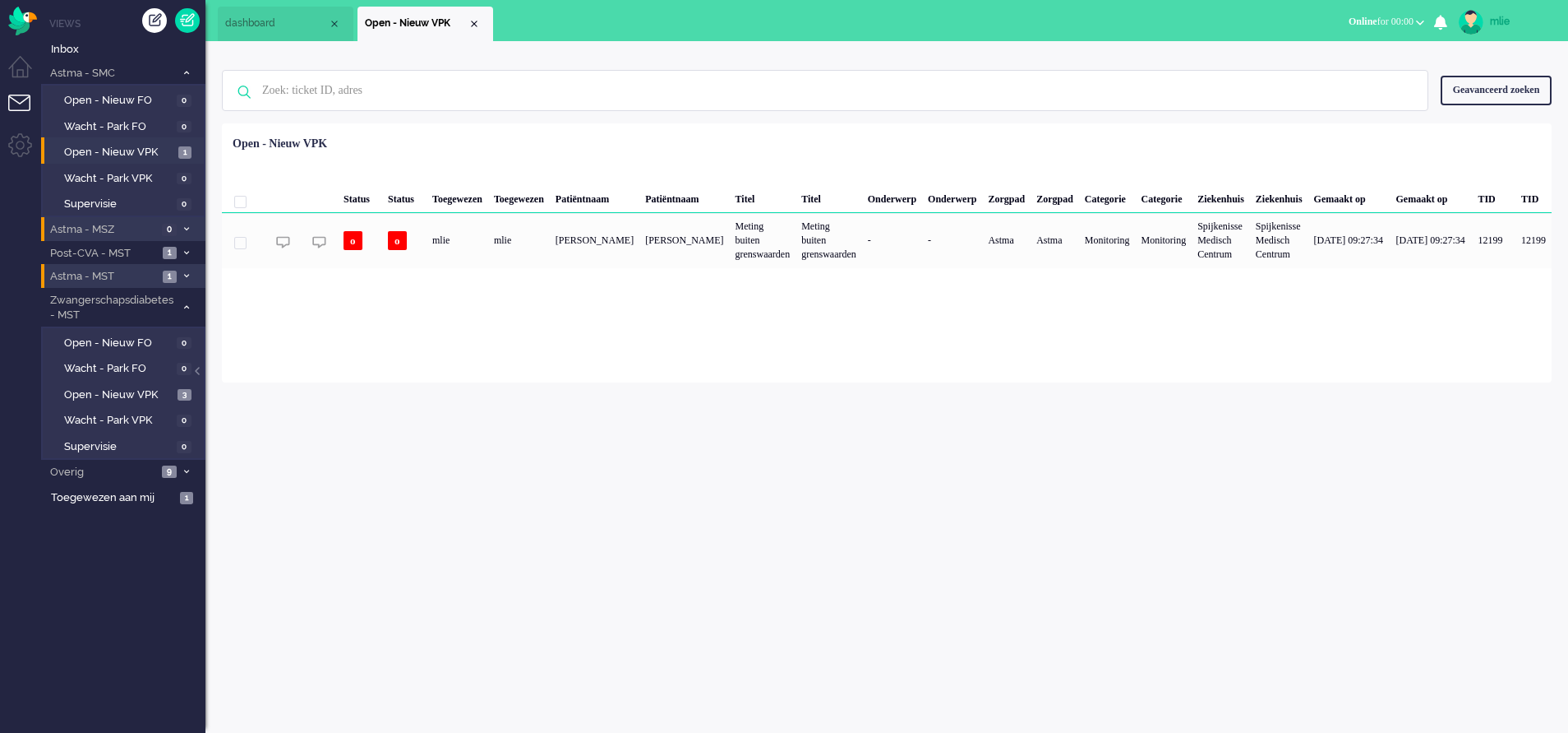
click at [179, 225] on li "Astma - MSZ 0" at bounding box center [122, 229] width 164 height 24
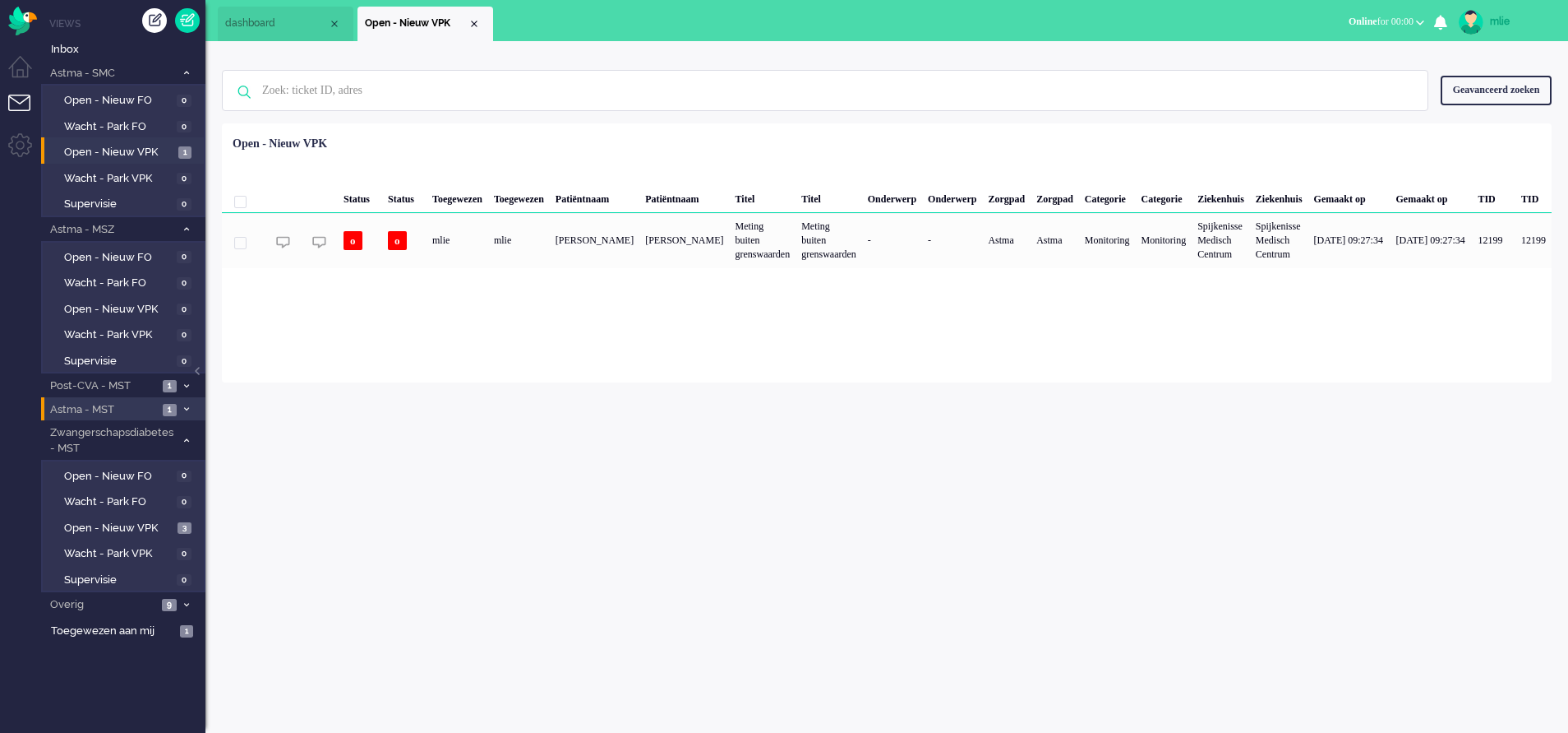
click at [187, 232] on icon at bounding box center [186, 229] width 5 height 6
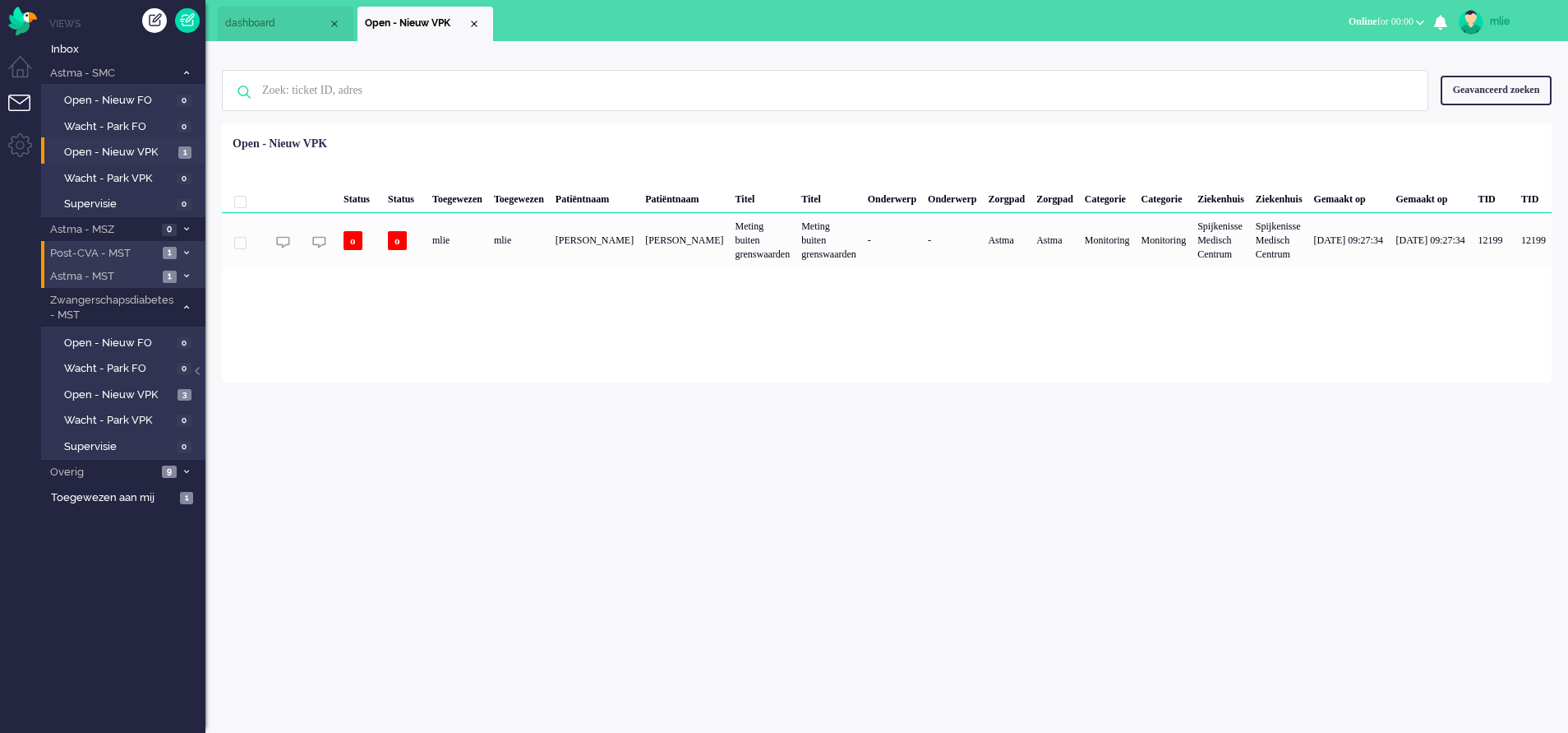
click at [172, 251] on span "1" at bounding box center [170, 252] width 14 height 13
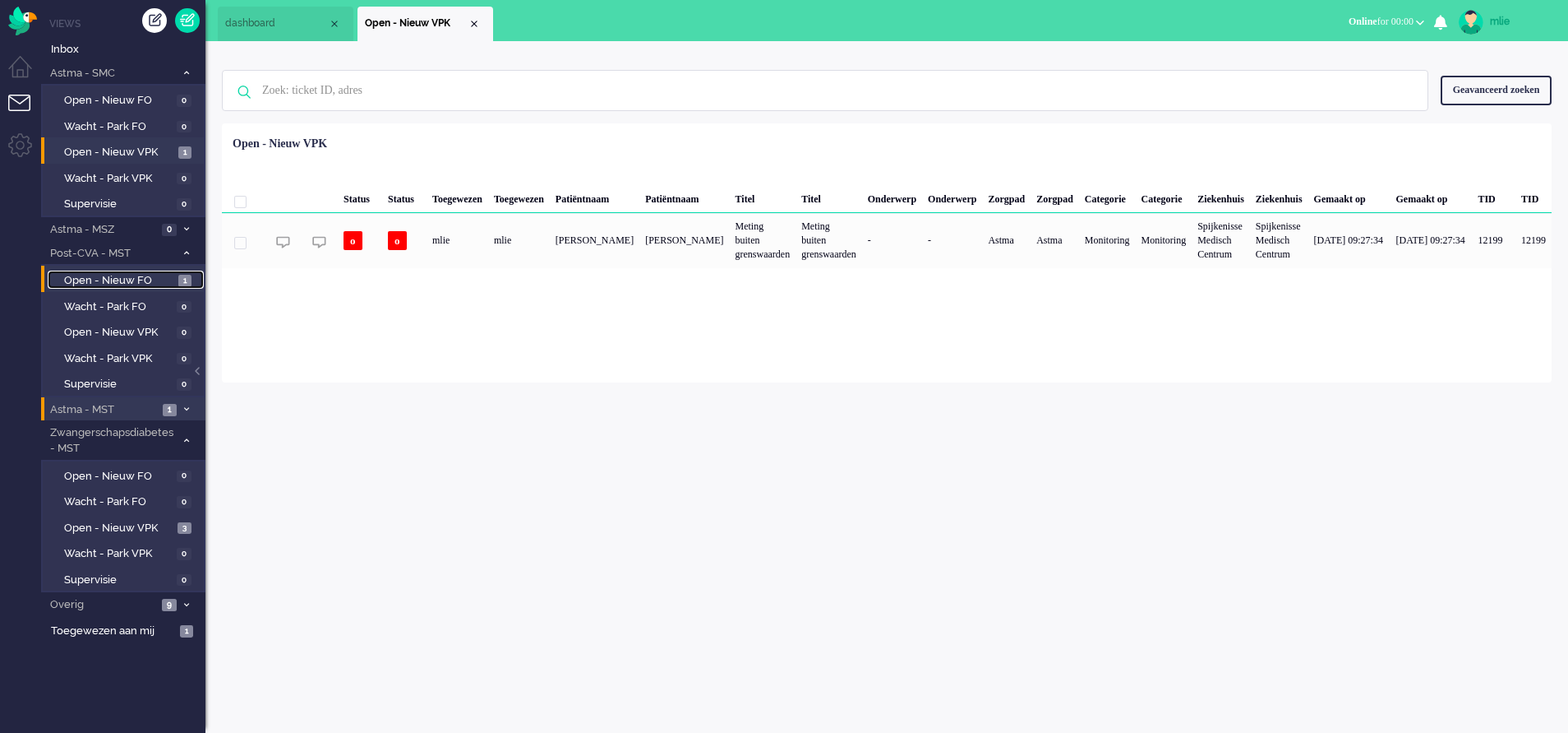
click at [116, 281] on span "Open - Nieuw FO" at bounding box center [118, 281] width 110 height 16
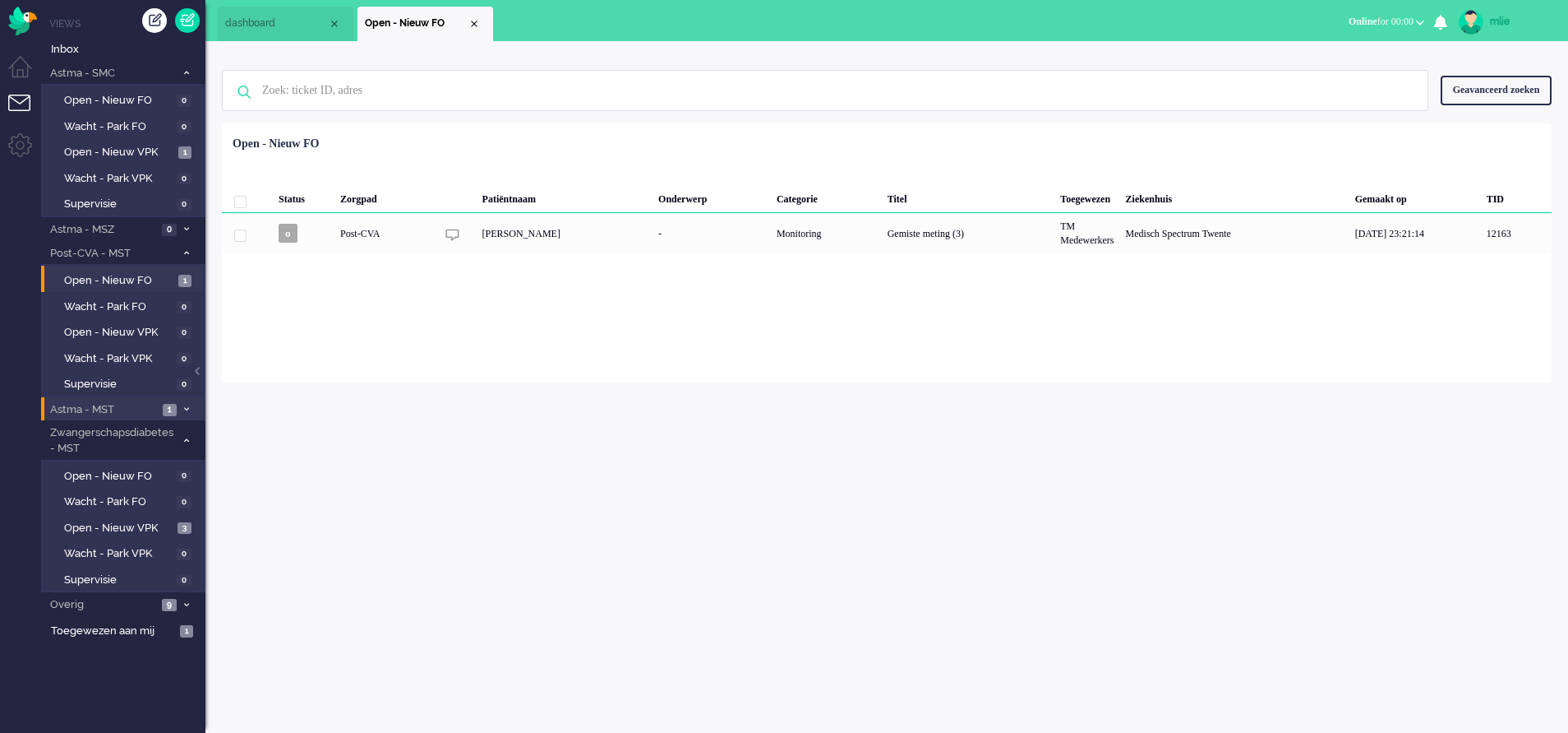
click at [183, 249] on span at bounding box center [185, 252] width 13 height 9
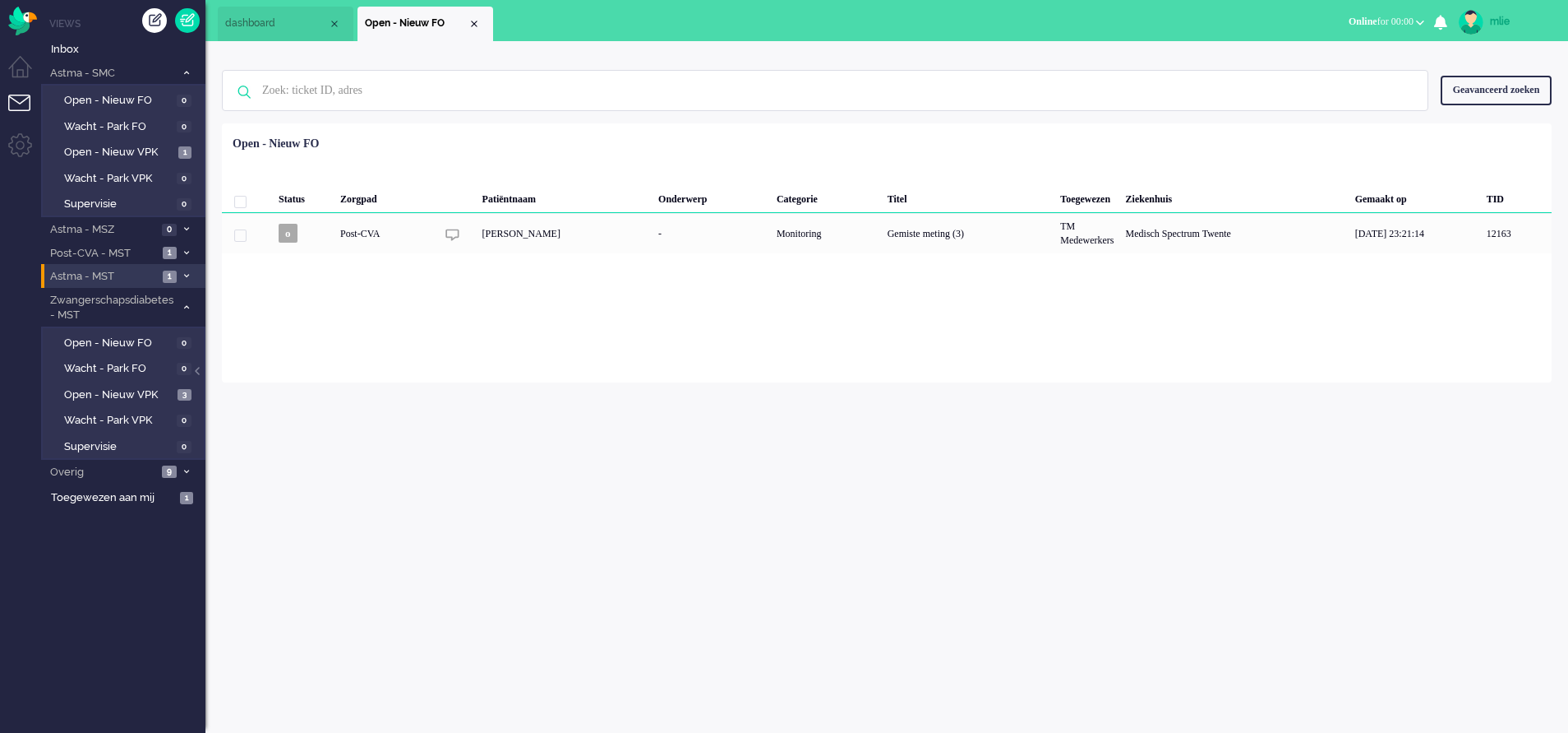
click at [180, 275] on span at bounding box center [185, 276] width 13 height 9
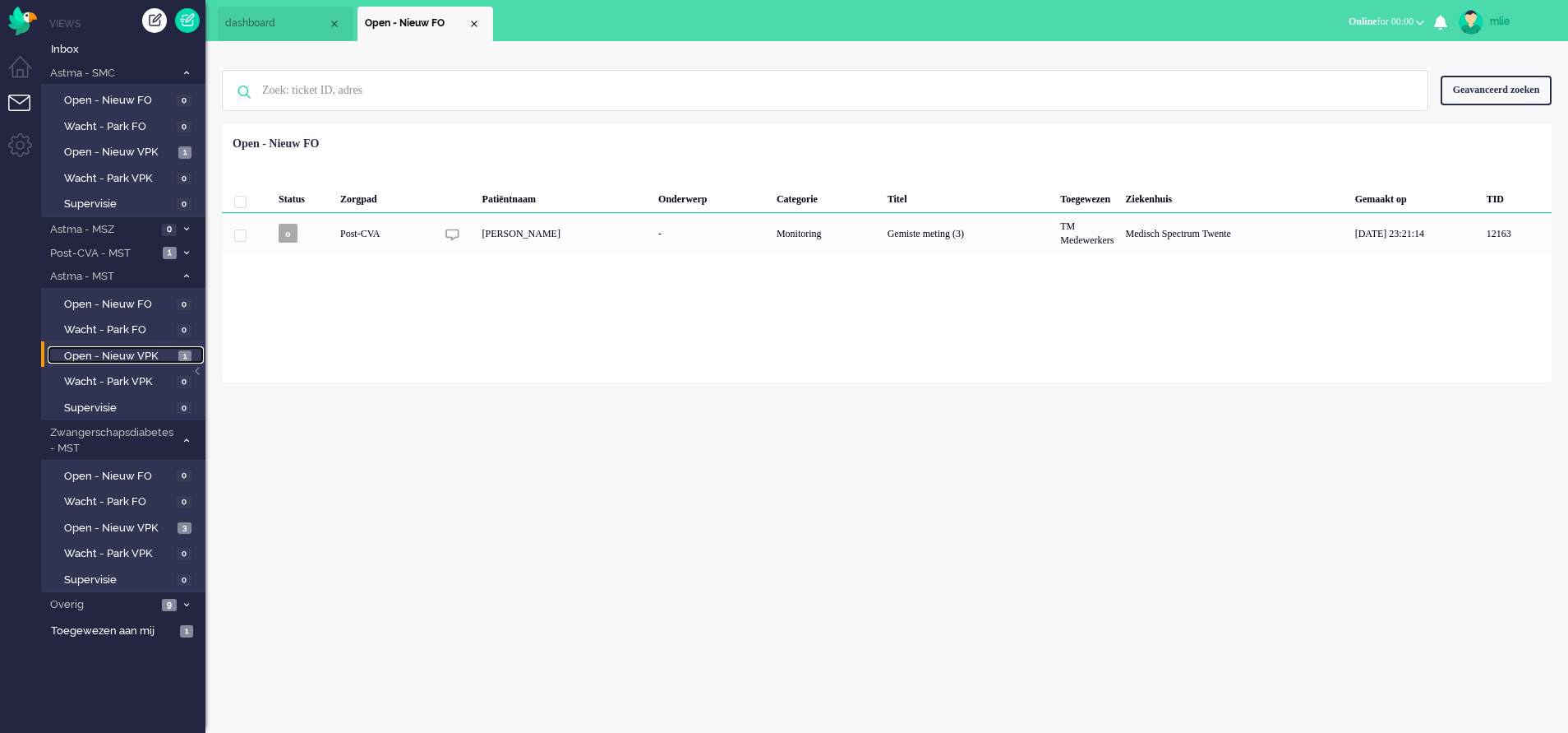
click at [96, 350] on span "Open - Nieuw VPK" at bounding box center [118, 356] width 110 height 16
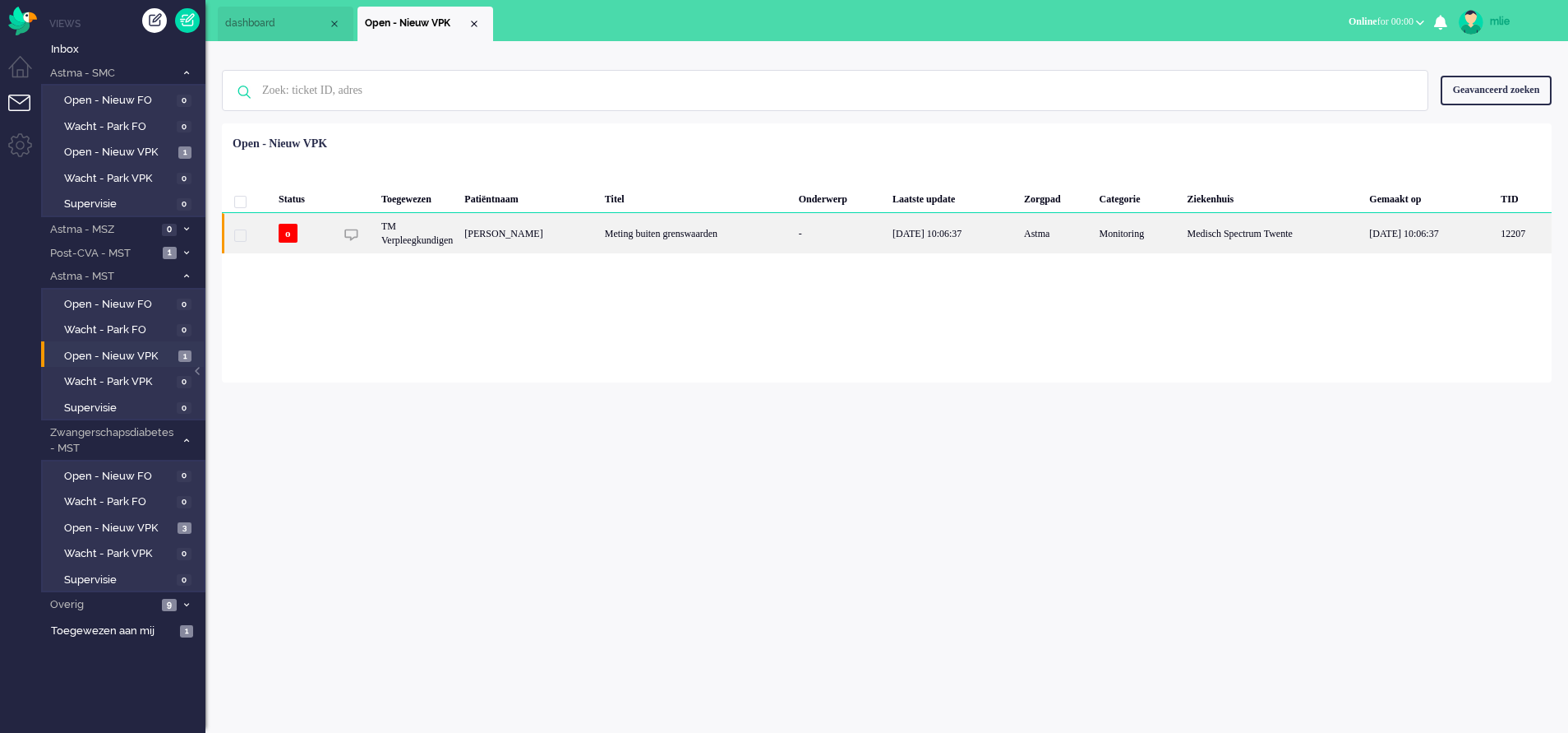
click at [746, 245] on div "Meting buiten grenswaarden" at bounding box center [696, 232] width 194 height 40
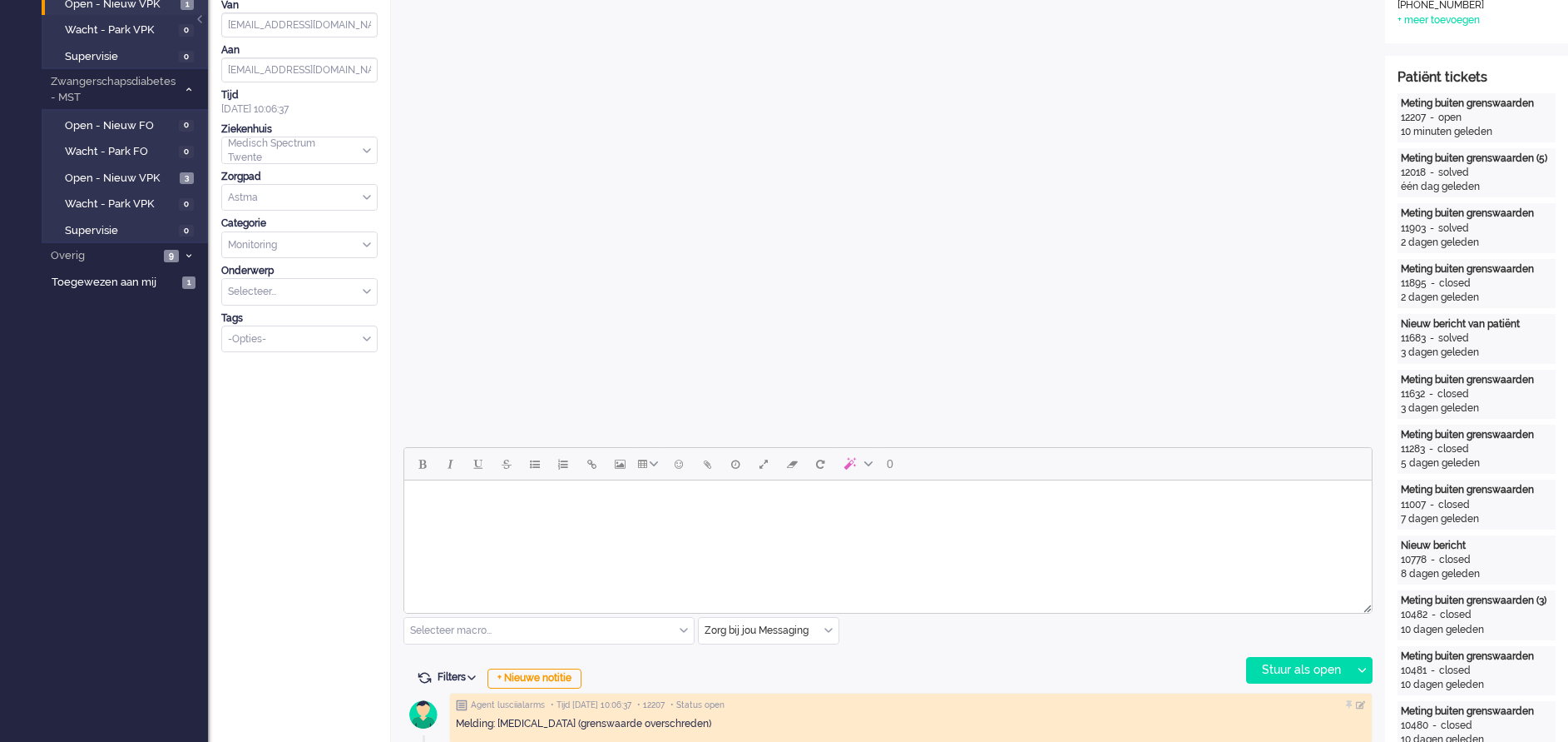
scroll to position [374, 0]
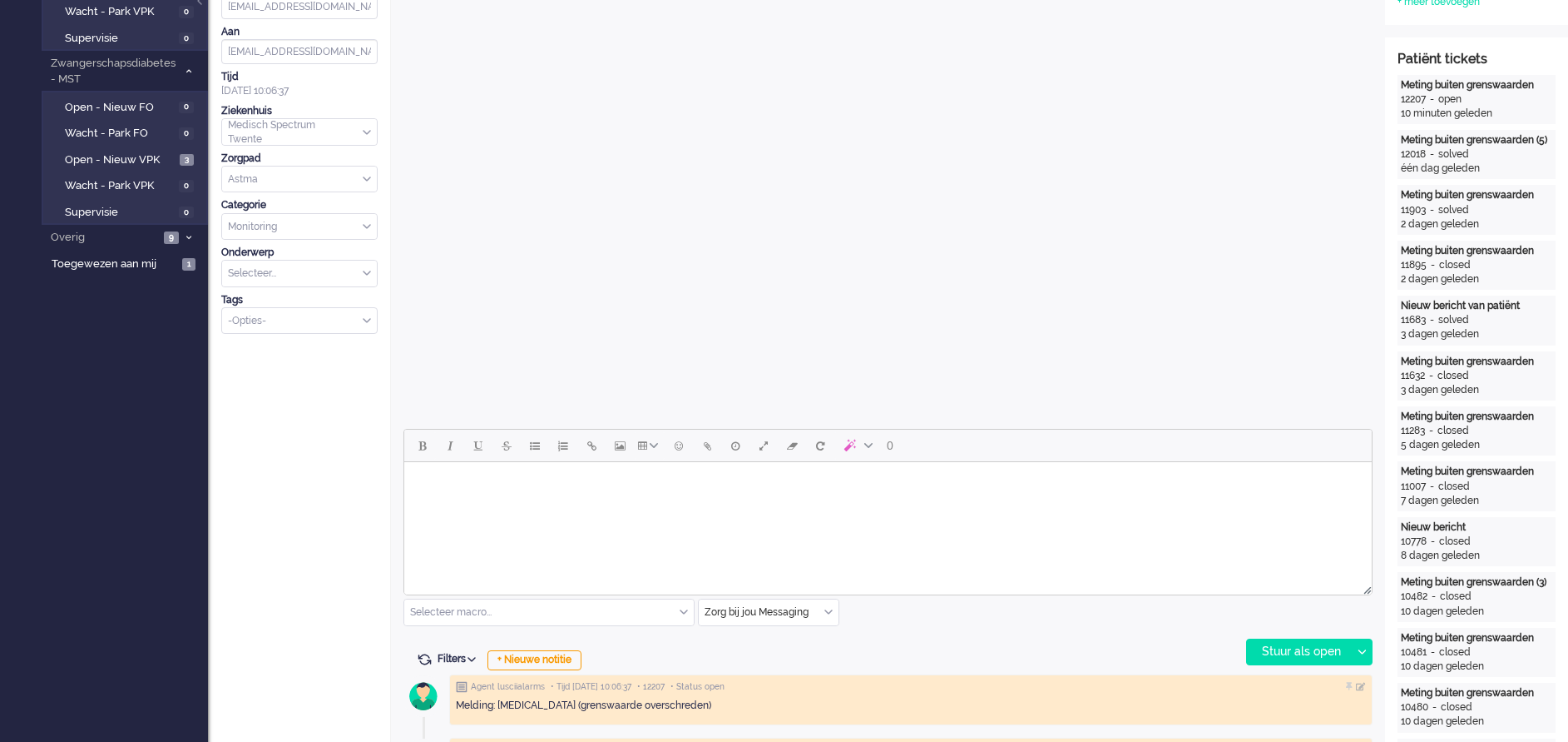
click at [516, 504] on html at bounding box center [888, 483] width 968 height 42
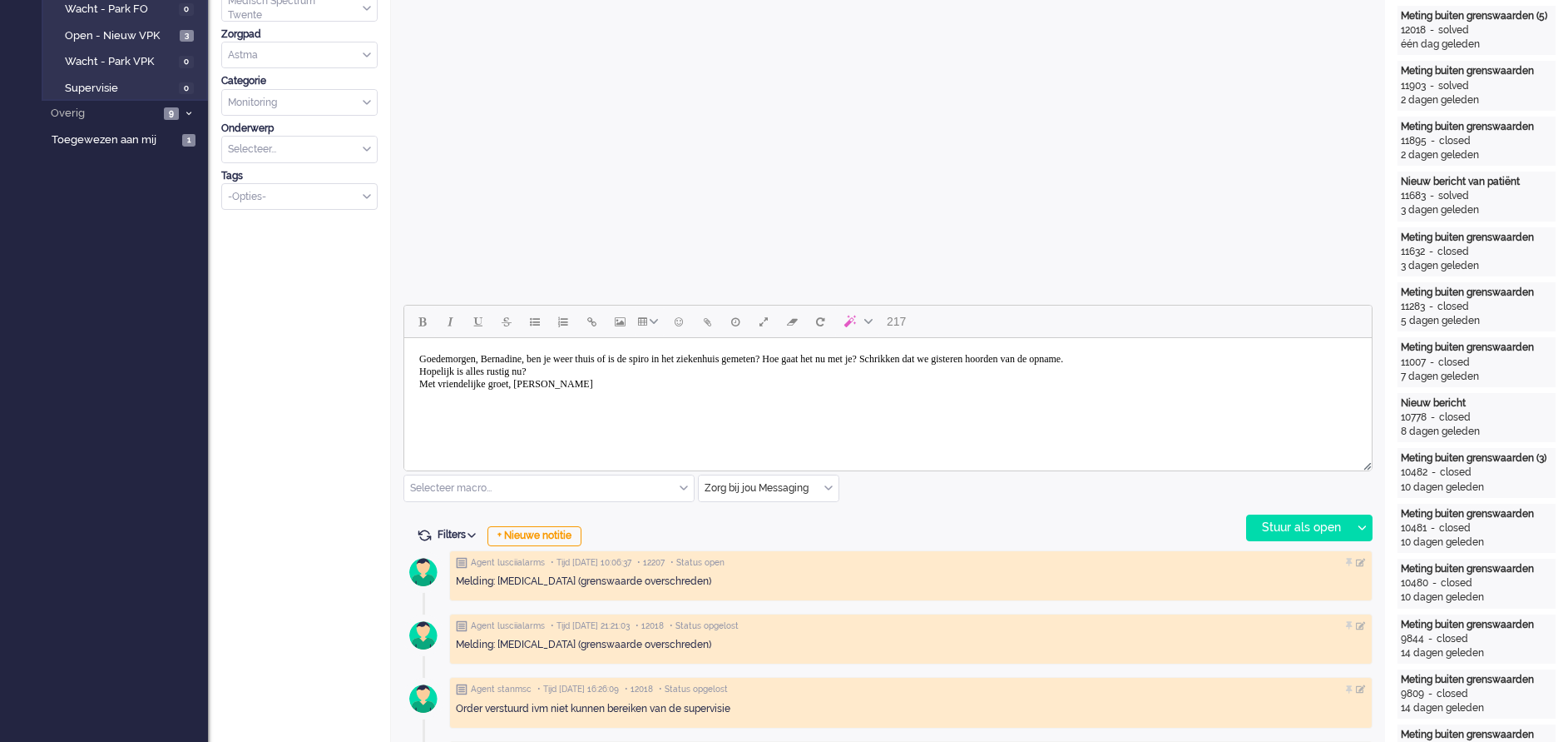
scroll to position [499, 0]
click at [859, 357] on body "Goedemorgen, Bernadine, ben je weer thuis of is de spiro in het ziekenhuis geme…" at bounding box center [887, 371] width 954 height 54
click at [1302, 525] on div "Stuur als open" at bounding box center [1300, 526] width 104 height 25
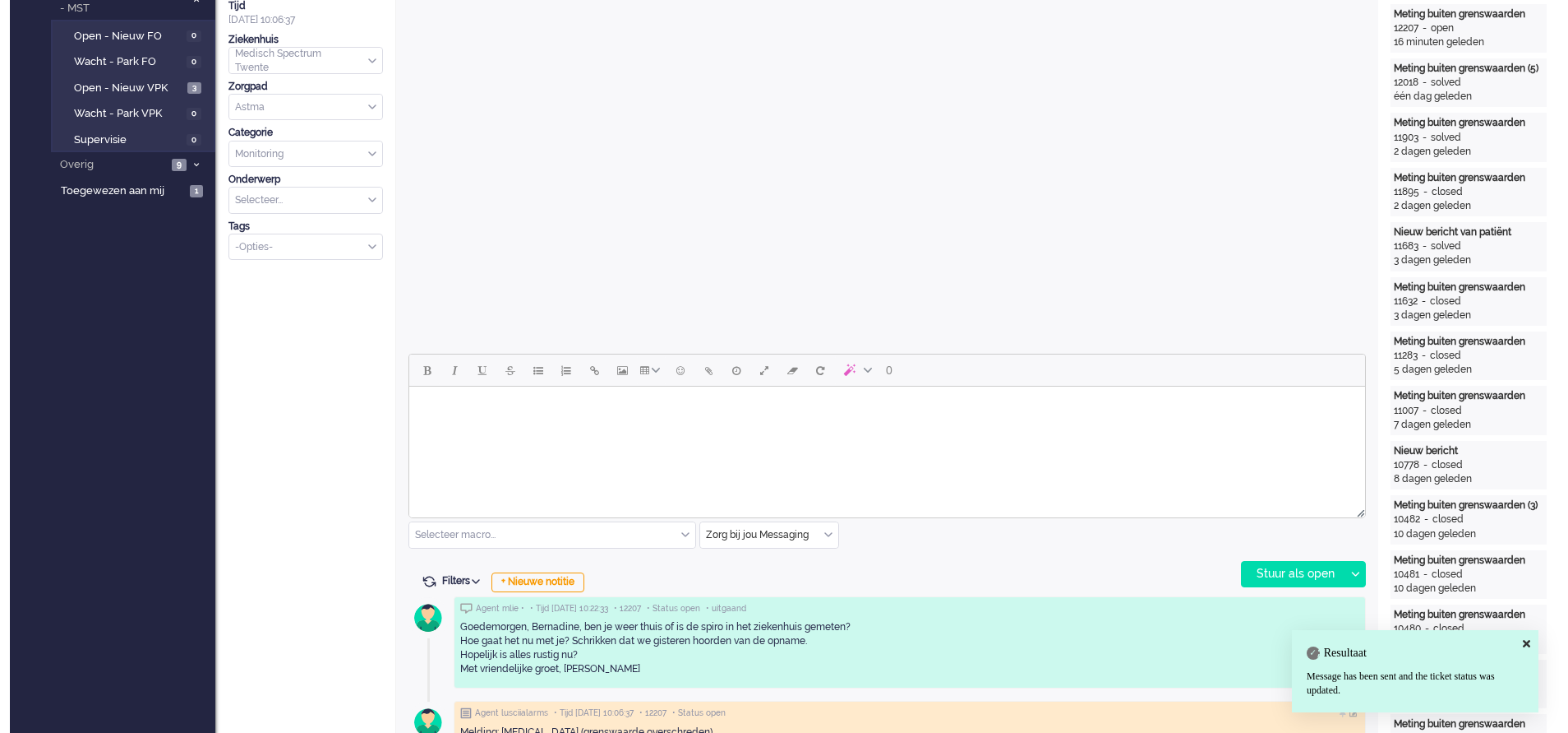
scroll to position [0, 0]
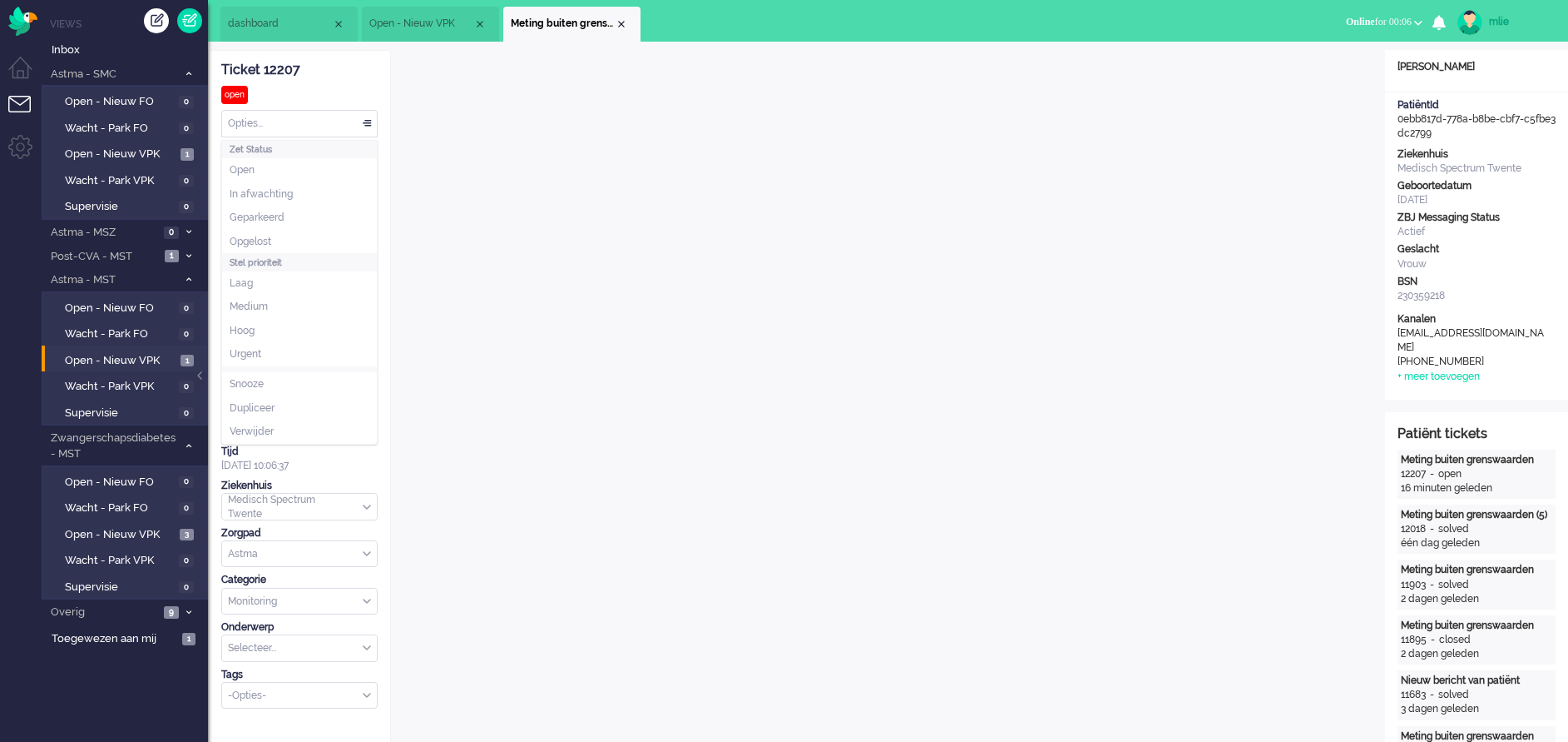
click at [368, 123] on div "Opties..." at bounding box center [300, 124] width 155 height 26
click at [299, 195] on li "In afwachting" at bounding box center [300, 194] width 155 height 25
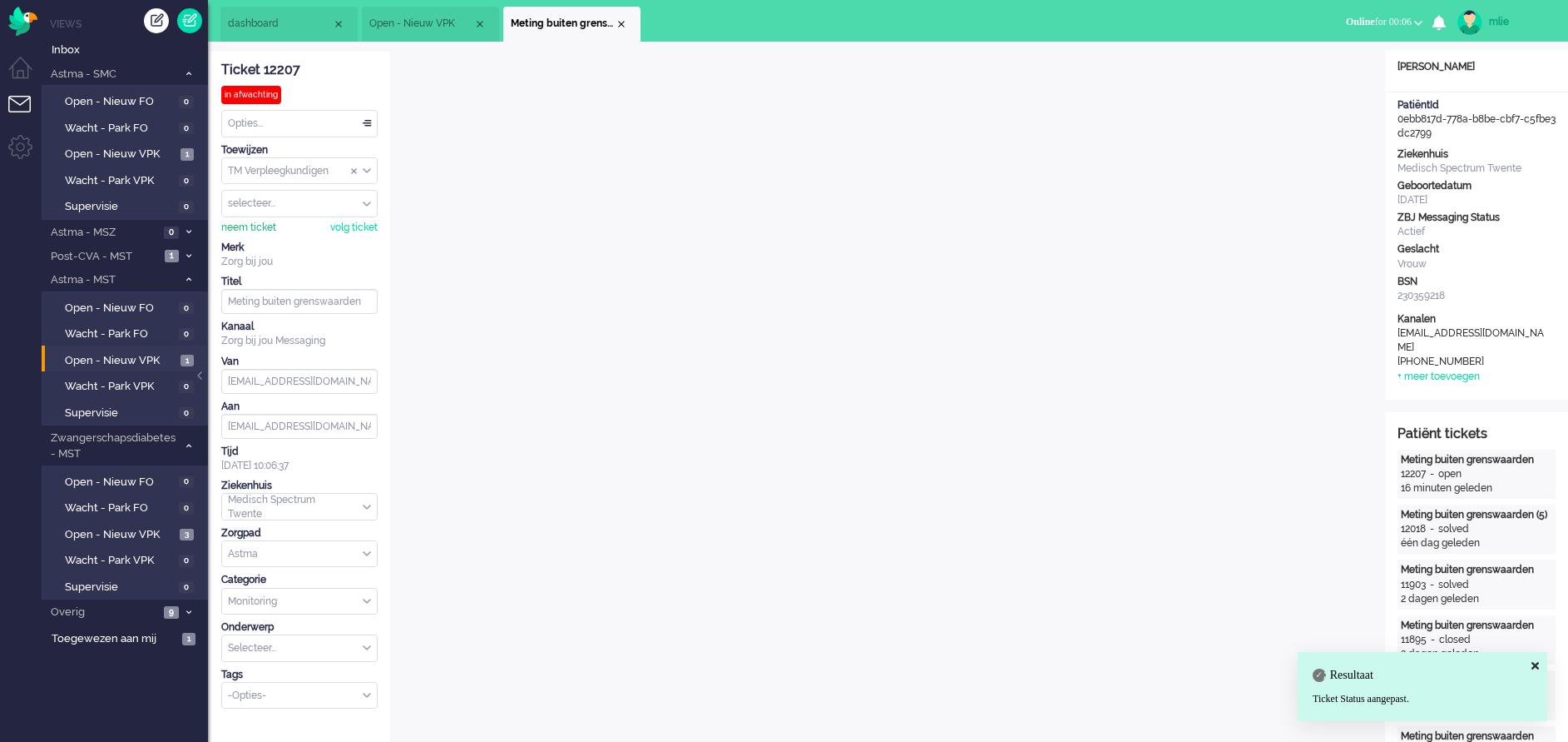
click at [240, 231] on div "neem ticket" at bounding box center [249, 227] width 55 height 14
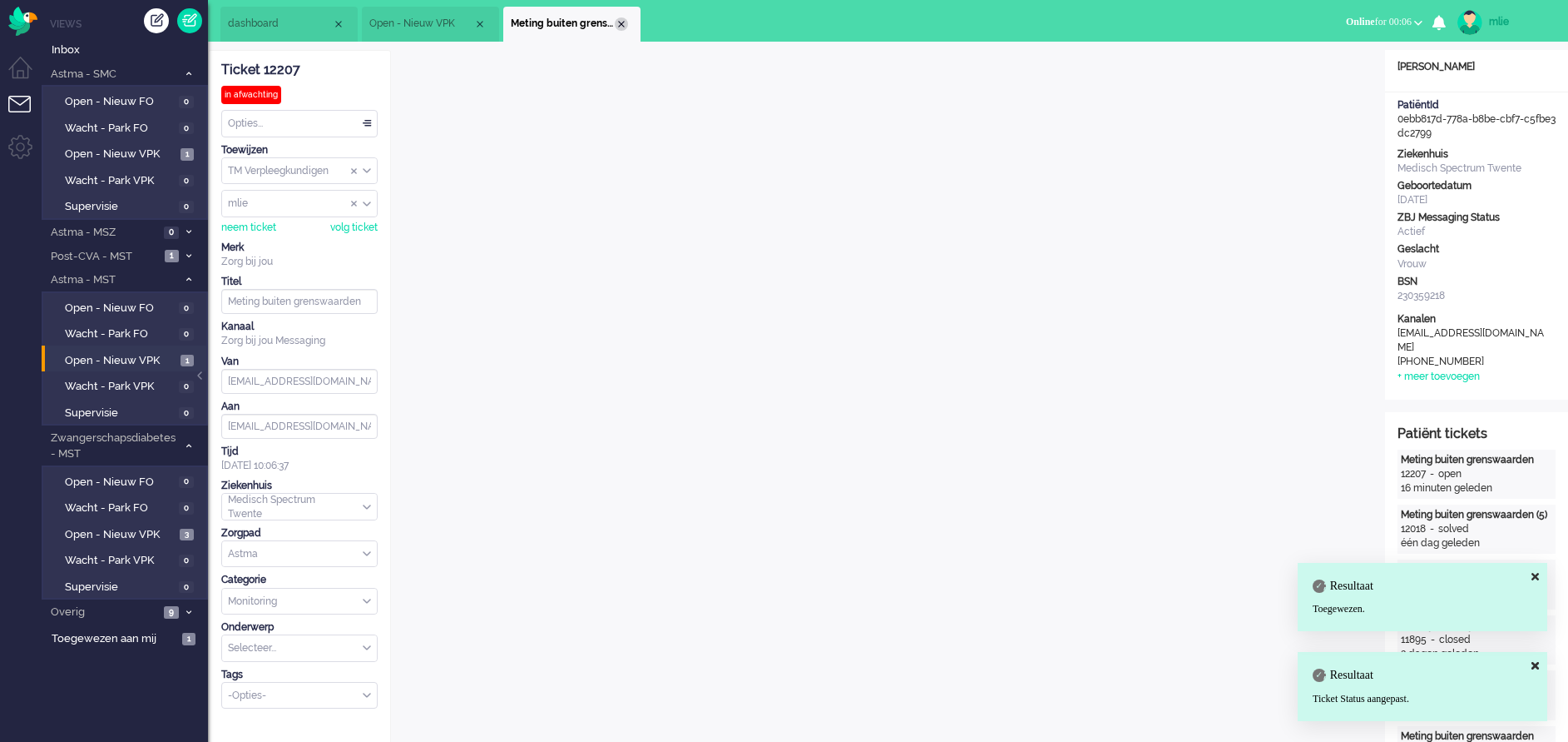
click at [620, 27] on div "Close tab" at bounding box center [622, 25] width 14 height 14
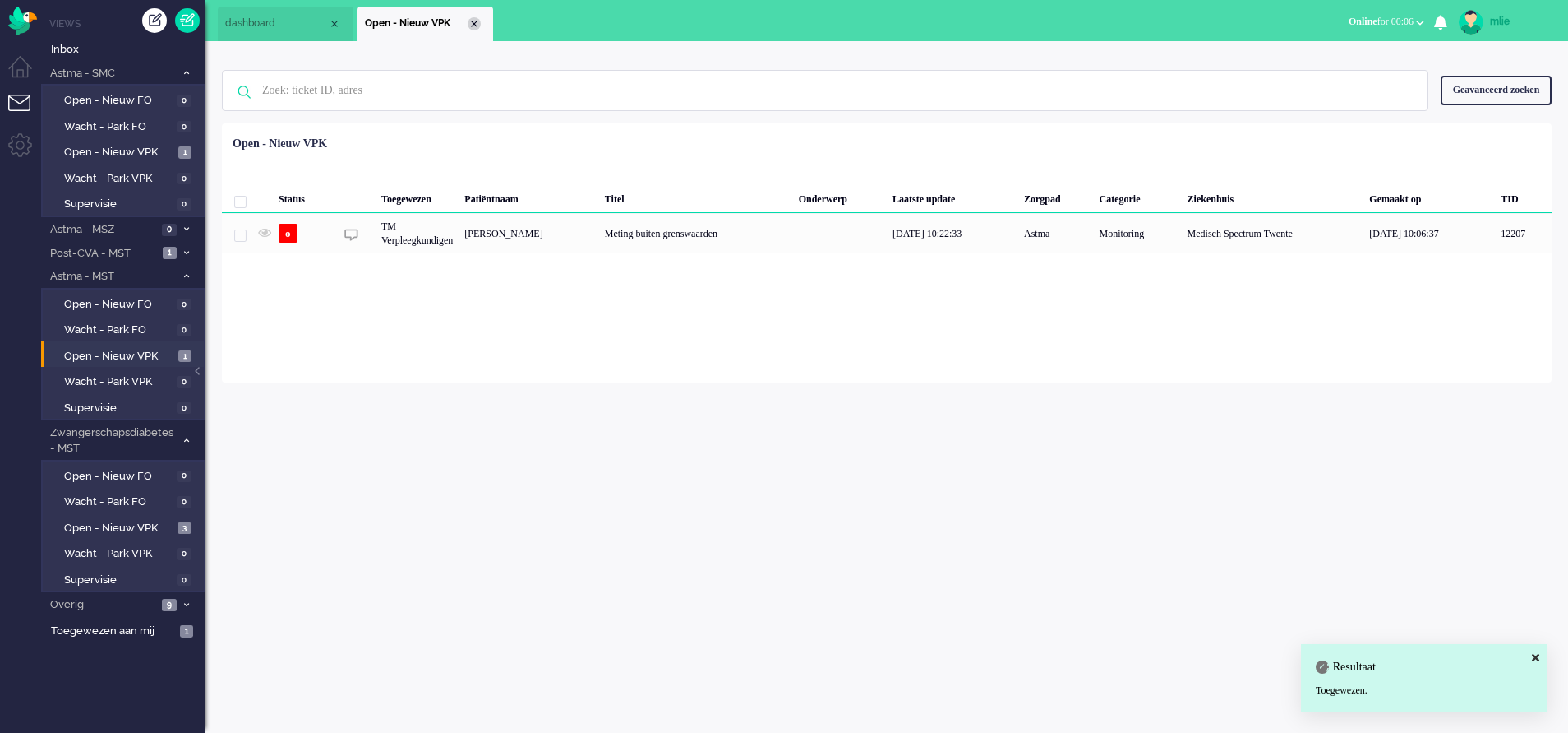
click at [475, 23] on div "Close tab" at bounding box center [474, 24] width 14 height 14
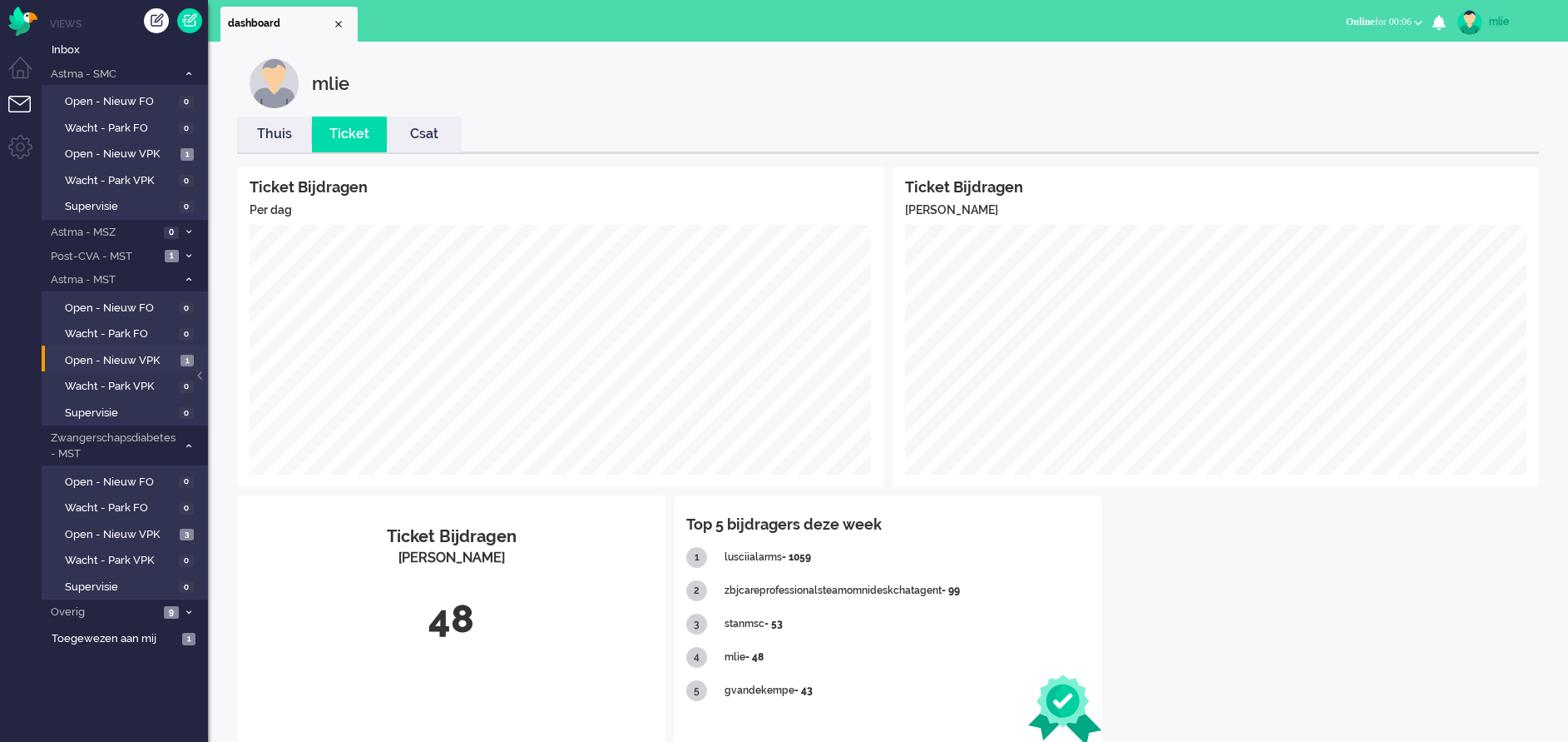
click at [261, 129] on link "Thuis" at bounding box center [274, 134] width 75 height 19
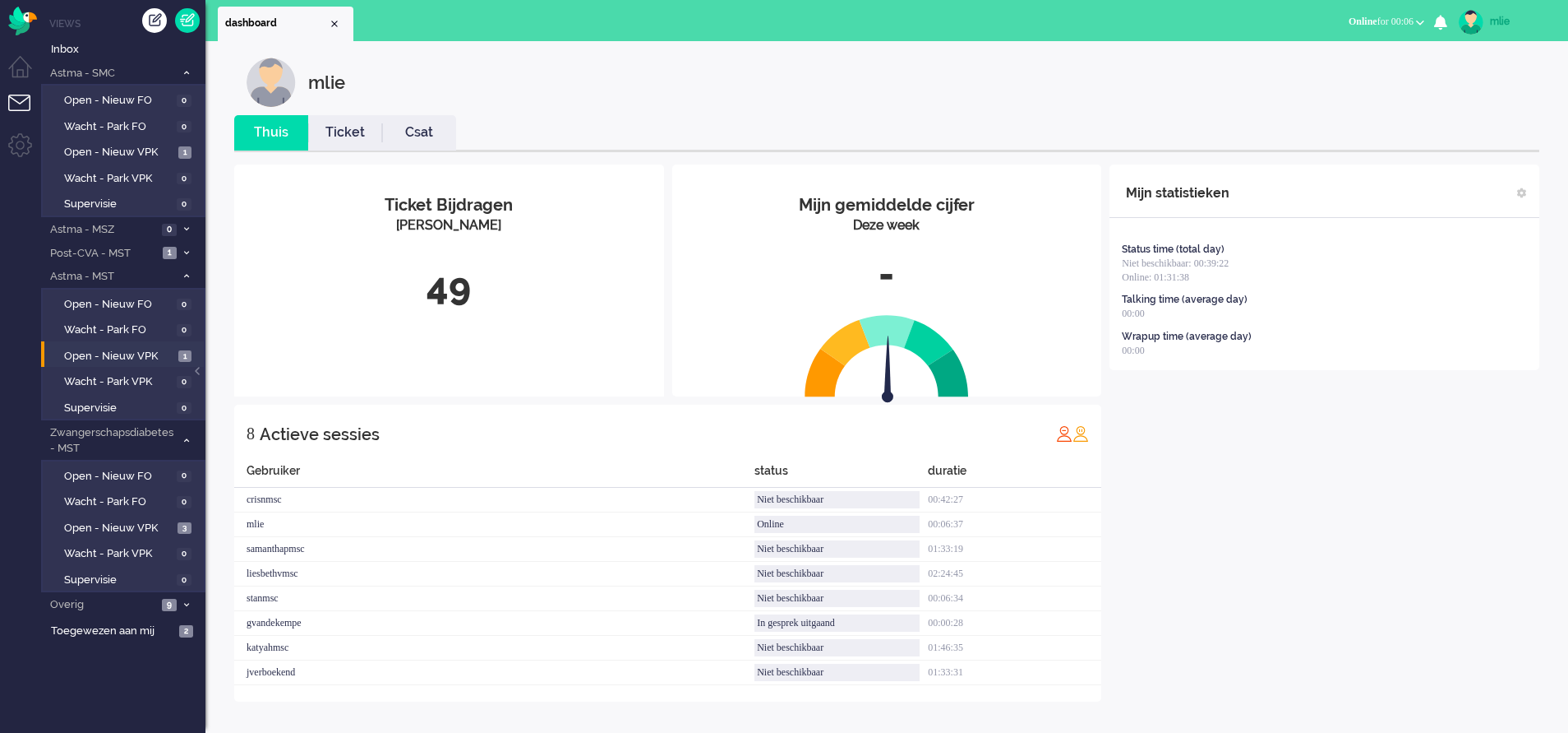
click at [347, 129] on link "Ticket" at bounding box center [345, 132] width 74 height 18
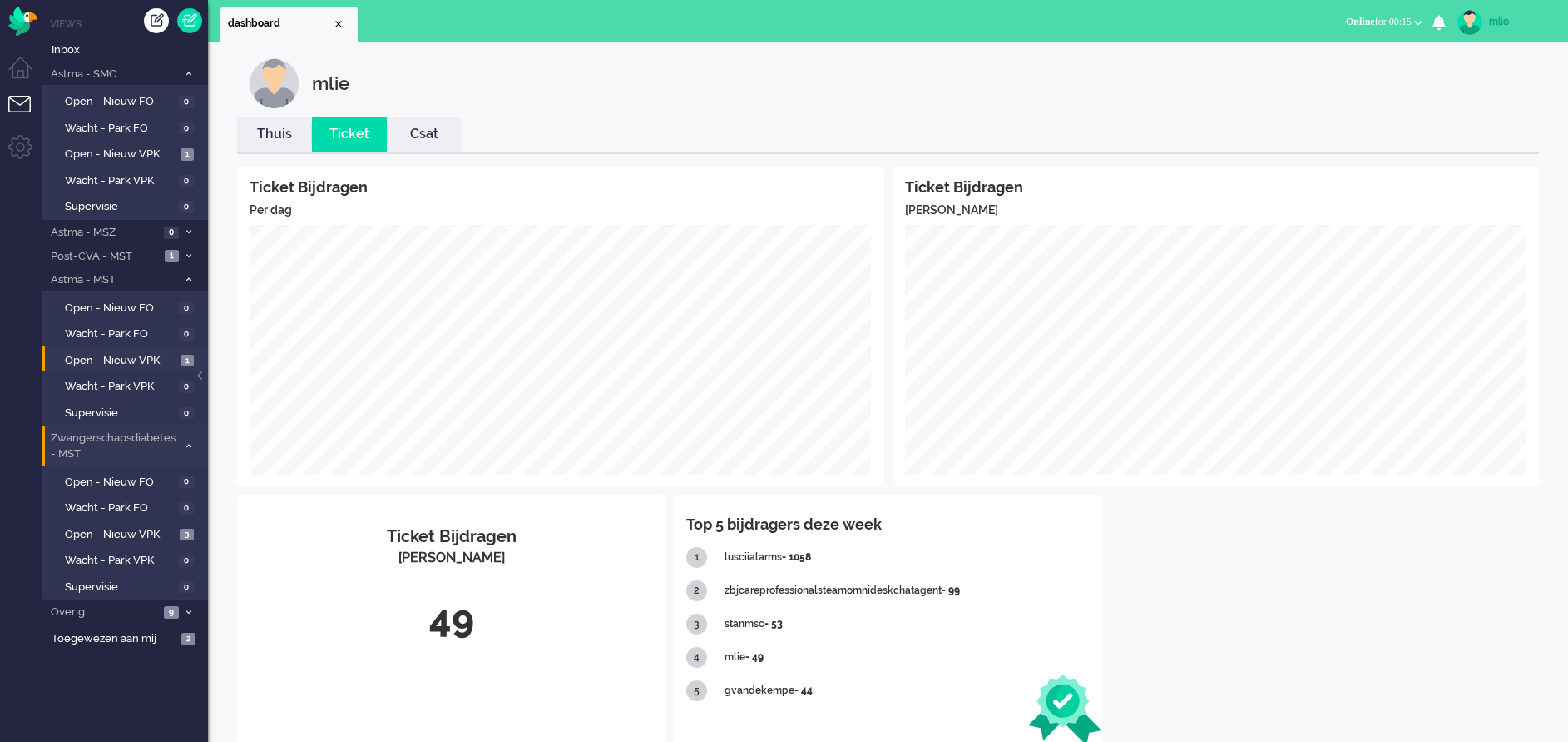
click at [188, 442] on span at bounding box center [188, 446] width 13 height 9
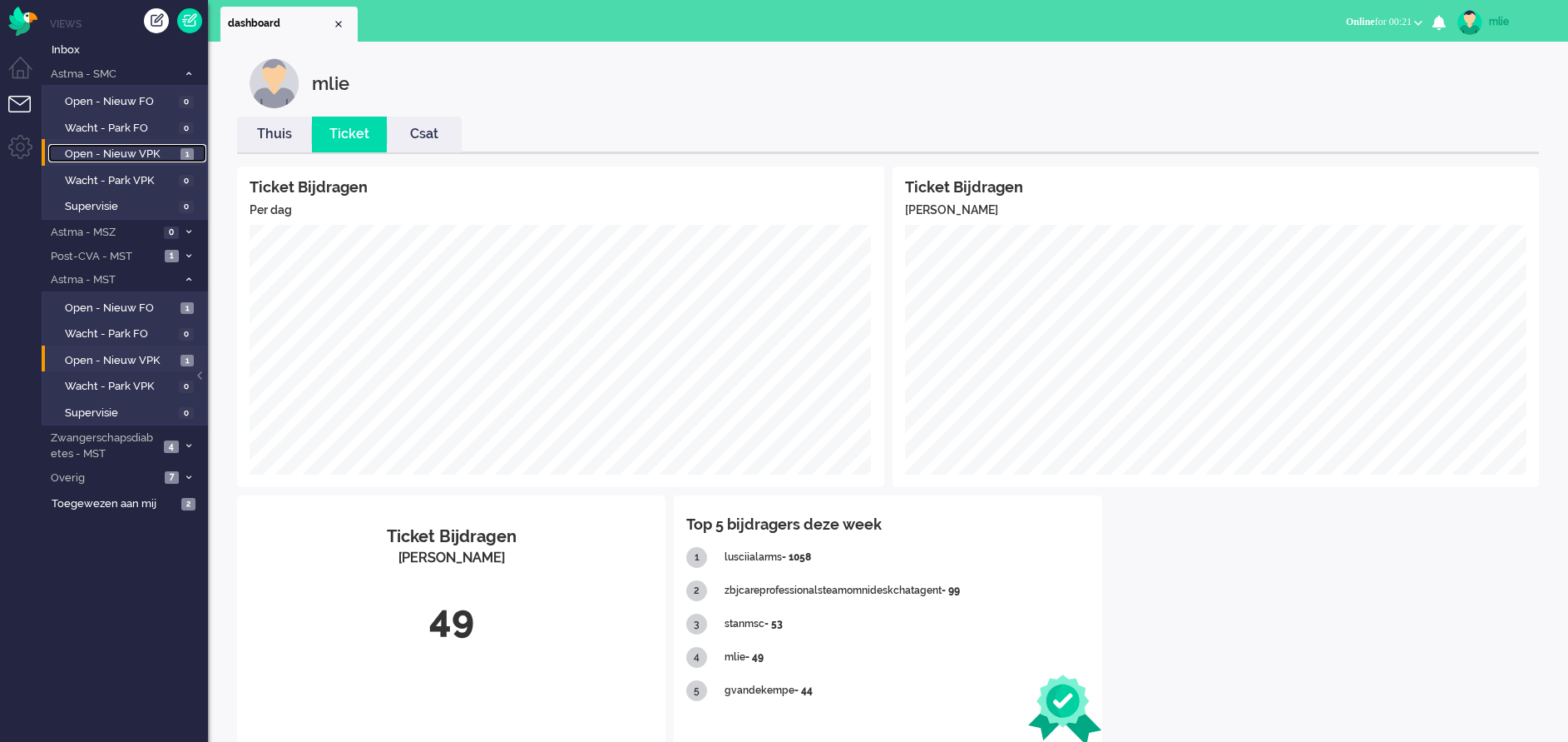
click at [124, 149] on span "Open - Nieuw VPK" at bounding box center [120, 154] width 111 height 16
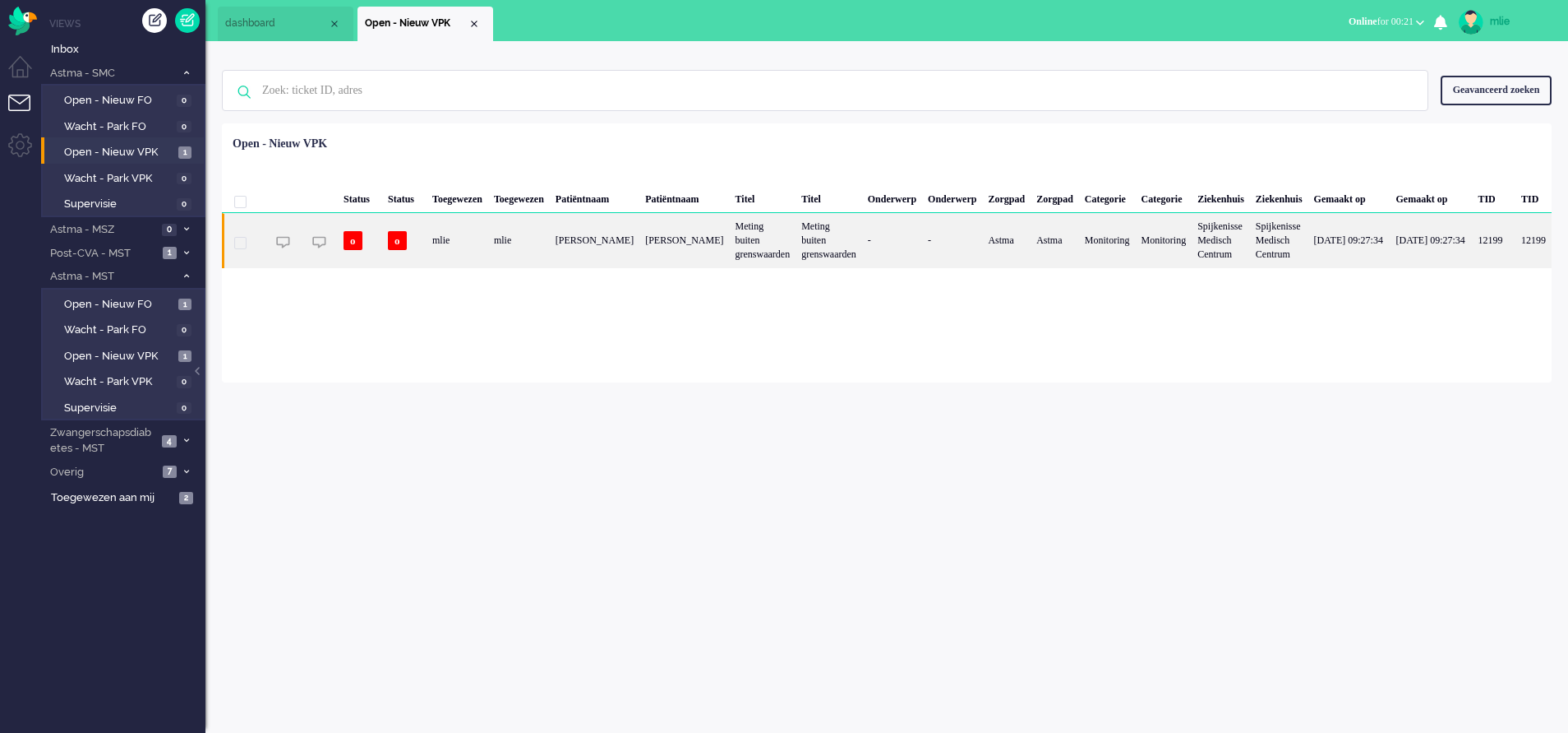
click at [708, 247] on div "[PERSON_NAME]" at bounding box center [684, 240] width 89 height 54
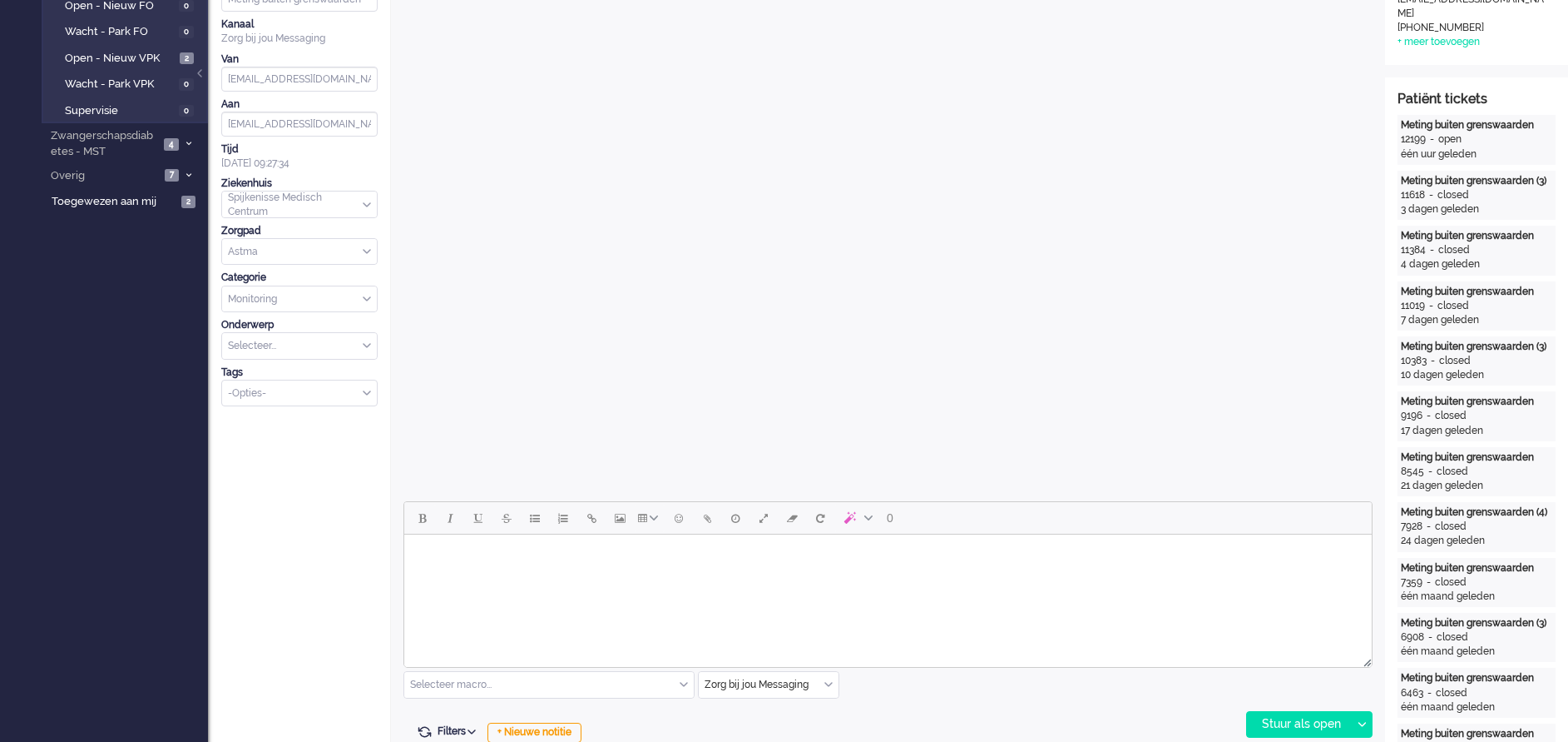
scroll to position [499, 0]
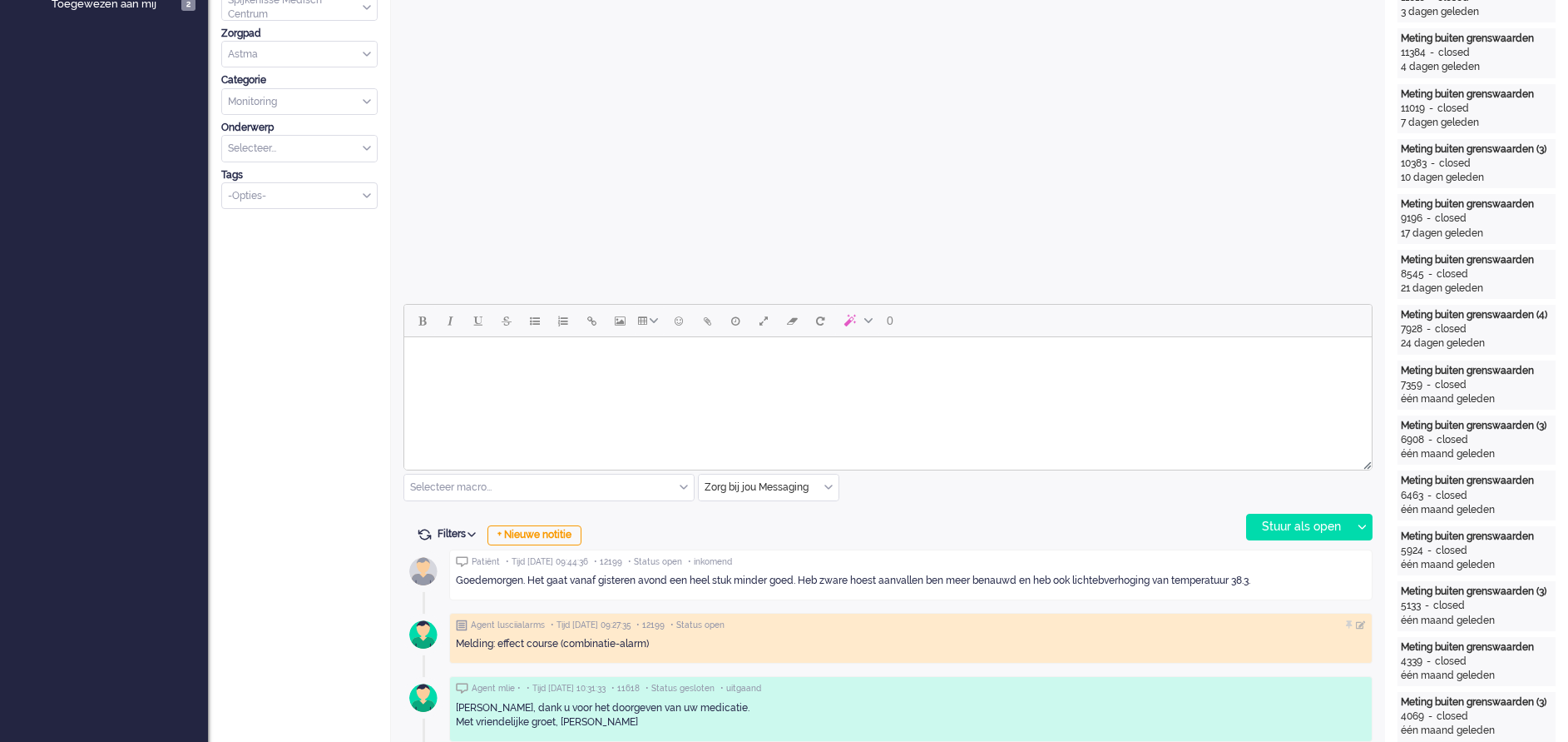
click at [833, 486] on input "text" at bounding box center [768, 487] width 140 height 26
click at [774, 528] on li "uitgaand telefoon" at bounding box center [768, 537] width 140 height 25
click at [1302, 525] on div "Stuur als open" at bounding box center [1300, 526] width 104 height 25
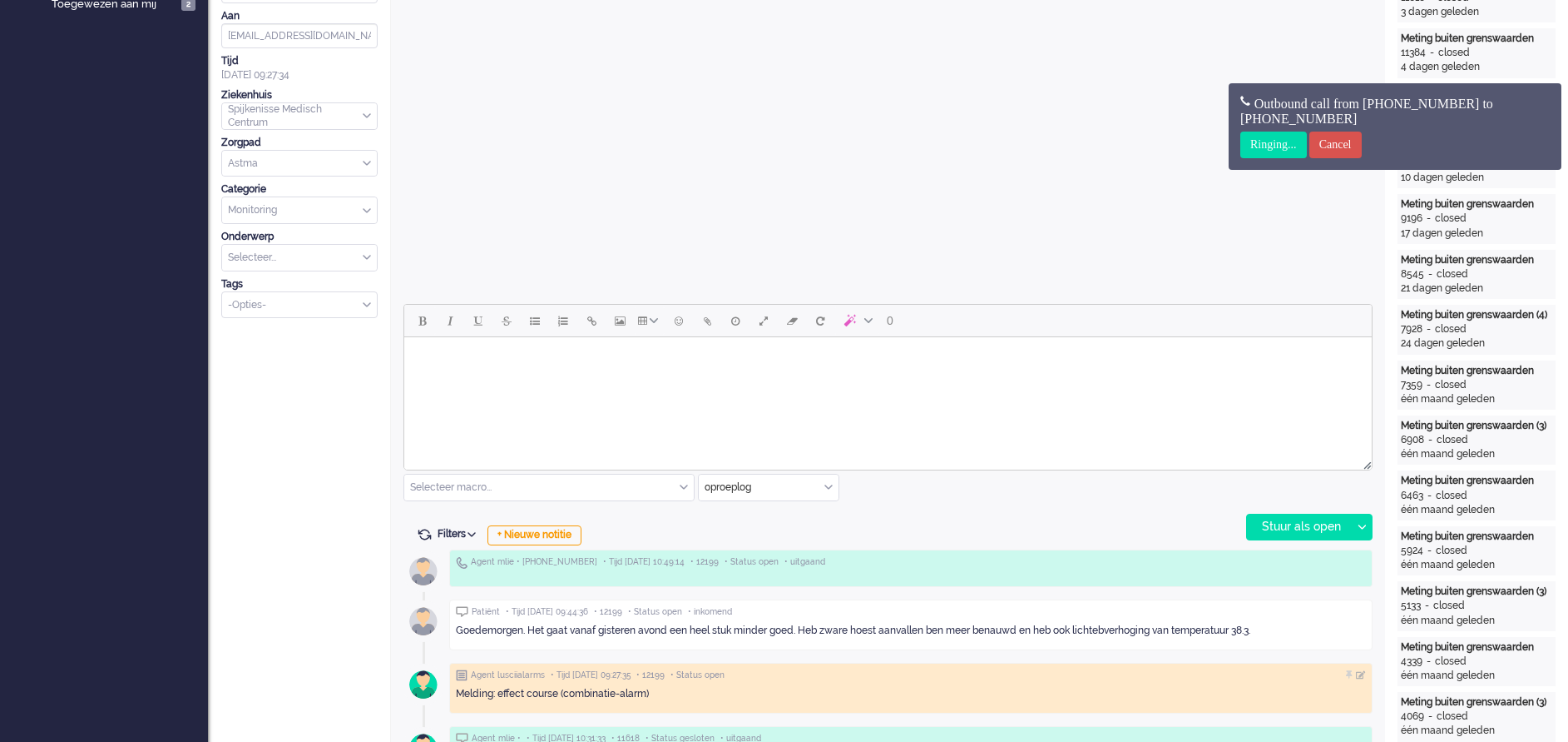
click at [523, 379] on html at bounding box center [888, 358] width 968 height 42
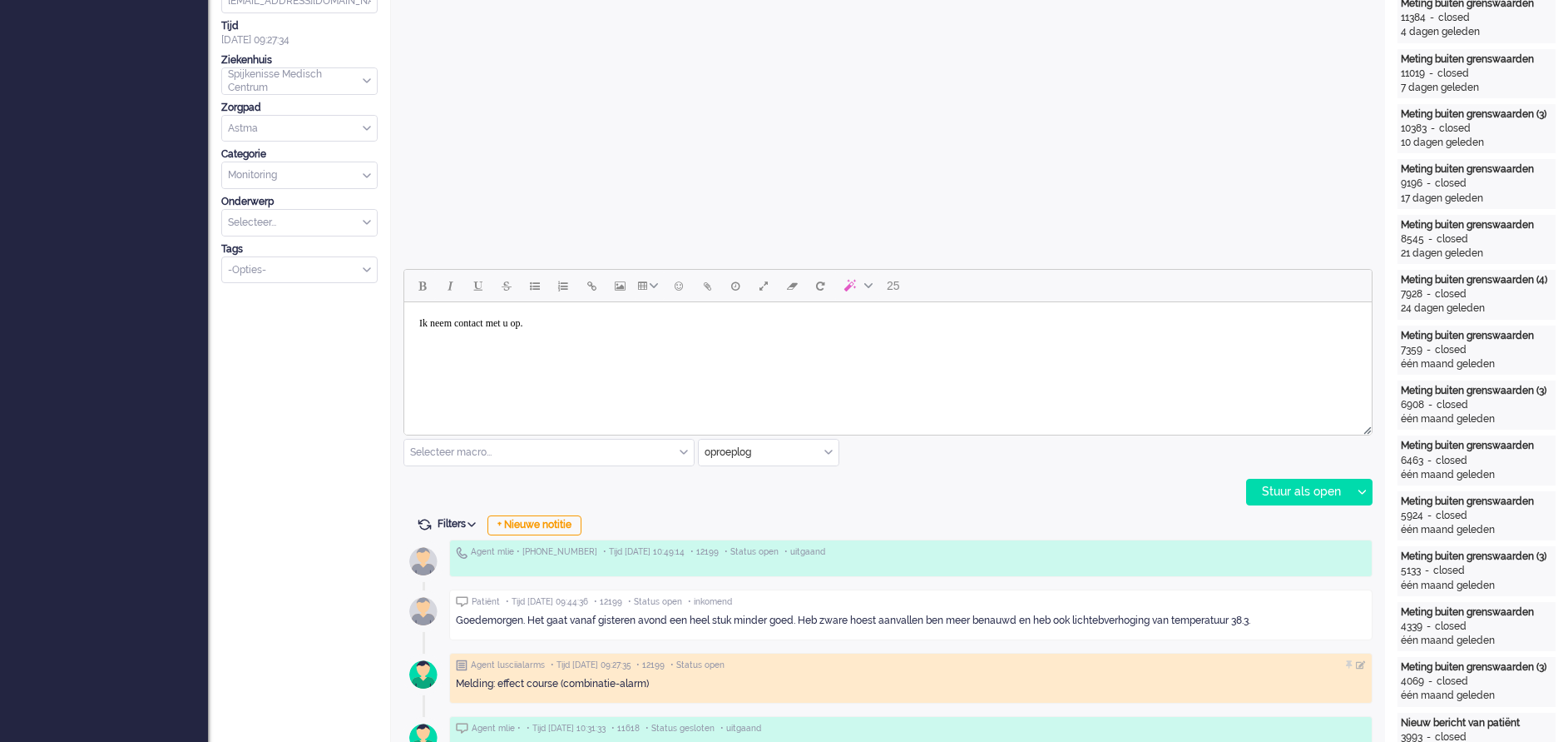
scroll to position [624, 0]
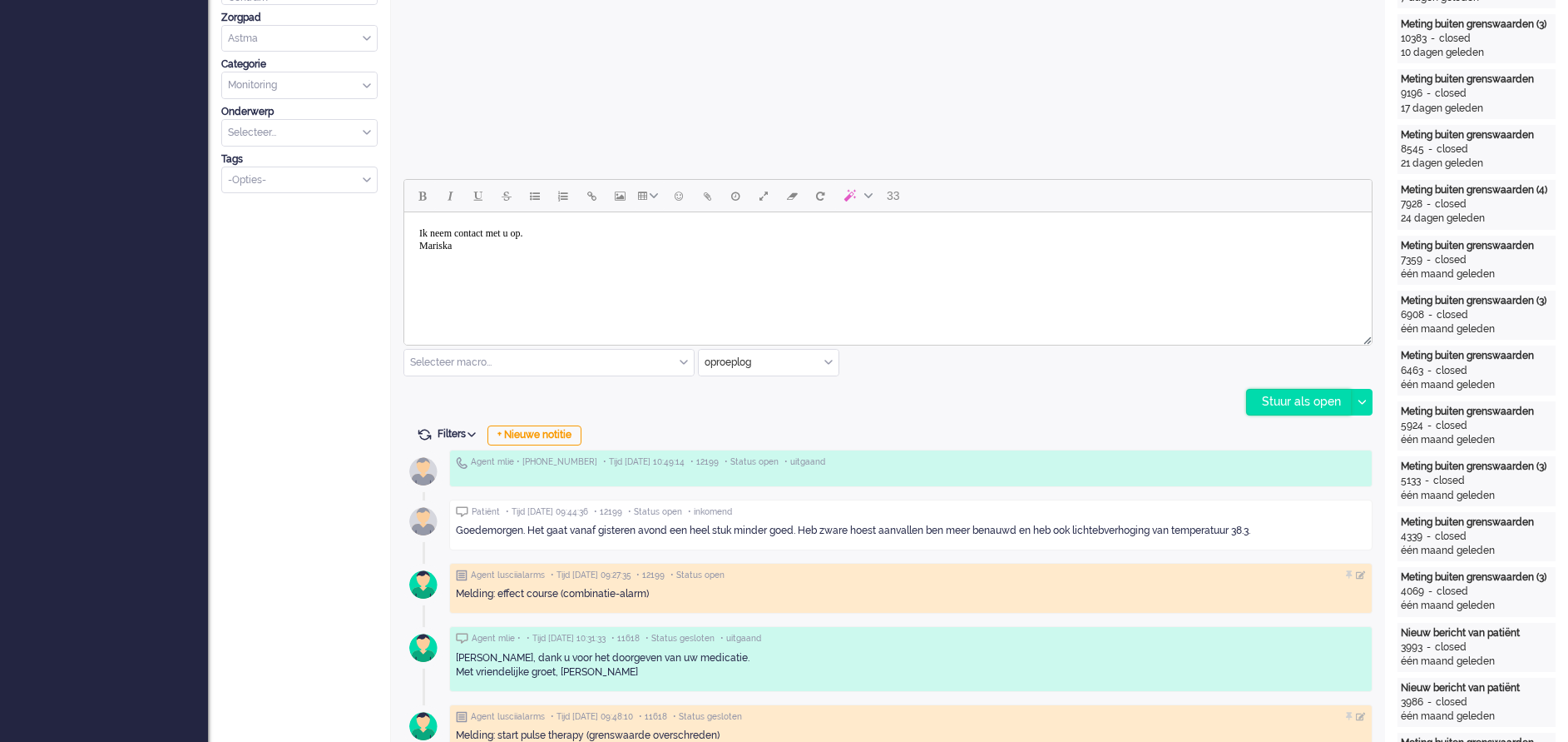
click at [1282, 396] on div "Stuur als open" at bounding box center [1300, 401] width 104 height 25
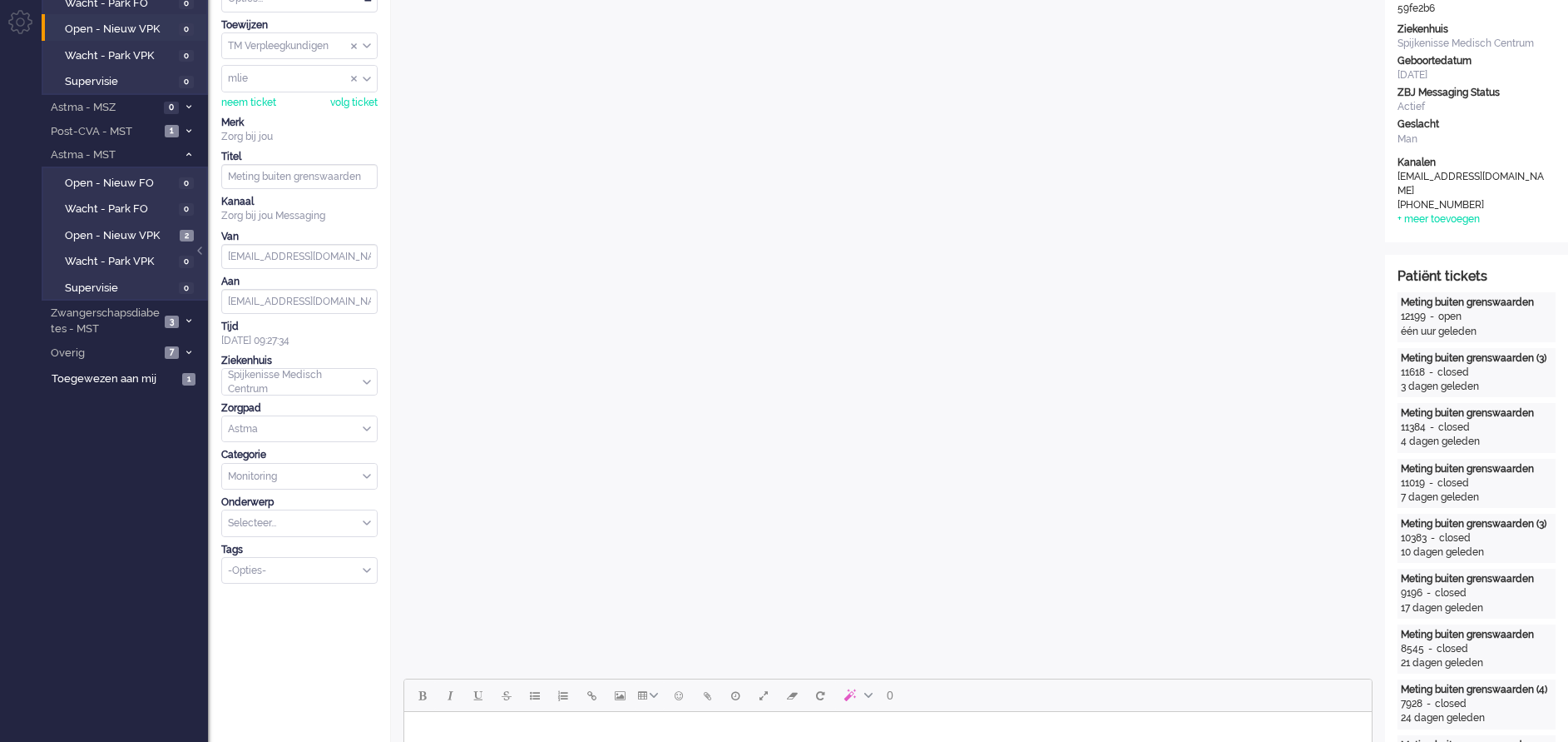
scroll to position [0, 0]
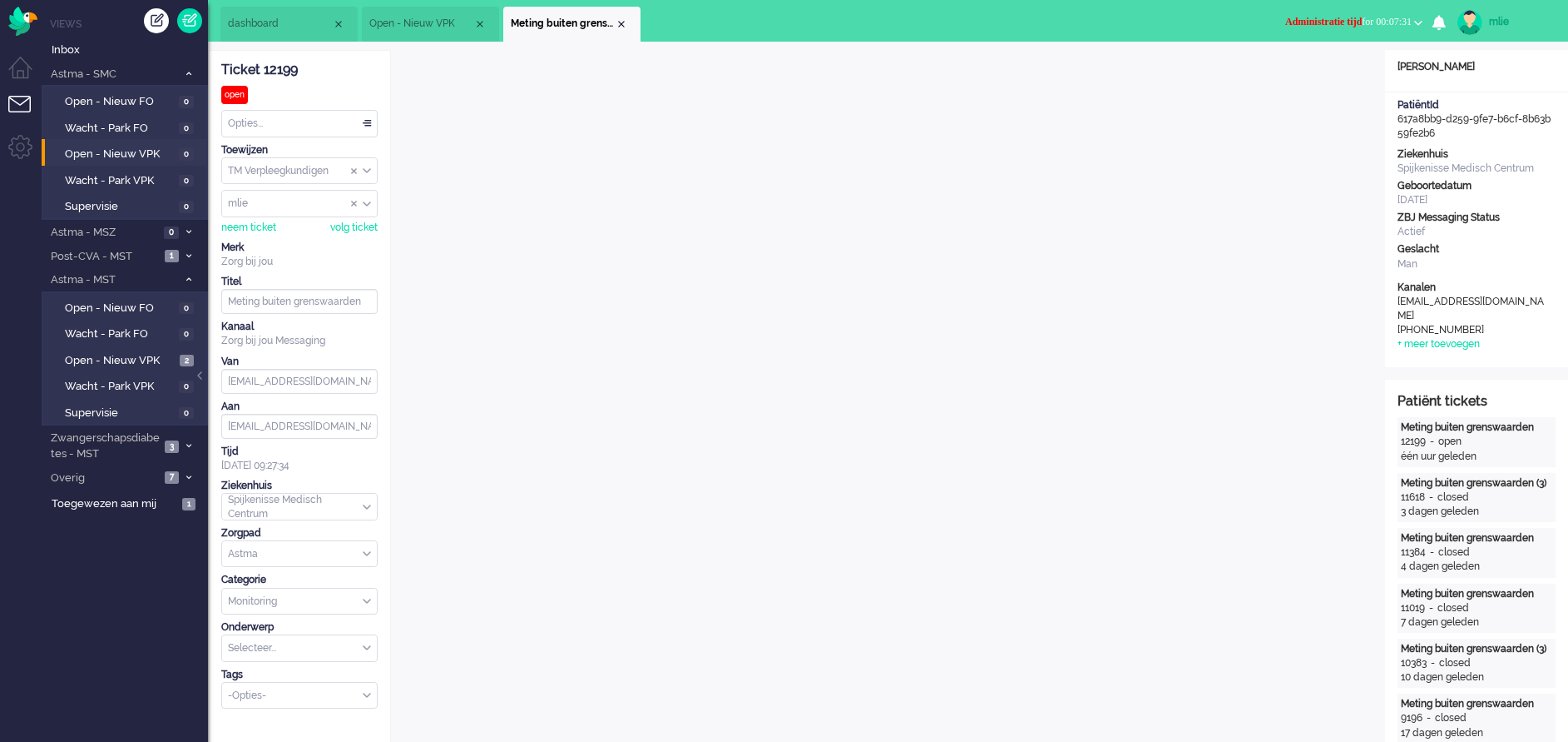
click at [366, 120] on div "Opties..." at bounding box center [300, 124] width 155 height 26
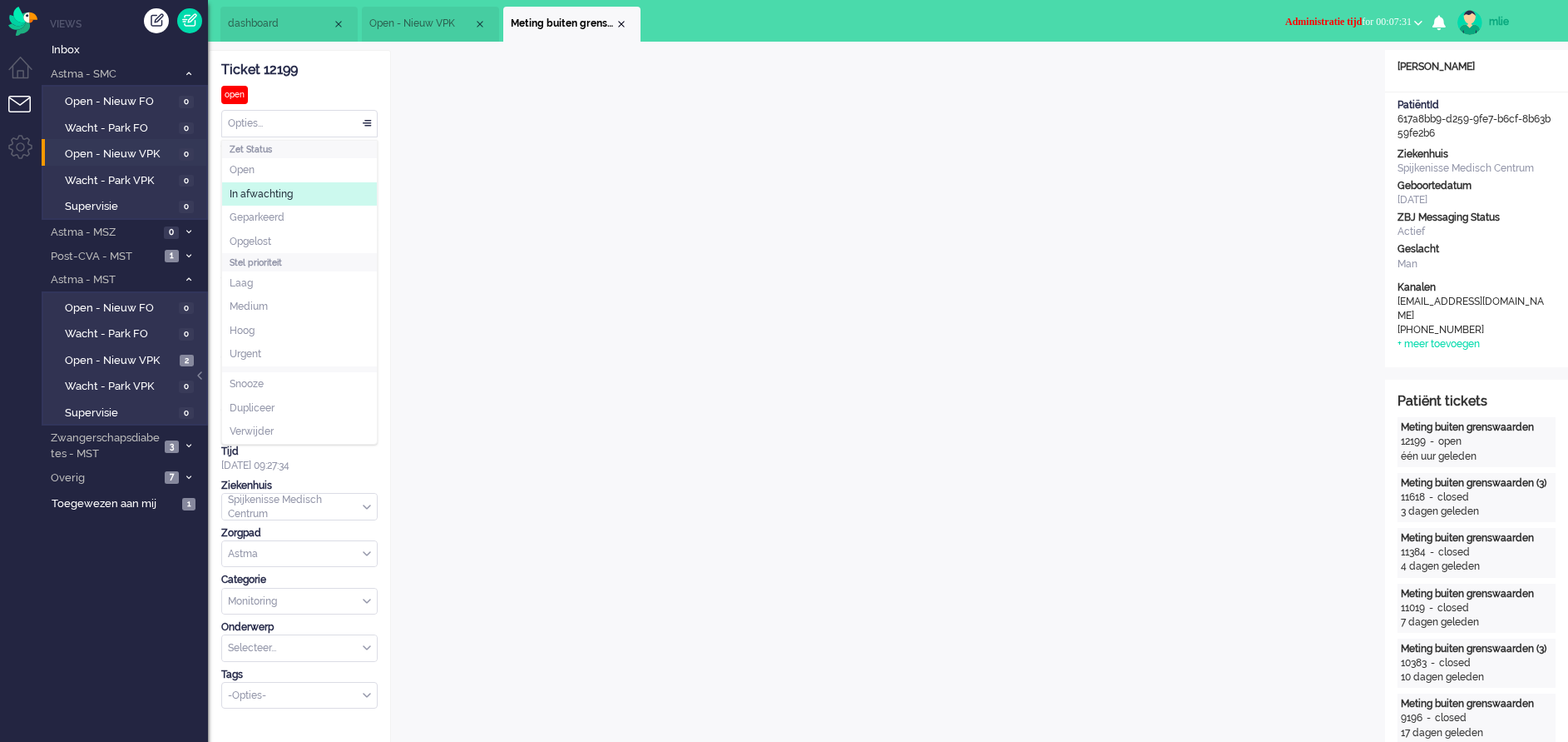
click at [296, 187] on li "In afwachting" at bounding box center [300, 194] width 155 height 25
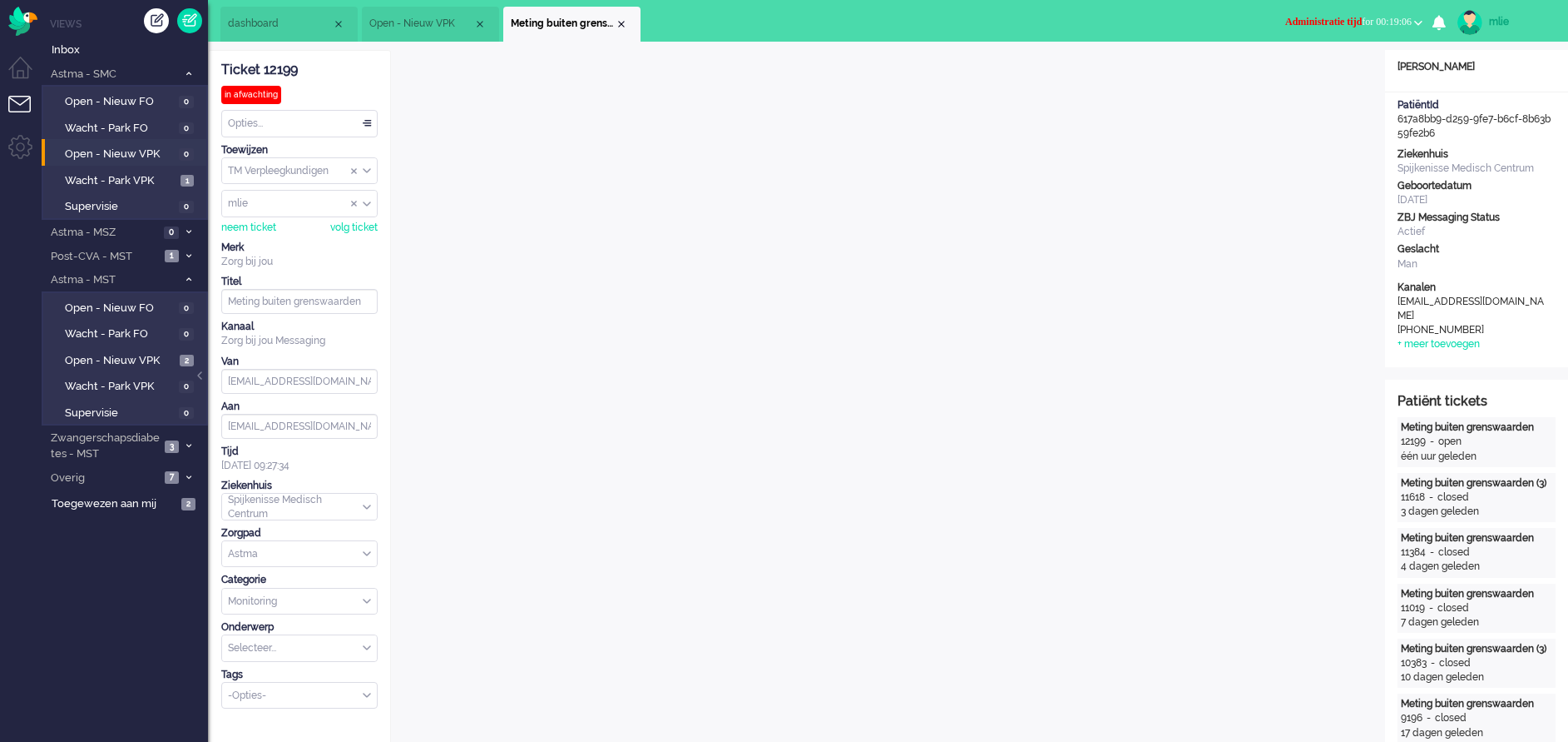
click at [267, 27] on span "dashboard" at bounding box center [280, 24] width 104 height 14
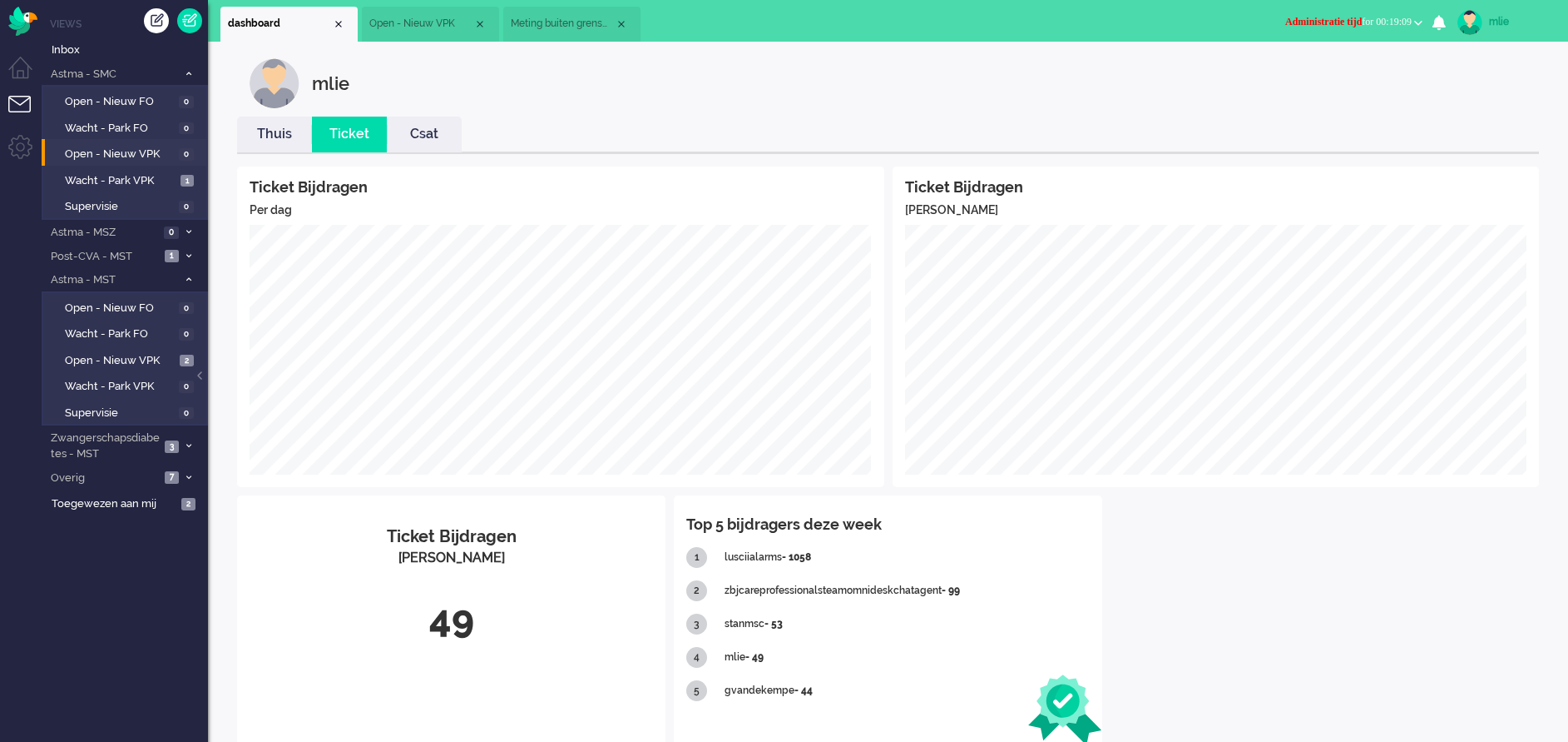
click at [274, 135] on link "Thuis" at bounding box center [274, 134] width 75 height 19
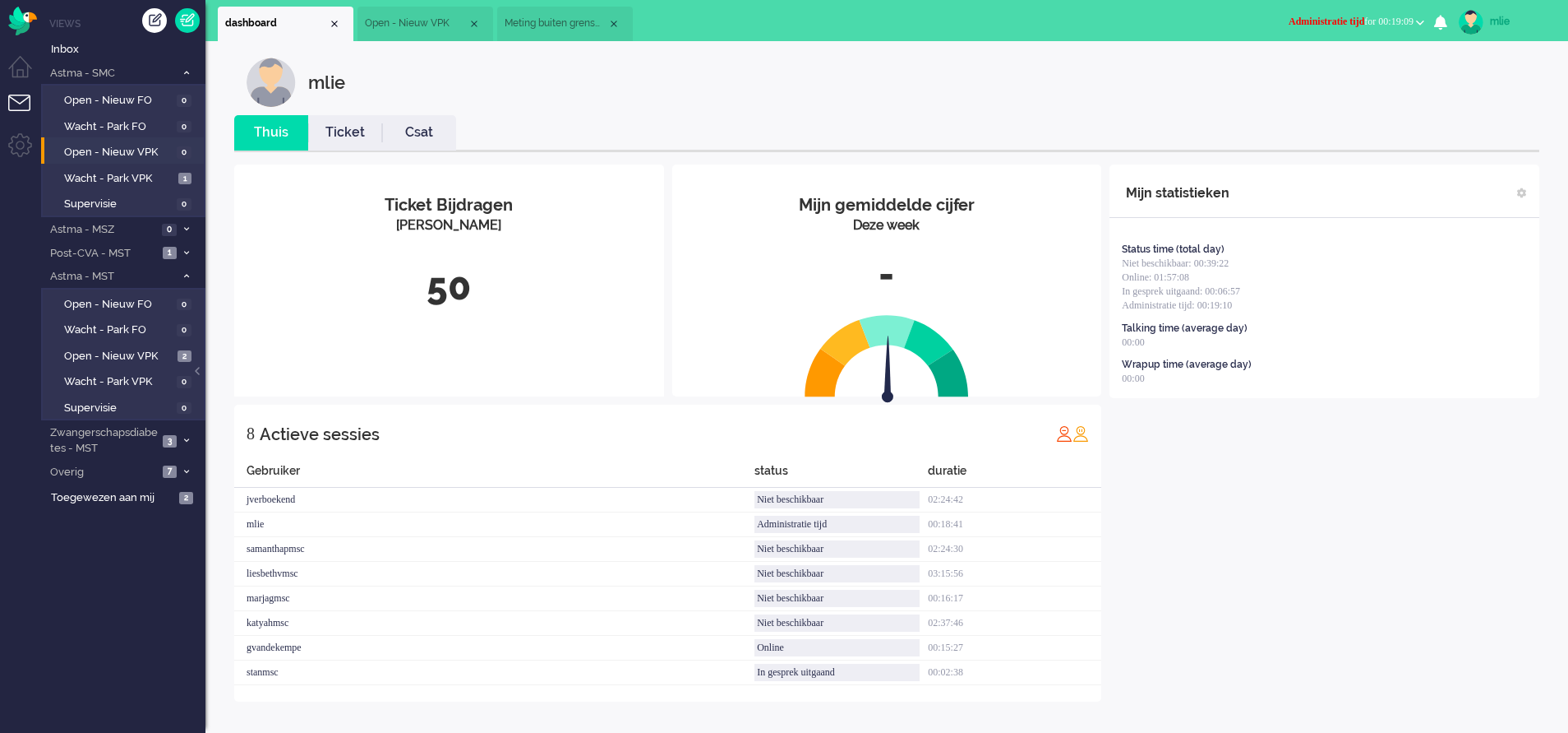
click at [348, 129] on link "Ticket" at bounding box center [345, 132] width 74 height 18
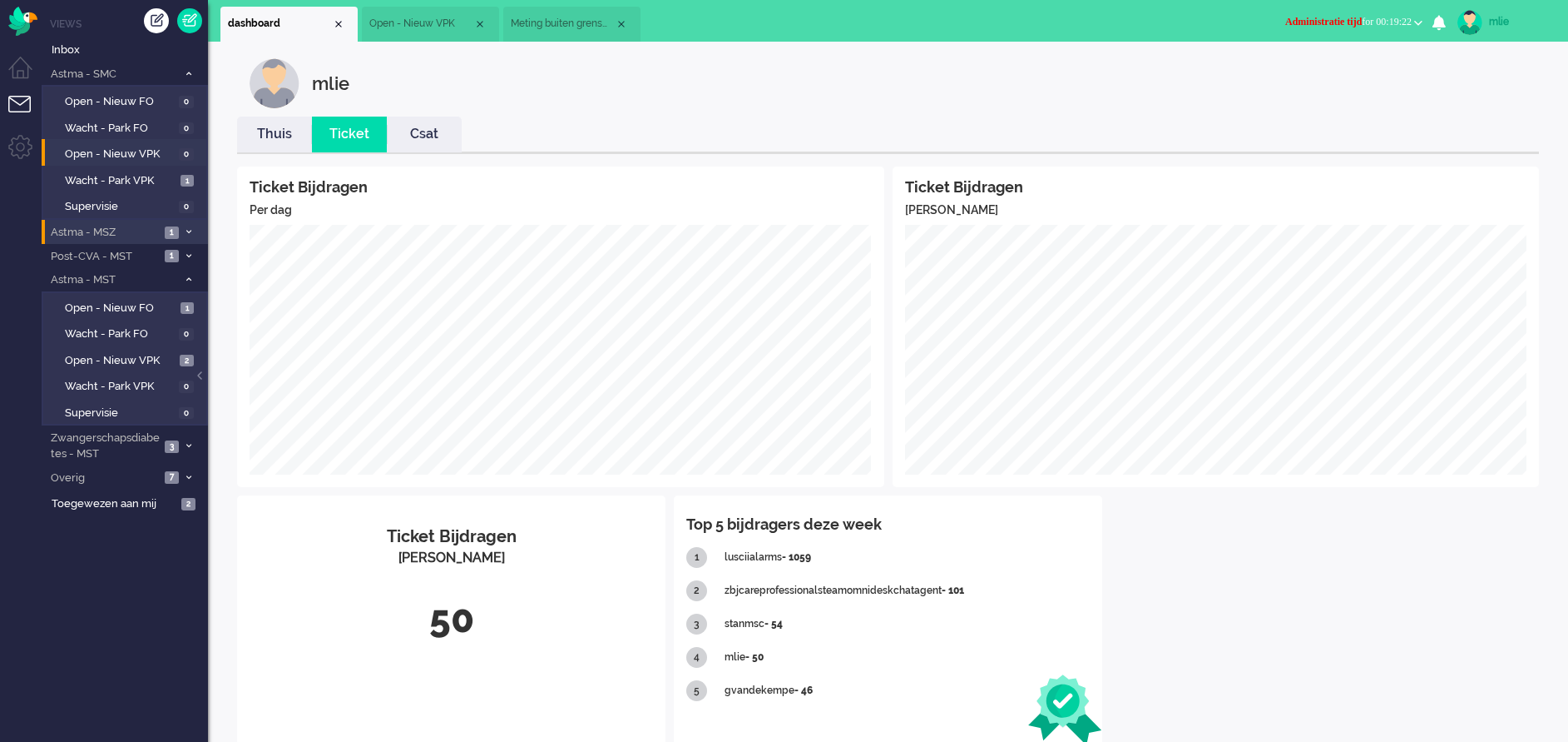
click at [182, 228] on li "Astma - MSZ 1" at bounding box center [124, 232] width 166 height 25
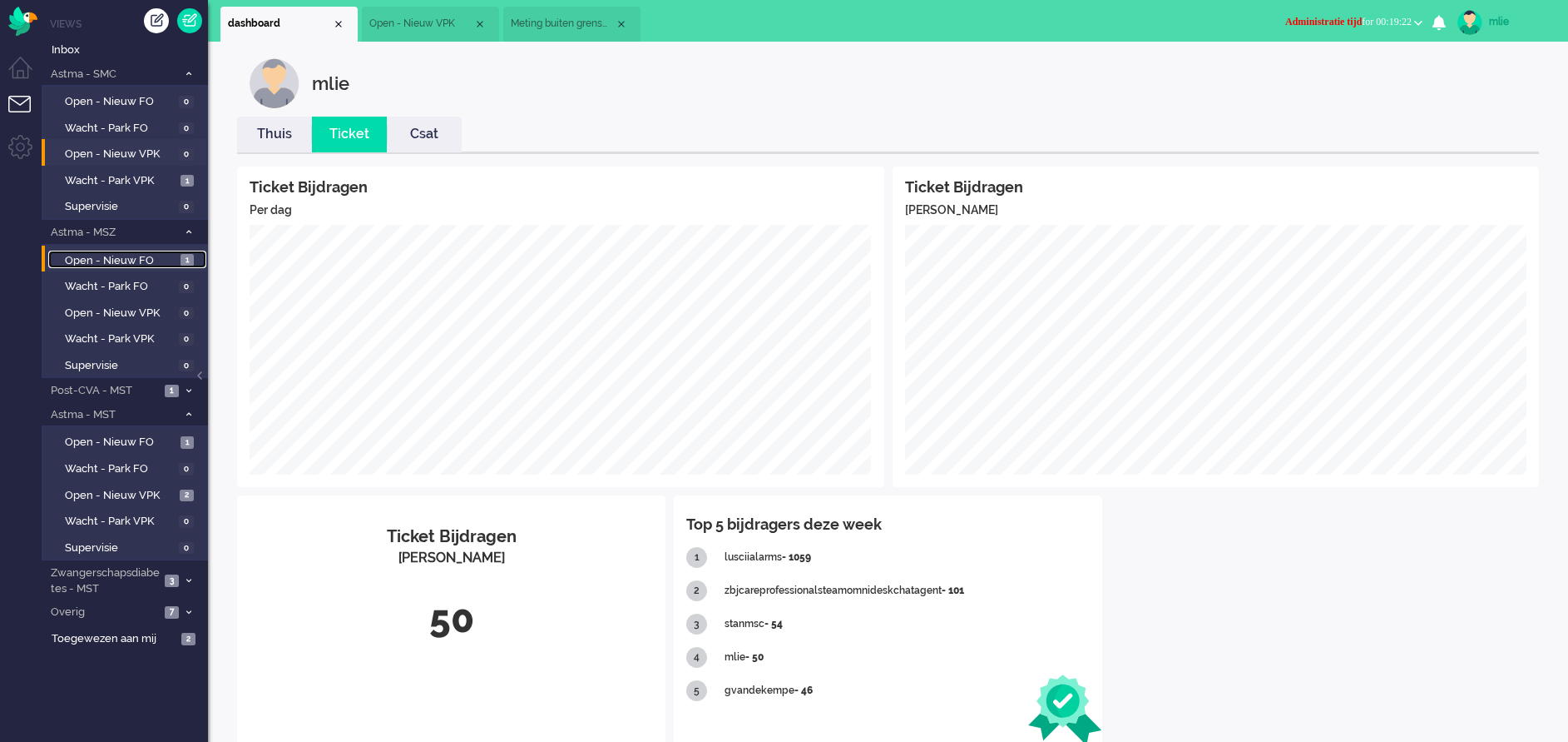
click at [120, 253] on span "Open - Nieuw FO" at bounding box center [120, 260] width 111 height 16
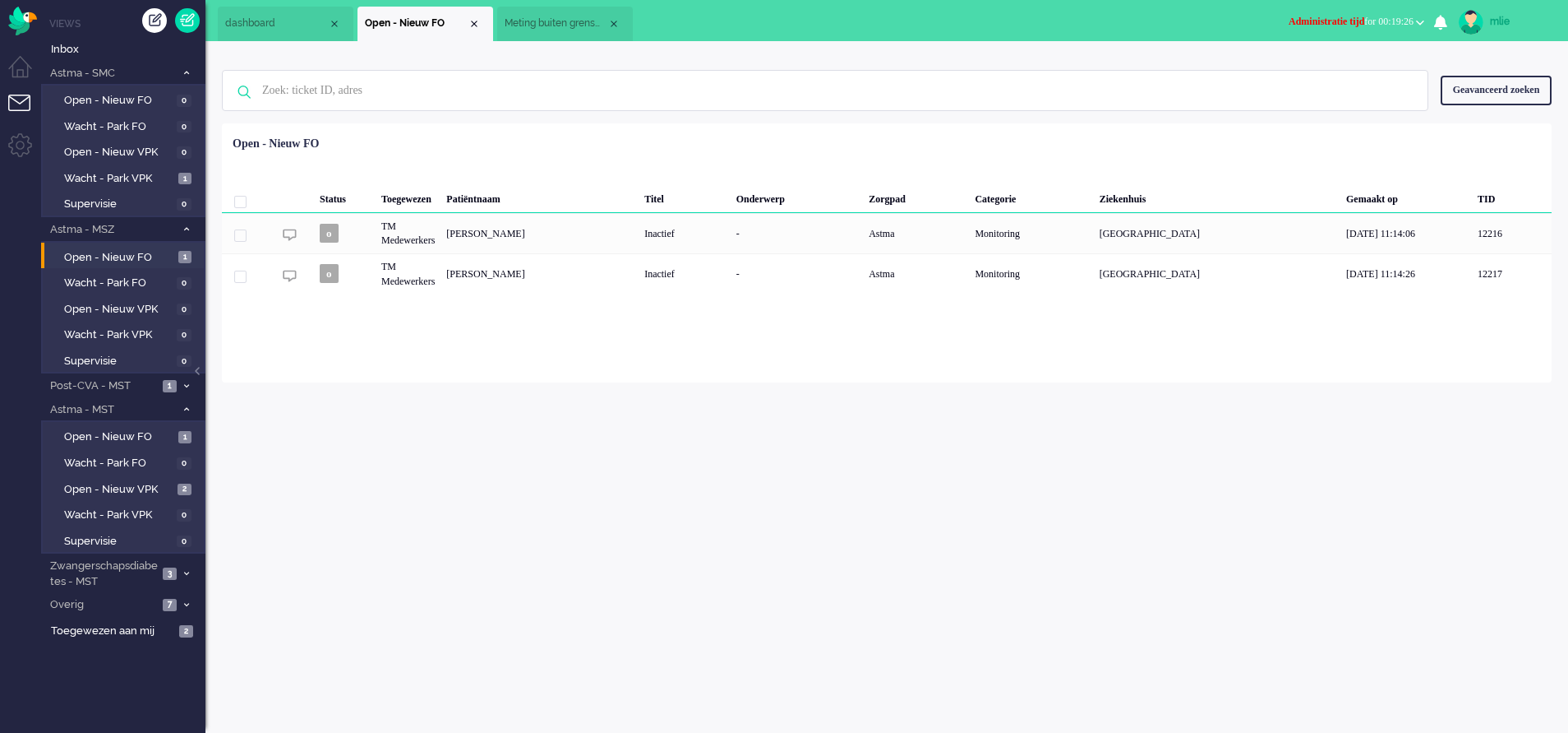
click at [185, 226] on icon at bounding box center [186, 229] width 5 height 6
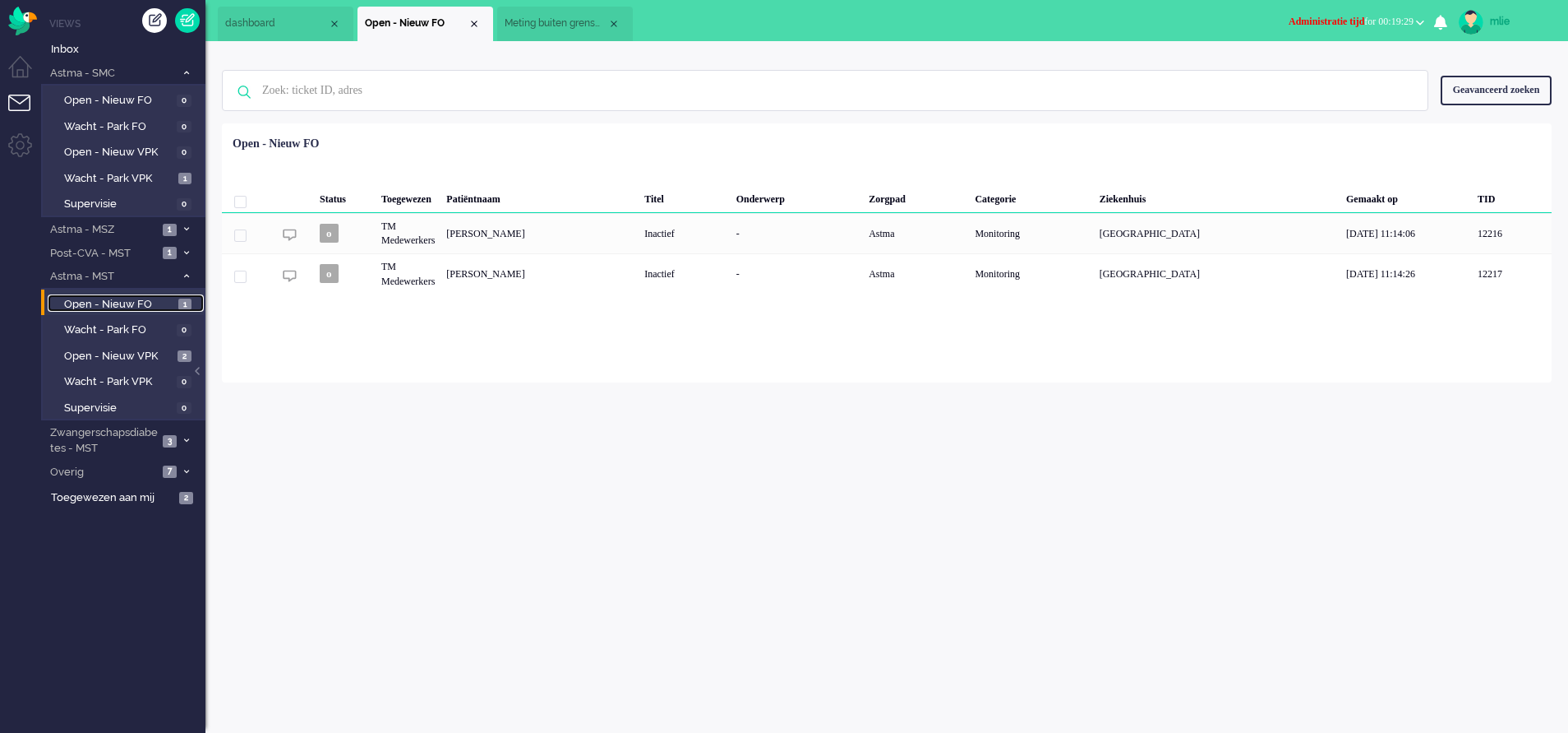
click at [119, 303] on span "Open - Nieuw FO" at bounding box center [118, 305] width 110 height 16
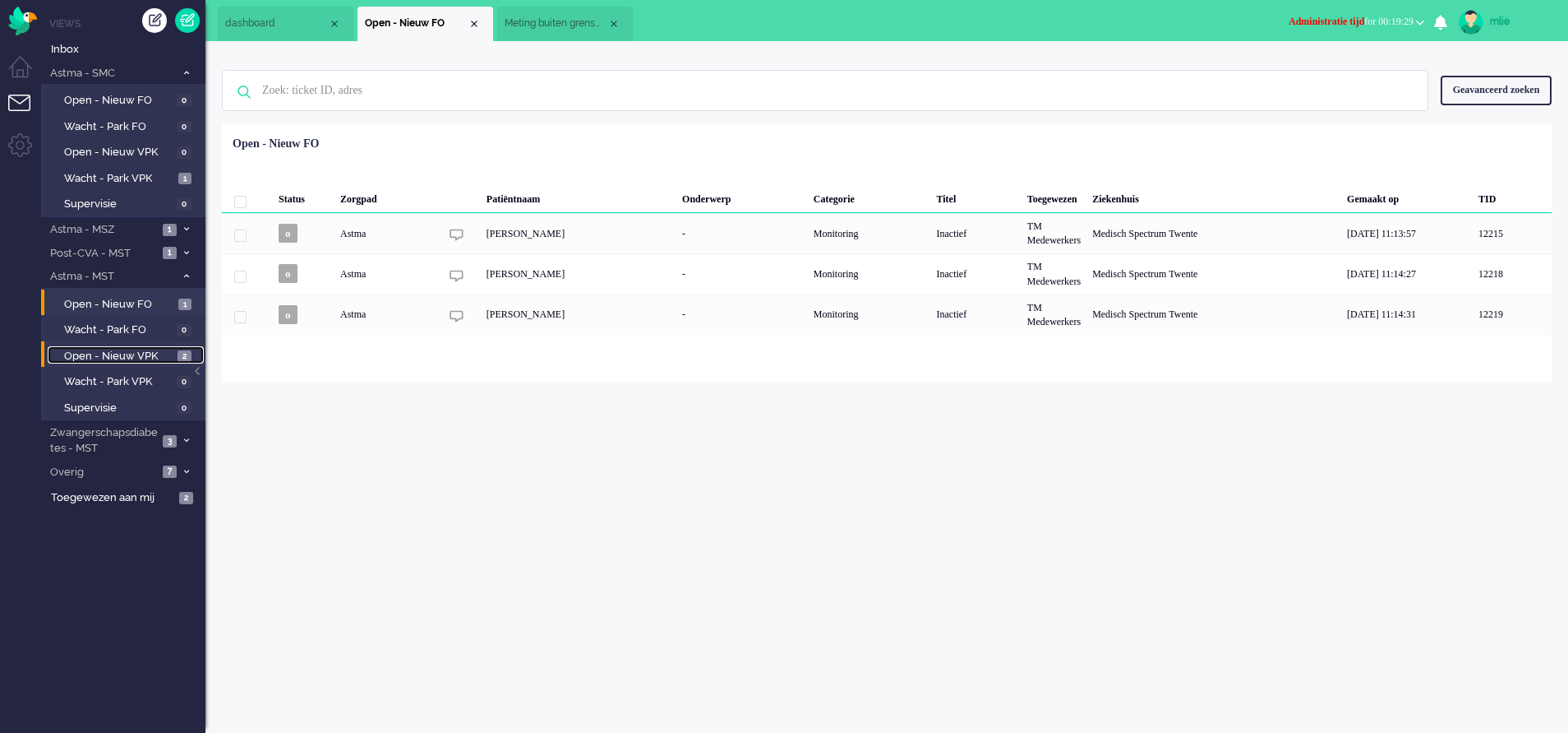
click at [146, 355] on span "Open - Nieuw VPK" at bounding box center [118, 356] width 110 height 16
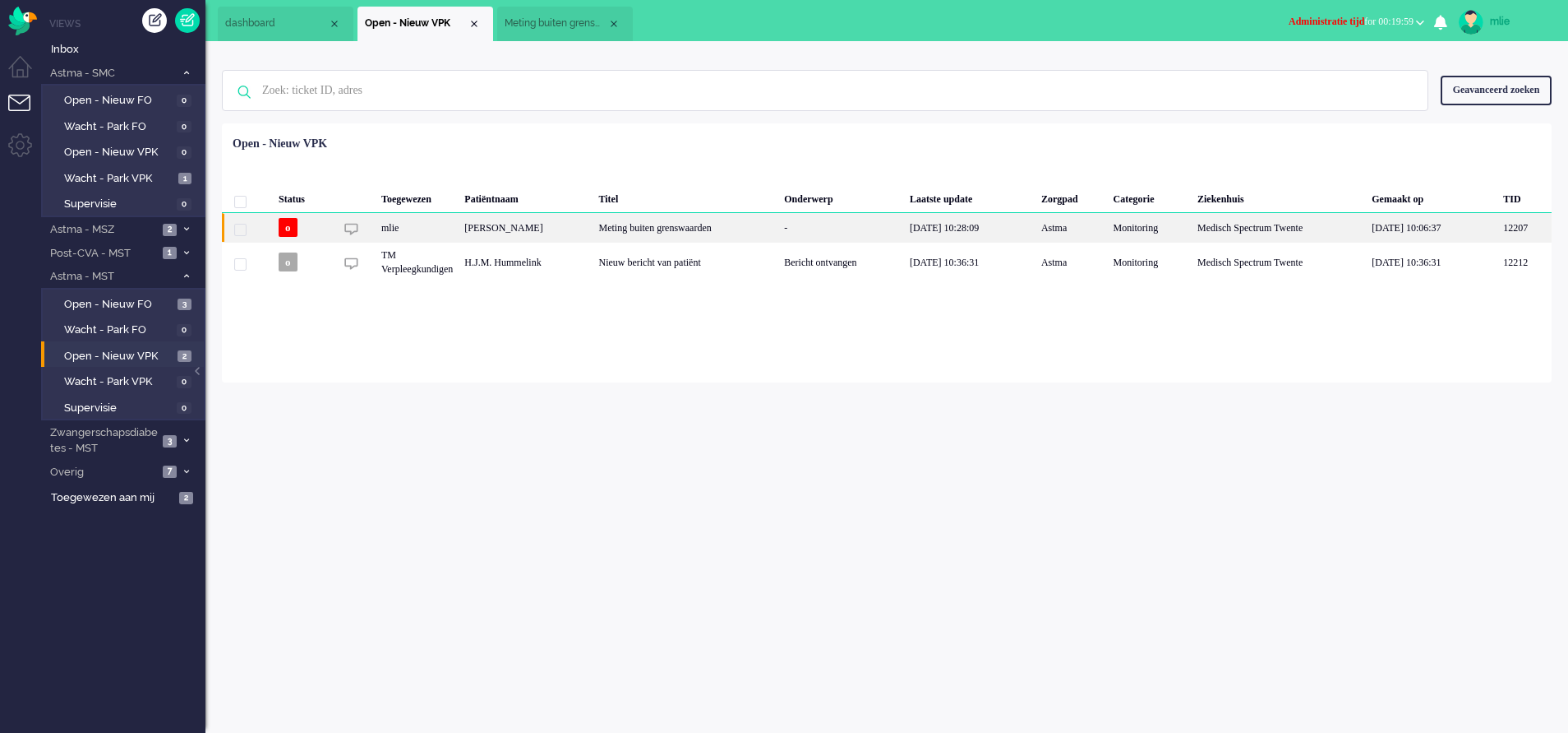
click at [964, 229] on div "[DATE] 10:28:09" at bounding box center [970, 227] width 132 height 29
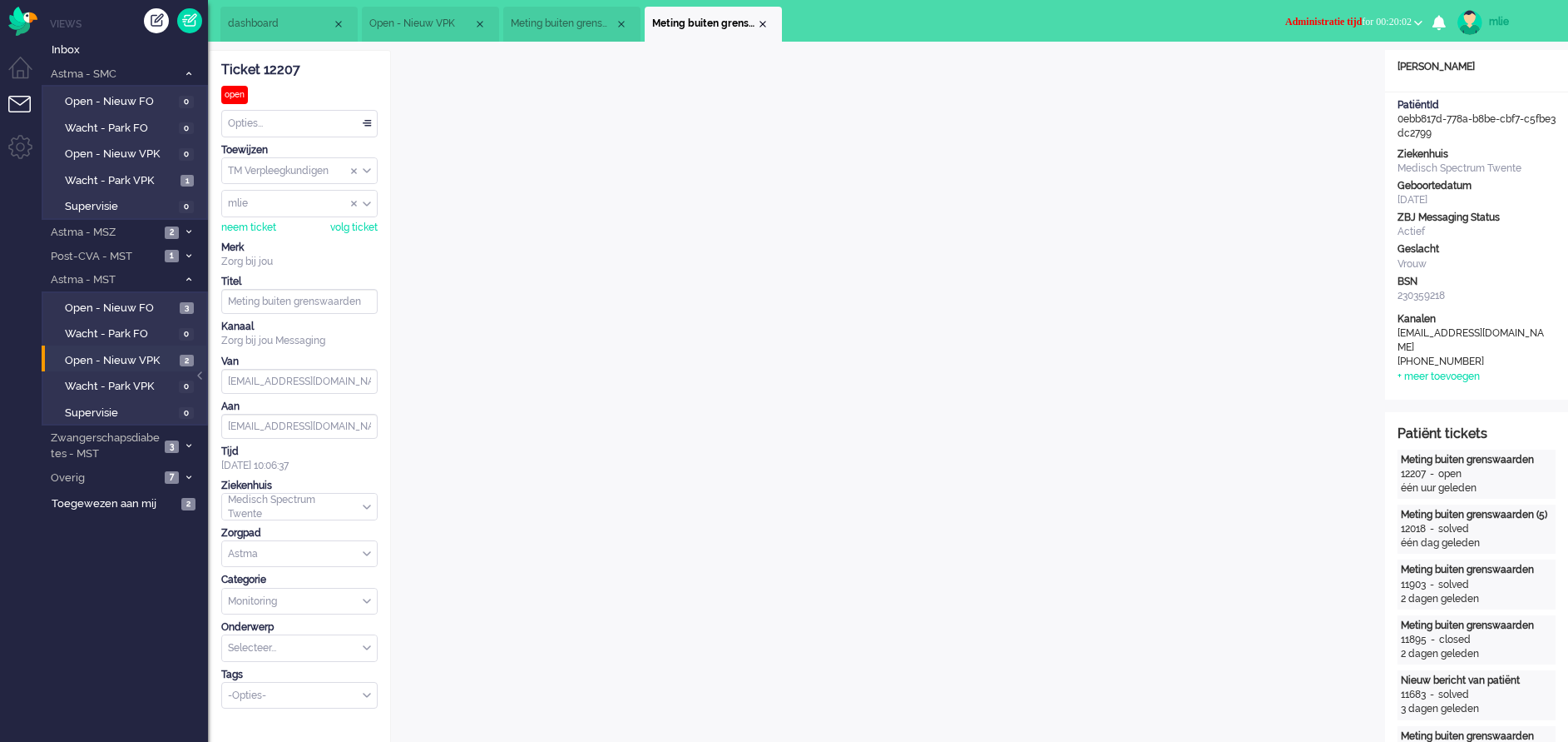
click at [1282, 15] on button "Administratie tijd for 00:20:02" at bounding box center [1354, 22] width 157 height 25
click at [1300, 74] on label "Online" at bounding box center [1354, 75] width 132 height 14
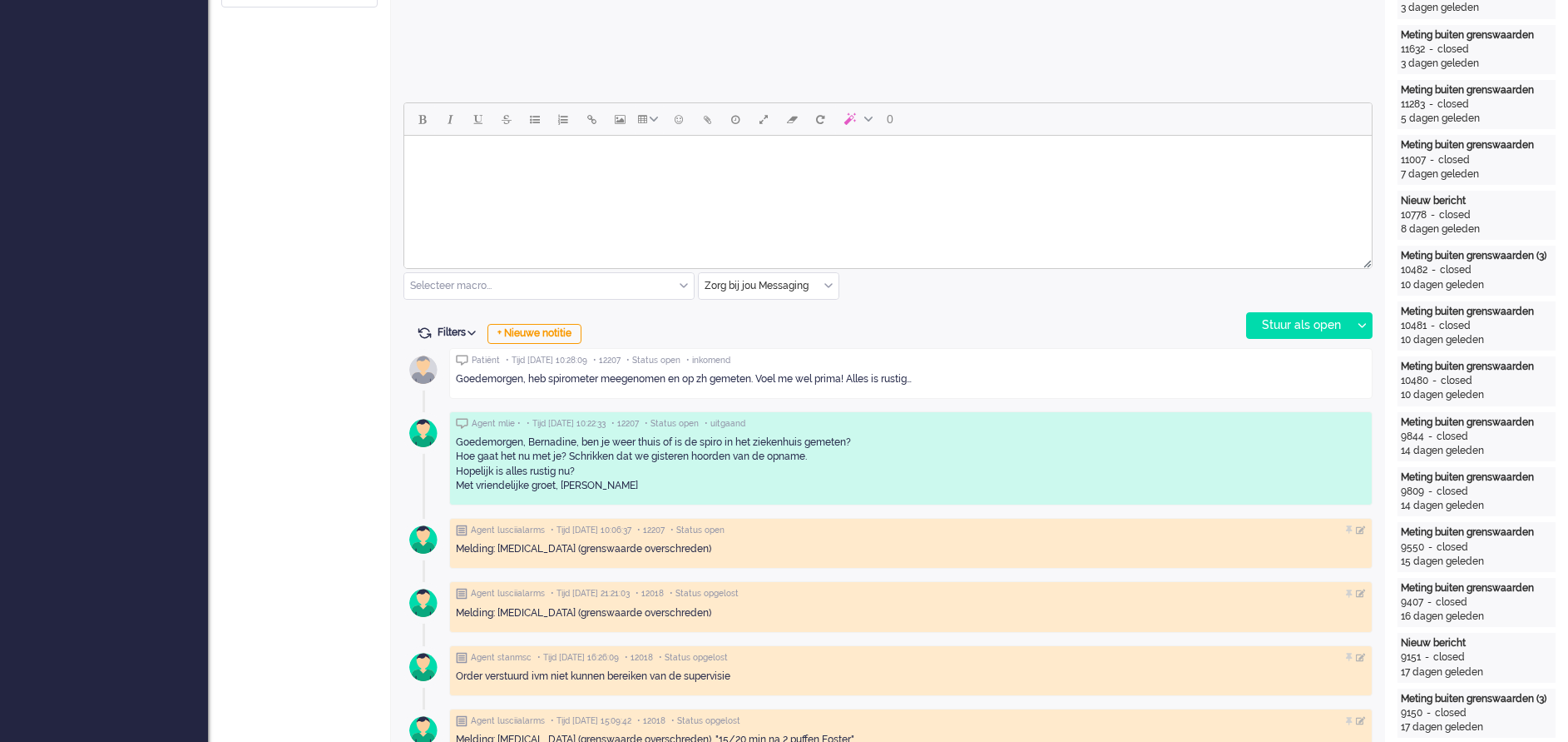
scroll to position [624, 0]
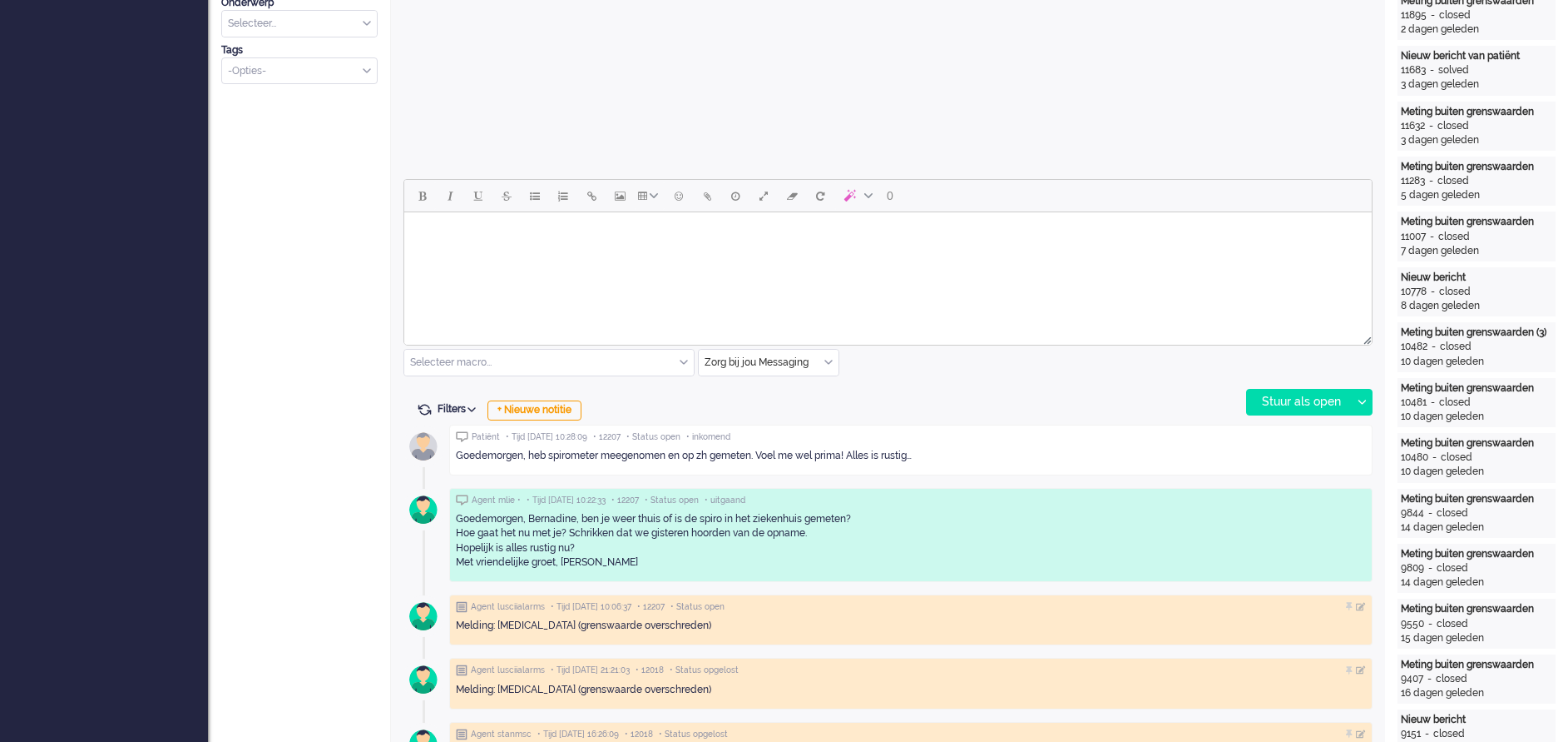
click at [439, 242] on body "Rich Text Area. Press ALT-0 for help." at bounding box center [887, 234] width 954 height 29
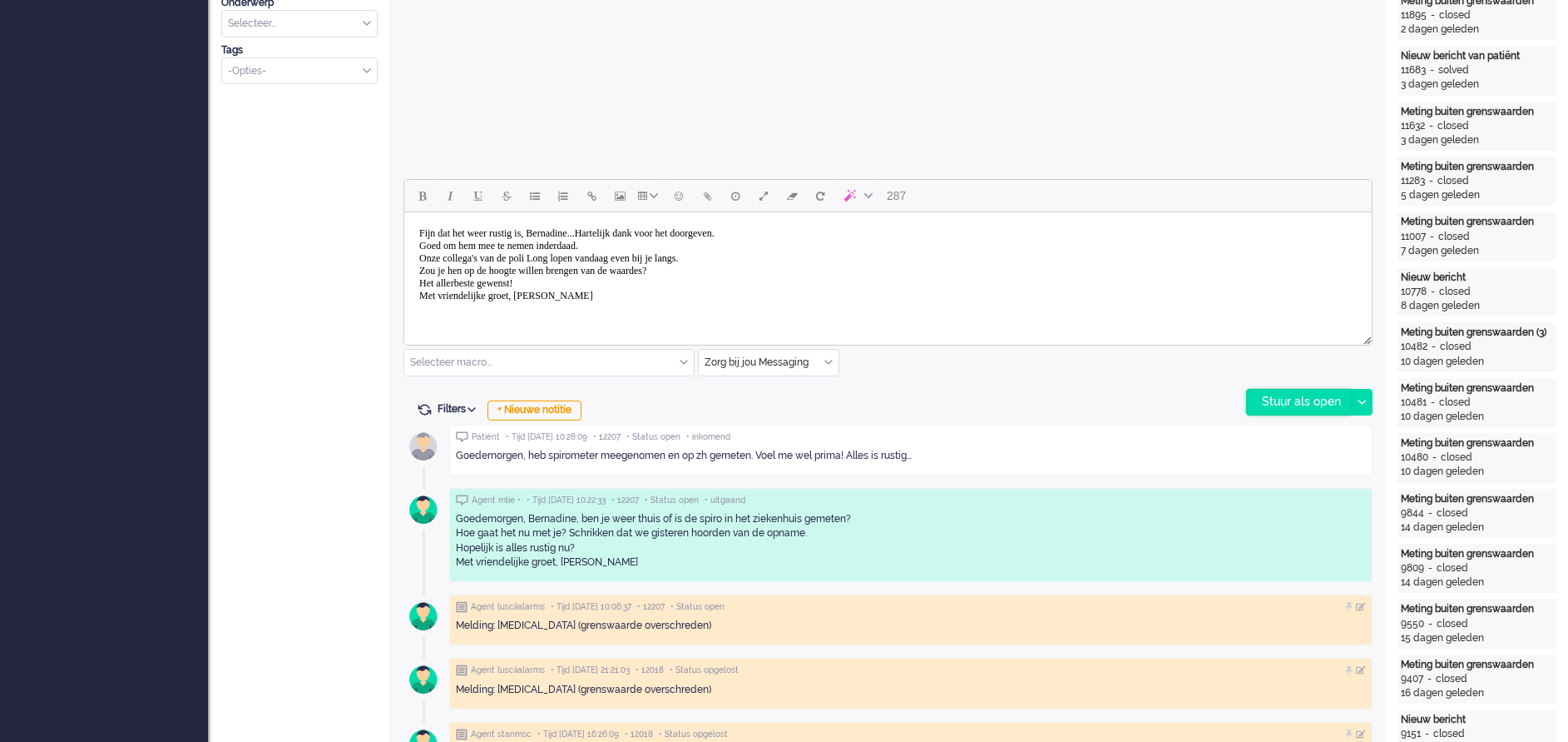
click at [1306, 404] on div "Stuur als open" at bounding box center [1300, 401] width 104 height 25
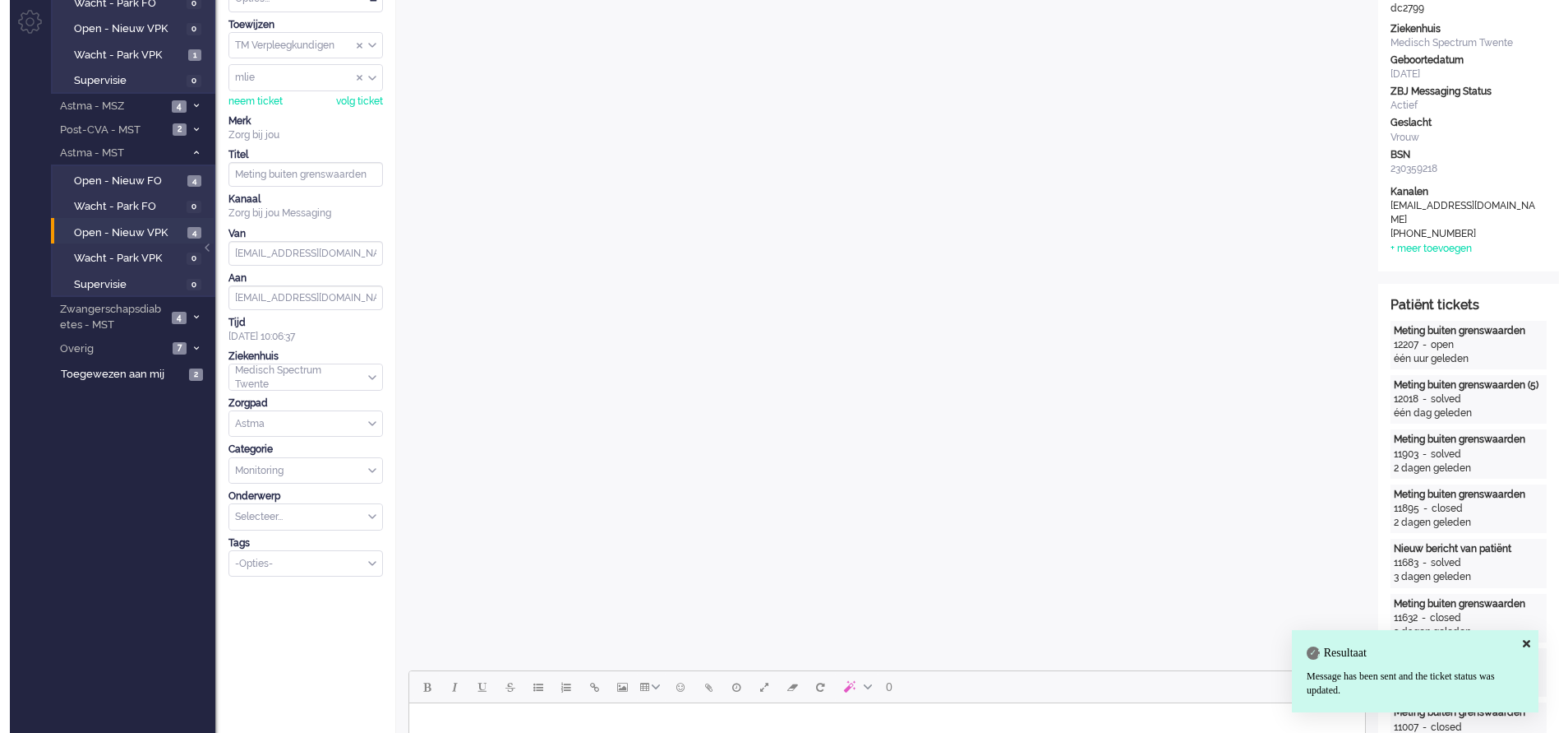
scroll to position [0, 0]
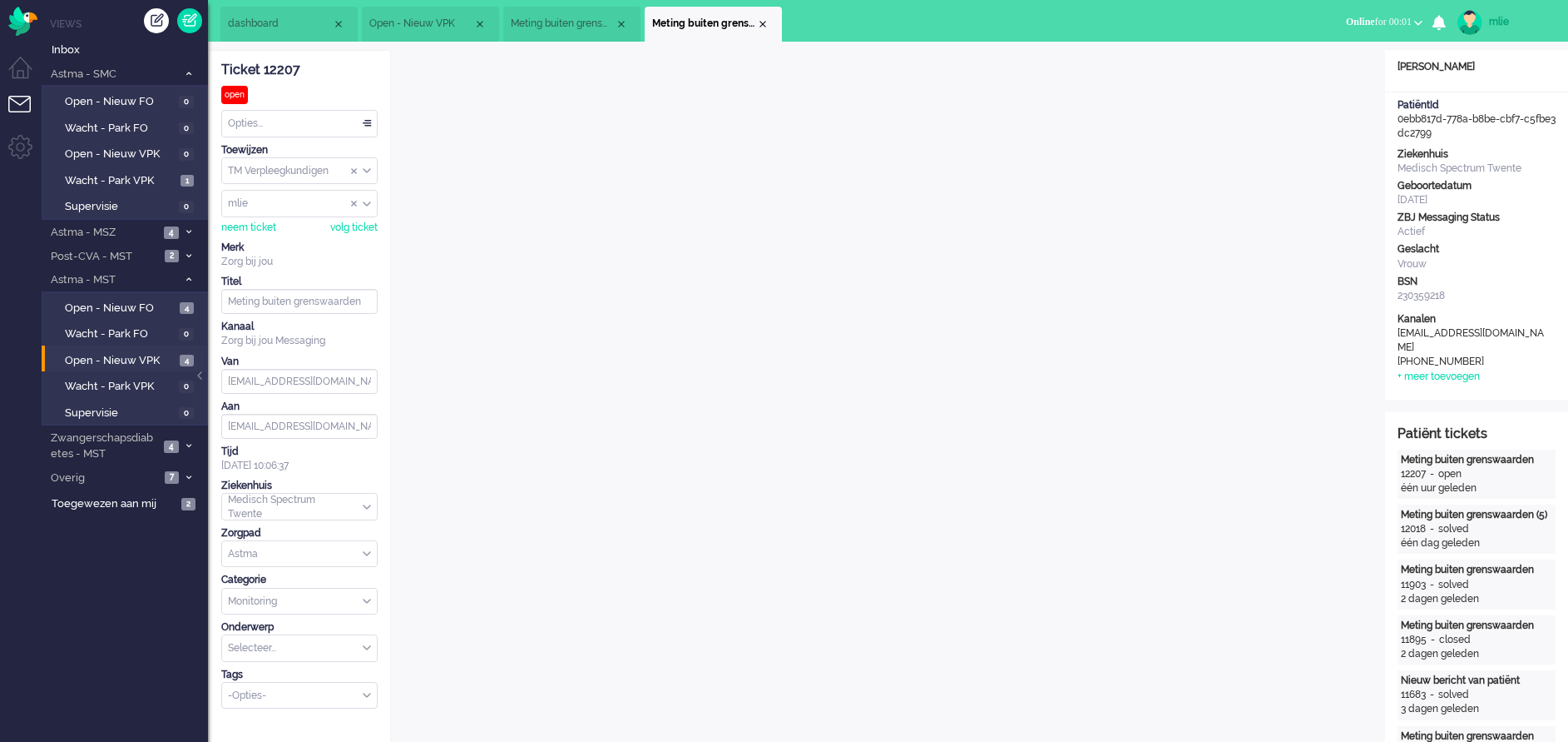
click at [364, 122] on div "Opties..." at bounding box center [300, 124] width 155 height 26
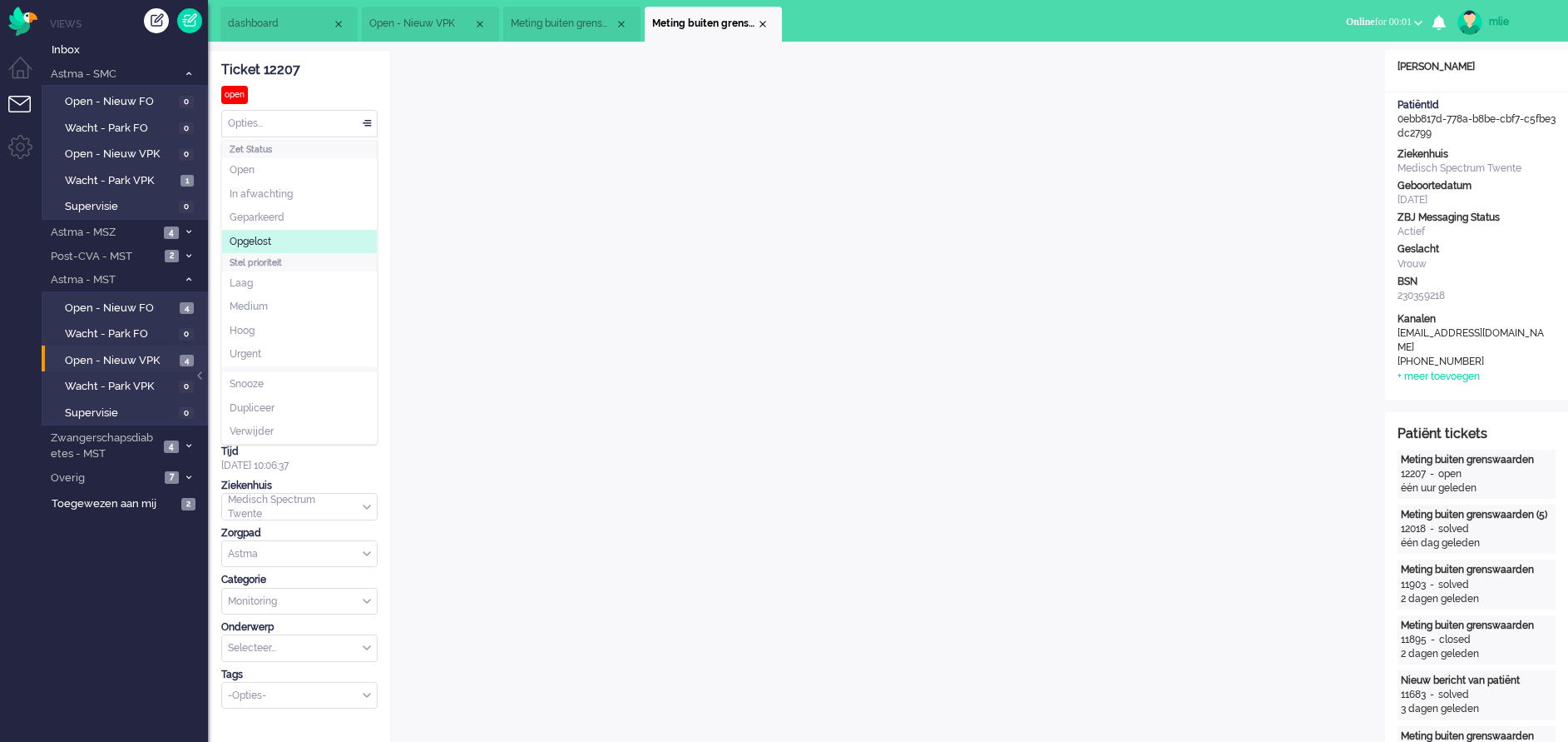
click at [263, 245] on span "Opgelost" at bounding box center [251, 242] width 41 height 14
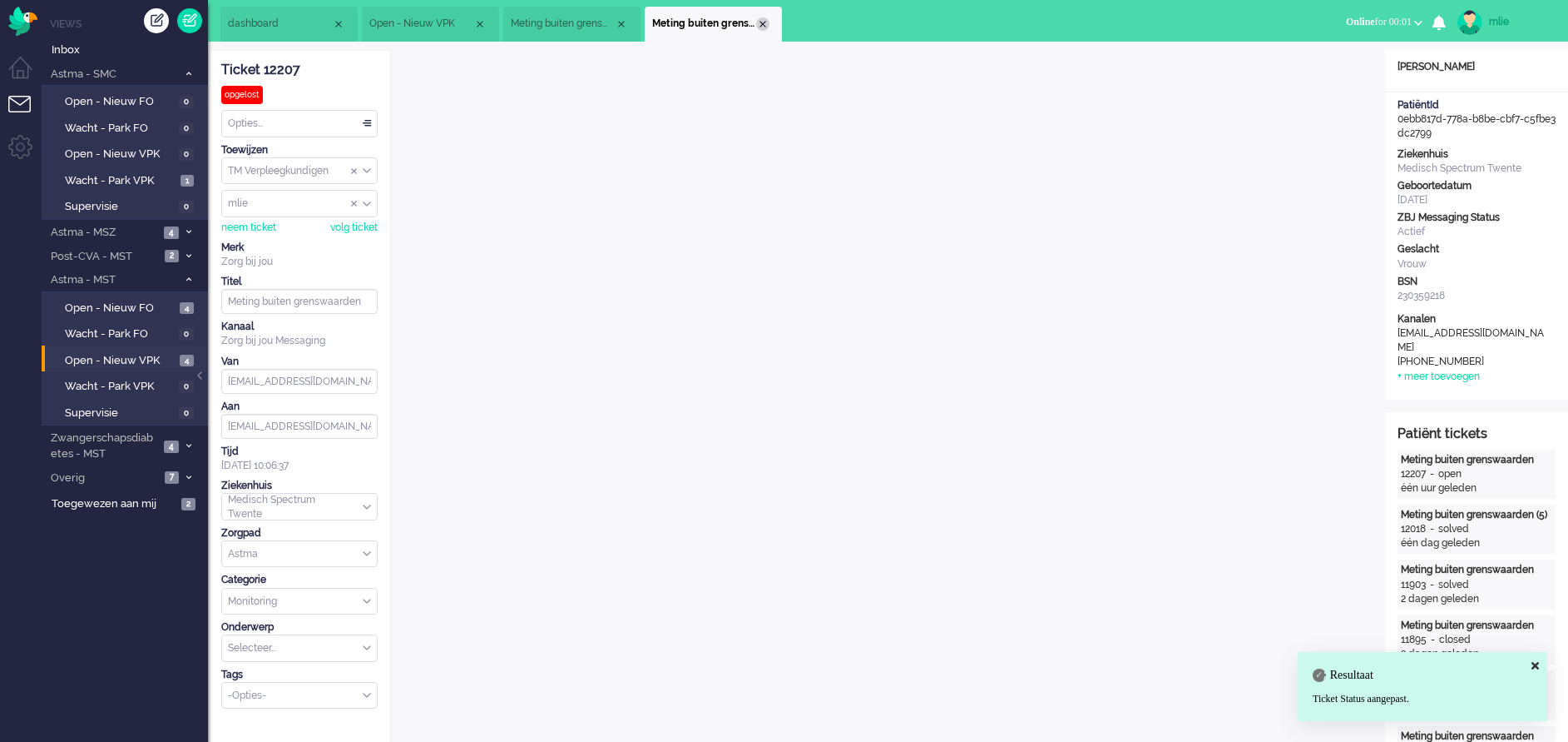
click at [760, 21] on div "Close tab" at bounding box center [763, 25] width 14 height 14
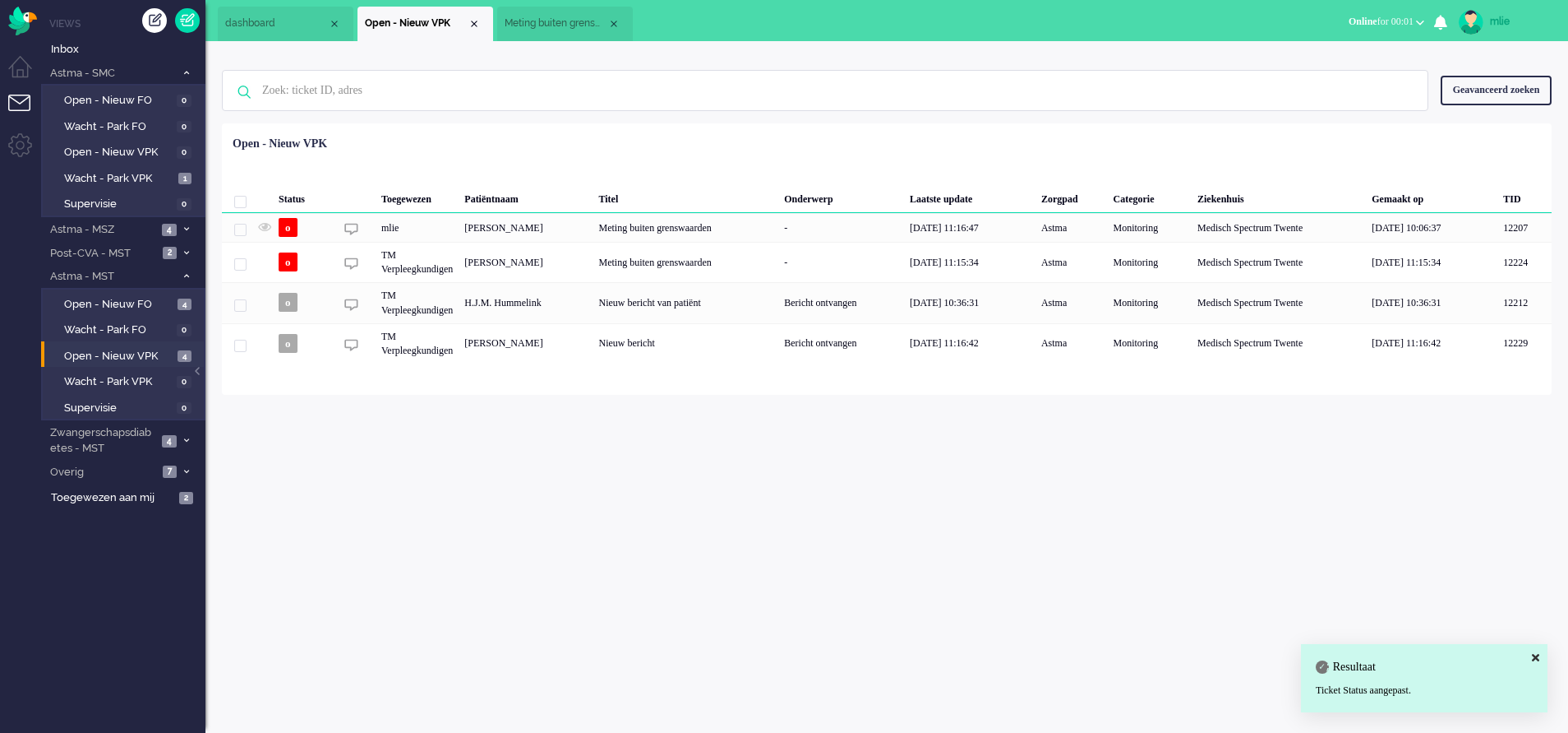
click at [542, 21] on span "Meting buiten grenswaarden" at bounding box center [556, 23] width 103 height 14
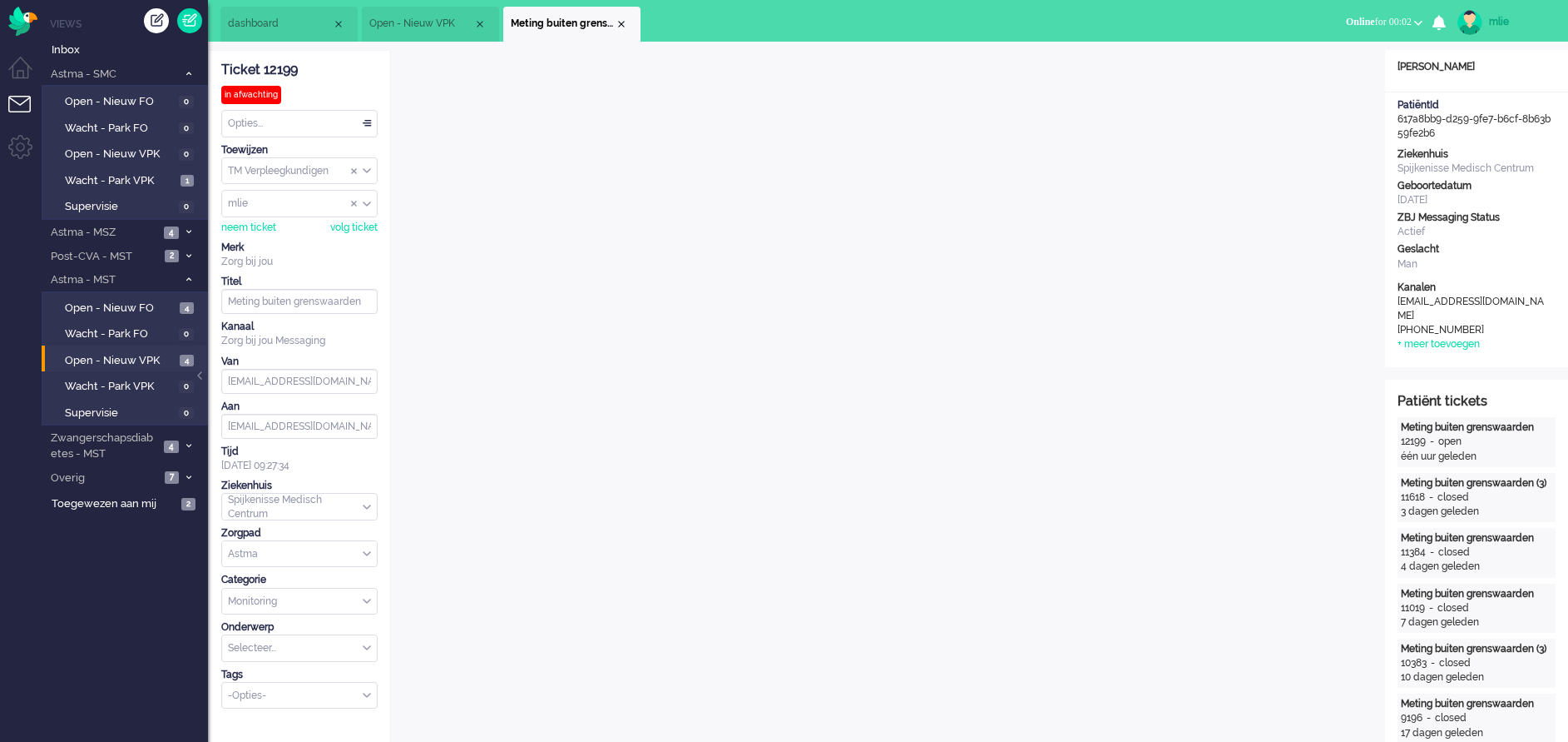
click at [428, 21] on span "Open - Nieuw VPK" at bounding box center [421, 24] width 104 height 14
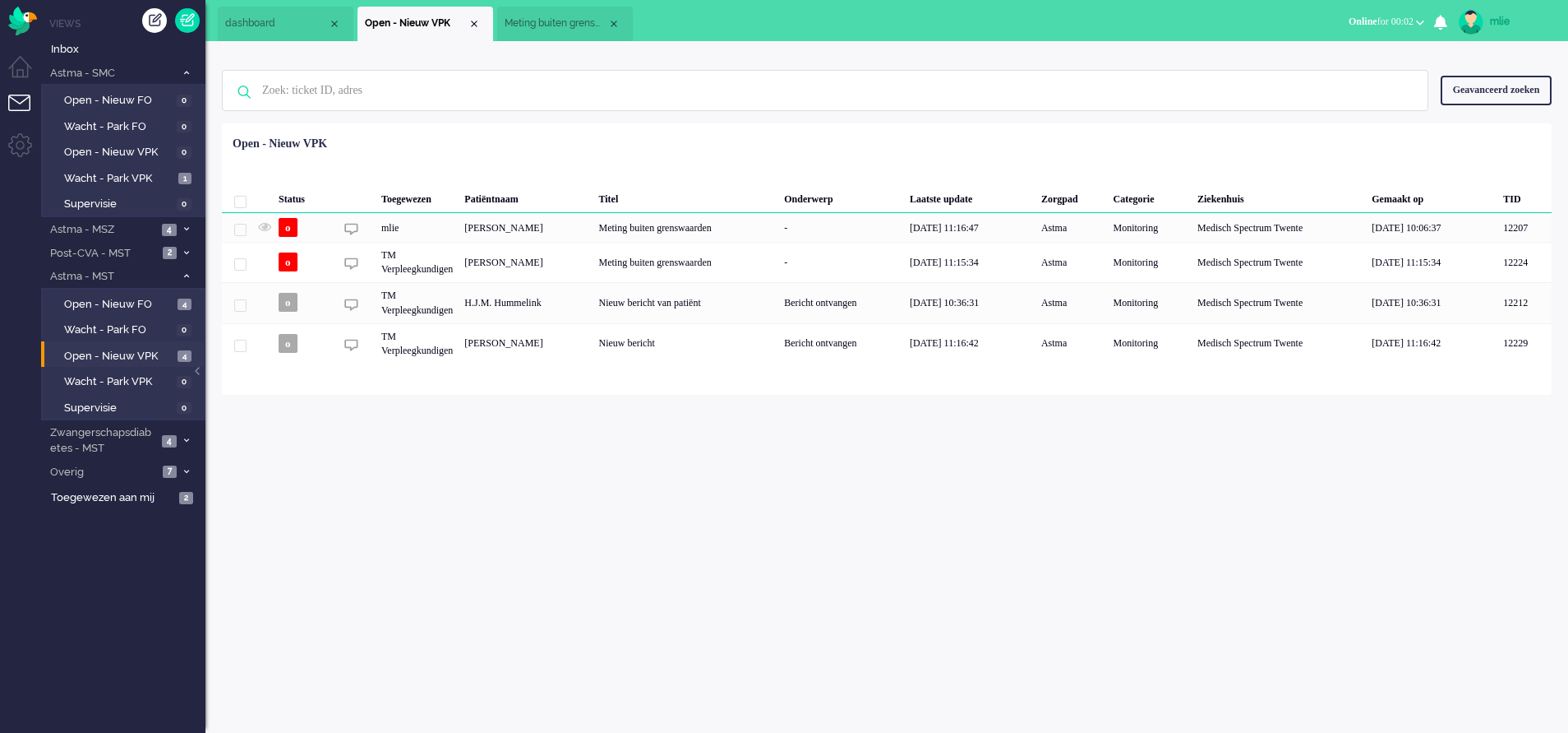
click at [263, 25] on span "dashboard" at bounding box center [277, 23] width 103 height 14
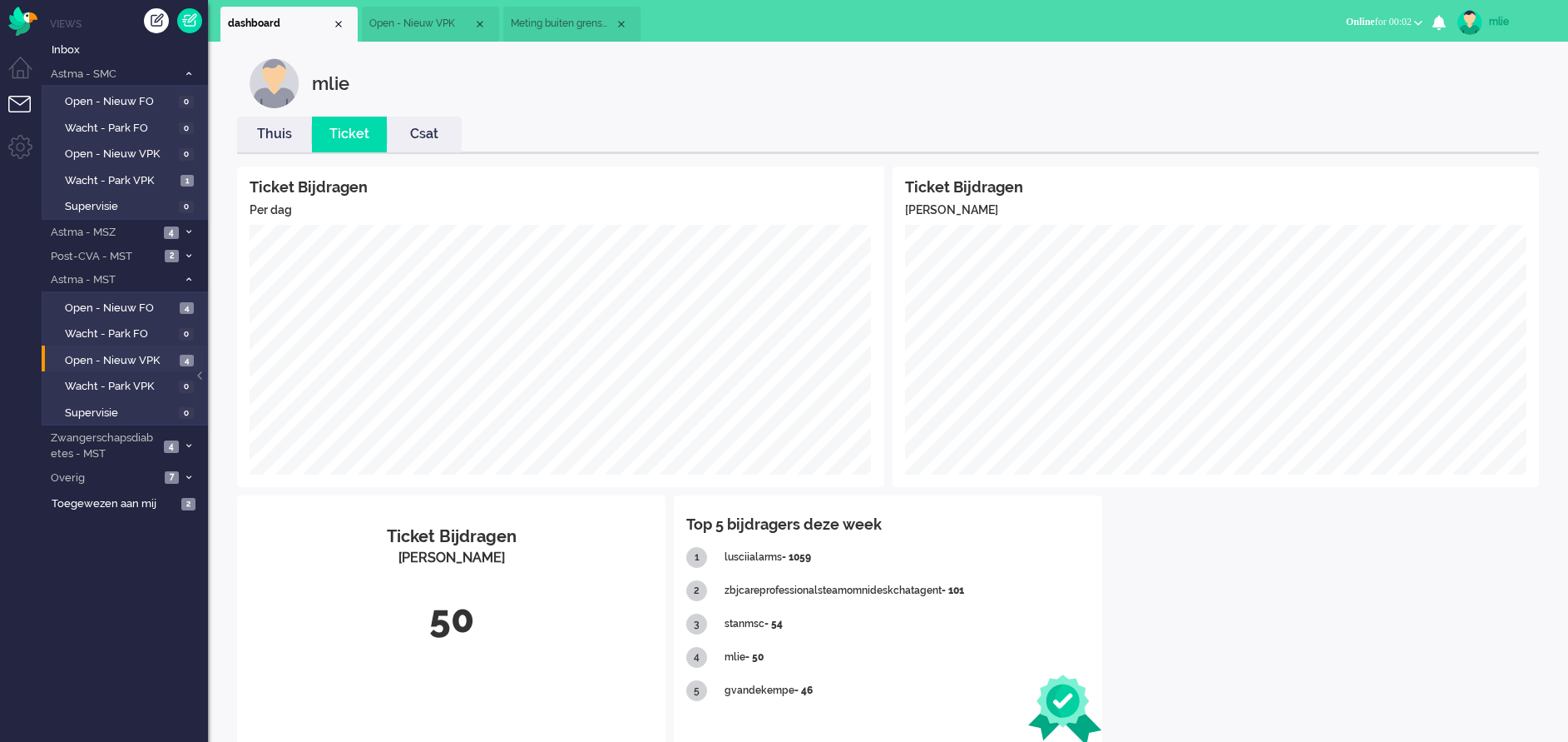
click at [285, 142] on link "Thuis" at bounding box center [274, 134] width 75 height 19
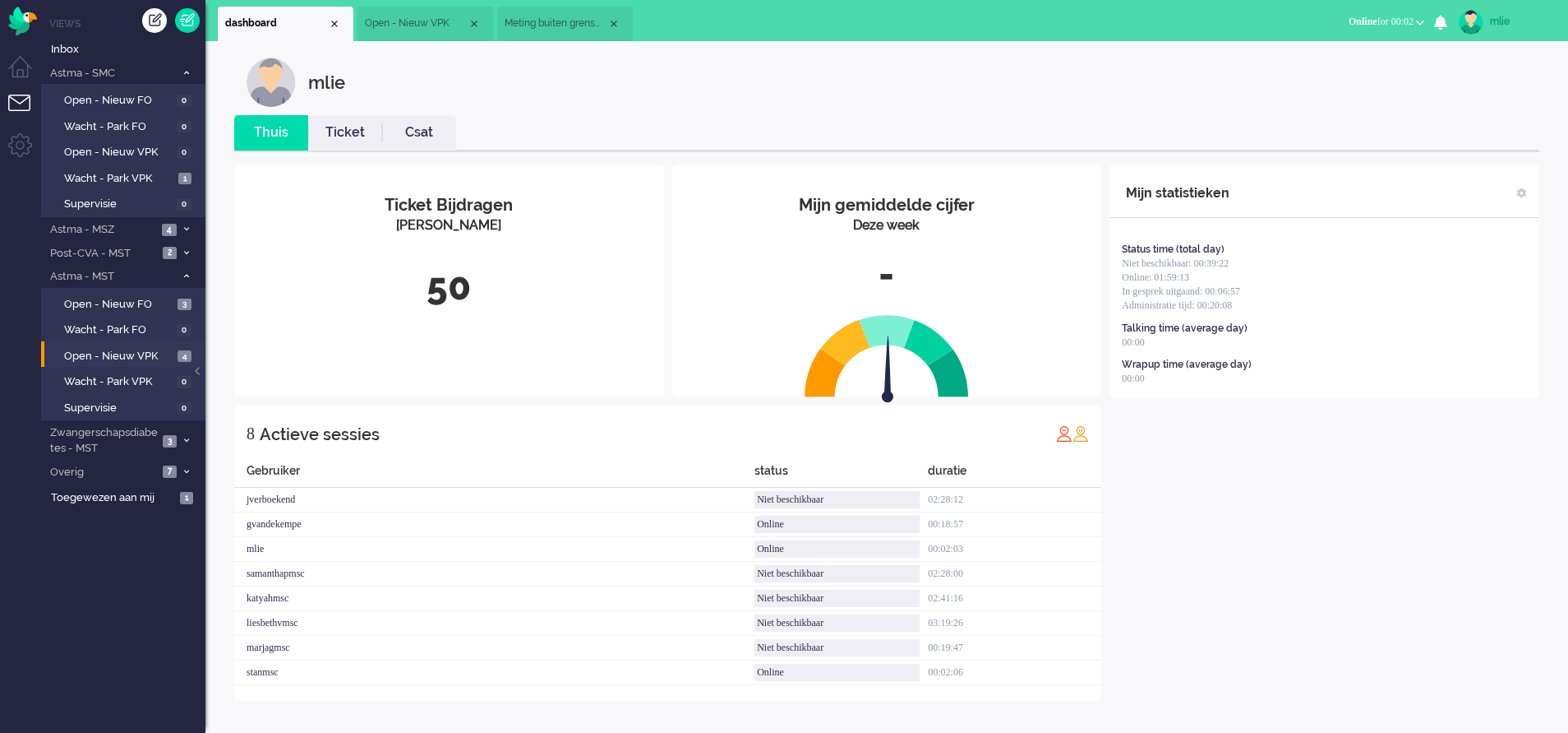
click at [342, 128] on link "Ticket" at bounding box center [345, 132] width 74 height 18
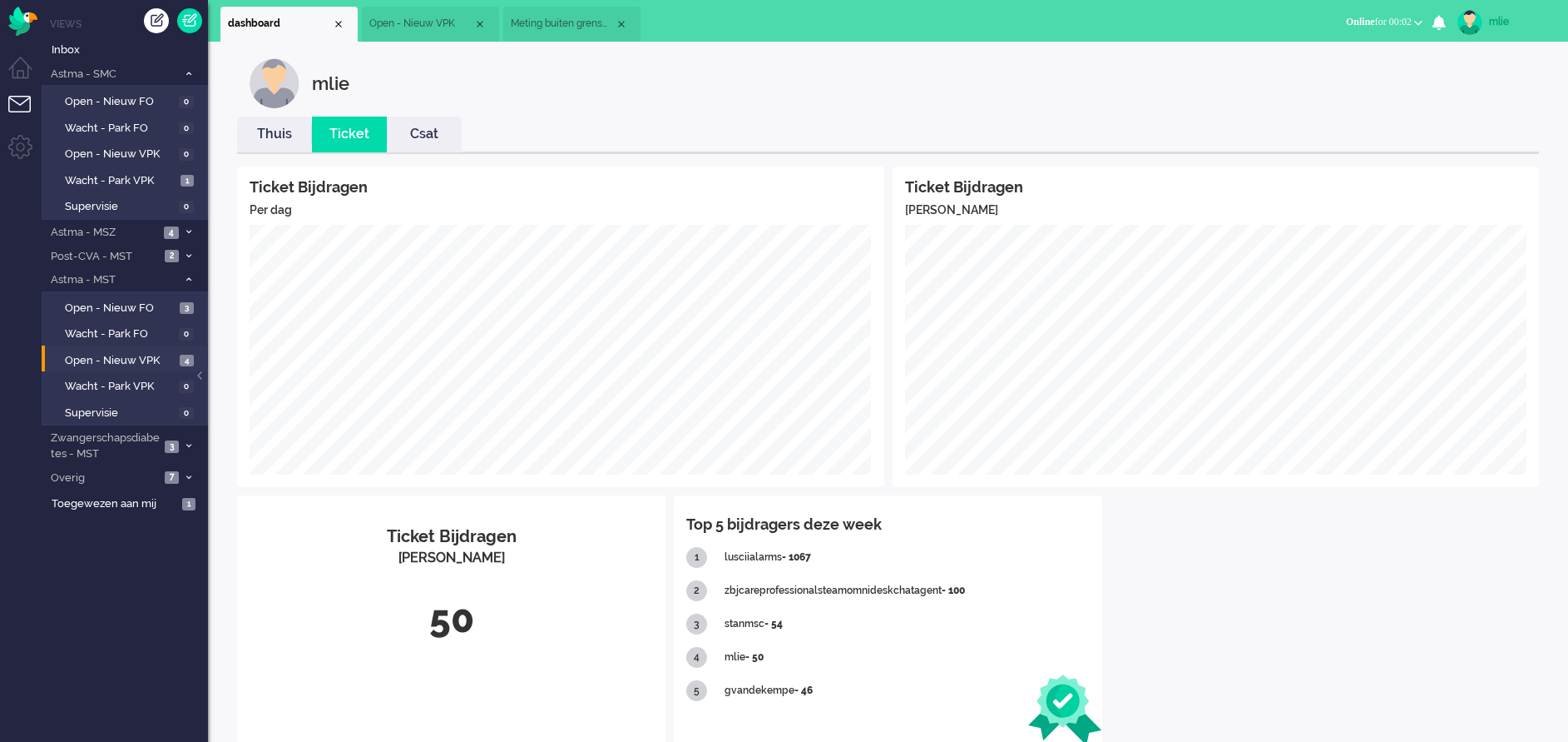
click at [422, 29] on span "Open - Nieuw VPK" at bounding box center [421, 24] width 104 height 14
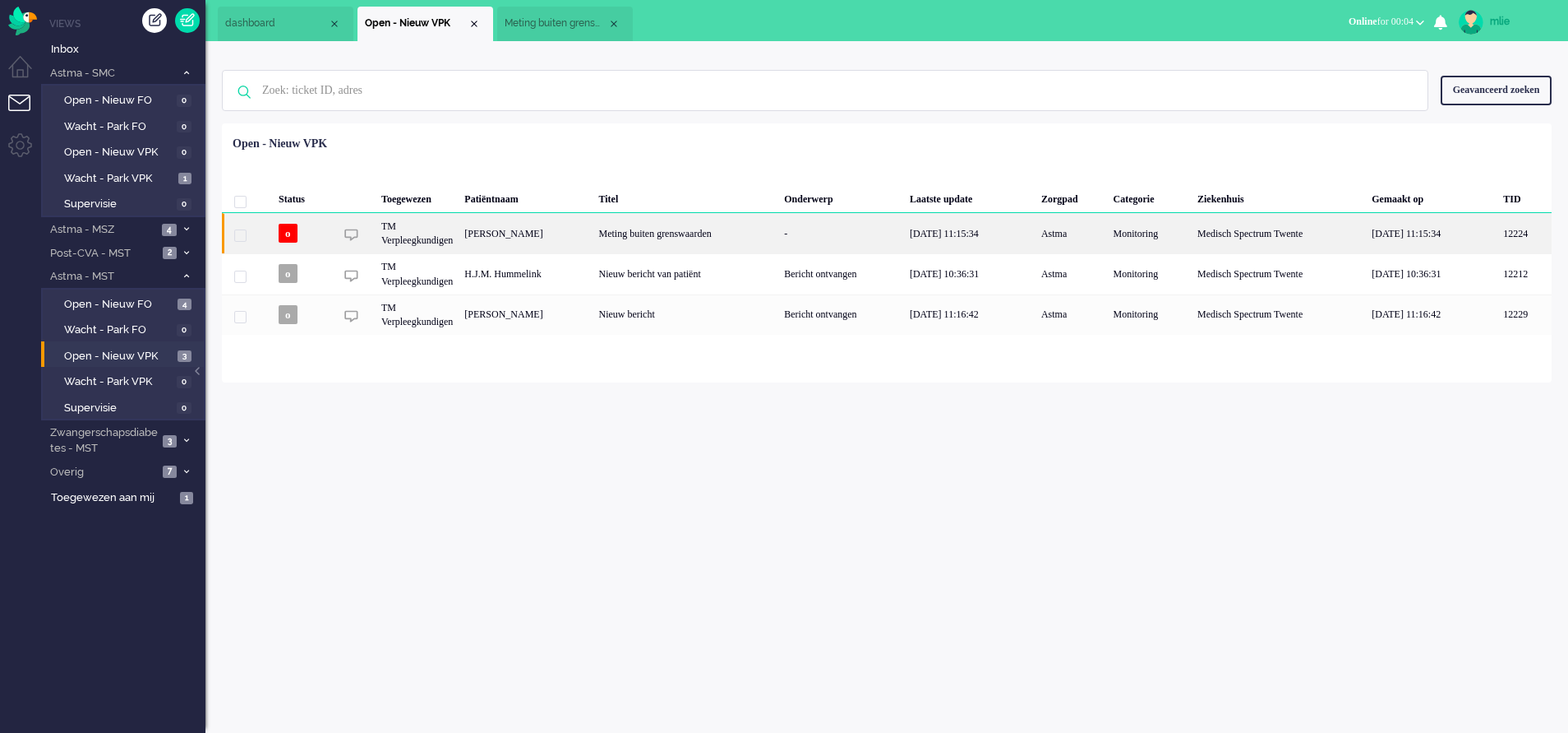
click at [815, 231] on div "-" at bounding box center [841, 232] width 126 height 40
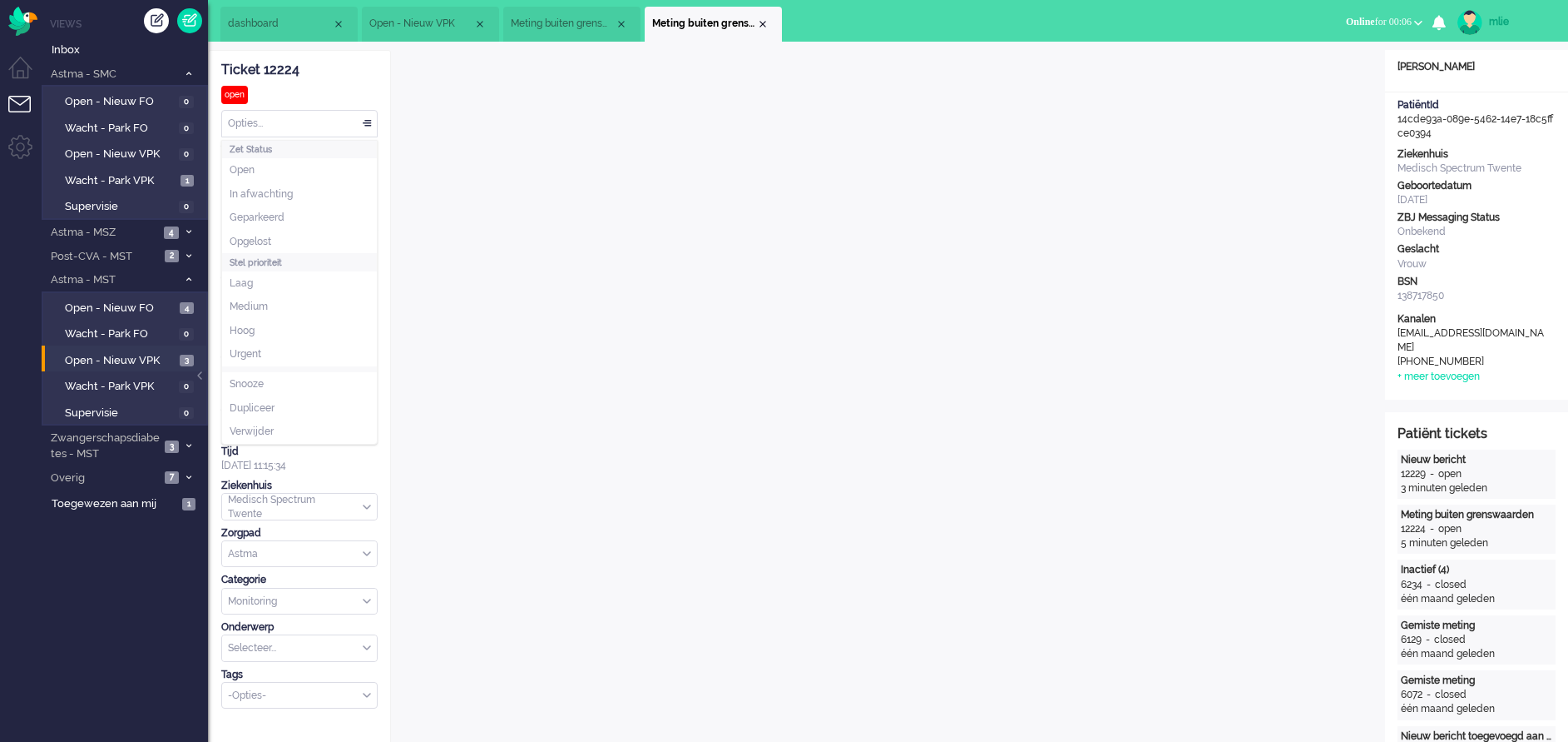
click at [363, 122] on div "Opties..." at bounding box center [300, 124] width 155 height 26
click at [254, 189] on span "In afwachting" at bounding box center [261, 195] width 63 height 14
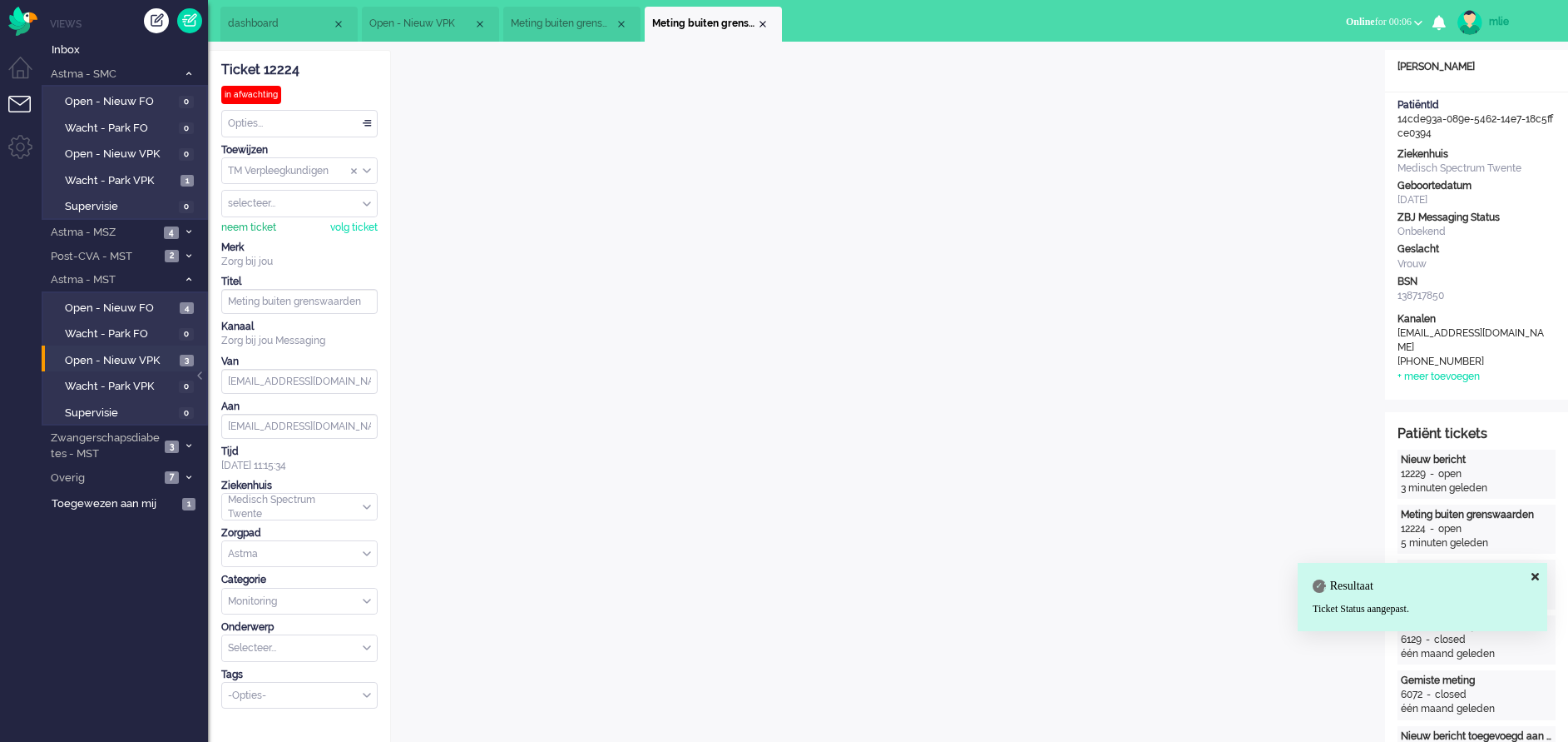
click at [237, 229] on div "neem ticket" at bounding box center [249, 227] width 55 height 14
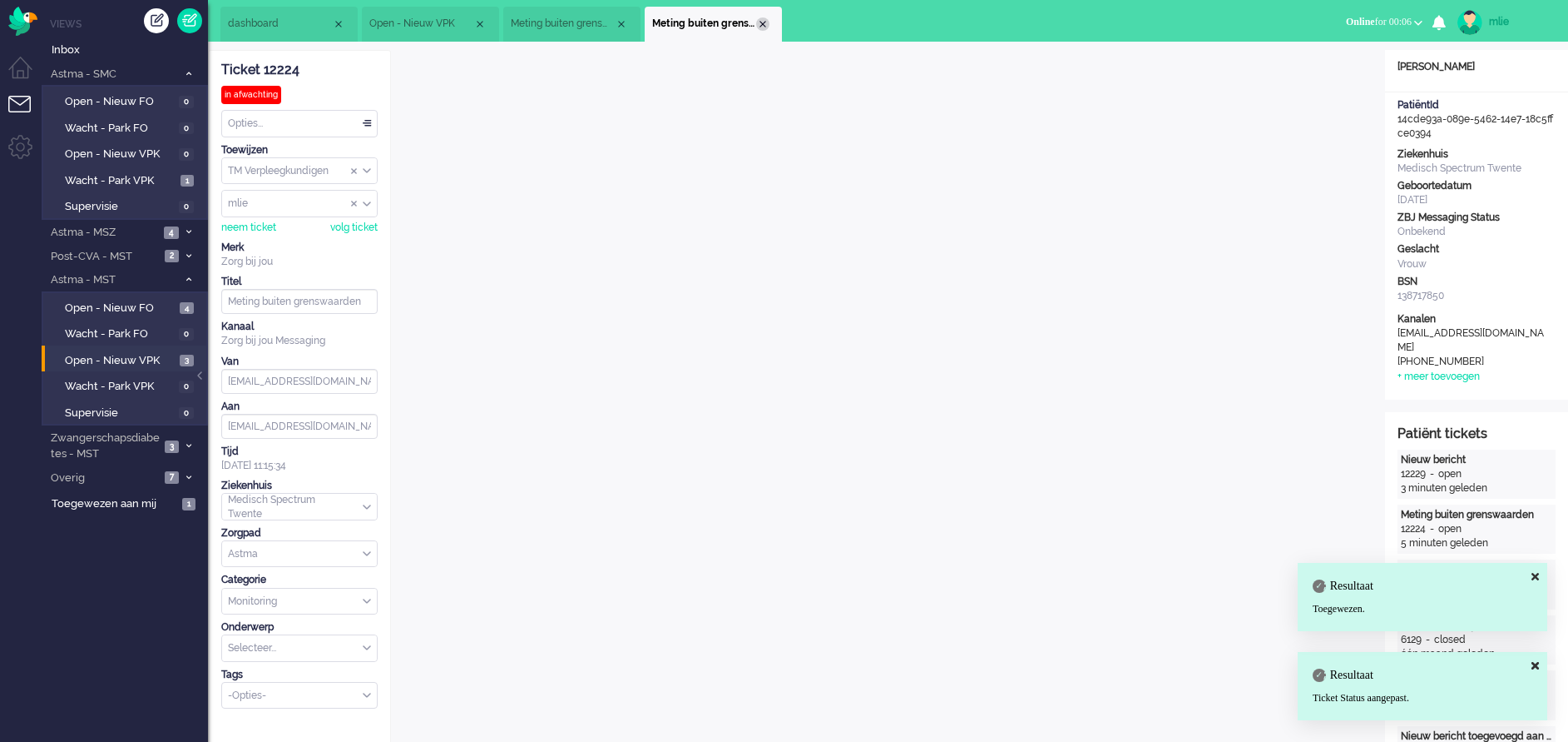
click at [763, 25] on div "Close tab" at bounding box center [763, 25] width 14 height 14
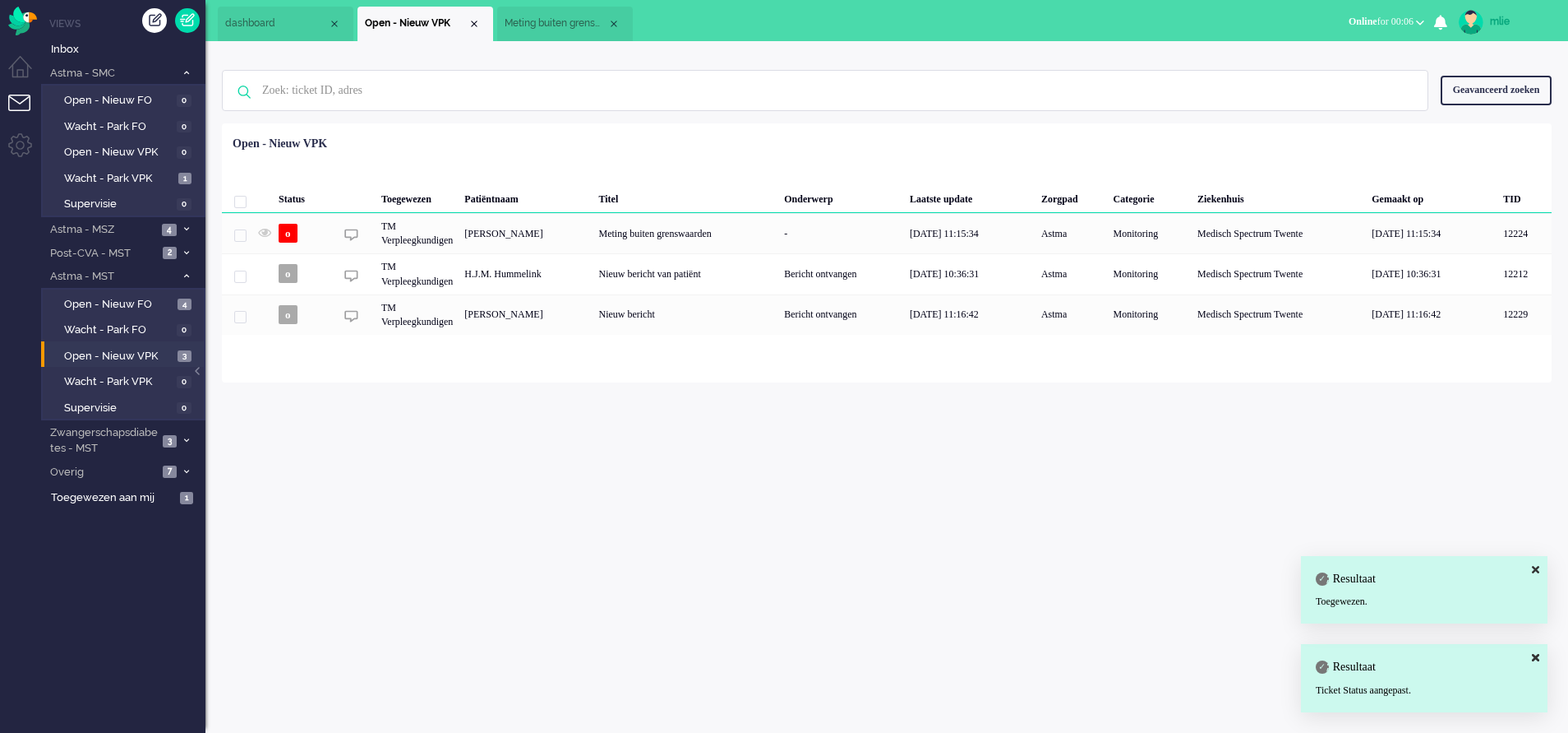
click at [555, 28] on span "Meting buiten grenswaarden" at bounding box center [556, 23] width 103 height 14
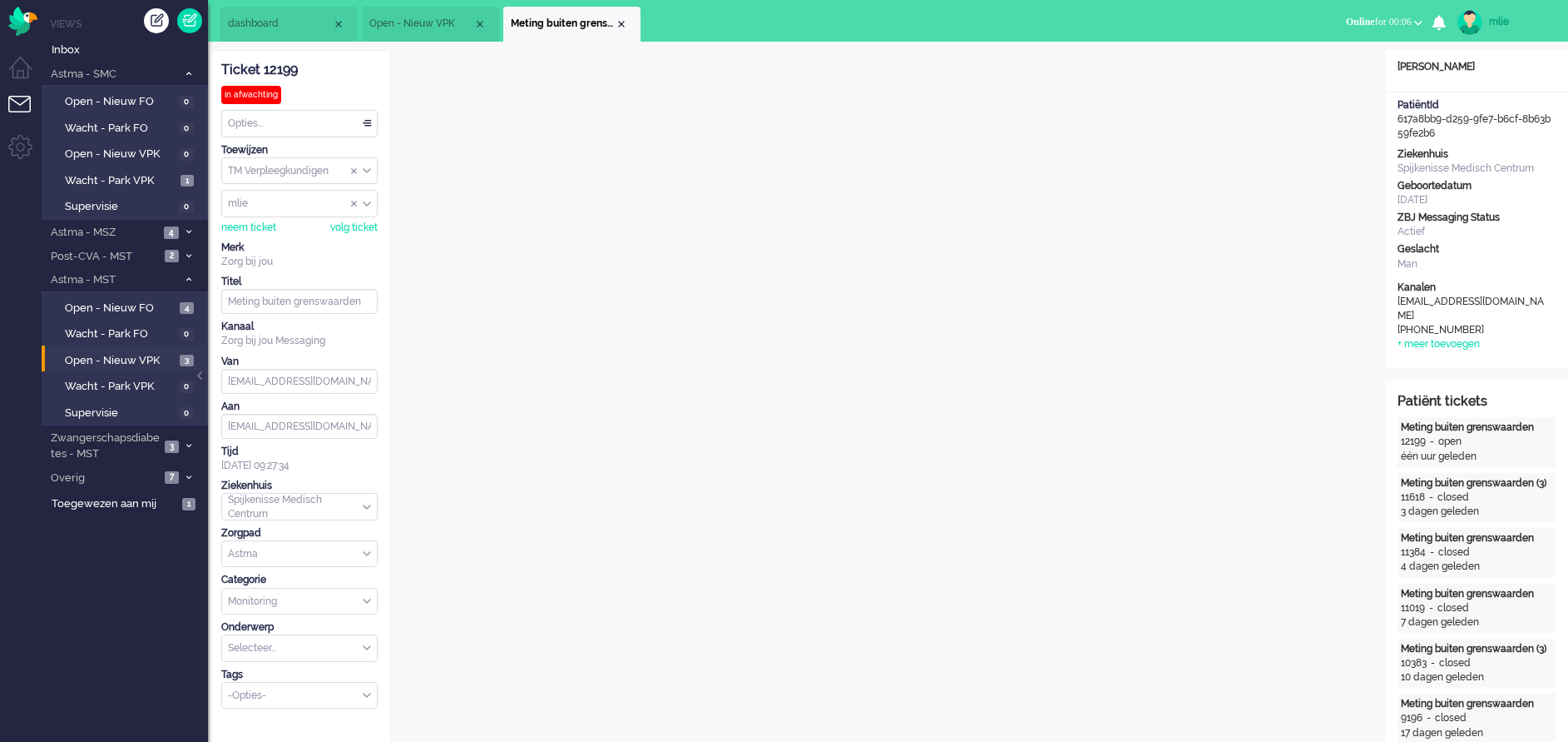
click at [444, 25] on span "Open - Nieuw VPK" at bounding box center [421, 24] width 104 height 14
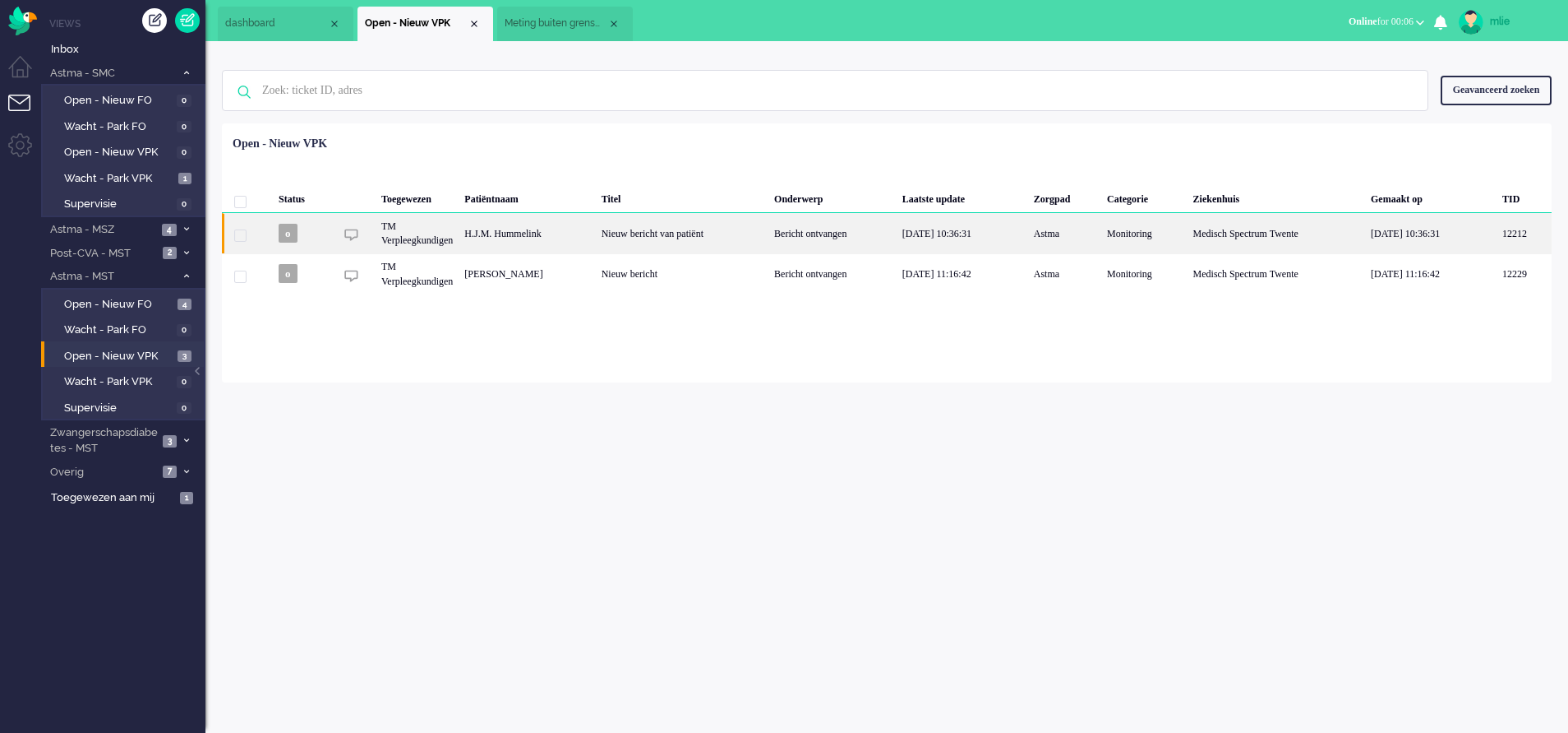
click at [728, 246] on div "Nieuw bericht van patiënt" at bounding box center [682, 232] width 173 height 40
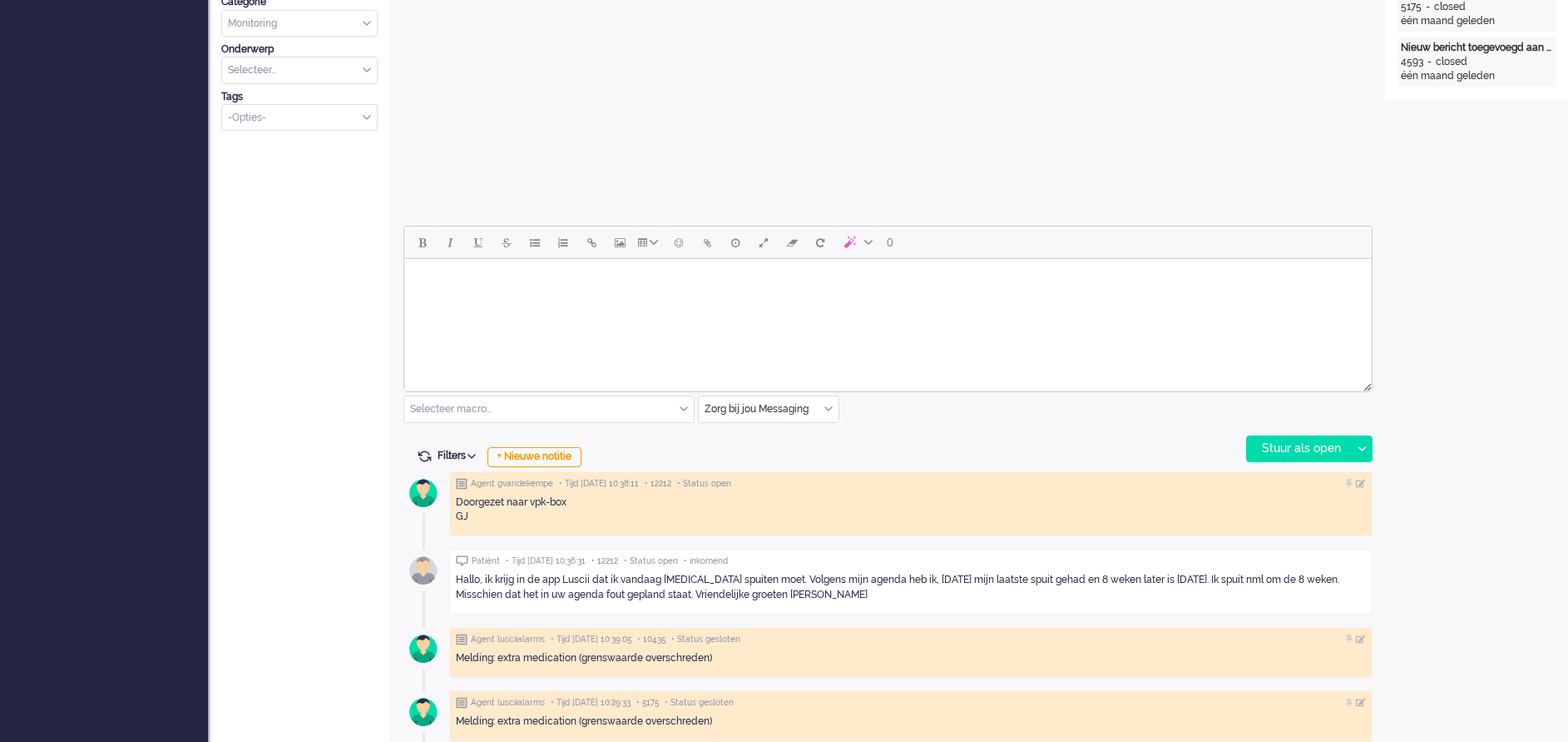
scroll to position [624, 0]
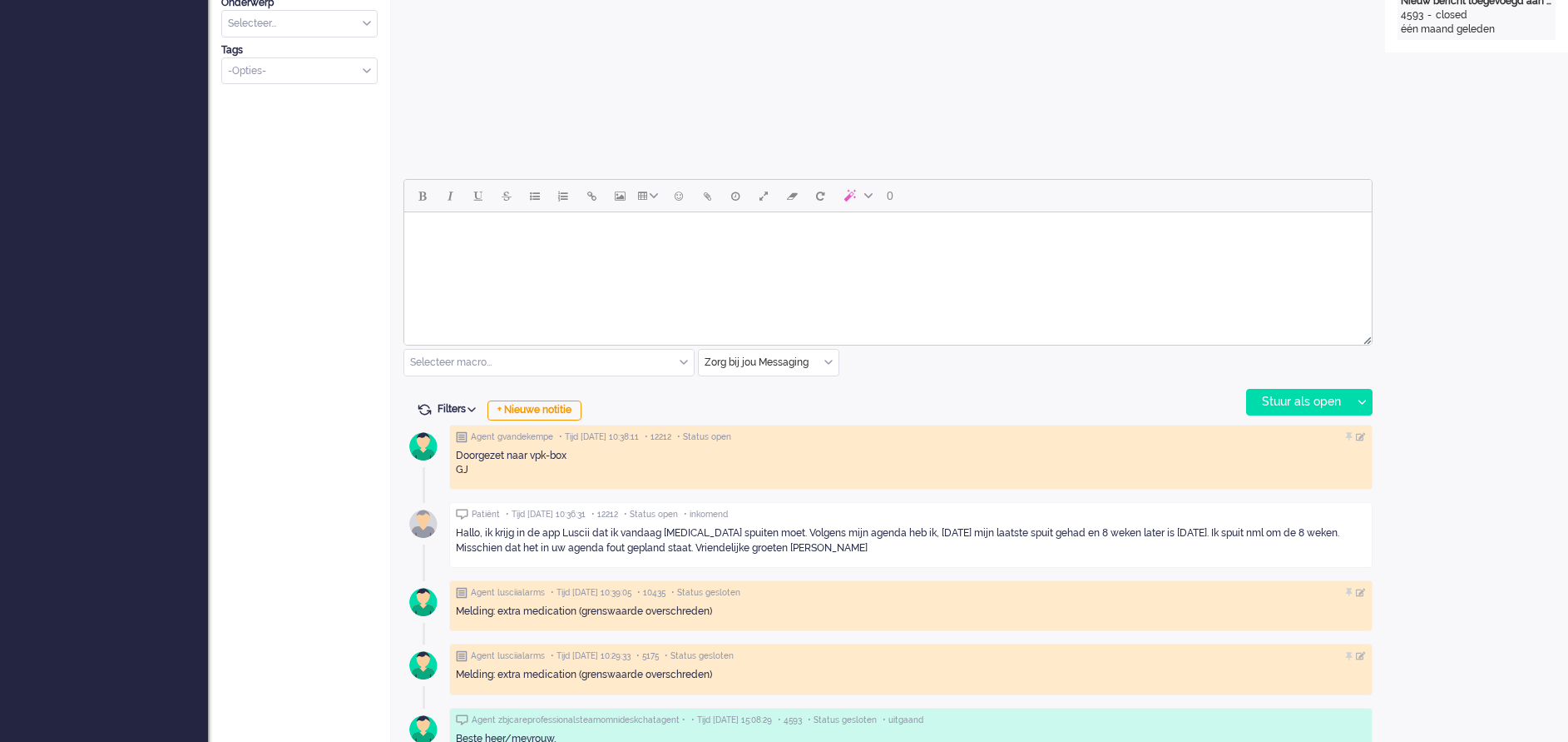
click at [462, 246] on body "Rich Text Area. Press ALT-0 for help." at bounding box center [887, 234] width 954 height 29
click at [1275, 400] on div "Stuur als open" at bounding box center [1300, 401] width 104 height 25
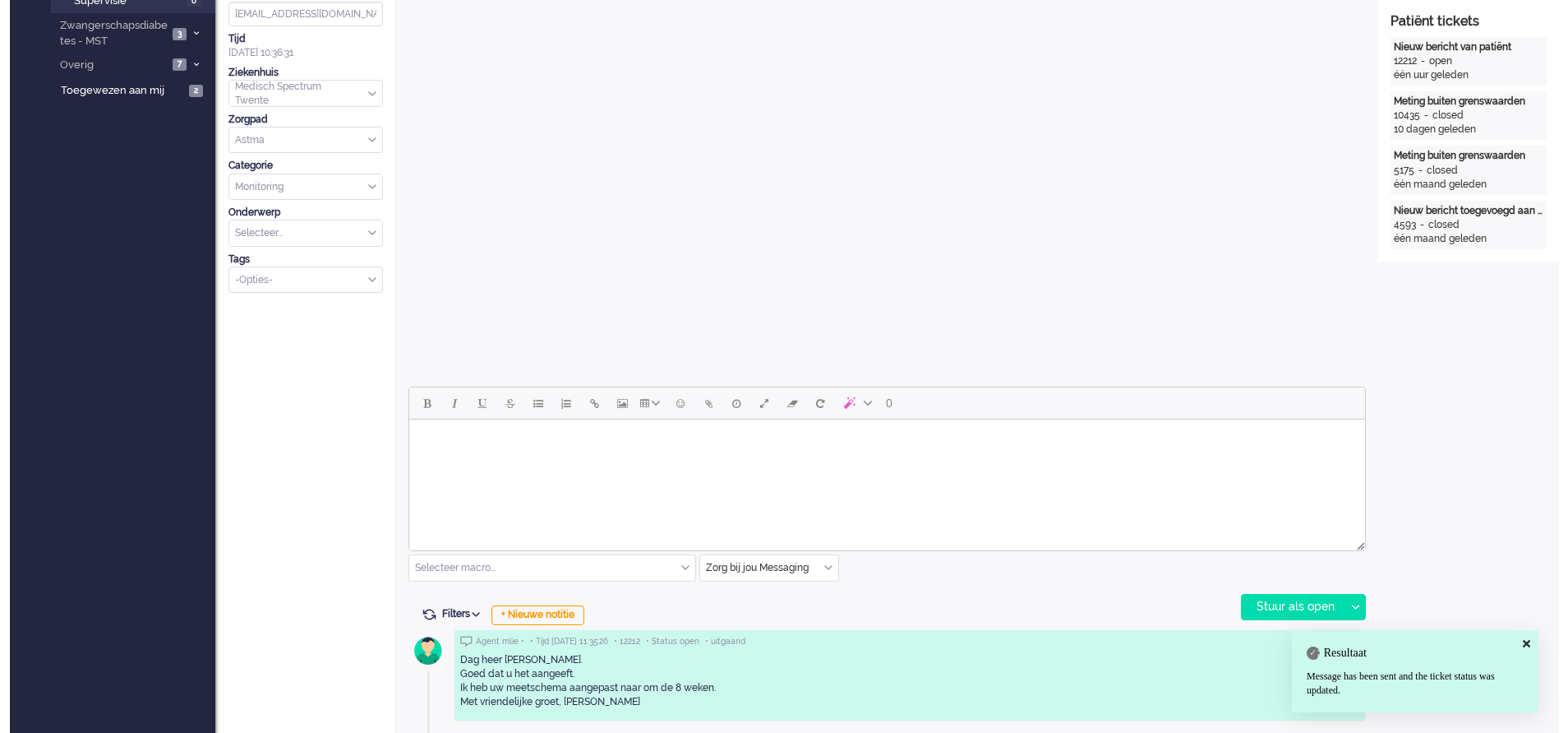
scroll to position [0, 0]
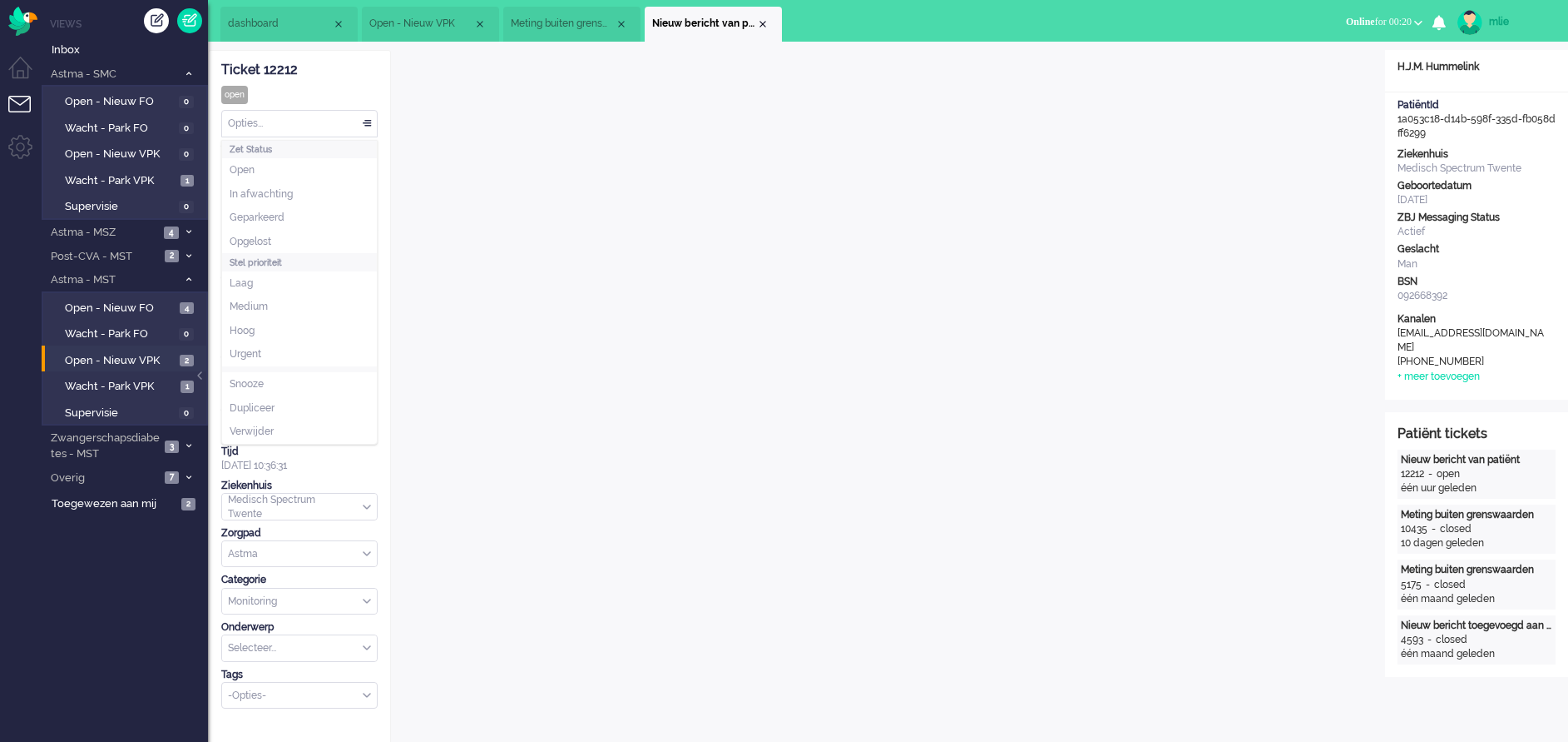
click at [366, 120] on div "Opties..." at bounding box center [300, 124] width 155 height 26
click at [271, 245] on span "Opgelost" at bounding box center [251, 242] width 41 height 14
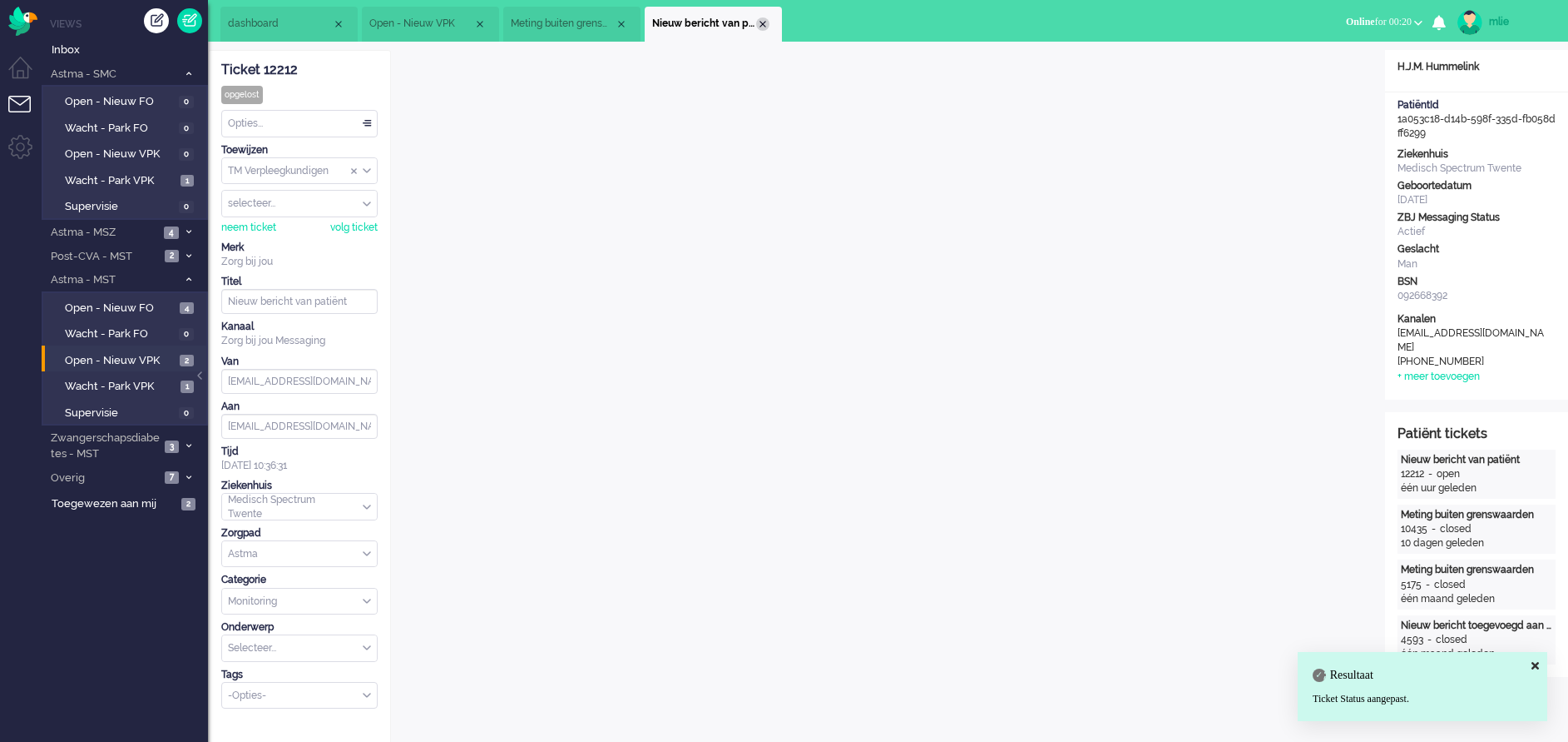
click at [758, 25] on div "Close tab" at bounding box center [763, 25] width 14 height 14
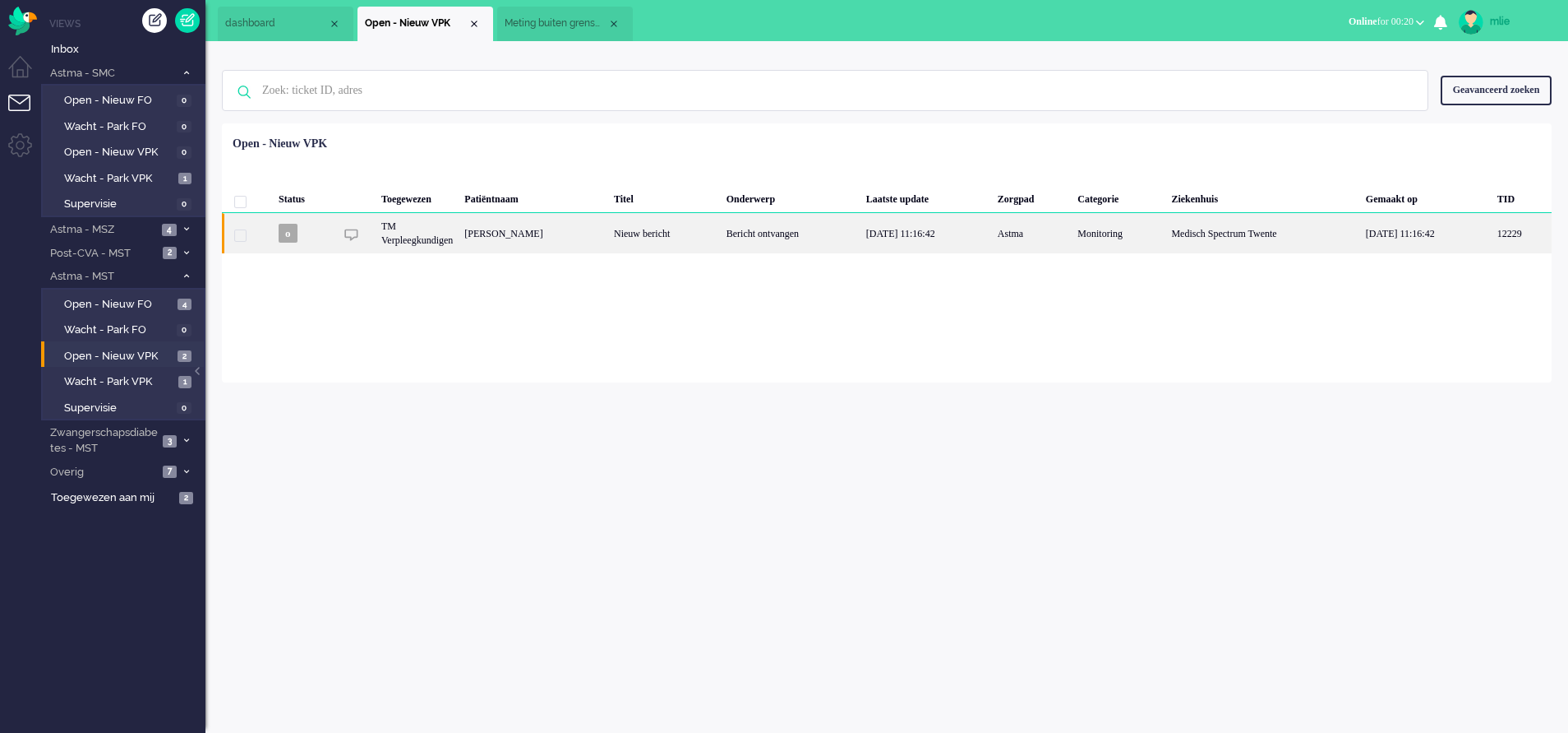
click at [898, 242] on div "[DATE] 11:16:42" at bounding box center [927, 232] width 132 height 40
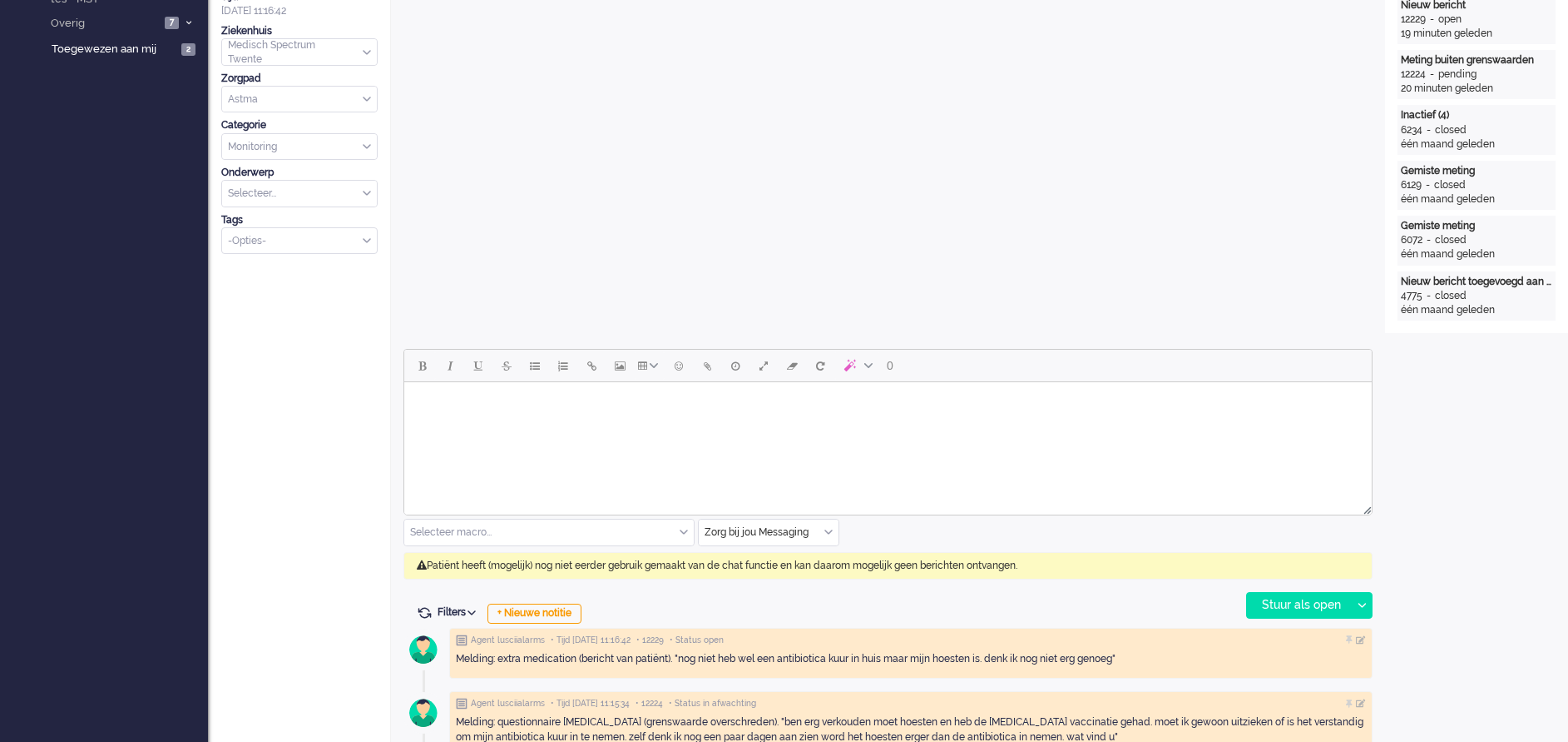
scroll to position [57, 0]
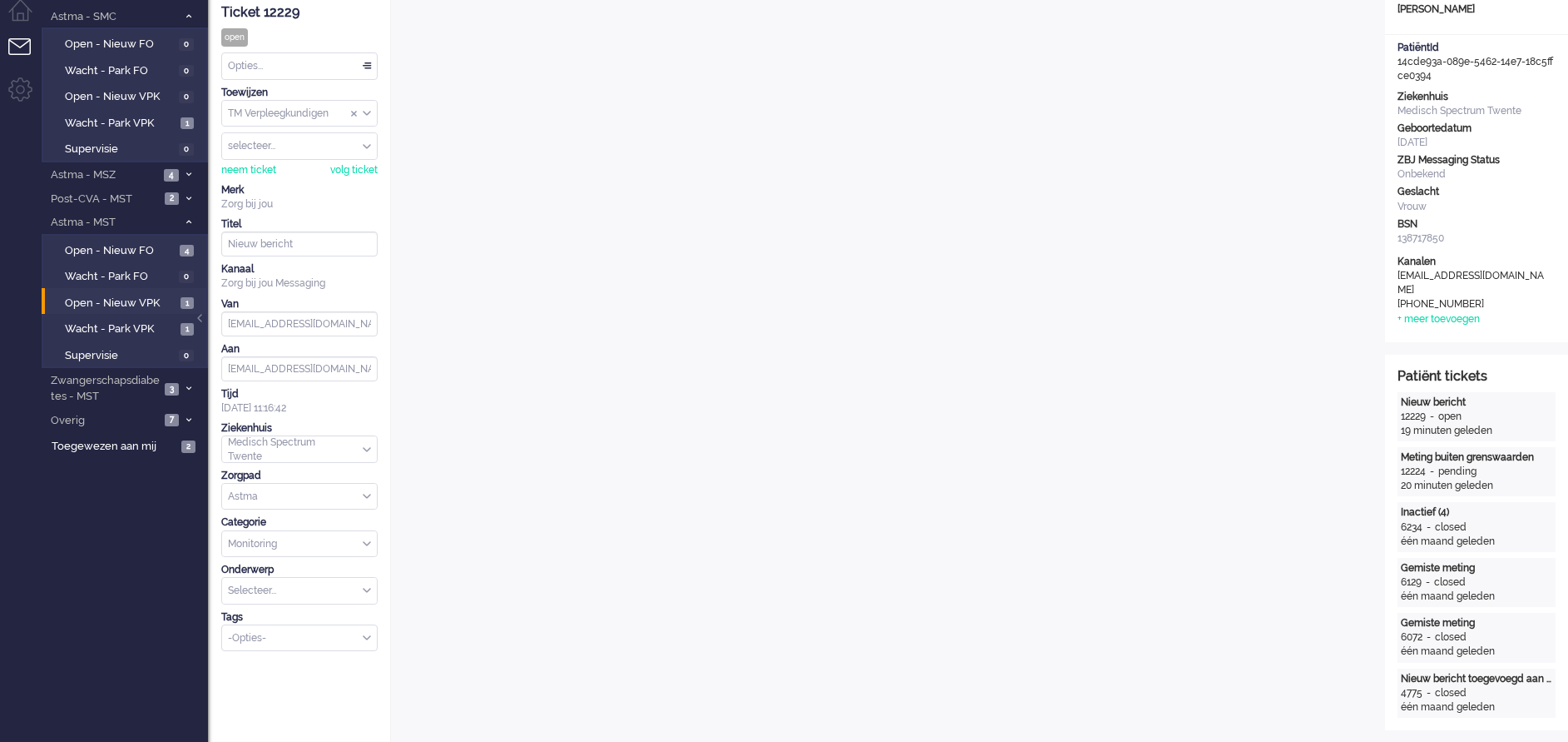
scroll to position [57, 0]
click at [184, 169] on li "Astma - MSZ 4" at bounding box center [124, 174] width 166 height 25
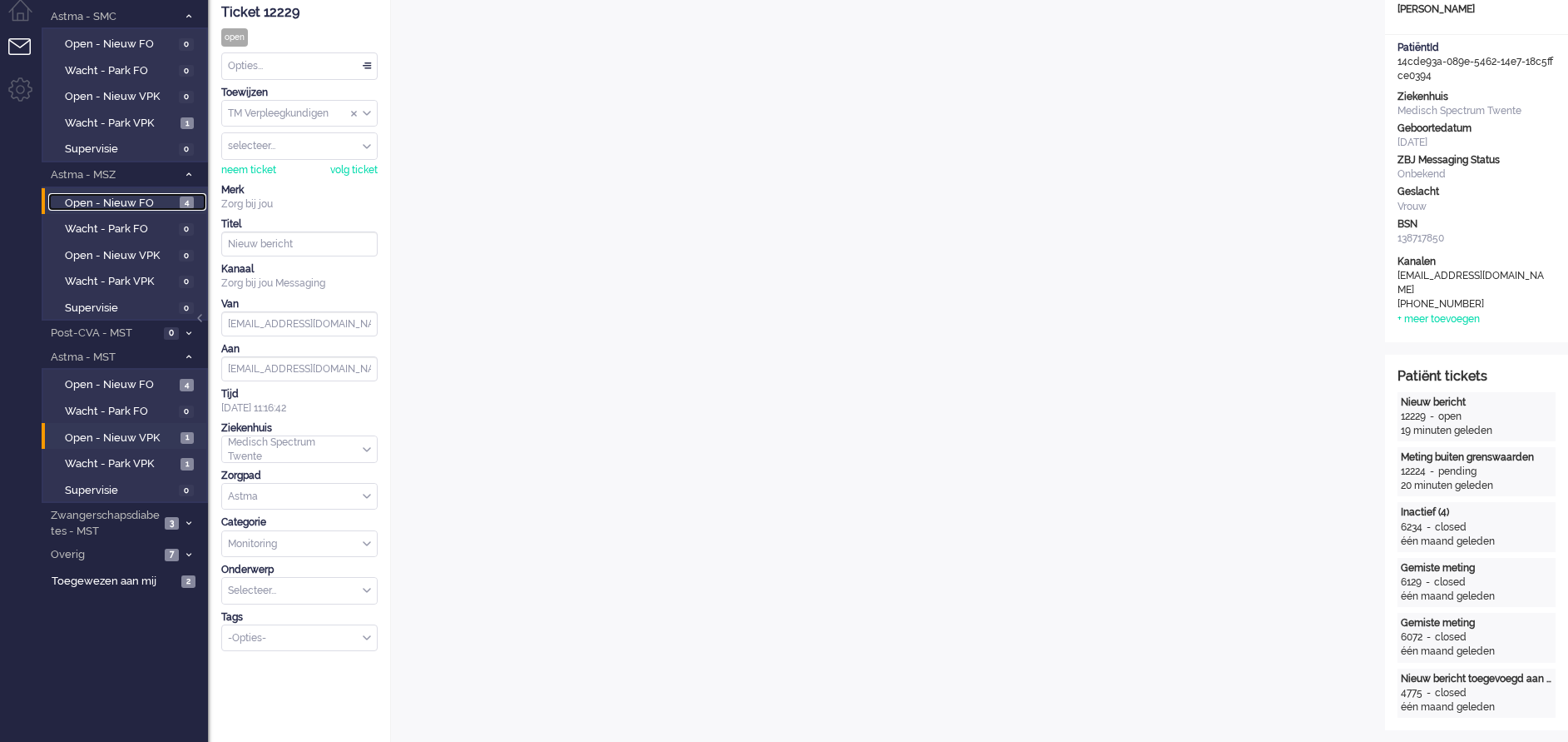
click at [135, 200] on span "Open - Nieuw FO" at bounding box center [120, 203] width 111 height 16
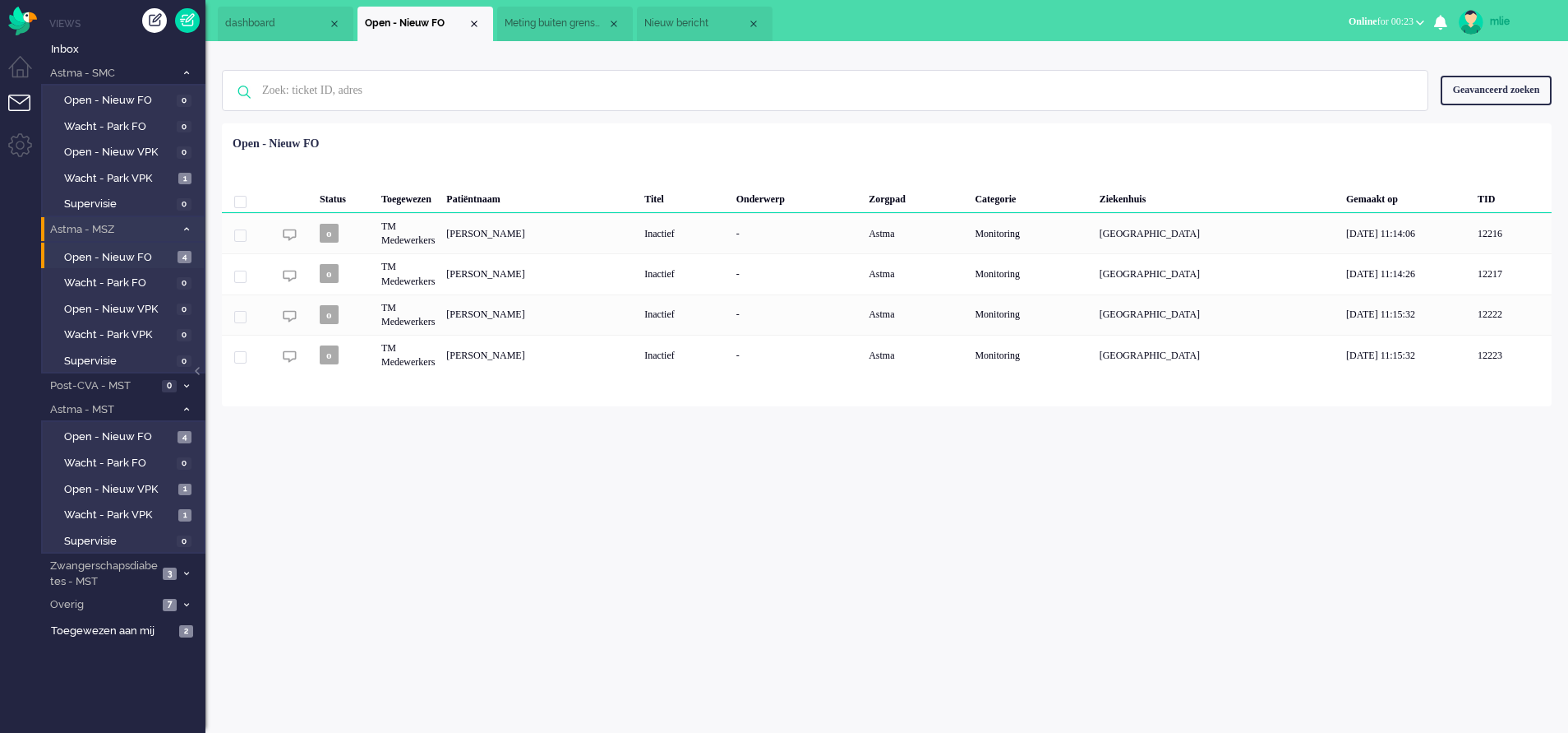
click at [181, 227] on span at bounding box center [185, 229] width 13 height 9
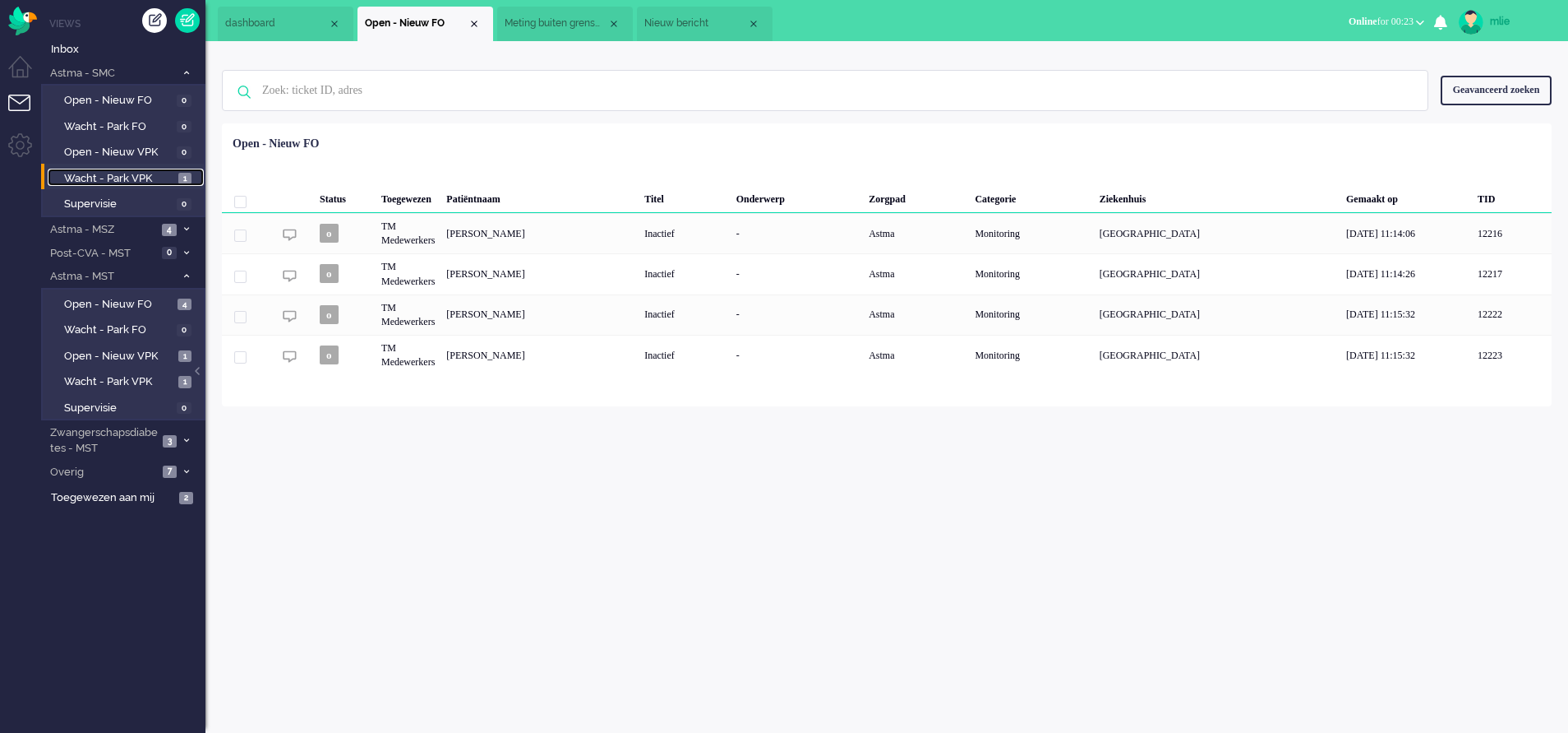
click at [129, 173] on span "Wacht - Park VPK" at bounding box center [118, 179] width 110 height 16
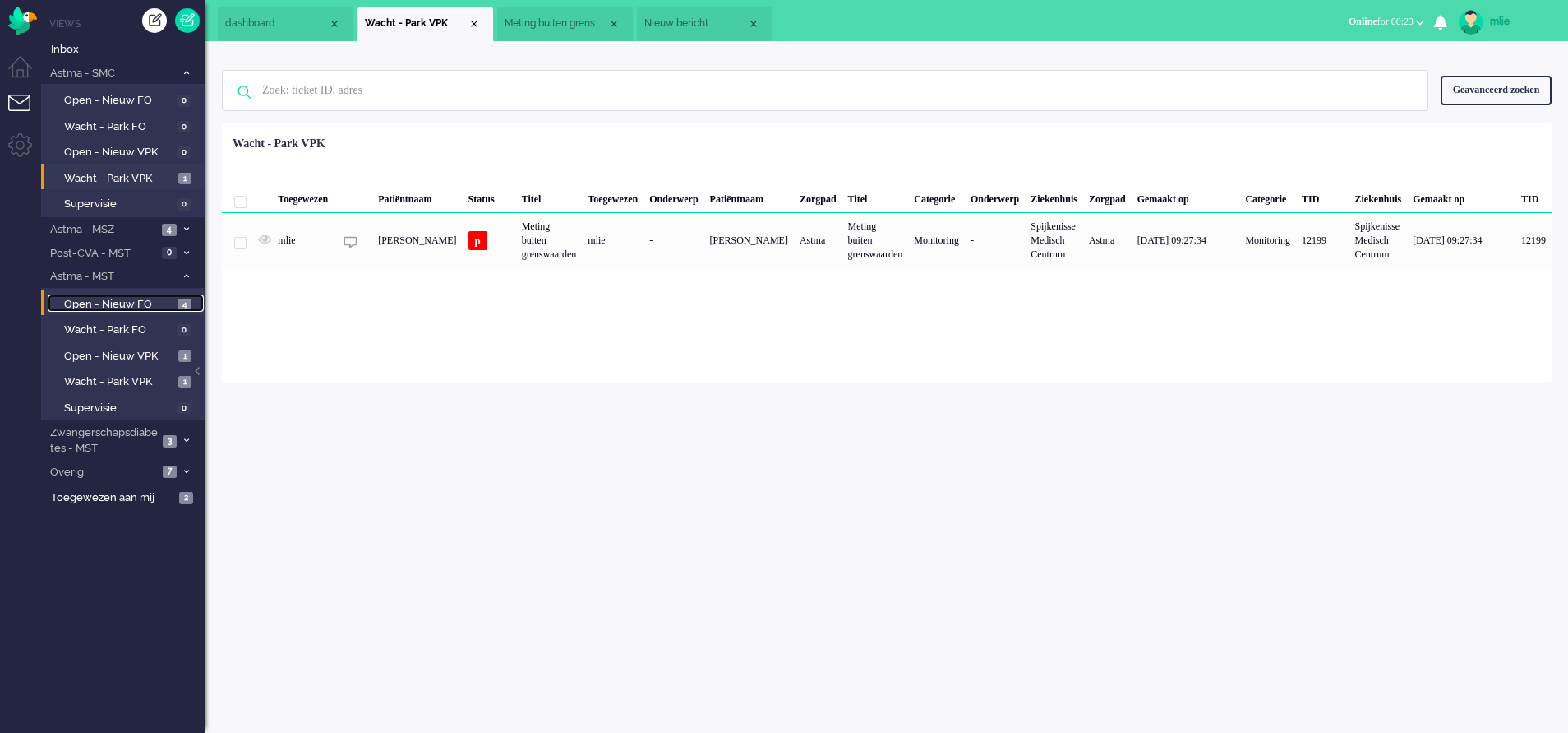
click at [120, 303] on span "Open - Nieuw FO" at bounding box center [118, 305] width 110 height 16
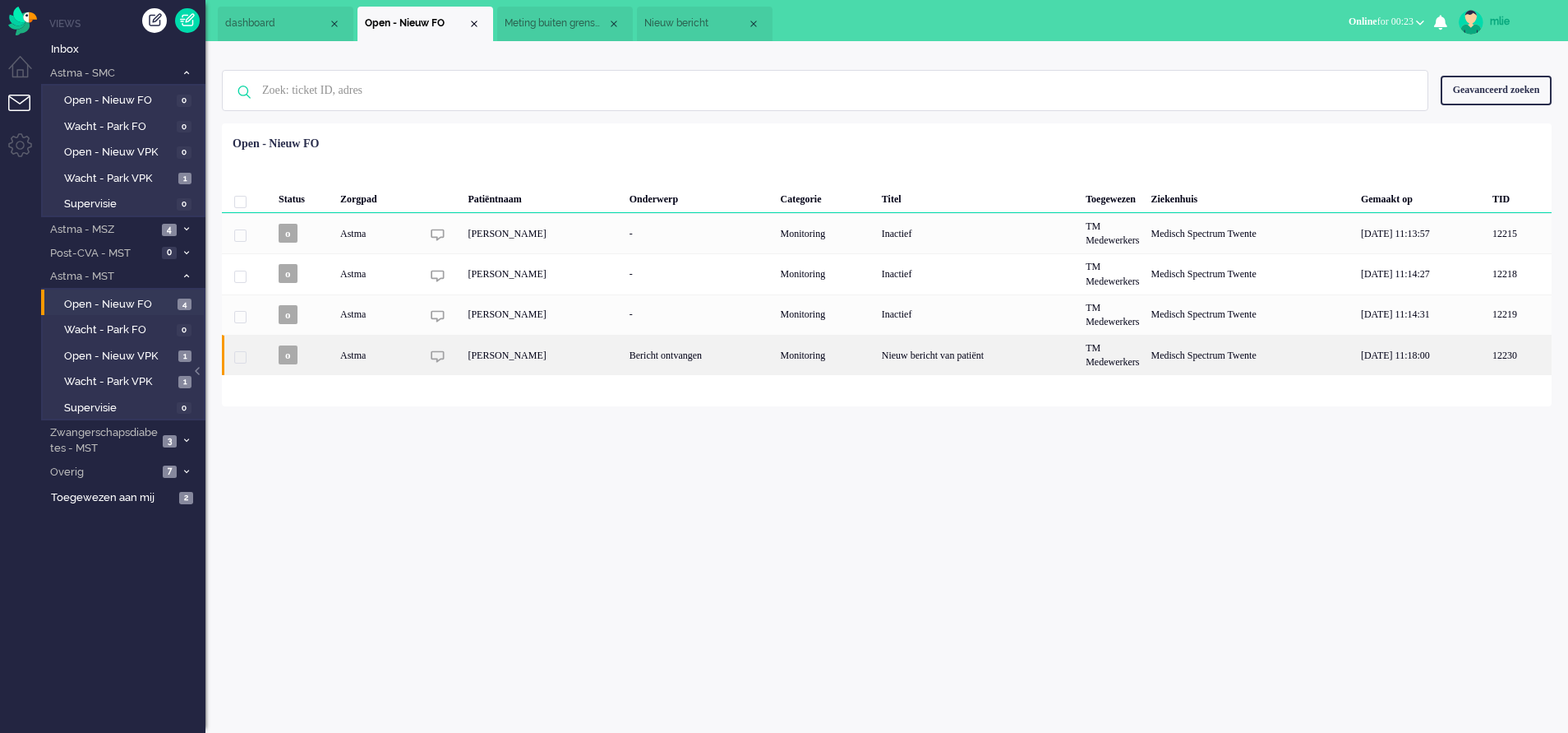
click at [844, 357] on div "Monitoring" at bounding box center [825, 354] width 101 height 40
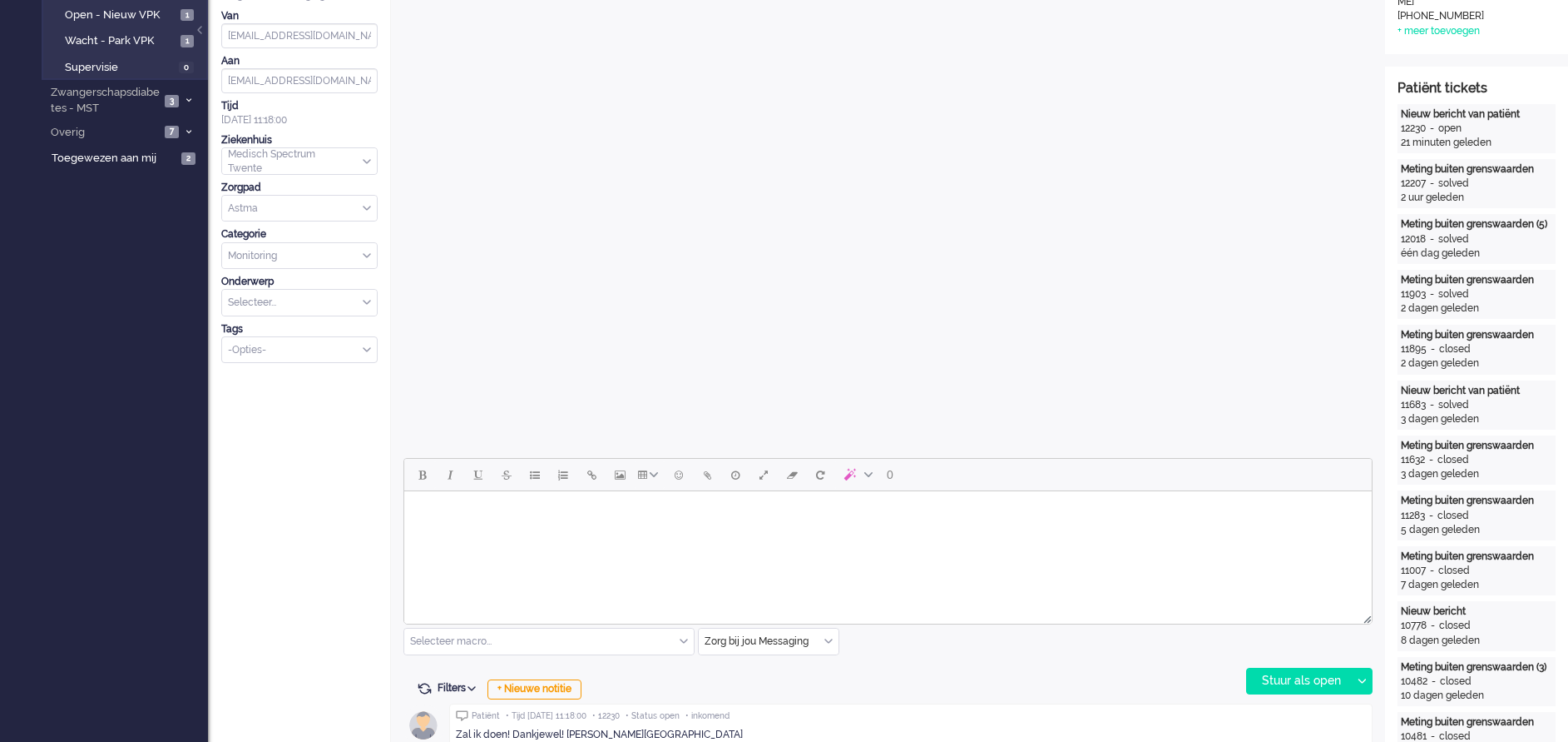
scroll to position [557, 0]
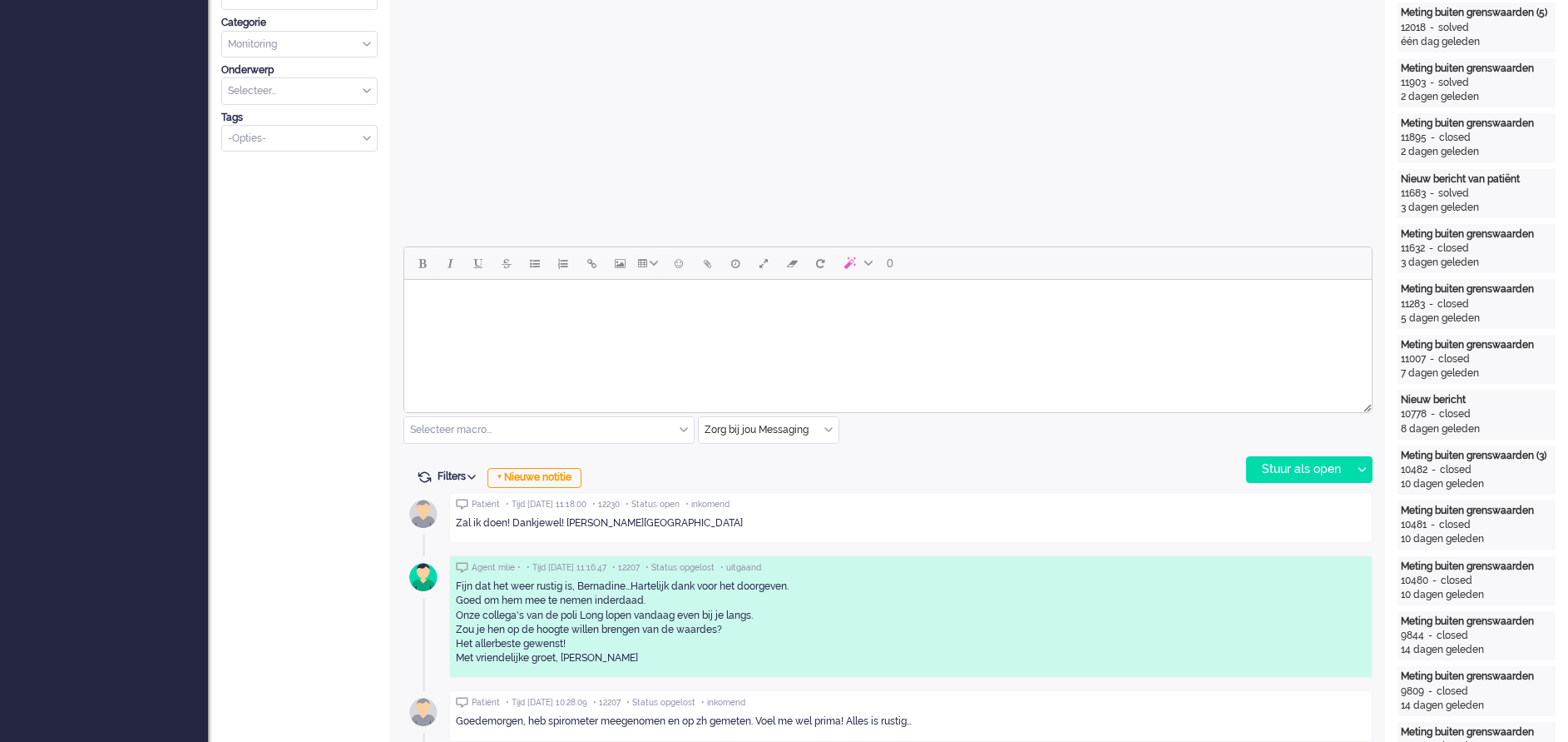
click at [543, 314] on body "Rich Text Area. Press ALT-0 for help." at bounding box center [887, 301] width 954 height 29
click at [1332, 470] on div "Stuur als open" at bounding box center [1300, 469] width 104 height 25
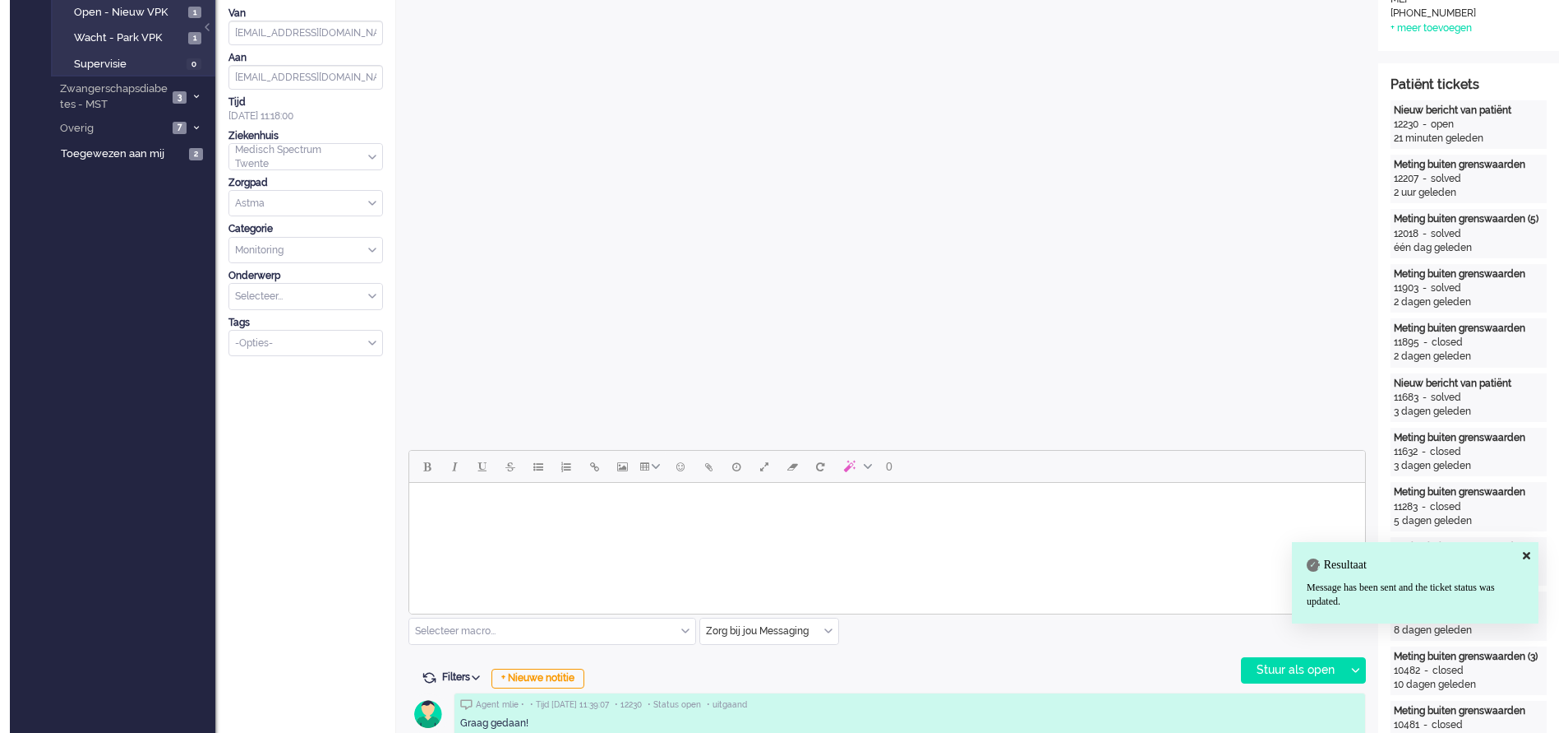
scroll to position [0, 0]
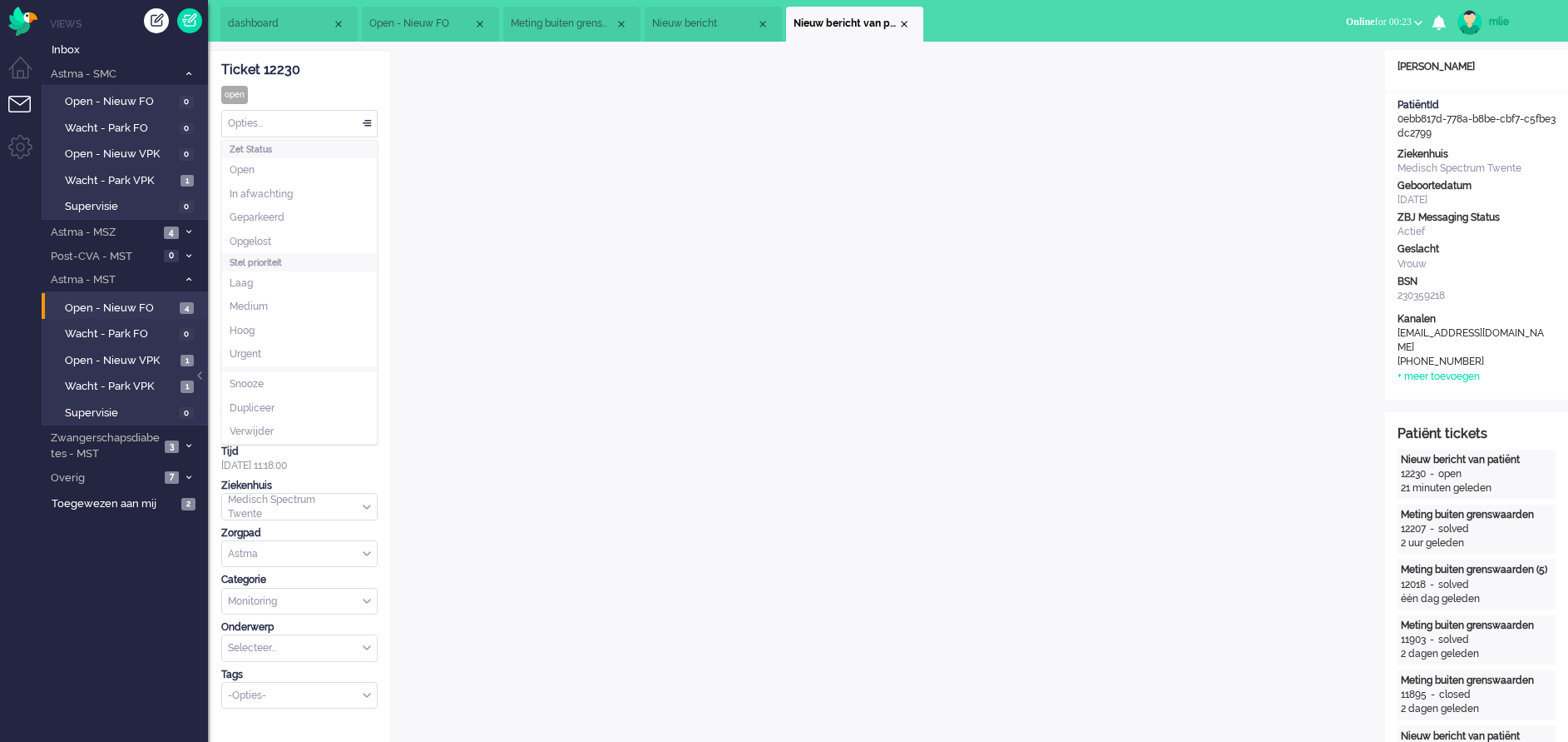
click at [371, 123] on div "Opties..." at bounding box center [300, 124] width 155 height 26
click at [276, 237] on li "Opgelost" at bounding box center [300, 242] width 155 height 25
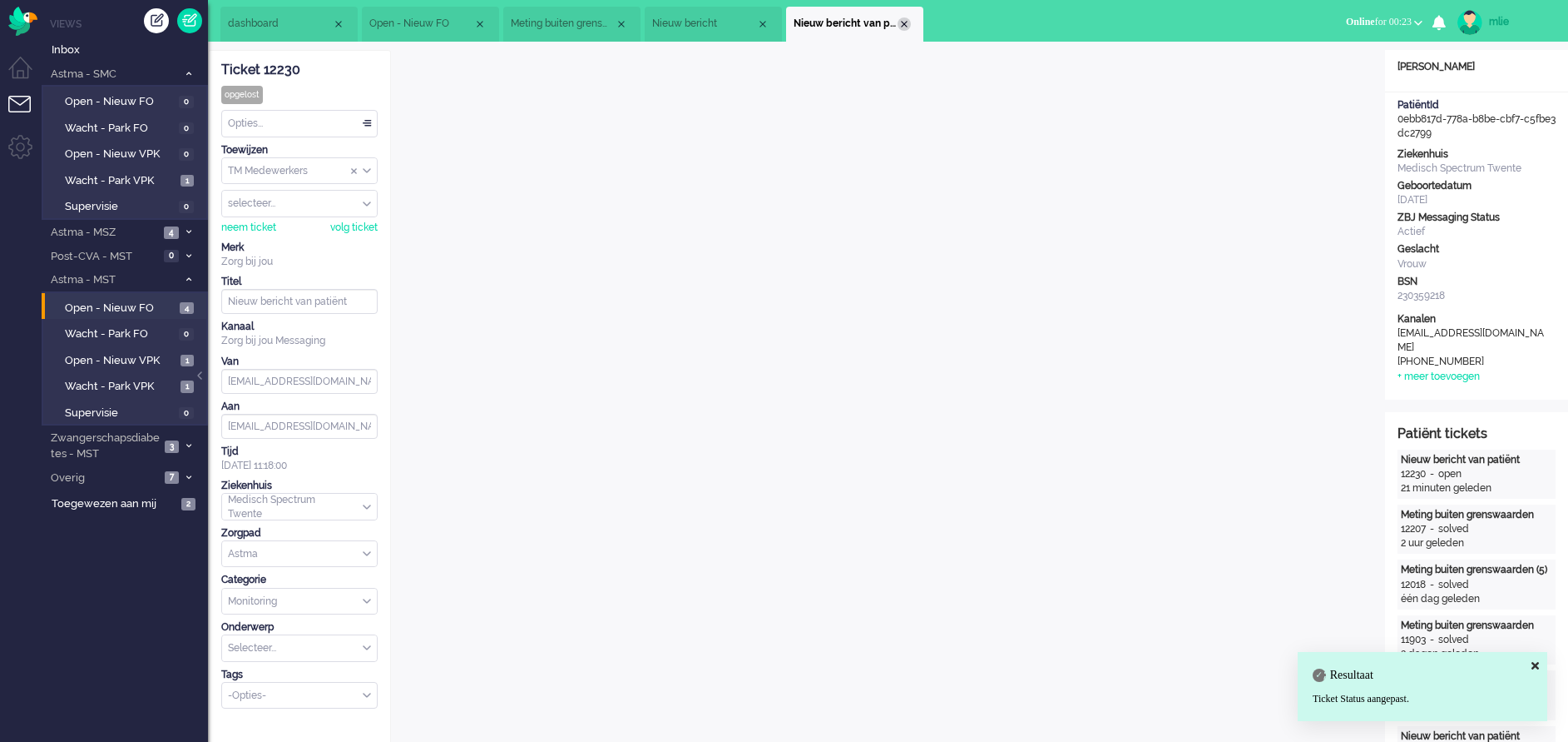
click at [903, 19] on div "Close tab" at bounding box center [905, 25] width 14 height 14
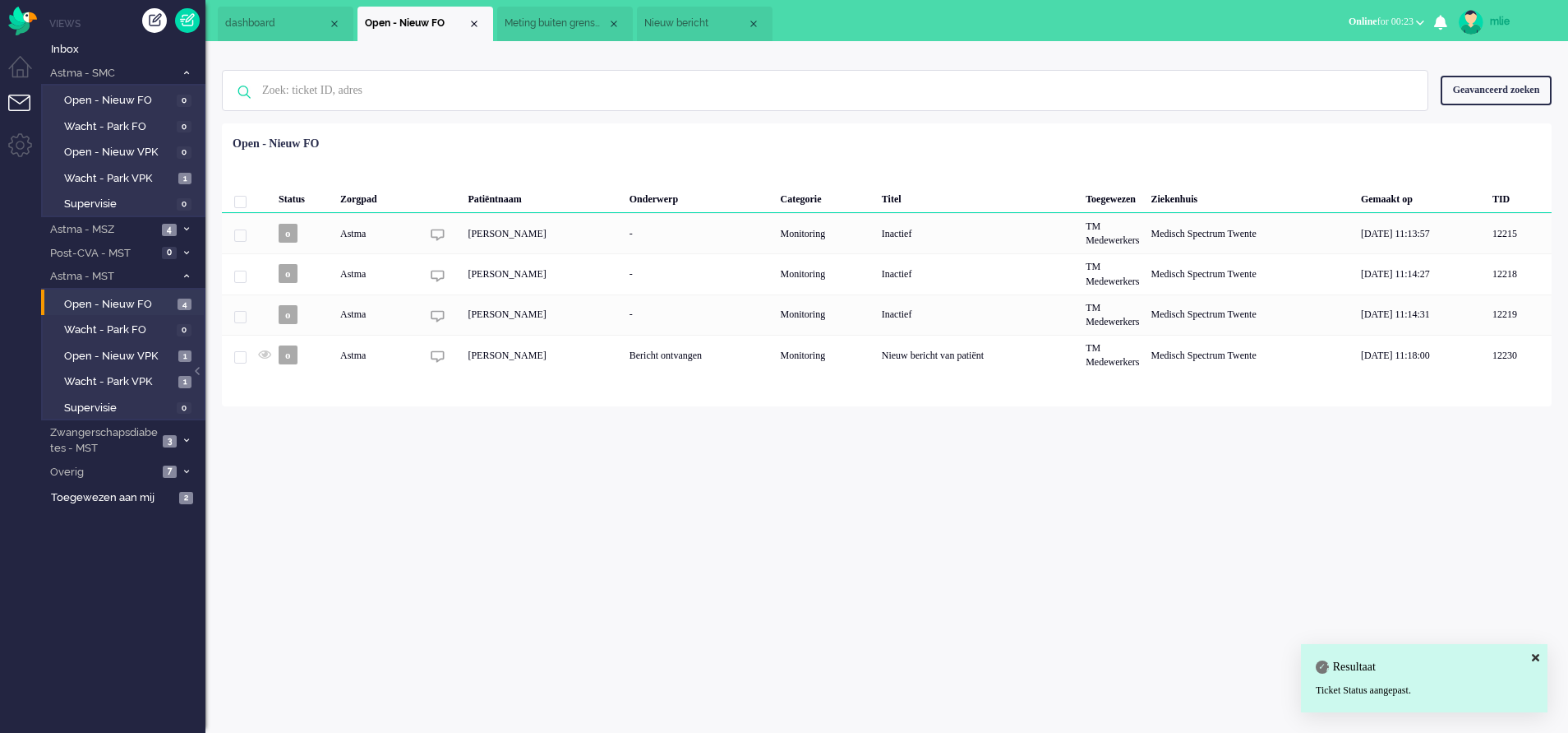
click at [698, 27] on span "Nieuw bericht" at bounding box center [696, 23] width 103 height 14
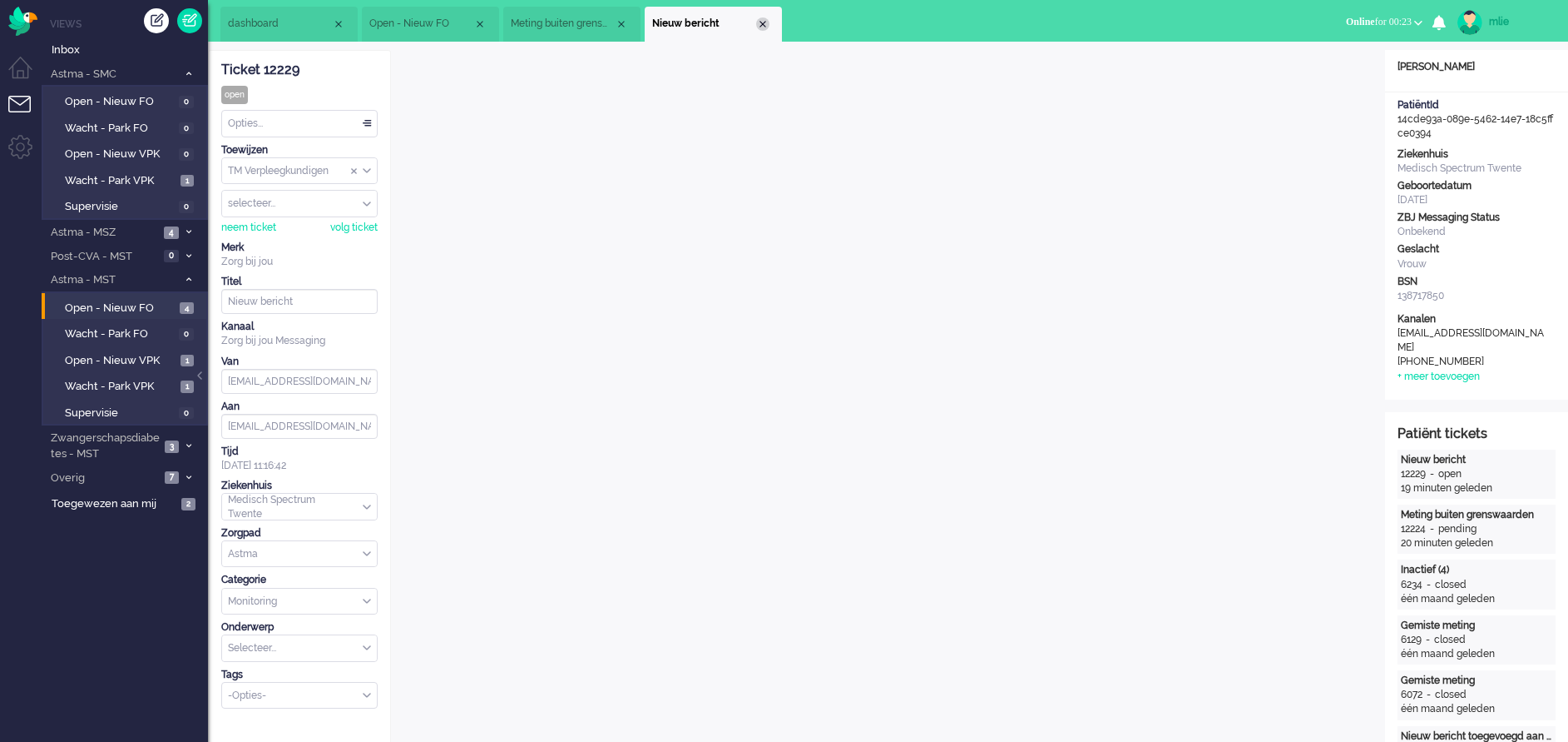
click at [759, 27] on div "Close tab" at bounding box center [763, 25] width 14 height 14
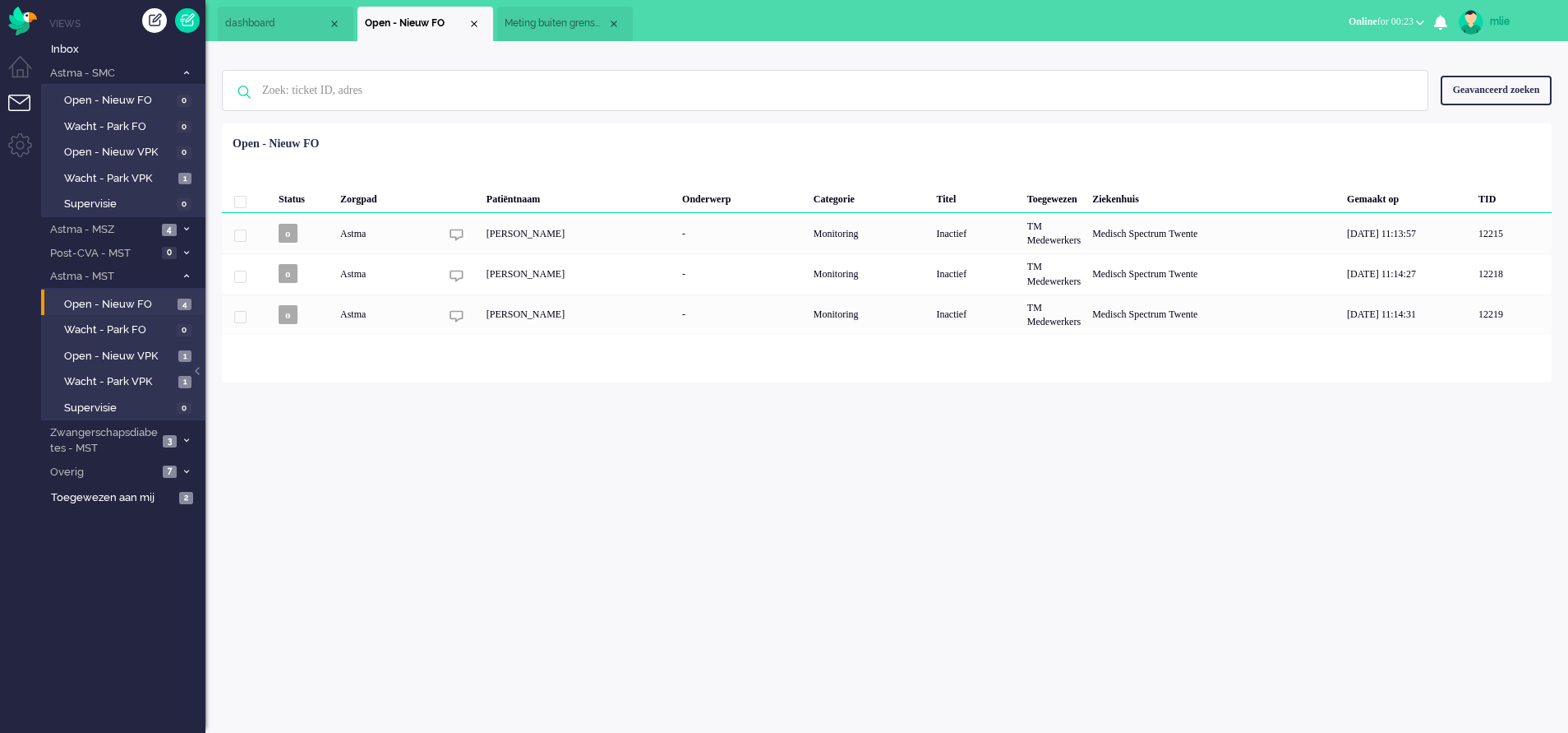
click at [572, 23] on span "Meting buiten grenswaarden" at bounding box center [556, 23] width 103 height 14
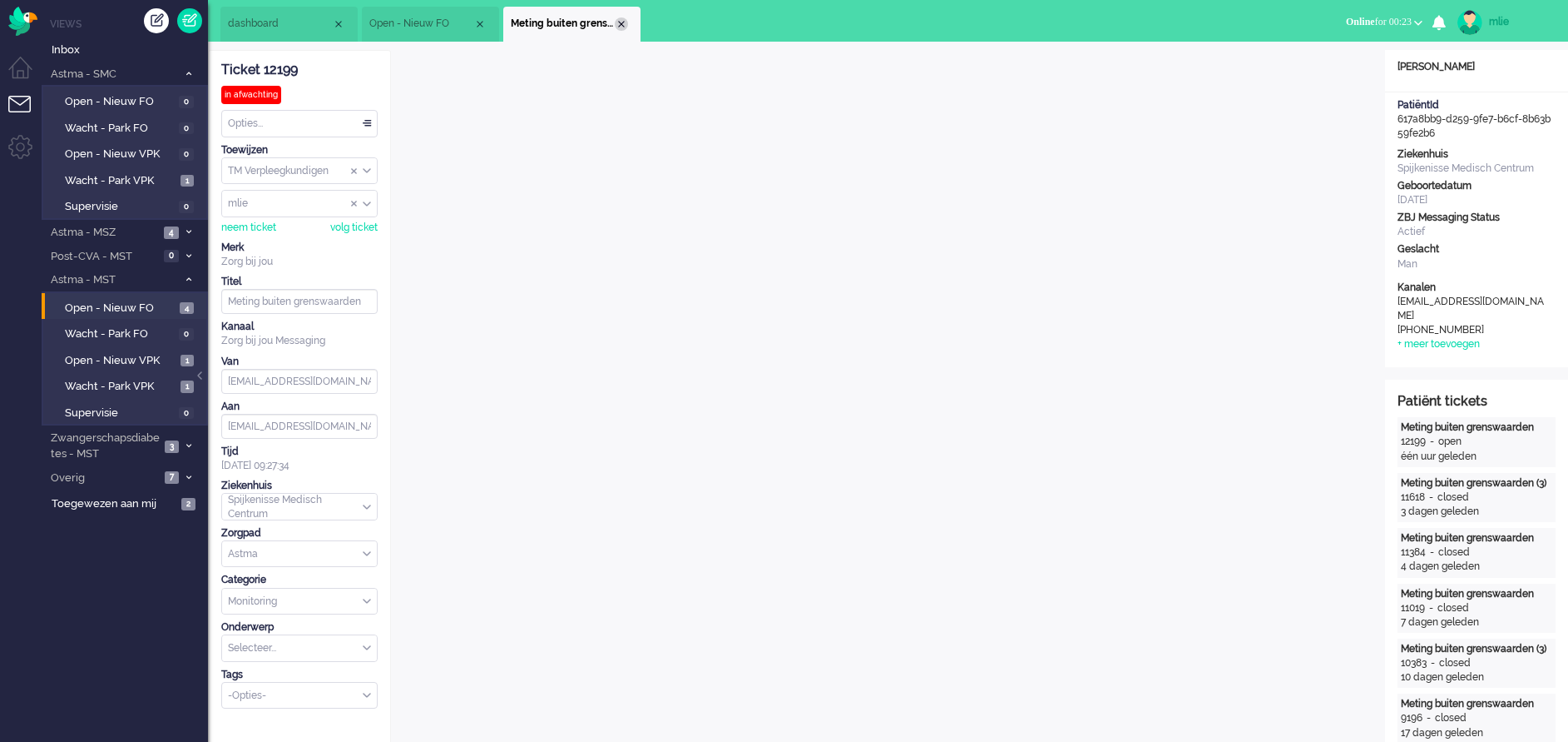
click at [624, 29] on div "Close tab" at bounding box center [622, 25] width 14 height 14
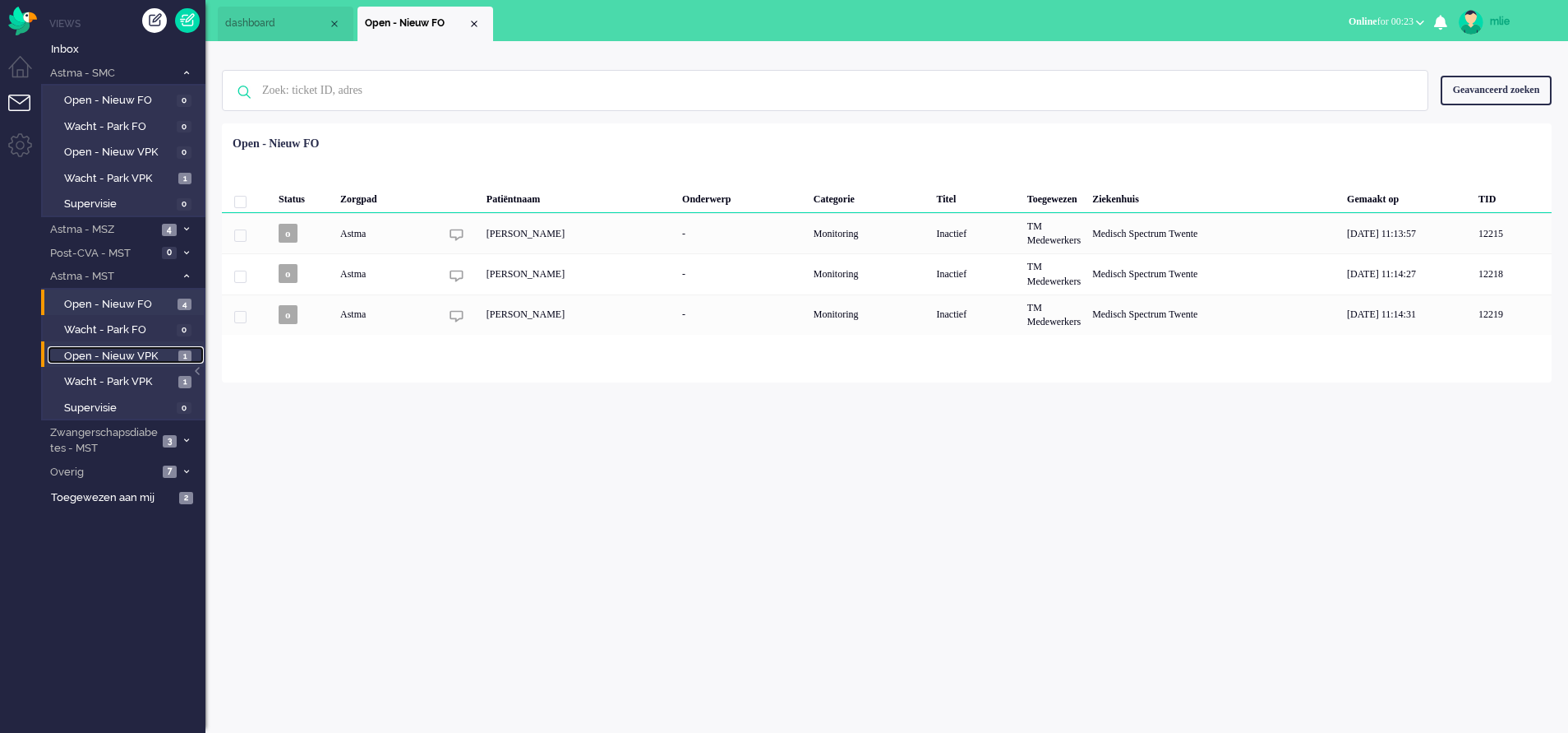
click at [104, 351] on span "Open - Nieuw VPK" at bounding box center [118, 356] width 110 height 16
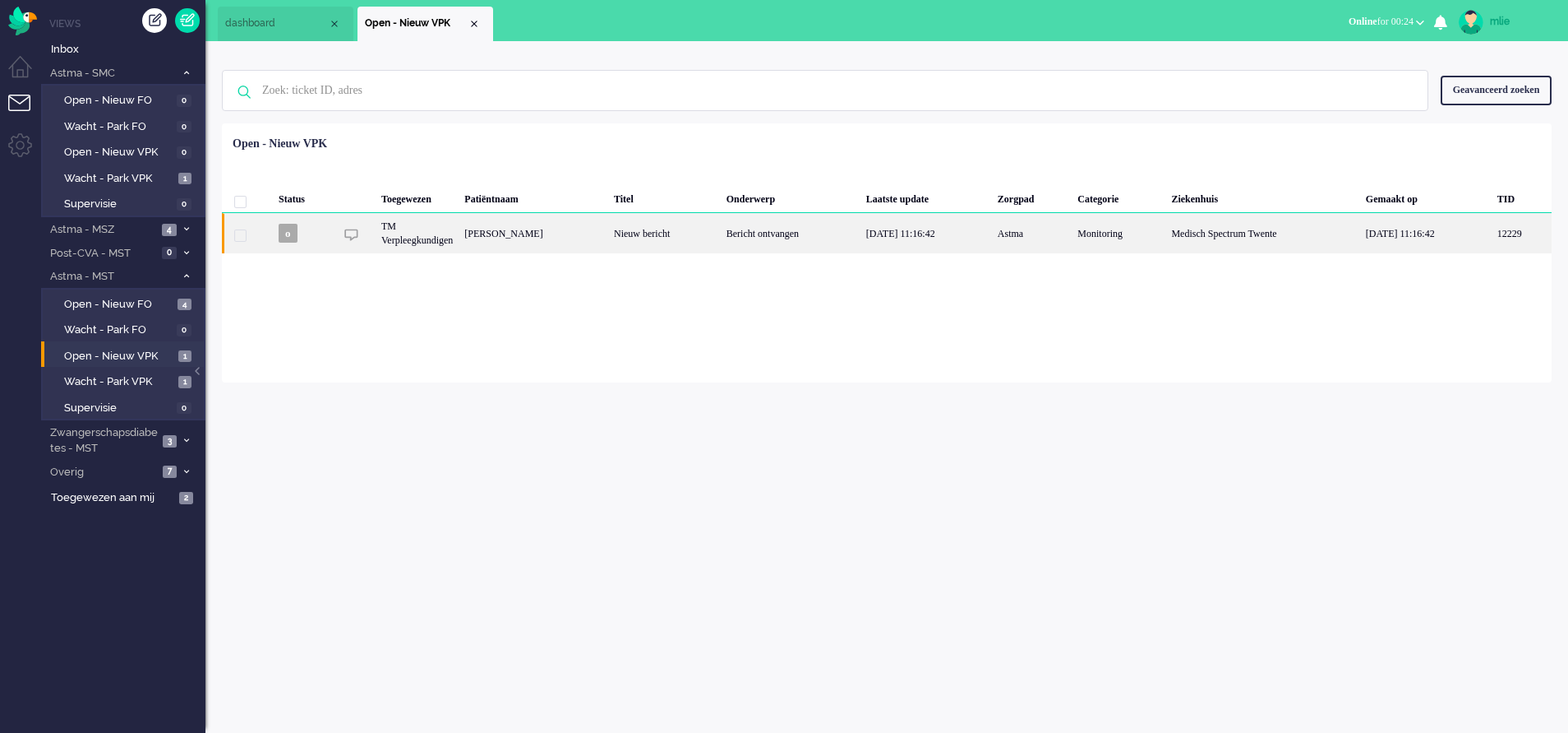
click at [774, 228] on div "Bericht ontvangen" at bounding box center [791, 232] width 140 height 40
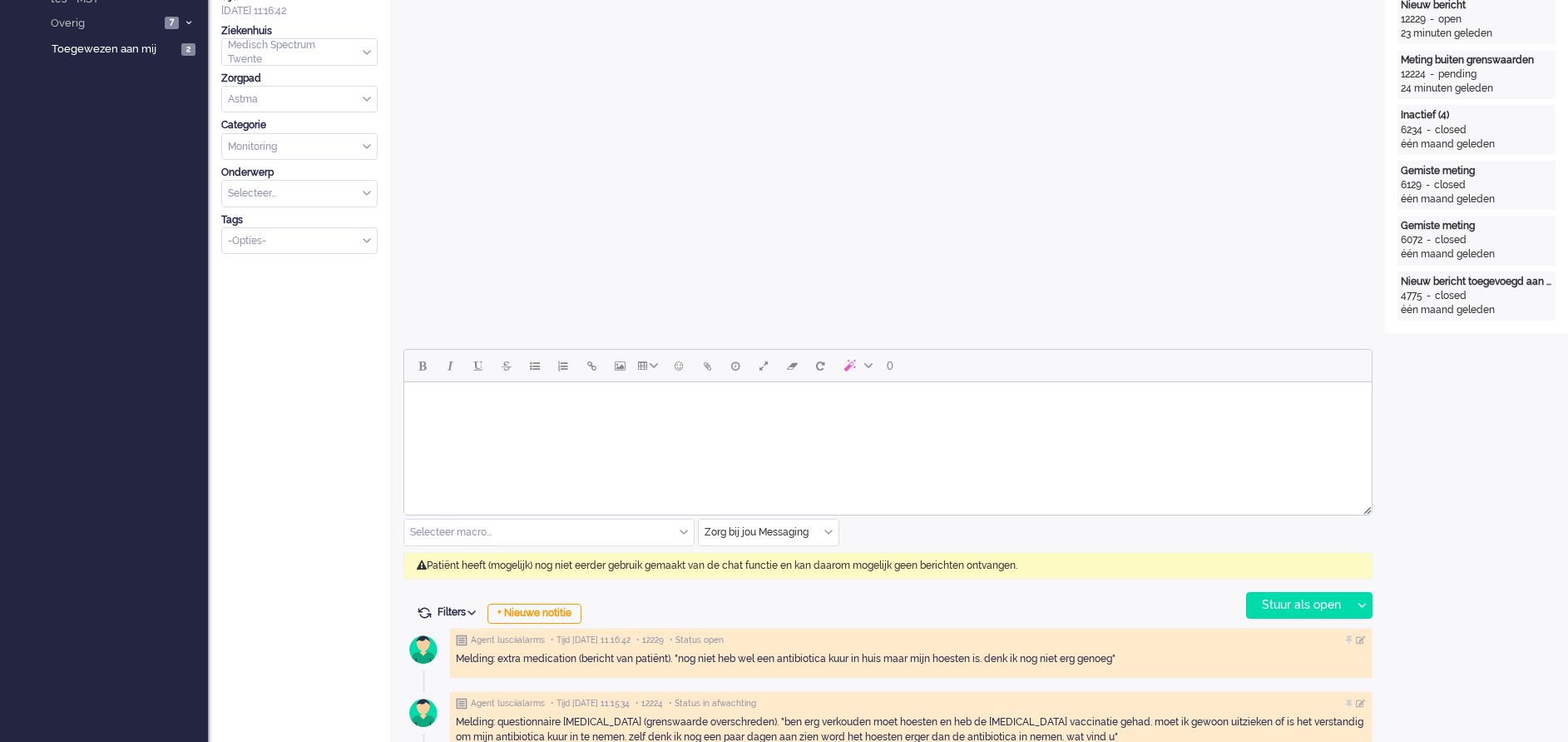
scroll to position [57, 0]
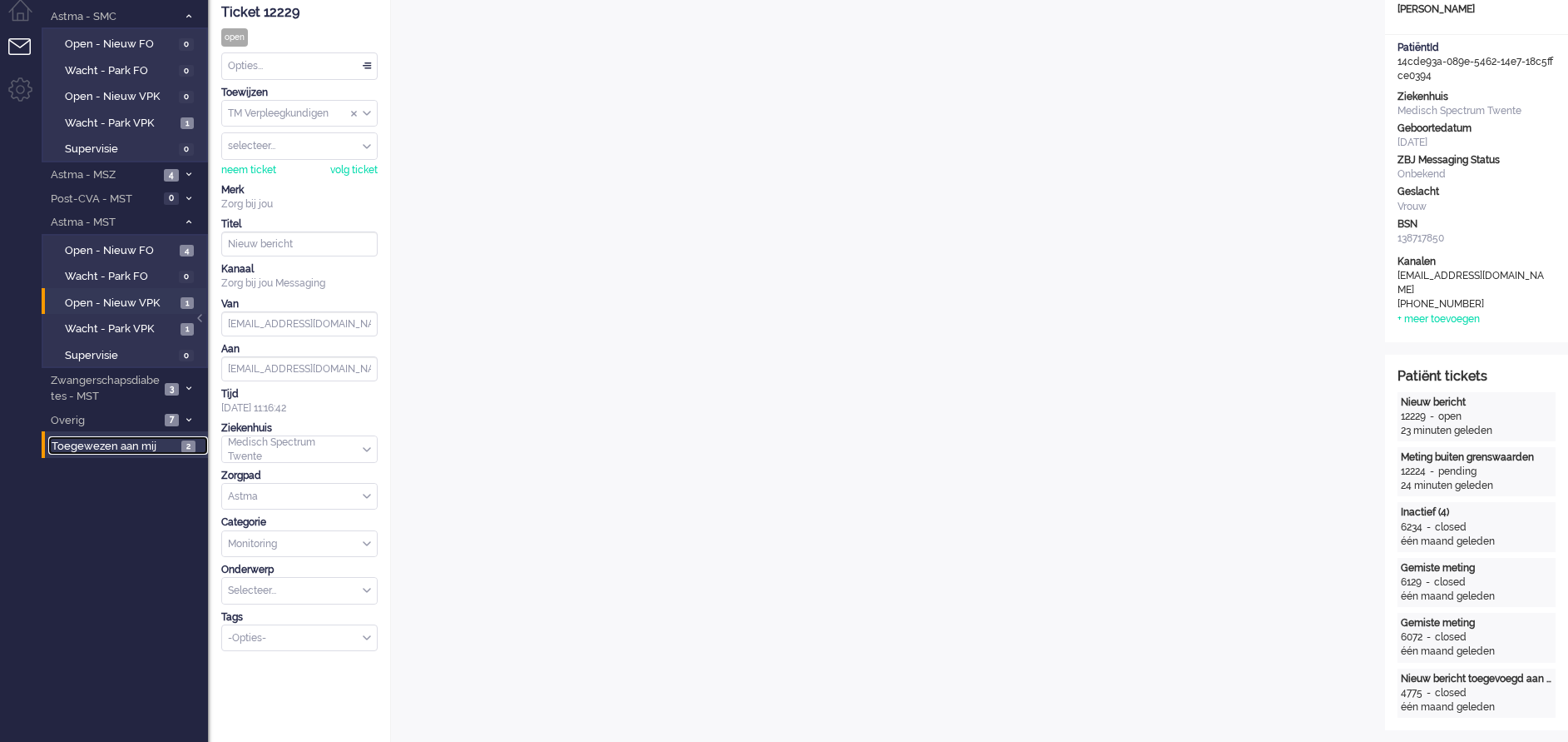
click at [106, 444] on span "Toegewezen aan mij" at bounding box center [114, 446] width 125 height 16
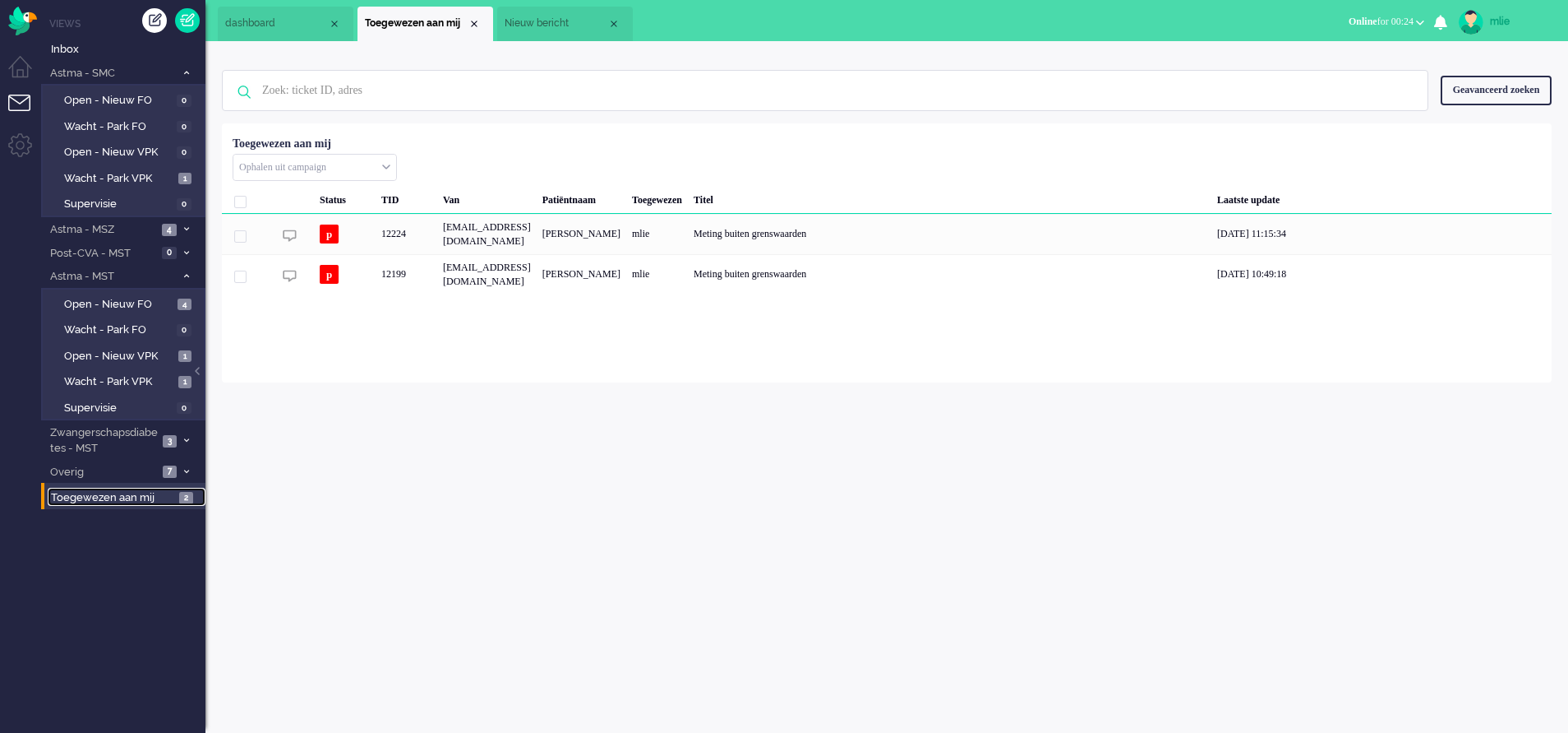
click at [277, 24] on span "dashboard" at bounding box center [277, 23] width 103 height 14
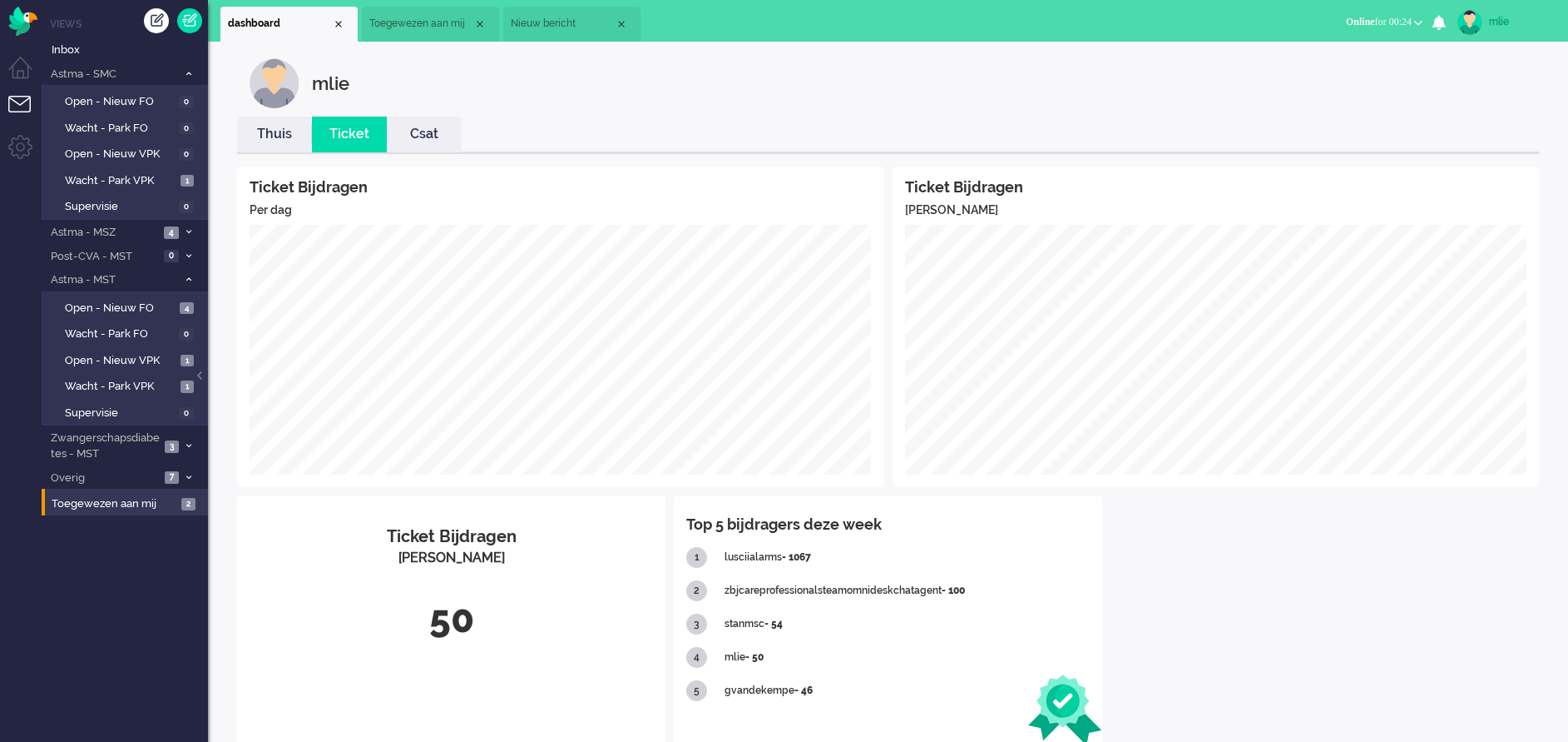
click at [261, 137] on link "Thuis" at bounding box center [274, 134] width 75 height 19
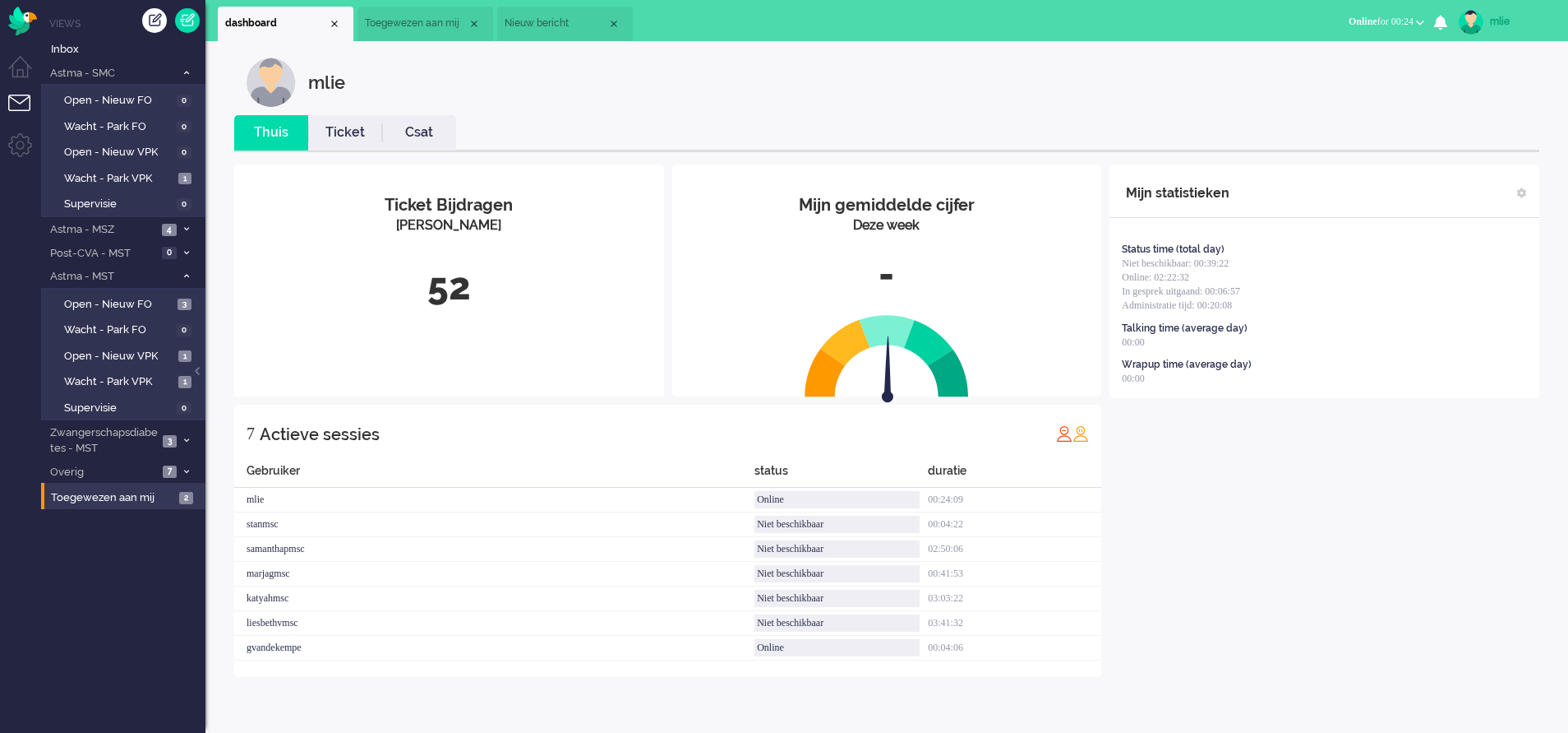
click at [352, 138] on link "Ticket" at bounding box center [345, 132] width 74 height 18
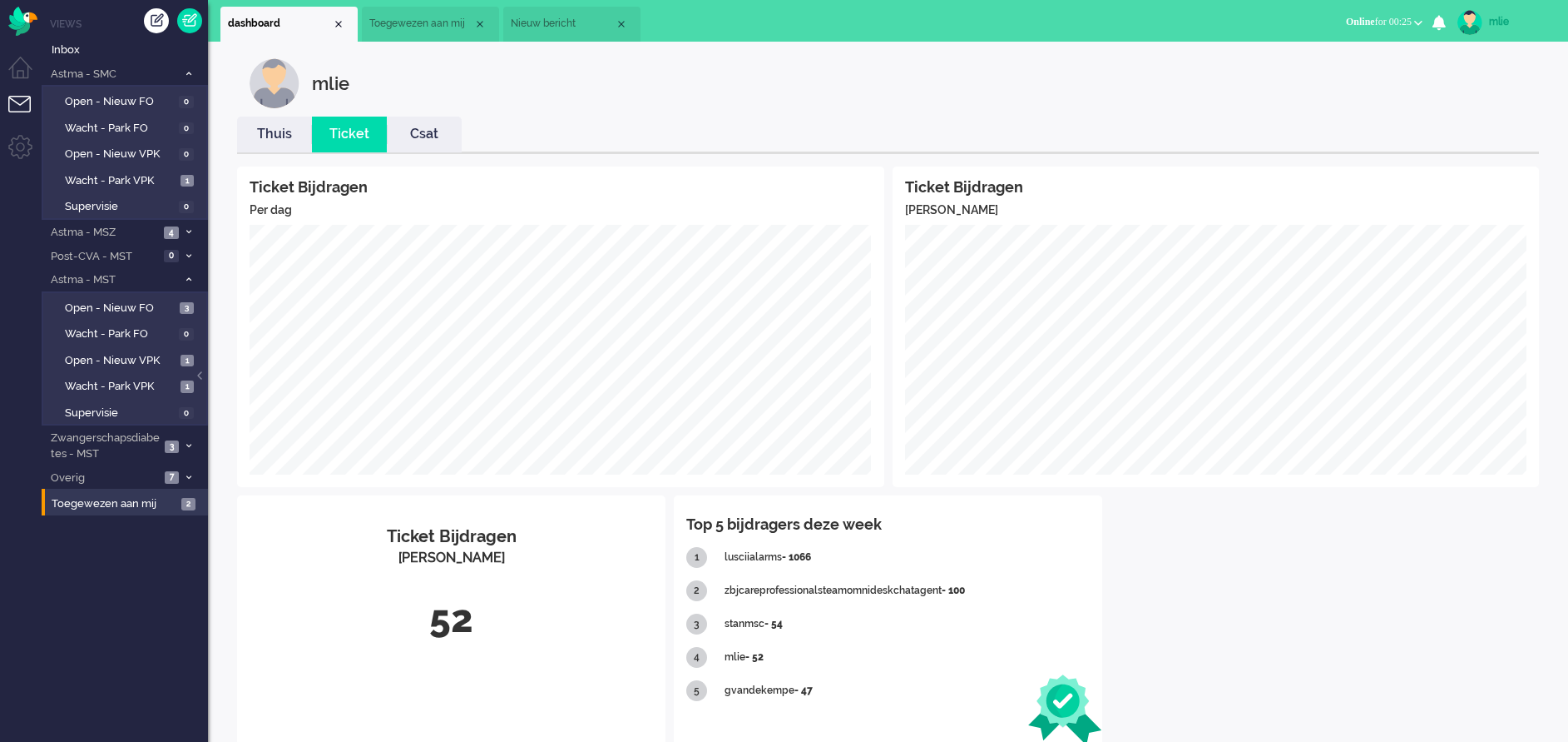
click at [434, 26] on span "Toegewezen aan mij" at bounding box center [421, 24] width 104 height 14
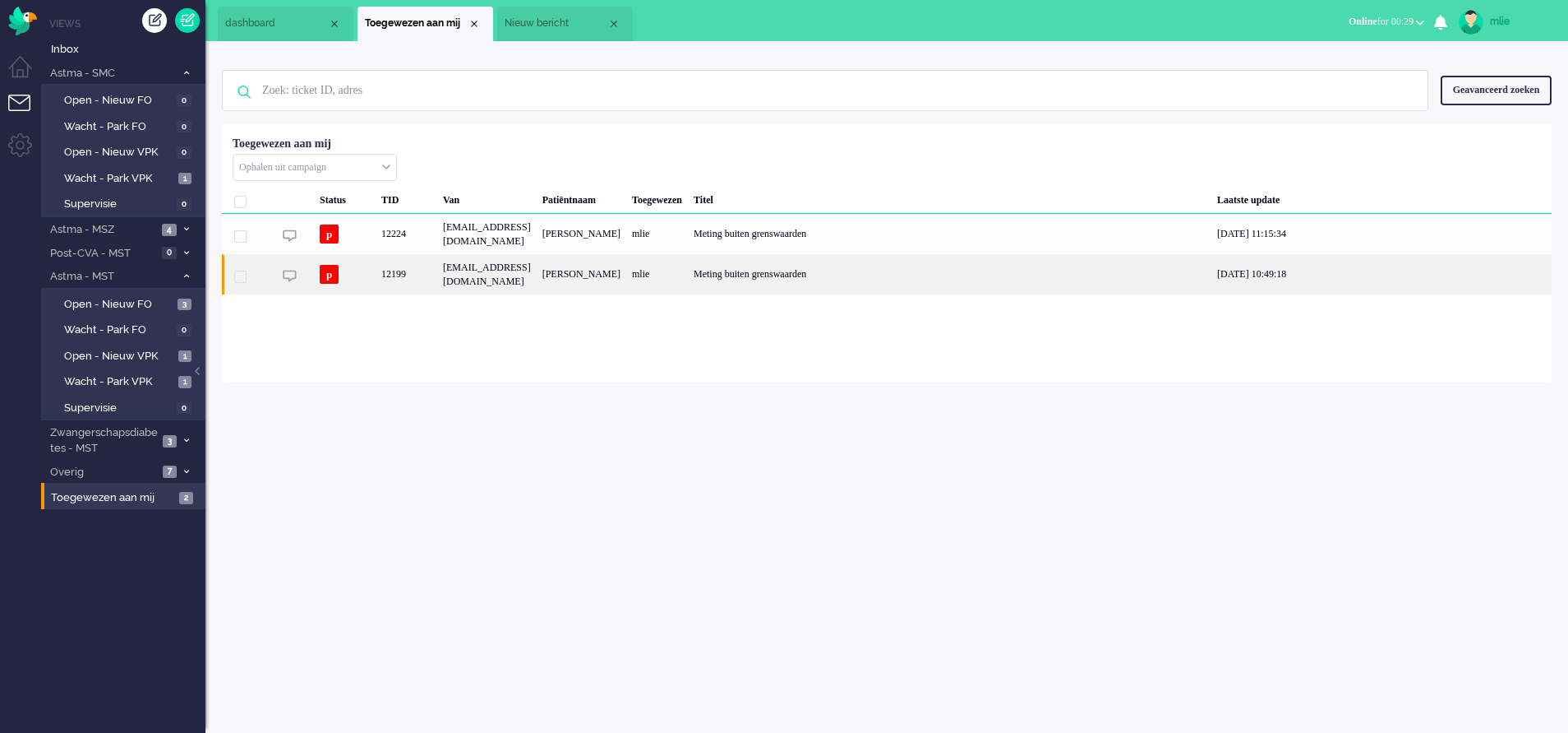
click at [688, 285] on div "mlie" at bounding box center [657, 274] width 62 height 40
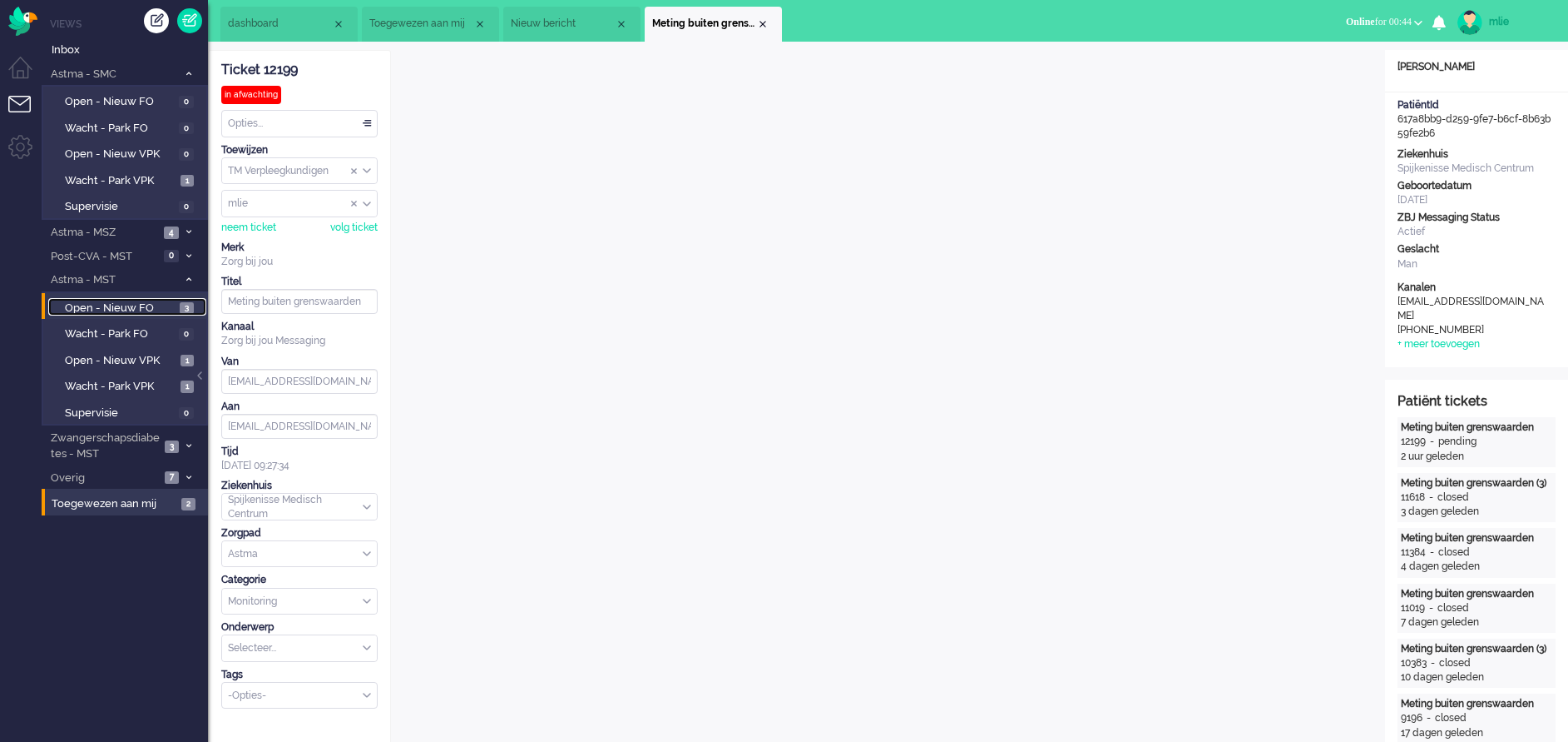
click at [92, 304] on span "Open - Nieuw FO" at bounding box center [120, 309] width 111 height 16
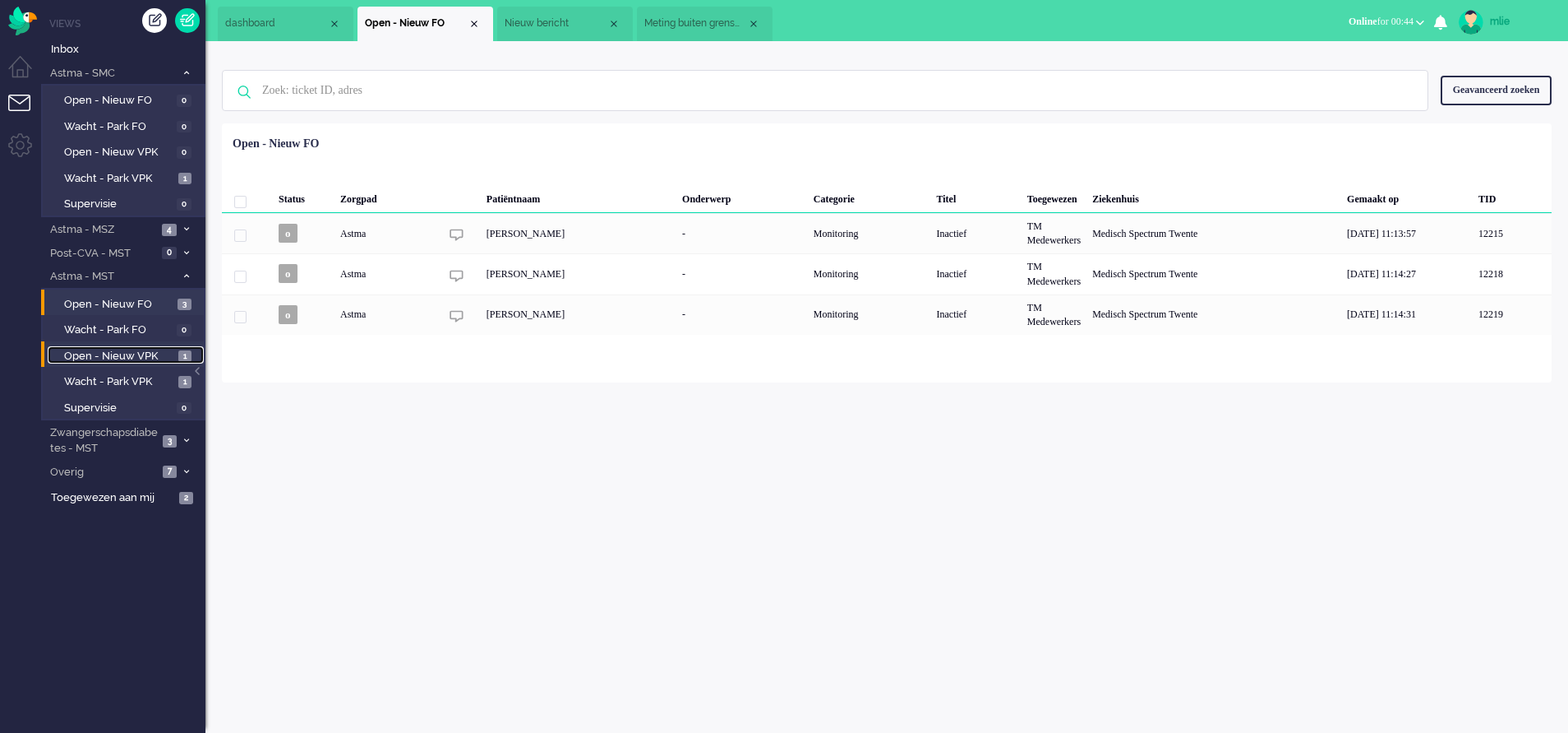
click at [110, 360] on span "Open - Nieuw VPK" at bounding box center [118, 356] width 110 height 16
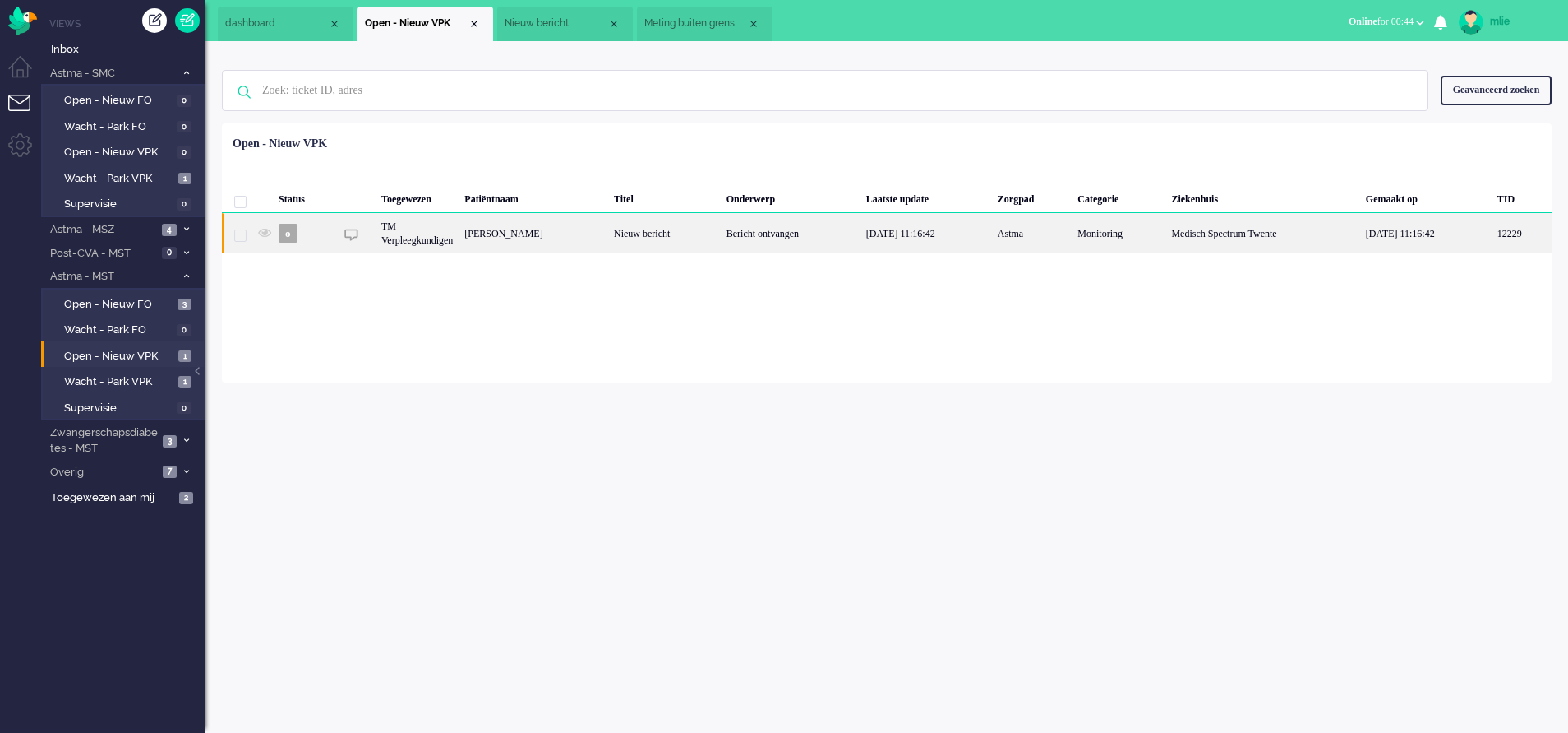
click at [891, 228] on div "[DATE] 11:16:42" at bounding box center [927, 232] width 132 height 40
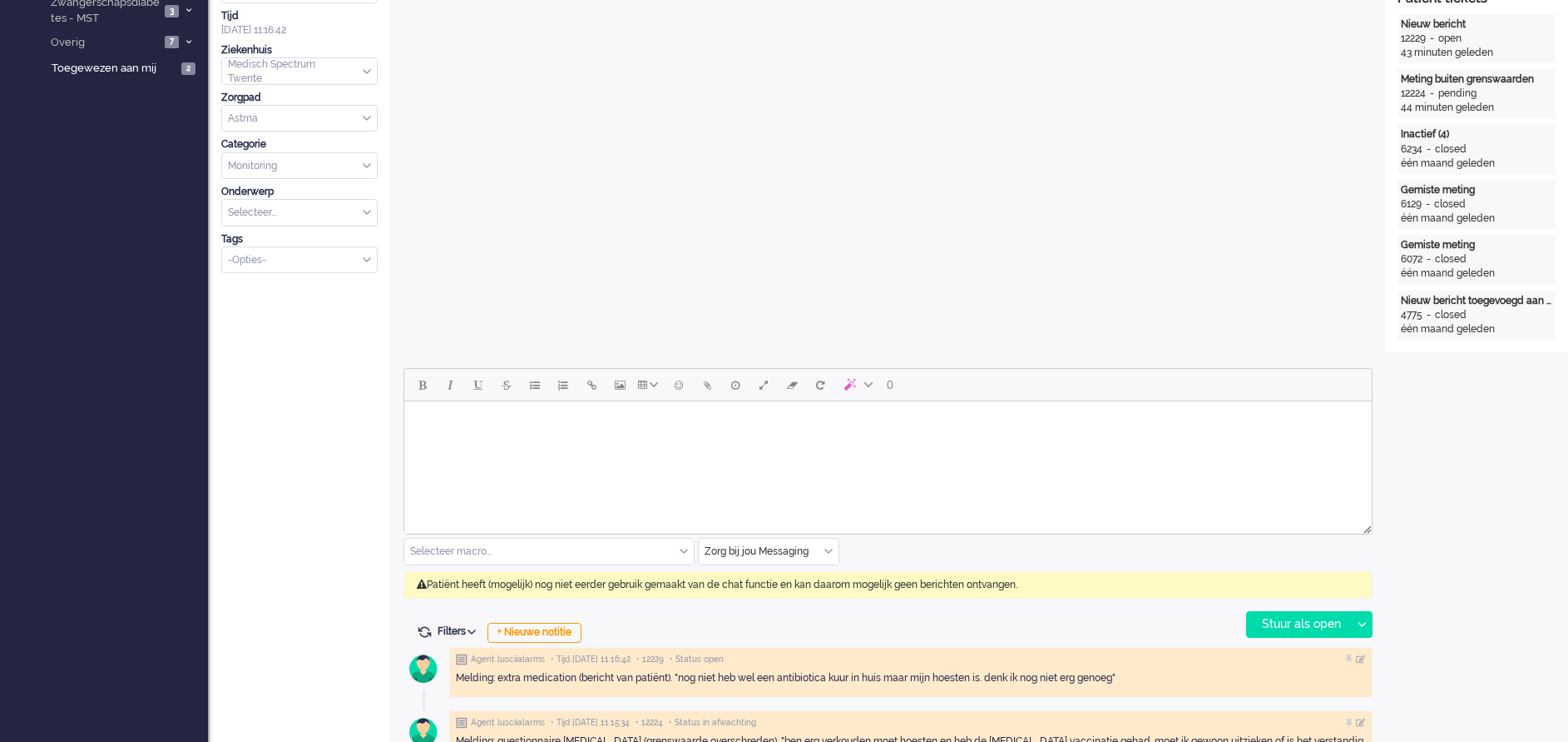
scroll to position [499, 0]
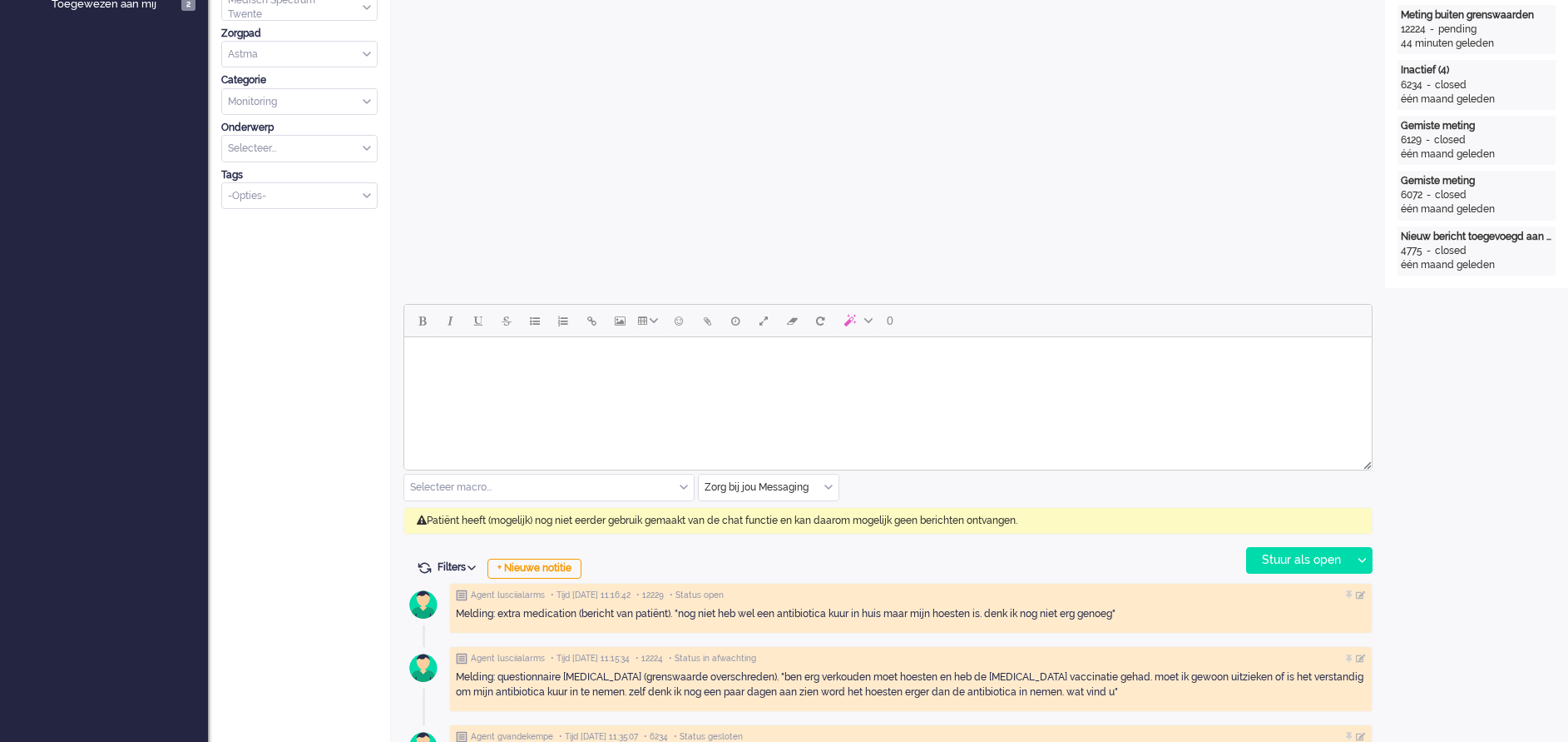
click at [829, 486] on div "Zorg bij jou Messaging" at bounding box center [768, 487] width 140 height 26
click at [784, 530] on span "uitgaand telefoon" at bounding box center [748, 537] width 83 height 14
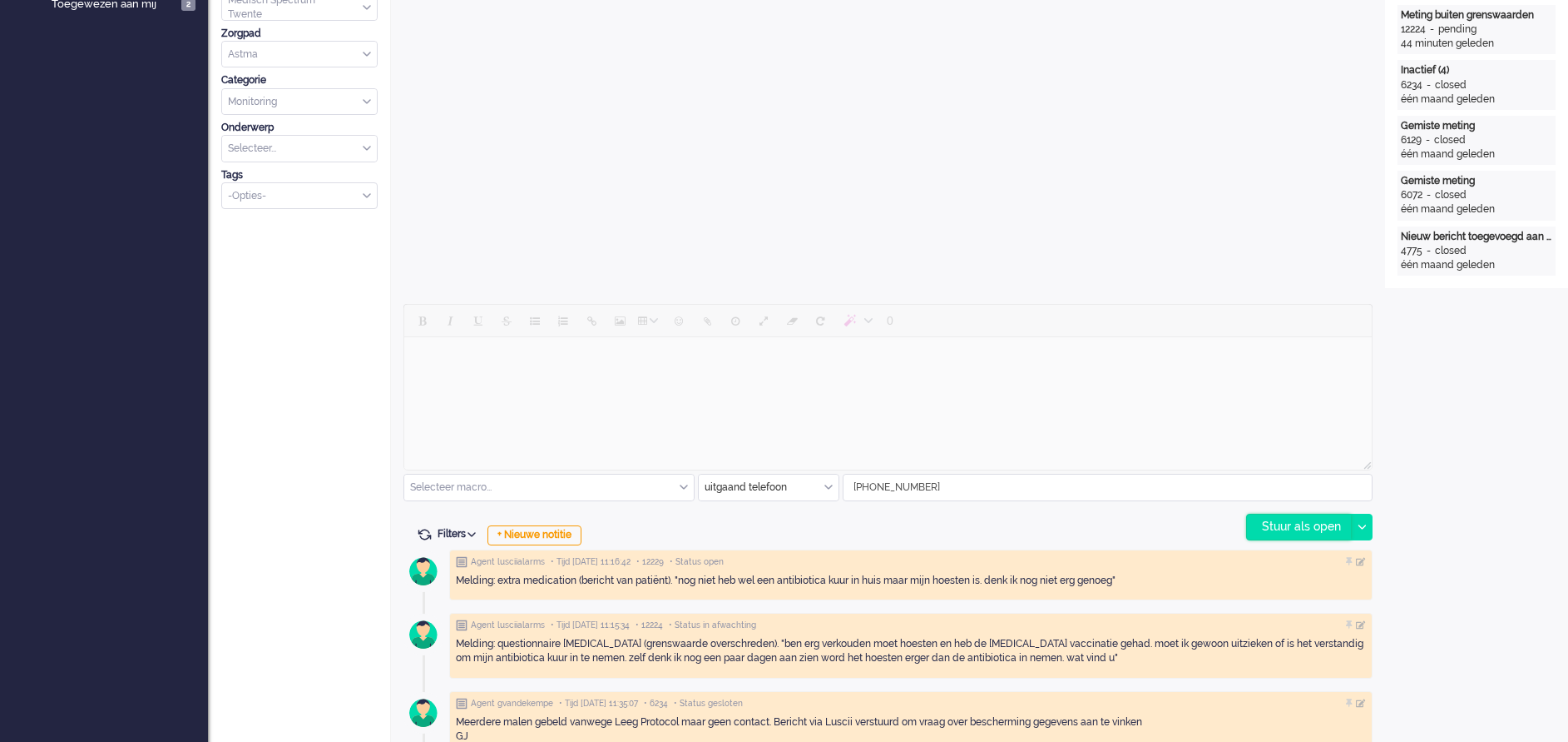
click at [1280, 530] on div "Stuur als open" at bounding box center [1300, 526] width 104 height 25
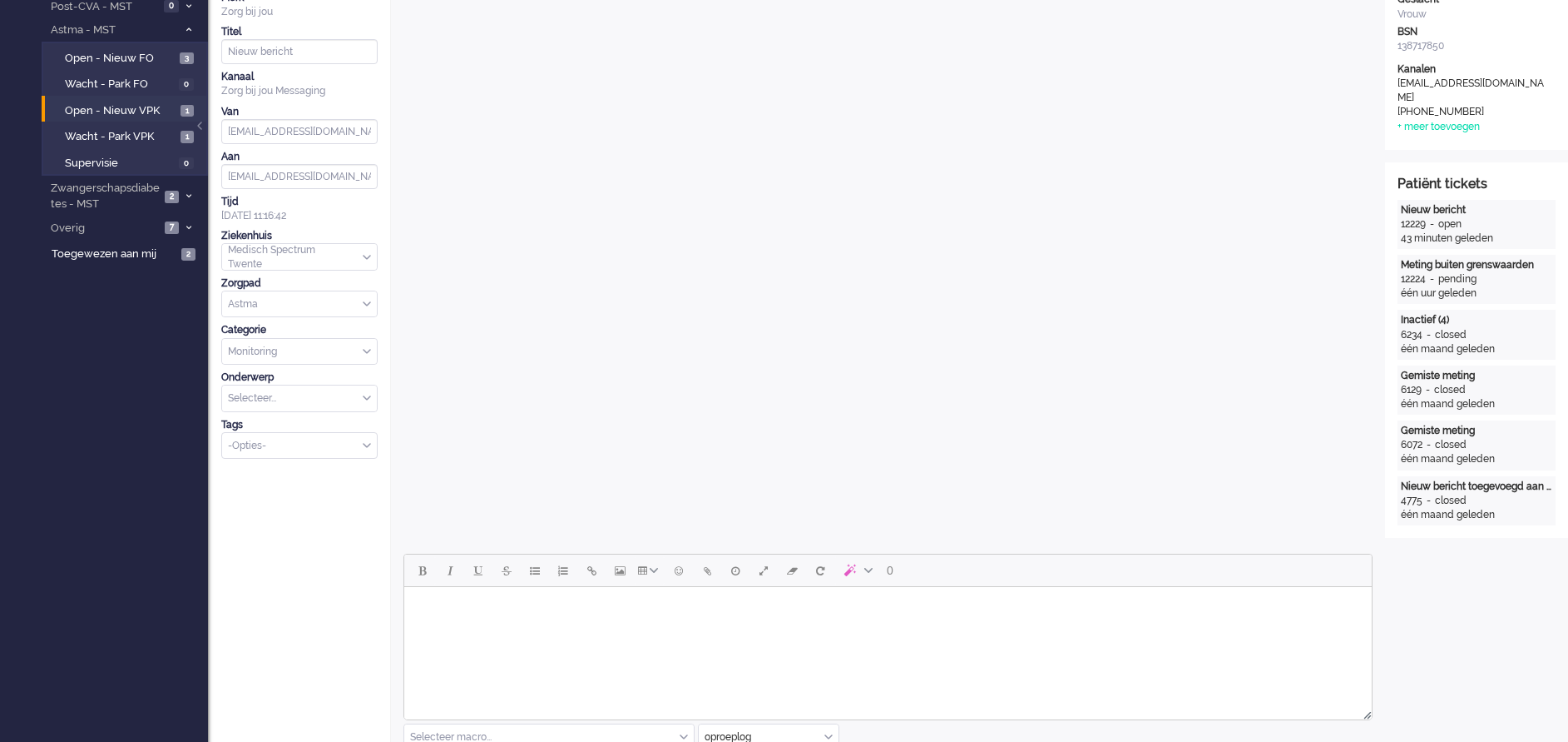
scroll to position [0, 0]
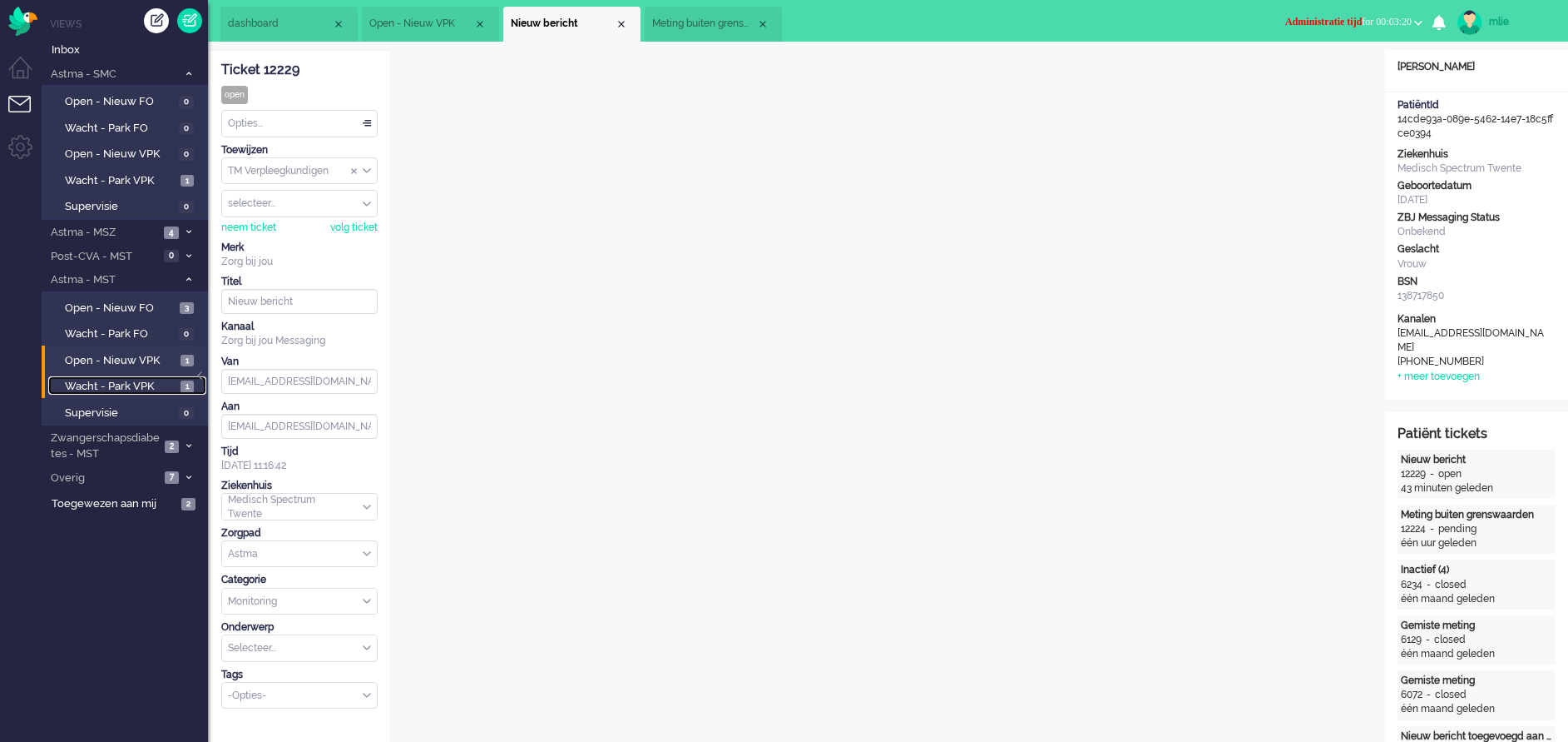
click at [110, 387] on span "Wacht - Park VPK" at bounding box center [120, 386] width 111 height 16
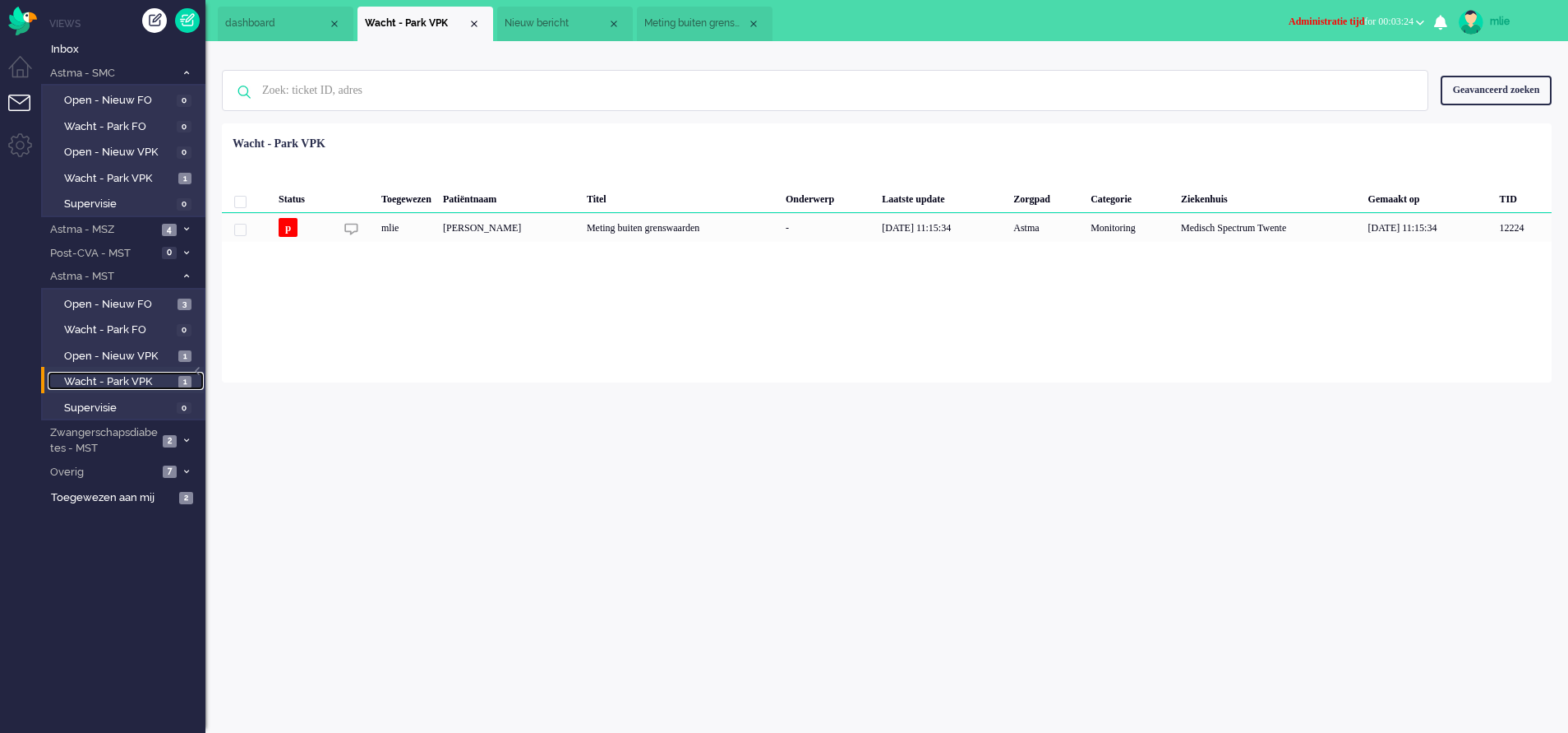
click at [582, 32] on li "Nieuw bericht" at bounding box center [565, 24] width 136 height 35
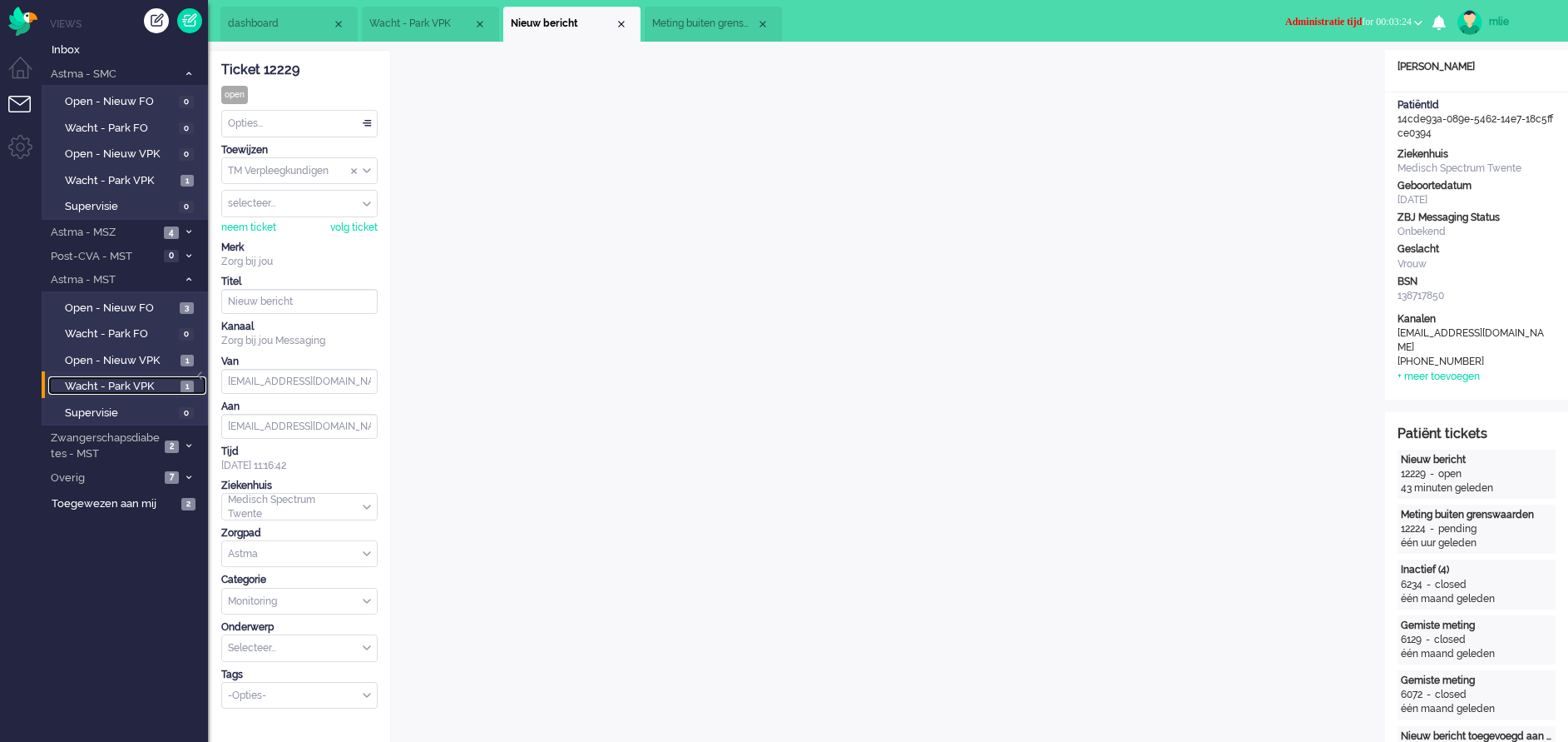
click at [699, 29] on span "Meting buiten grenswaarden" at bounding box center [704, 24] width 104 height 14
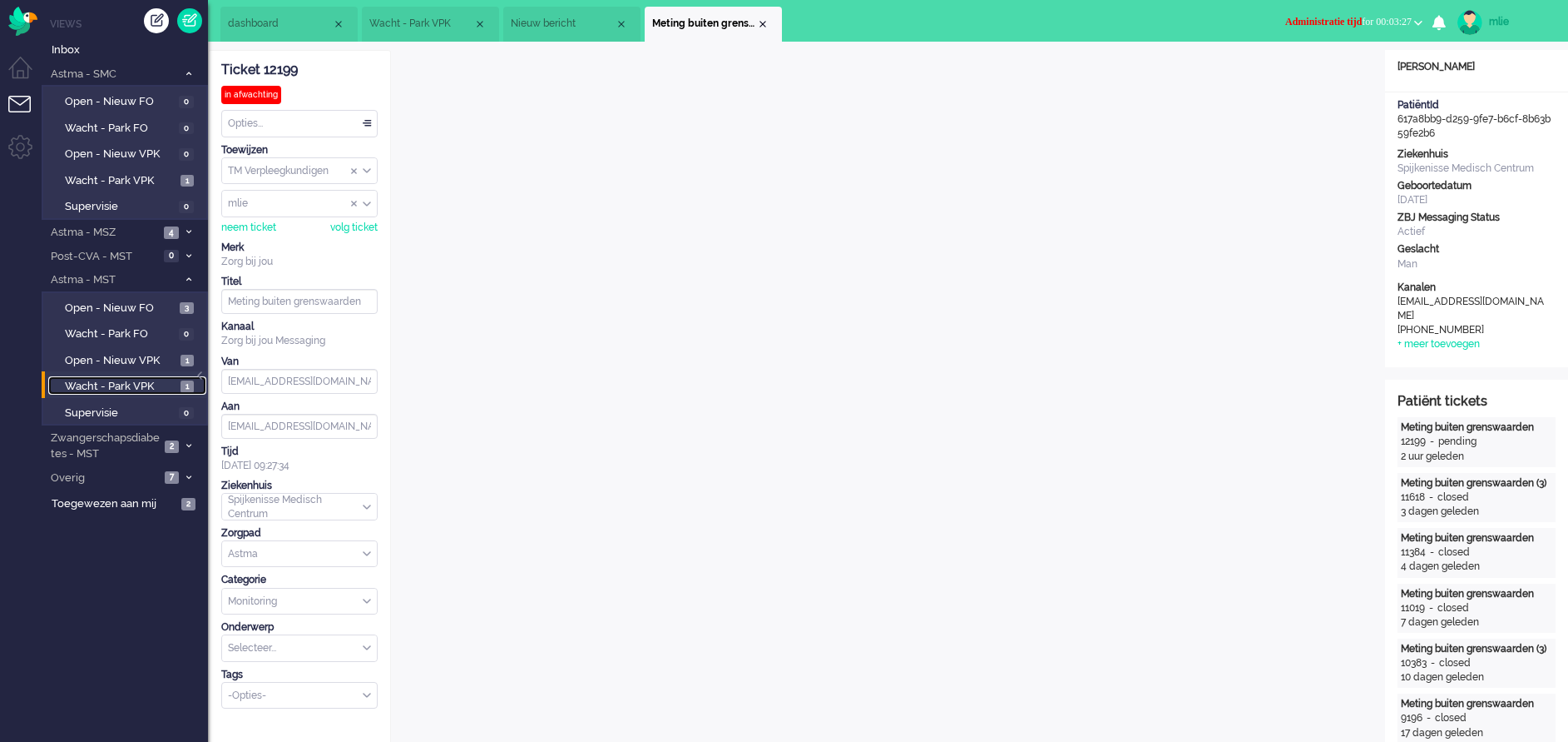
click at [576, 25] on span "Nieuw bericht" at bounding box center [563, 24] width 104 height 14
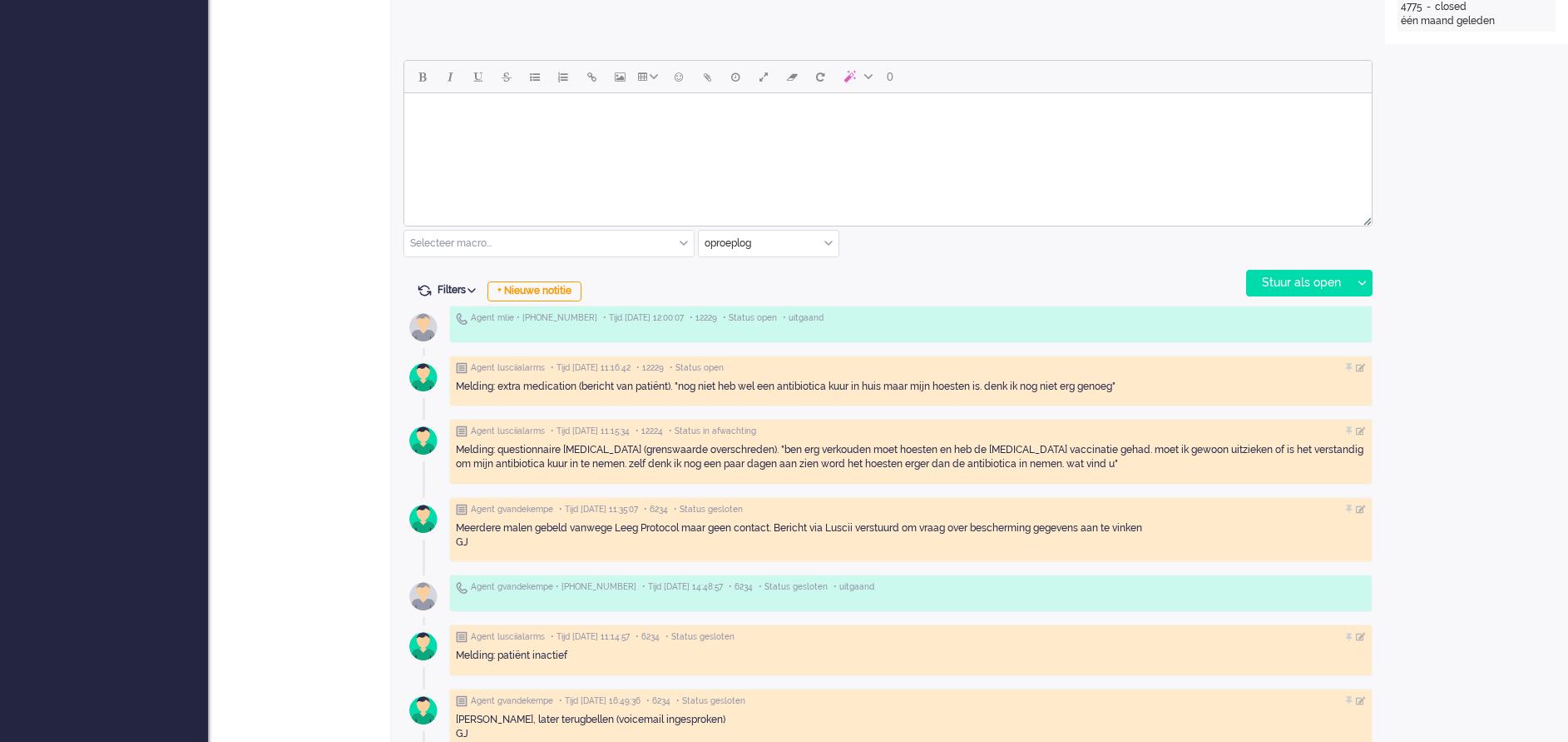
scroll to position [749, 0]
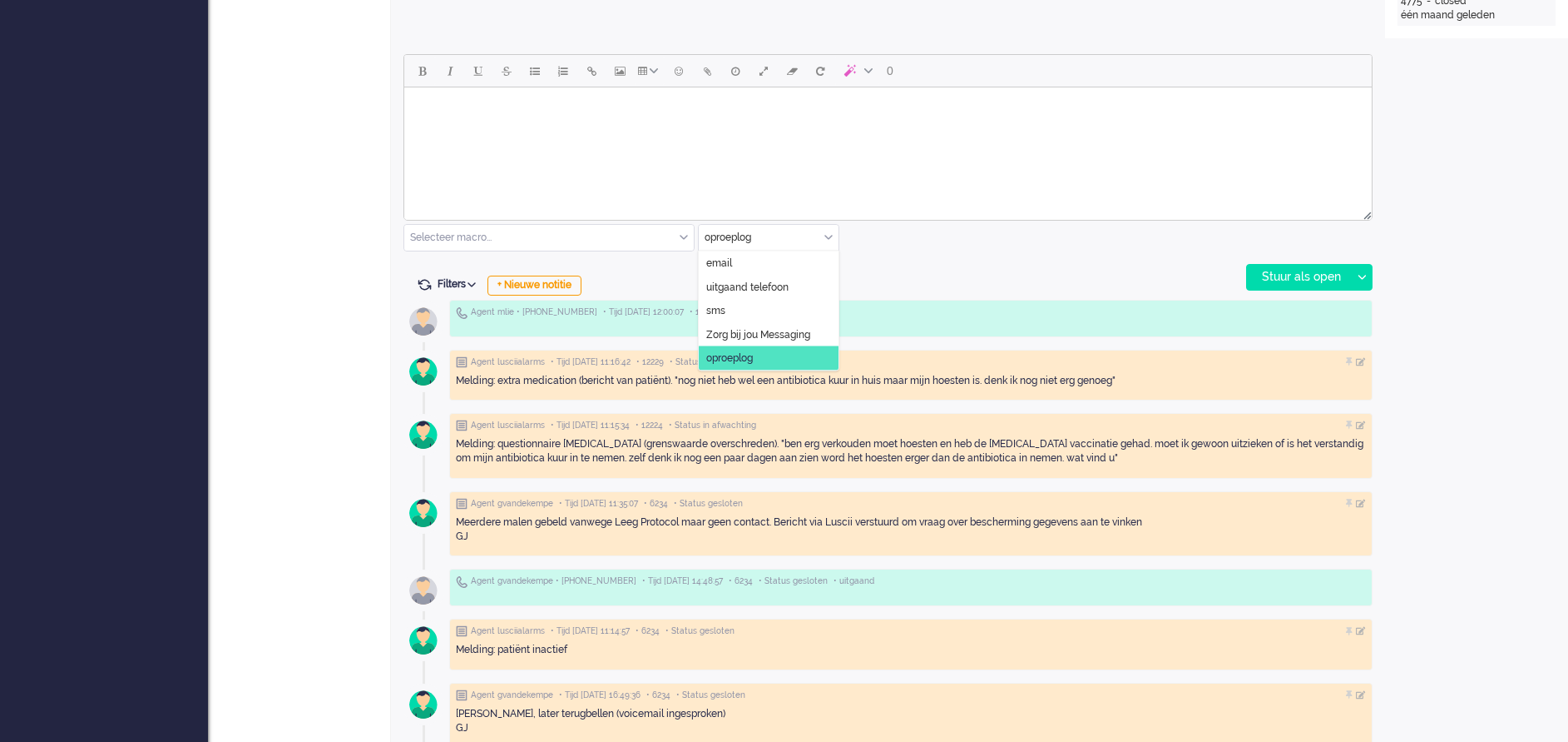
click at [830, 235] on div "oproeplog" at bounding box center [768, 238] width 140 height 26
click at [1459, 318] on div "Open custom software Patiëntnaam Linda Jeanette Ludwig PatiëntId 14cde93a-089e-…" at bounding box center [1477, 350] width 183 height 2098
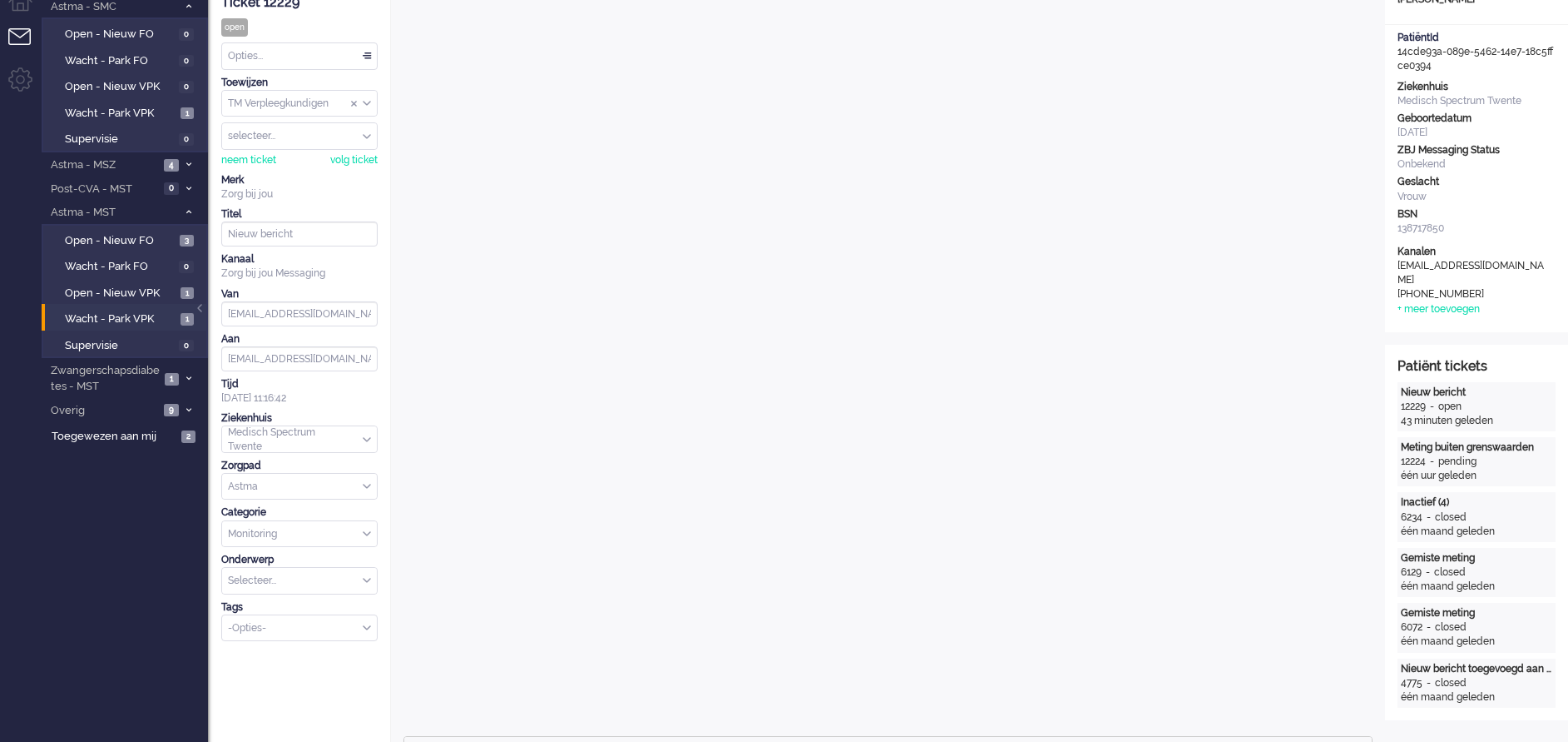
scroll to position [0, 0]
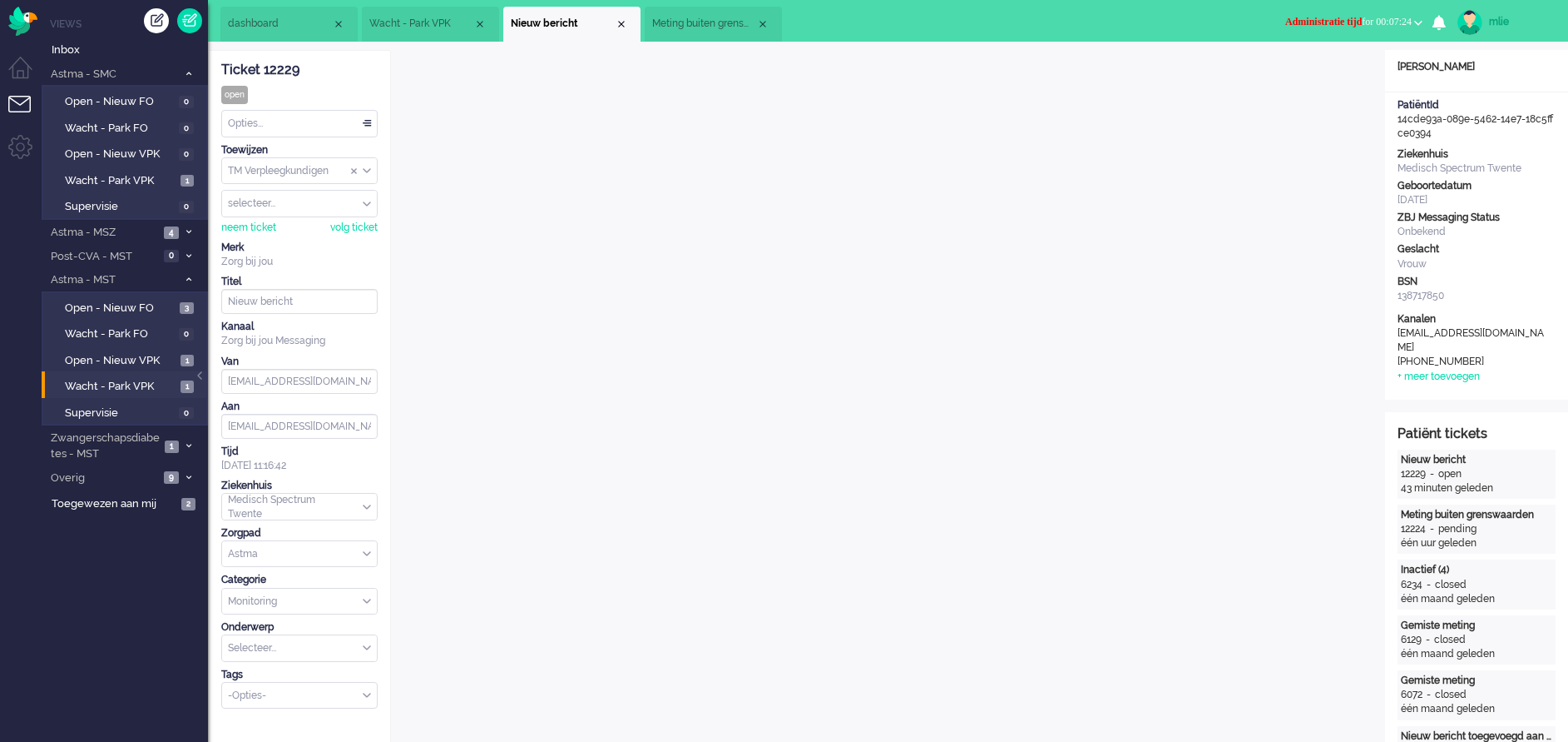
click at [1348, 17] on span "Administratie tijd for 00:07:24" at bounding box center [1348, 22] width 127 height 12
click at [1304, 74] on label "Online" at bounding box center [1354, 75] width 132 height 14
click at [368, 124] on div "Opties..." at bounding box center [300, 124] width 155 height 26
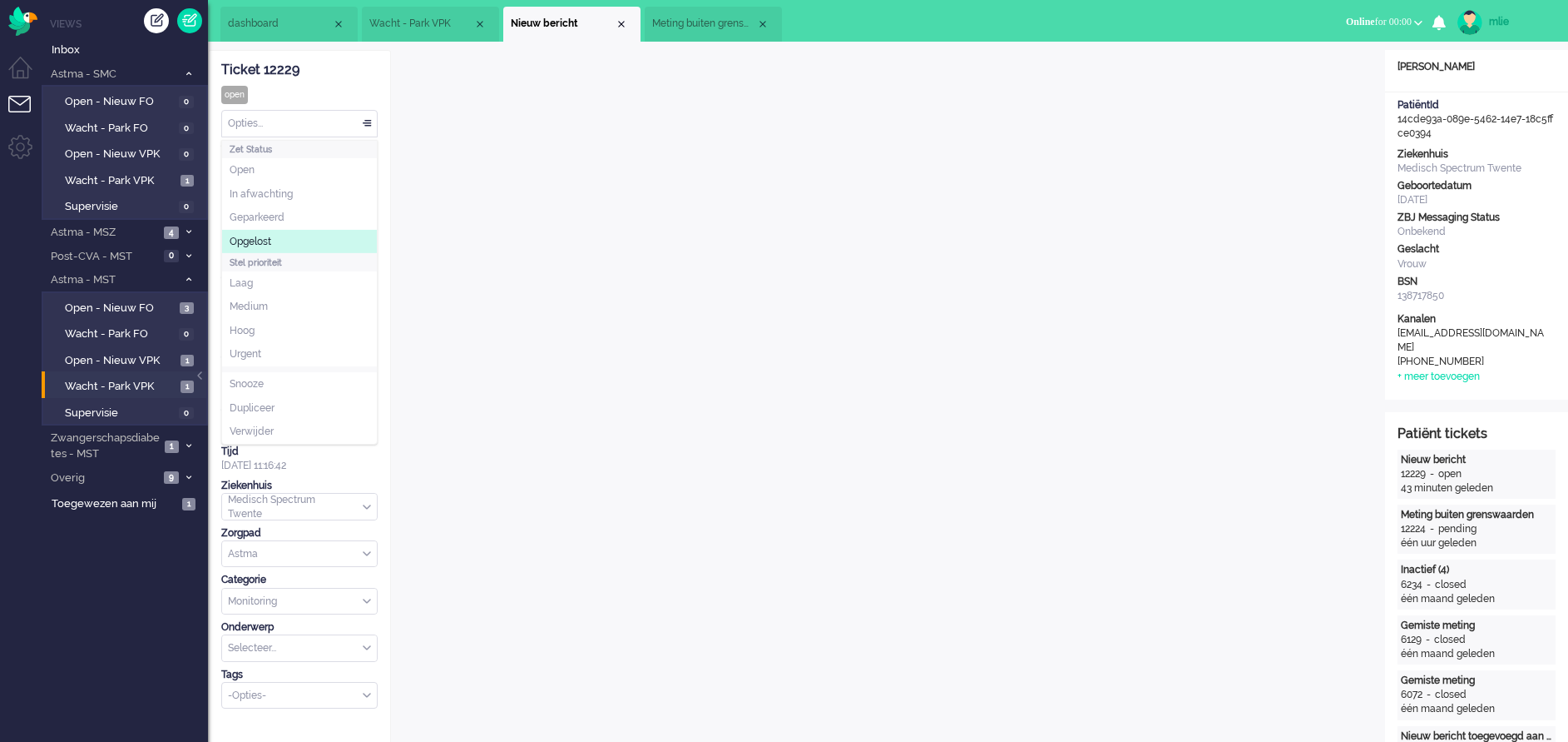
click at [262, 241] on span "Opgelost" at bounding box center [251, 242] width 41 height 14
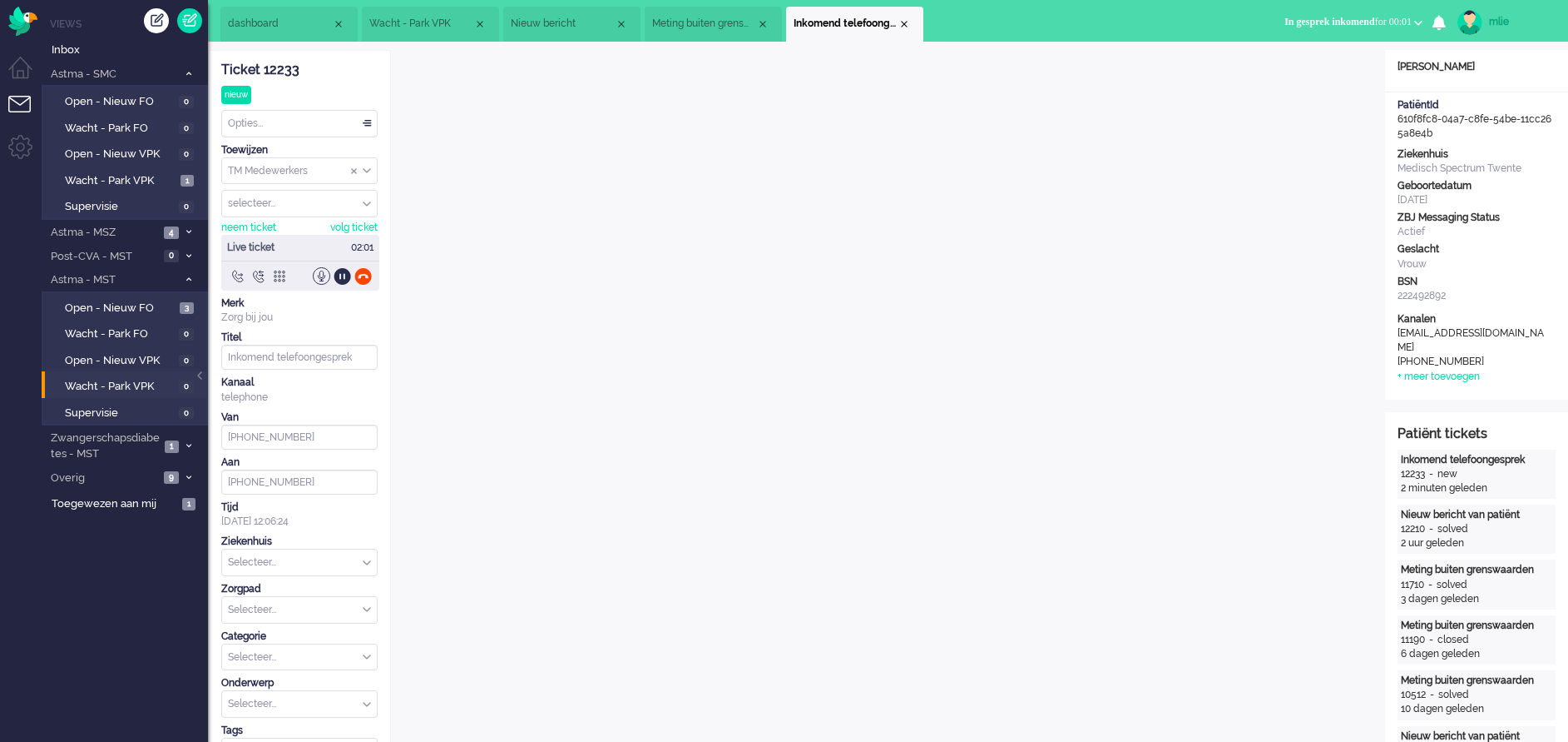
click at [364, 555] on input "text" at bounding box center [300, 562] width 155 height 26
click at [292, 590] on span "Medisch Spectrum Twente" at bounding box center [292, 597] width 124 height 14
type input "+31622141716"
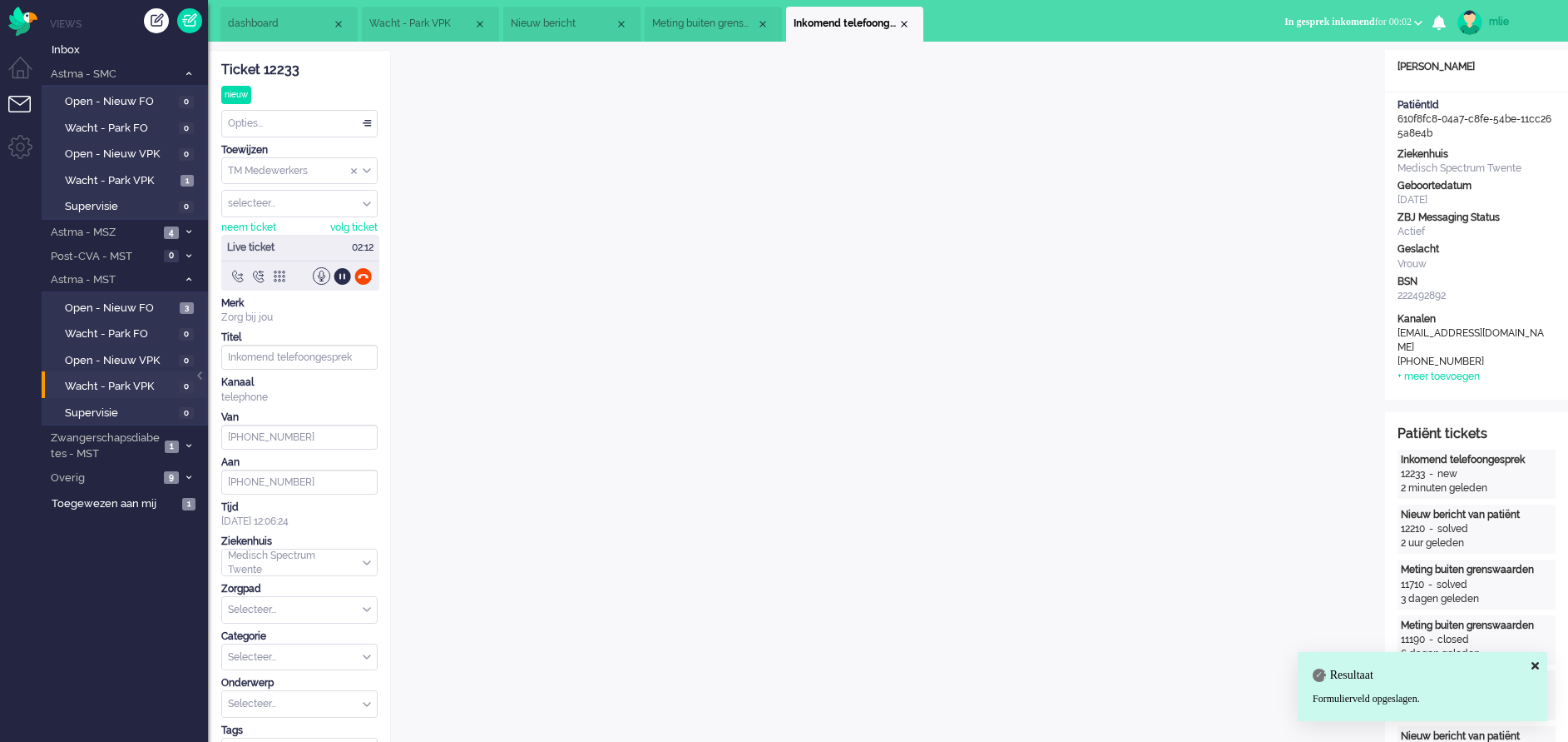
click at [367, 606] on div "Selecteer..." at bounding box center [300, 609] width 155 height 26
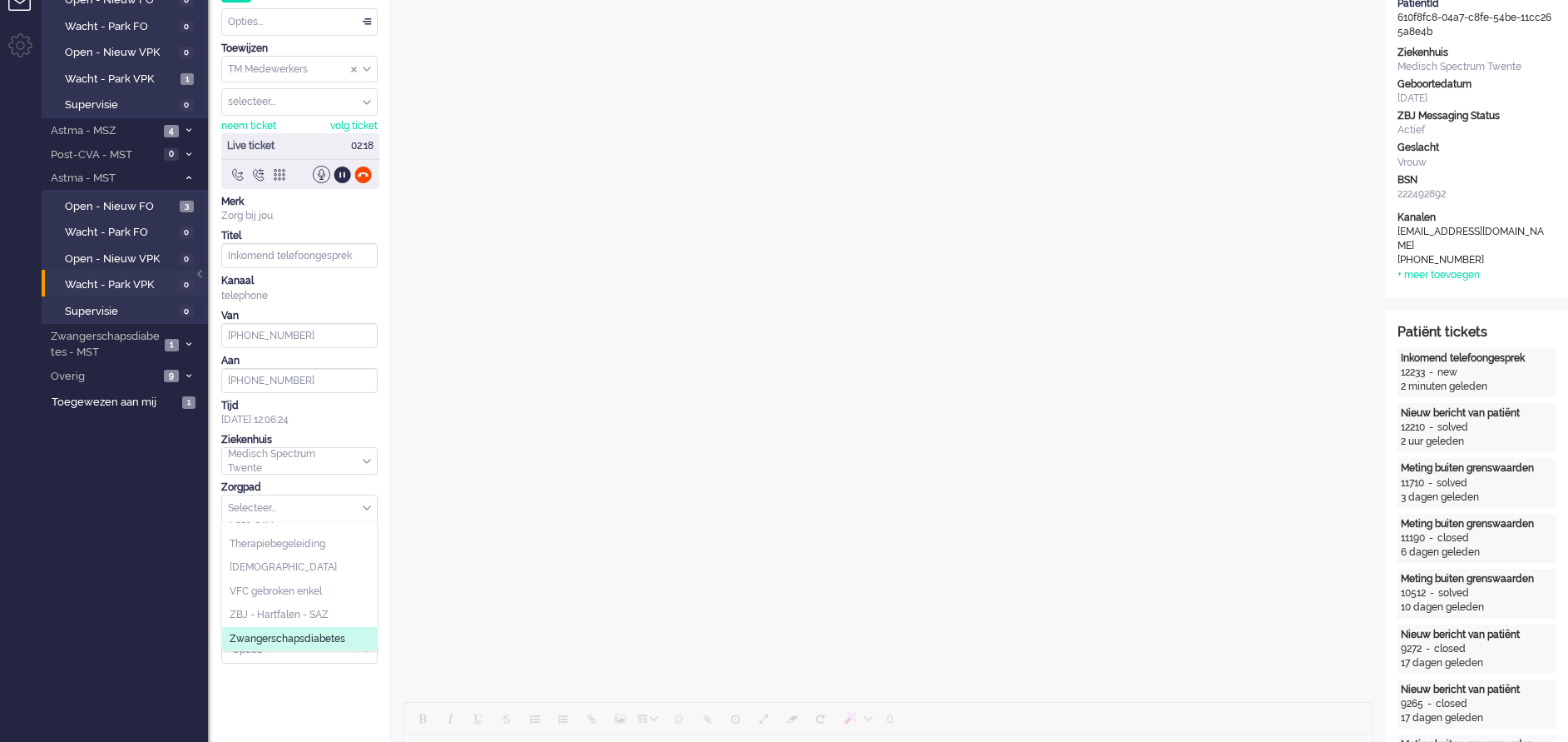
scroll to position [125, 0]
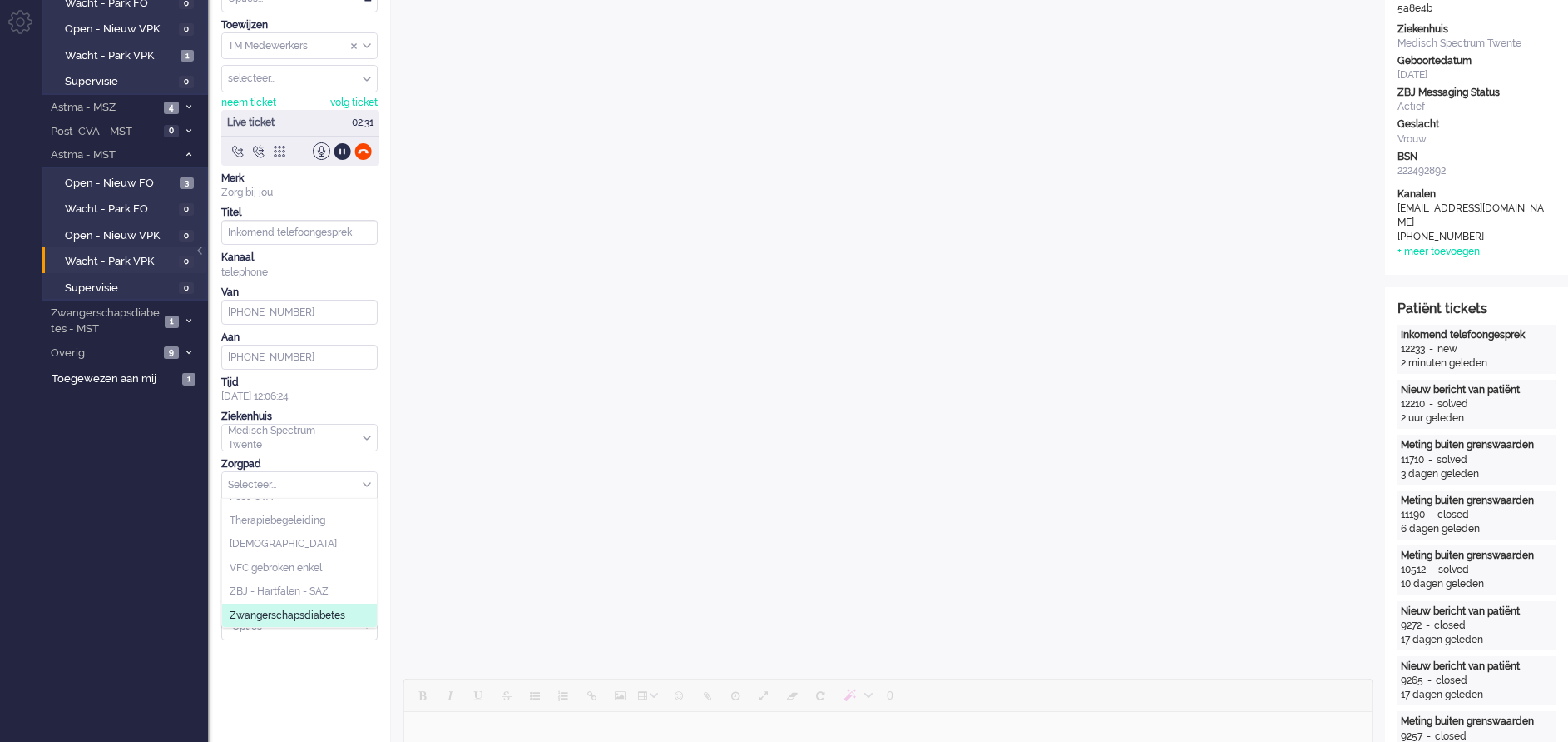
click at [309, 606] on li "Zwangerschapsdiabetes" at bounding box center [300, 615] width 155 height 25
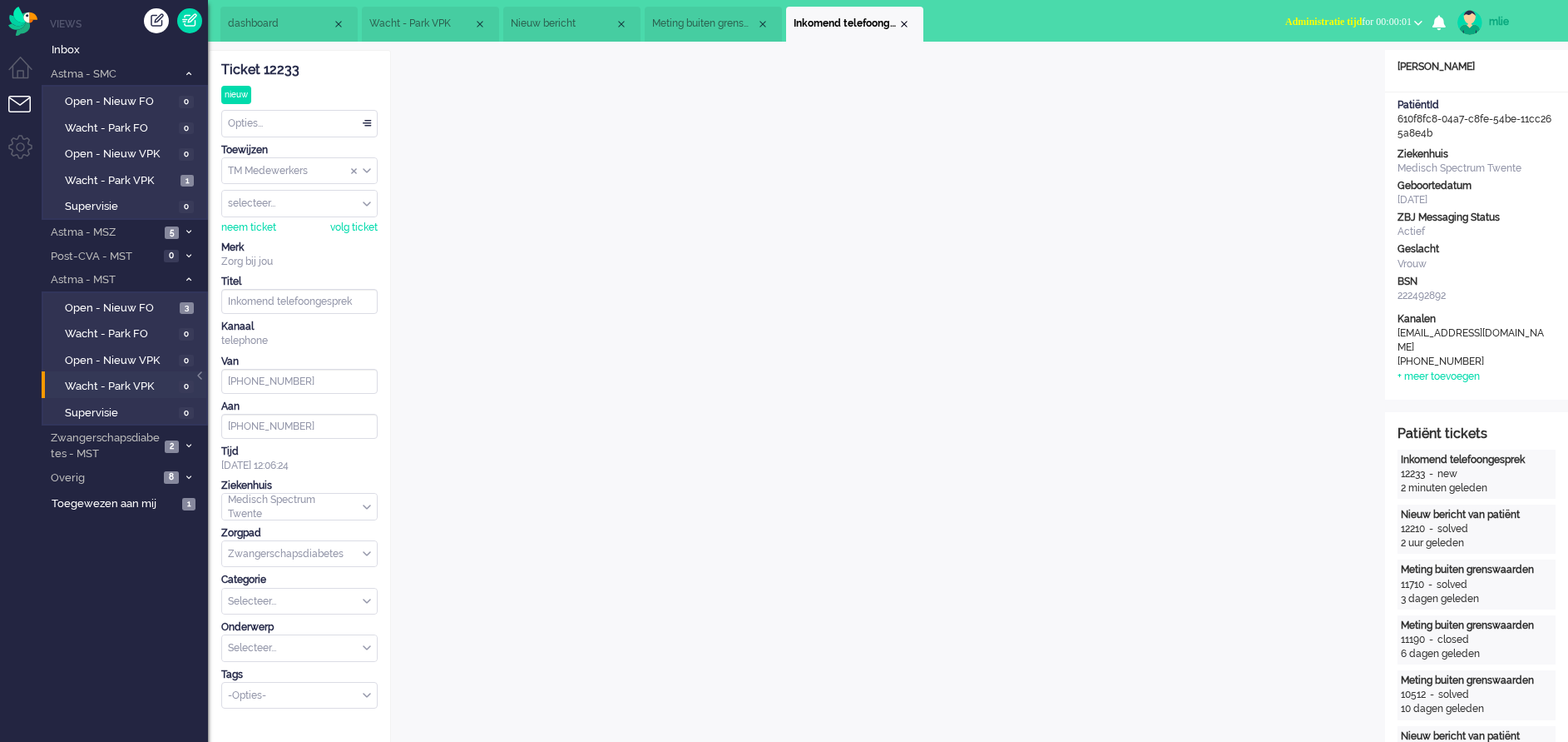
click at [1312, 14] on button "Administratie tijd for 00:00:01" at bounding box center [1354, 22] width 157 height 25
click at [1316, 75] on label "Online" at bounding box center [1354, 75] width 132 height 14
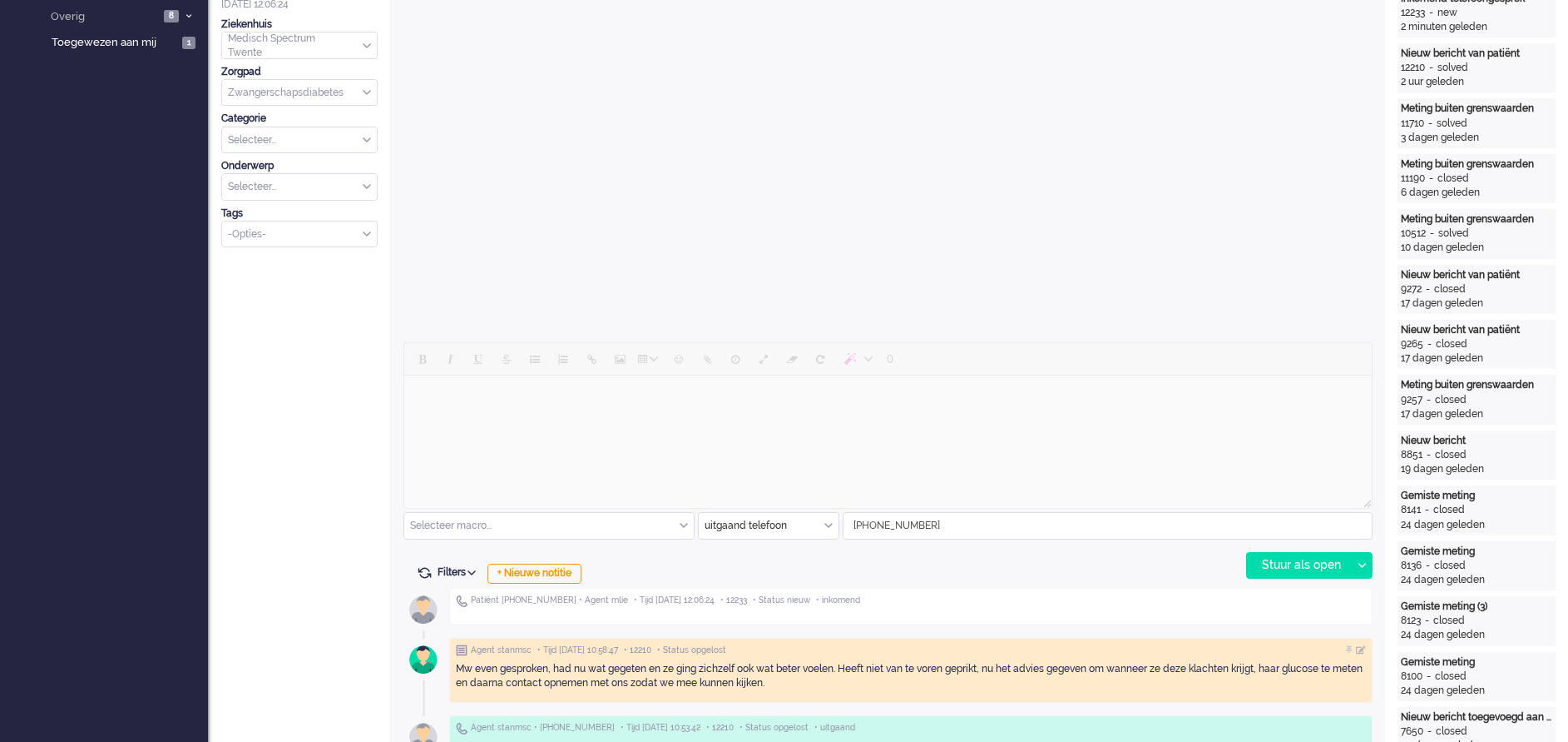
scroll to position [499, 0]
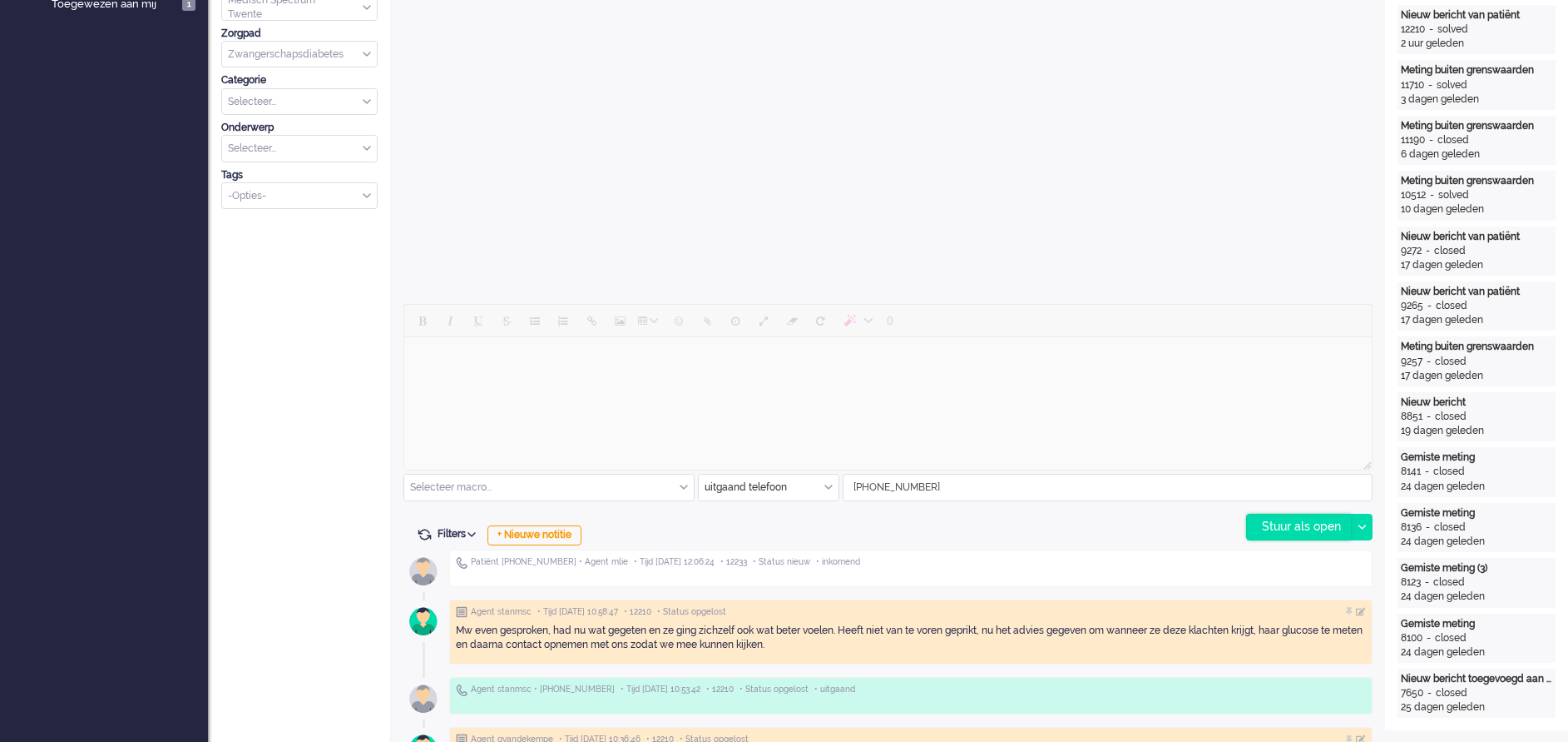
click at [1301, 526] on div "Stuur als open" at bounding box center [1300, 526] width 104 height 25
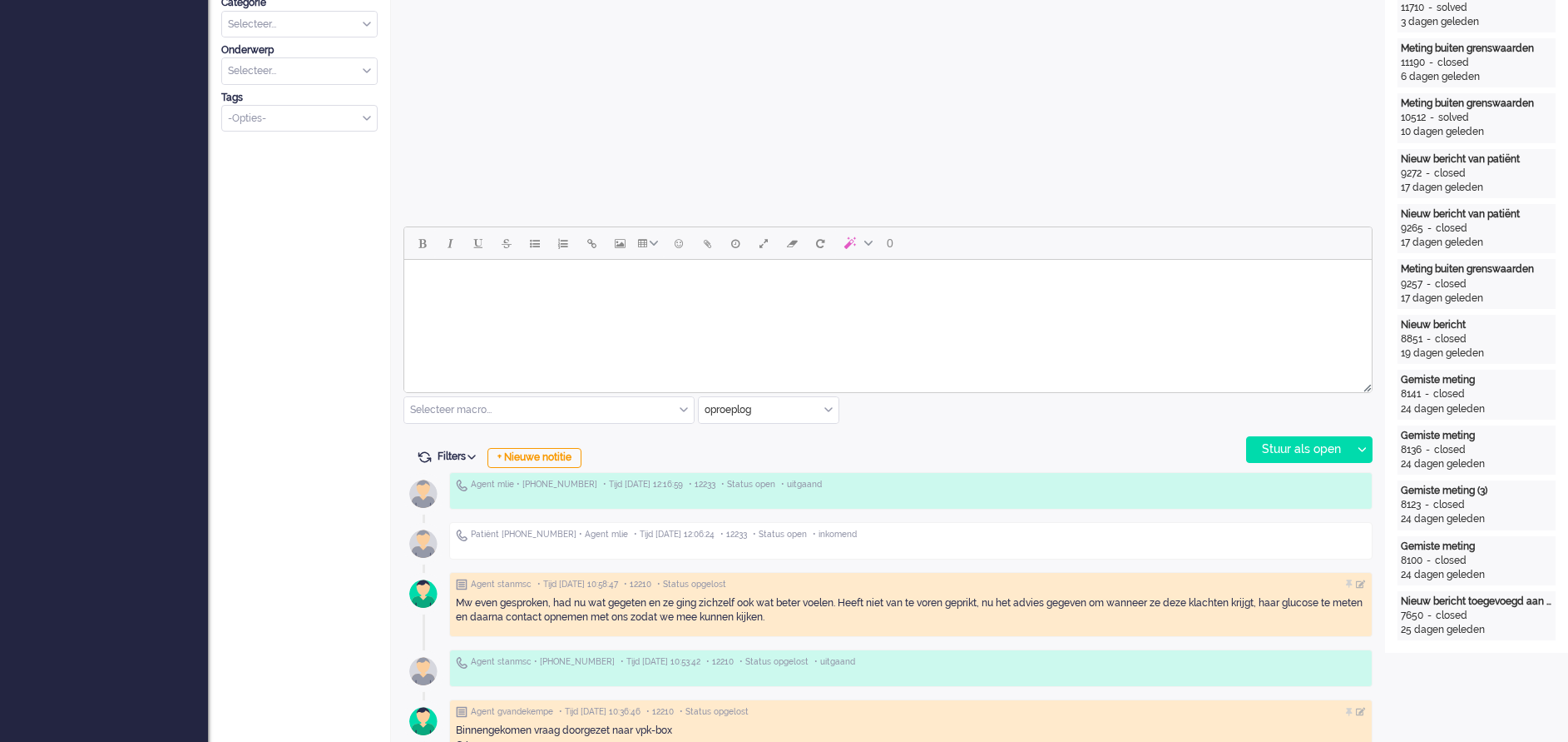
scroll to position [624, 0]
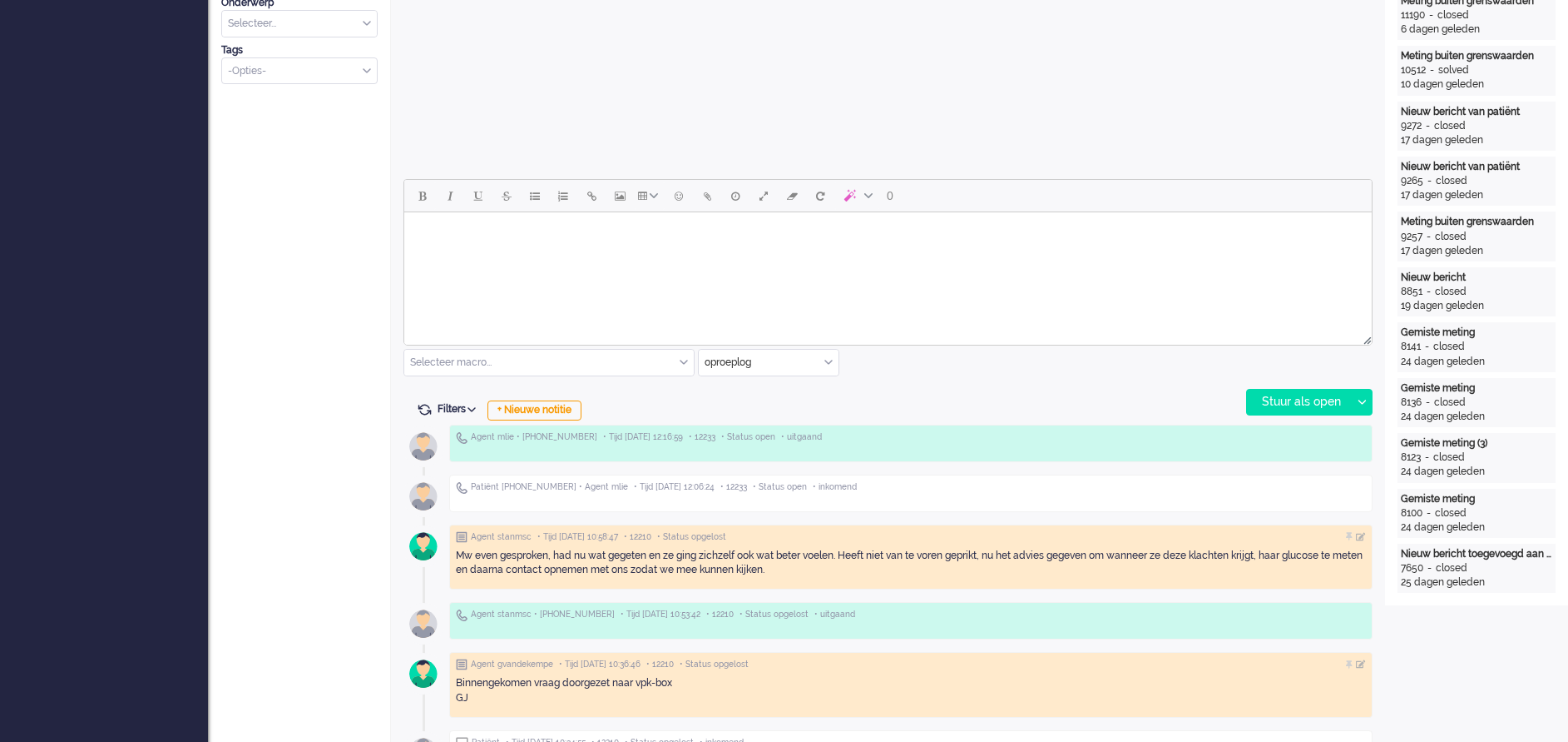
click at [509, 255] on html at bounding box center [888, 233] width 968 height 42
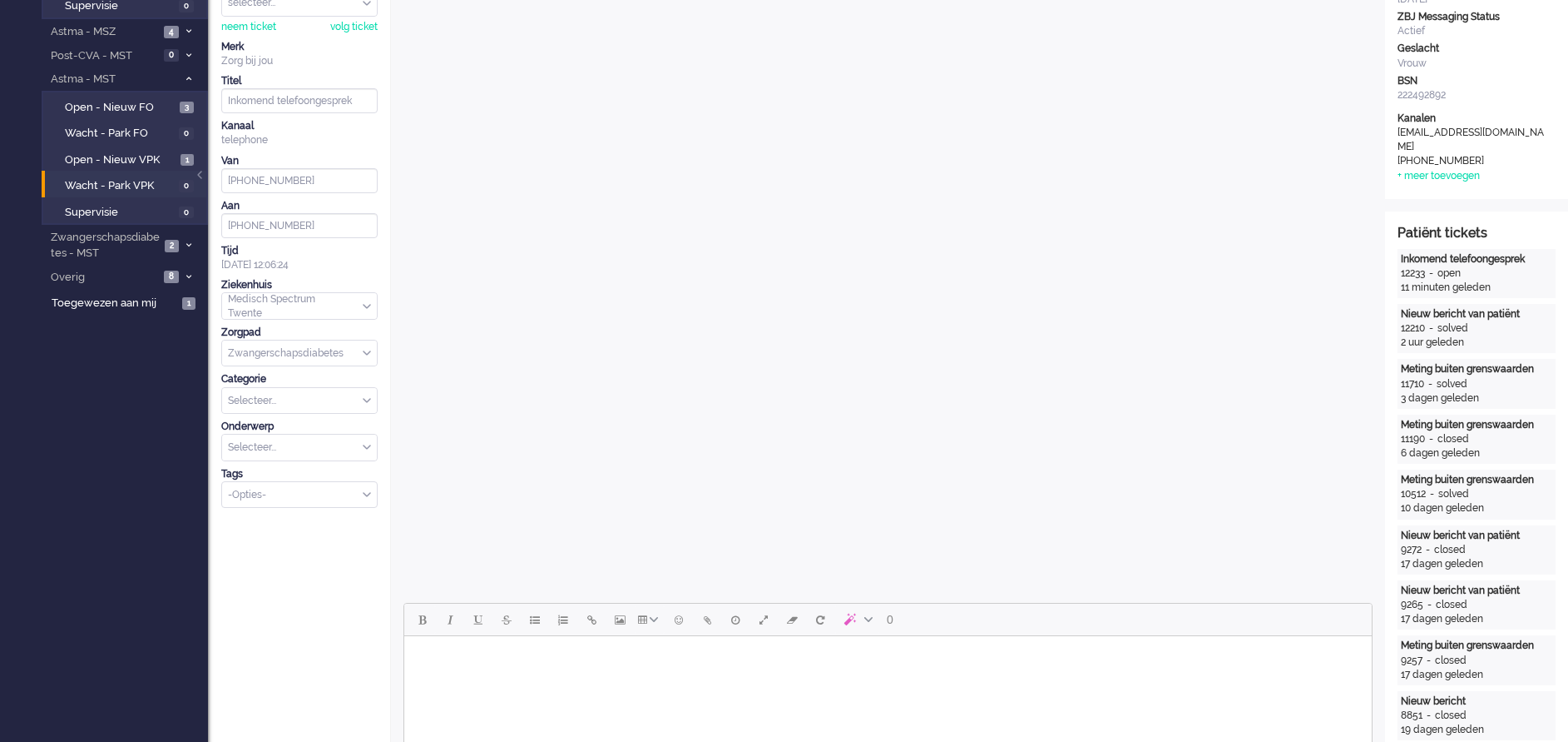
scroll to position [0, 0]
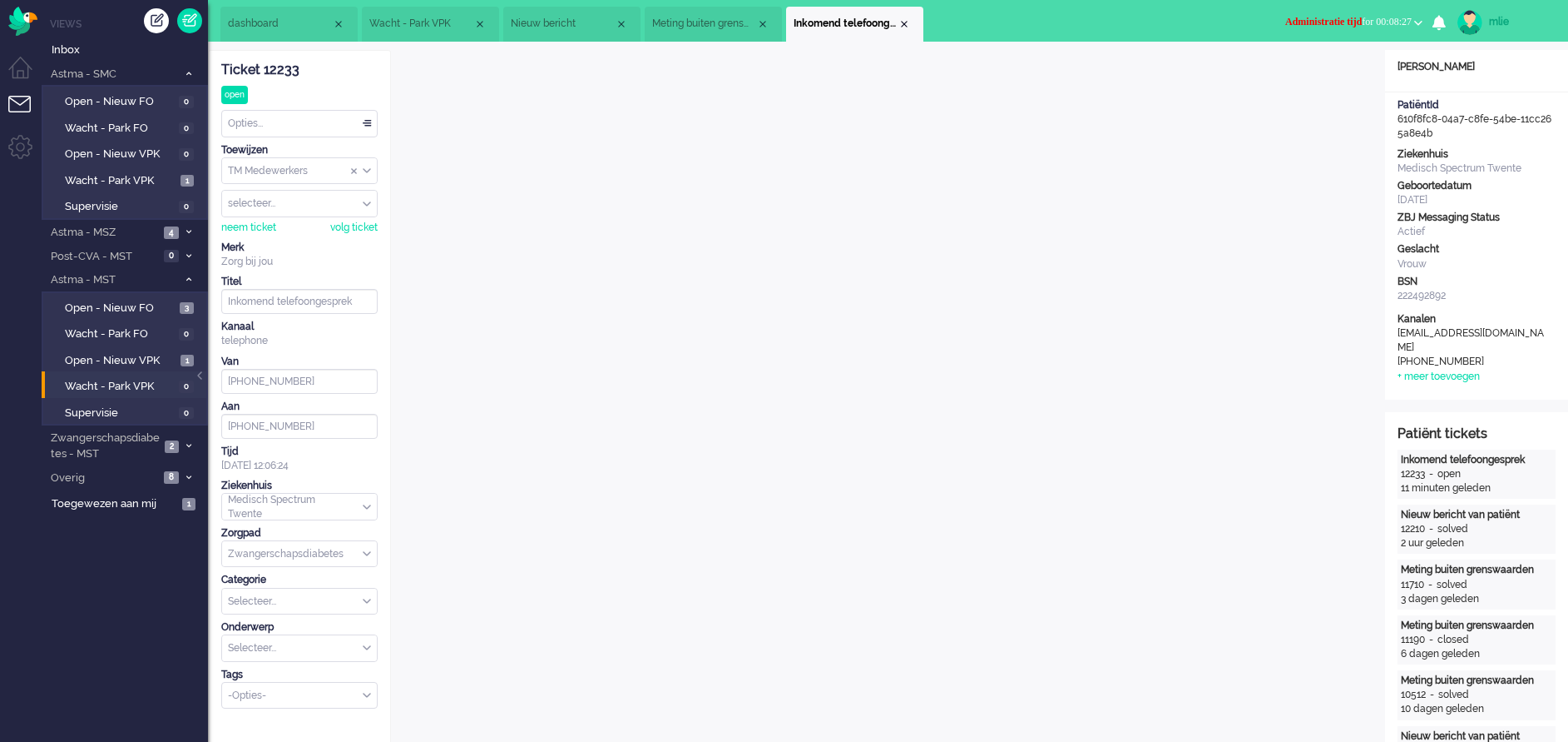
click at [367, 117] on div "Opties..." at bounding box center [300, 124] width 155 height 26
click at [264, 233] on li "Opgelost" at bounding box center [300, 242] width 155 height 25
click at [1303, 18] on span "Administratie tijd" at bounding box center [1323, 22] width 77 height 12
click at [1314, 70] on label "Online" at bounding box center [1354, 75] width 132 height 14
click at [910, 21] on div "Close tab" at bounding box center [905, 25] width 14 height 14
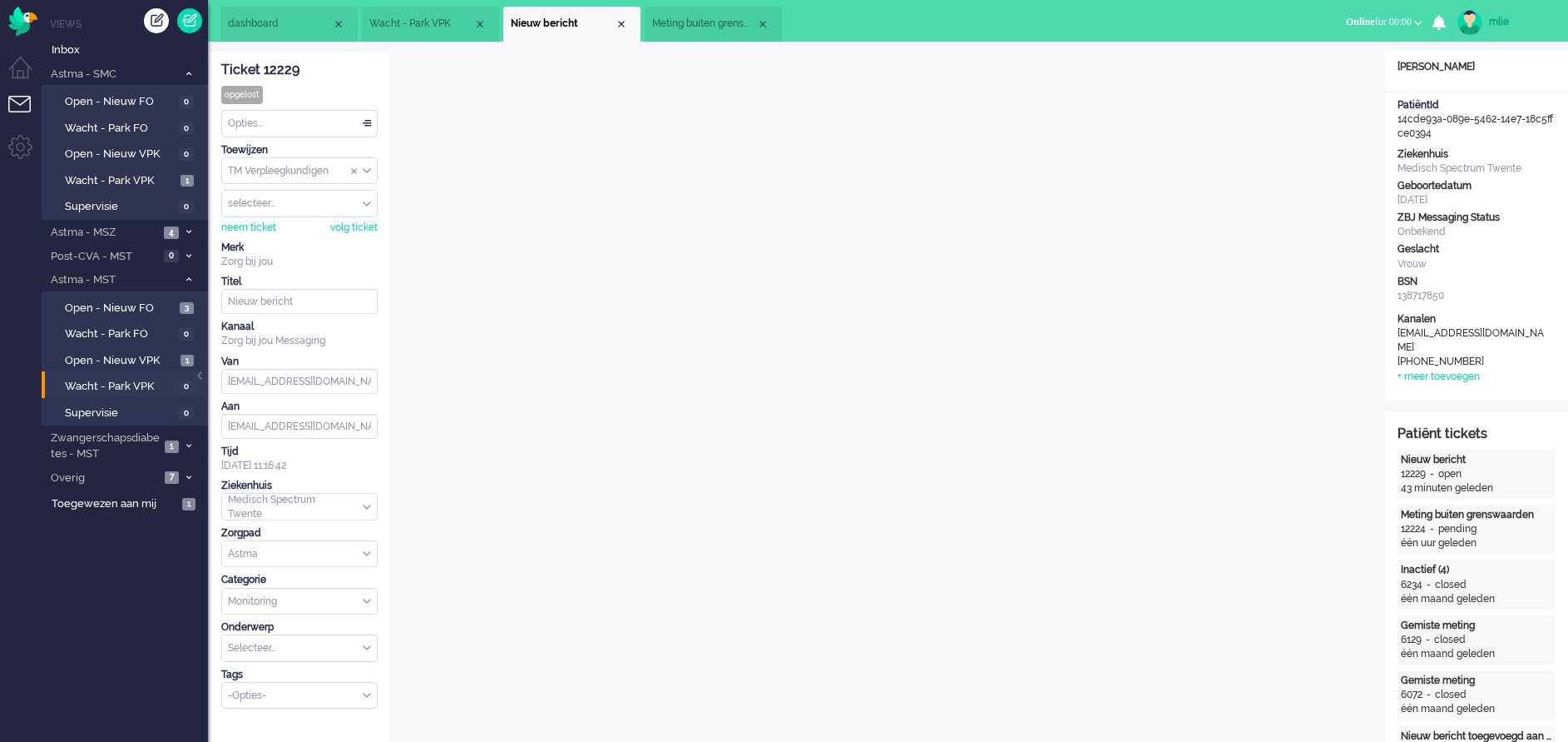
click at [742, 30] on span "Meting buiten grenswaarden" at bounding box center [704, 24] width 104 height 14
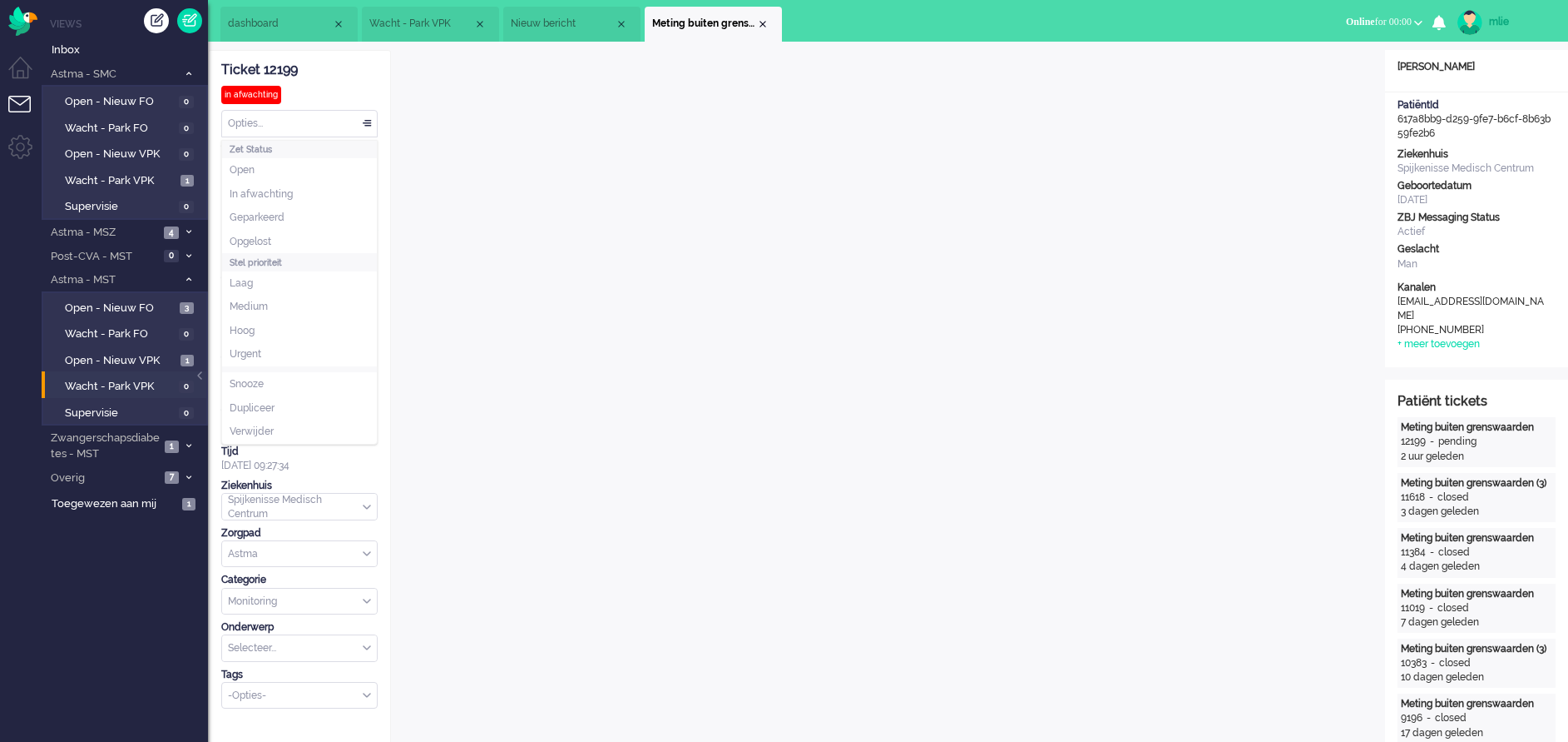
click at [364, 117] on div "Opties..." at bounding box center [300, 124] width 155 height 26
click at [294, 193] on li "In afwachting" at bounding box center [300, 194] width 155 height 25
click at [763, 25] on div "Close tab" at bounding box center [763, 25] width 14 height 14
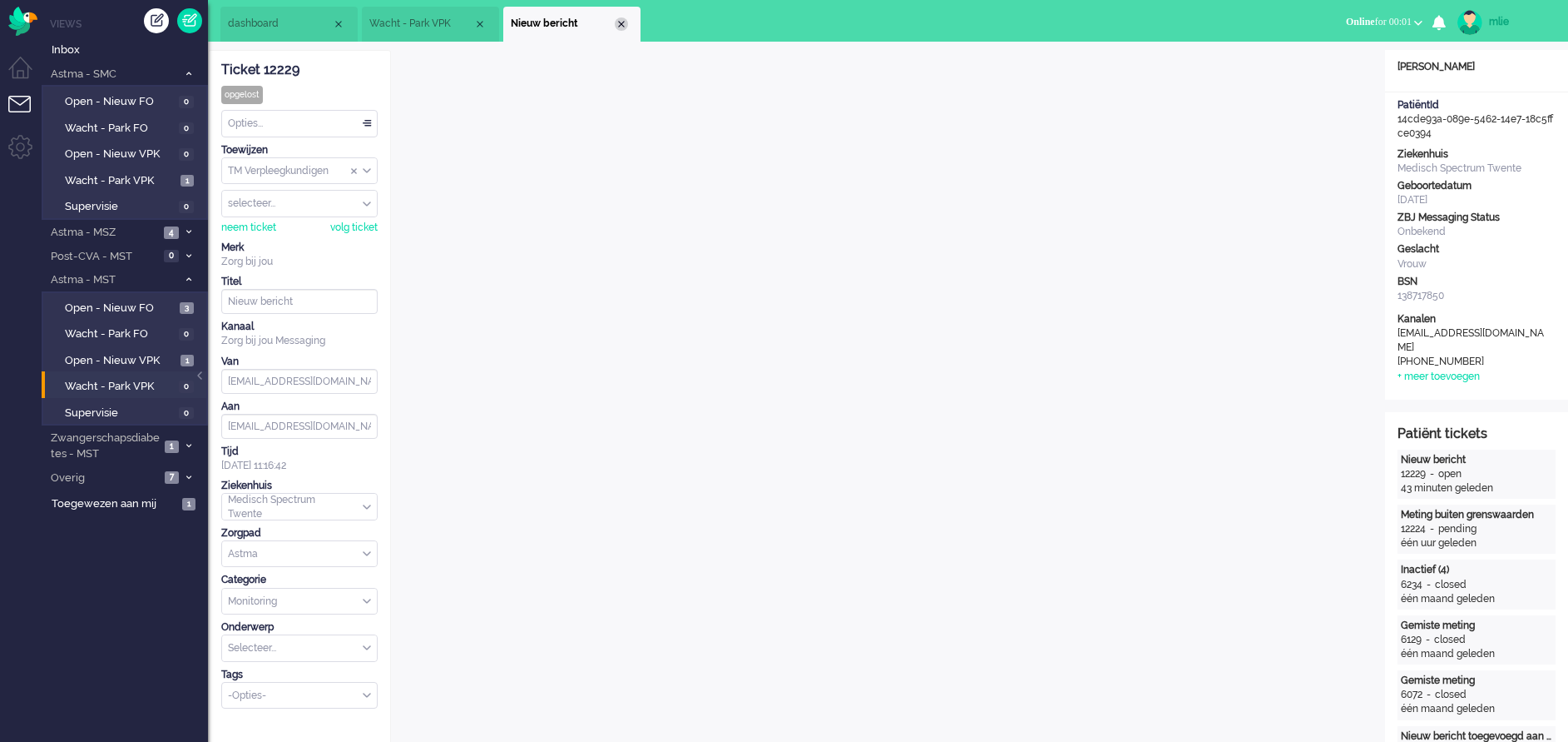
click at [621, 25] on div "Close tab" at bounding box center [622, 25] width 14 height 14
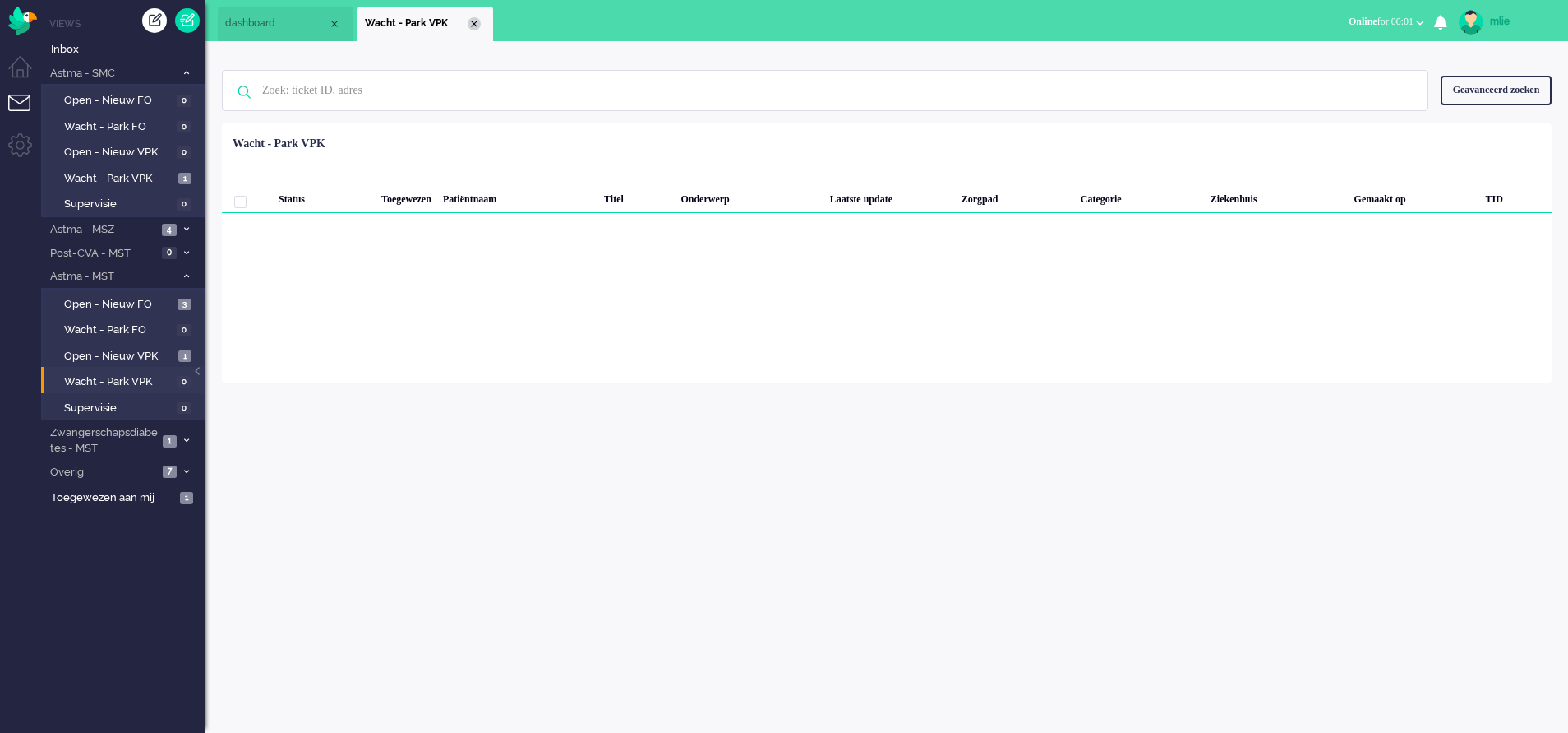
click at [470, 25] on div "Close tab" at bounding box center [474, 24] width 14 height 14
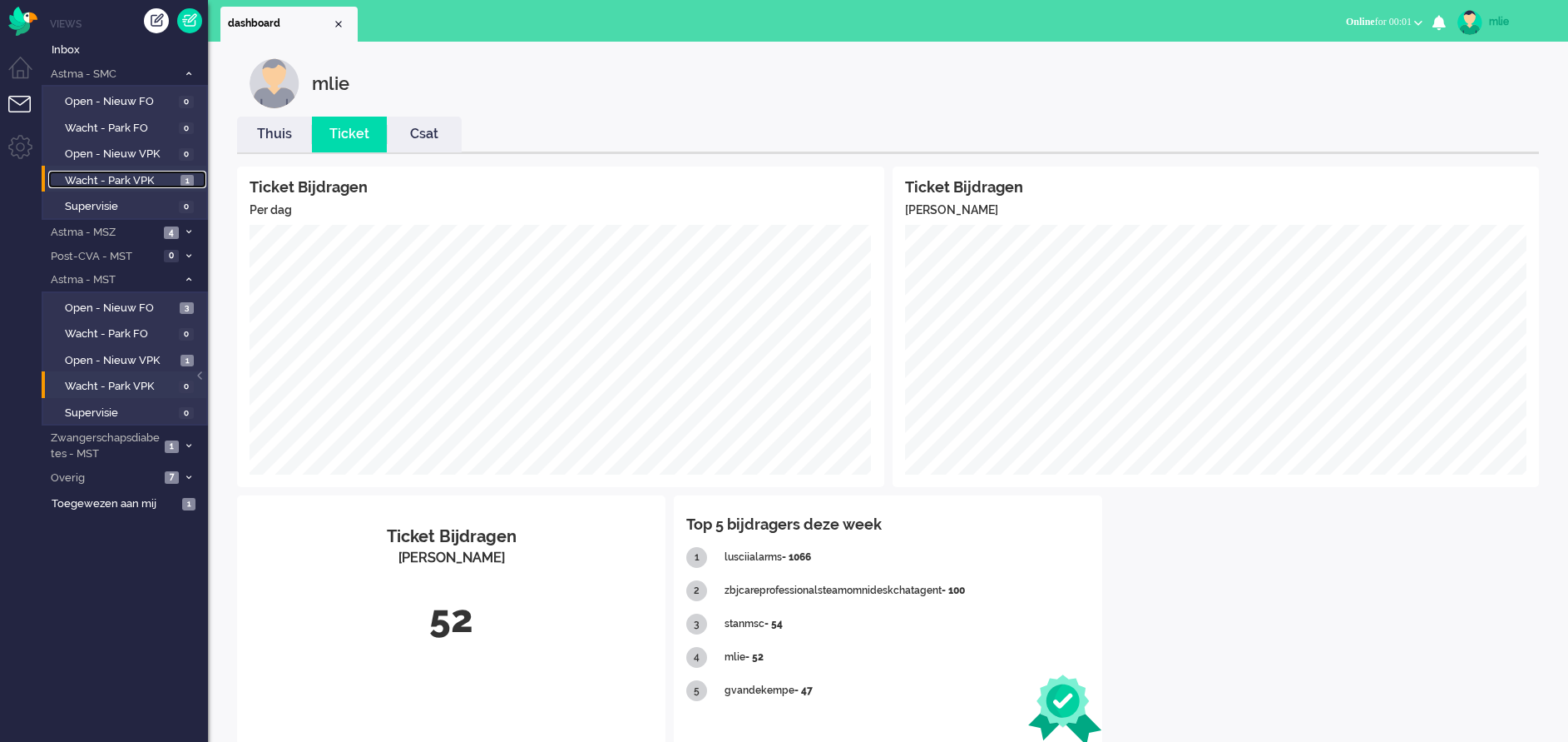
click at [105, 179] on span "Wacht - Park VPK" at bounding box center [120, 181] width 111 height 16
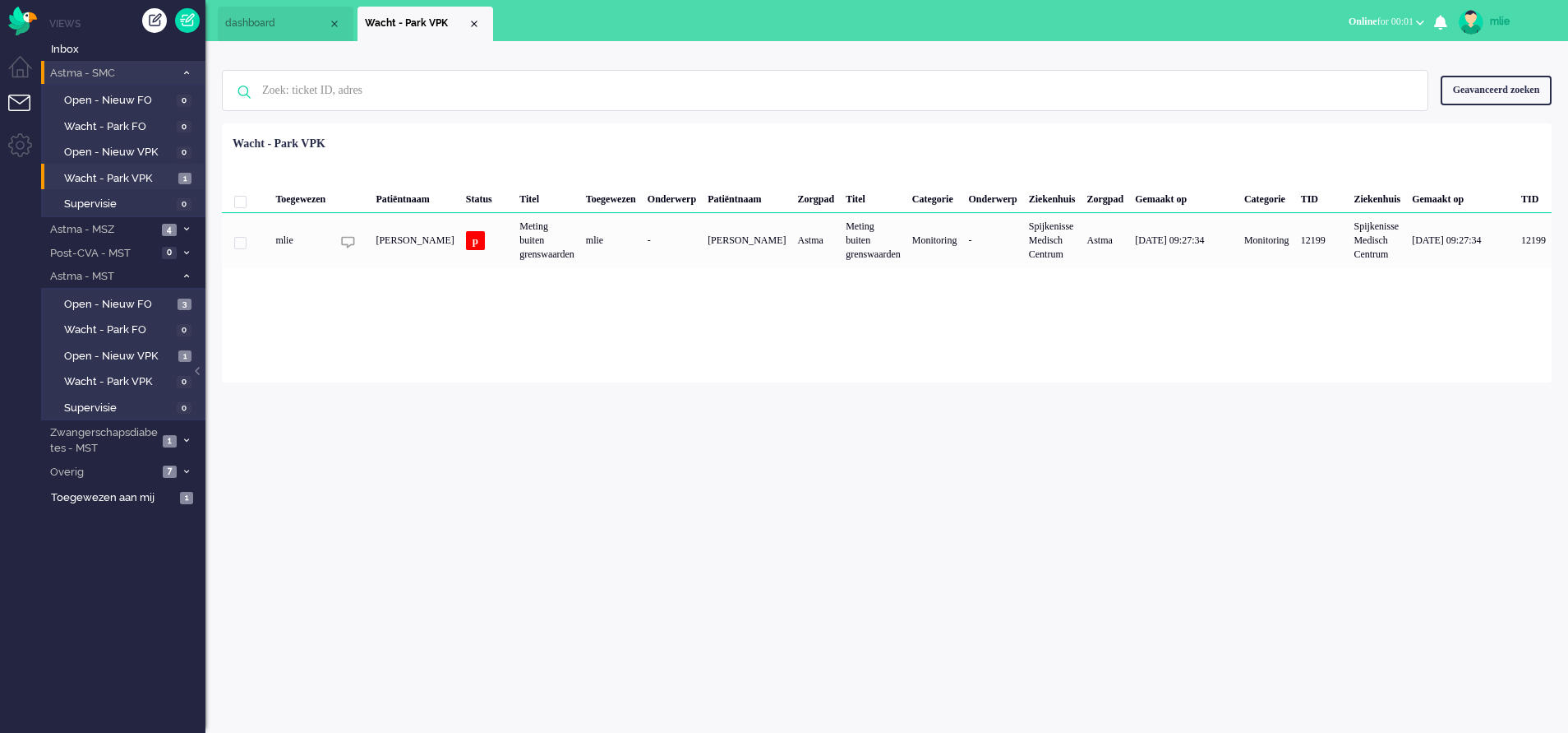
click at [186, 68] on span at bounding box center [185, 72] width 13 height 9
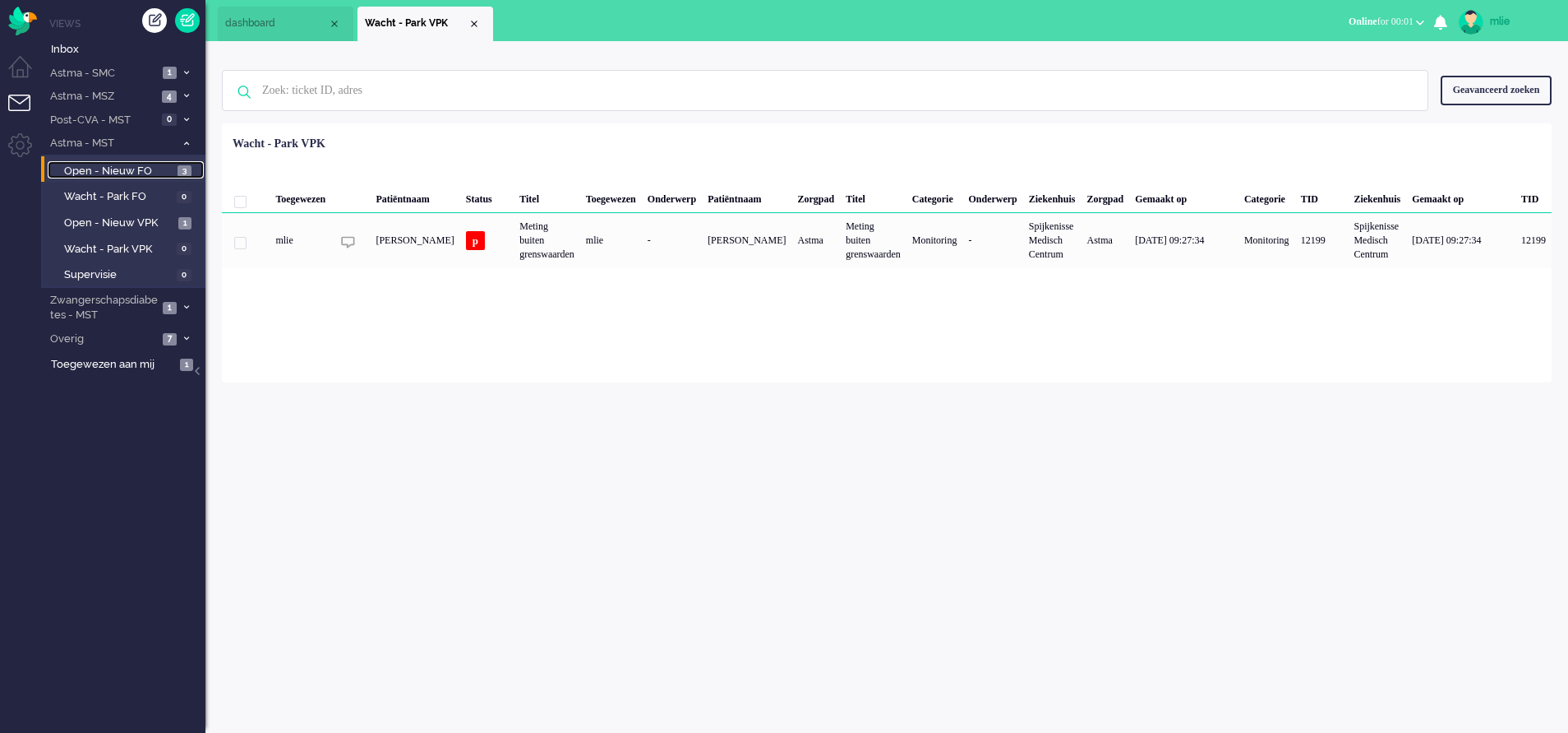
click at [110, 167] on span "Open - Nieuw FO" at bounding box center [118, 172] width 110 height 16
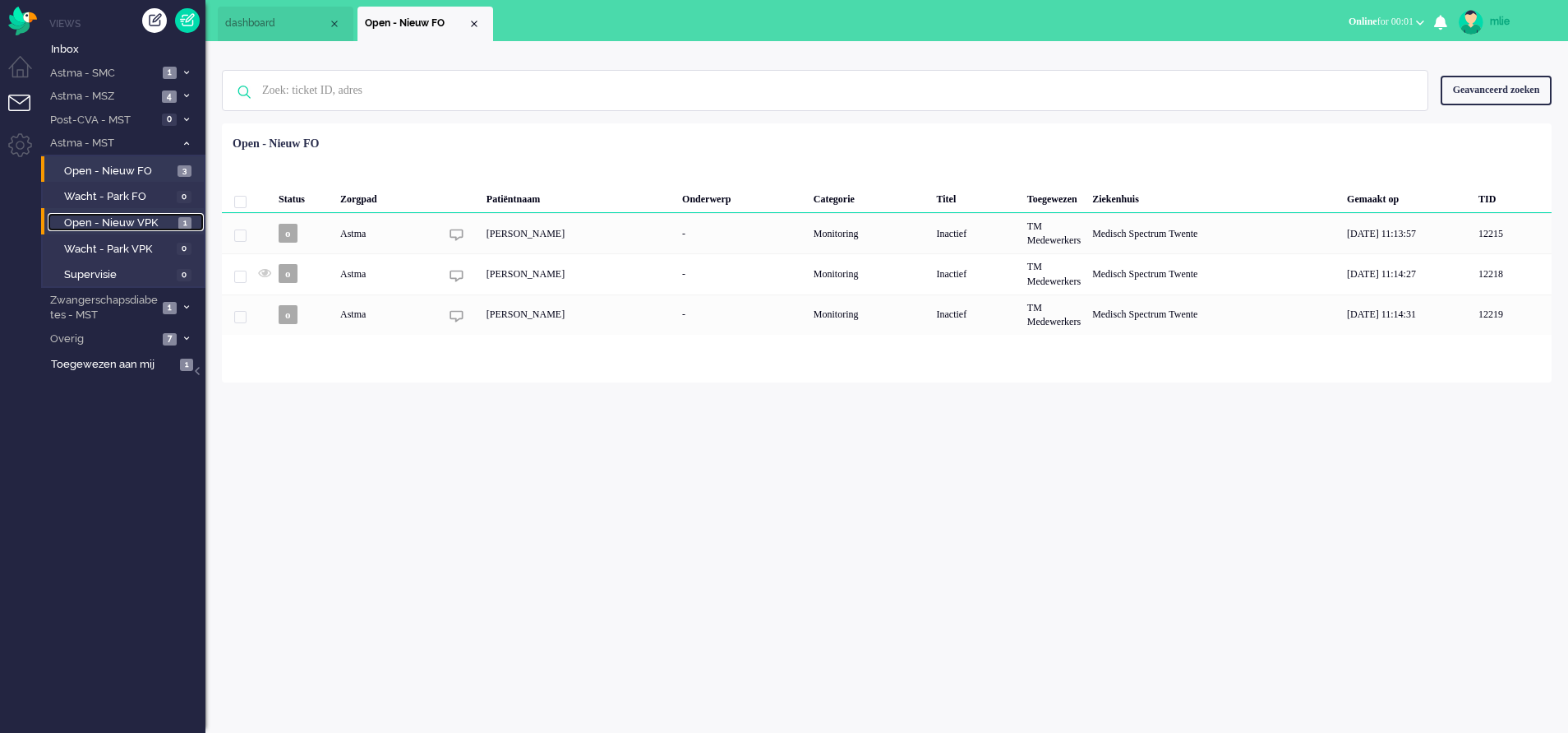
click at [119, 223] on span "Open - Nieuw VPK" at bounding box center [118, 223] width 110 height 16
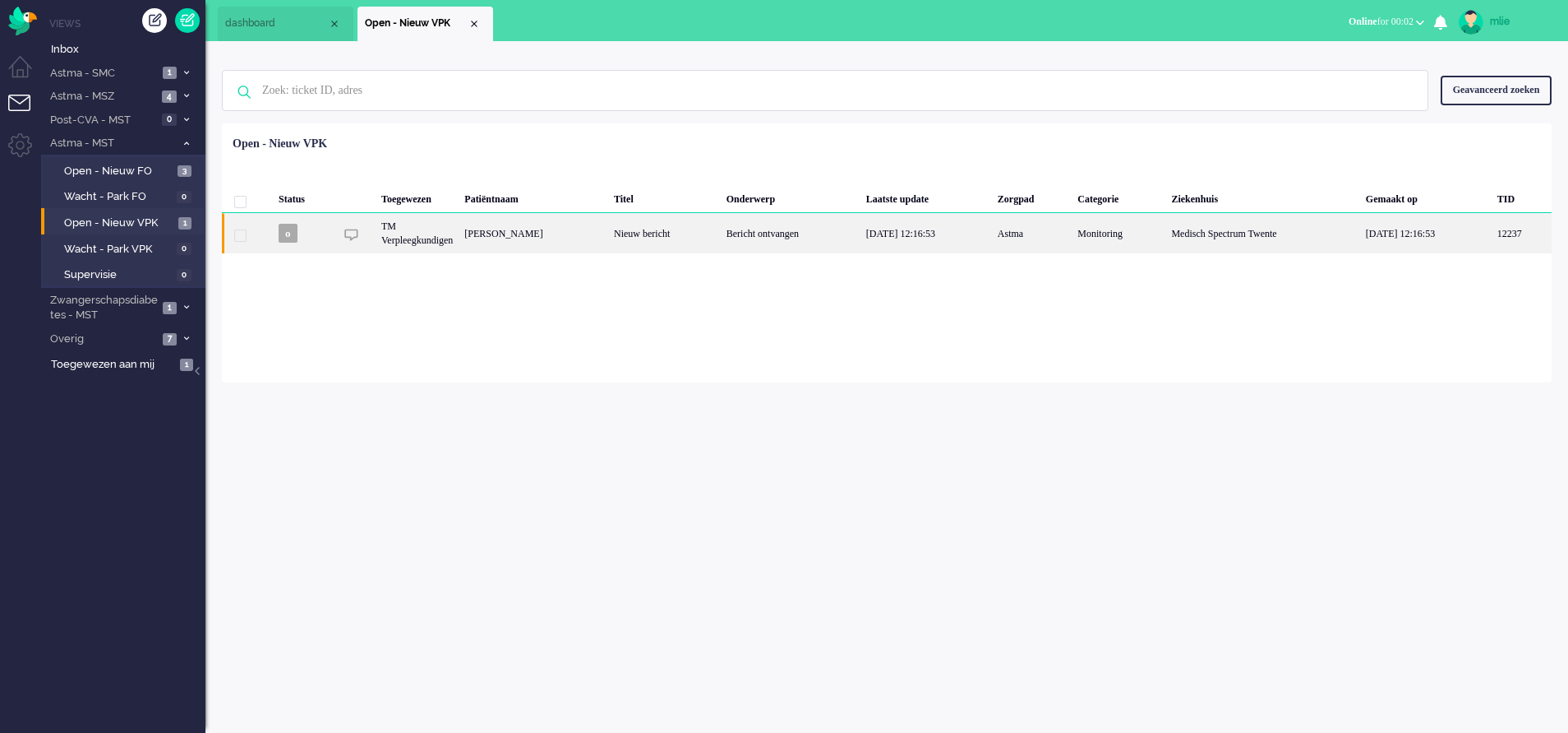
click at [962, 230] on div "19/09/2025 12:16:53" at bounding box center [927, 232] width 132 height 40
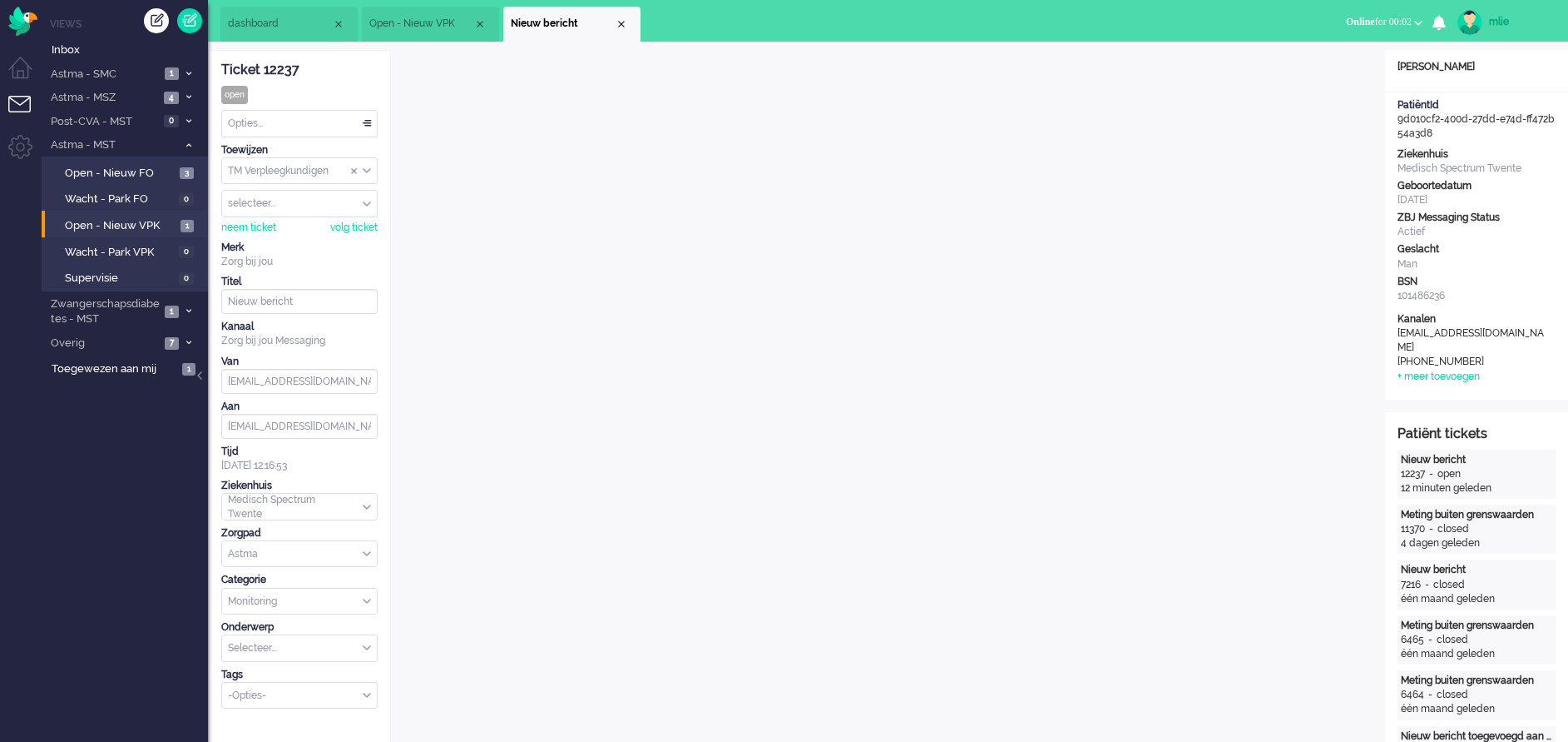
click at [371, 126] on div "Opties..." at bounding box center [300, 124] width 155 height 26
click at [280, 240] on li "Opgelost" at bounding box center [300, 242] width 155 height 25
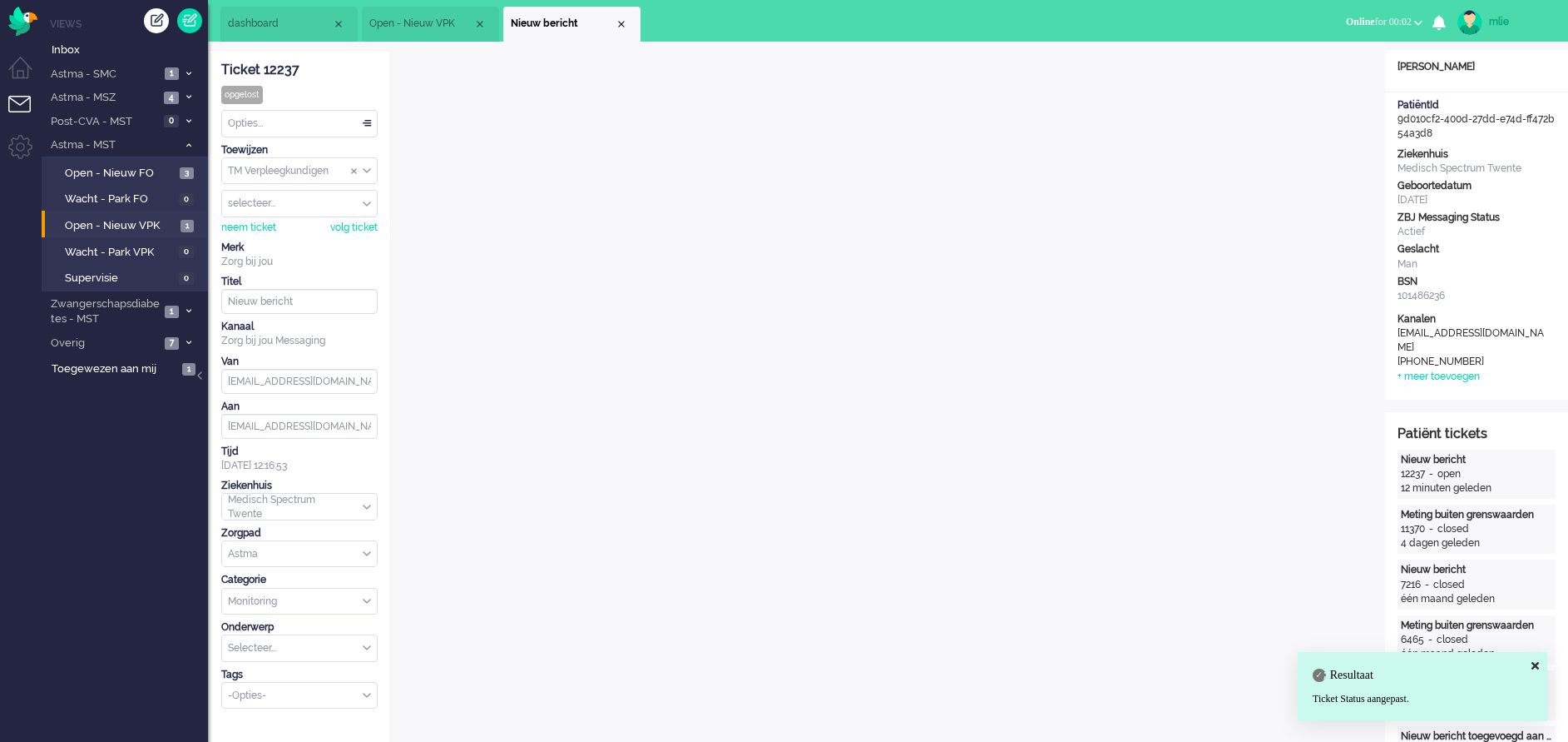
click at [615, 25] on div "Close tab" at bounding box center [622, 25] width 14 height 14
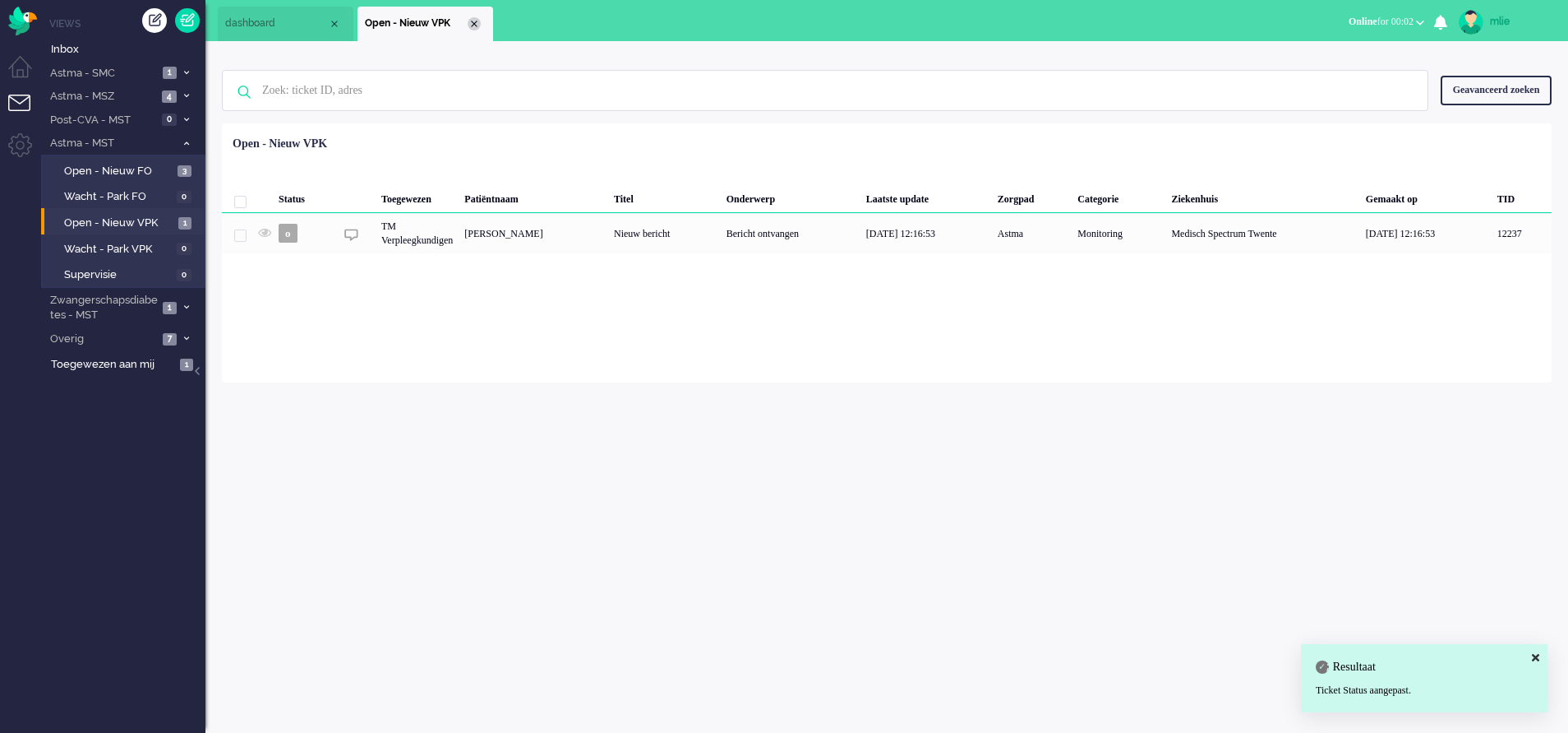
click at [474, 19] on div "Close tab" at bounding box center [474, 24] width 14 height 14
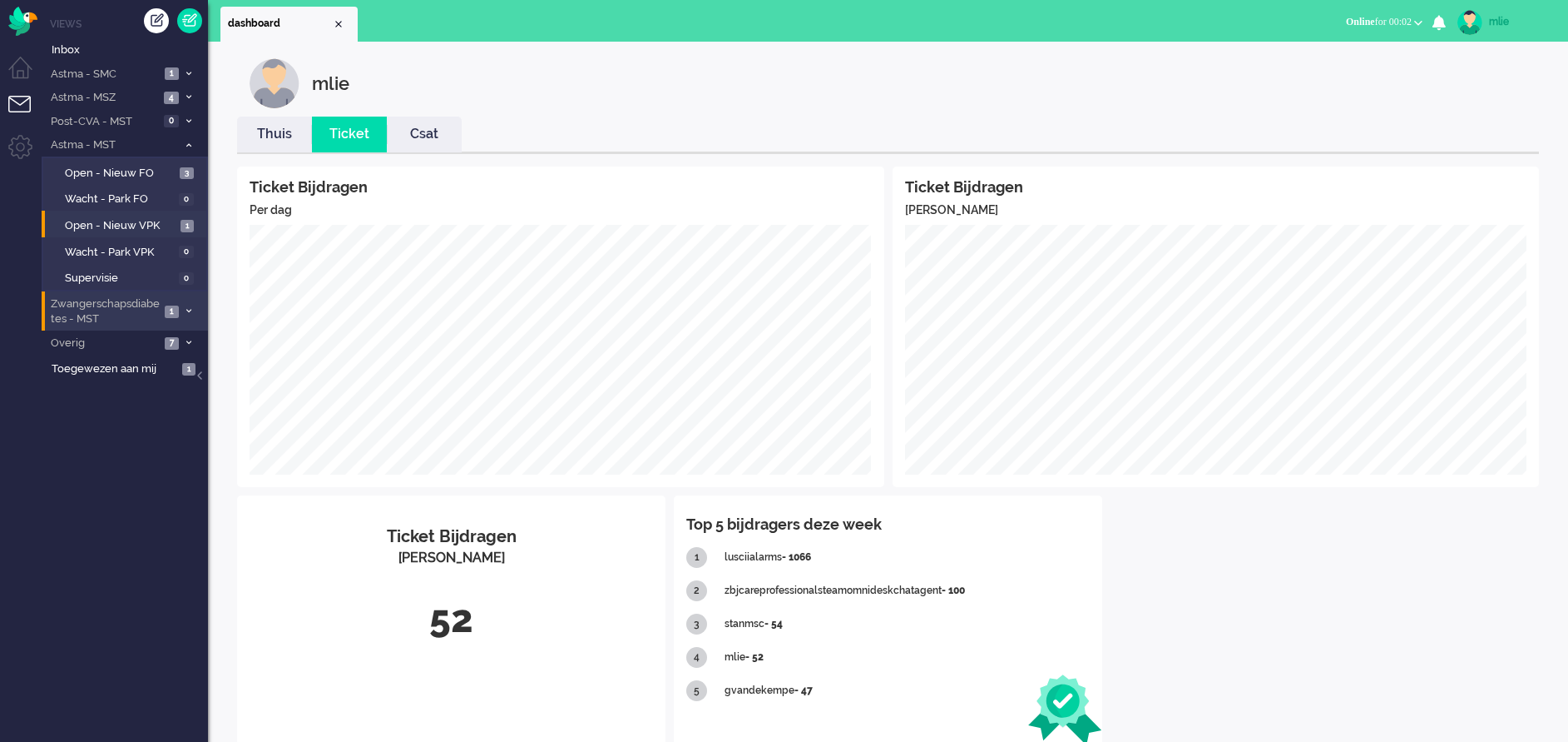
click at [185, 309] on span at bounding box center [188, 312] width 13 height 9
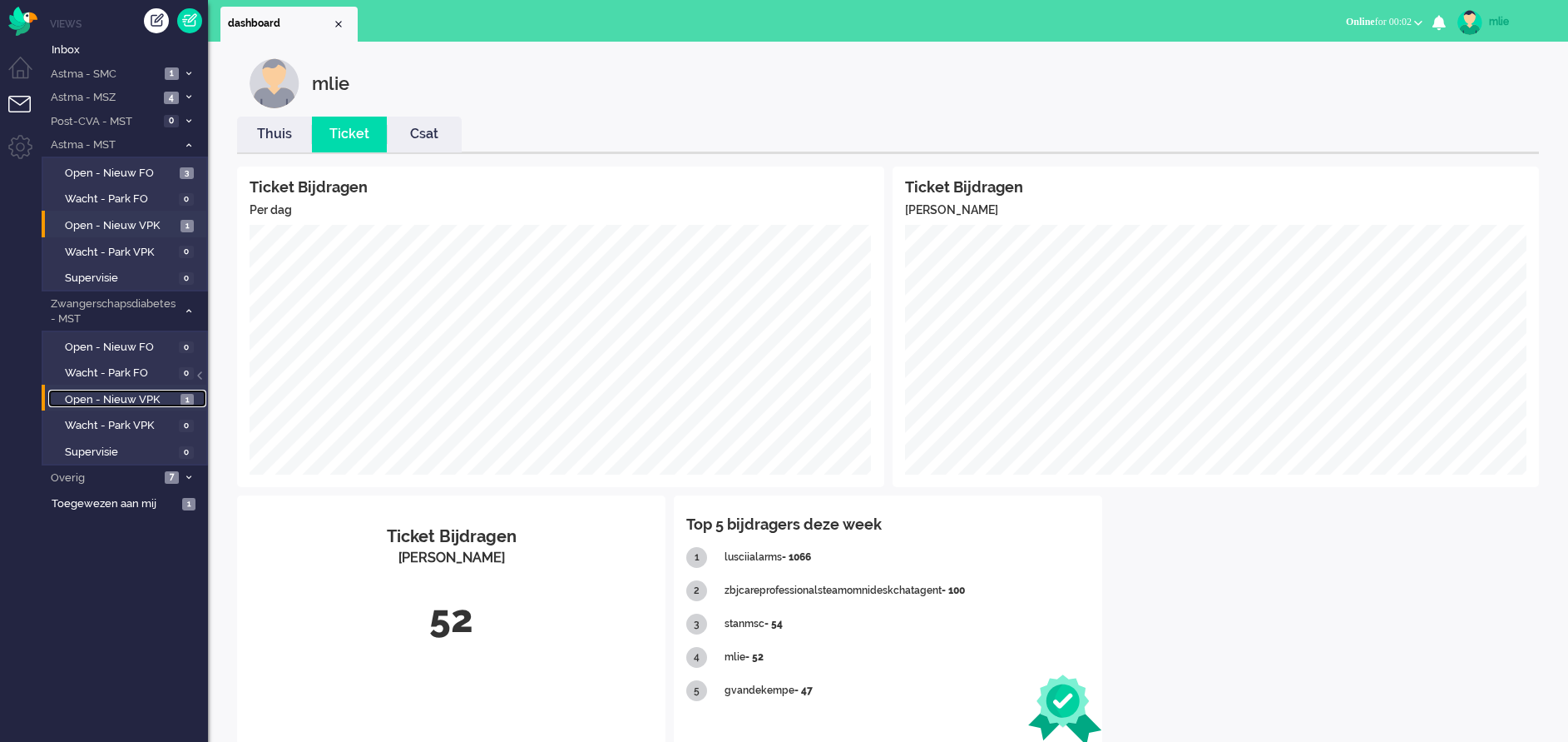
click at [104, 400] on span "Open - Nieuw VPK" at bounding box center [120, 400] width 111 height 16
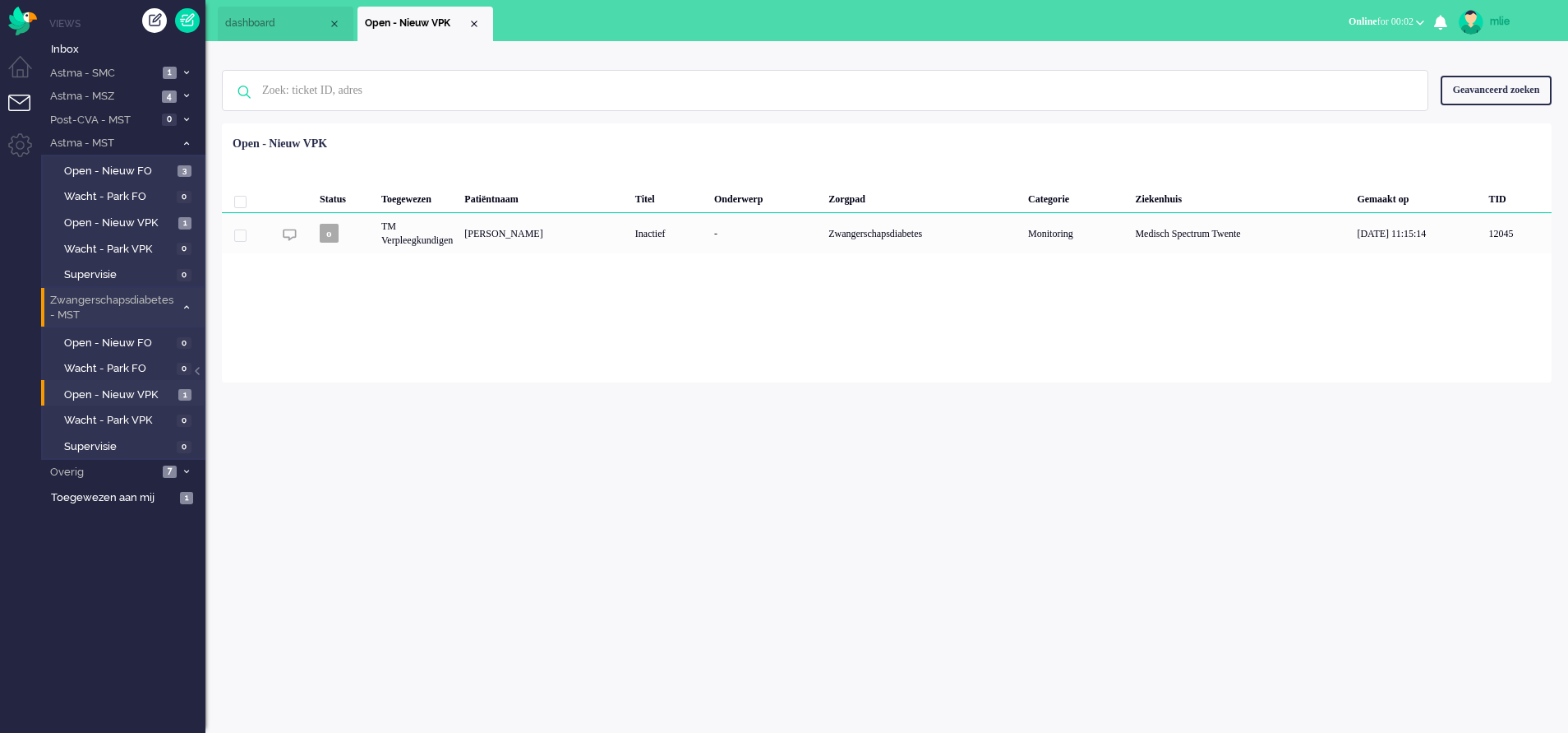
click at [185, 299] on li "Zwangerschapsdiabetes - MST 1" at bounding box center [122, 307] width 164 height 39
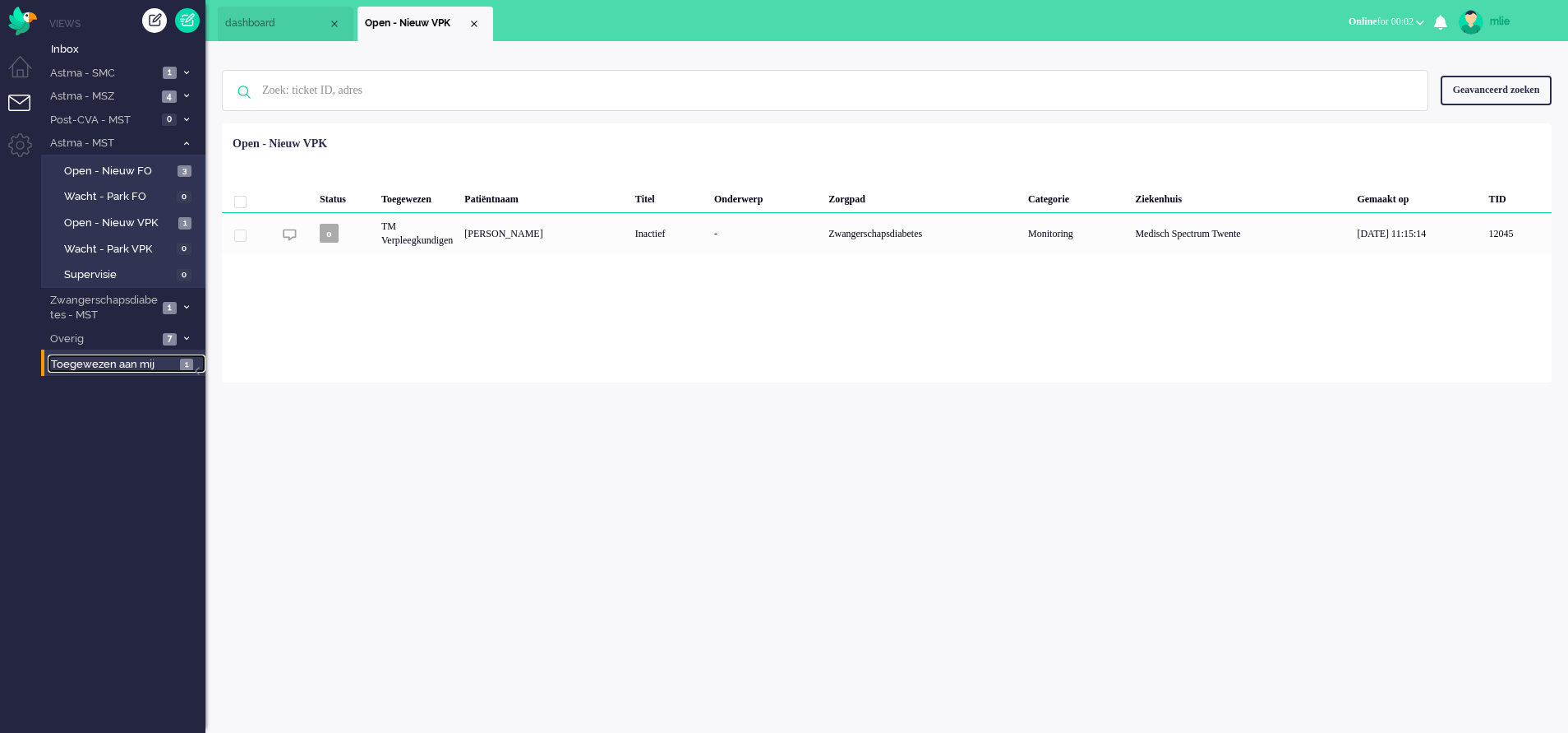
click at [117, 357] on span "Toegewezen aan mij" at bounding box center [114, 365] width 124 height 16
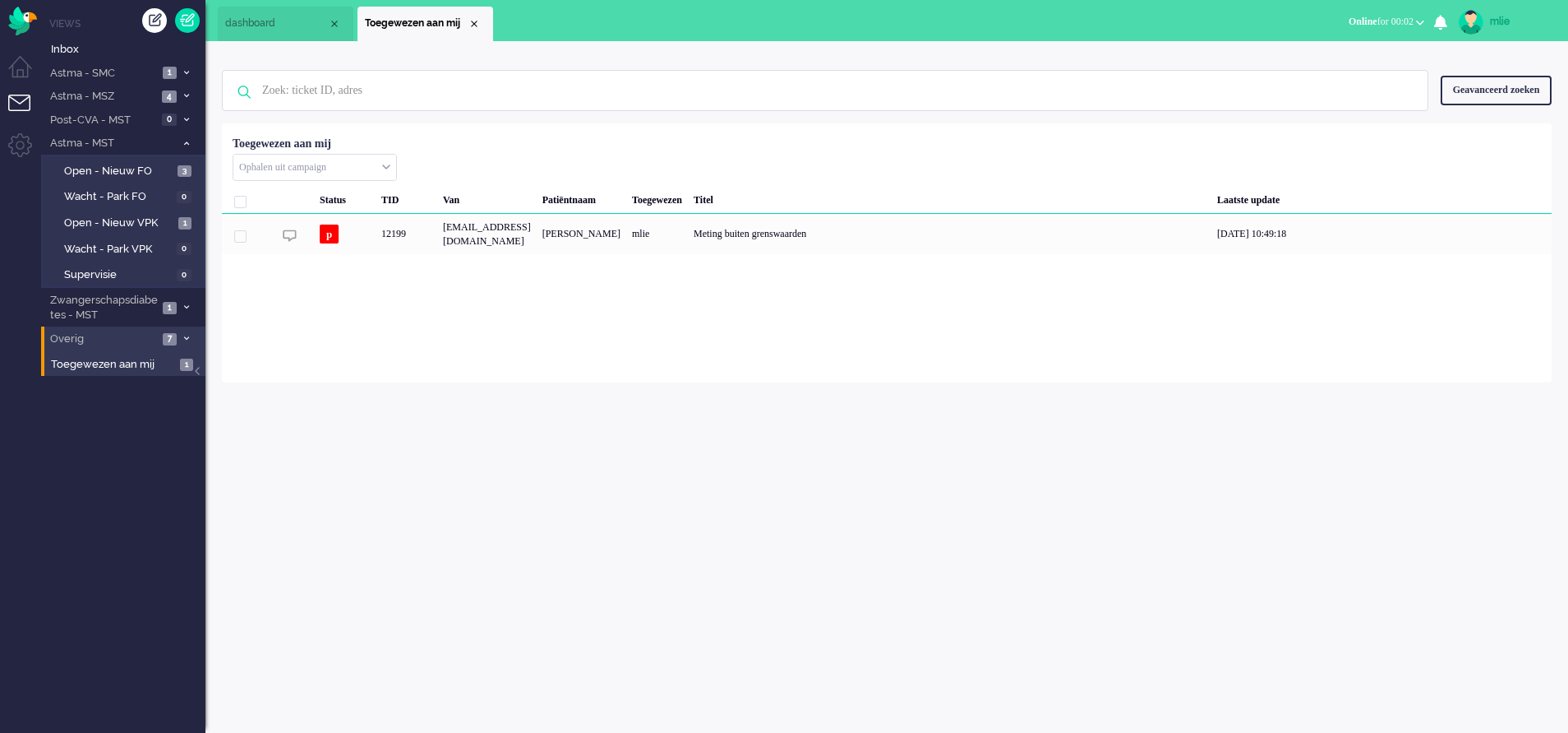
click at [177, 336] on span "7" at bounding box center [170, 339] width 14 height 13
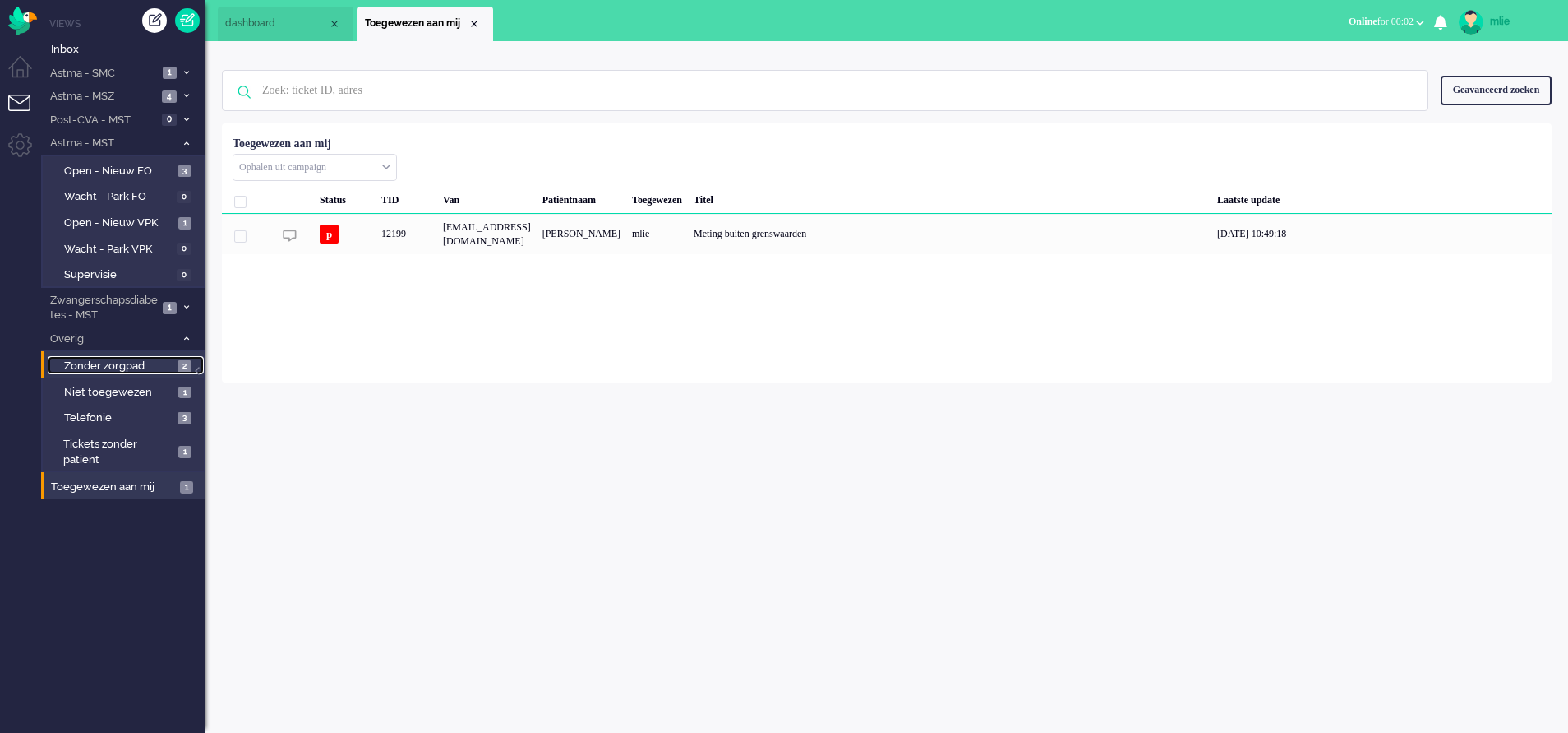
click at [95, 358] on span "Zonder zorgpad" at bounding box center [118, 366] width 110 height 16
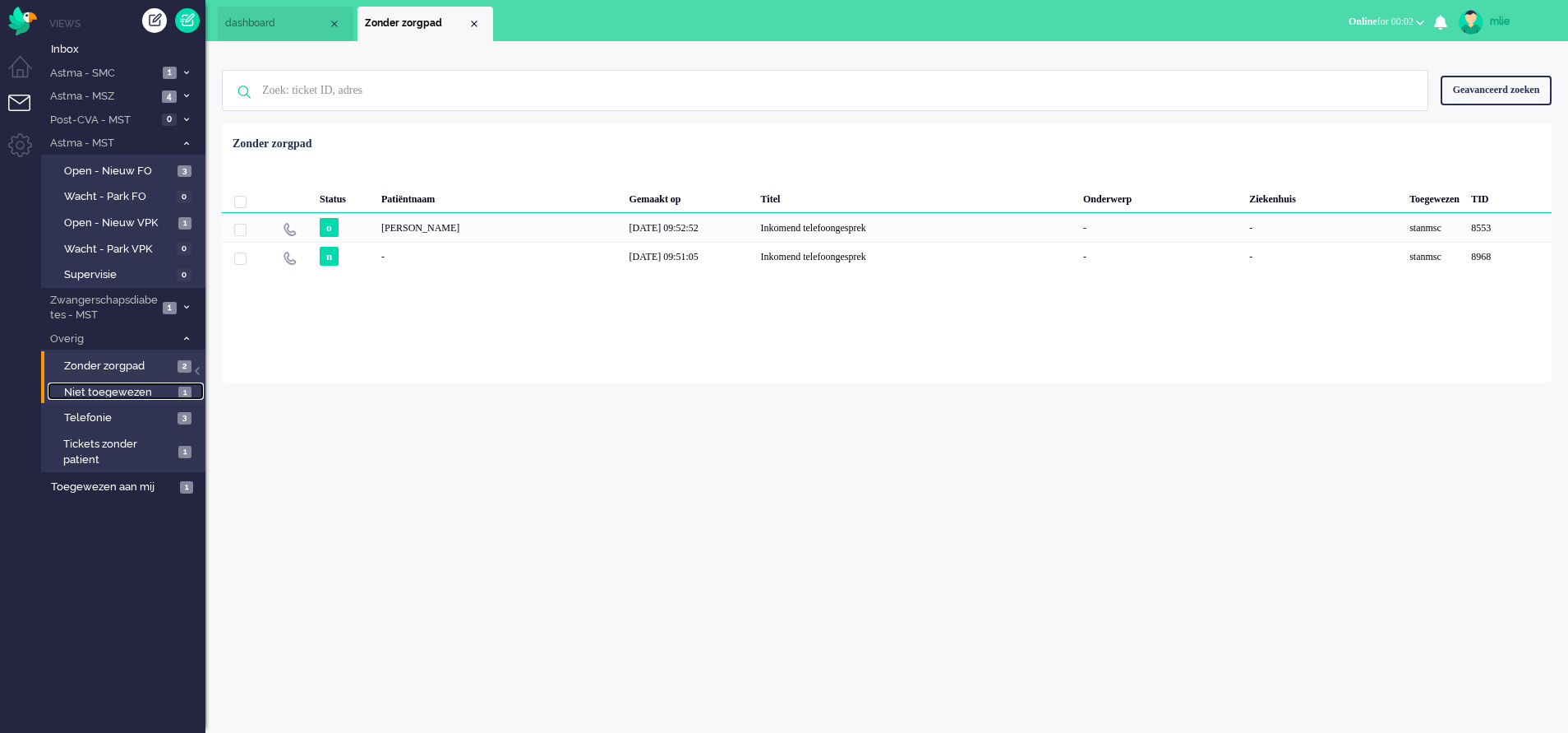
click at [105, 389] on span "Niet toegewezen" at bounding box center [118, 392] width 110 height 16
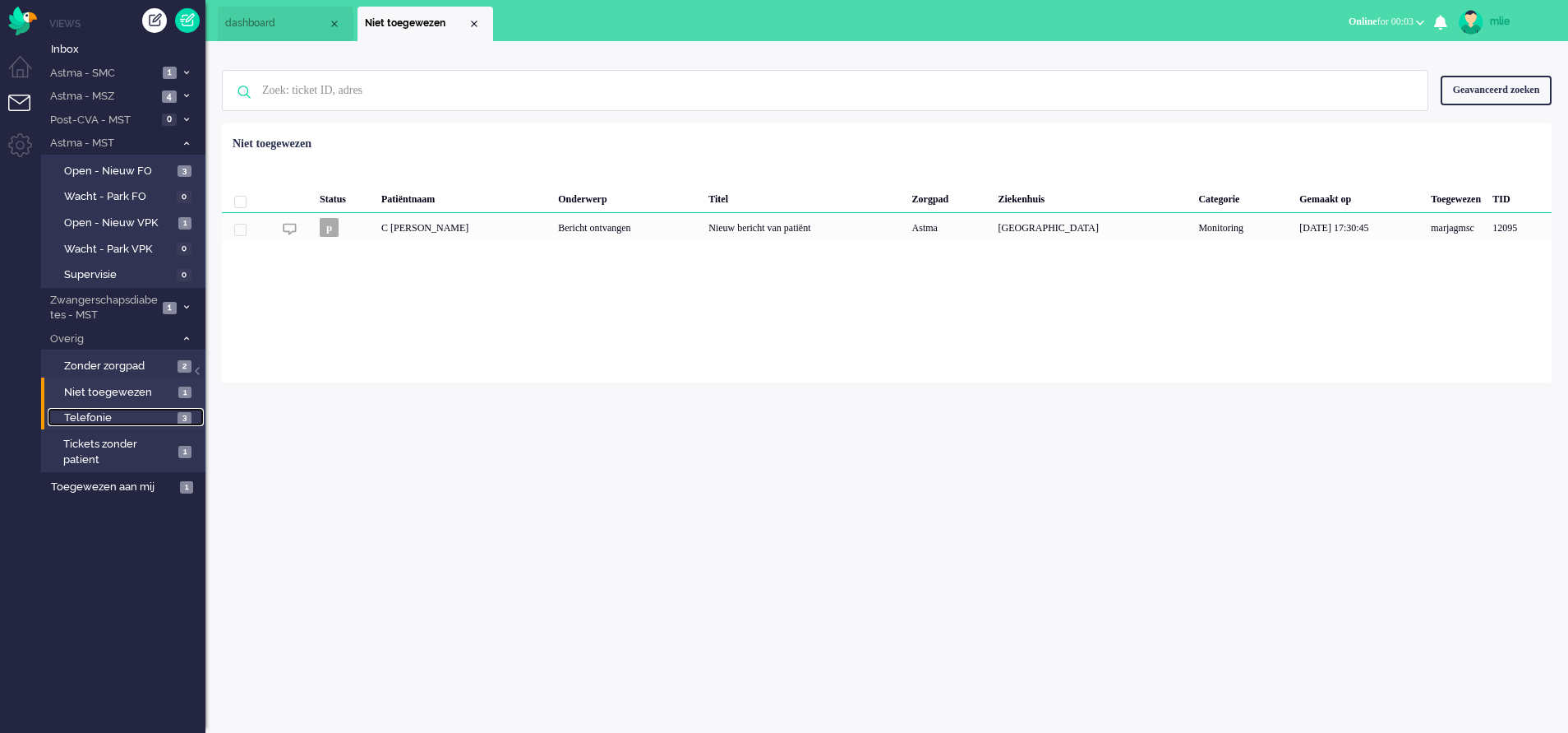
click at [88, 413] on span "Telefonie" at bounding box center [118, 418] width 110 height 16
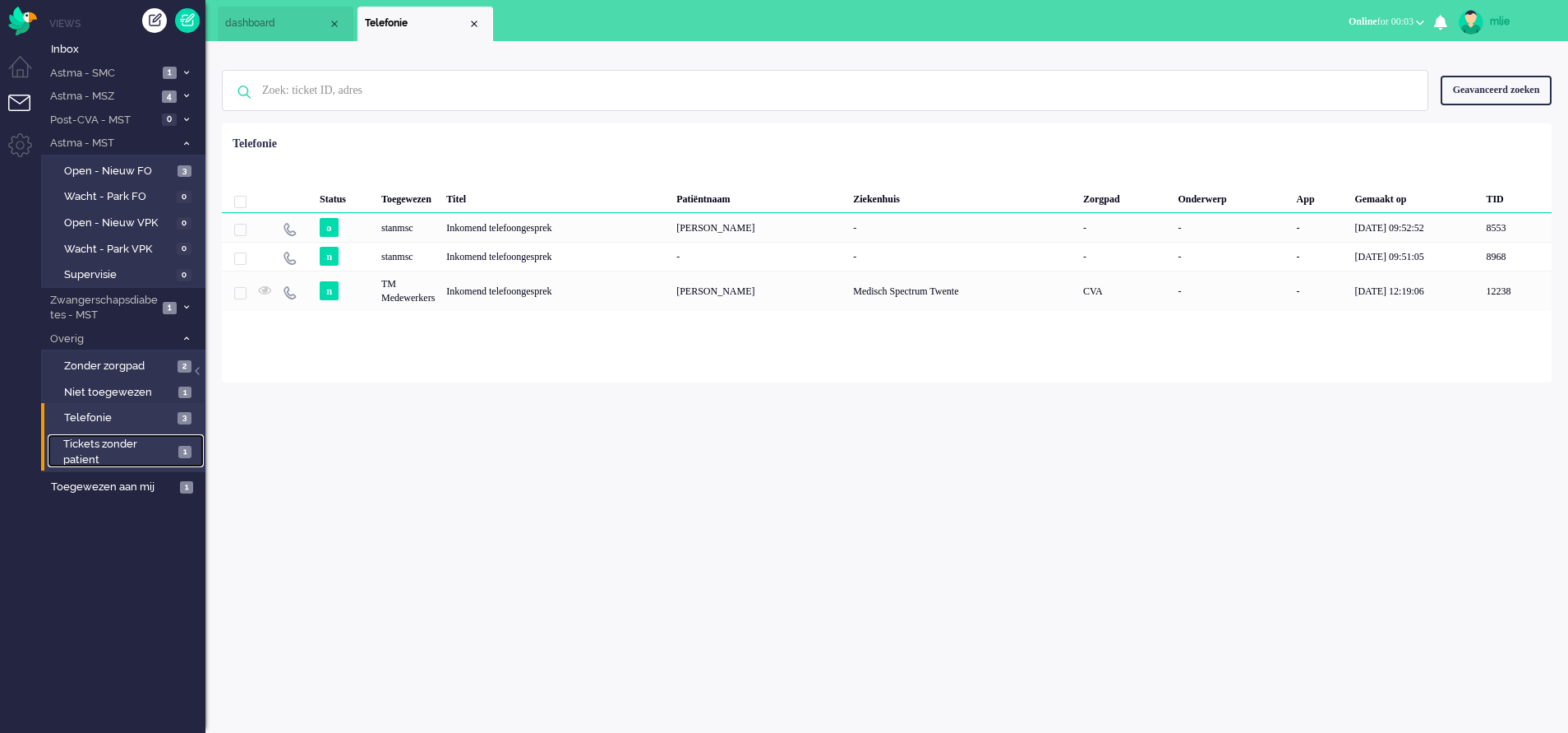
click at [94, 450] on span "Tickets zonder patient" at bounding box center [117, 451] width 110 height 30
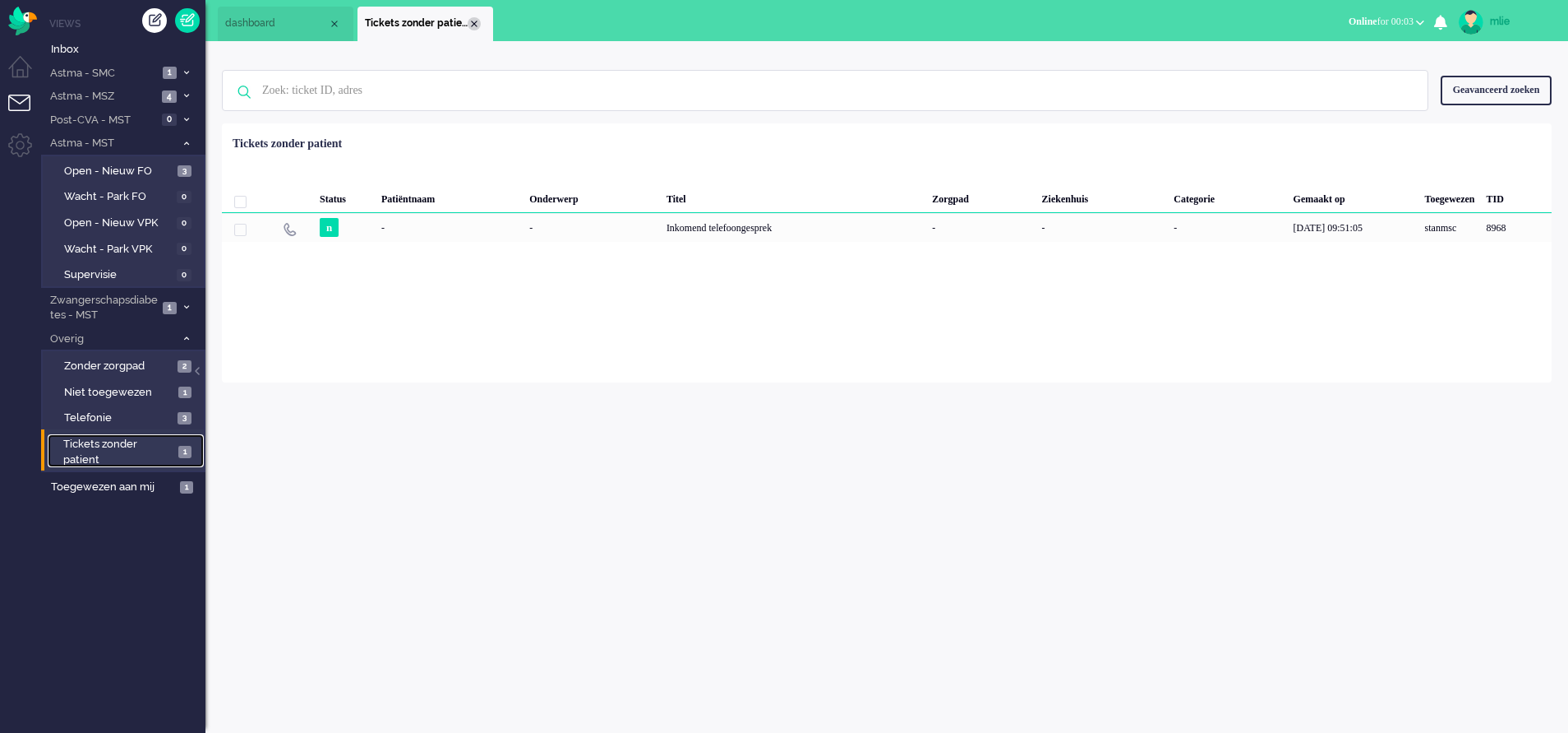
click at [478, 20] on div "Close tab" at bounding box center [474, 24] width 14 height 14
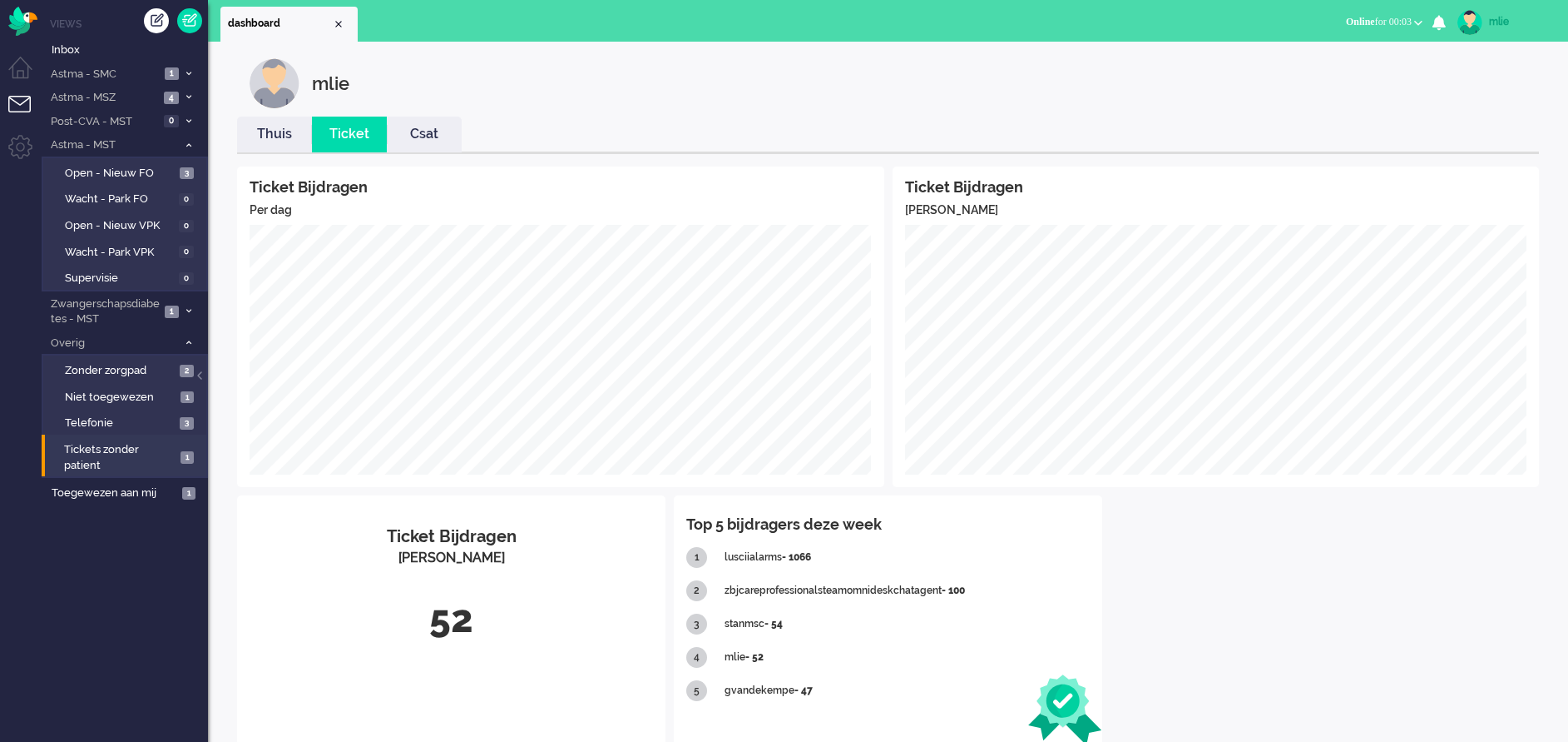
click at [280, 139] on link "Thuis" at bounding box center [274, 134] width 75 height 19
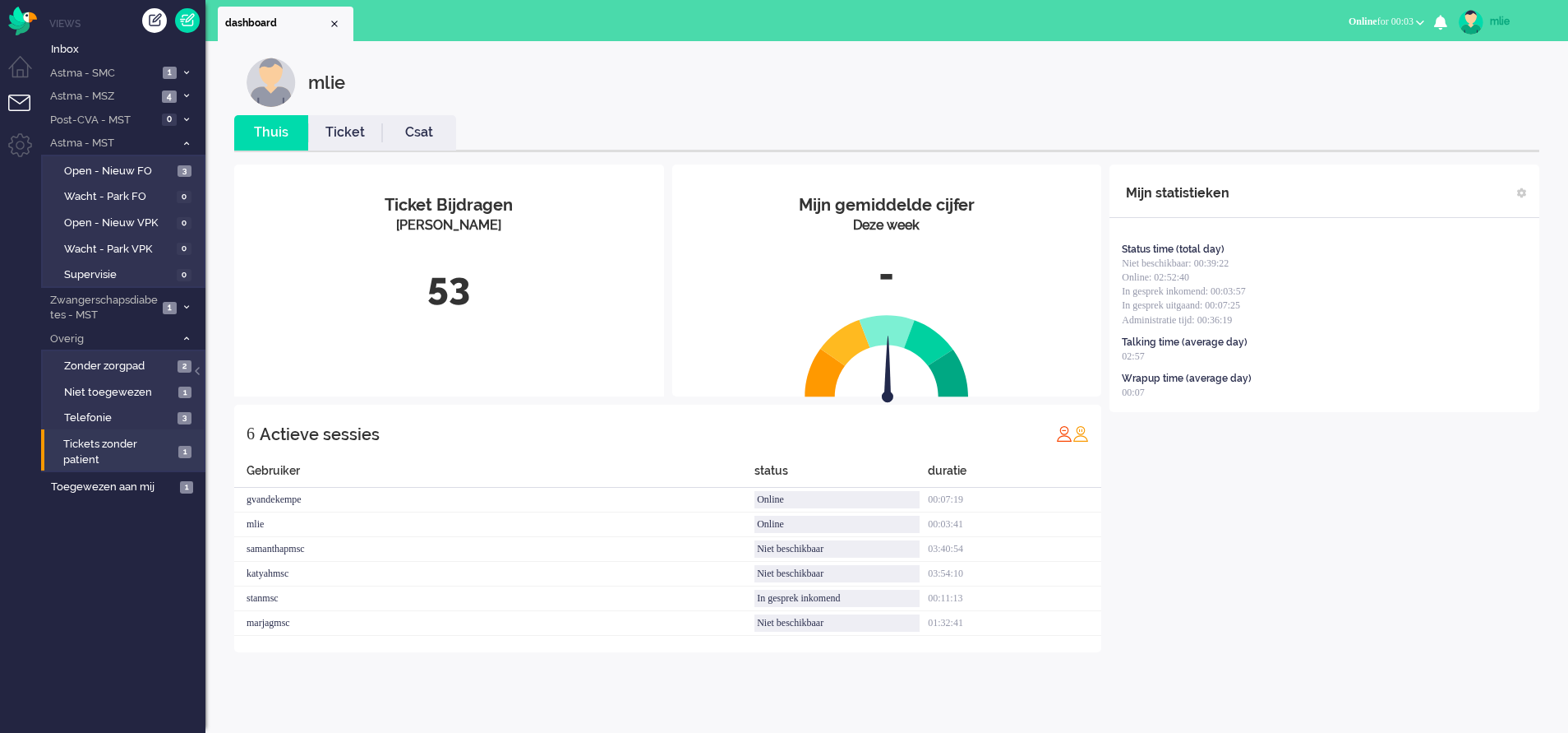
click at [333, 136] on link "Ticket" at bounding box center [345, 132] width 74 height 18
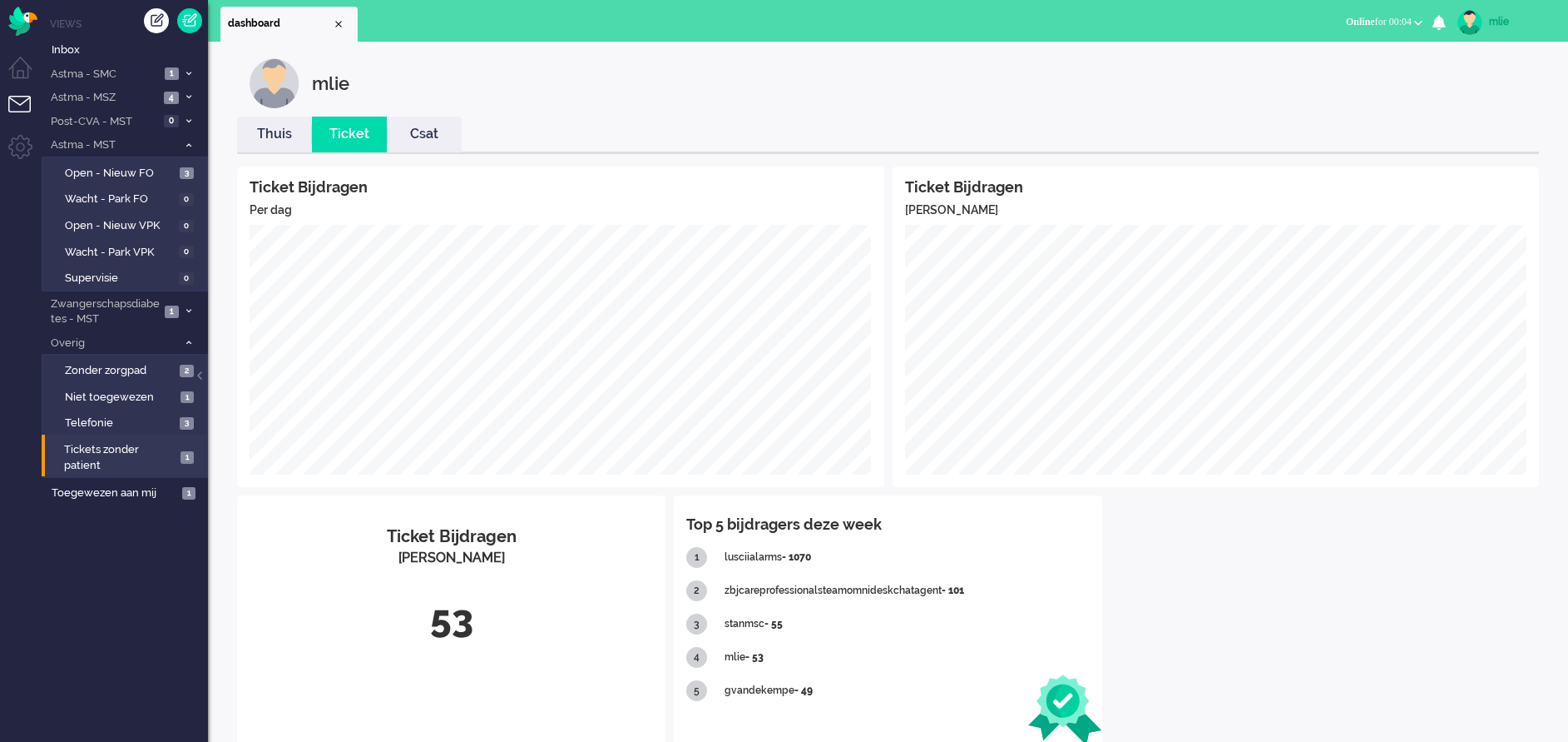
click at [1493, 16] on div "mlie" at bounding box center [1521, 22] width 63 height 17
click at [1458, 128] on link "Uitloggen" at bounding box center [1501, 134] width 115 height 17
